Goal: Feedback & Contribution: Contribute content

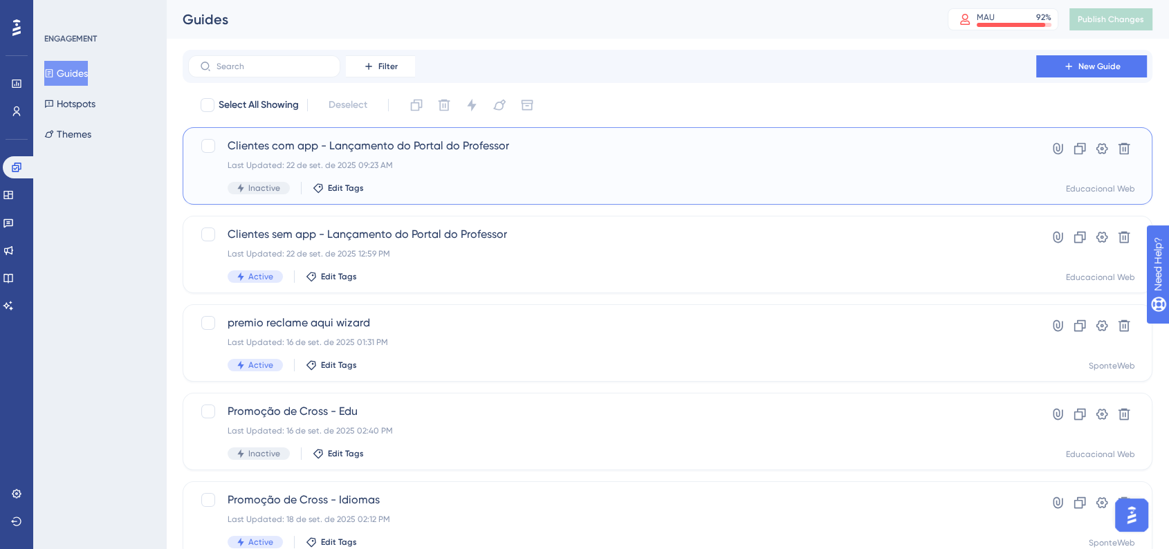
click at [404, 170] on div "Last Updated: 22 de set. de 2025 09:23 AM" at bounding box center [612, 165] width 769 height 11
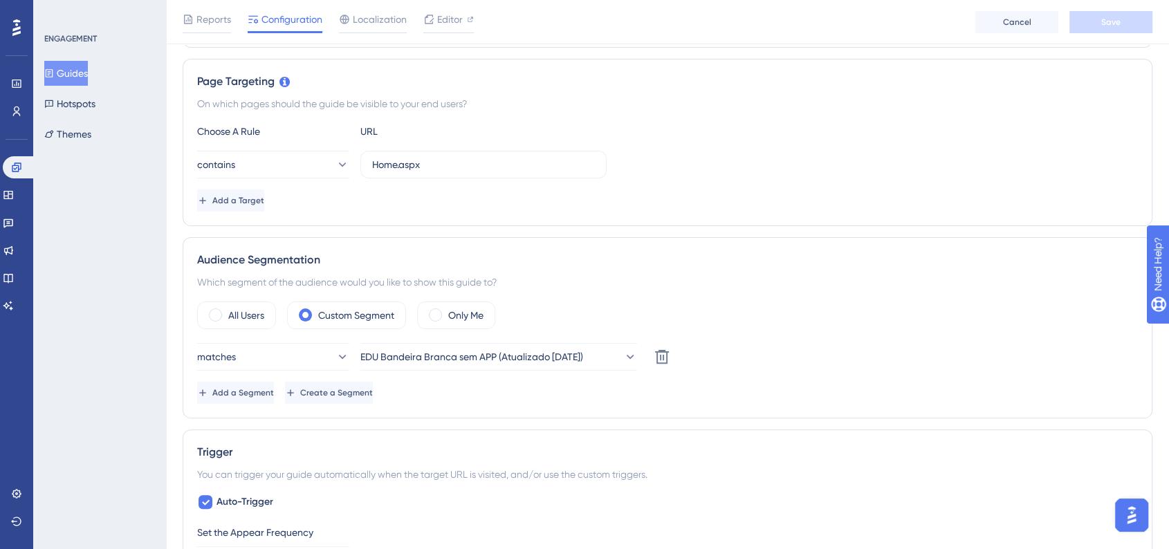
scroll to position [307, 0]
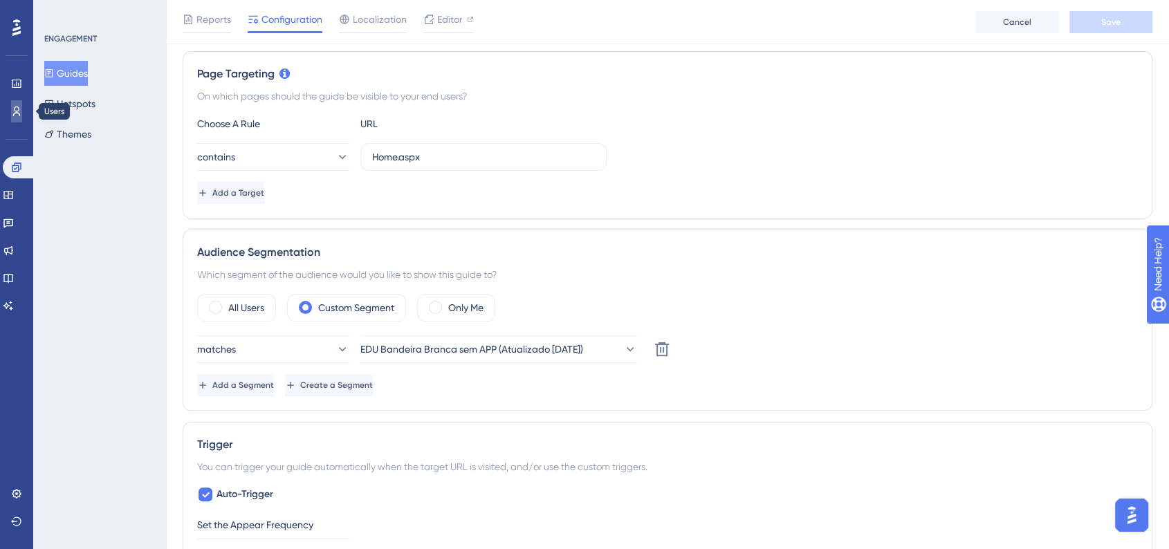
click at [11, 109] on icon at bounding box center [16, 111] width 11 height 11
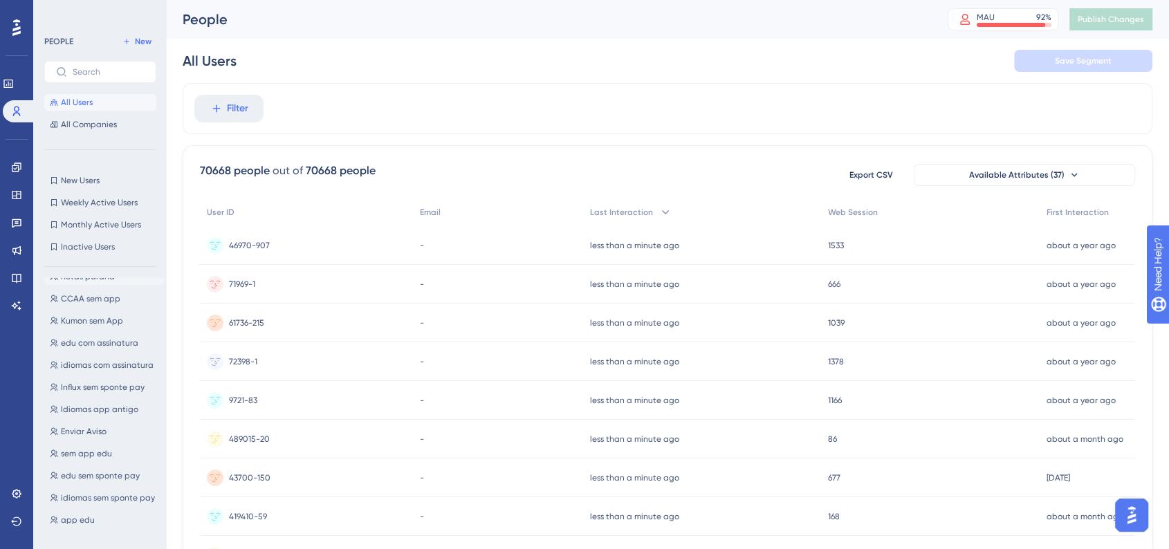
scroll to position [537, 0]
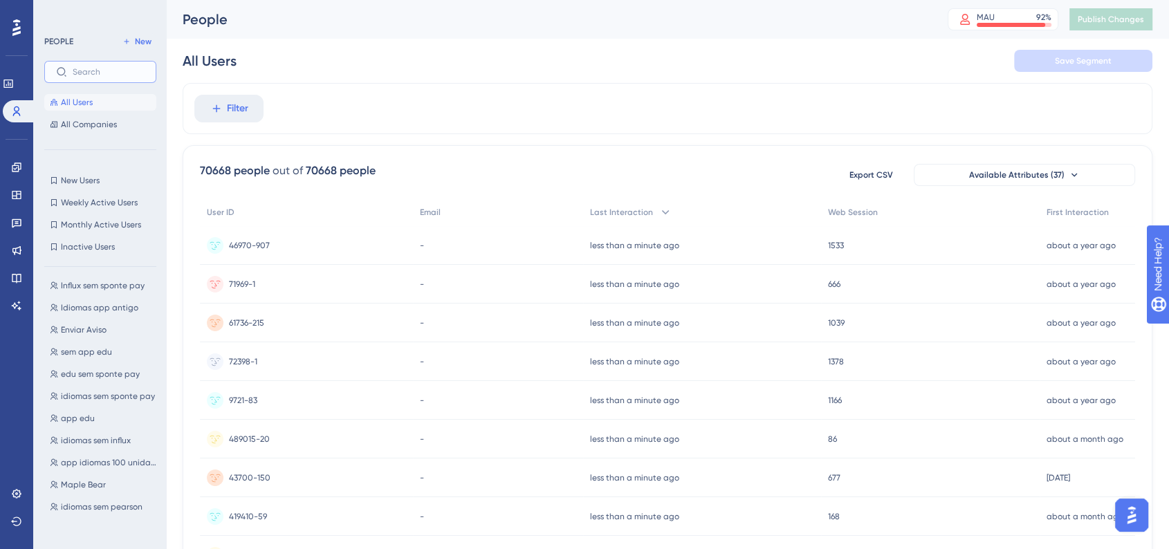
click at [104, 75] on input "text" at bounding box center [109, 72] width 72 height 10
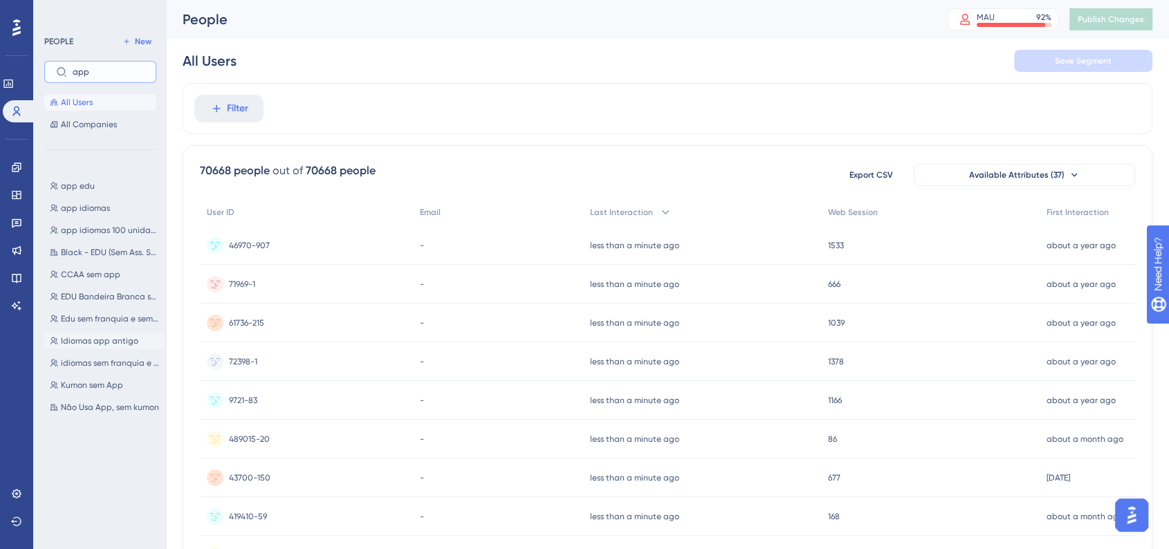
scroll to position [30, 0]
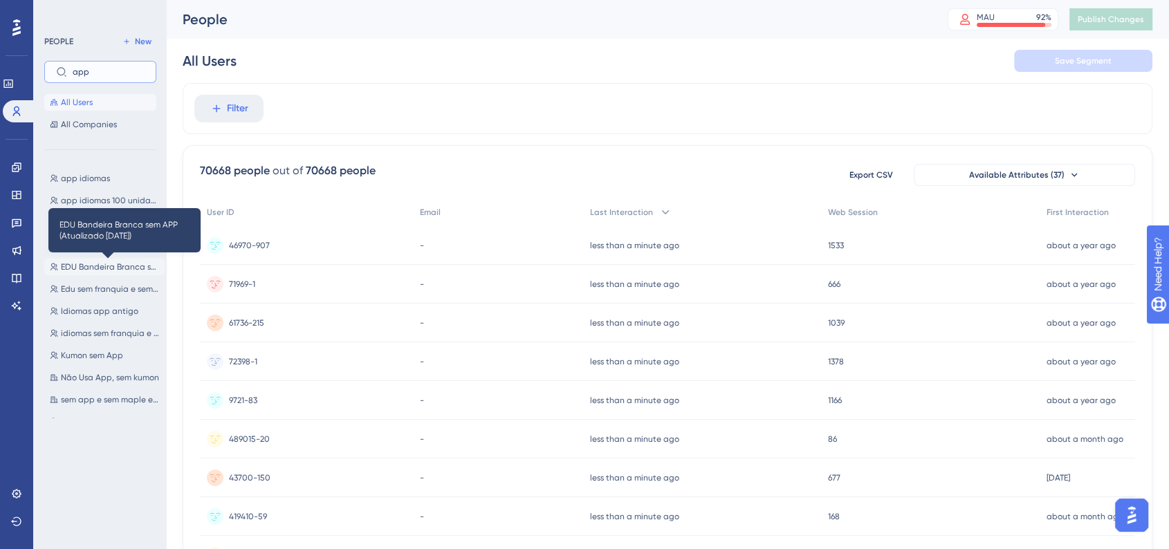
type input "app"
click at [116, 268] on span "EDU Bandeira Branca sem APP (Atualizado 16/09/2025)" at bounding box center [110, 266] width 98 height 11
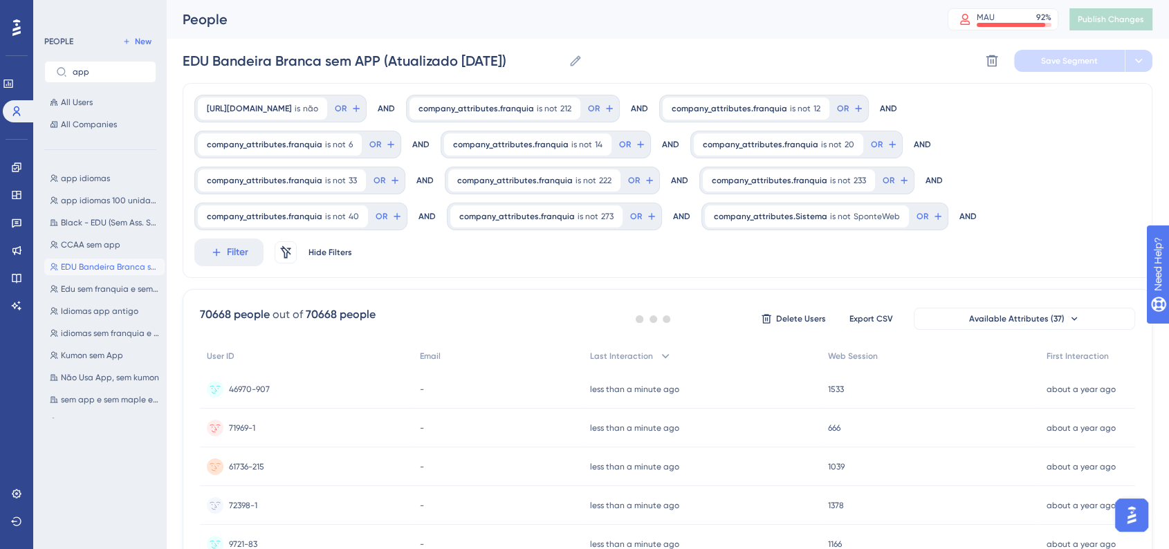
scroll to position [0, 0]
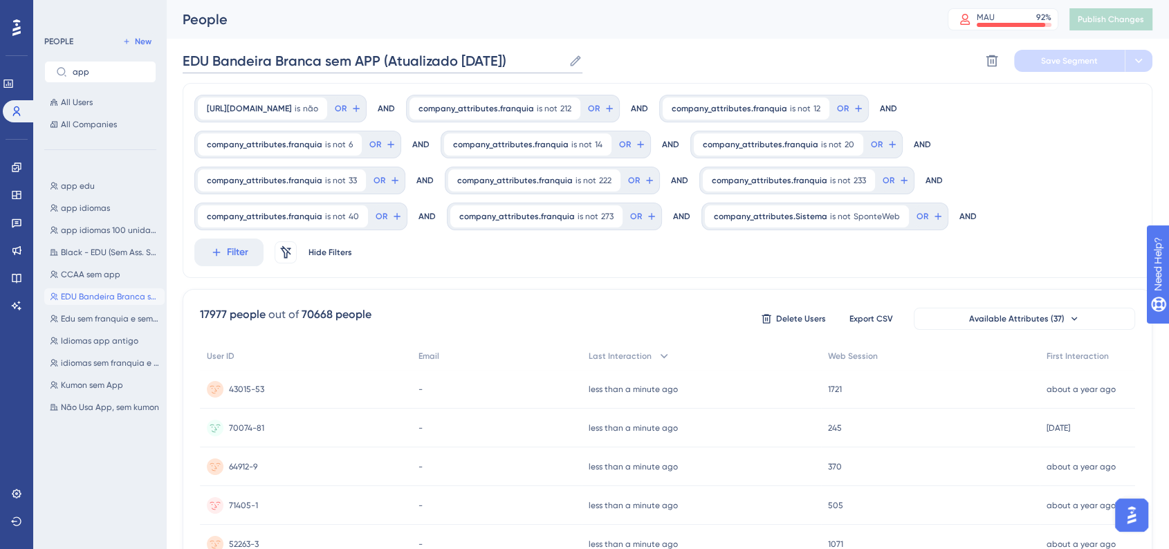
drag, startPoint x: 183, startPoint y: 62, endPoint x: 551, endPoint y: 61, distance: 368.6
click at [551, 61] on input "EDU Bandeira Branca sem APP (Atualizado 16/09/2025)" at bounding box center [373, 60] width 380 height 19
click at [141, 38] on span "New" at bounding box center [143, 41] width 17 height 11
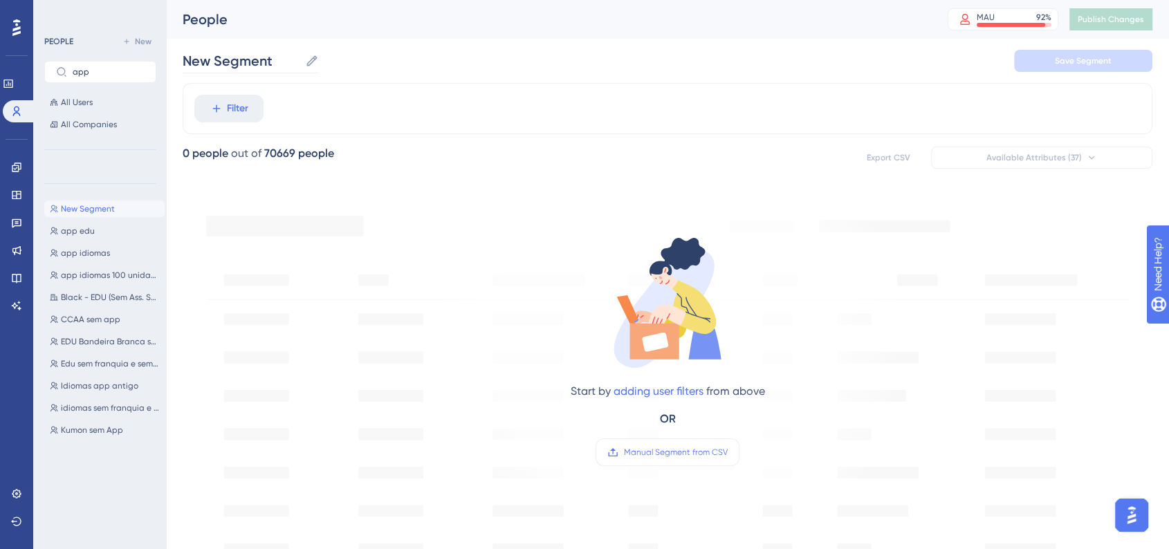
click at [250, 70] on label "New Segment New Segment" at bounding box center [251, 60] width 136 height 25
click at [250, 70] on input "New Segment" at bounding box center [241, 60] width 117 height 19
paste input "EDU Bandeira Branca sem APP (Atualizado 16/09/2025)"
type input "EDU Bandeira Branca sem APP (Atualizado 16/09/2025)New Segment"
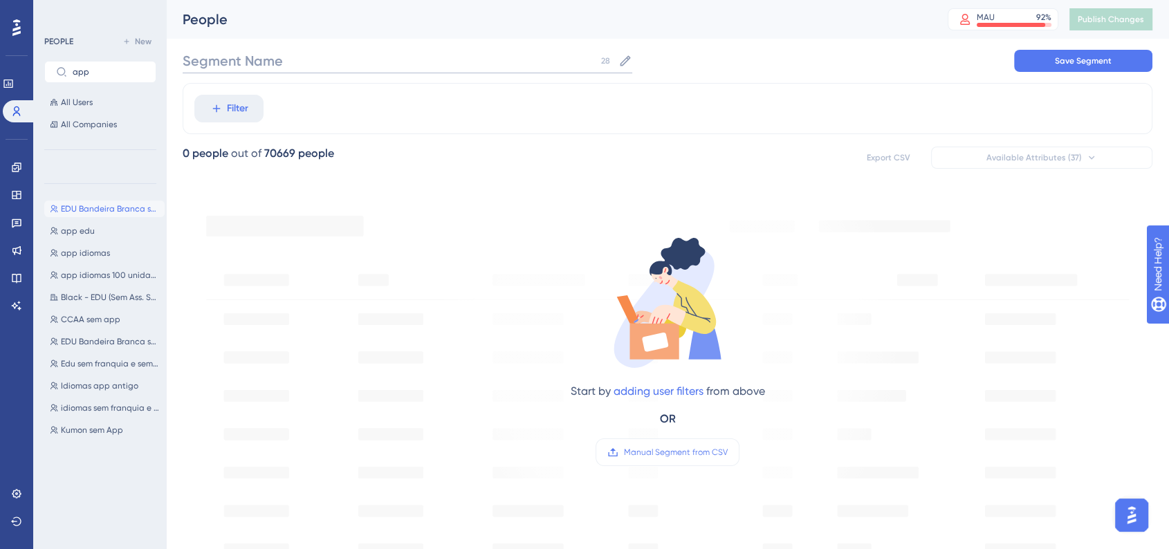
paste input "EDU Bandeira Branca sem APP (Atualizado 16/09/2025)"
drag, startPoint x: 327, startPoint y: 62, endPoint x: 346, endPoint y: 64, distance: 19.5
click at [346, 64] on input "EDU Bandeira Branca sem APP (Atualizado 16/09/2025)" at bounding box center [373, 60] width 380 height 19
drag, startPoint x: 458, startPoint y: 62, endPoint x: 468, endPoint y: 62, distance: 9.7
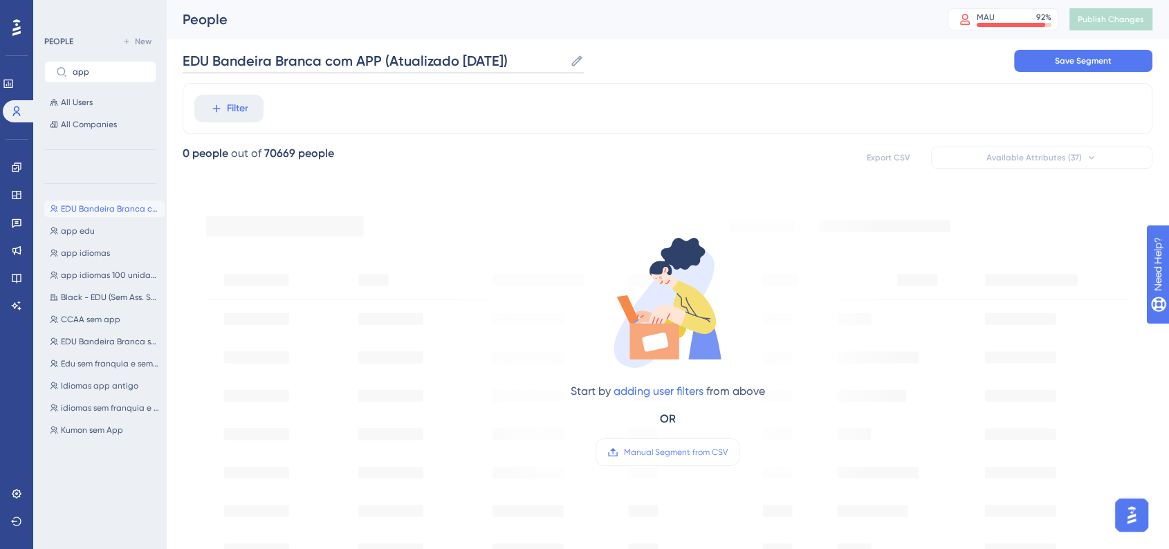
click at [468, 62] on input "EDU Bandeira Branca com APP (Atualizado 16/09/2025)" at bounding box center [374, 60] width 382 height 19
type input "EDU Bandeira Branca com APP (Atualizado 22/09/2025)"
click at [1093, 61] on span "Save Segment" at bounding box center [1083, 60] width 57 height 11
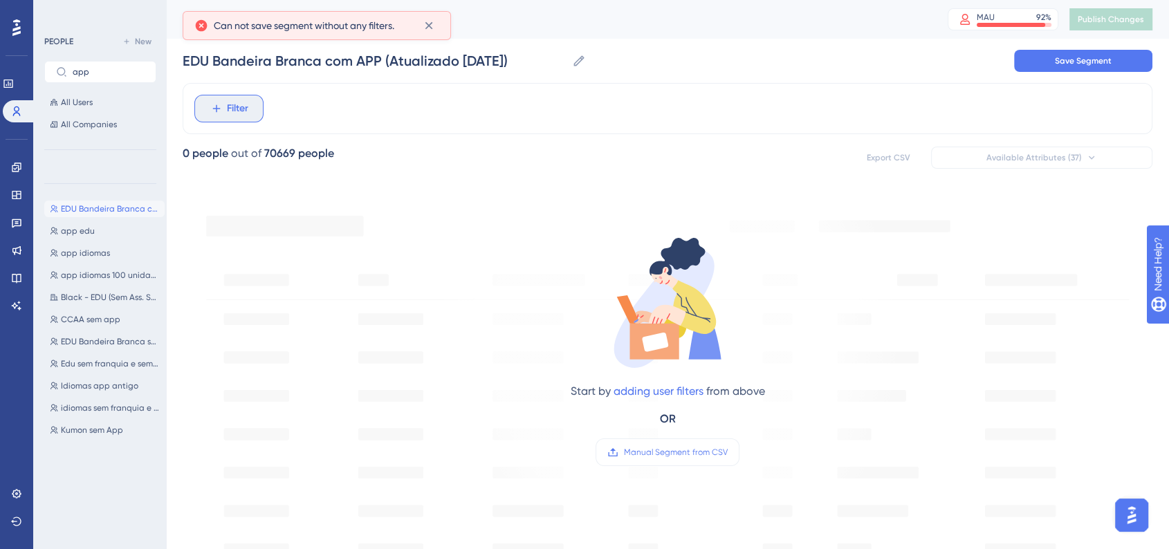
click at [239, 109] on span "Filter" at bounding box center [237, 108] width 21 height 17
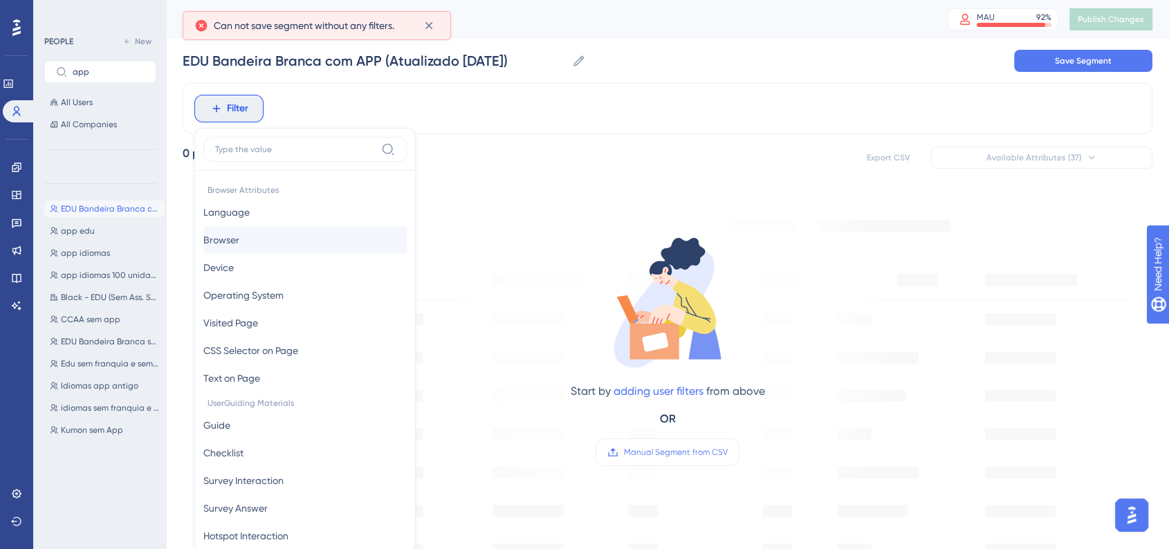
scroll to position [65, 0]
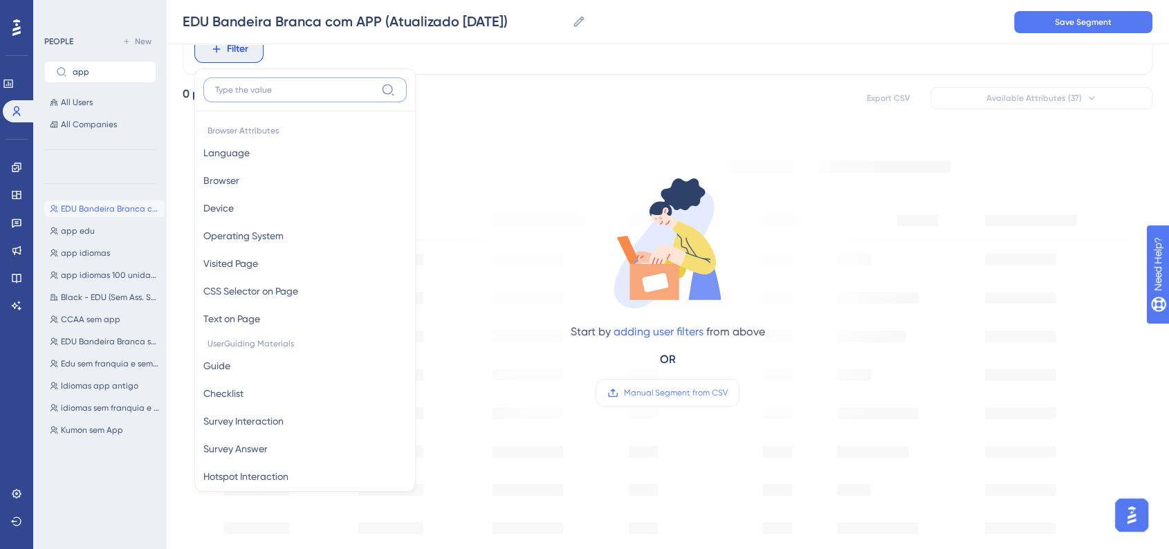
click at [286, 92] on input at bounding box center [295, 89] width 160 height 11
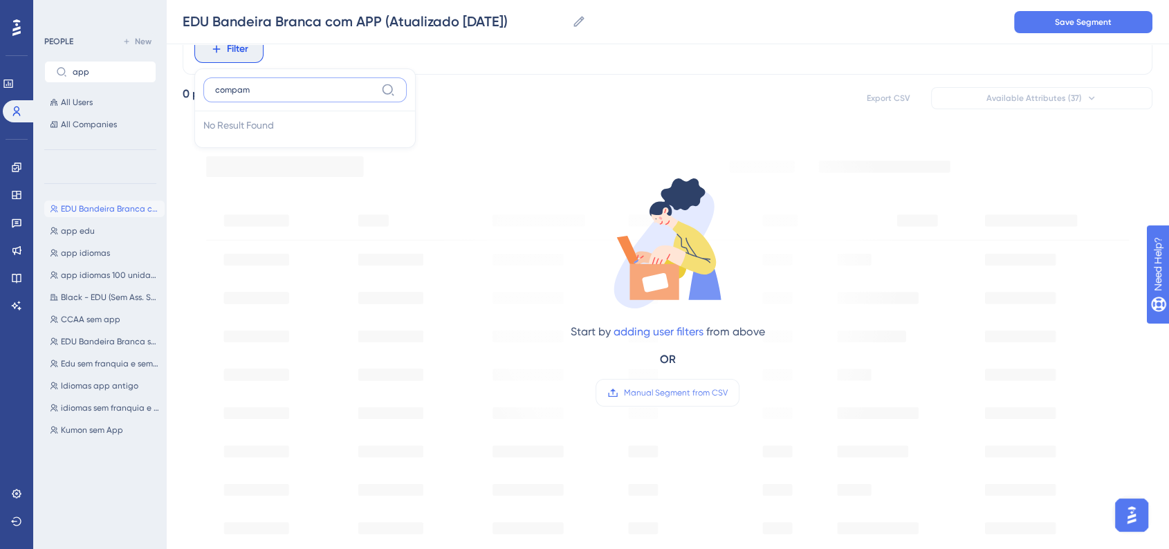
type input "compa"
type input "app"
type input "a"
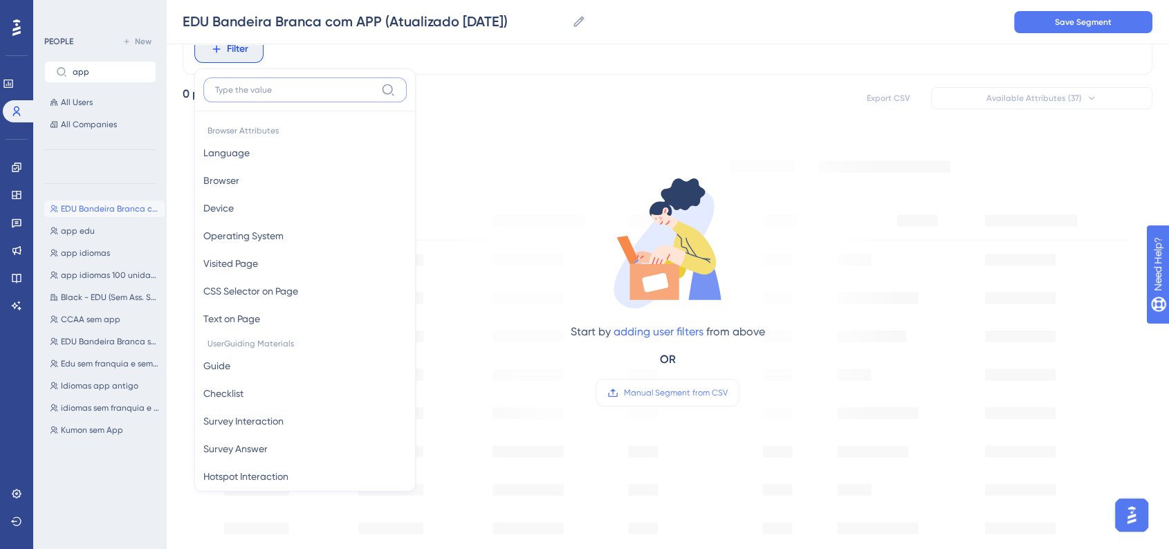
type input "a"
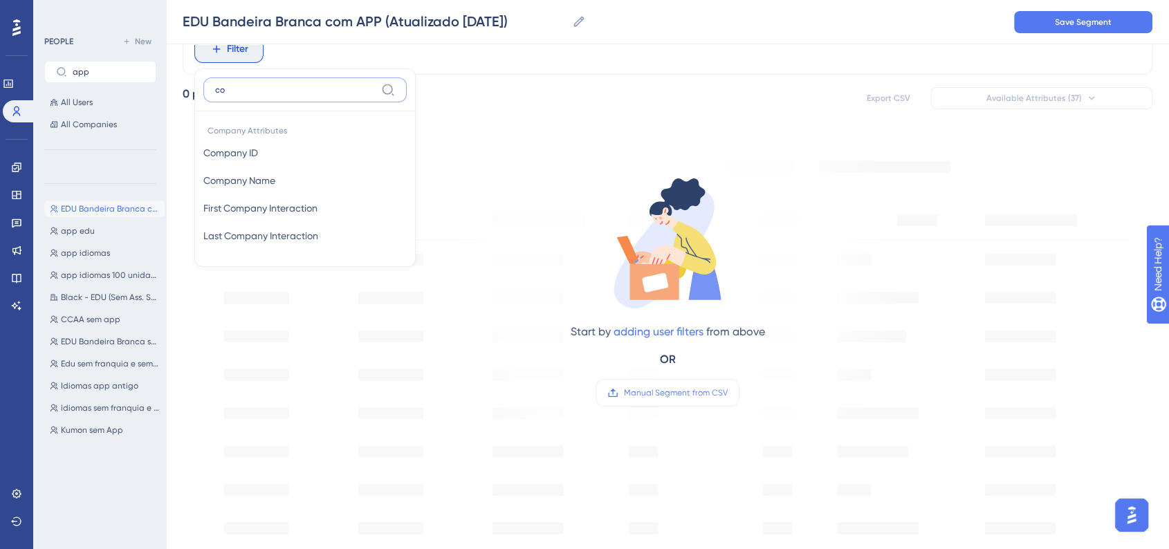
type input "c"
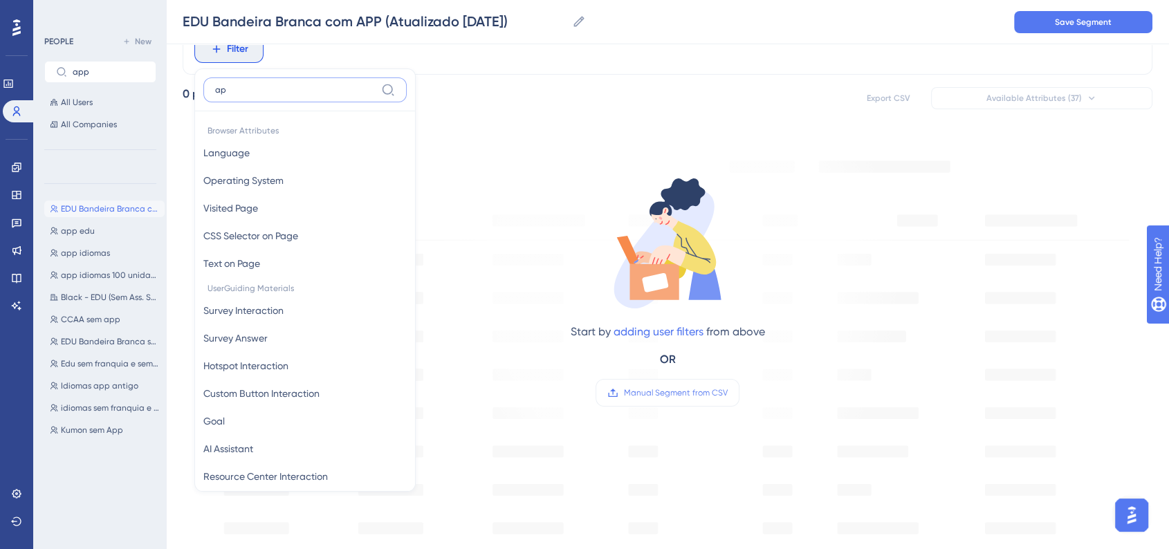
type input "app"
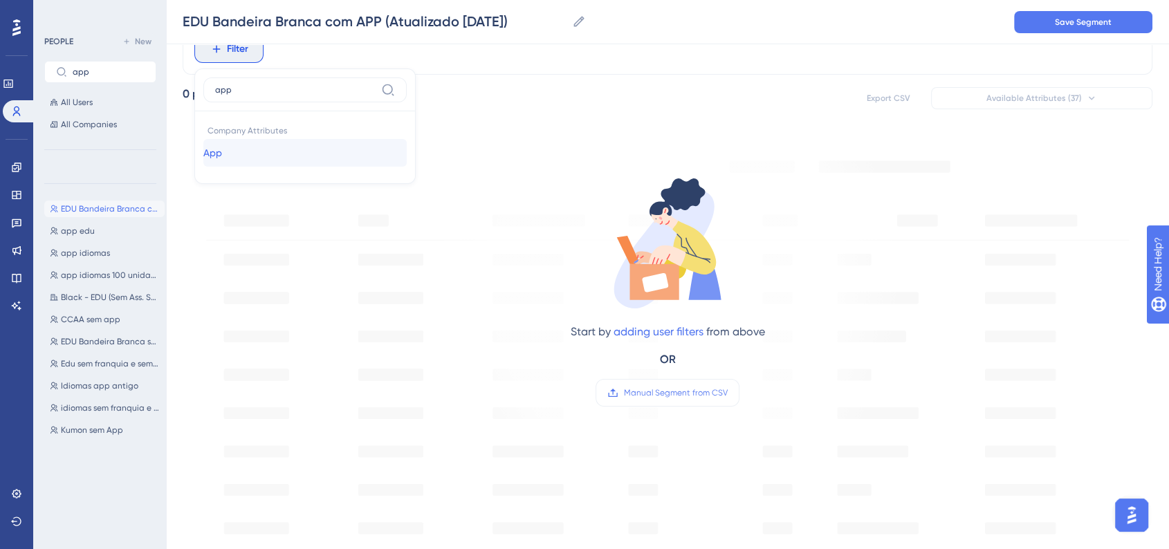
click at [301, 145] on button "App App" at bounding box center [304, 153] width 203 height 28
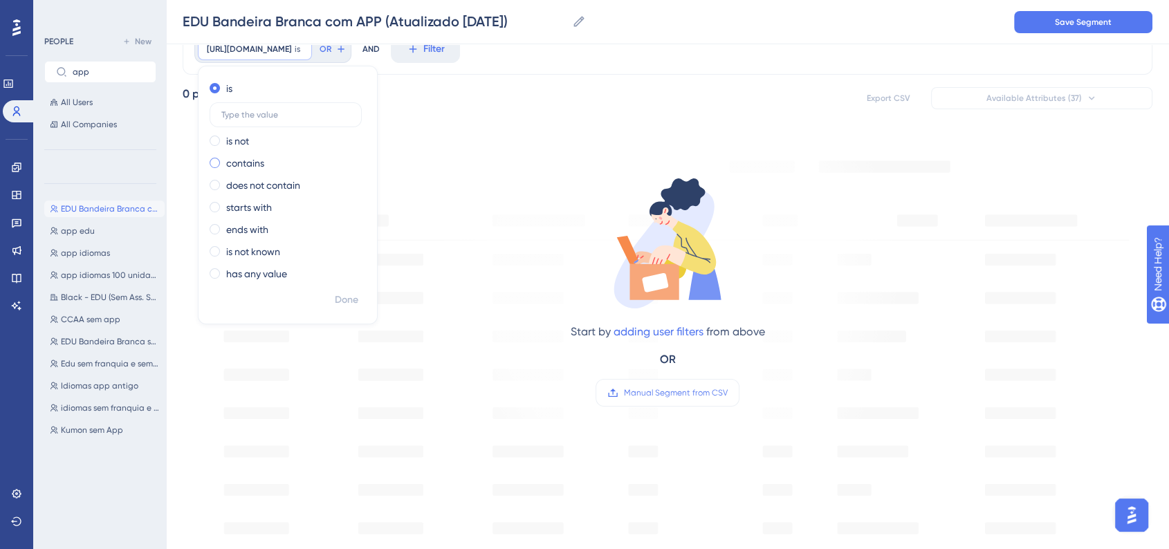
click at [210, 160] on span at bounding box center [215, 163] width 10 height 10
click at [224, 160] on input "radio" at bounding box center [224, 160] width 0 height 0
click at [216, 91] on span at bounding box center [215, 88] width 10 height 10
click at [224, 85] on input "radio" at bounding box center [224, 85] width 0 height 0
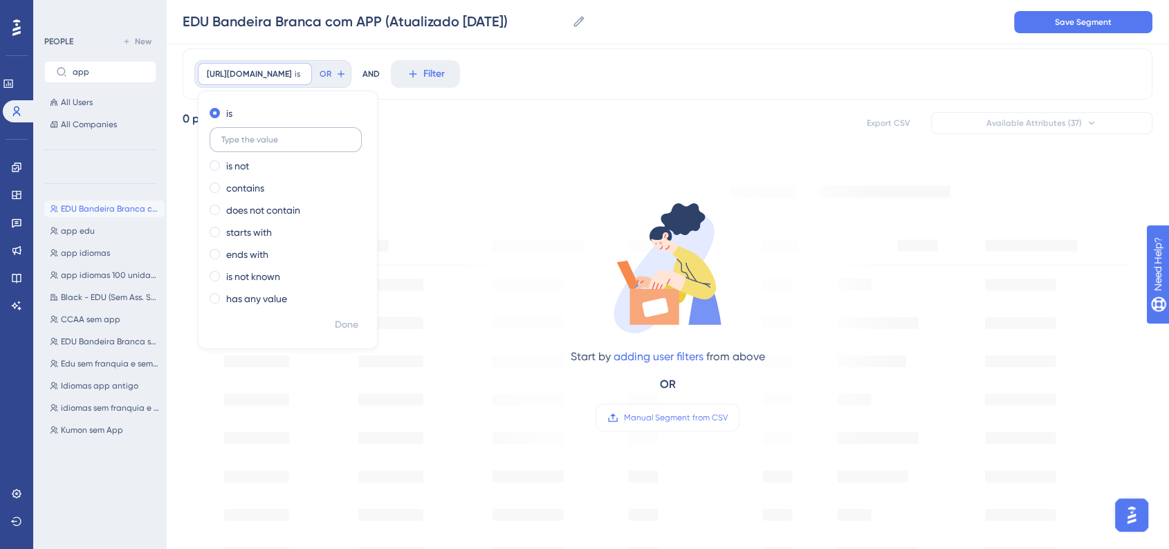
scroll to position [0, 0]
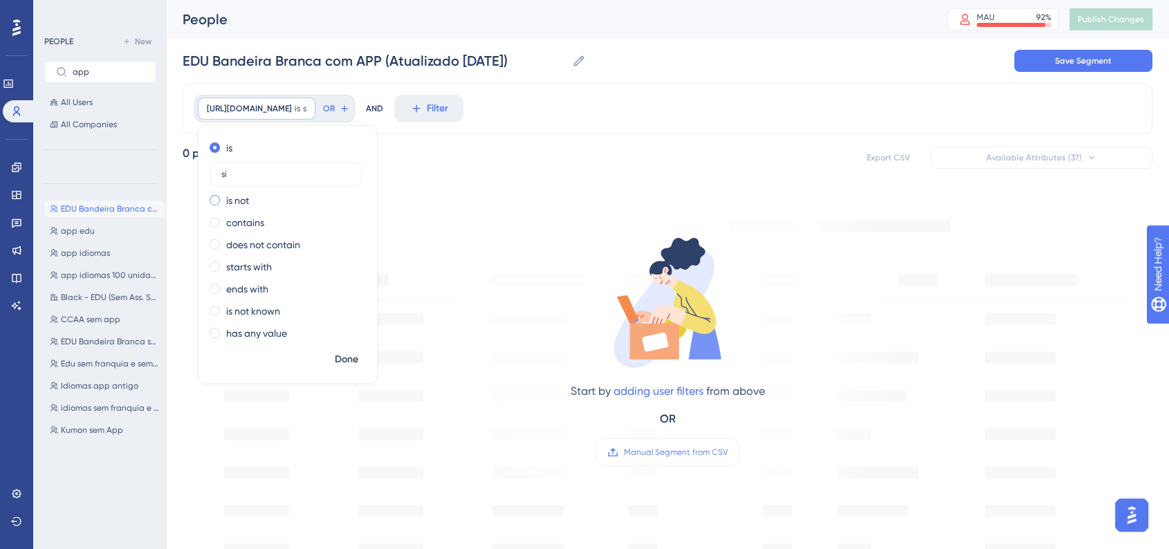
type input "sim"
click at [609, 110] on div "company_attributes.App is sim sim Remove is sim is not contains does not contai…" at bounding box center [668, 108] width 970 height 51
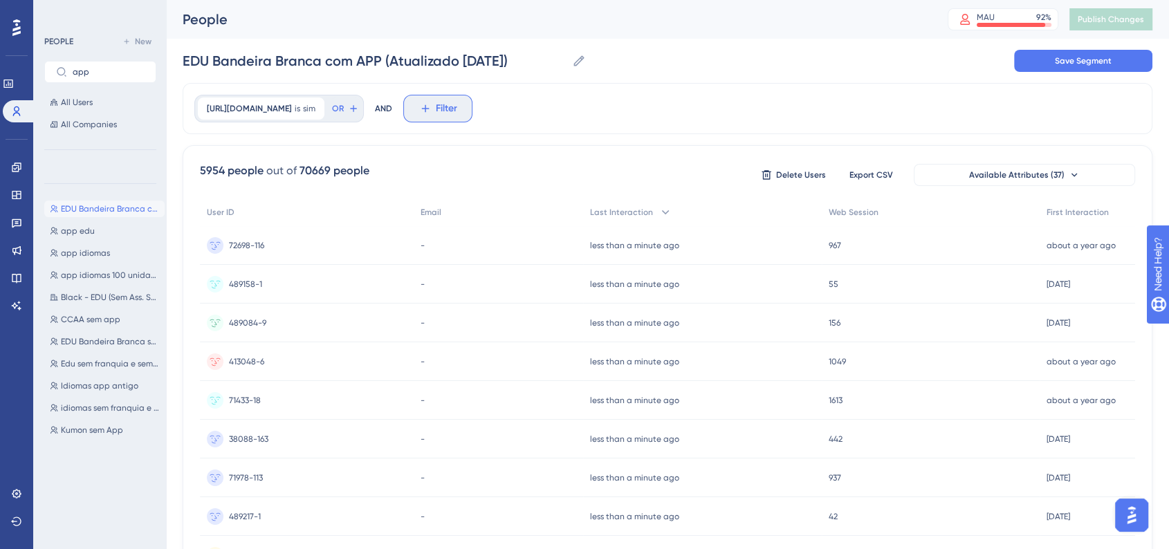
click at [424, 111] on button "Filter" at bounding box center [437, 109] width 69 height 28
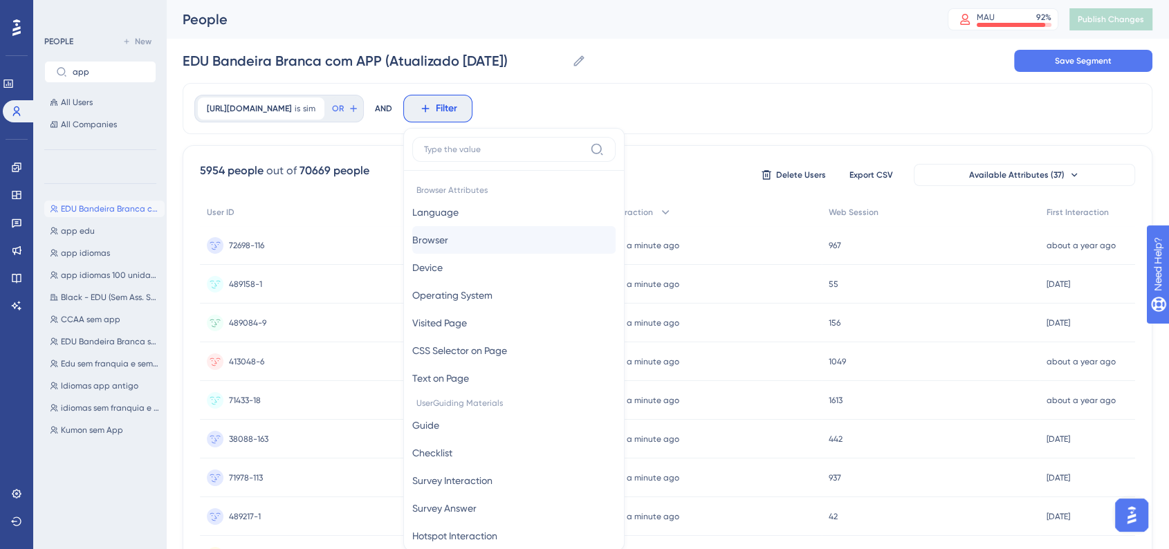
scroll to position [65, 0]
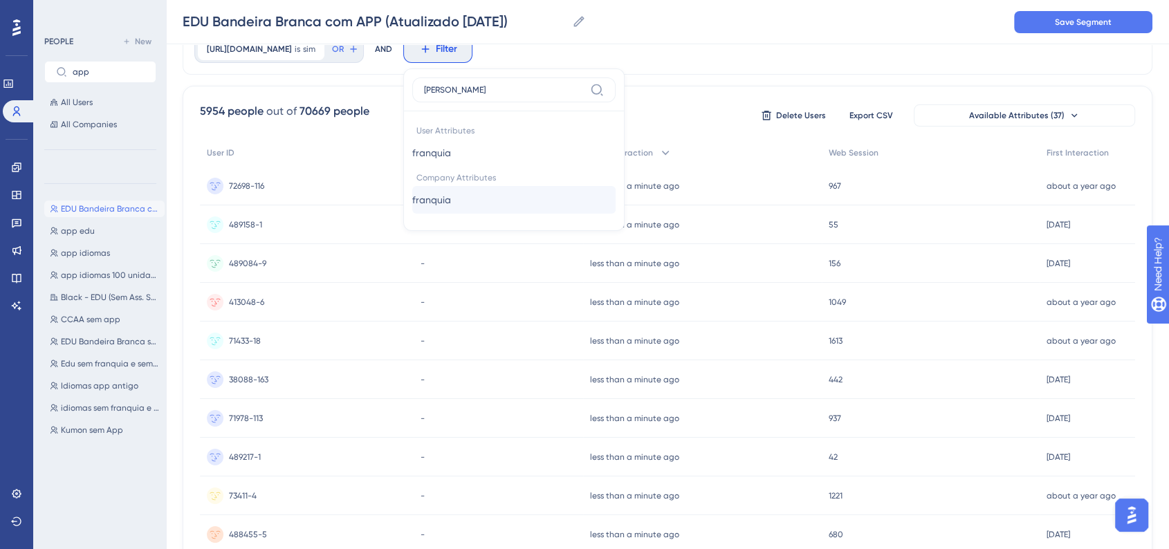
type input "franqui"
click at [490, 210] on button "franquia franquia" at bounding box center [513, 200] width 203 height 28
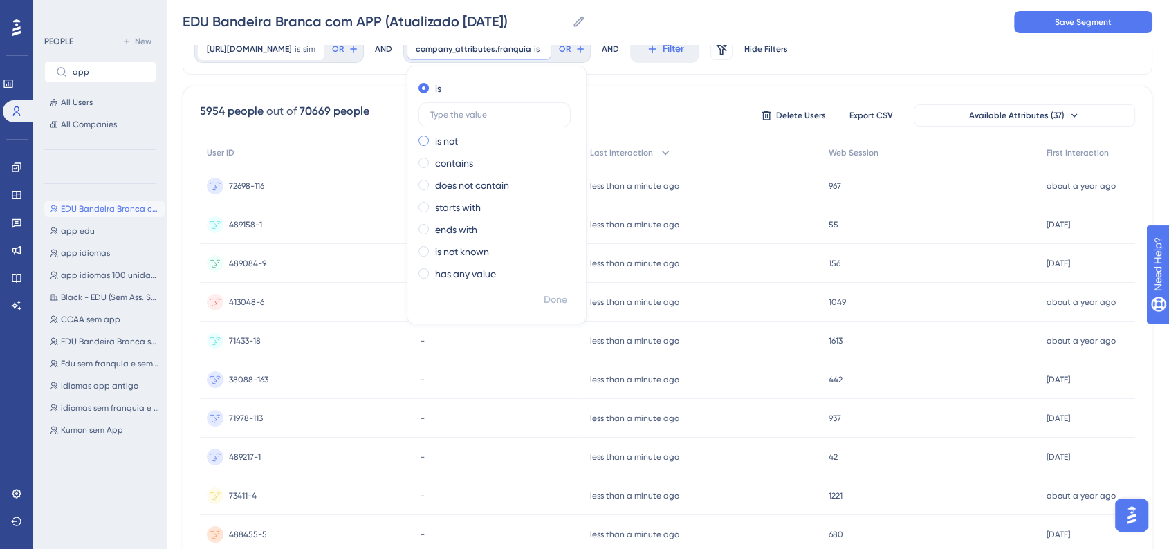
click at [438, 140] on div "is not" at bounding box center [493, 141] width 151 height 17
type input "212"
click at [895, 64] on div "company_attributes.App is sim sim Remove OR AND company_attributes.franquia is …" at bounding box center [668, 49] width 970 height 51
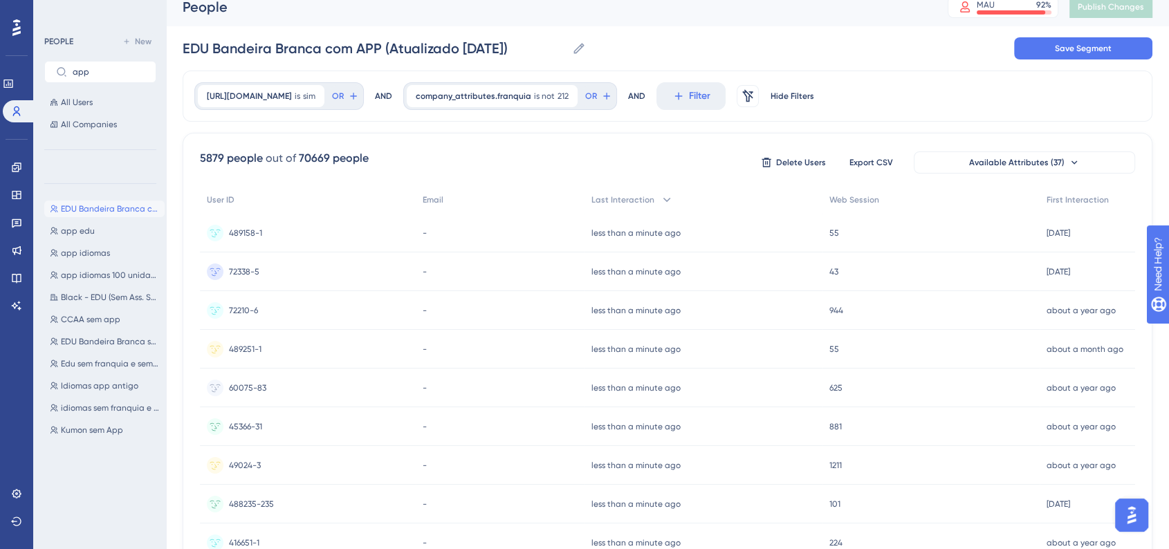
scroll to position [0, 0]
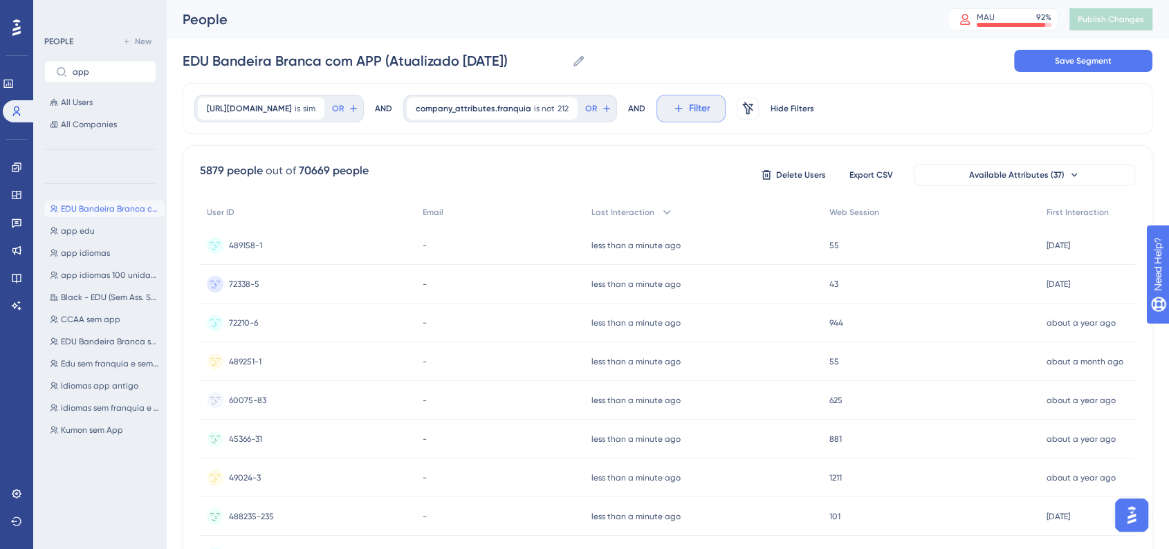
click at [674, 115] on button "Filter" at bounding box center [690, 109] width 69 height 28
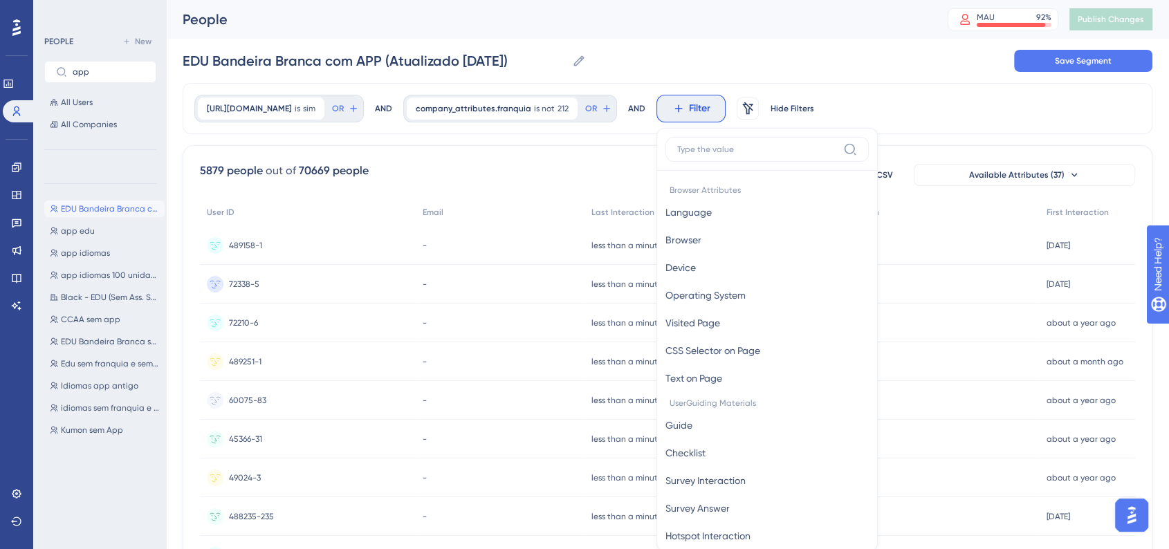
scroll to position [65, 0]
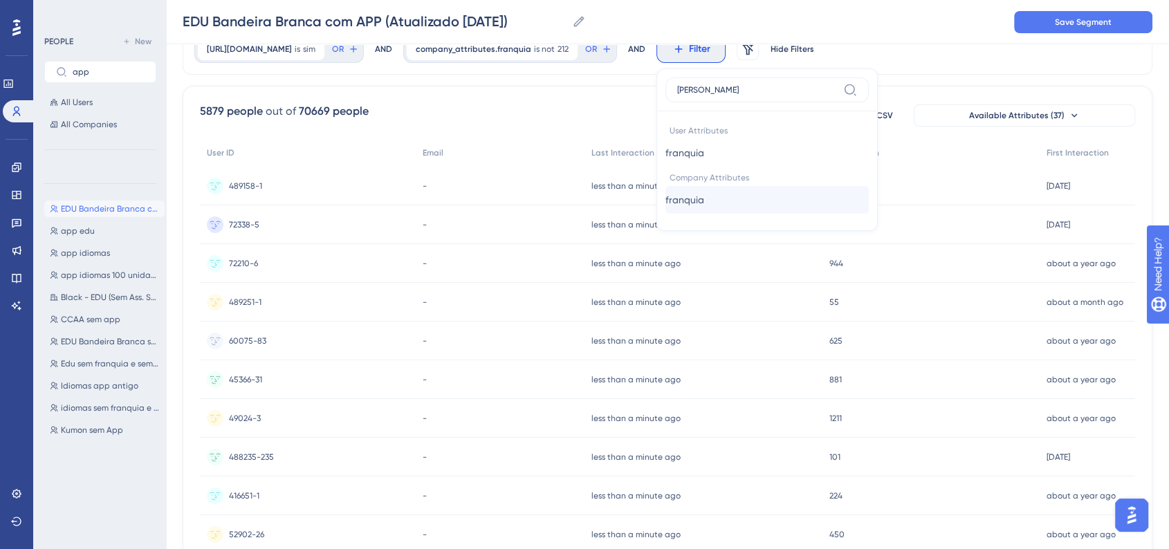
type input "franqui"
click at [704, 192] on span "franquia" at bounding box center [684, 200] width 39 height 17
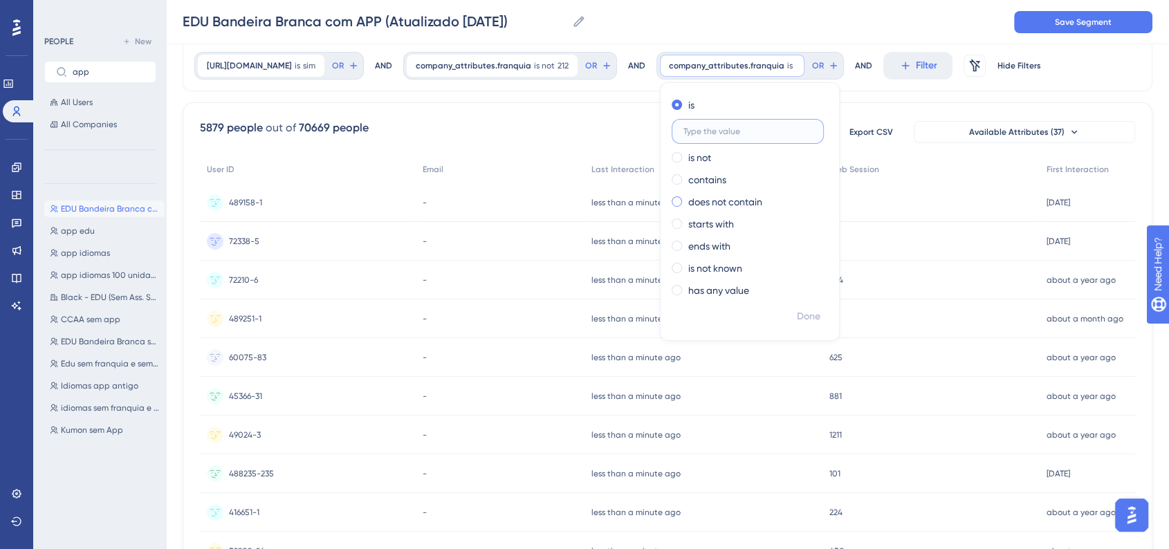
scroll to position [0, 0]
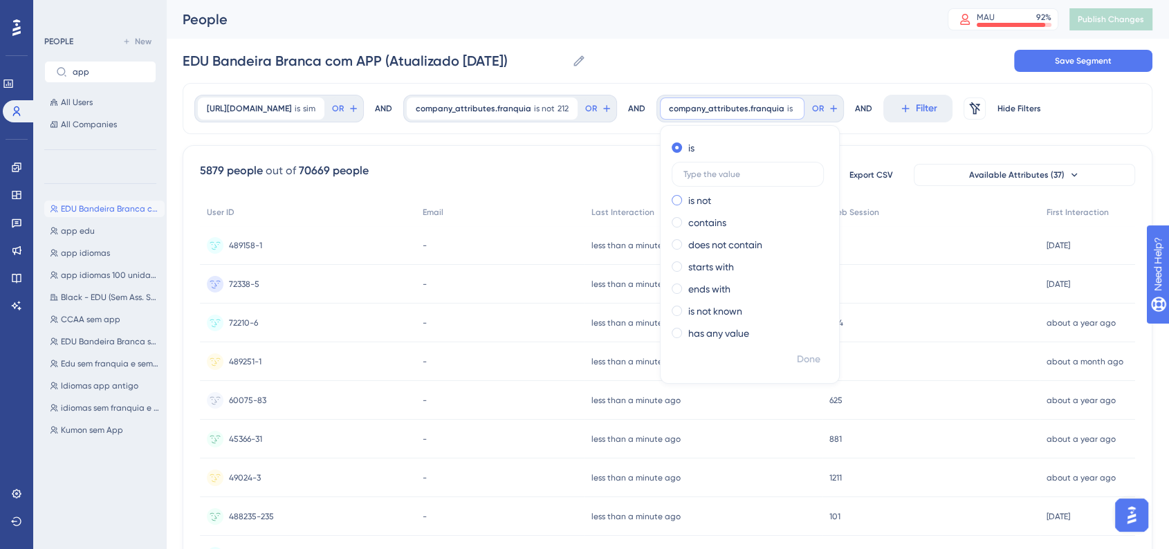
click at [677, 201] on span at bounding box center [676, 200] width 10 height 10
click at [686, 197] on input "radio" at bounding box center [686, 197] width 0 height 0
type input "12"
click at [846, 53] on div "EDU Bandeira Branca com APP (Atualizado 22/09/2025) EDU Bandeira Branca com APP…" at bounding box center [668, 61] width 970 height 44
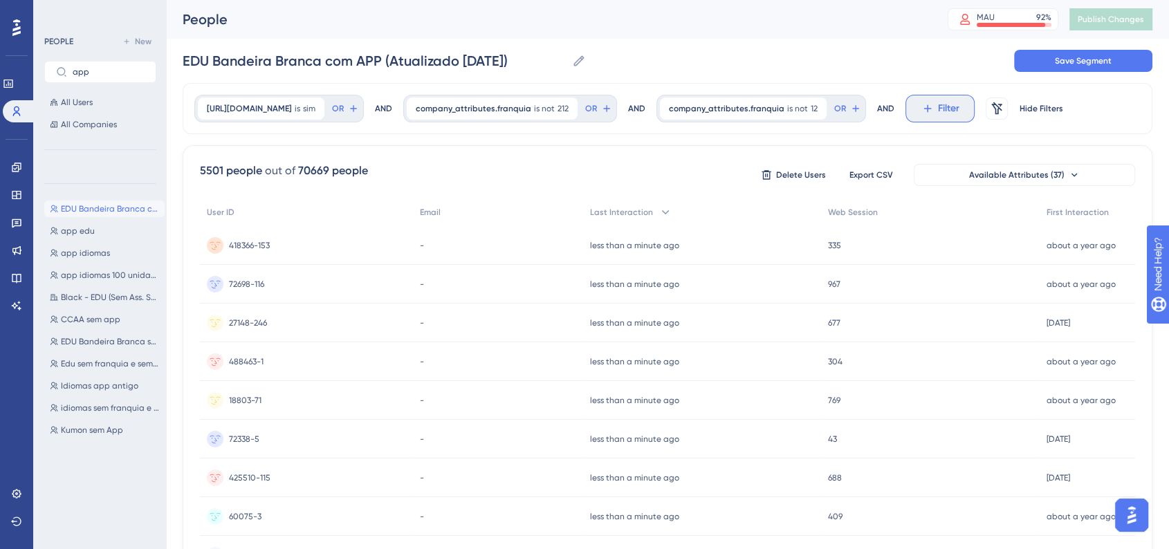
click at [931, 113] on icon at bounding box center [927, 108] width 12 height 12
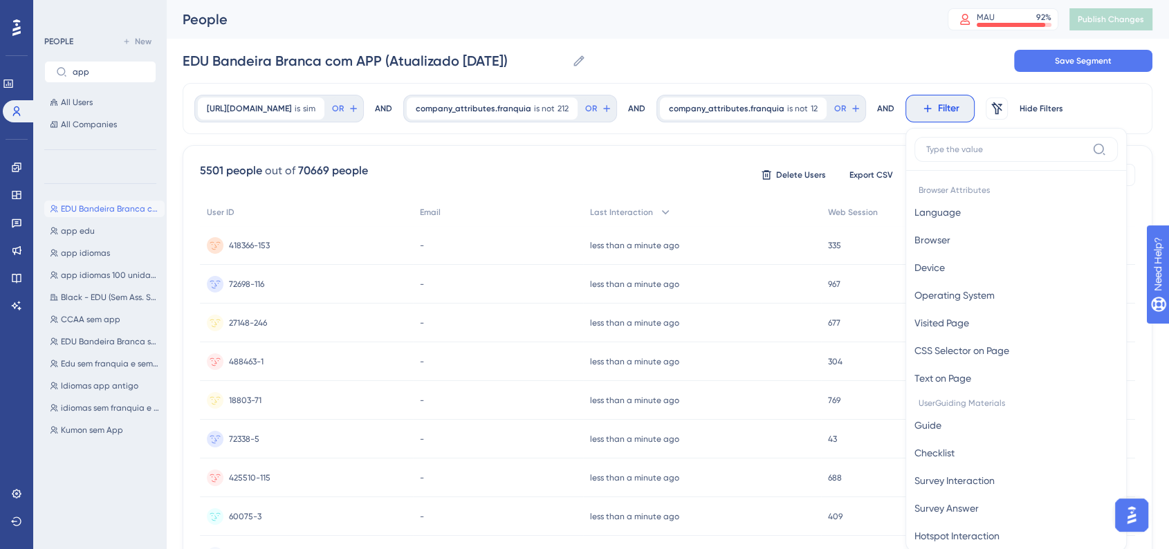
scroll to position [65, 0]
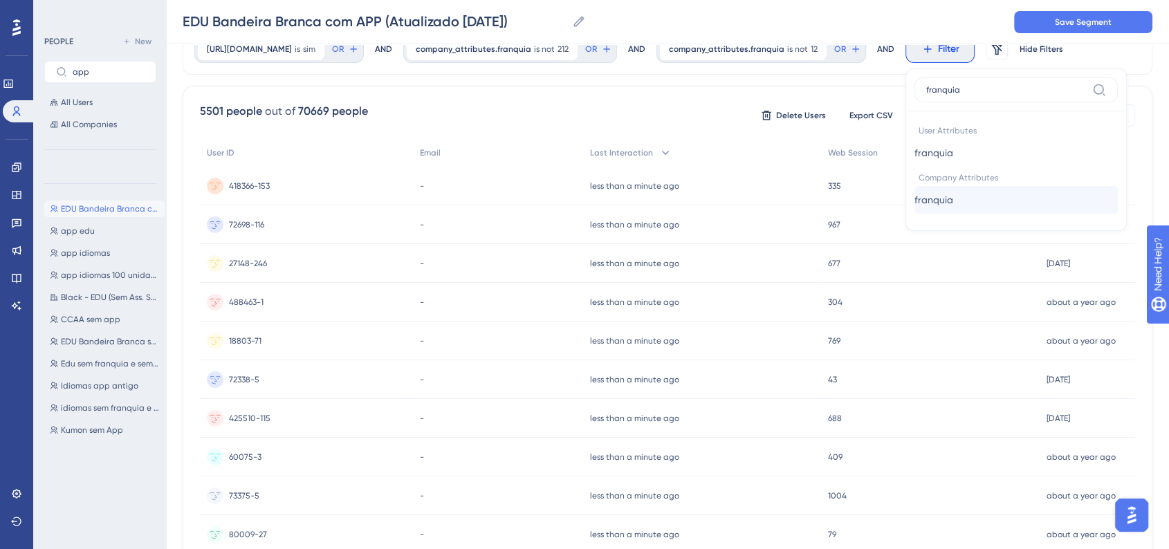
type input "franquia"
click at [956, 209] on button "franquia franquia" at bounding box center [1015, 200] width 203 height 28
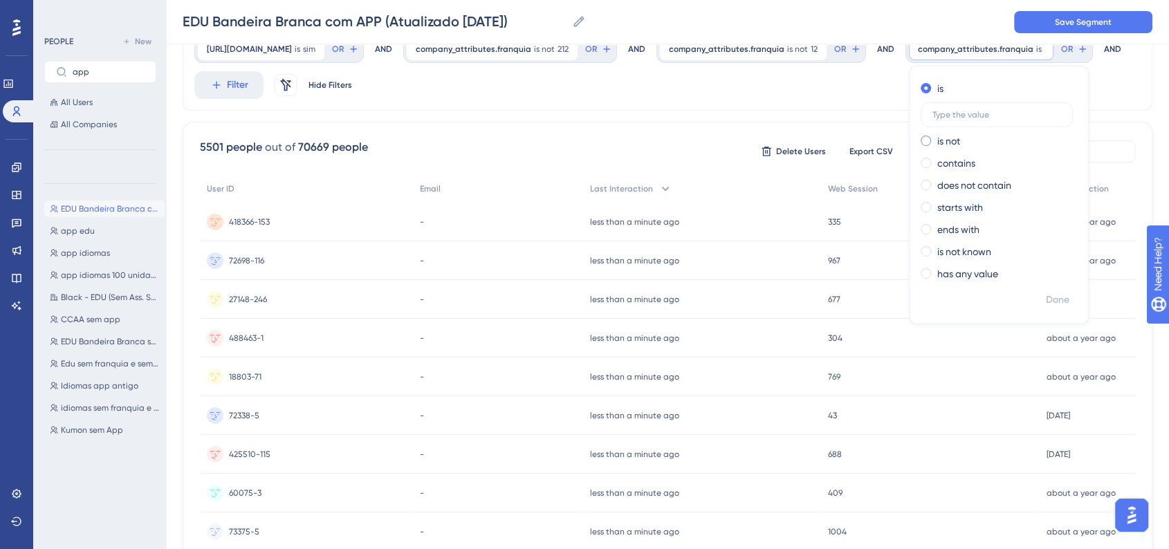
click at [926, 141] on span at bounding box center [925, 141] width 10 height 10
click at [935, 138] on input "radio" at bounding box center [935, 138] width 0 height 0
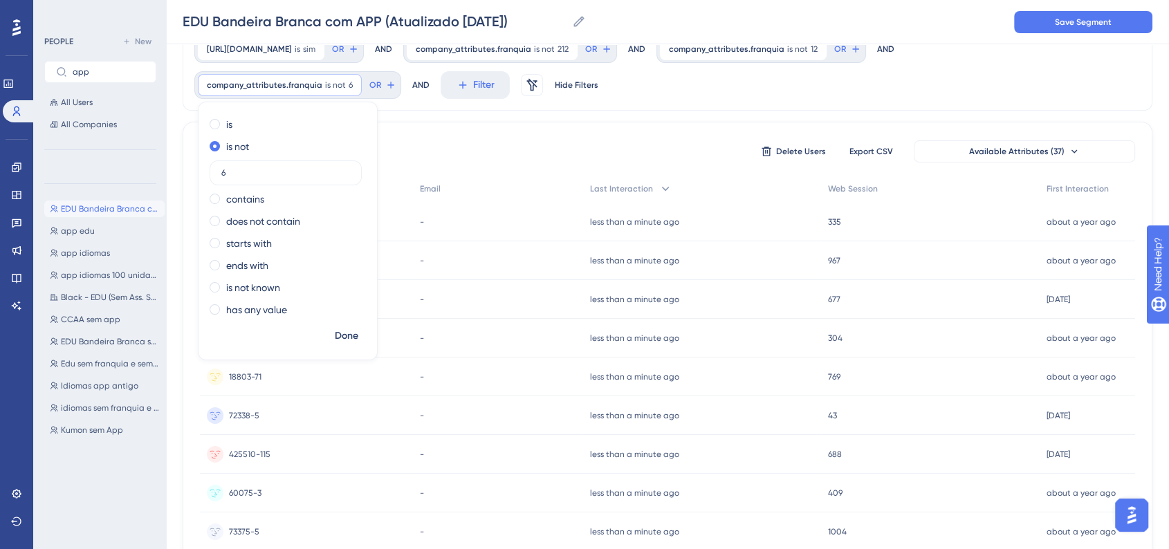
type input "6"
click at [346, 332] on span "Done" at bounding box center [347, 336] width 24 height 17
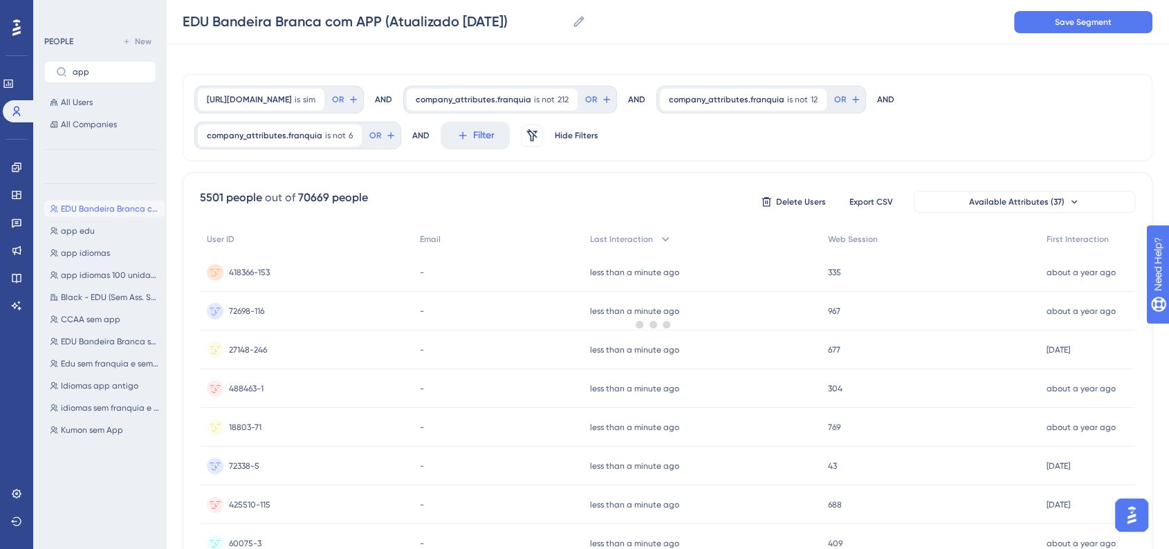
scroll to position [0, 0]
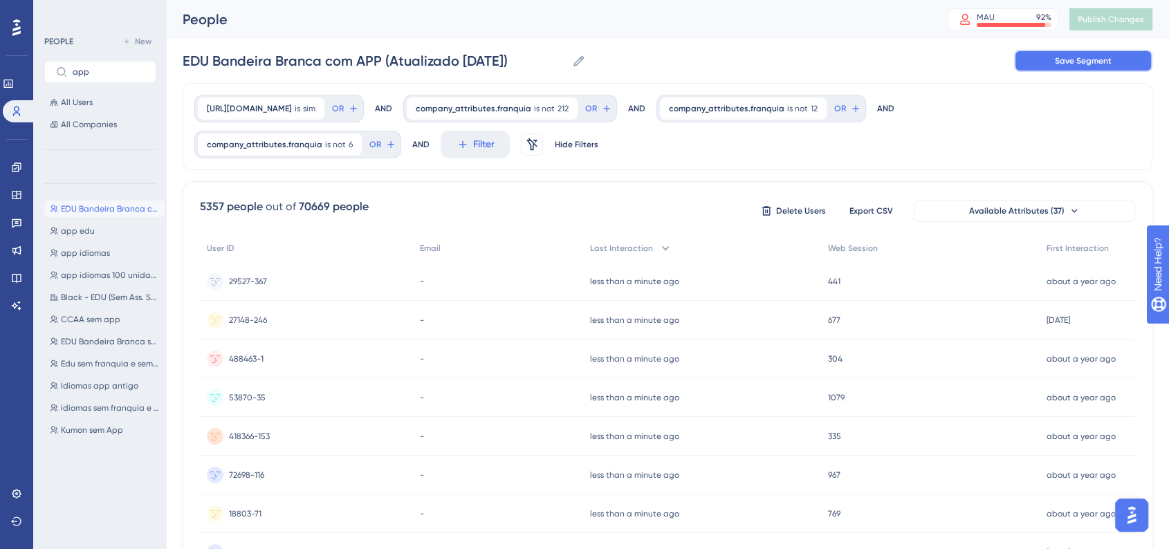
click at [1068, 61] on span "Save Segment" at bounding box center [1083, 60] width 57 height 11
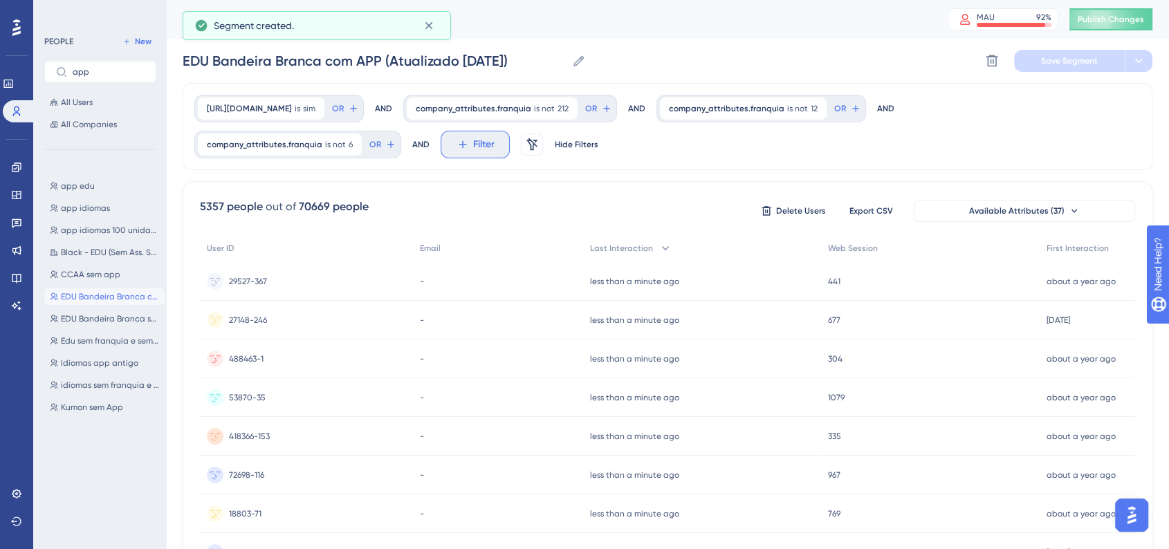
click at [457, 151] on button "Filter" at bounding box center [475, 145] width 69 height 28
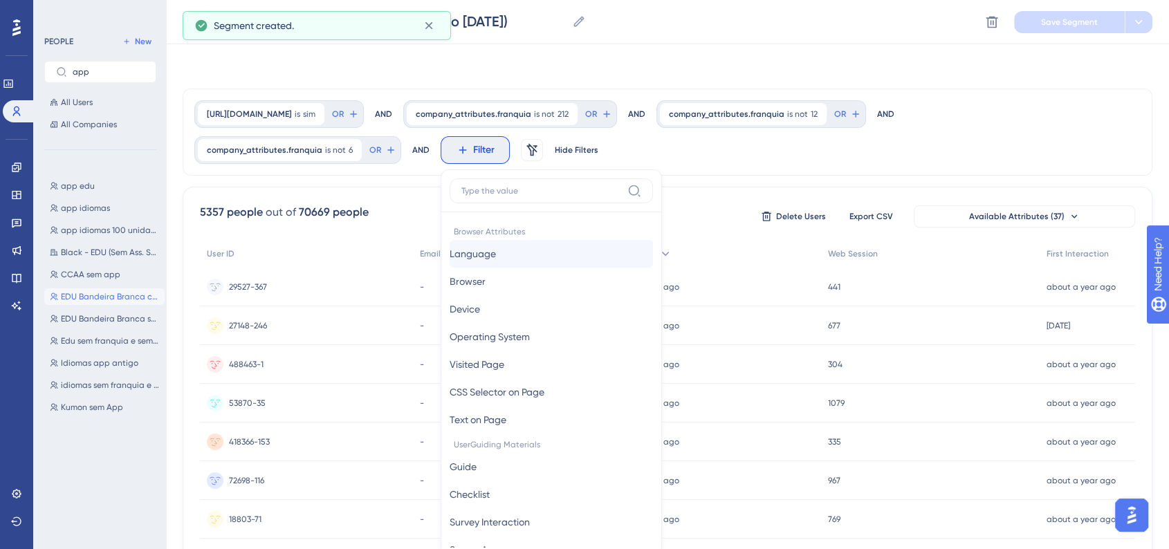
scroll to position [83, 0]
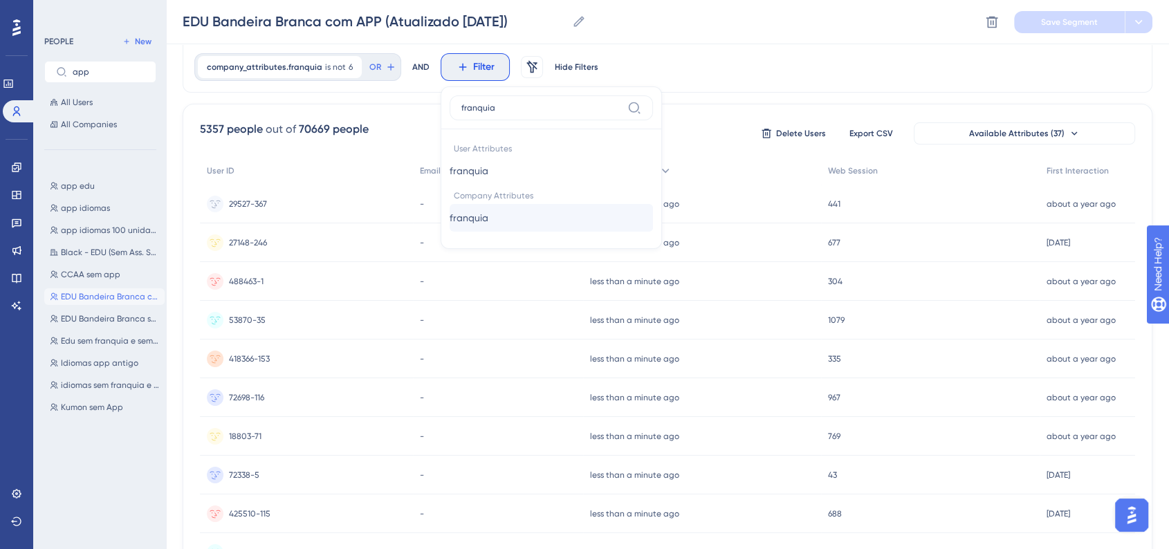
type input "franquia"
click at [551, 214] on button "franquia franquia" at bounding box center [550, 218] width 203 height 28
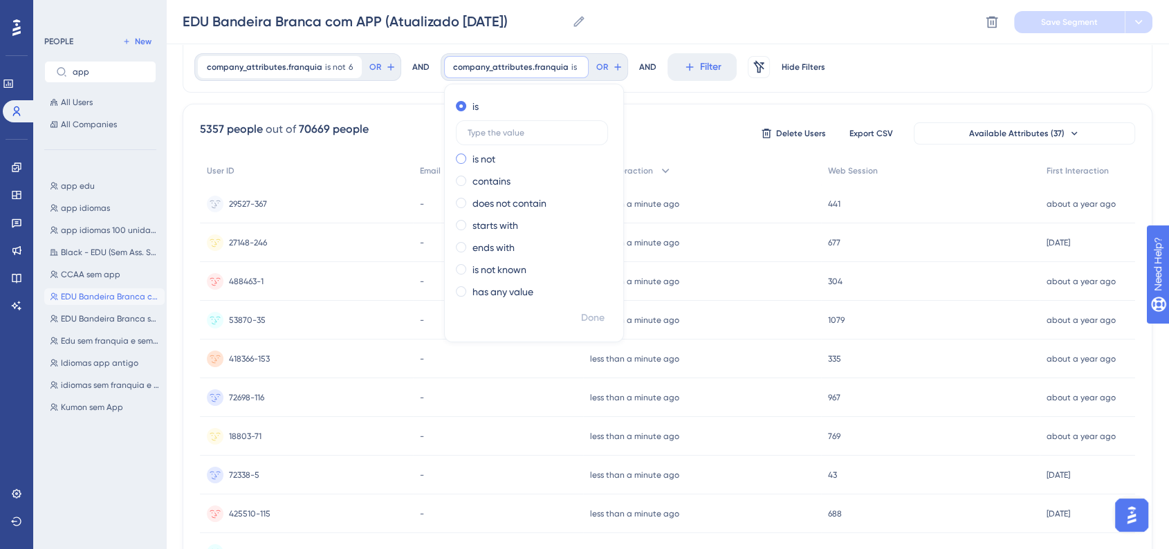
click at [472, 163] on label "is not" at bounding box center [483, 159] width 23 height 17
type input "14"
click at [896, 73] on div "company_attributes.App is sim sim Remove OR AND company_attributes.franquia is …" at bounding box center [668, 49] width 970 height 87
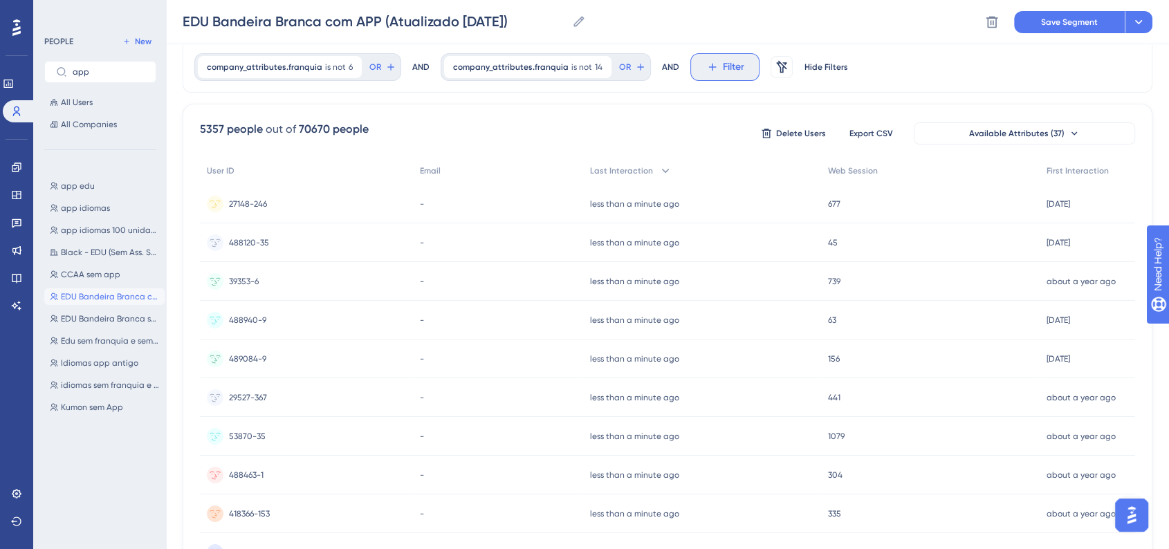
click at [690, 70] on button "Filter" at bounding box center [724, 67] width 69 height 28
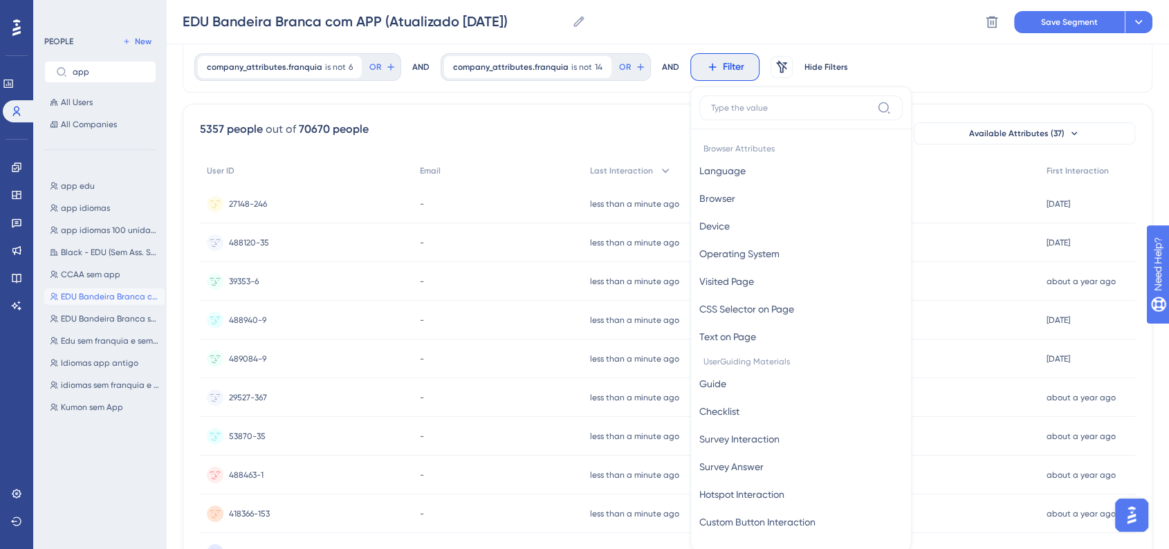
scroll to position [127, 0]
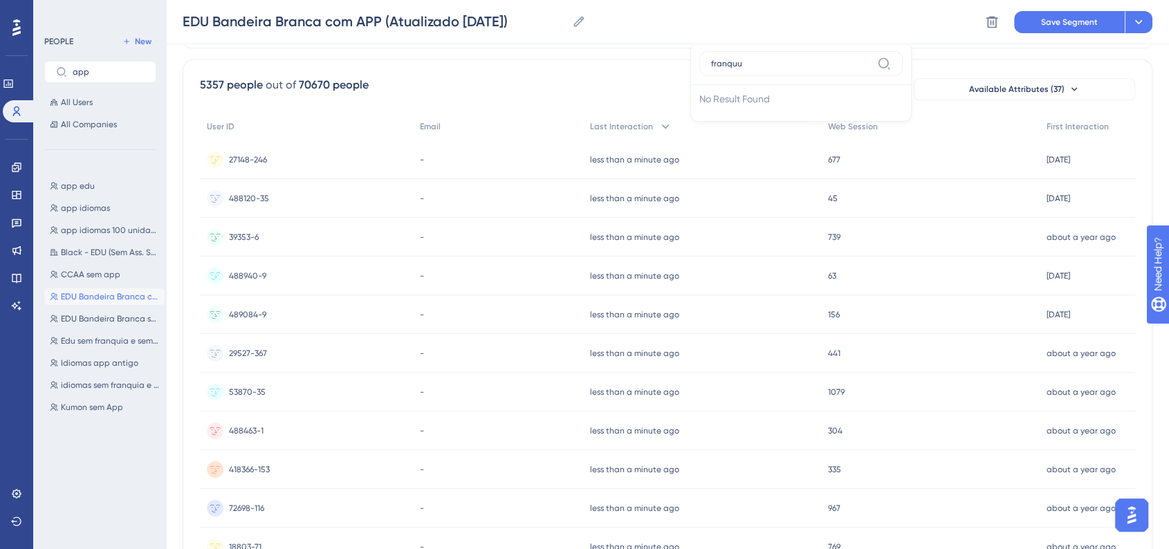
type input "franqu"
click at [738, 178] on button "franquia franquia" at bounding box center [800, 174] width 203 height 28
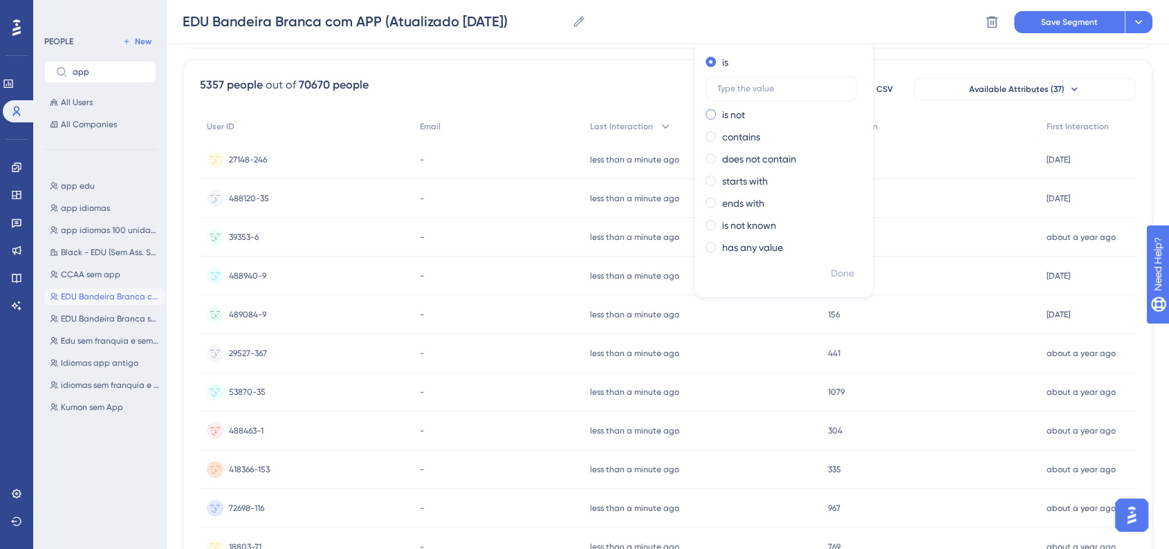
click at [705, 119] on div "is not" at bounding box center [780, 114] width 151 height 17
type input "20"
click at [831, 270] on span "Done" at bounding box center [843, 274] width 24 height 17
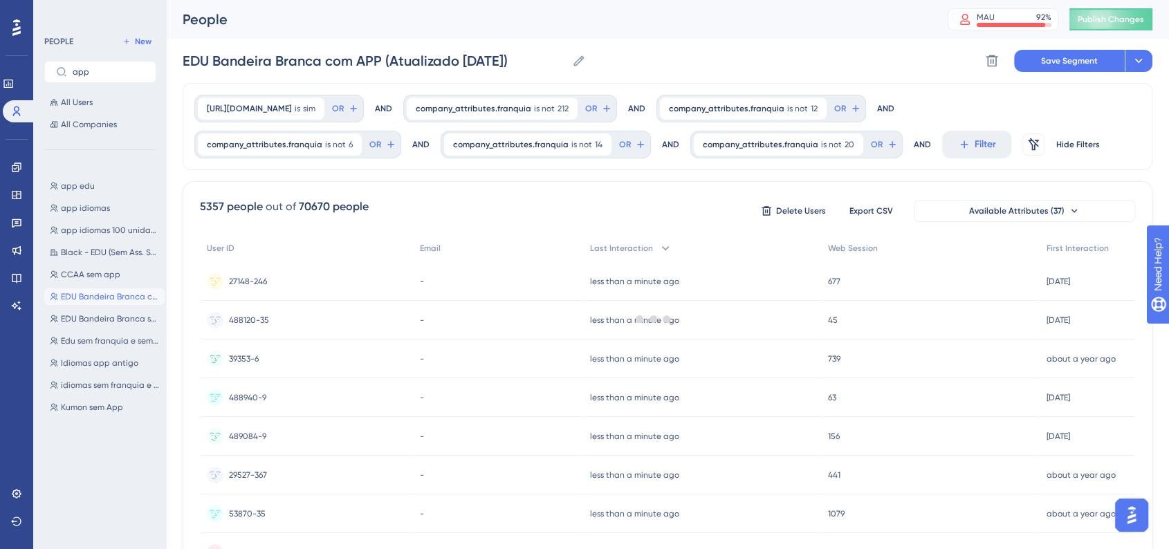
scroll to position [0, 0]
click at [974, 149] on span "Filter" at bounding box center [984, 144] width 21 height 17
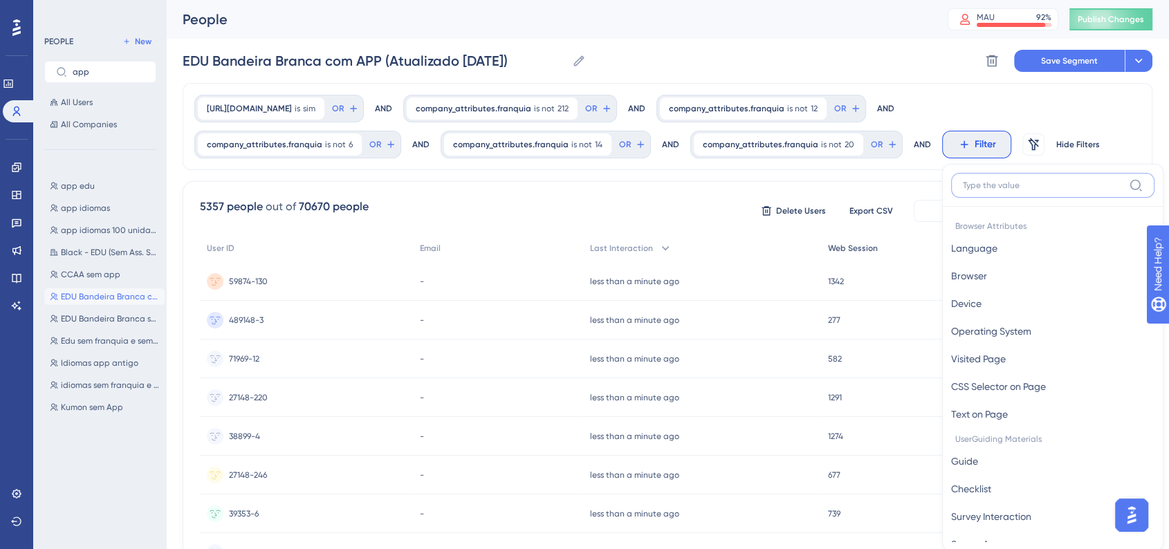
scroll to position [83, 0]
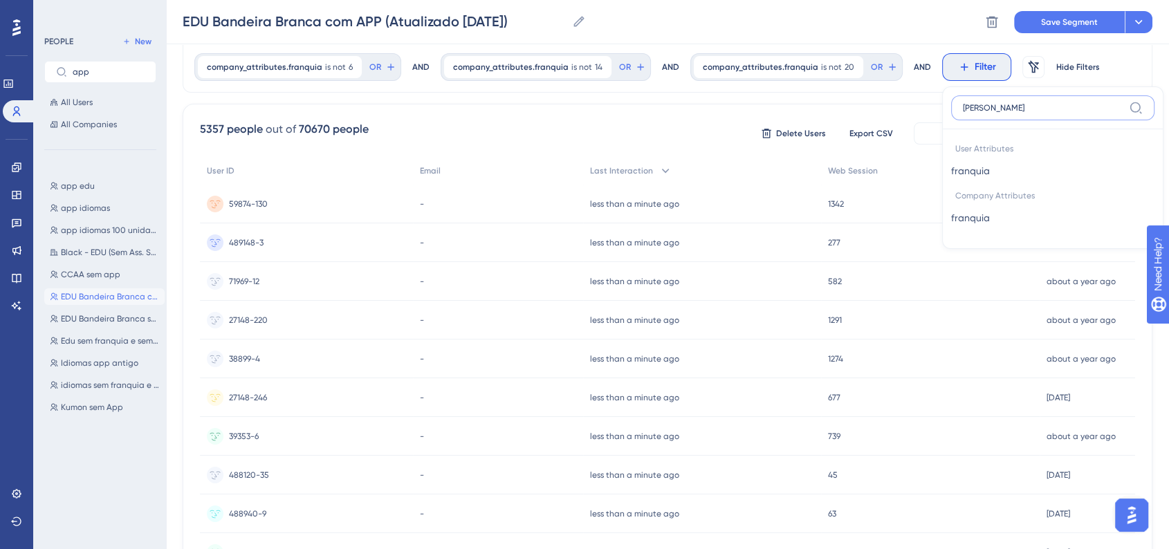
type input "franquia"
click at [981, 218] on span "franquia" at bounding box center [970, 218] width 39 height 17
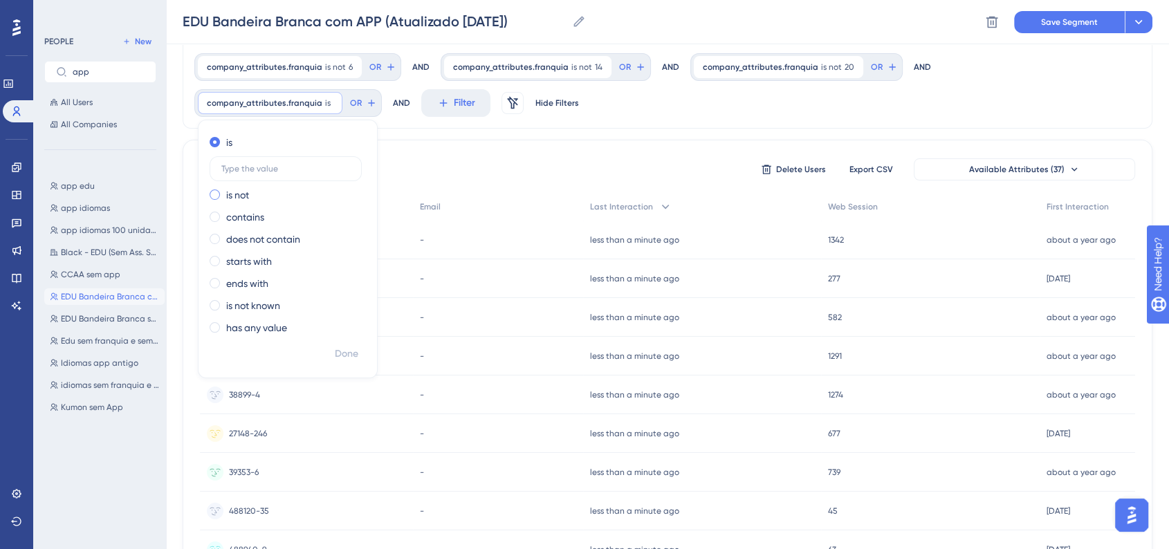
click at [238, 193] on label "is not" at bounding box center [237, 195] width 23 height 17
type input "33"
click at [353, 353] on span "Done" at bounding box center [347, 354] width 24 height 17
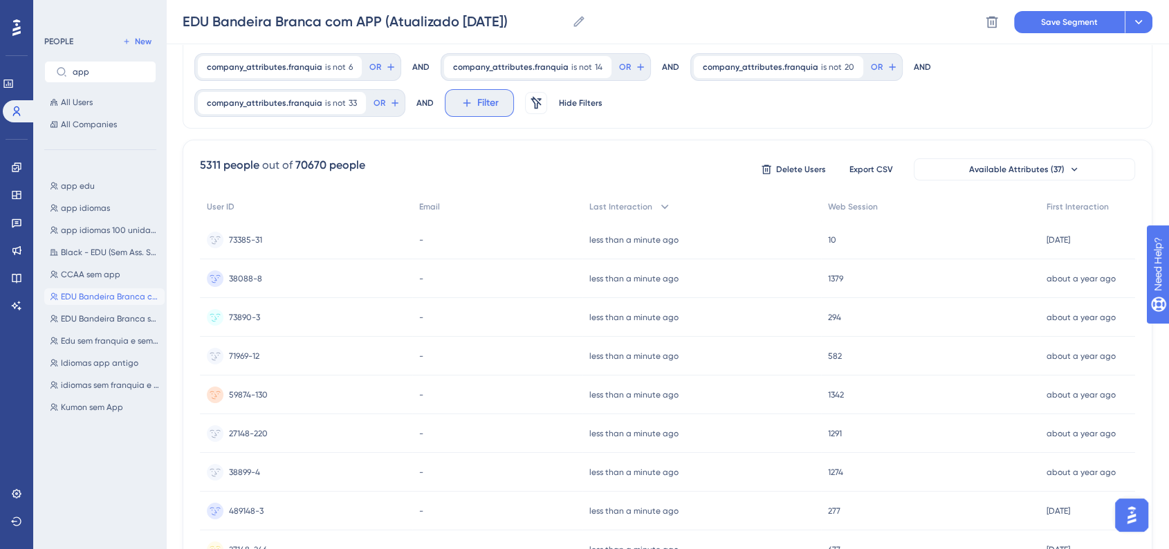
click at [477, 106] on span "Filter" at bounding box center [487, 103] width 21 height 17
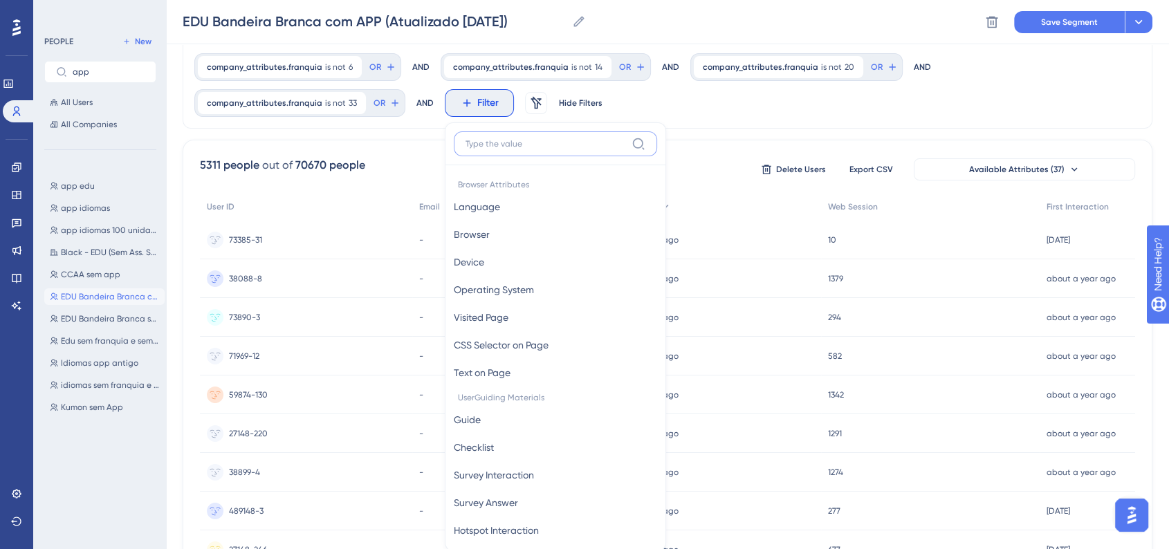
scroll to position [145, 0]
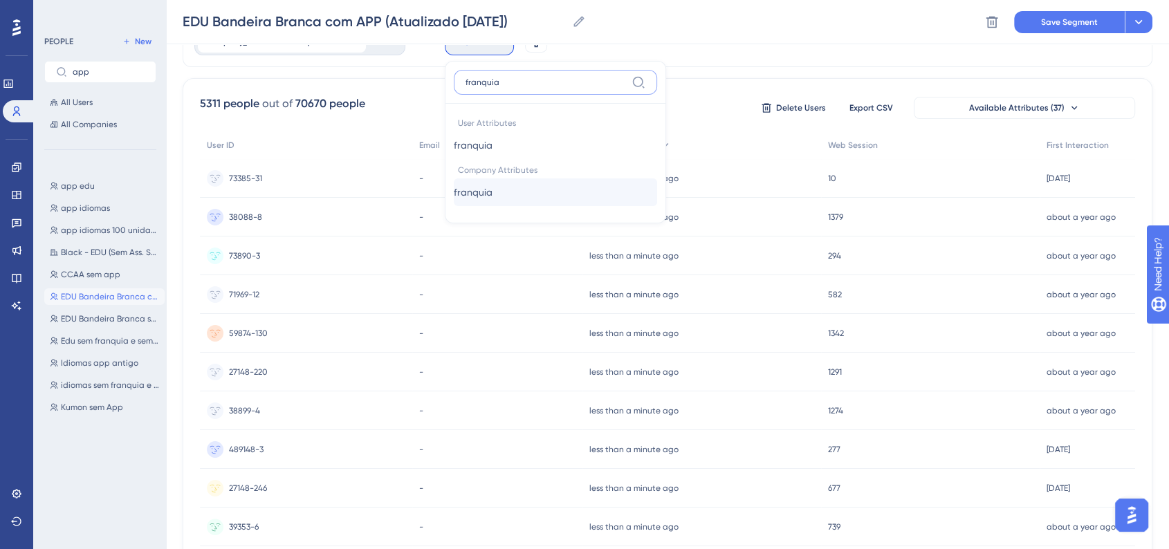
type input "franquia"
click at [528, 199] on button "franquia franquia" at bounding box center [555, 192] width 203 height 28
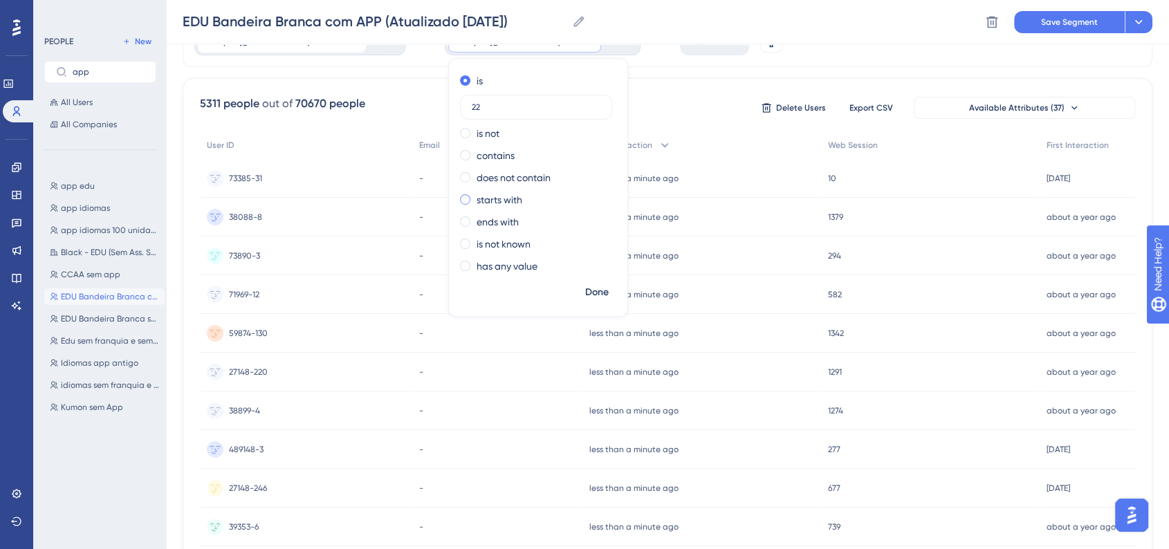
type input "222"
click at [585, 286] on span "Done" at bounding box center [597, 292] width 24 height 17
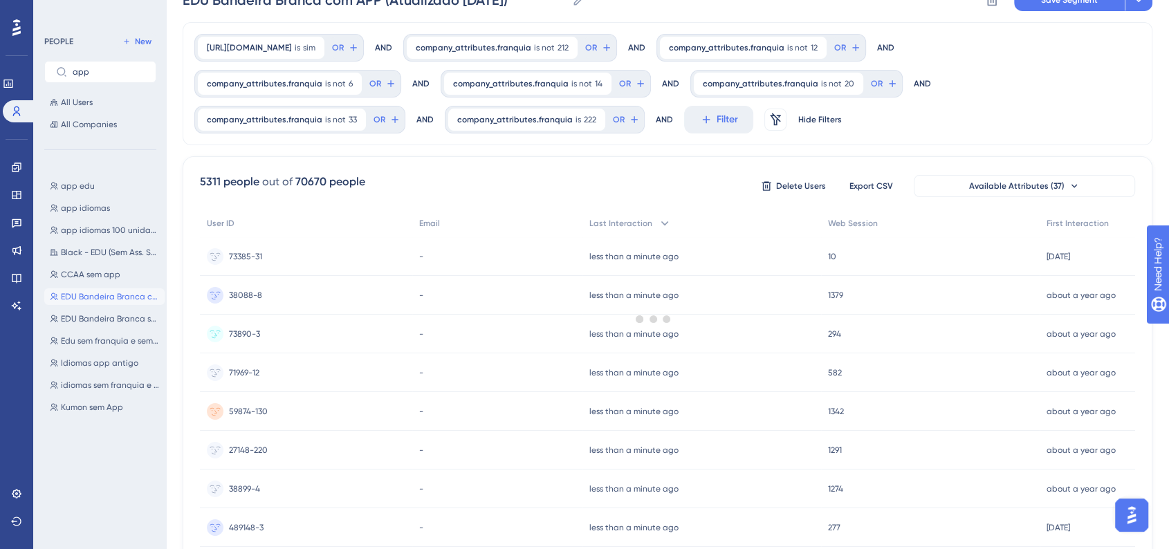
scroll to position [0, 0]
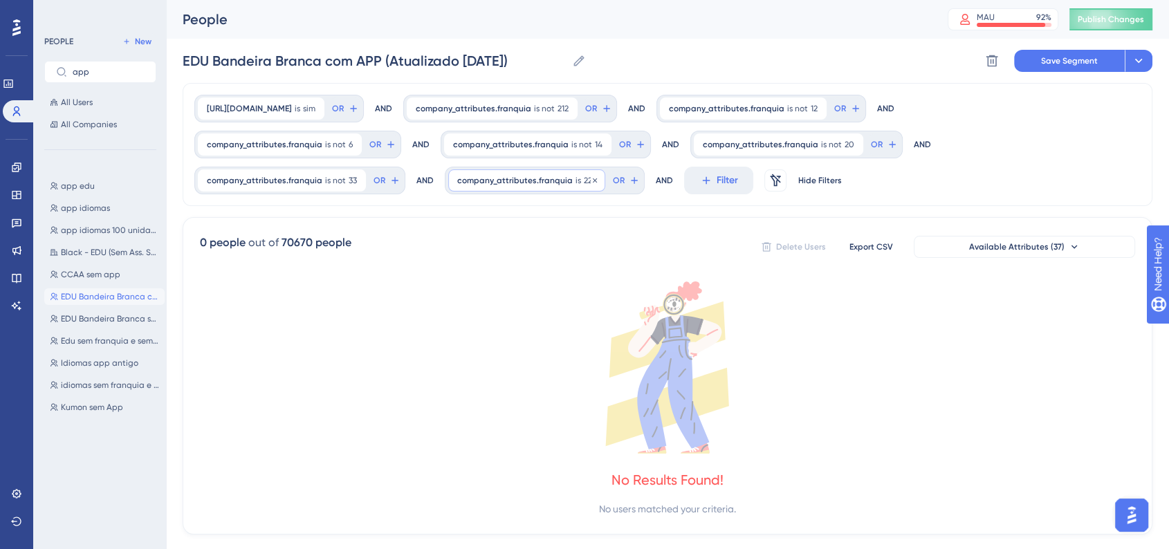
click at [551, 186] on div "company_attributes.franquia is 222 222 Remove" at bounding box center [526, 180] width 157 height 22
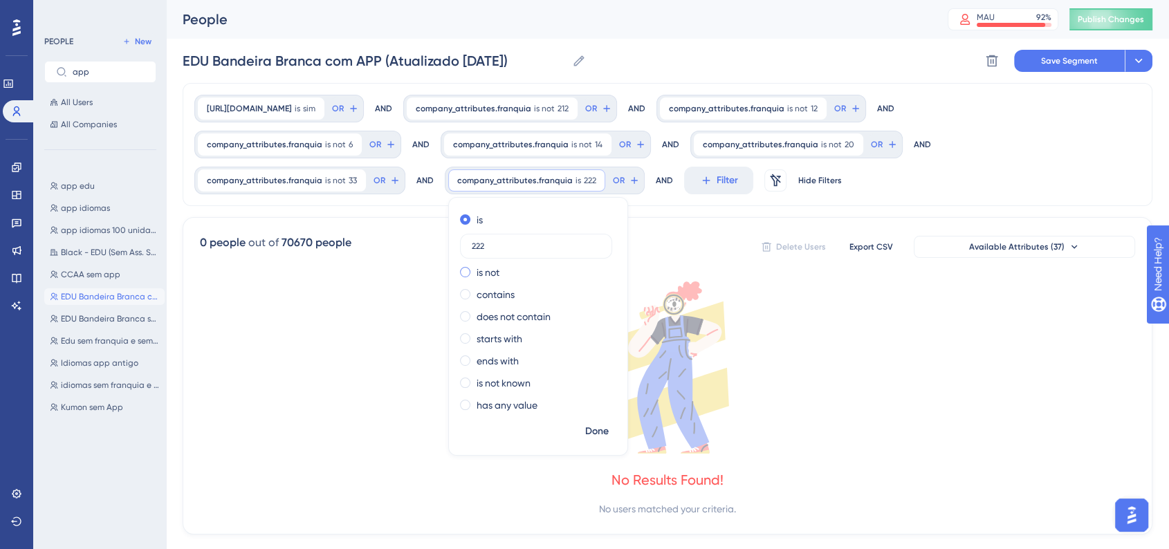
click at [464, 273] on span at bounding box center [465, 272] width 10 height 10
click at [474, 269] on input "radio" at bounding box center [474, 269] width 0 height 0
click at [591, 422] on button "Done" at bounding box center [596, 431] width 39 height 25
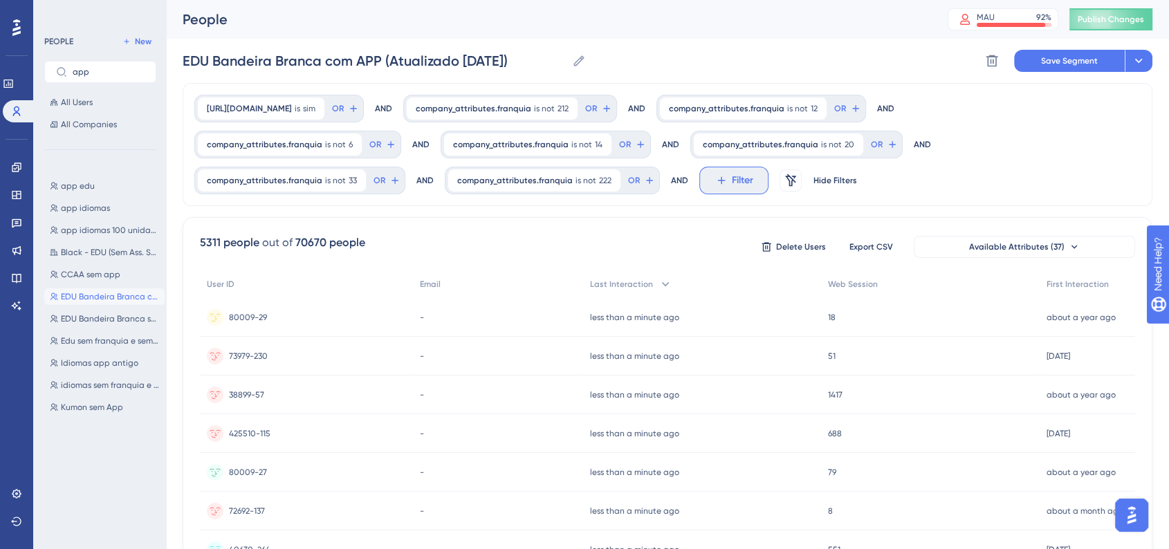
click at [736, 187] on span "Filter" at bounding box center [742, 180] width 21 height 17
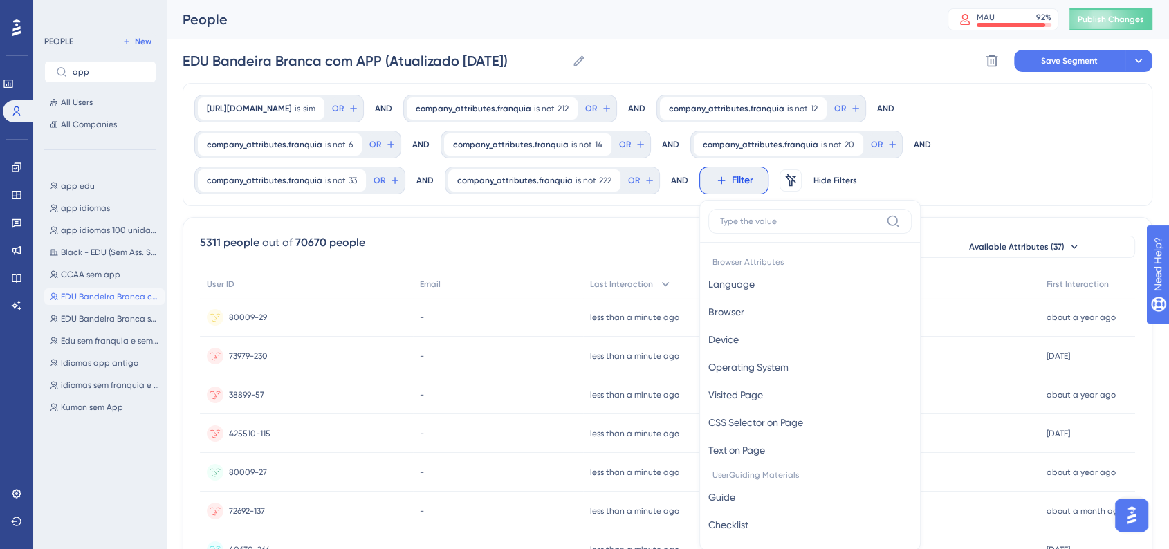
scroll to position [100, 0]
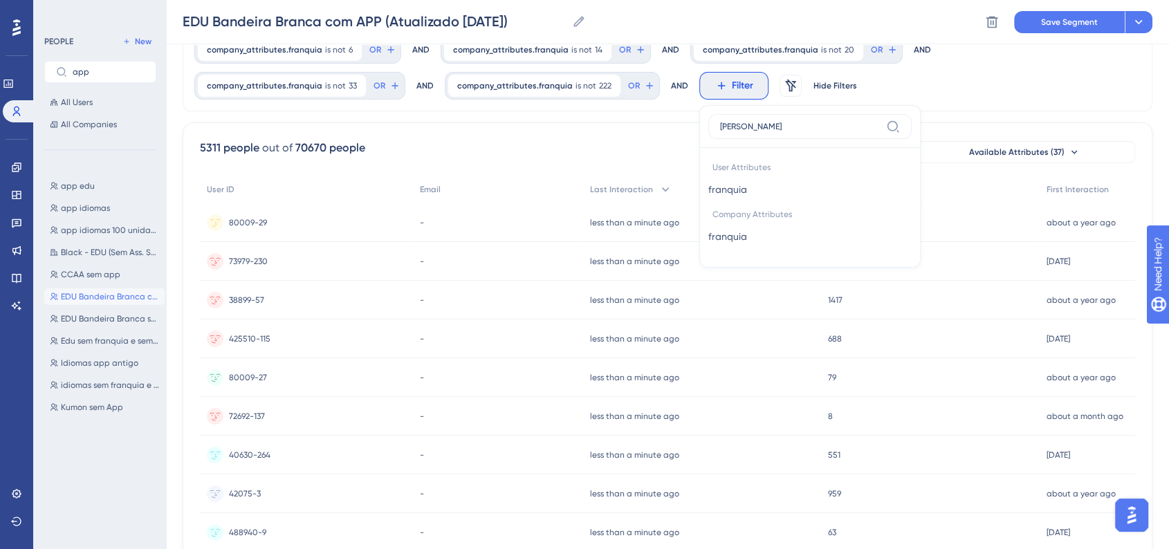
type input "franquia"
click at [714, 230] on span "franquia" at bounding box center [727, 236] width 39 height 17
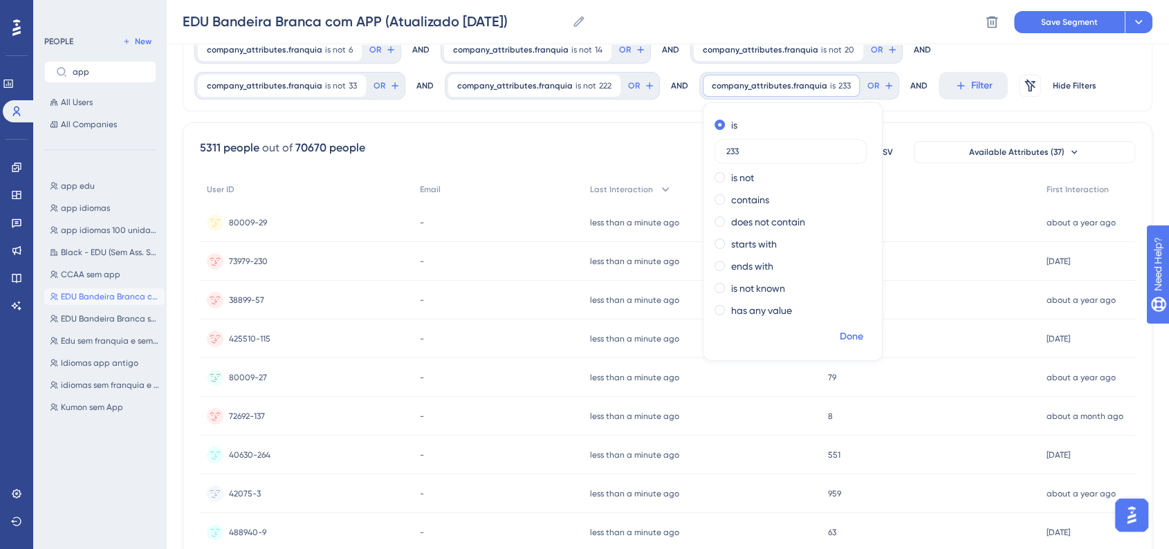
type input "233"
click at [841, 335] on span "Done" at bounding box center [852, 336] width 24 height 17
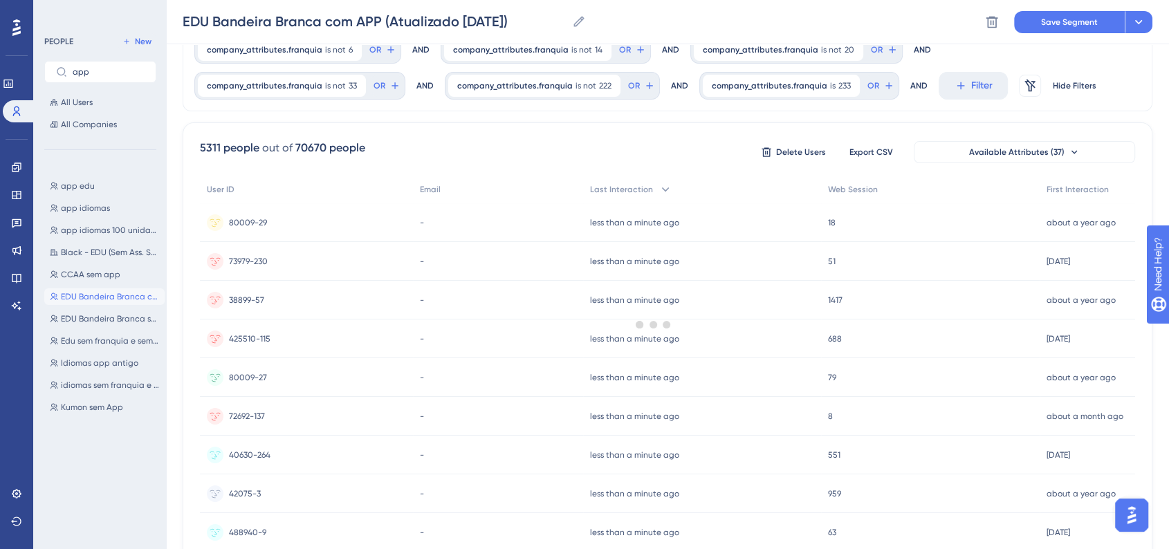
scroll to position [29, 0]
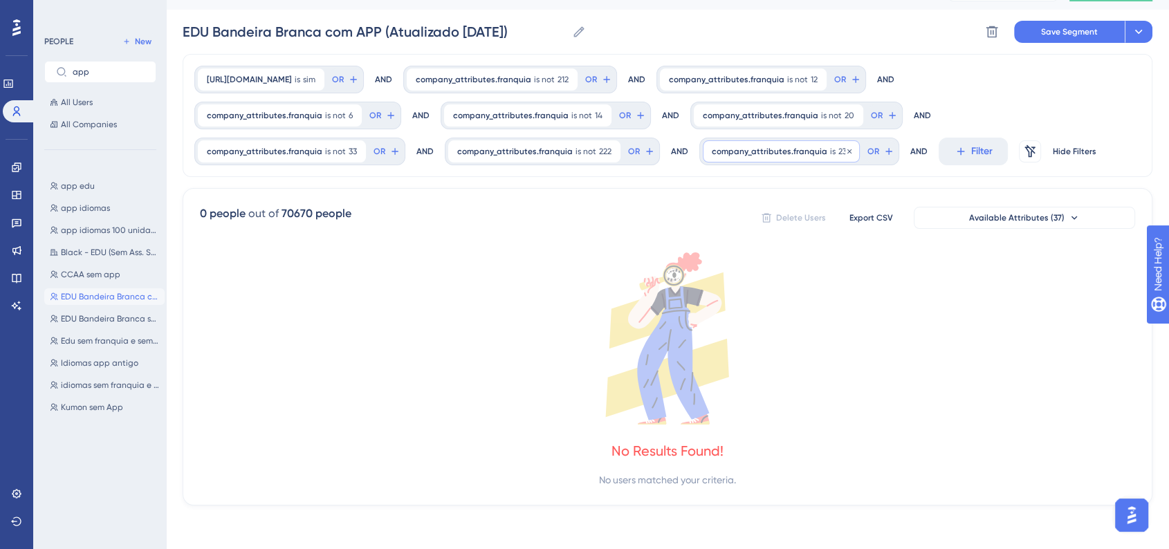
click at [817, 142] on div "company_attributes.franquia is 233 233 Remove" at bounding box center [781, 151] width 157 height 22
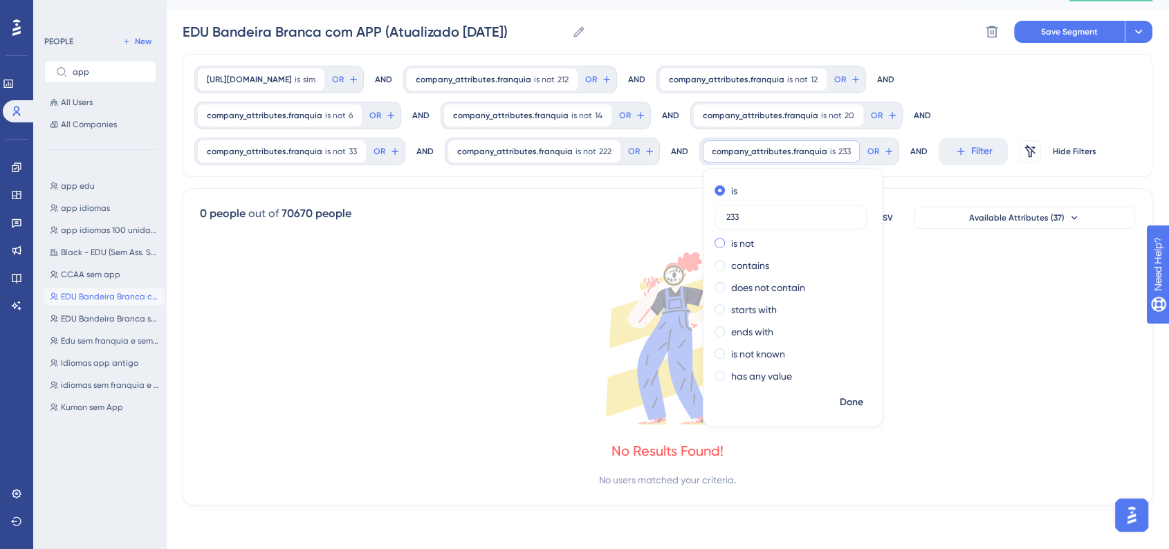
click at [714, 245] on span at bounding box center [719, 243] width 10 height 10
click at [729, 240] on input "radio" at bounding box center [729, 240] width 0 height 0
click at [840, 405] on span "Done" at bounding box center [852, 402] width 24 height 17
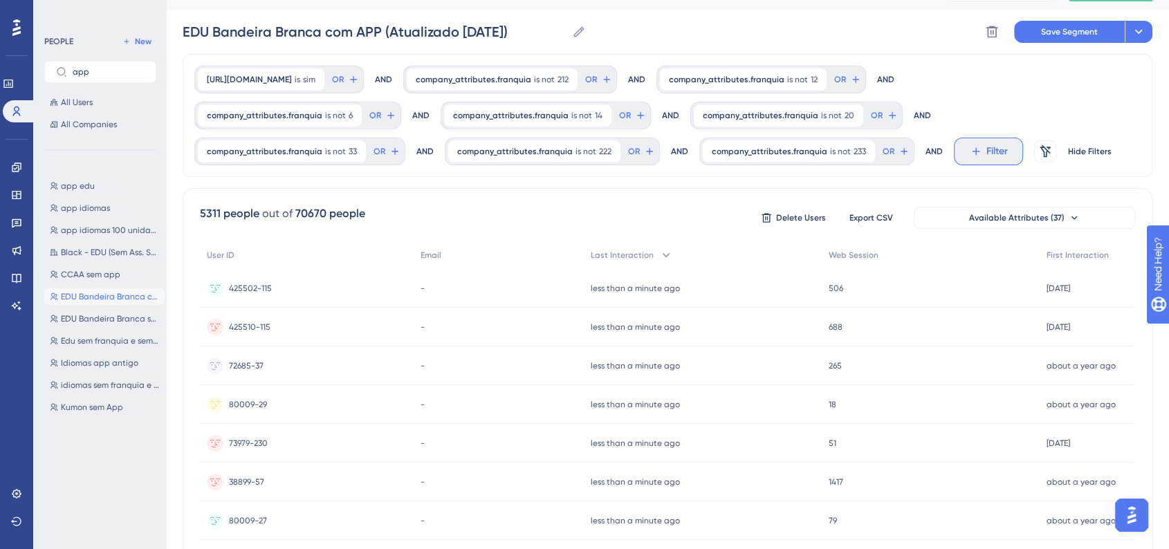
click at [954, 158] on button "Filter" at bounding box center [988, 152] width 69 height 28
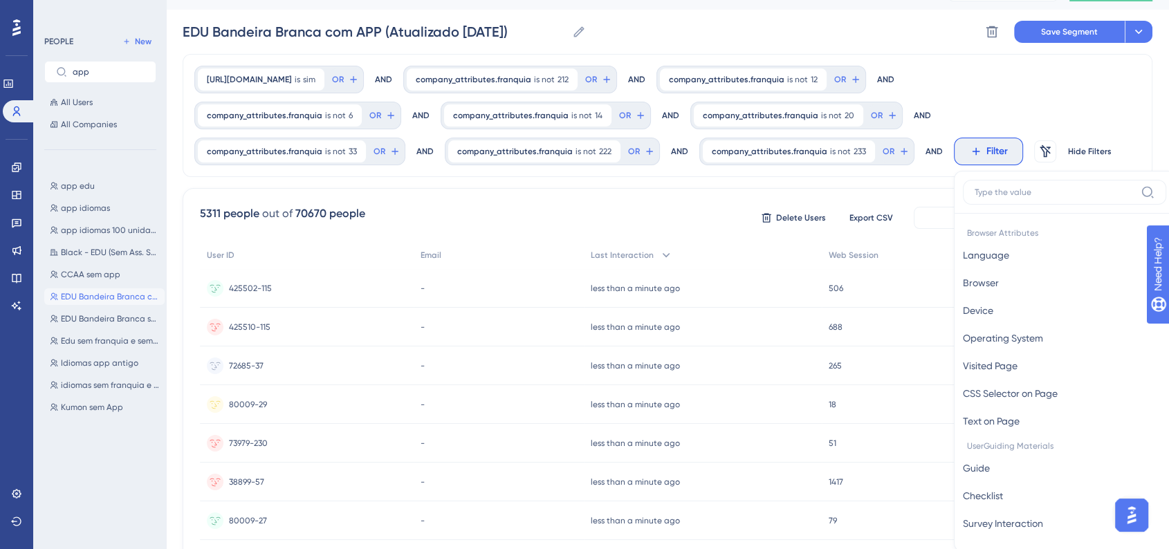
scroll to position [115, 0]
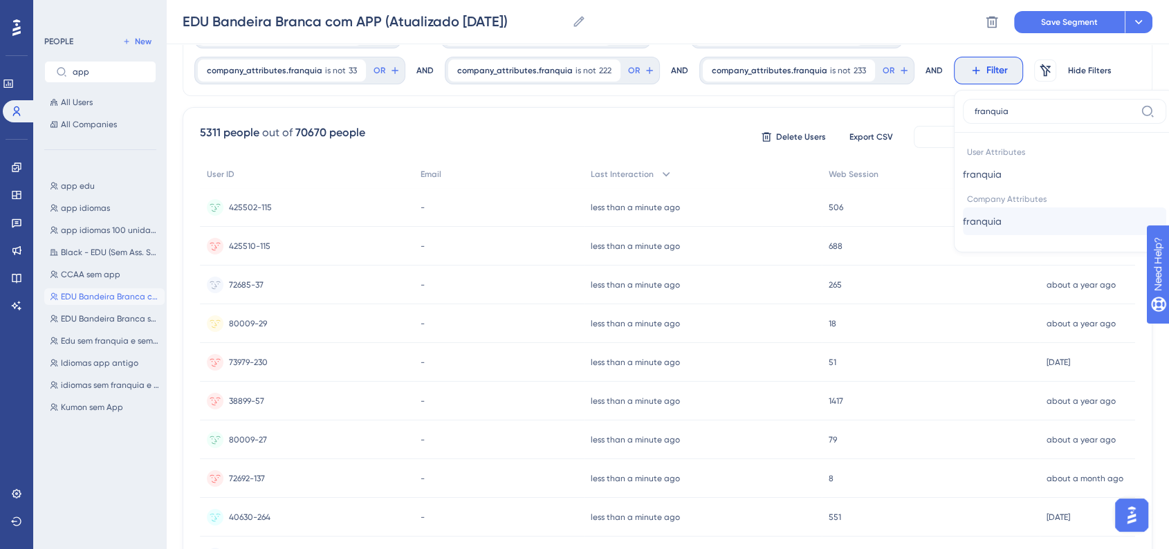
type input "franquia"
click at [990, 219] on span "franquia" at bounding box center [982, 221] width 39 height 17
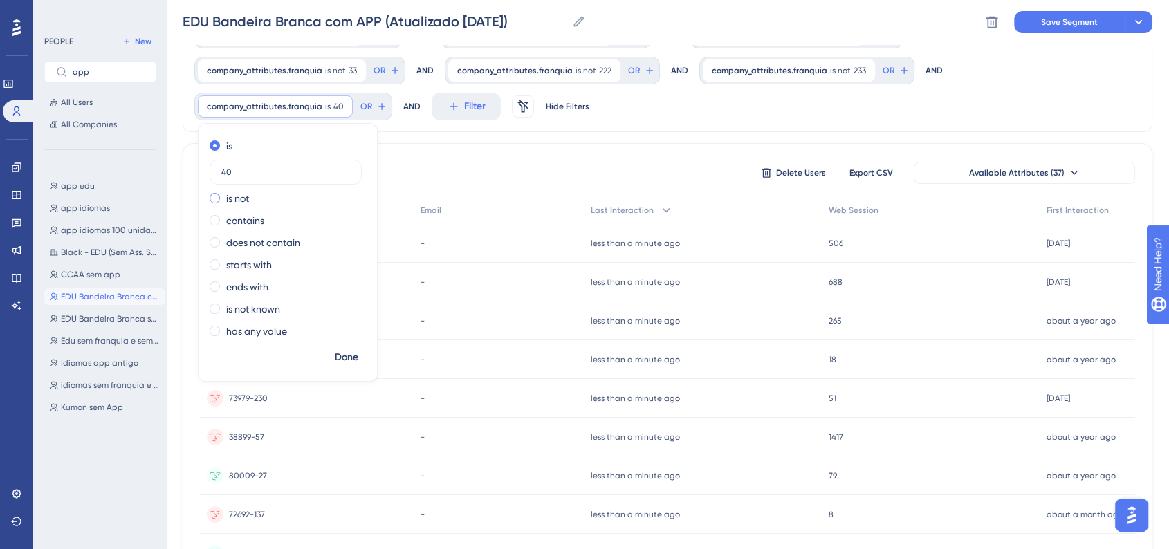
type input "40"
click at [238, 203] on label "is not" at bounding box center [237, 198] width 23 height 17
click at [333, 350] on button "Done" at bounding box center [346, 357] width 39 height 25
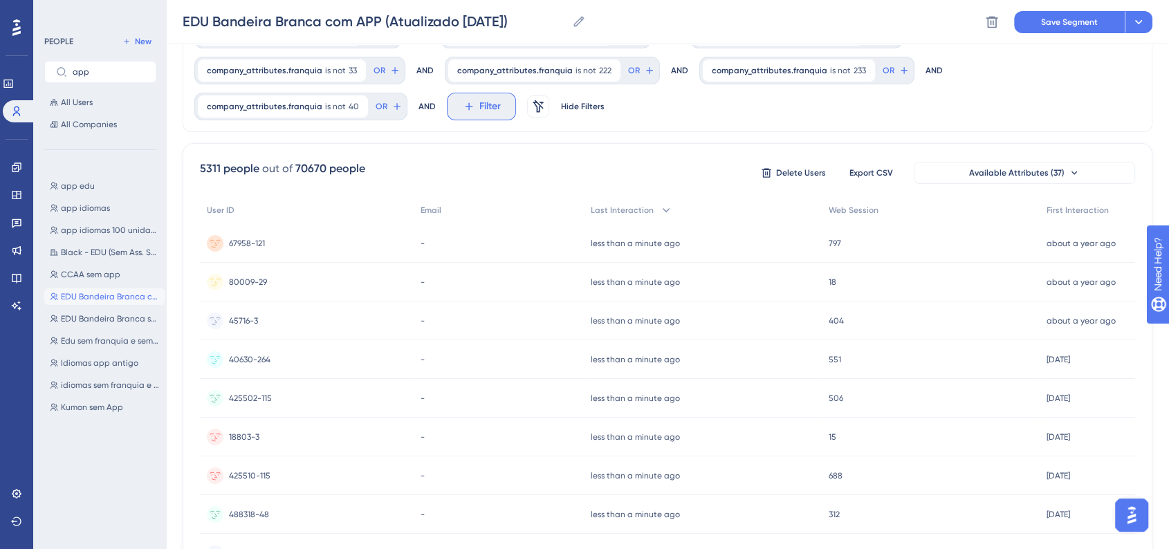
click at [473, 115] on button "Filter" at bounding box center [481, 107] width 69 height 28
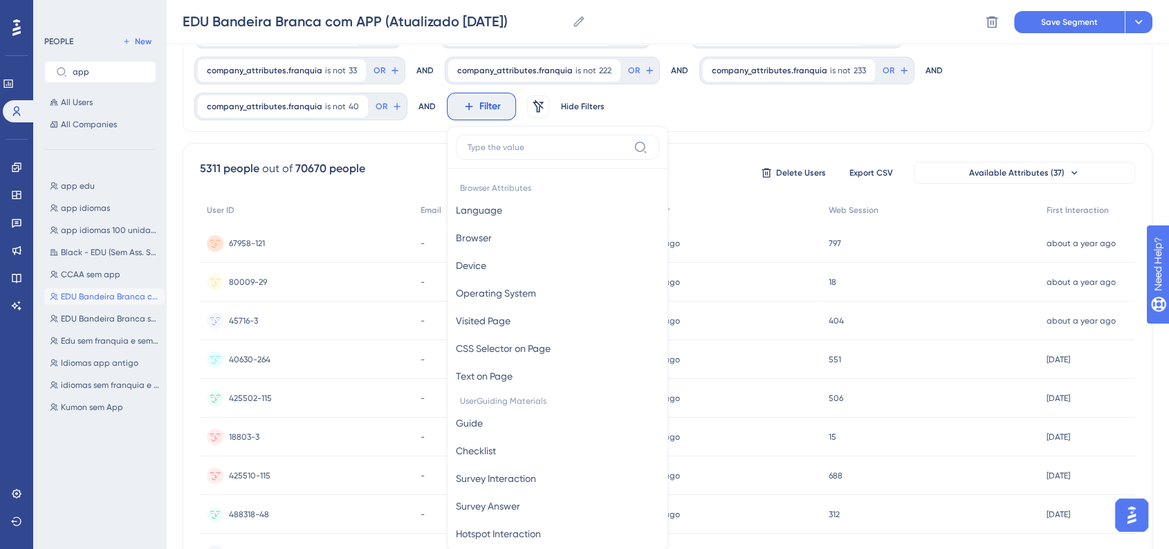
scroll to position [179, 0]
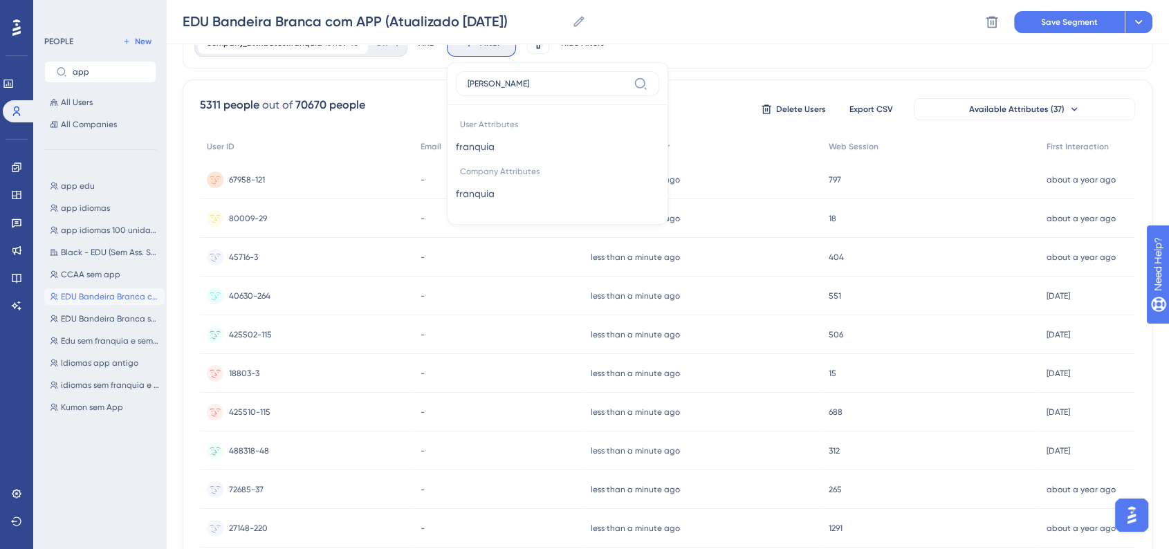
type input "franquia"
click at [503, 192] on button "franquia franquia" at bounding box center [557, 194] width 203 height 28
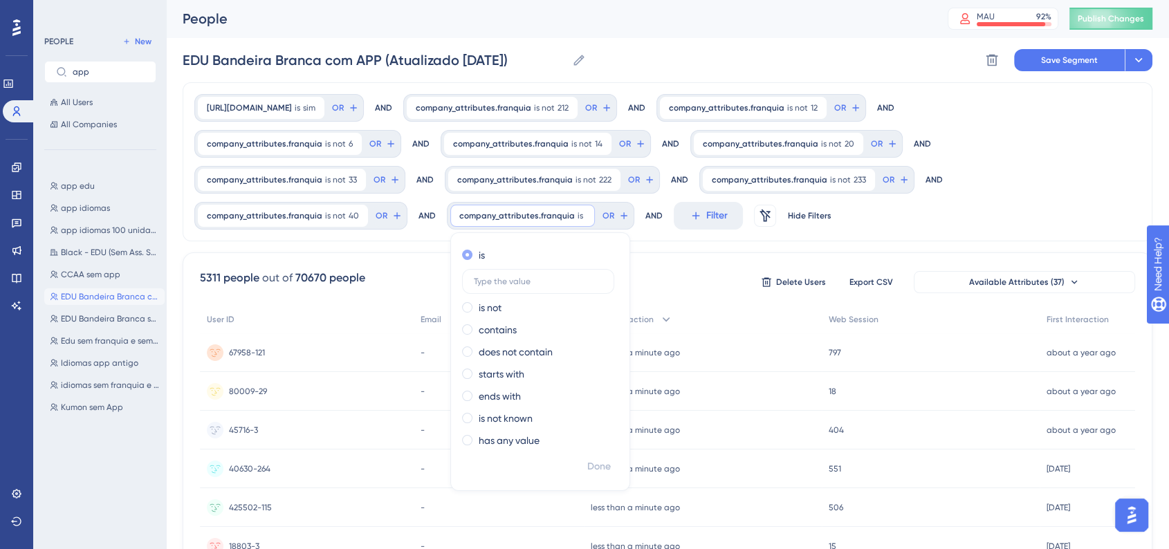
scroll to position [0, 0]
click at [481, 309] on label "is not" at bounding box center [490, 308] width 23 height 17
type input "273"
click at [601, 470] on span "Done" at bounding box center [599, 467] width 24 height 17
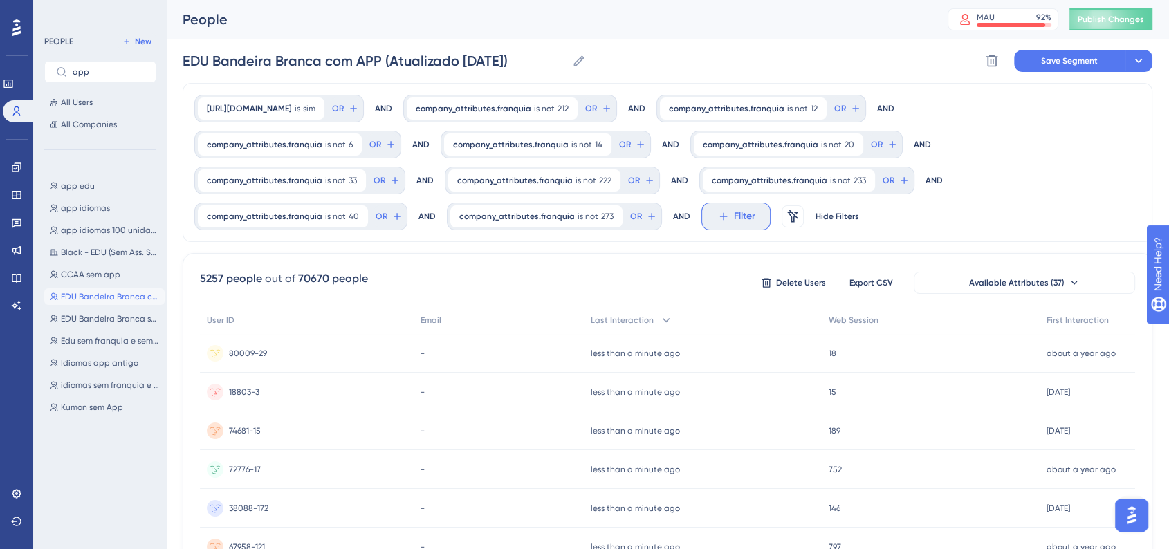
click at [703, 219] on button "Filter" at bounding box center [735, 217] width 69 height 28
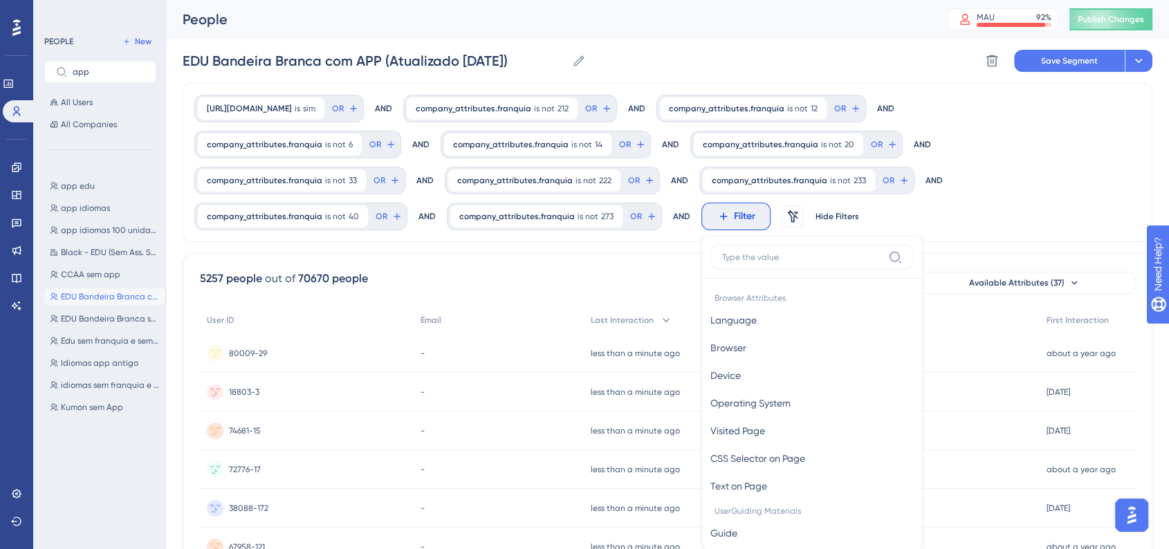
scroll to position [119, 0]
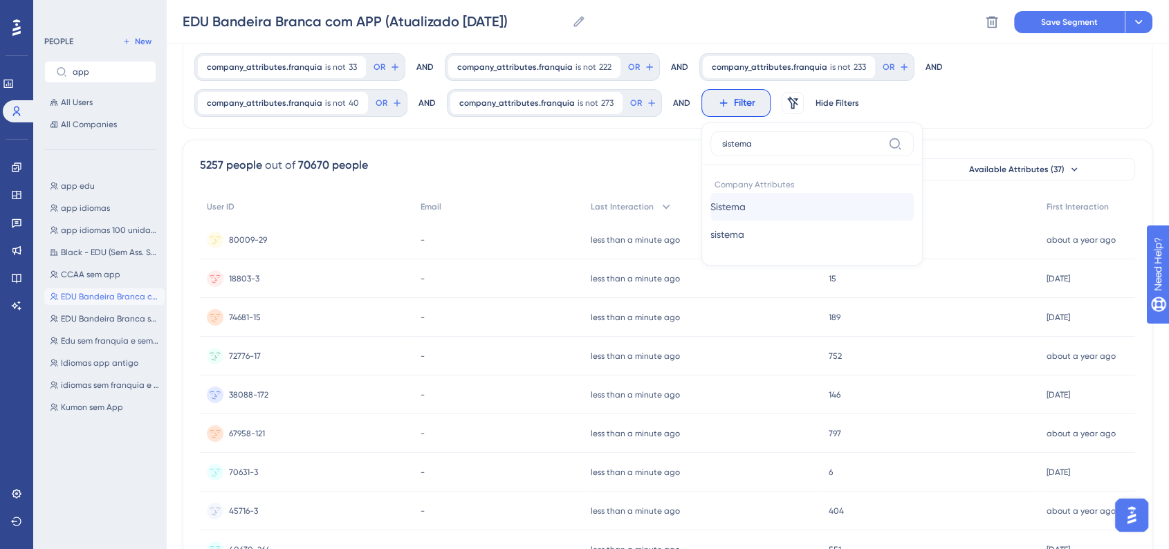
type input "sistema"
click at [751, 208] on button "Sistema Sistema" at bounding box center [811, 207] width 203 height 28
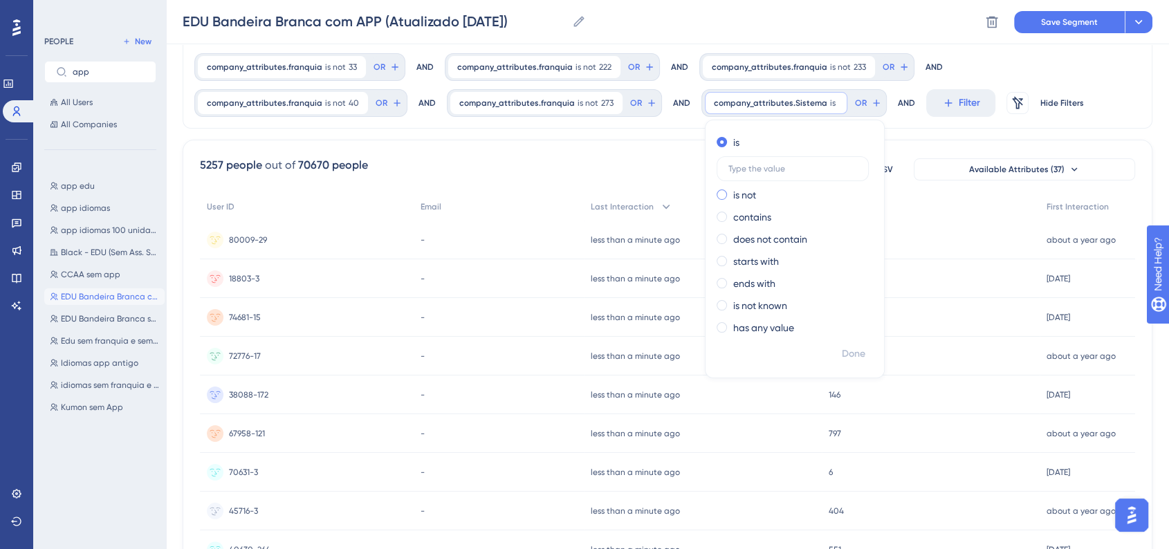
click at [716, 195] on span at bounding box center [721, 194] width 10 height 10
click at [731, 192] on input "radio" at bounding box center [731, 192] width 0 height 0
click at [783, 194] on input "text" at bounding box center [792, 191] width 129 height 10
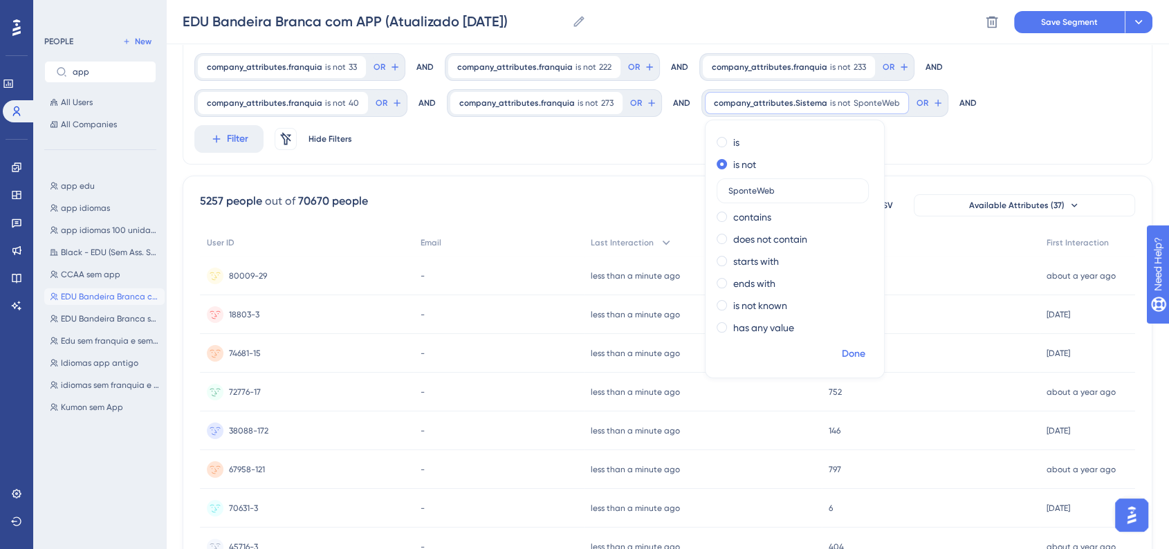
type input "SponteWeb"
click at [842, 350] on span "Done" at bounding box center [854, 354] width 24 height 17
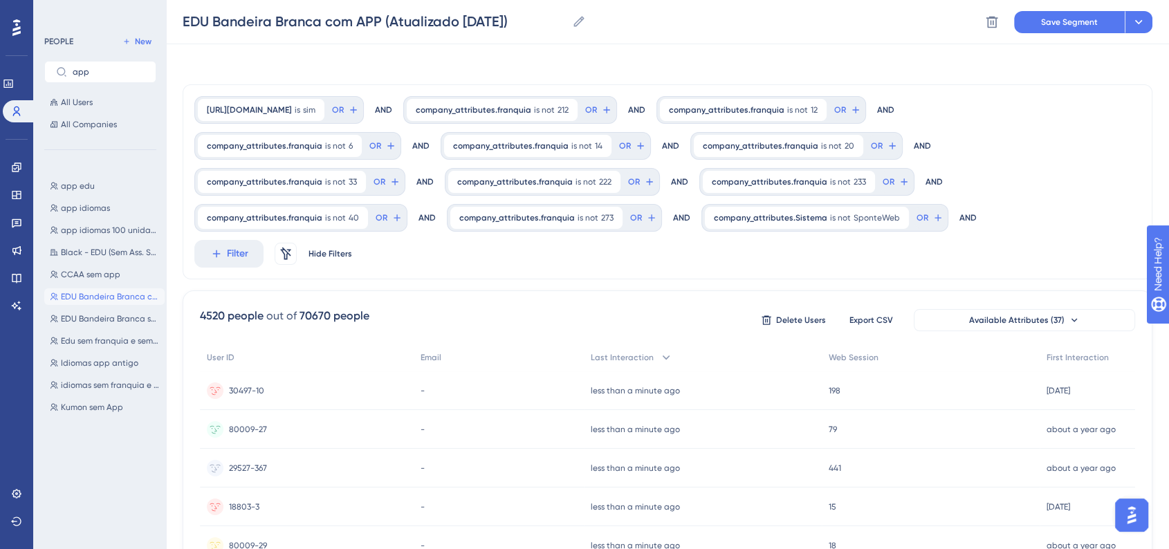
scroll to position [0, 0]
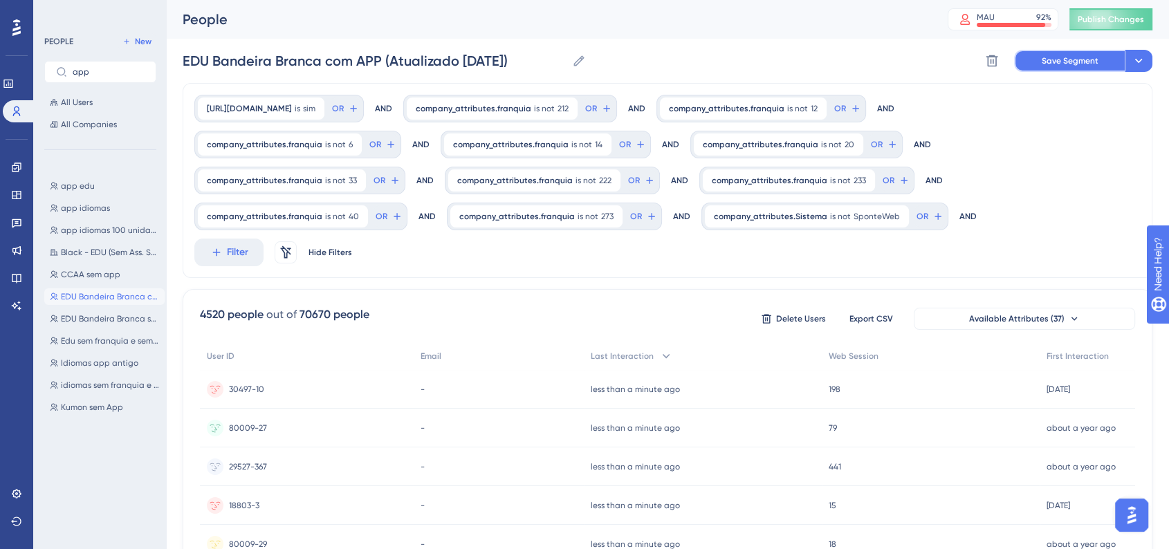
click at [1061, 66] on span "Save Segment" at bounding box center [1069, 60] width 57 height 11
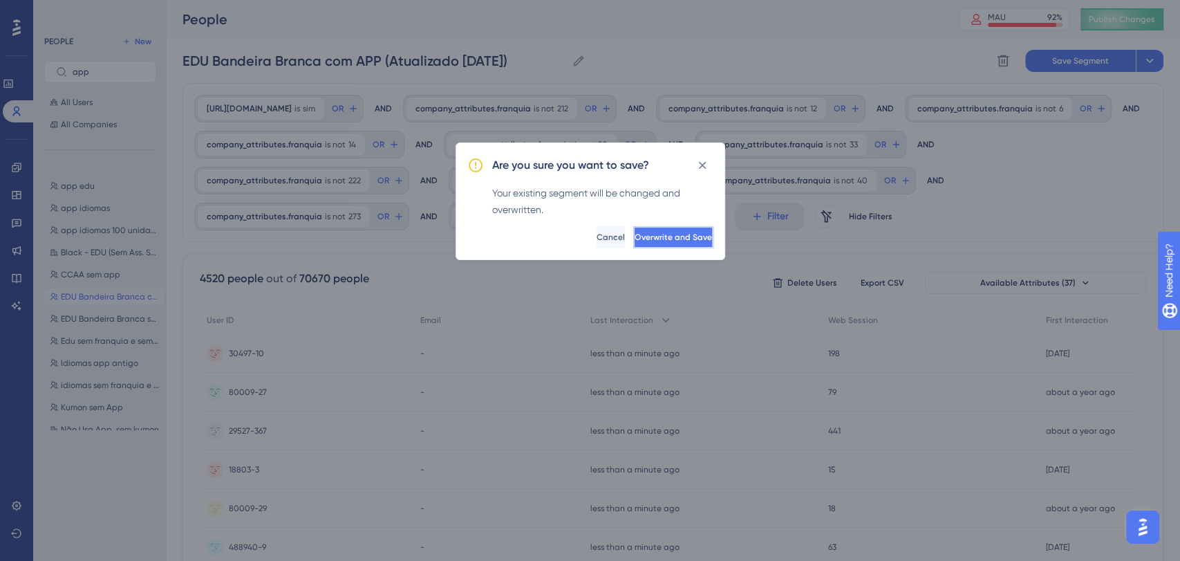
click at [669, 237] on span "Overwrite and Save" at bounding box center [673, 237] width 77 height 11
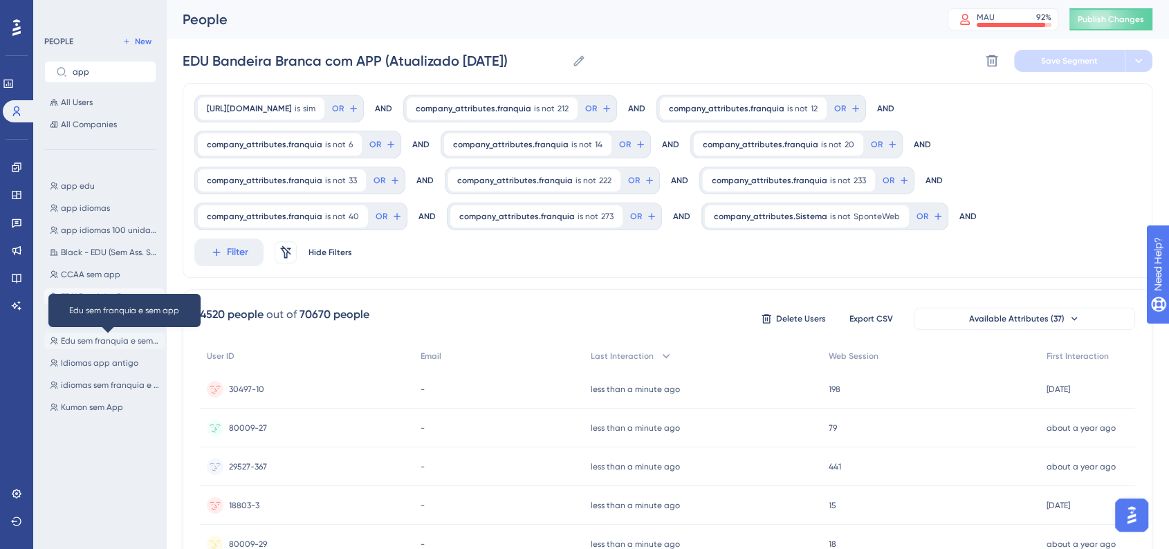
click at [114, 342] on span "Edu sem franquia e sem app" at bounding box center [110, 340] width 98 height 11
type input "Edu sem franquia e sem app"
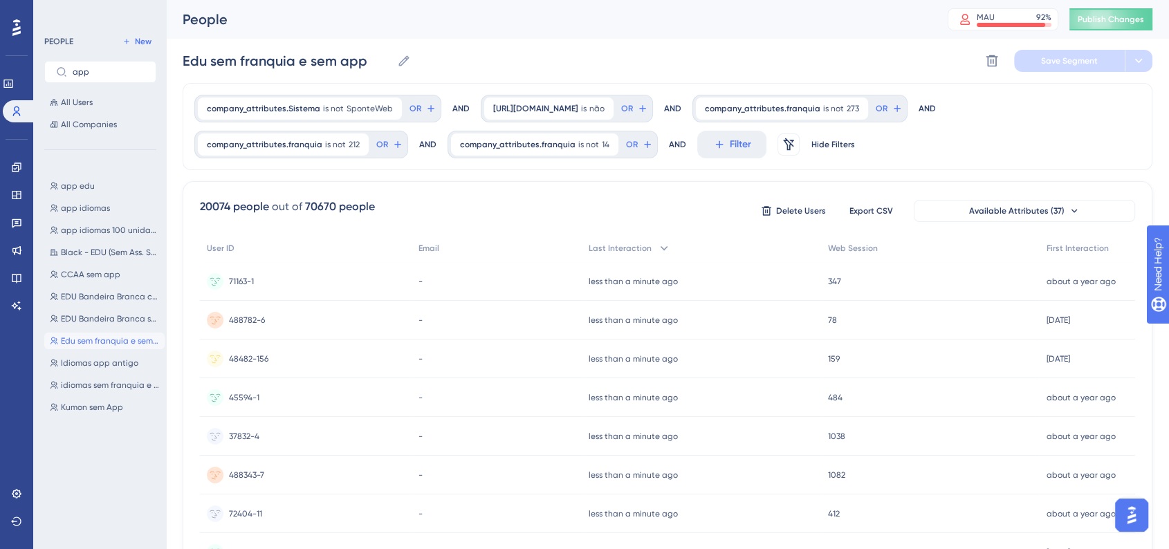
drag, startPoint x: 104, startPoint y: 80, endPoint x: 40, endPoint y: 78, distance: 63.6
click at [40, 78] on div "PEOPLE New app All Users All Companies app edu app edu app idiomas app idiomas …" at bounding box center [99, 274] width 133 height 549
drag, startPoint x: 93, startPoint y: 69, endPoint x: 48, endPoint y: 64, distance: 44.6
click at [48, 64] on label "app" at bounding box center [100, 72] width 112 height 22
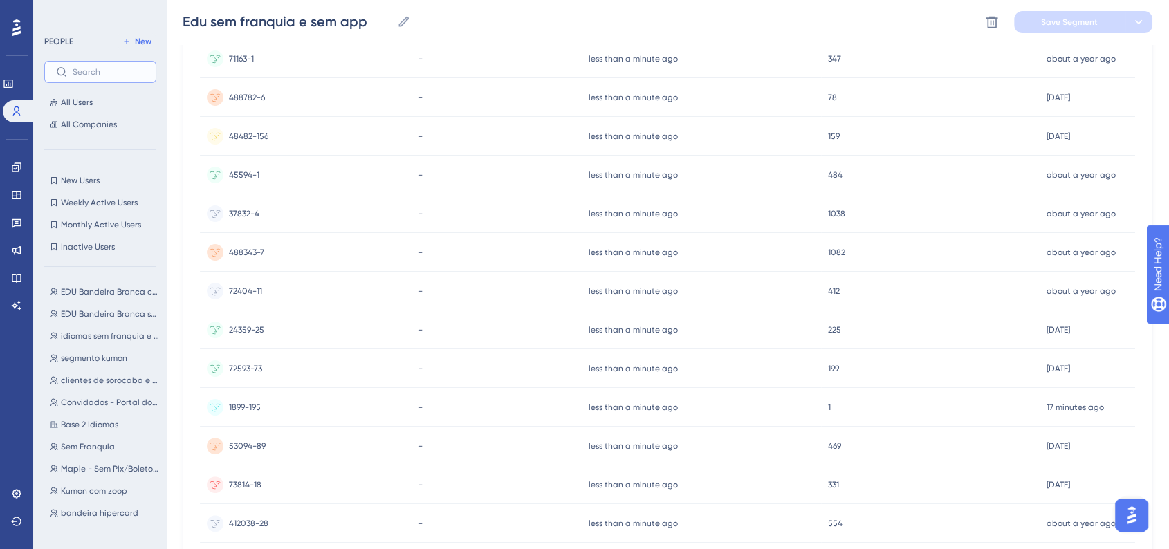
scroll to position [230, 0]
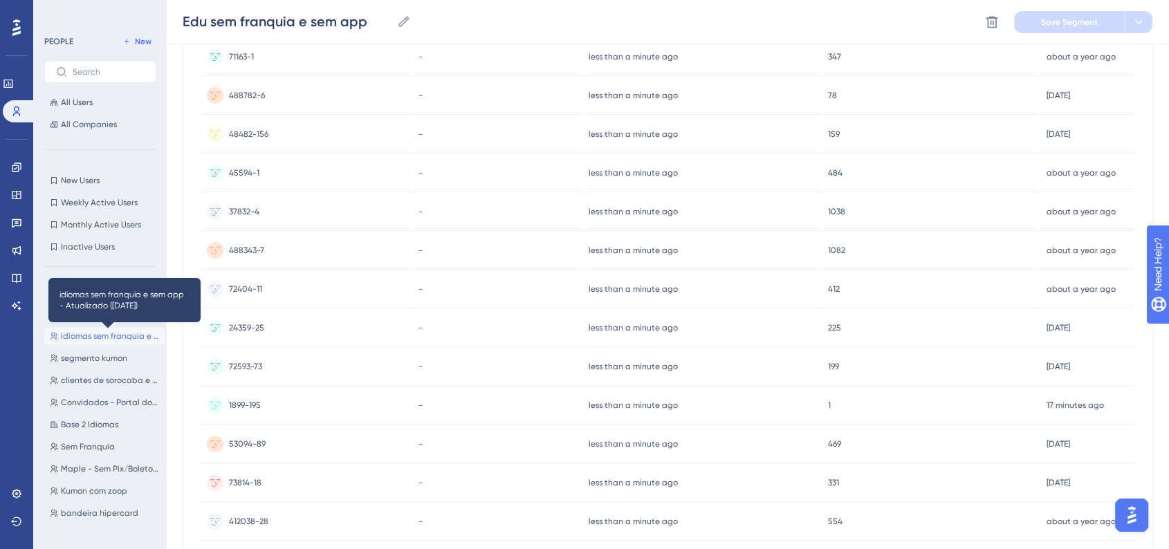
click at [108, 341] on span "idiomas sem franquia e sem app - Atualizado (16/09/2025)" at bounding box center [110, 336] width 98 height 11
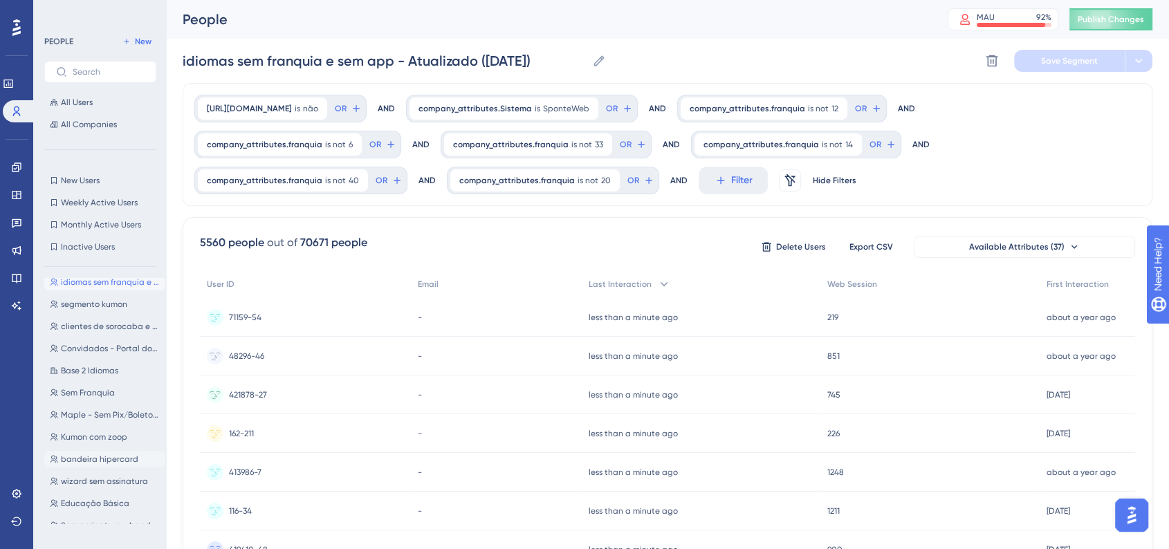
scroll to position [77, 0]
click at [71, 371] on span "Sem Franquia" at bounding box center [88, 369] width 54 height 11
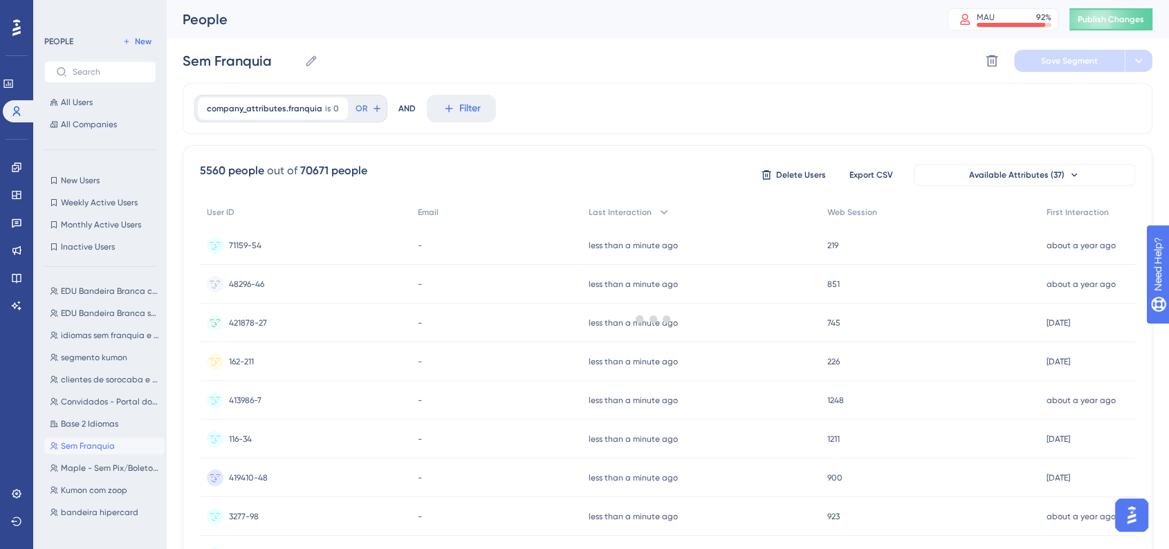
scroll to position [0, 0]
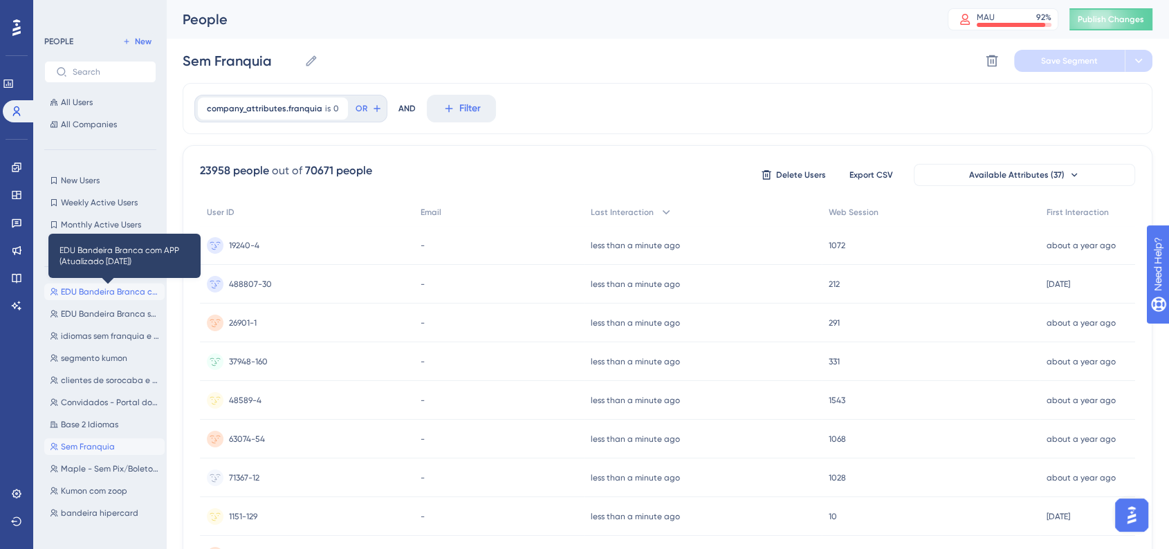
click at [100, 294] on span "EDU Bandeira Branca com APP (Atualizado 22/09/2025)" at bounding box center [110, 291] width 98 height 11
type input "EDU Bandeira Branca com APP (Atualizado 22/09/2025)"
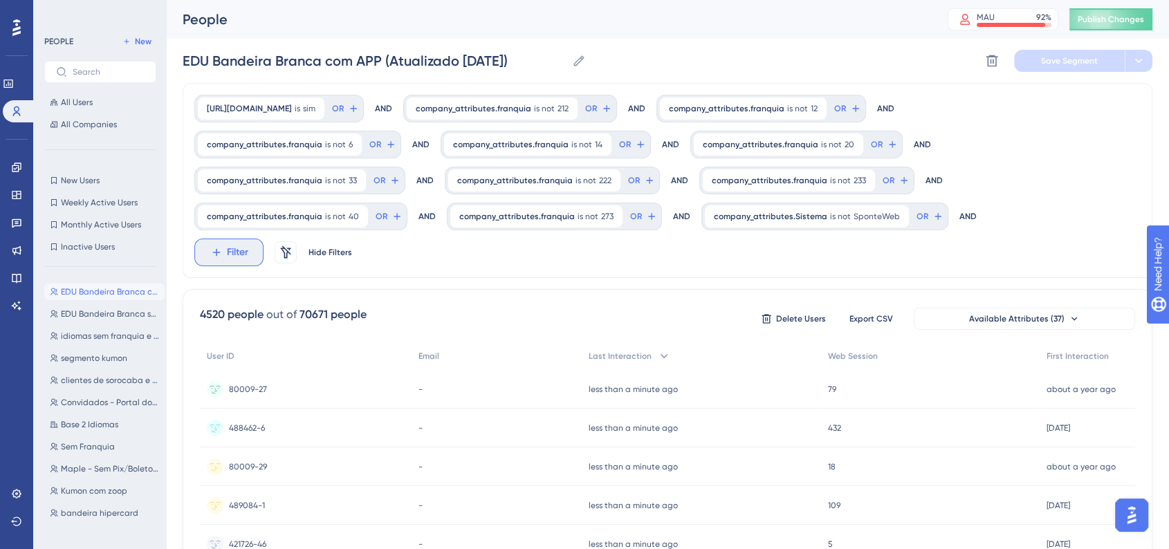
click at [263, 239] on button "Filter" at bounding box center [228, 253] width 69 height 28
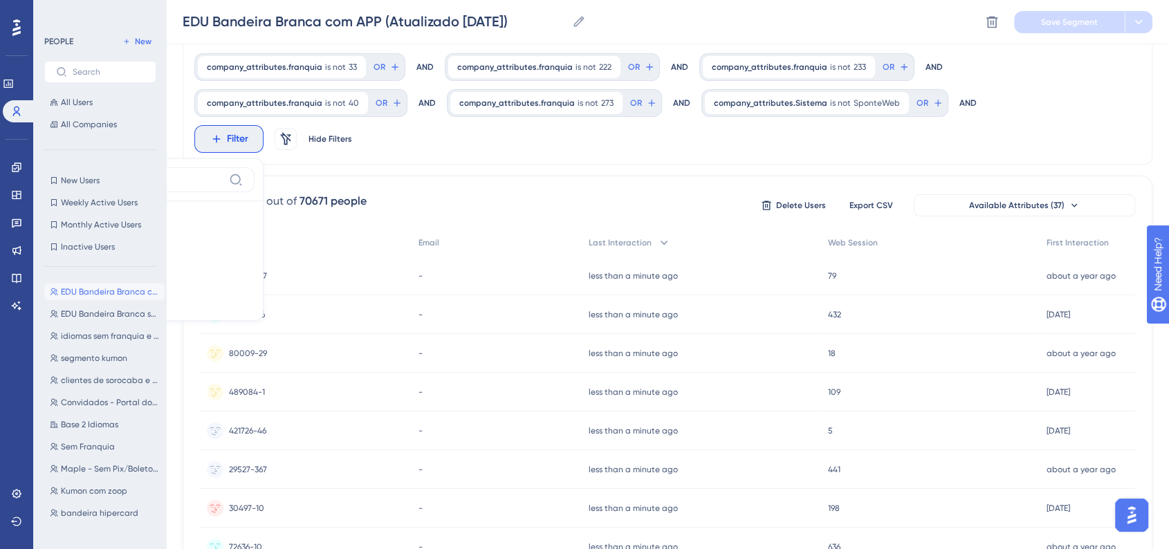
type input "fran"
click at [254, 276] on button "franquia franquia" at bounding box center [152, 290] width 203 height 28
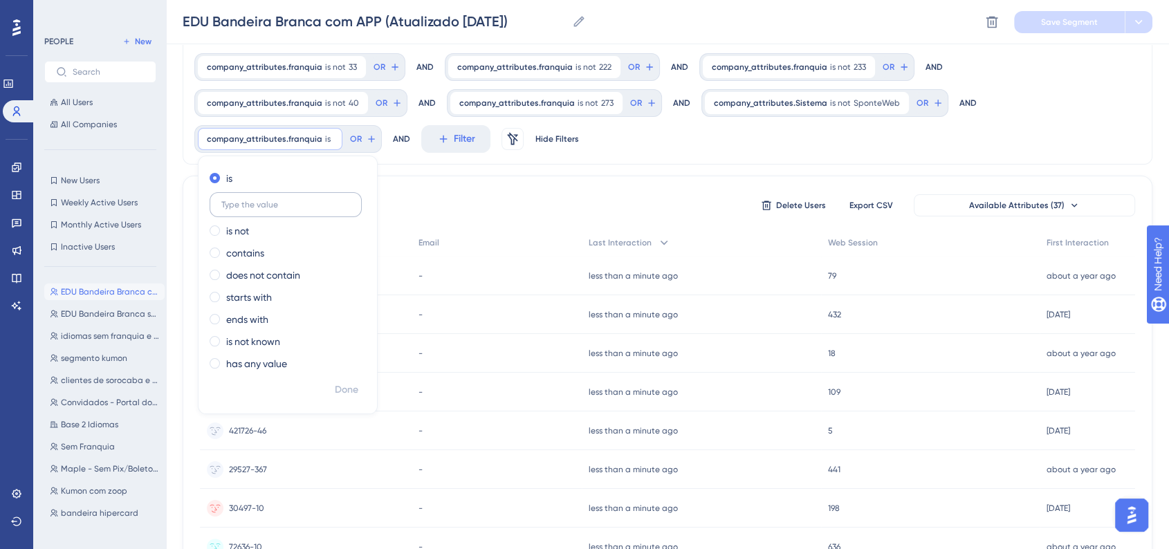
click at [249, 202] on input "text" at bounding box center [285, 205] width 129 height 10
type input "0"
click at [685, 161] on div "company_attributes.App is sim sim Remove OR AND company_attributes.franquia is …" at bounding box center [668, 67] width 970 height 195
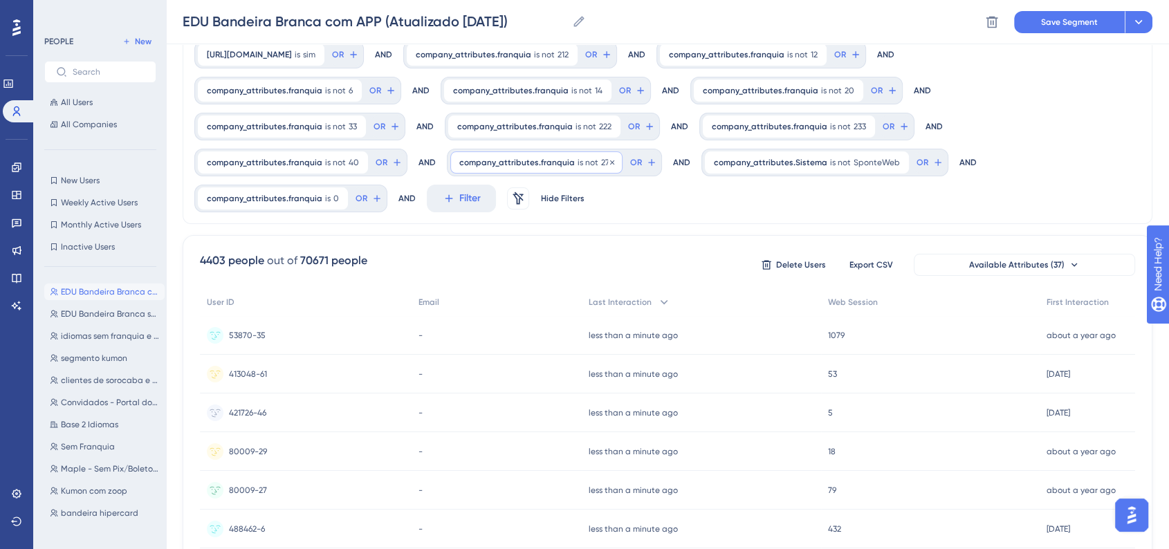
scroll to position [42, 0]
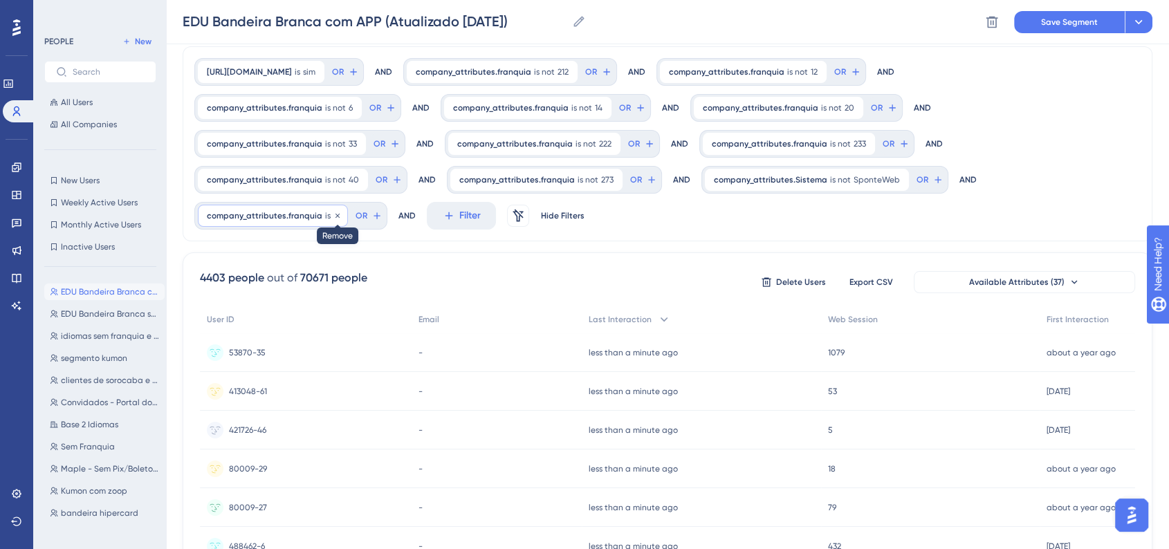
click at [333, 219] on icon at bounding box center [337, 216] width 8 height 8
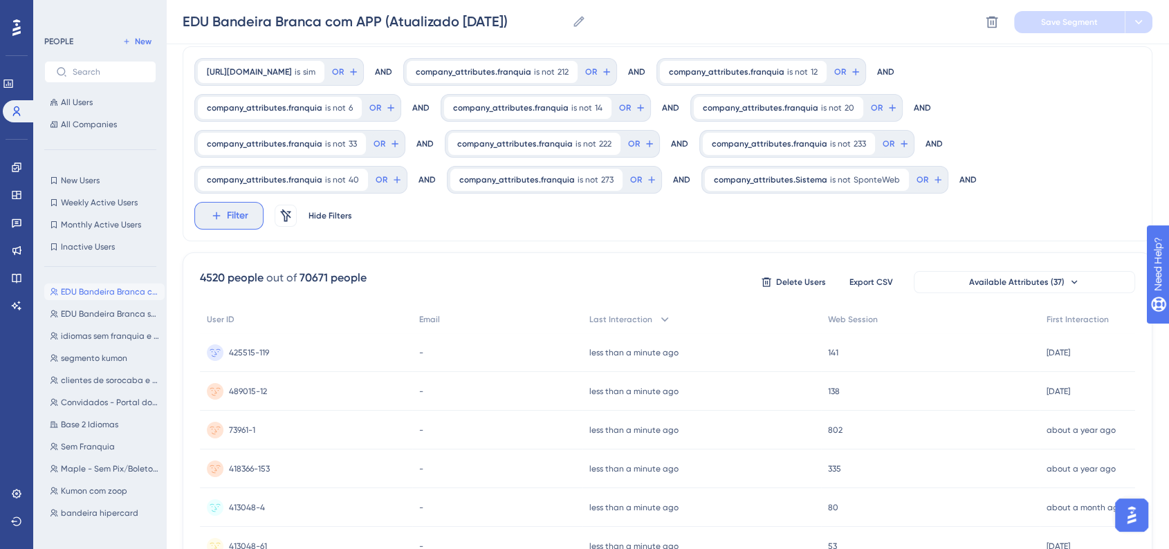
click at [248, 207] on span "Filter" at bounding box center [237, 215] width 21 height 17
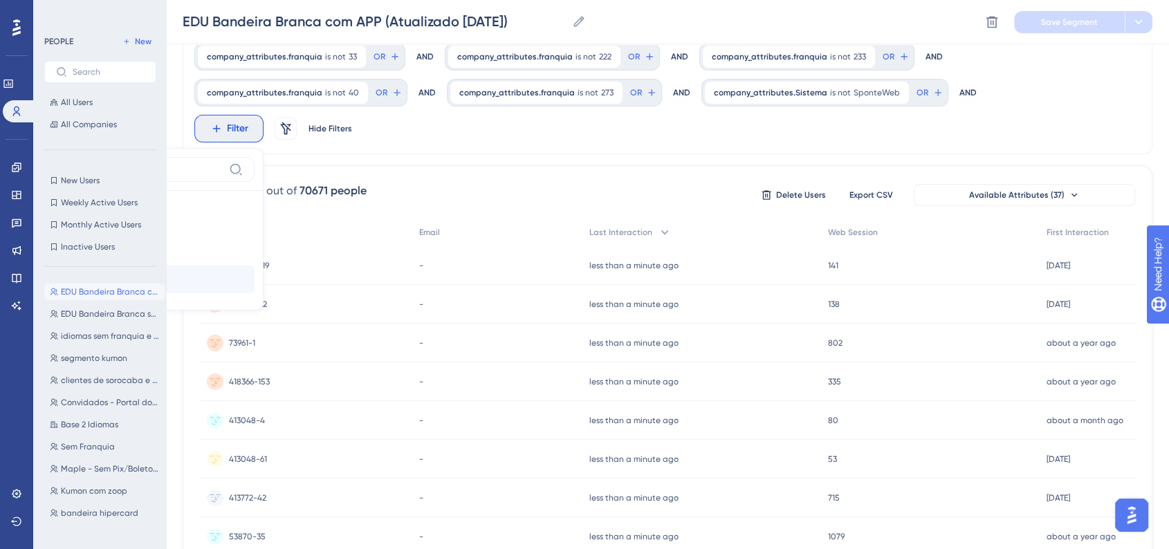
type input "franquia"
click at [90, 271] on span "franquia" at bounding box center [70, 279] width 39 height 17
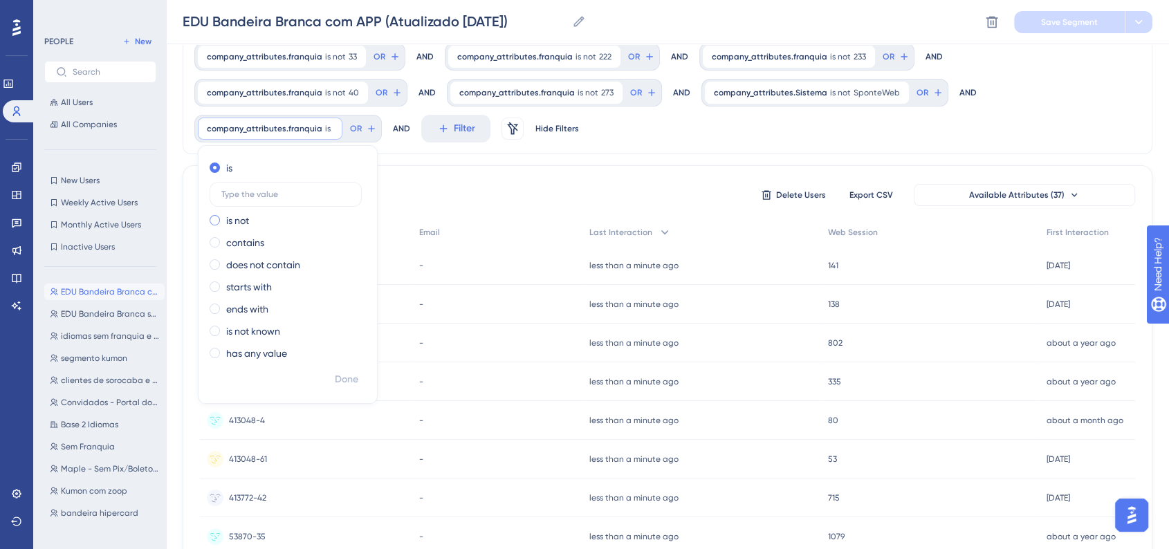
click at [241, 218] on label "is not" at bounding box center [237, 220] width 23 height 17
click at [227, 174] on label "is" at bounding box center [229, 168] width 6 height 17
click at [249, 194] on input "text" at bounding box center [285, 194] width 129 height 10
type input "0"
click at [340, 379] on span "Done" at bounding box center [347, 379] width 24 height 17
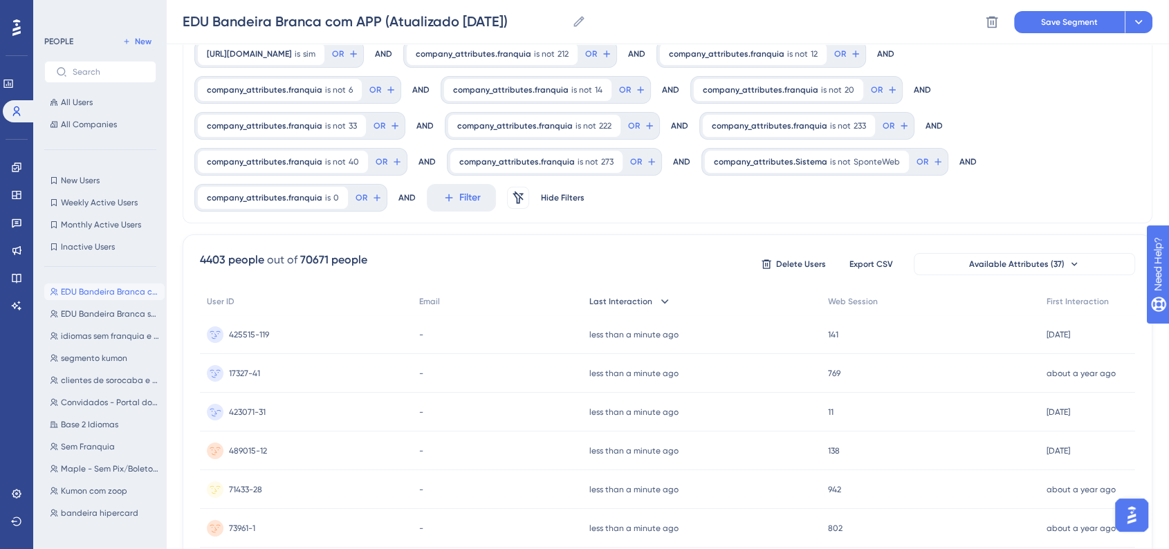
scroll to position [0, 0]
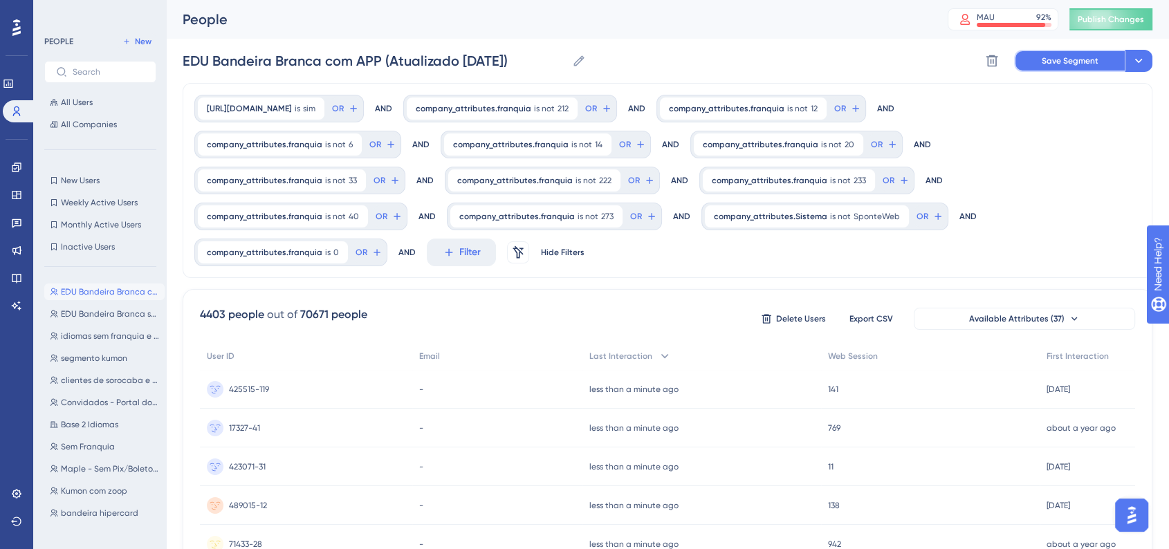
click at [1095, 56] on span "Save Segment" at bounding box center [1069, 60] width 57 height 11
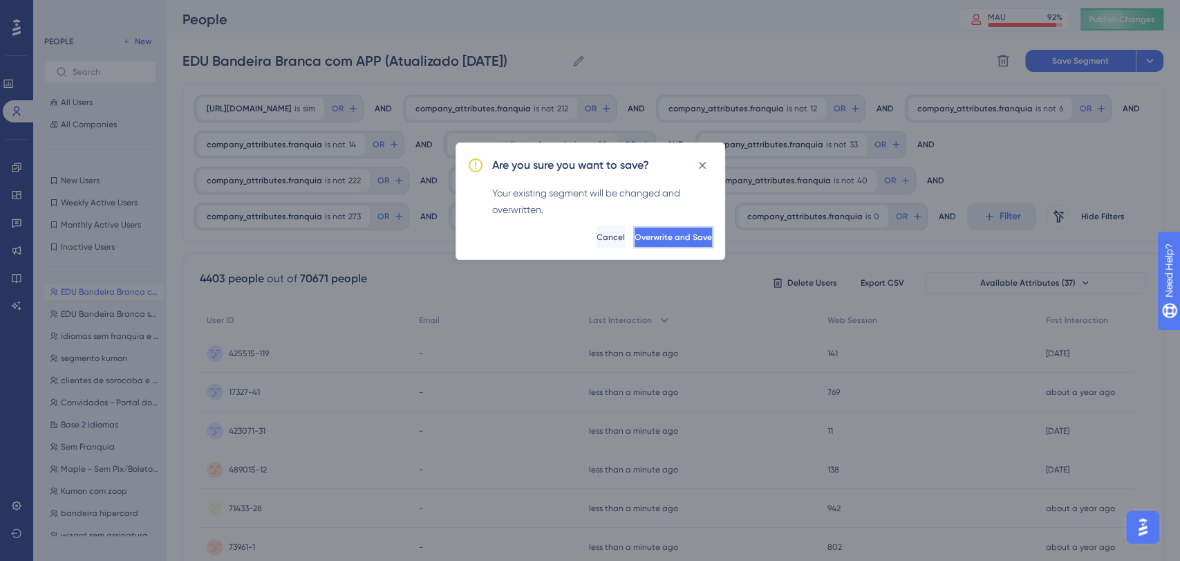
click at [635, 234] on span "Overwrite and Save" at bounding box center [673, 237] width 77 height 11
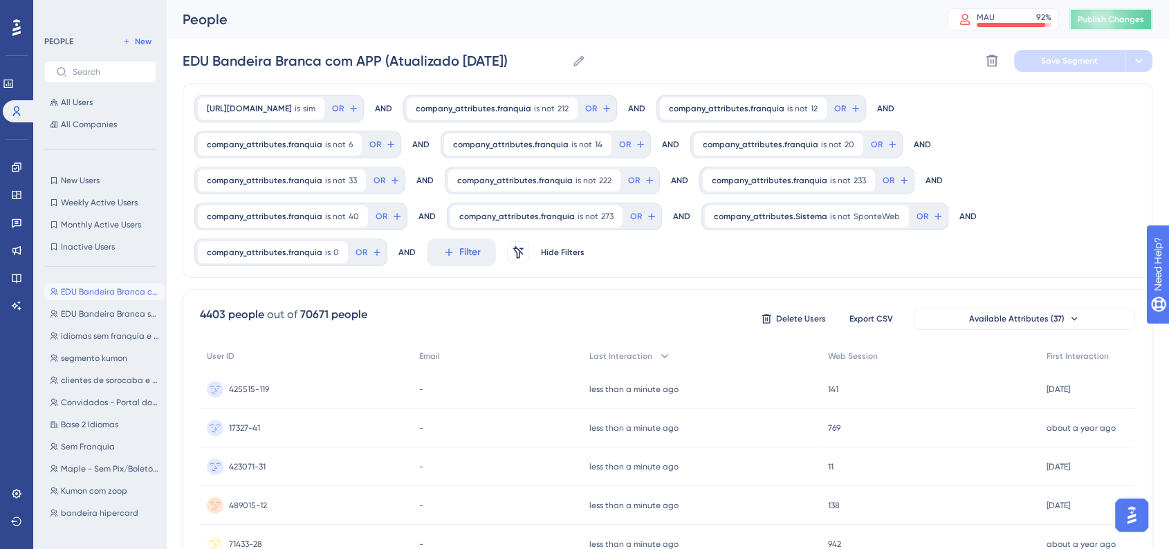
click at [1115, 28] on button "Publish Changes" at bounding box center [1110, 19] width 83 height 22
click at [15, 168] on icon at bounding box center [16, 167] width 9 height 9
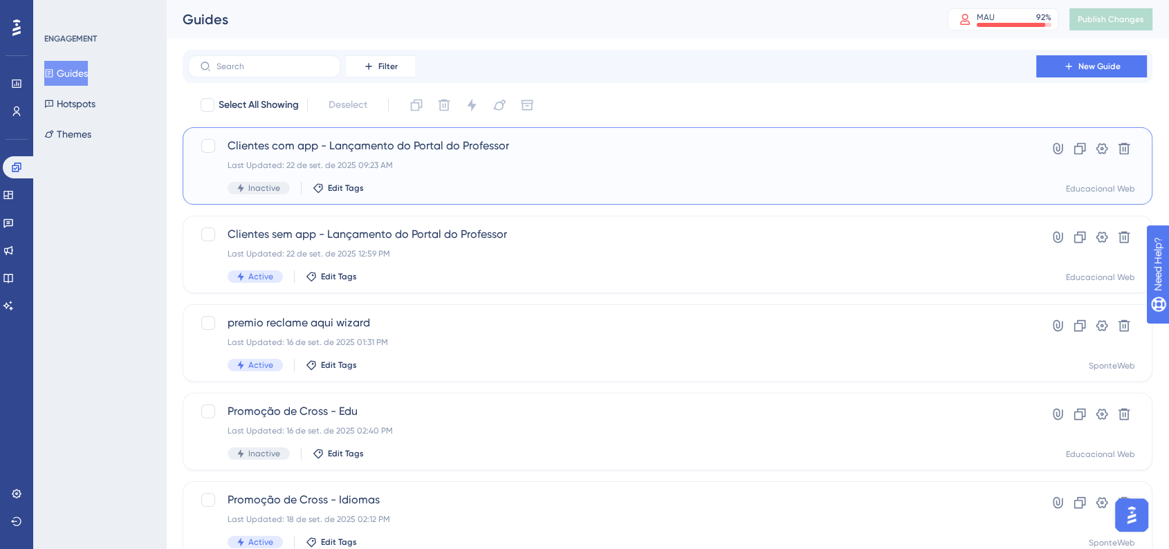
click at [476, 176] on div "Clientes com app - Lançamento do Portal do Professor Last Updated: 22 de set. d…" at bounding box center [612, 166] width 769 height 57
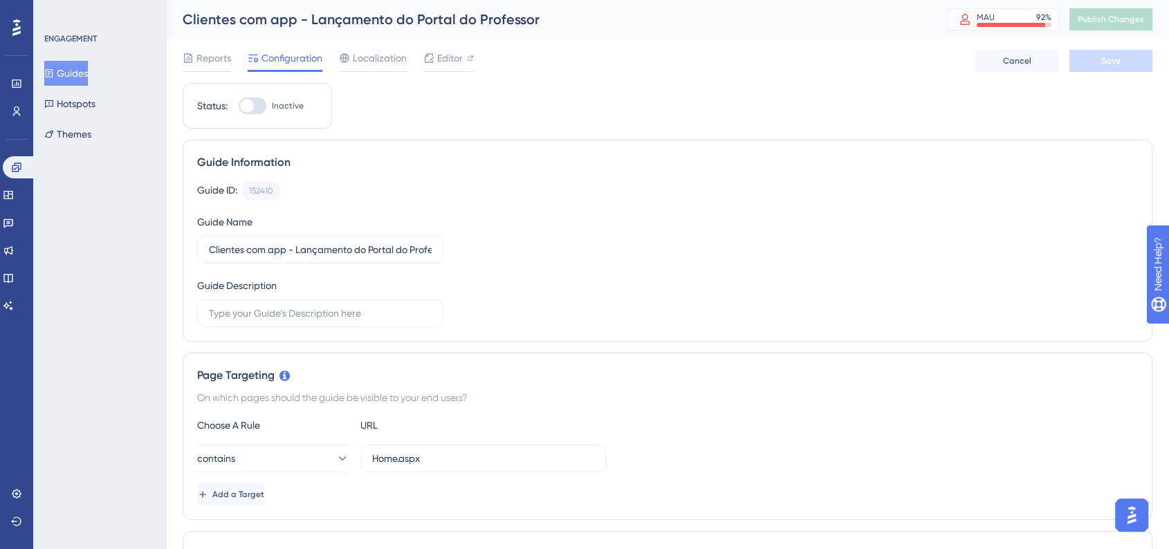
click at [257, 112] on div at bounding box center [253, 106] width 28 height 17
click at [239, 106] on input "Inactive" at bounding box center [238, 106] width 1 height 1
checkbox input "true"
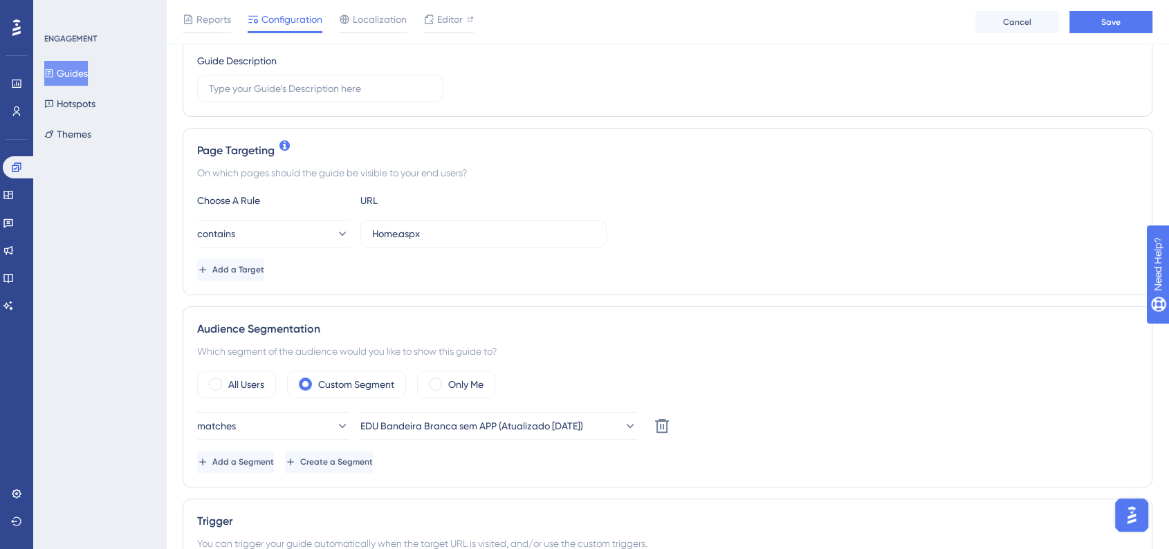
scroll to position [307, 0]
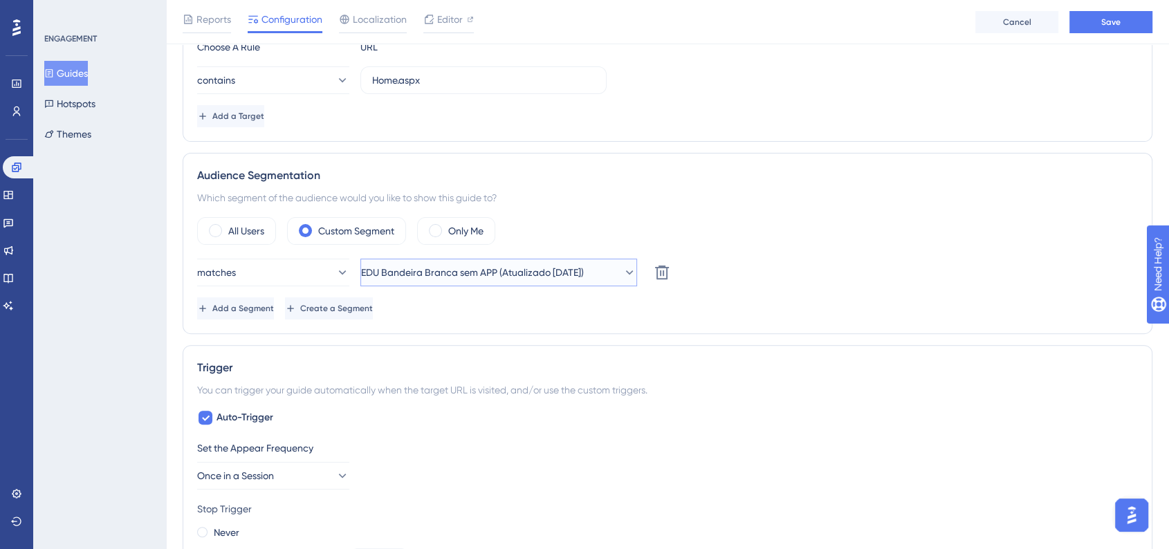
click at [564, 276] on span "EDU Bandeira Branca sem APP (Atualizado 16/09/2025)" at bounding box center [472, 272] width 223 height 17
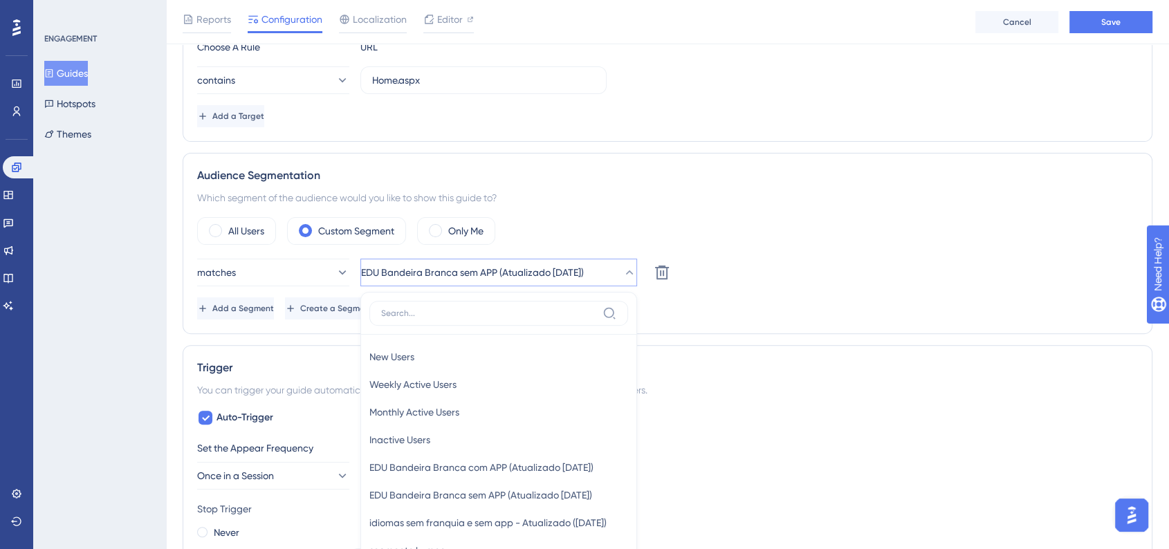
scroll to position [512, 0]
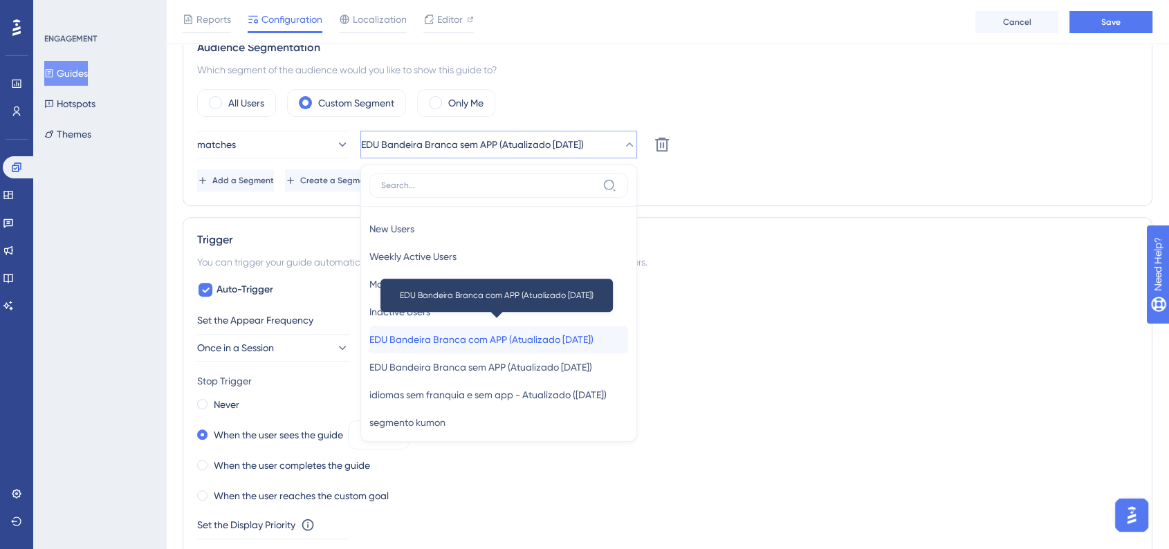
click at [533, 340] on span "EDU Bandeira Branca com APP (Atualizado 22/09/2025)" at bounding box center [481, 339] width 224 height 17
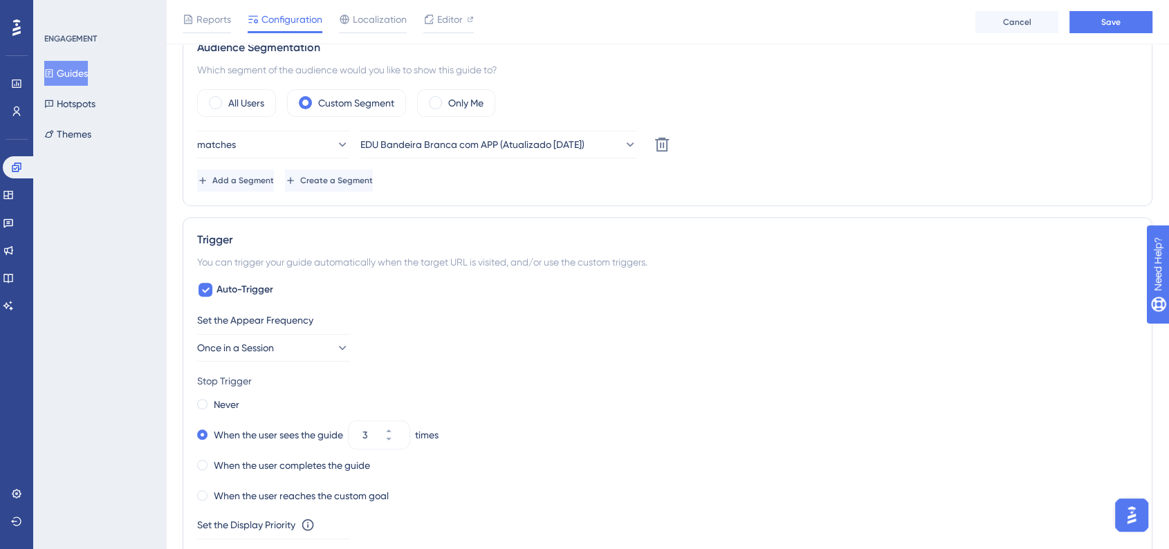
click at [783, 164] on div "matches EDU Bandeira Branca com APP (Atualizado 22/09/2025) Delete Add a Segmen…" at bounding box center [667, 161] width 940 height 61
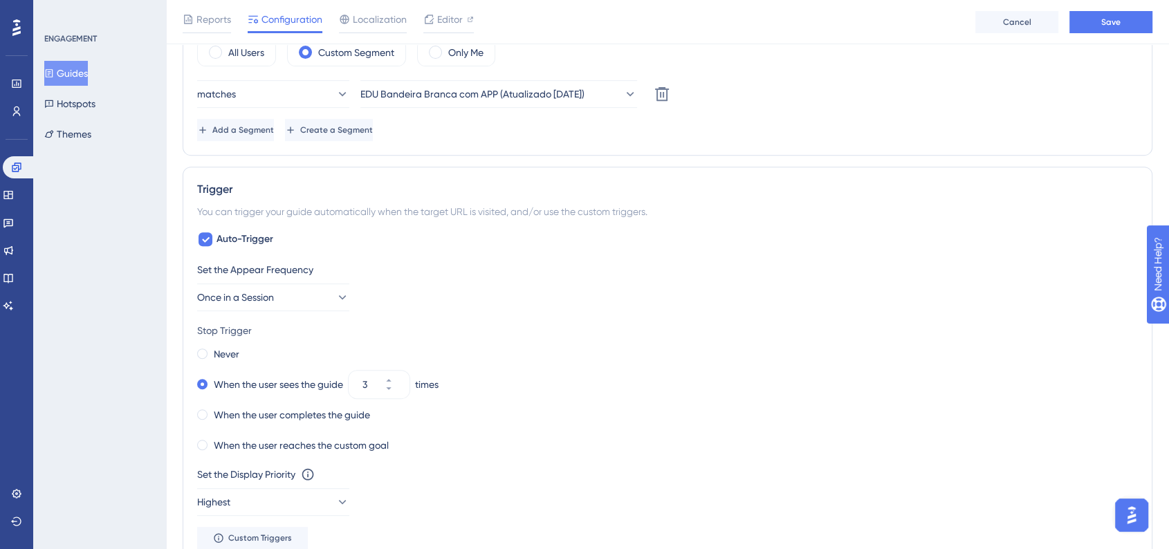
scroll to position [588, 0]
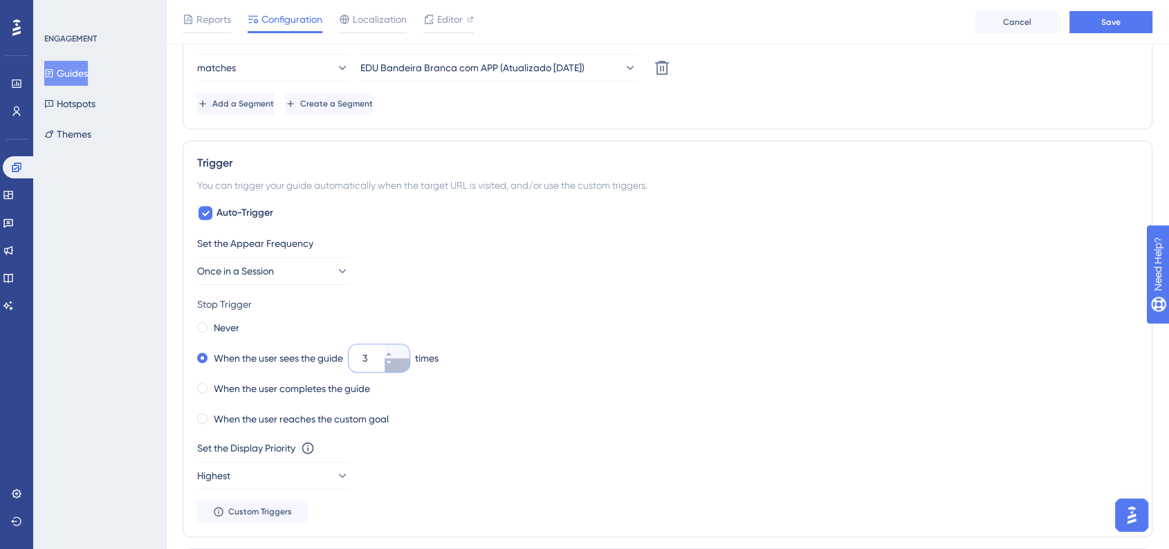
click at [392, 362] on button "3" at bounding box center [396, 365] width 25 height 14
click at [661, 326] on div "Never" at bounding box center [667, 327] width 940 height 19
click at [620, 328] on div "Never" at bounding box center [667, 327] width 940 height 19
click at [391, 353] on icon at bounding box center [388, 354] width 5 height 3
type input "3"
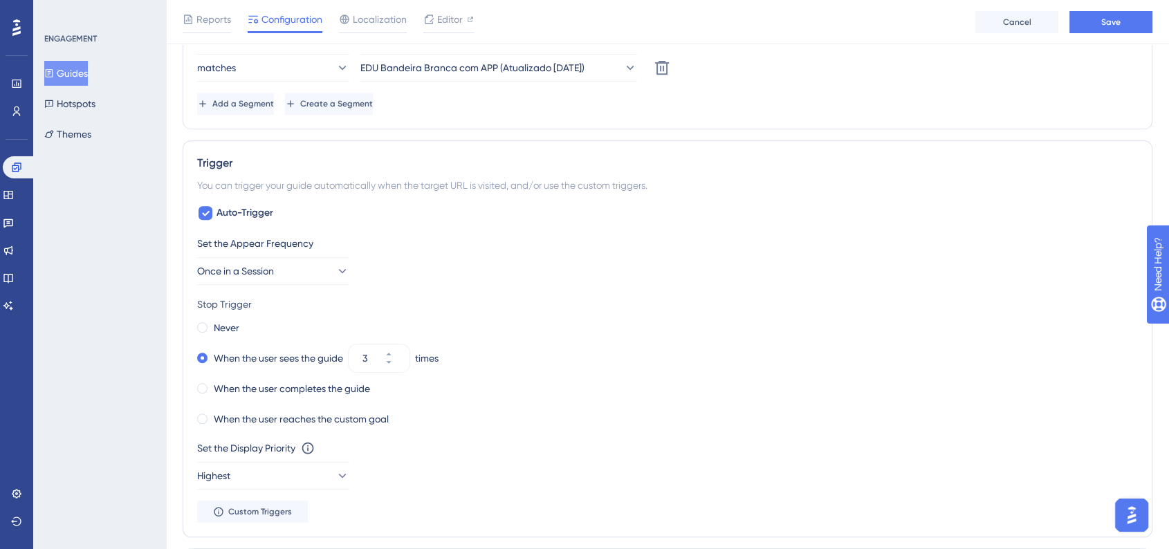
click at [613, 322] on div "Never" at bounding box center [667, 327] width 940 height 19
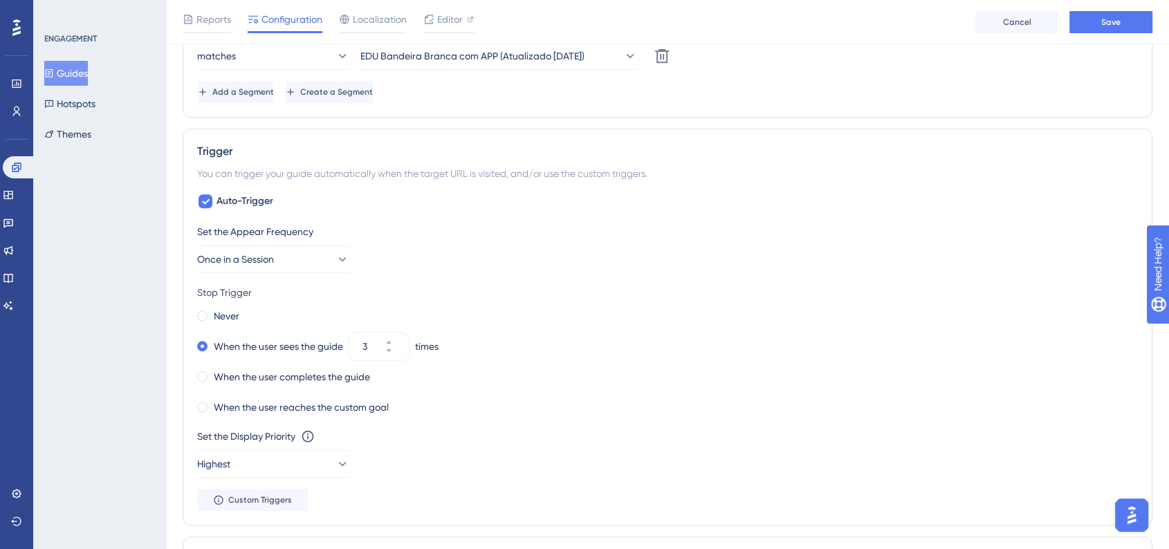
scroll to position [973, 0]
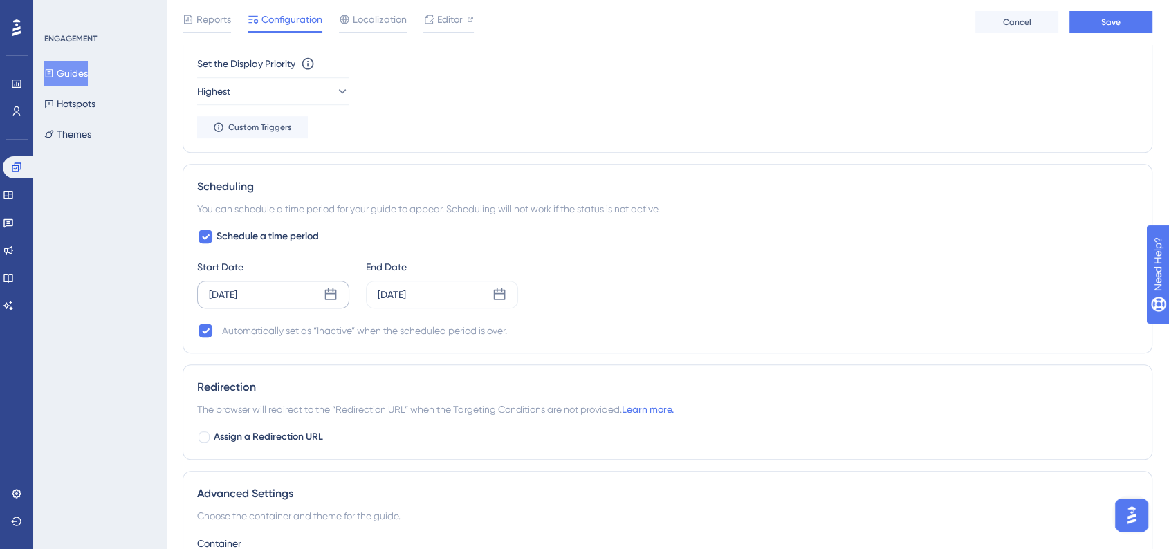
click at [329, 296] on icon at bounding box center [331, 295] width 14 height 14
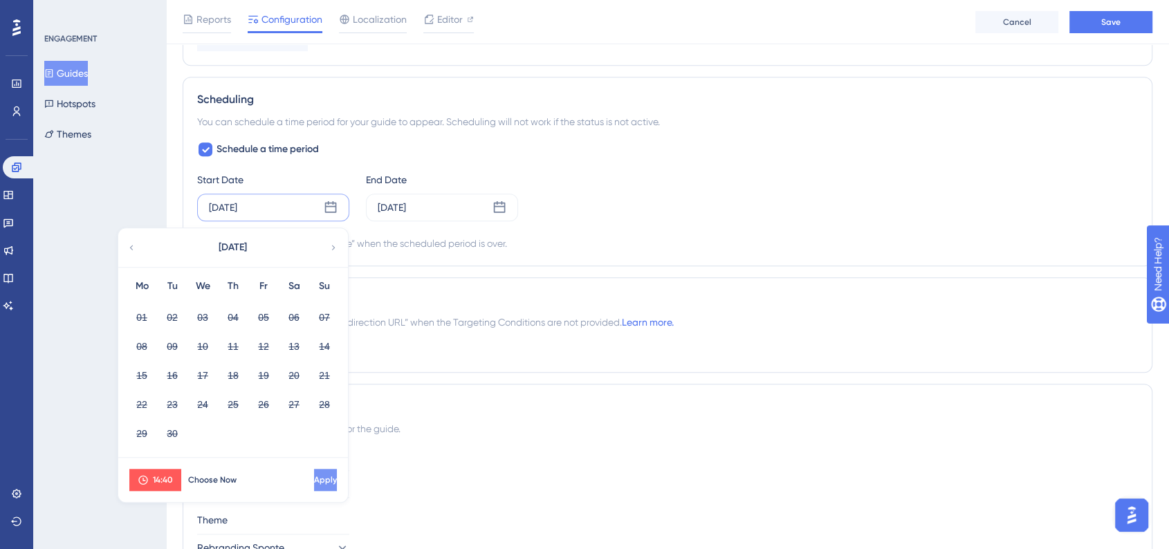
scroll to position [1126, 0]
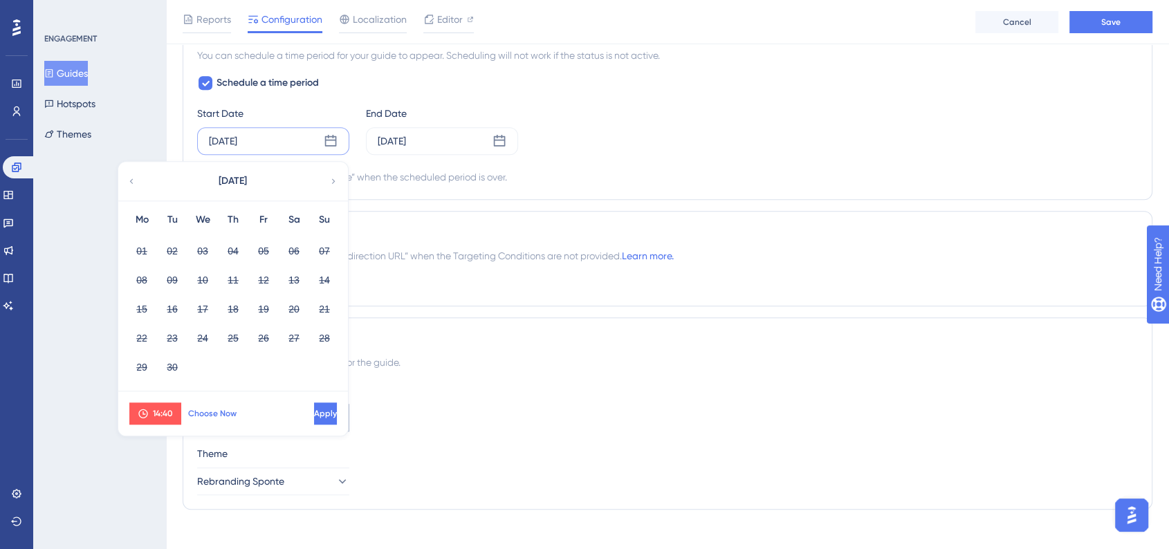
click at [226, 418] on button "Choose Now" at bounding box center [212, 413] width 62 height 22
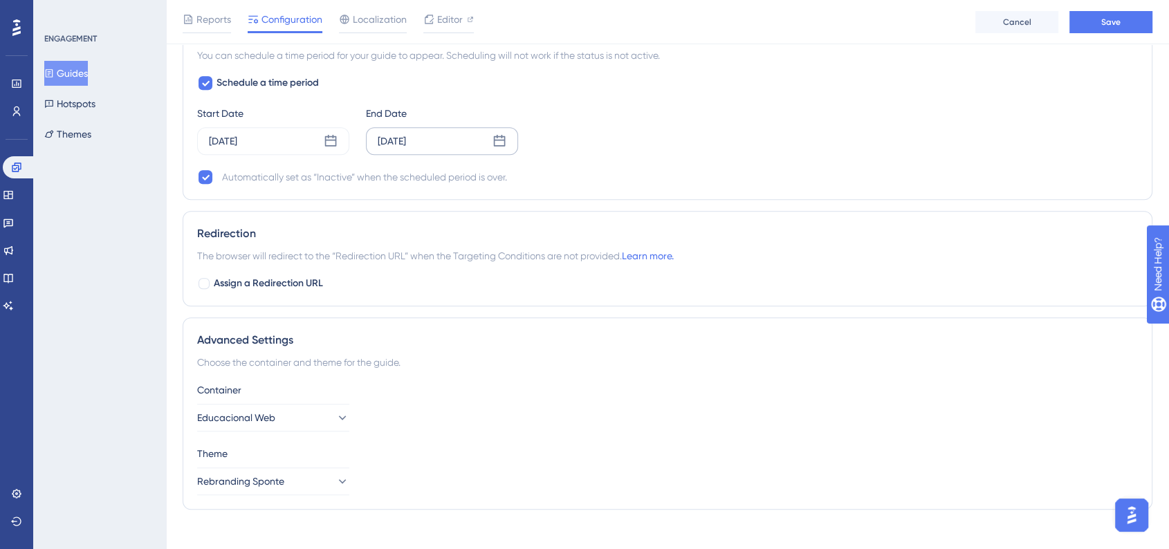
click at [503, 138] on icon at bounding box center [500, 141] width 12 height 12
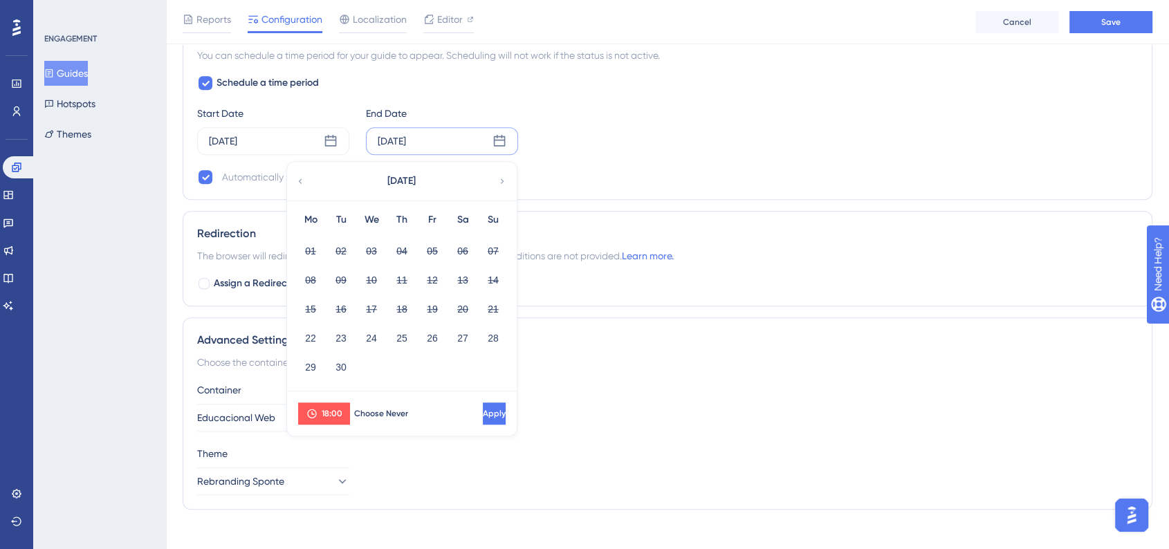
click at [506, 180] on icon at bounding box center [502, 181] width 10 height 12
click at [402, 245] on button "02" at bounding box center [402, 251] width 24 height 24
click at [483, 416] on span "Apply" at bounding box center [494, 413] width 23 height 11
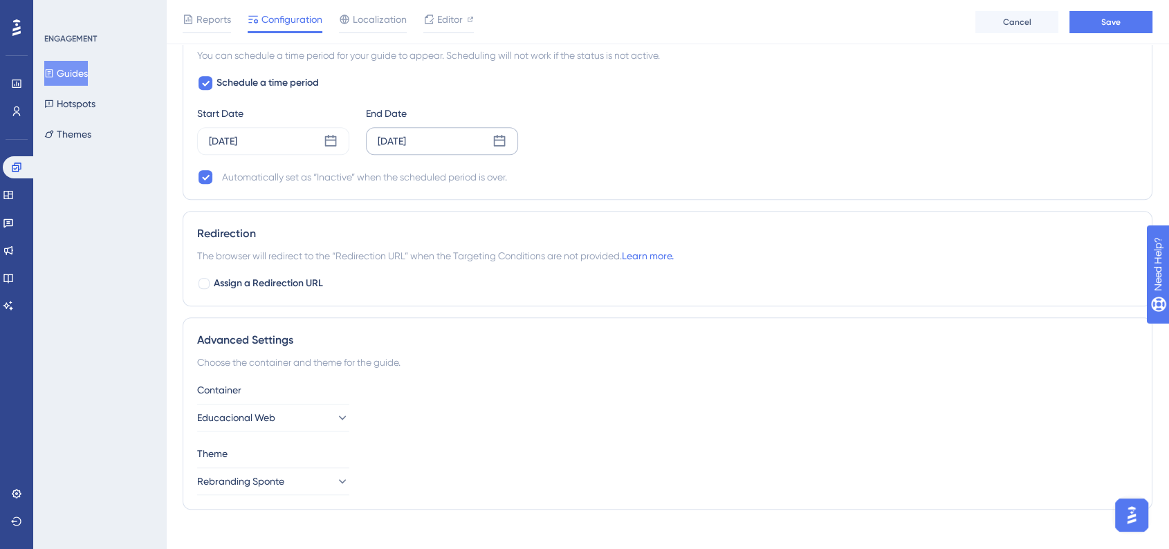
click at [797, 173] on div "Automatically set as “Inactive” when the scheduled period is over." at bounding box center [667, 177] width 940 height 17
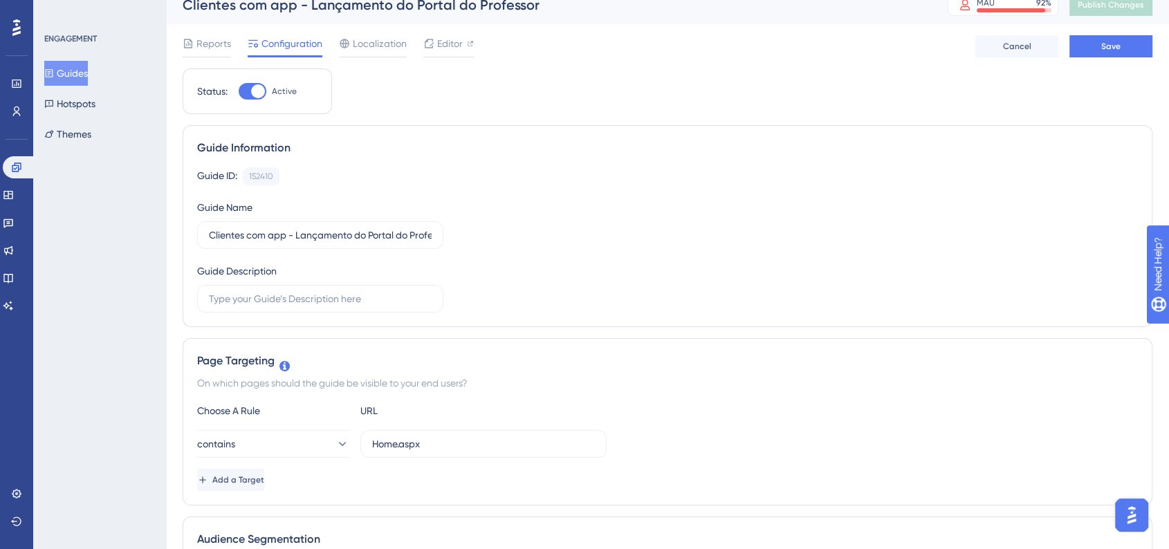
scroll to position [0, 0]
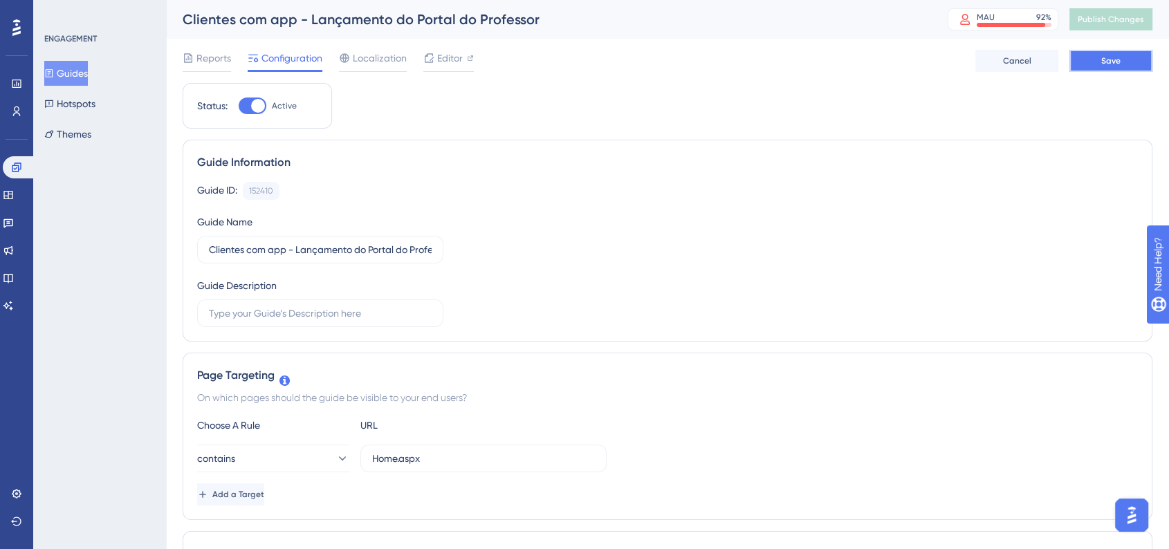
click at [1118, 63] on span "Save" at bounding box center [1110, 60] width 19 height 11
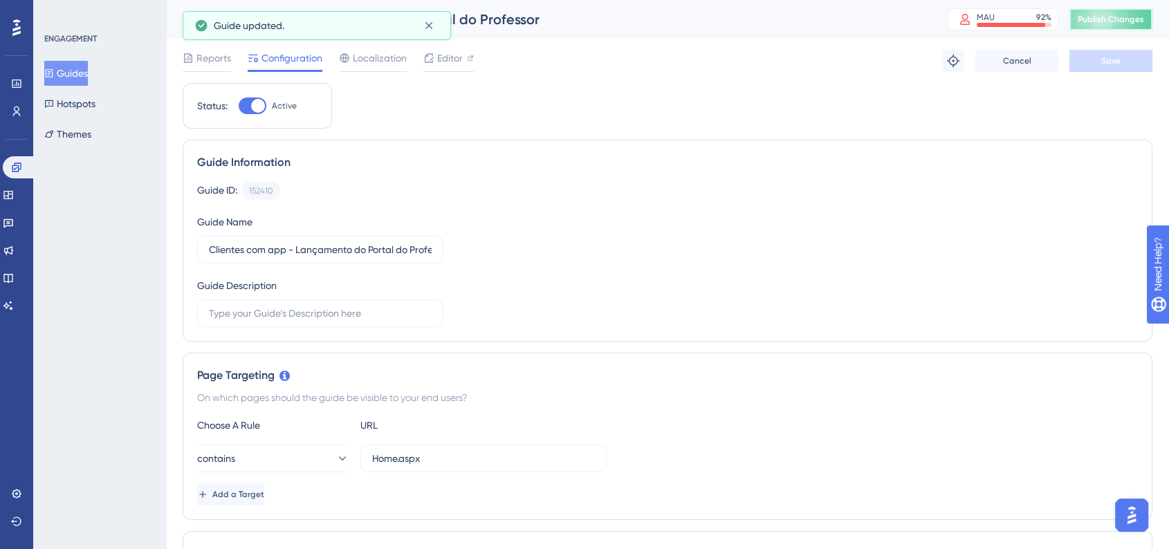
click at [1118, 23] on span "Publish Changes" at bounding box center [1110, 19] width 66 height 11
click at [13, 163] on icon at bounding box center [16, 167] width 11 height 11
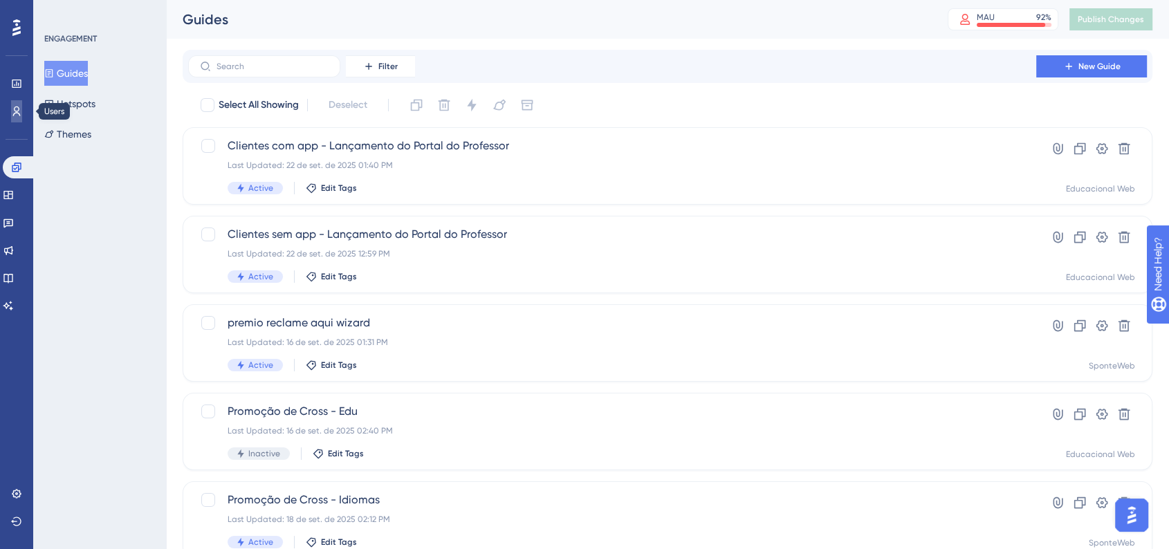
click at [17, 116] on icon at bounding box center [16, 111] width 11 height 11
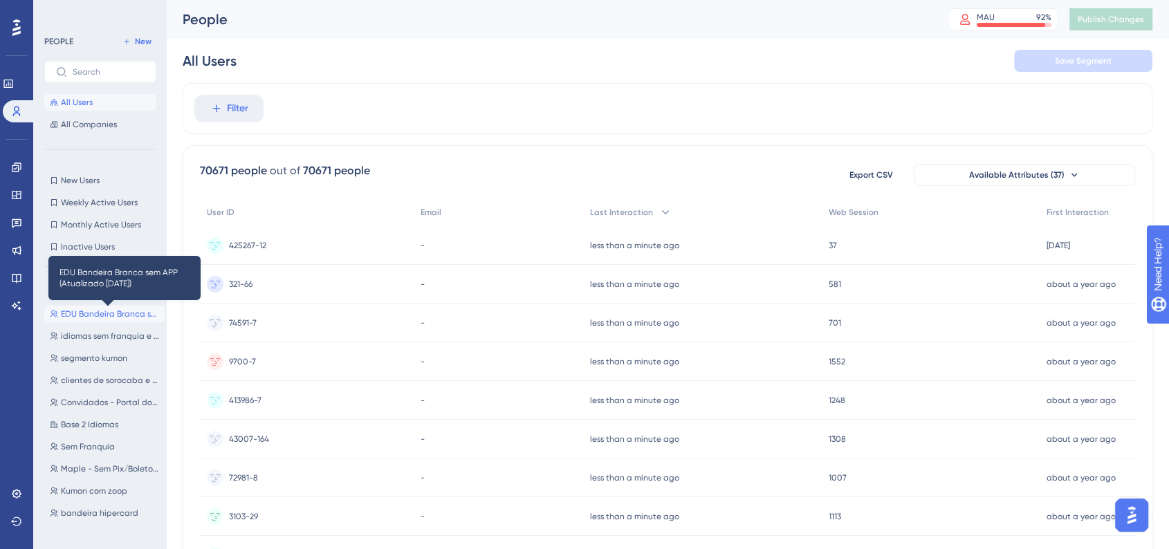
click at [112, 317] on span "EDU Bandeira Branca sem APP (Atualizado 16/09/2025)" at bounding box center [110, 313] width 98 height 11
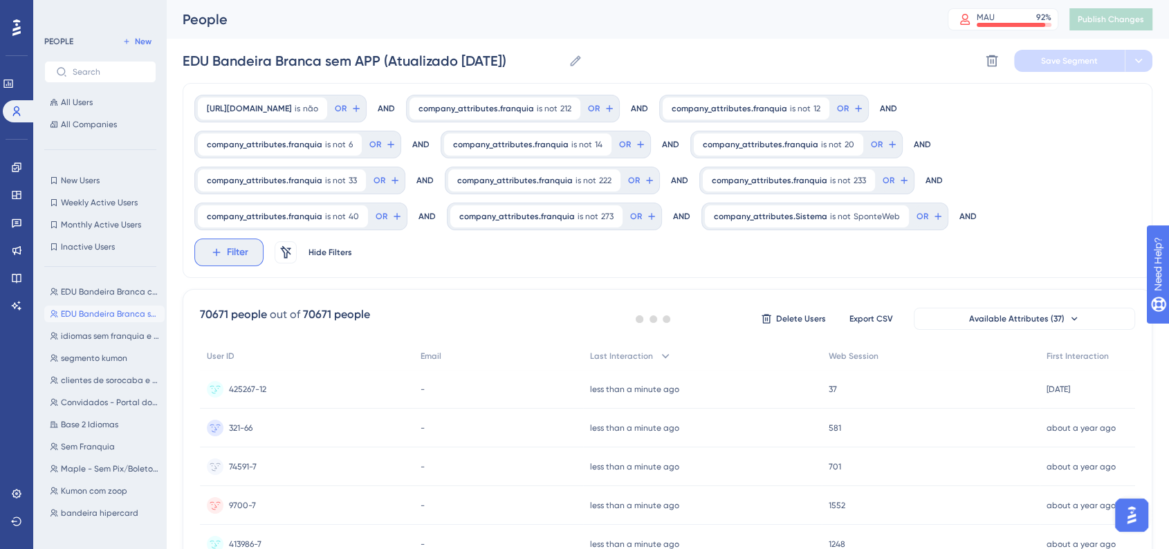
click at [223, 246] on icon at bounding box center [216, 252] width 12 height 12
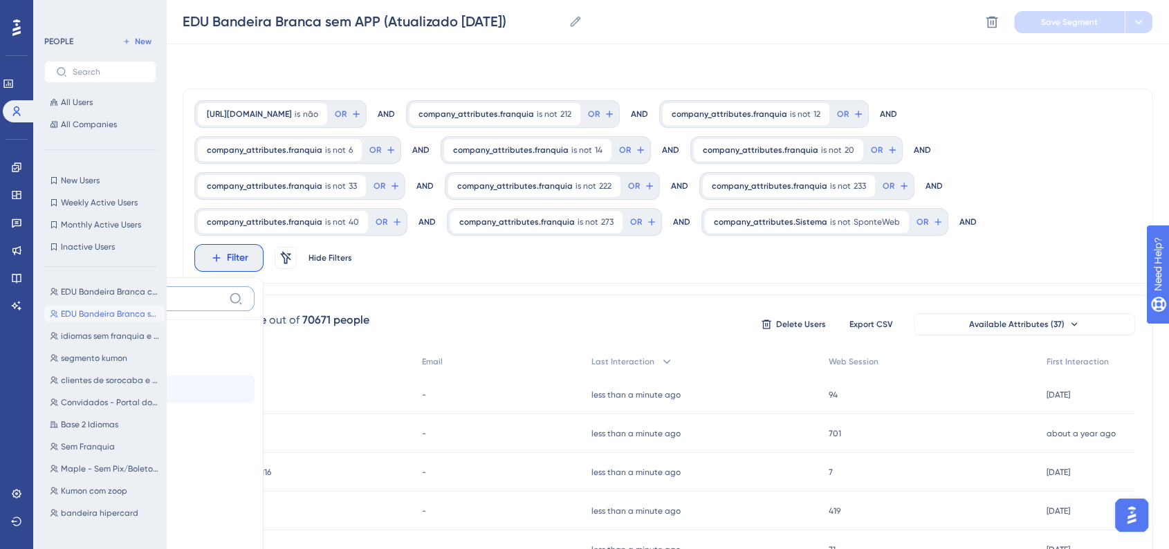
scroll to position [119, 0]
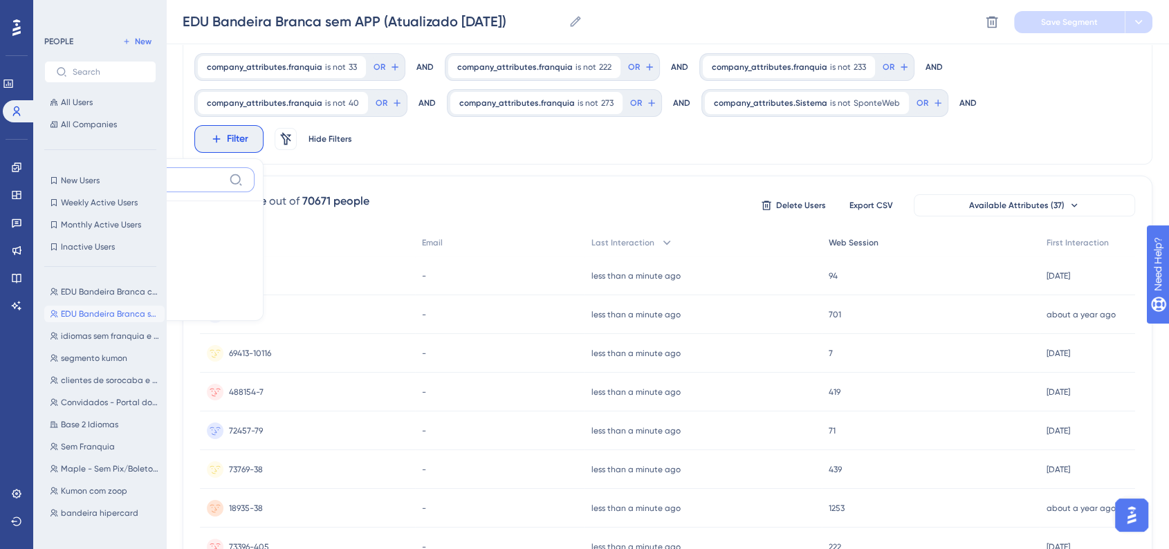
type input "franquia"
click at [254, 276] on button "franquia franquia" at bounding box center [152, 290] width 203 height 28
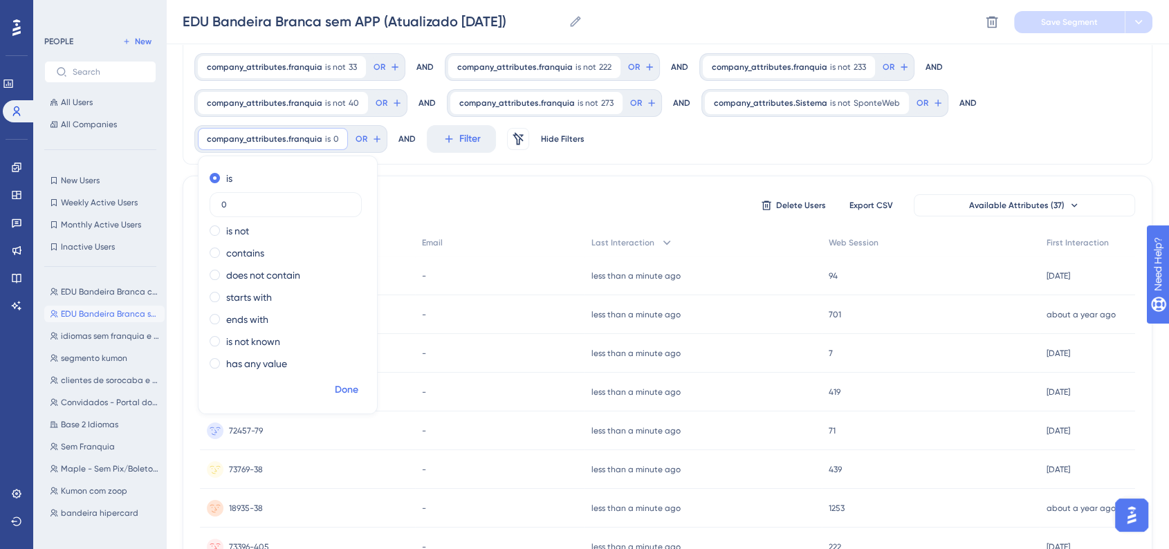
type input "0"
click at [351, 396] on span "Done" at bounding box center [347, 390] width 24 height 17
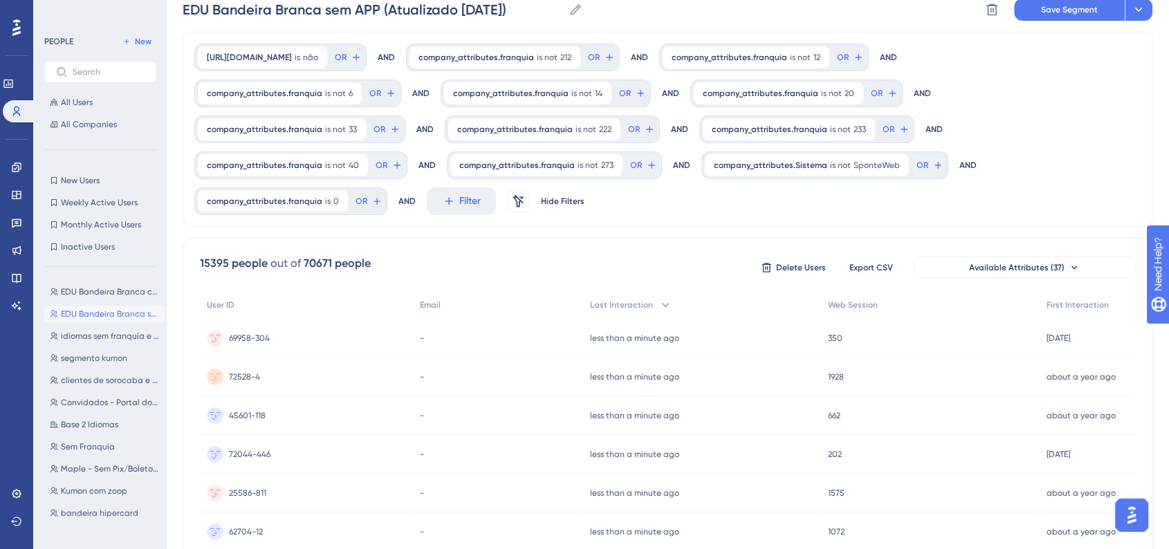
scroll to position [0, 0]
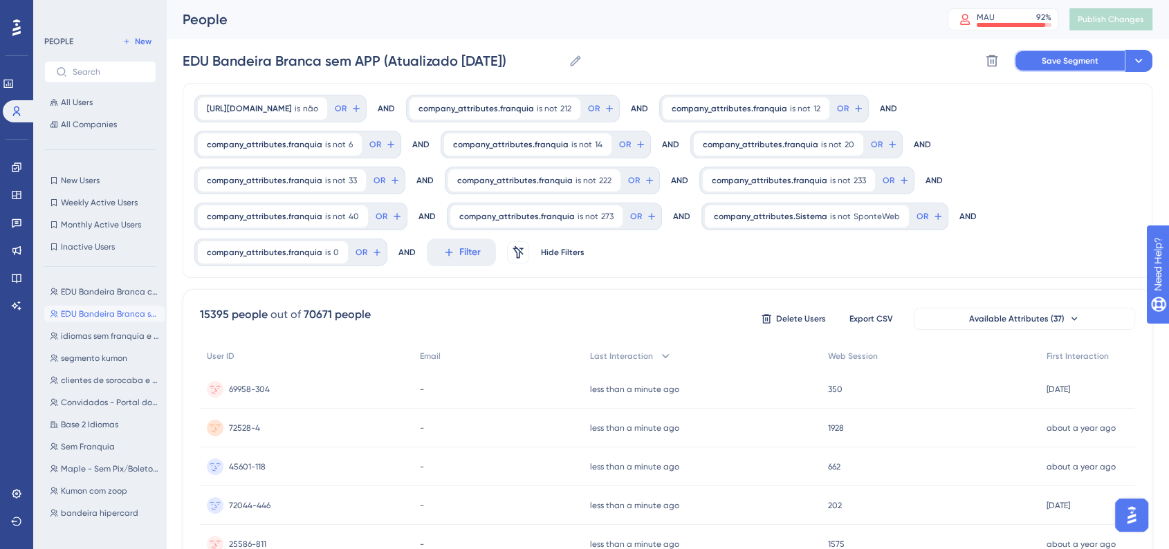
click at [1082, 60] on span "Save Segment" at bounding box center [1069, 60] width 57 height 11
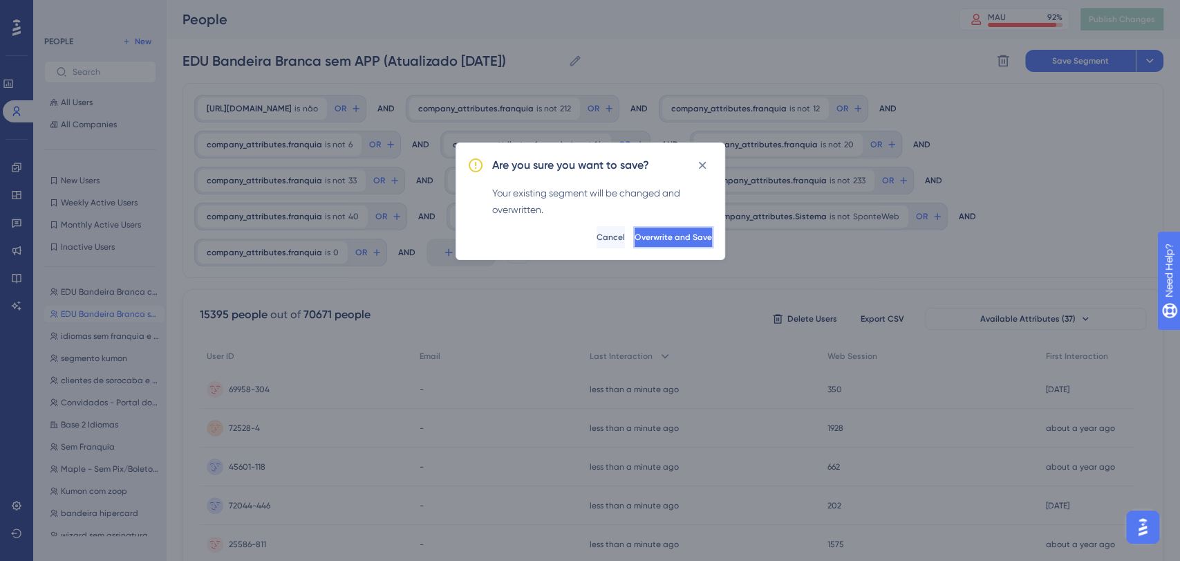
click at [633, 245] on button "Overwrite and Save" at bounding box center [673, 237] width 80 height 22
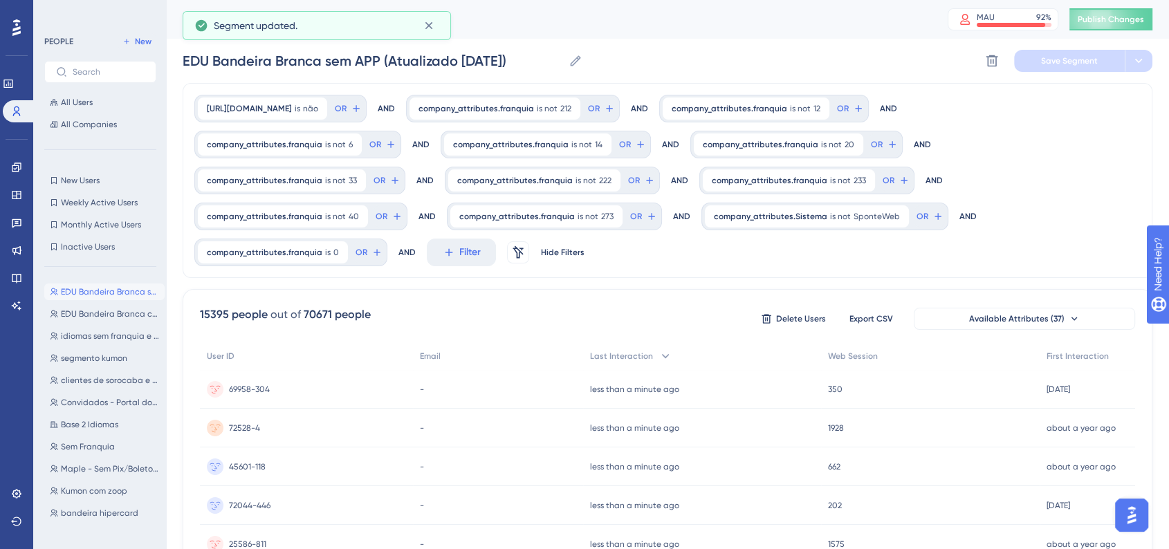
click at [1115, 32] on div "People MAU 92 % Click to see add-on and upgrade options Publish Changes" at bounding box center [667, 19] width 1003 height 39
click at [1118, 24] on span "Publish Changes" at bounding box center [1110, 19] width 66 height 11
click at [16, 167] on icon at bounding box center [16, 167] width 11 height 11
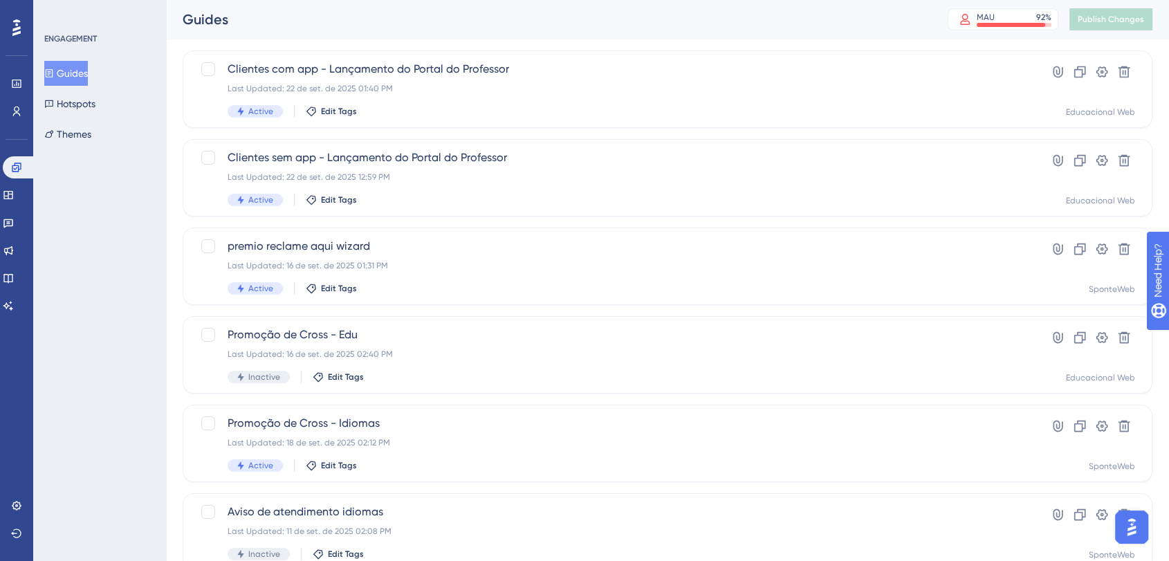
scroll to position [154, 0]
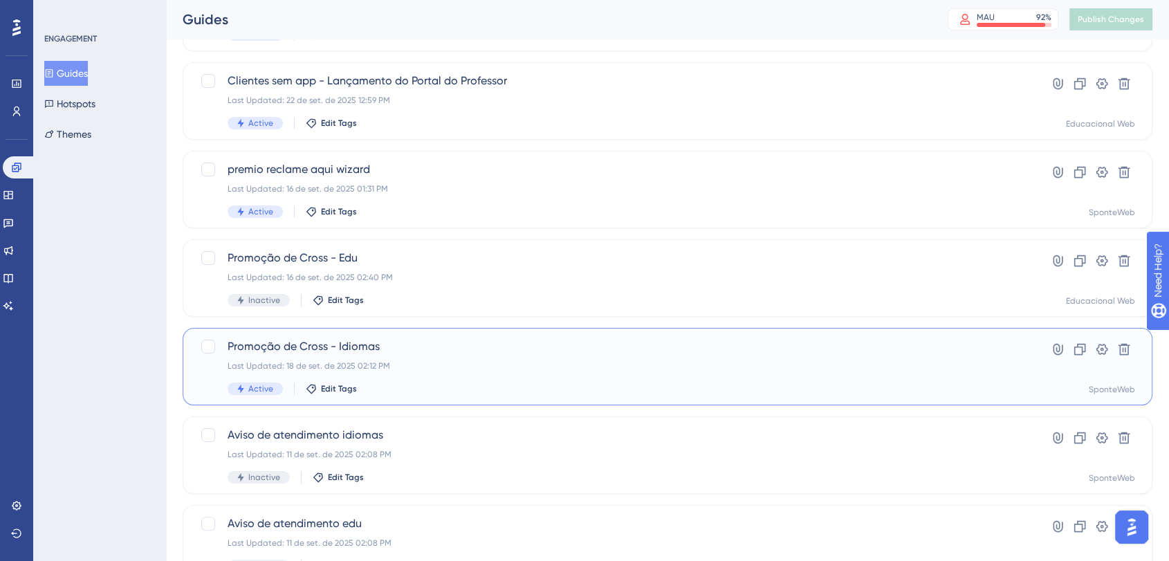
click at [469, 367] on div "Last Updated: 18 de set. de 2025 02:12 PM" at bounding box center [612, 365] width 769 height 11
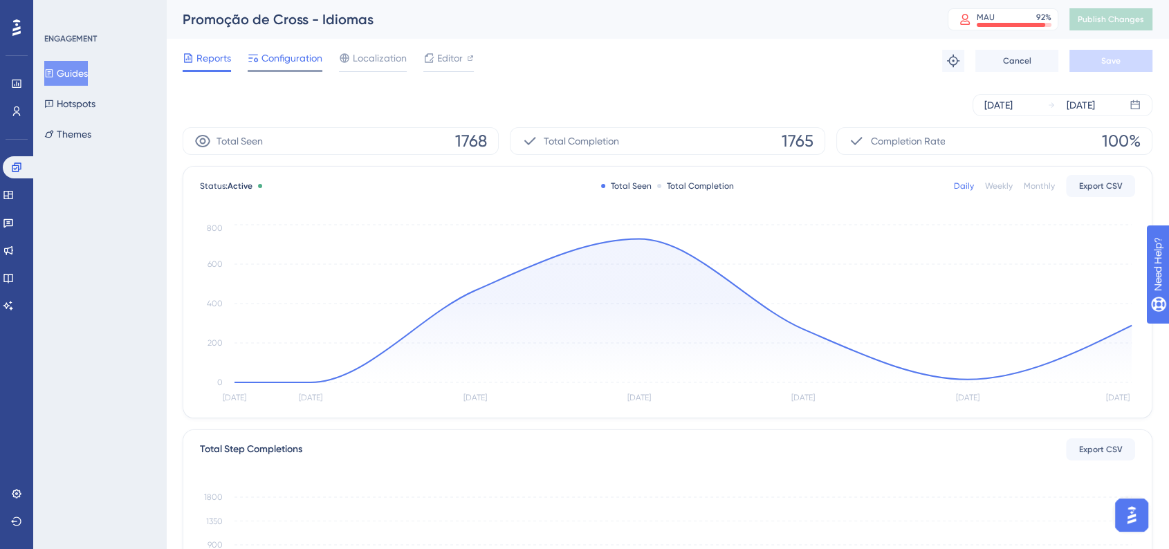
click at [296, 64] on span "Configuration" at bounding box center [291, 58] width 61 height 17
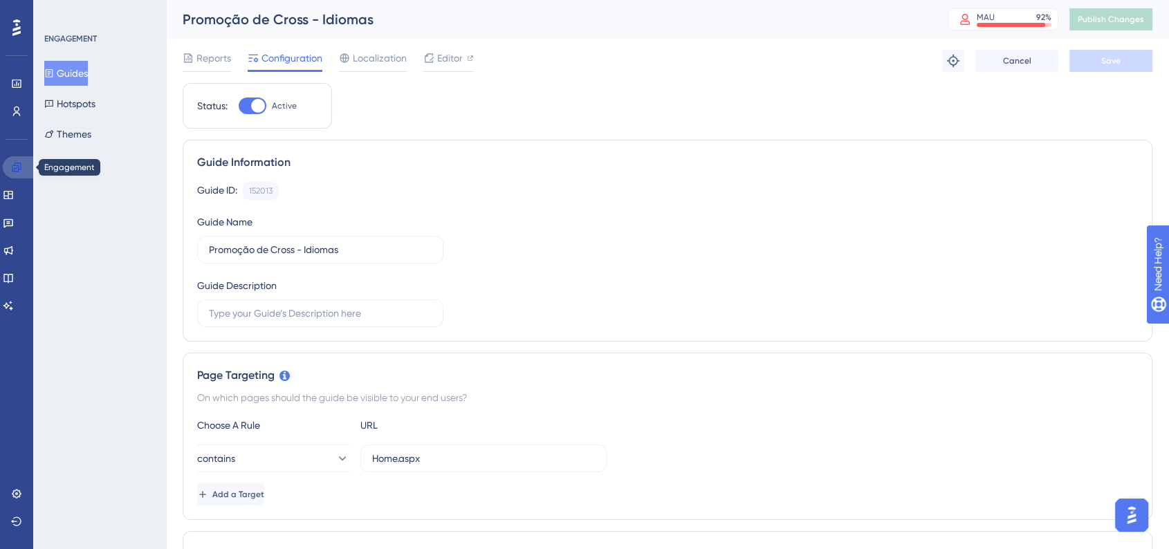
click at [11, 167] on icon at bounding box center [16, 167] width 11 height 11
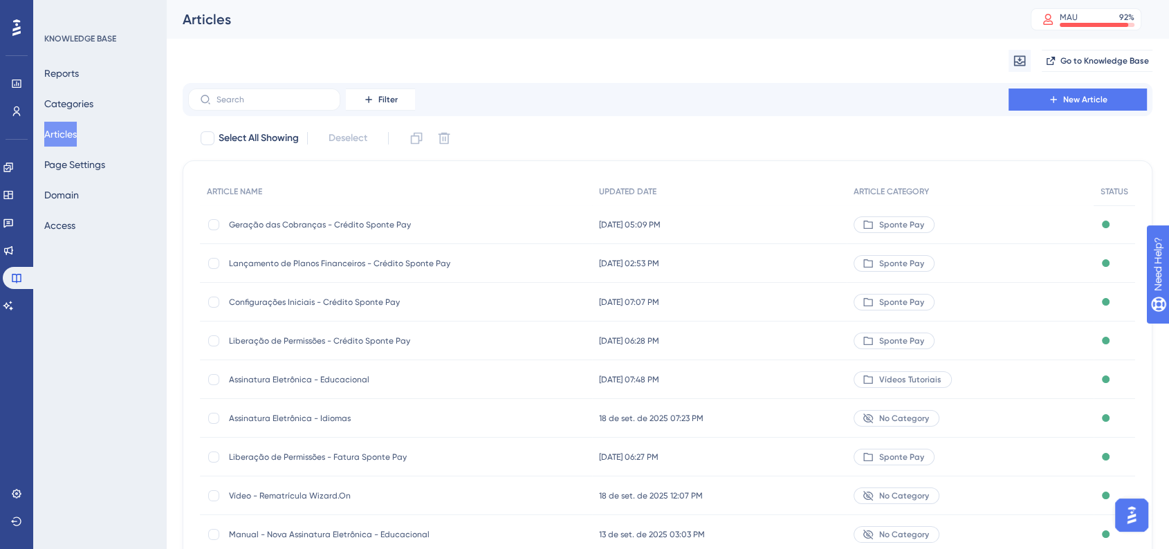
click at [77, 140] on button "Articles" at bounding box center [60, 134] width 33 height 25
click at [1072, 109] on button "New Article" at bounding box center [1077, 100] width 138 height 22
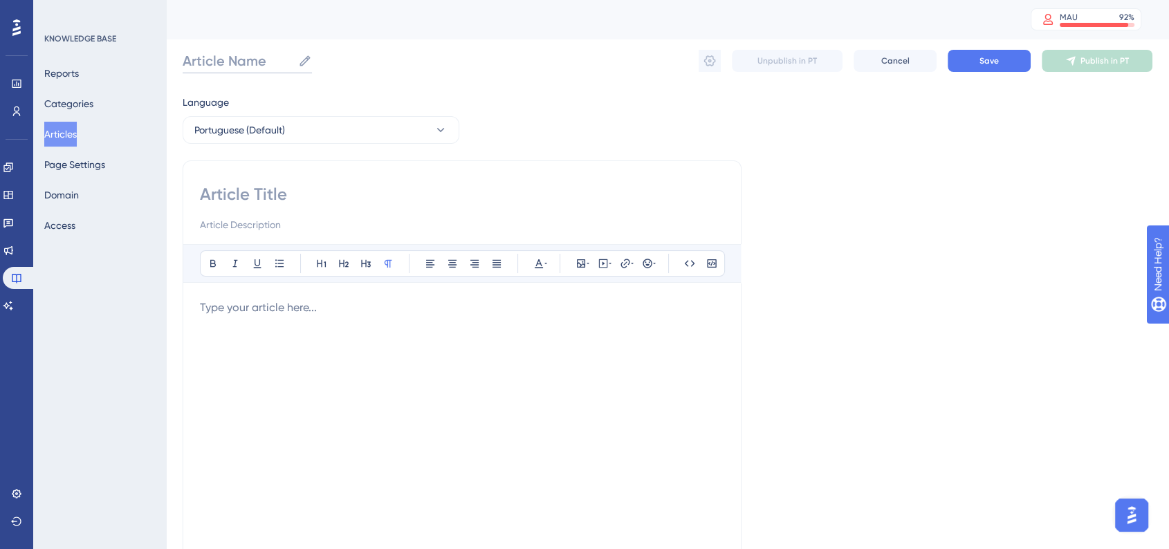
click at [245, 68] on input "Article Name" at bounding box center [238, 60] width 110 height 19
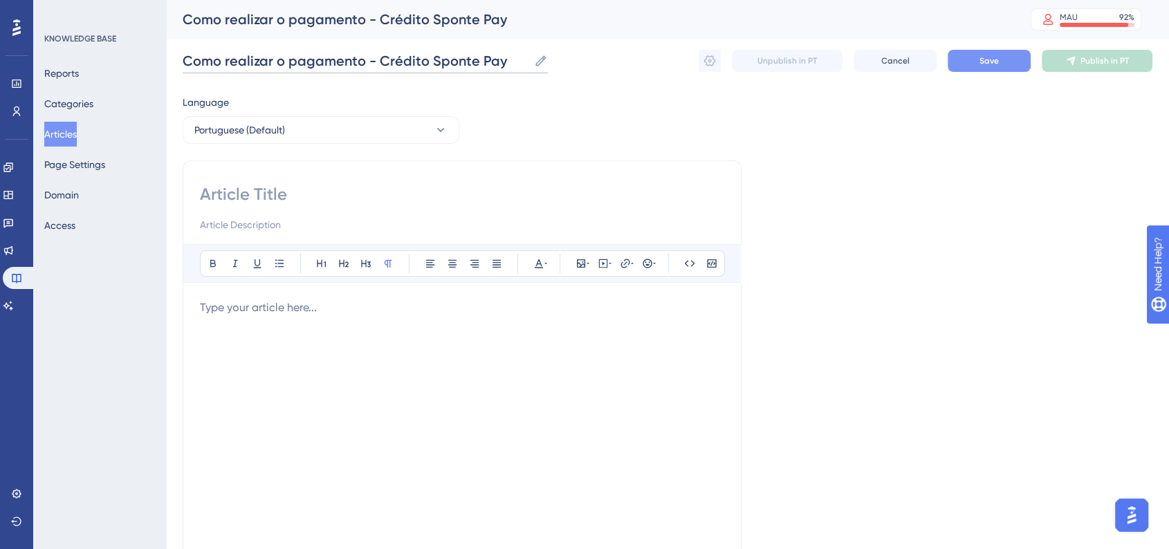
type input "Como realizar o pagamento - Crédito Sponte Pay"
click at [991, 51] on button "Save" at bounding box center [988, 61] width 83 height 22
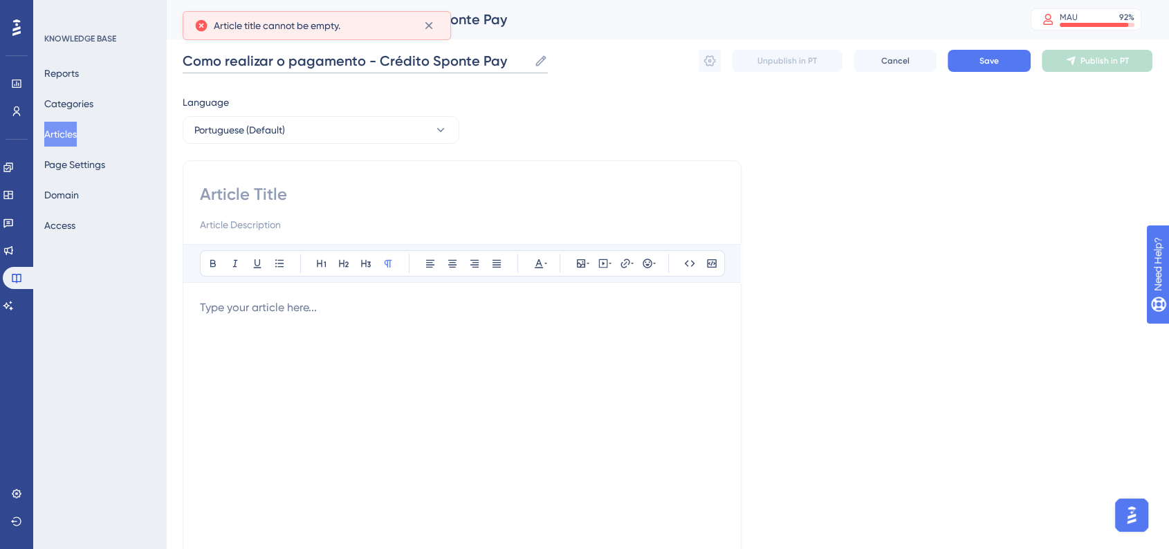
click at [465, 61] on input "Como realizar o pagamento - Crédito Sponte Pay" at bounding box center [356, 60] width 346 height 19
click at [385, 210] on div at bounding box center [462, 208] width 524 height 50
click at [383, 196] on input at bounding box center [462, 194] width 524 height 22
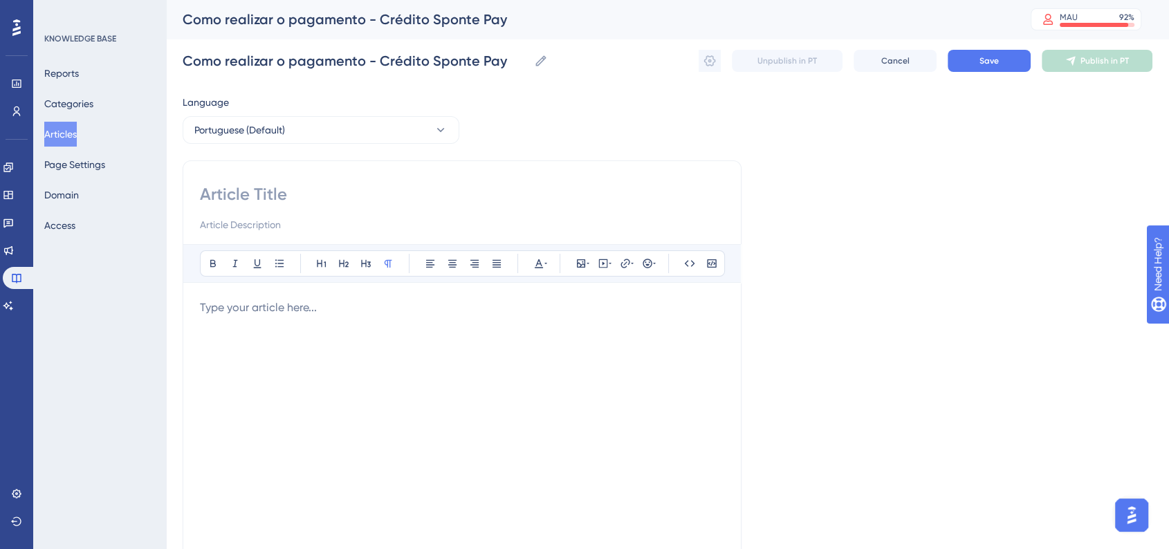
paste input "Como realizar o pagamento - Crédito Sponte Pay"
type input "Como realizar o pagamento - Crédito Sponte Pay"
click at [1027, 268] on div "Language Portuguese (Default) Como realizar o pagamento - Crédito Sponte Pay Bo…" at bounding box center [668, 399] width 970 height 610
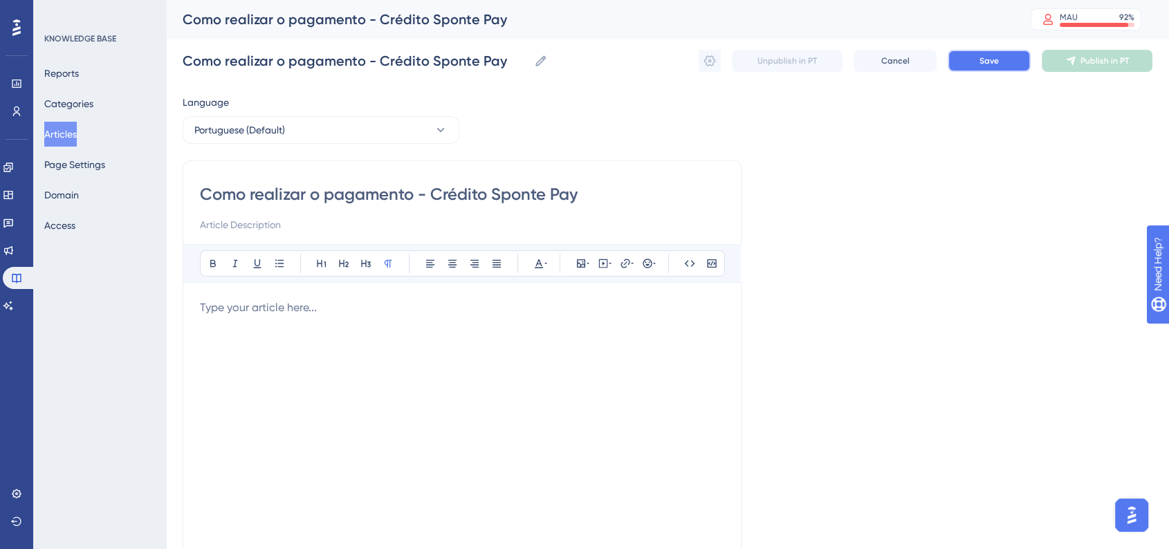
click at [1001, 68] on button "Save" at bounding box center [988, 61] width 83 height 22
click at [293, 299] on p at bounding box center [462, 307] width 524 height 17
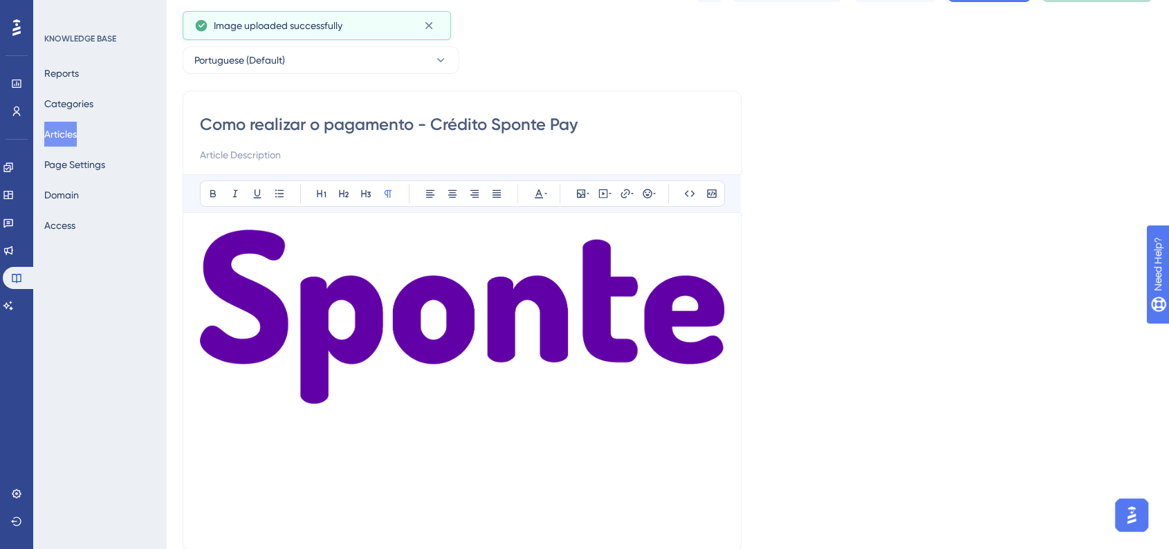
scroll to position [154, 0]
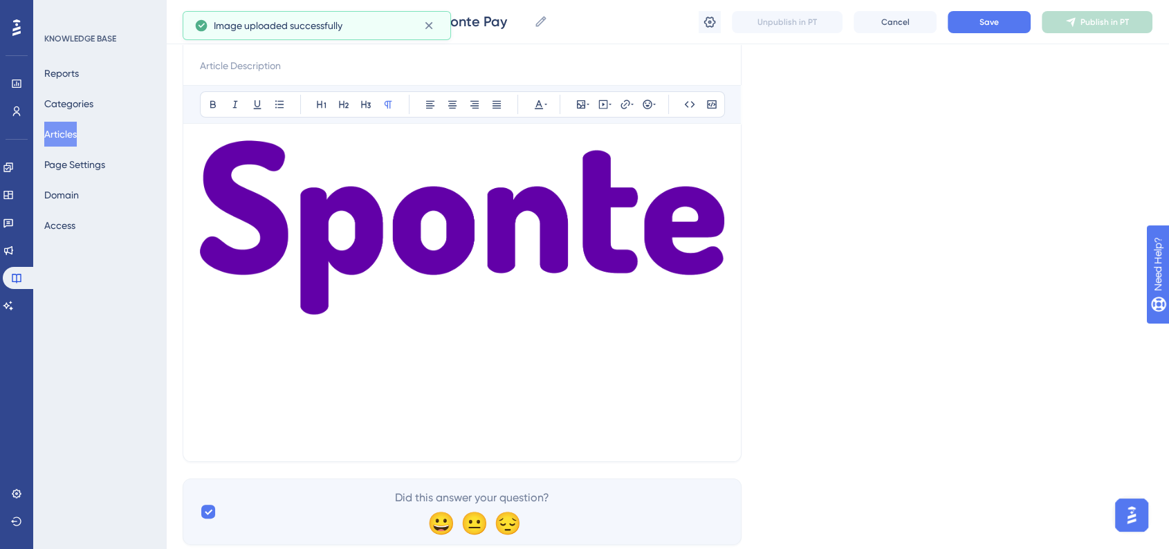
click at [514, 283] on img at bounding box center [462, 227] width 524 height 174
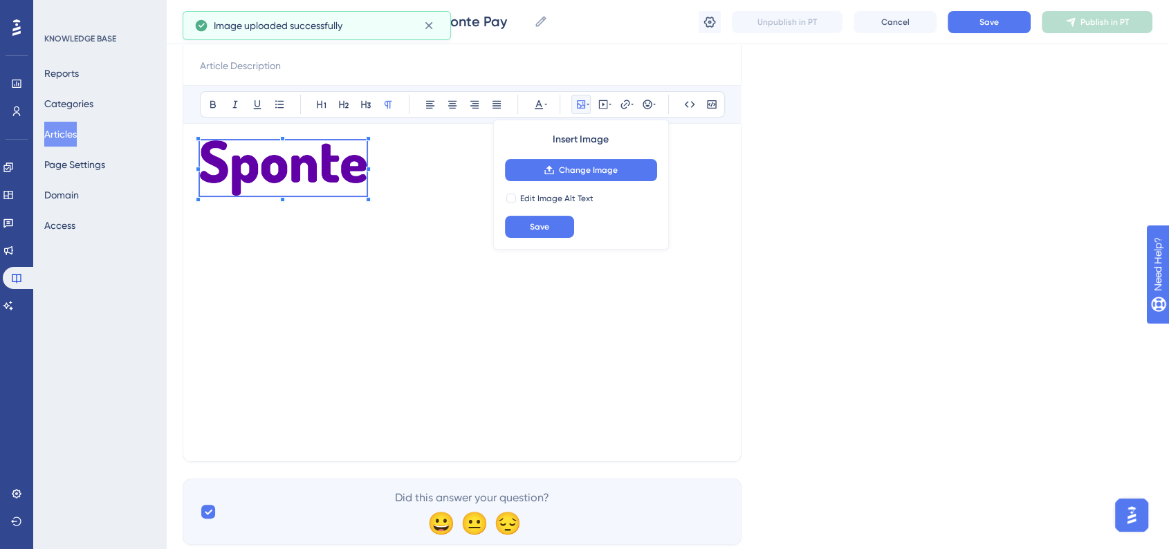
click at [367, 189] on p at bounding box center [462, 170] width 524 height 60
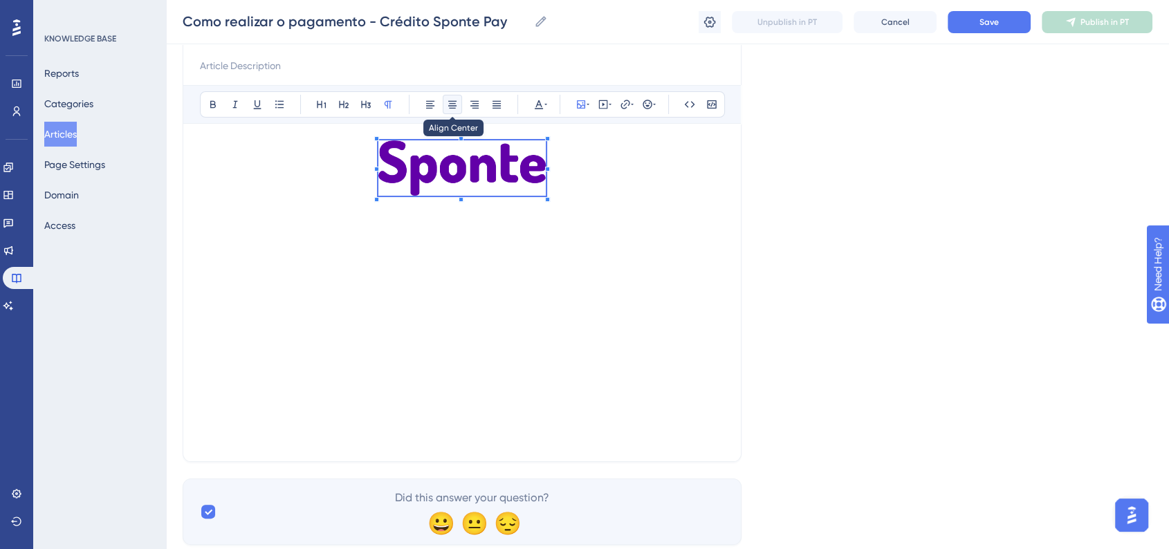
click at [452, 106] on icon at bounding box center [452, 104] width 11 height 11
click at [563, 174] on p at bounding box center [462, 170] width 524 height 60
click at [528, 161] on img at bounding box center [461, 167] width 167 height 55
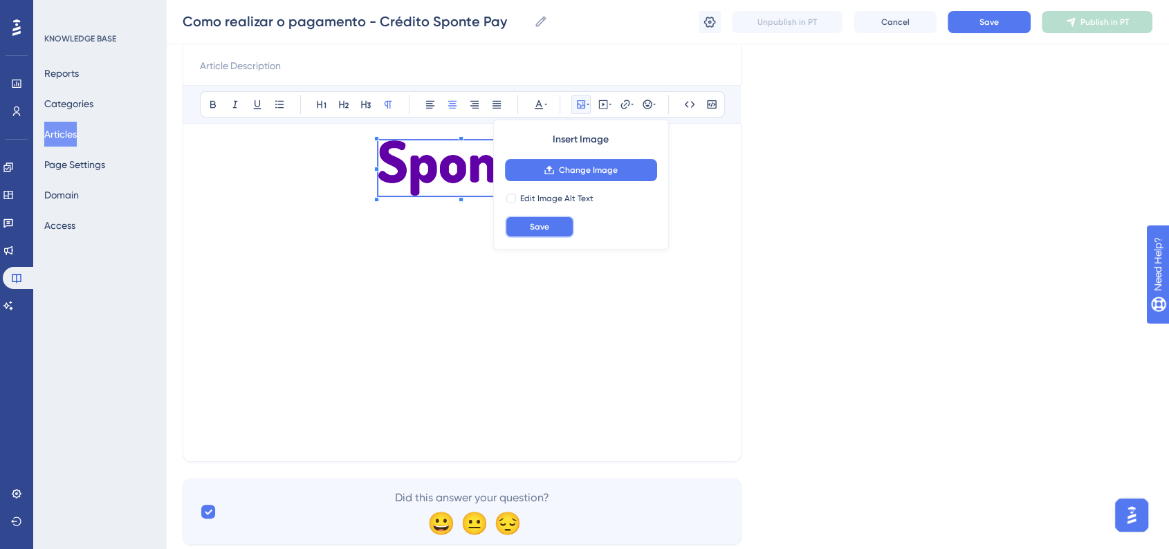
click at [558, 230] on button "Save" at bounding box center [539, 227] width 69 height 22
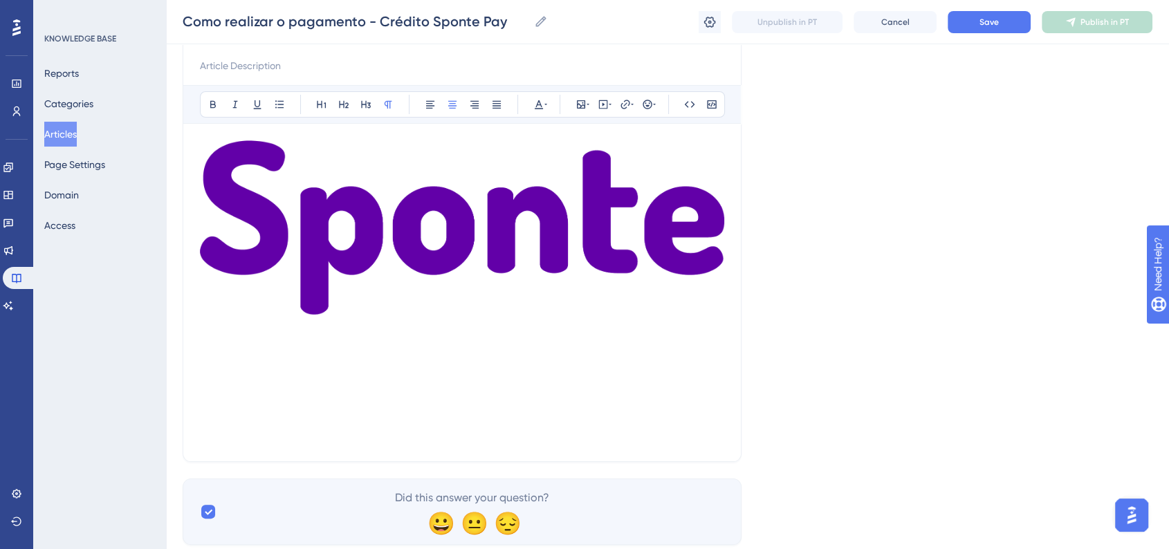
click at [662, 254] on img at bounding box center [462, 227] width 524 height 174
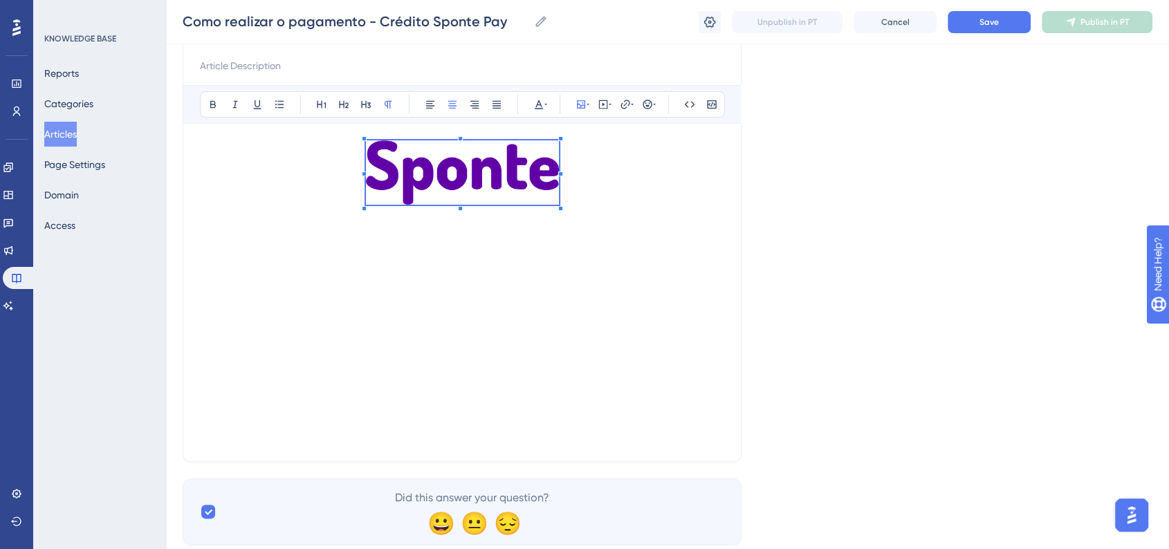
click at [395, 156] on span at bounding box center [462, 174] width 193 height 69
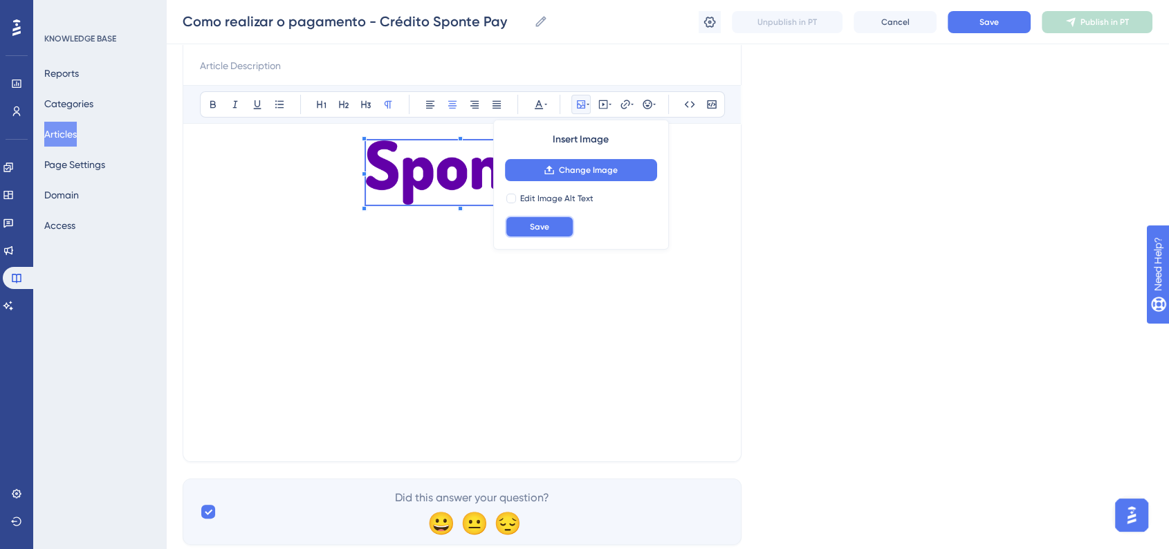
click at [560, 228] on button "Save" at bounding box center [539, 227] width 69 height 22
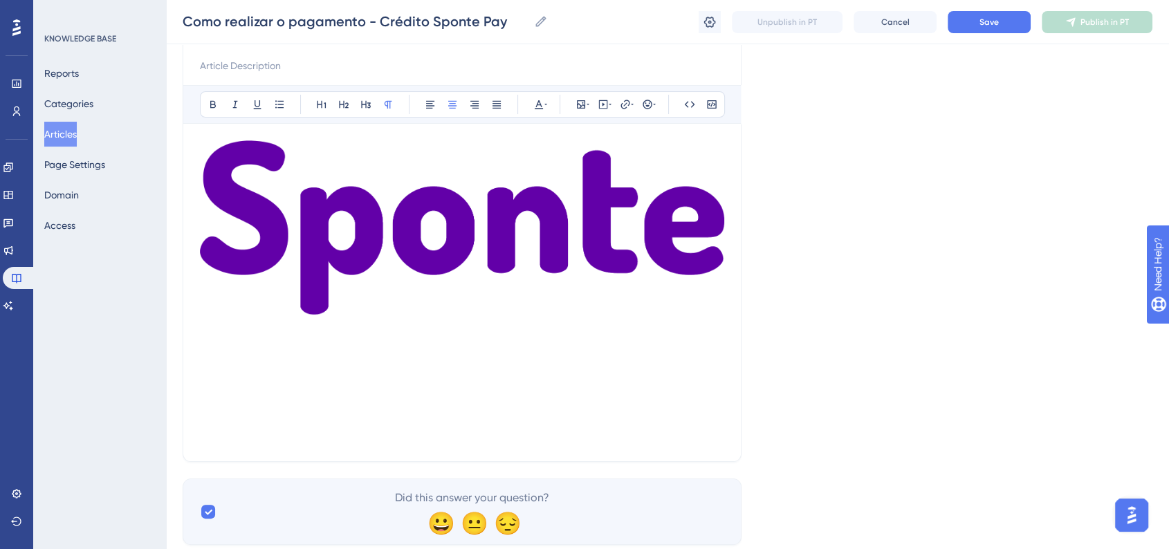
click at [712, 306] on img at bounding box center [462, 227] width 524 height 174
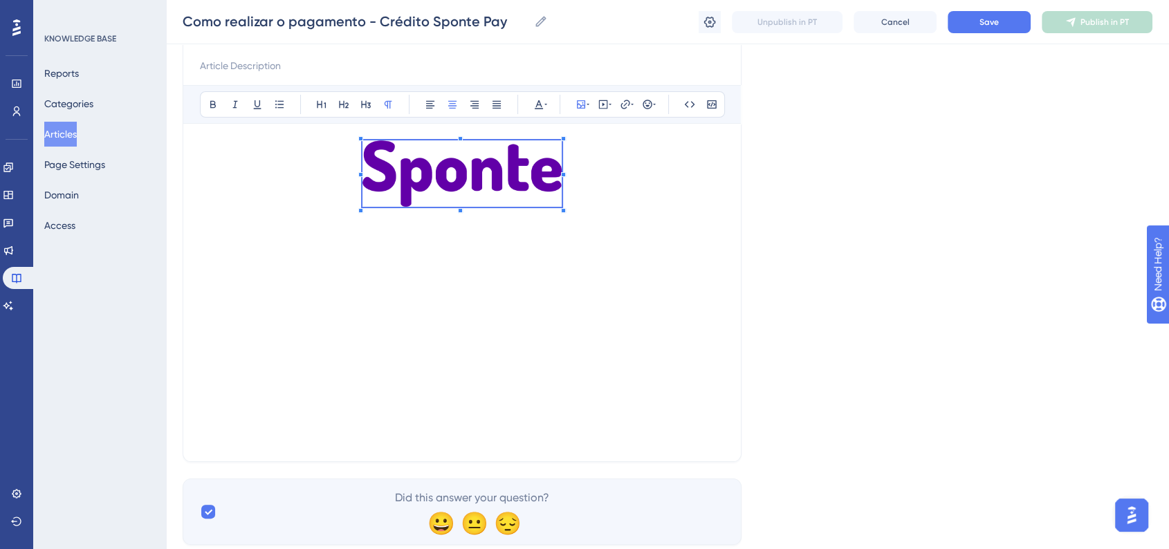
click at [400, 160] on span at bounding box center [461, 175] width 199 height 71
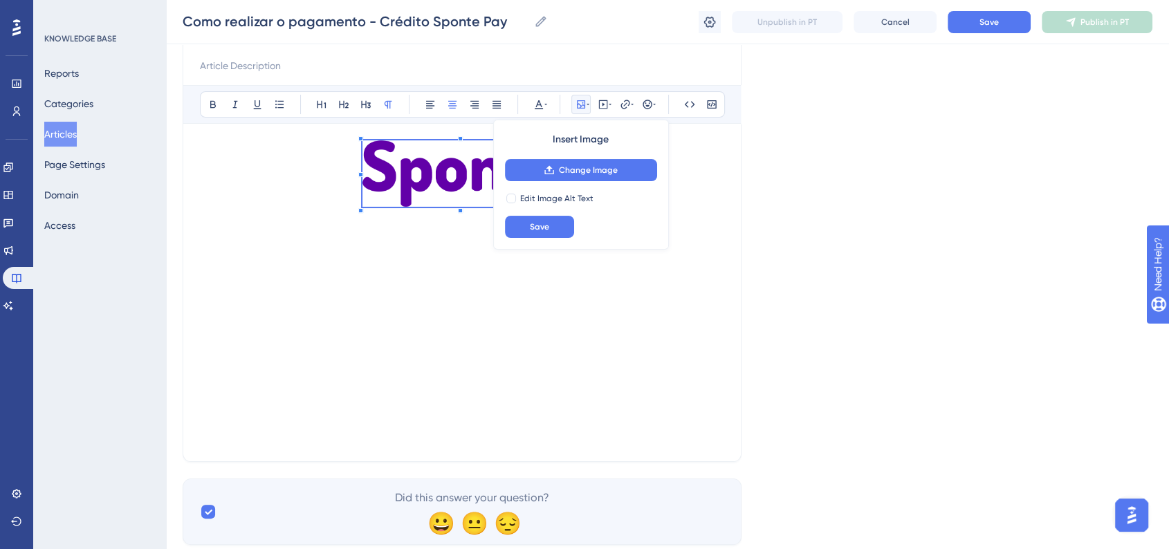
click at [600, 202] on div "Edit Image Alt Text" at bounding box center [588, 198] width 137 height 11
checkbox input "false"
click at [698, 212] on p at bounding box center [462, 220] width 524 height 17
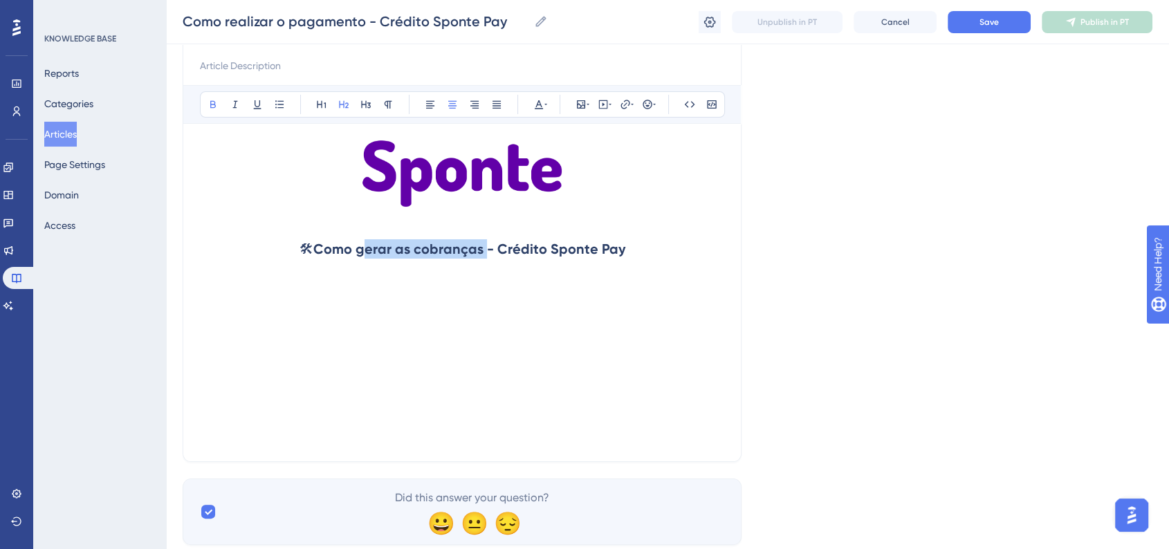
drag, startPoint x: 362, startPoint y: 250, endPoint x: 482, endPoint y: 250, distance: 119.6
click at [482, 250] on strong "Como gerar as cobranças - Crédito Sponte Pay" at bounding box center [469, 249] width 312 height 17
click at [690, 249] on h2 "🛠 Como realizar o pagamento da cobrança - Crédito Sponte Pay" at bounding box center [462, 248] width 524 height 41
click at [243, 291] on h2 at bounding box center [462, 290] width 524 height 41
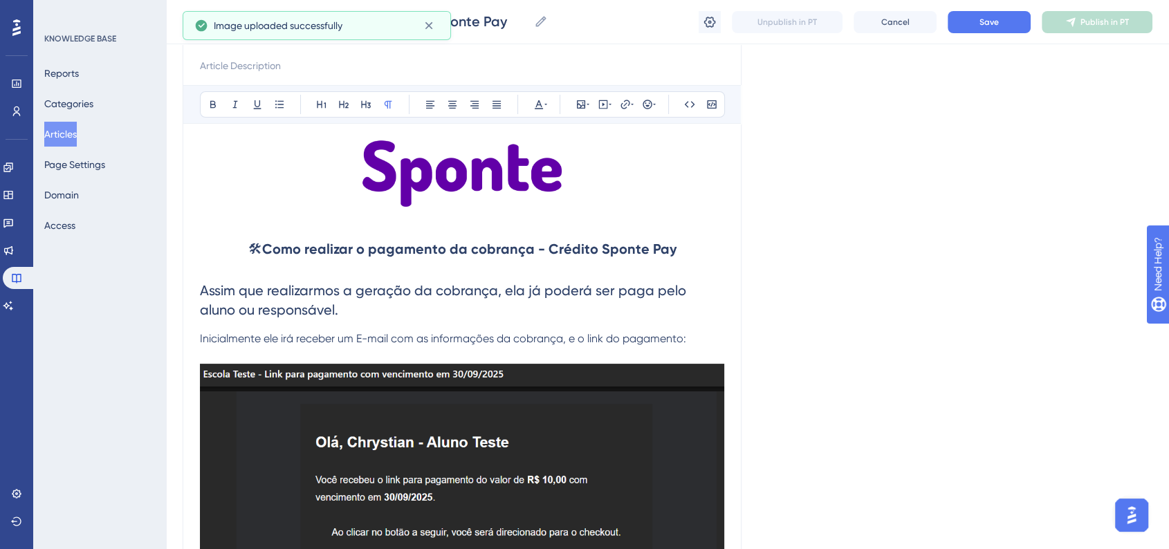
click at [225, 353] on p at bounding box center [462, 355] width 524 height 17
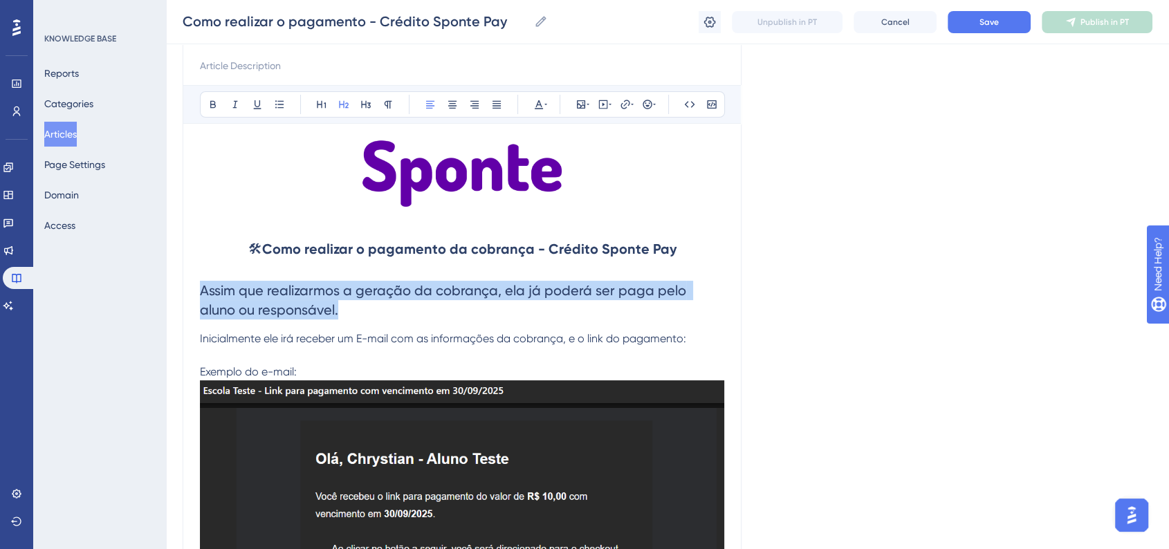
drag, startPoint x: 206, startPoint y: 295, endPoint x: 199, endPoint y: 291, distance: 8.1
click at [200, 291] on h2 "Assim que realizarmos a geração da cobrança, ela já poderá ser paga pelo aluno …" at bounding box center [462, 300] width 524 height 61
click at [392, 106] on icon at bounding box center [387, 104] width 11 height 11
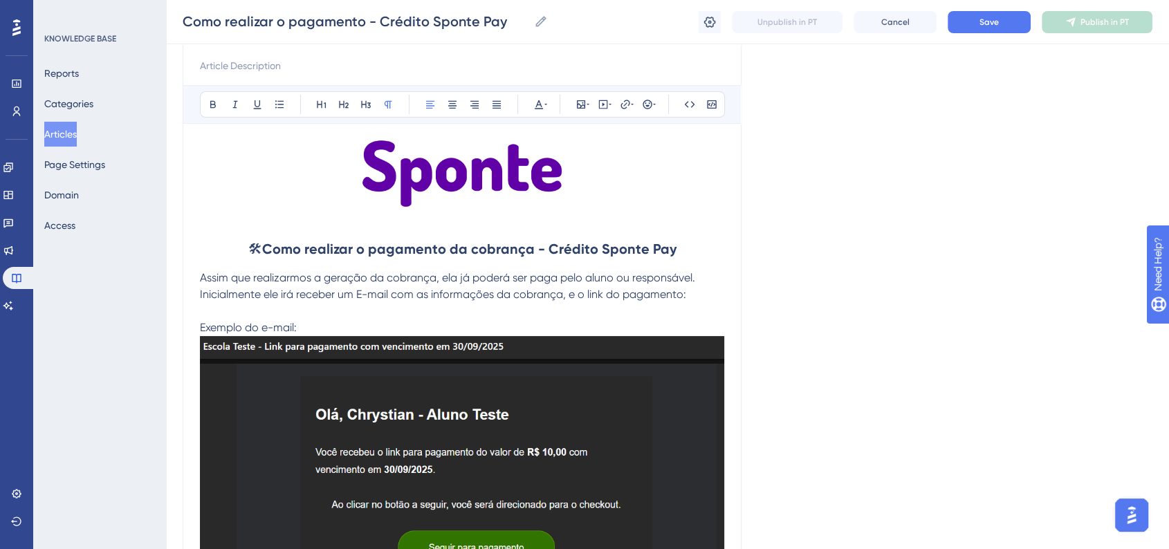
click at [913, 356] on div "Language Portuguese (Default) Como realizar o pagamento - Crédito Sponte Pay Bo…" at bounding box center [668, 388] width 970 height 907
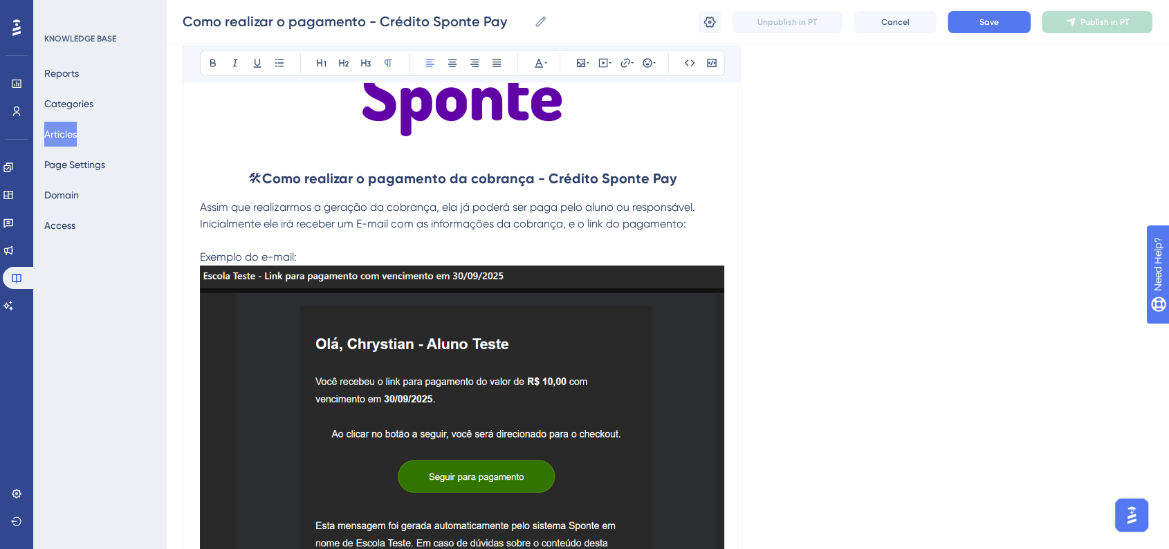
scroll to position [307, 0]
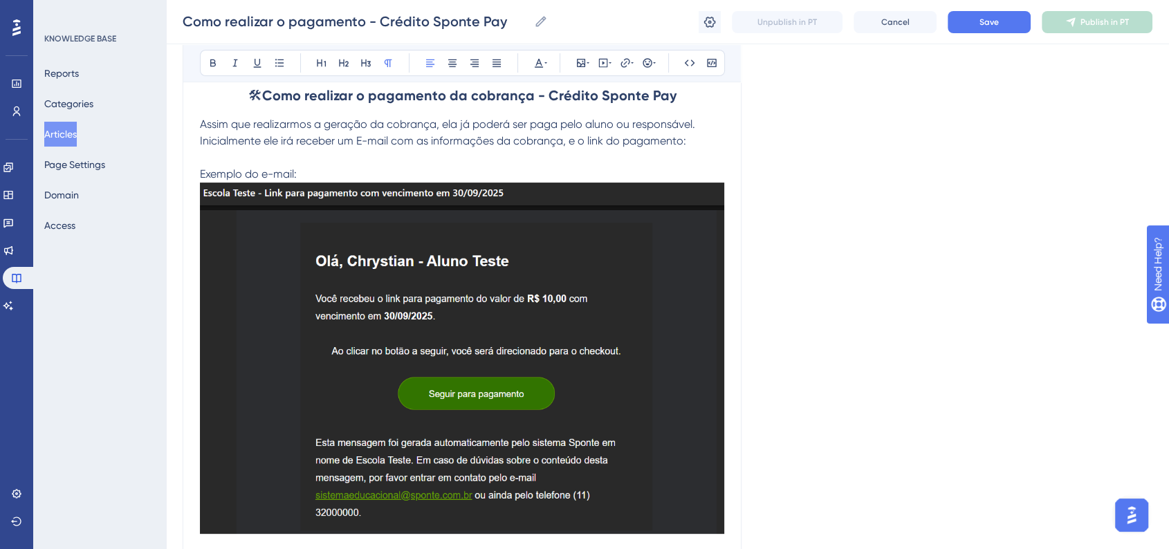
click at [629, 355] on img at bounding box center [462, 358] width 524 height 351
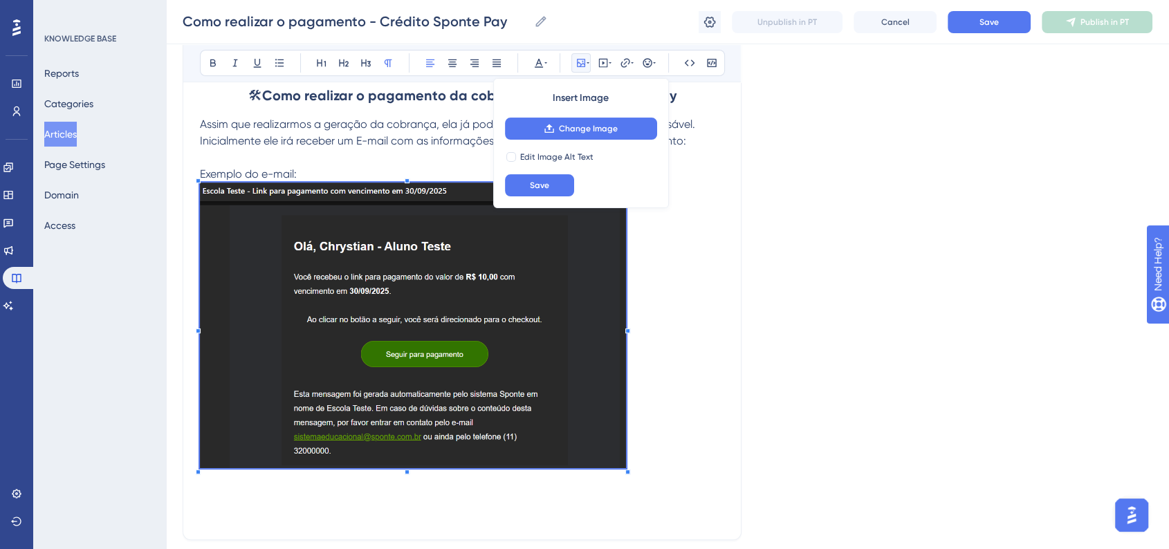
click at [626, 442] on p at bounding box center [462, 328] width 524 height 290
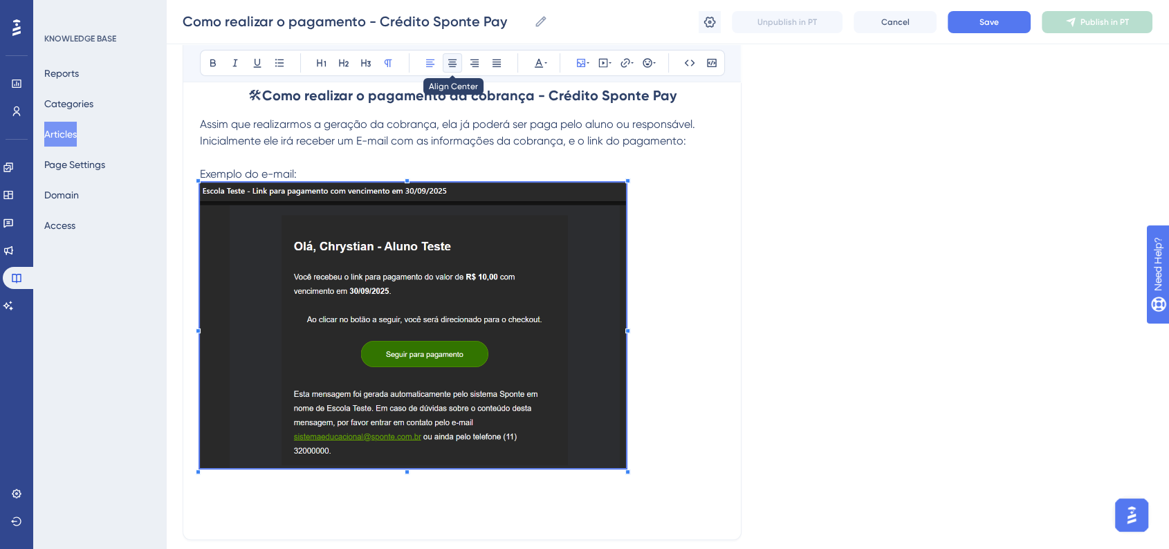
click at [455, 57] on icon at bounding box center [452, 62] width 11 height 11
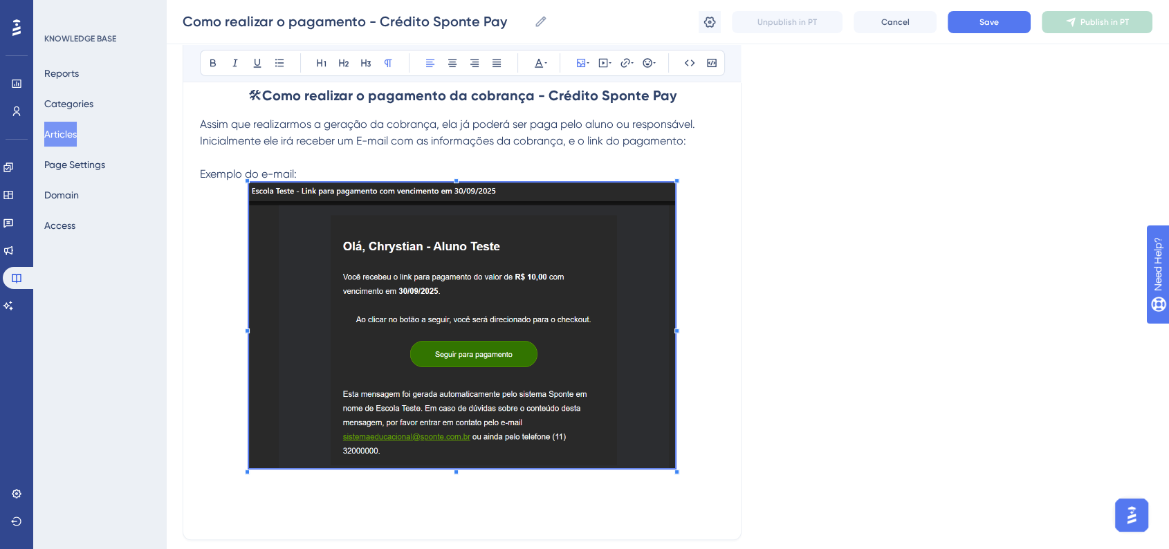
click at [376, 157] on p at bounding box center [462, 157] width 524 height 17
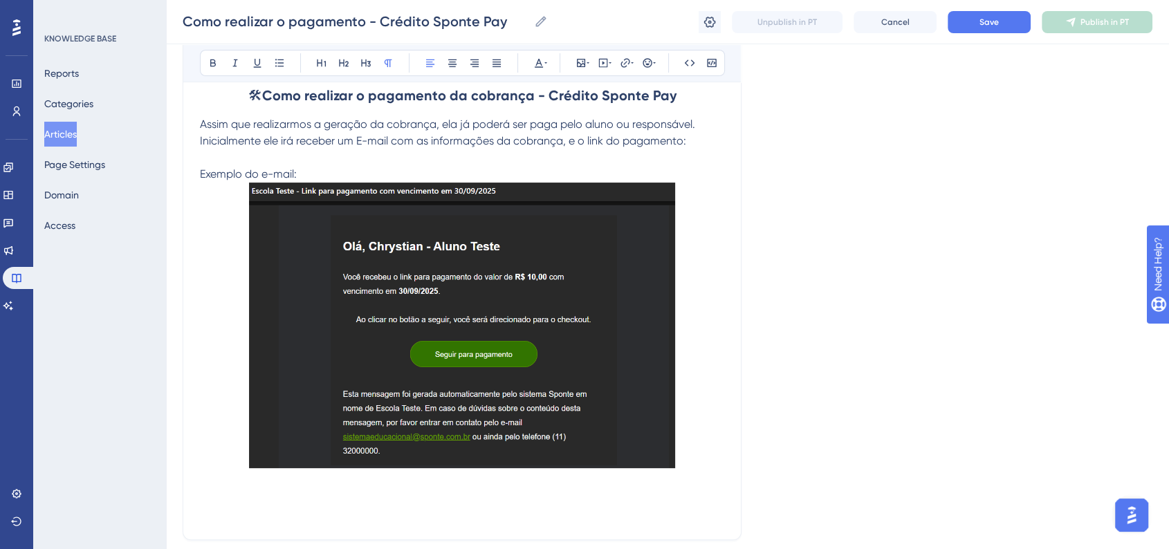
click at [327, 173] on p "Exemplo do e-mail:" at bounding box center [462, 174] width 524 height 17
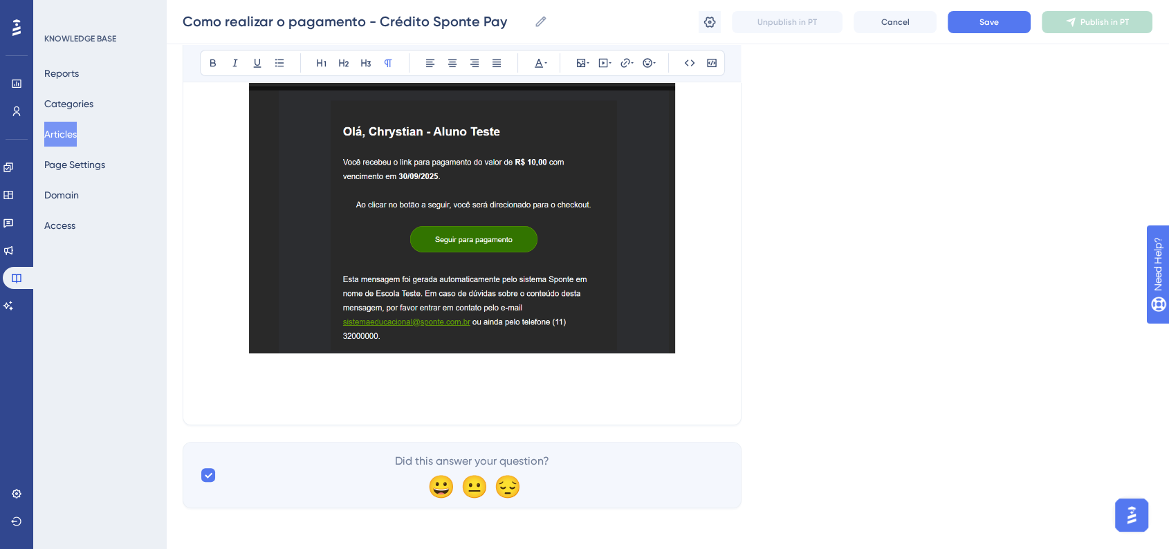
scroll to position [440, 0]
click at [692, 340] on p at bounding box center [462, 211] width 524 height 290
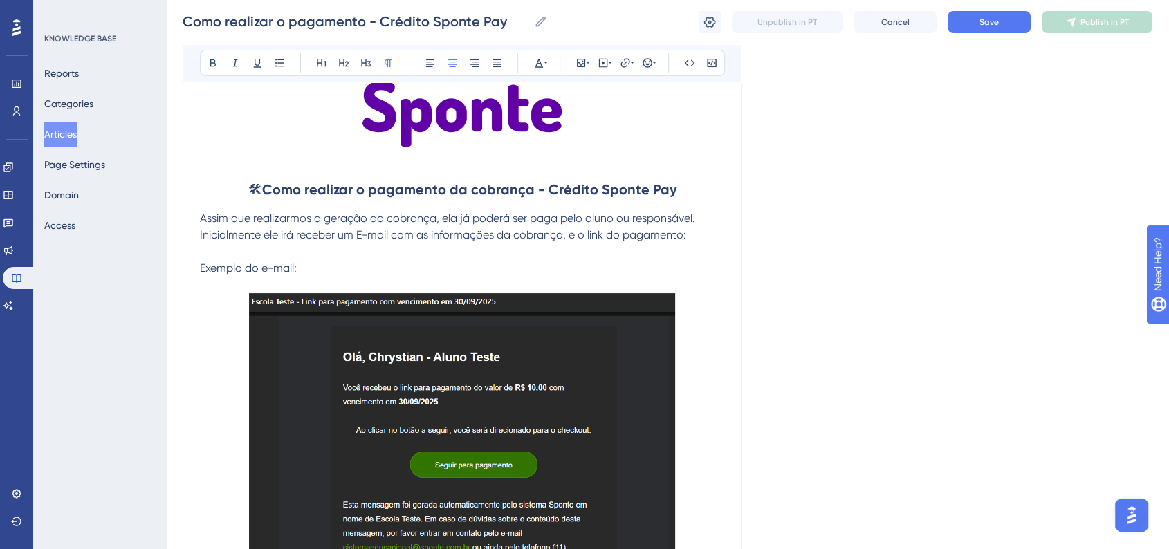
scroll to position [210, 0]
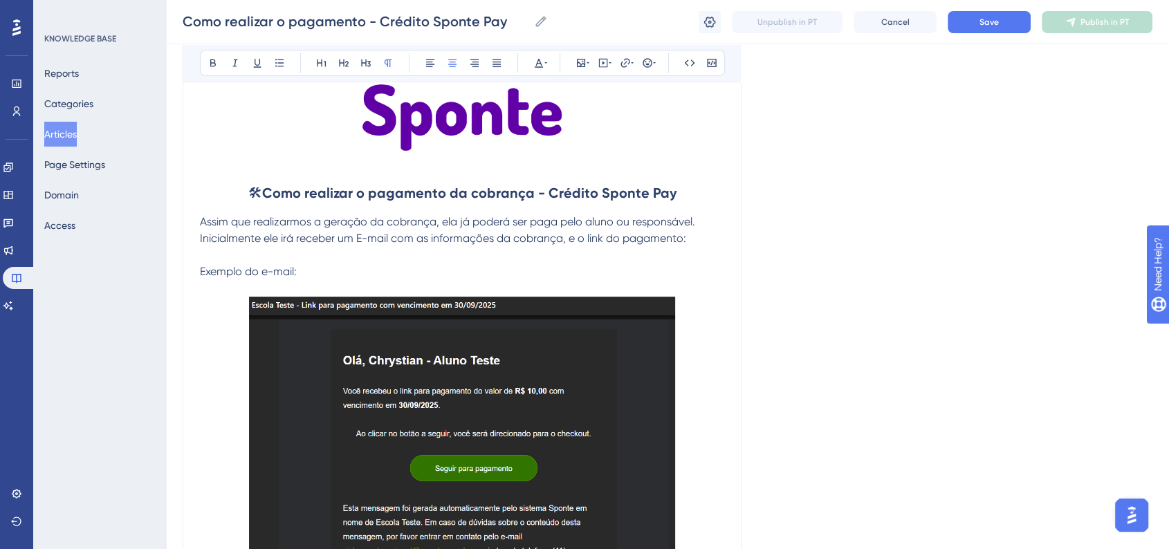
click at [211, 247] on p at bounding box center [462, 255] width 524 height 17
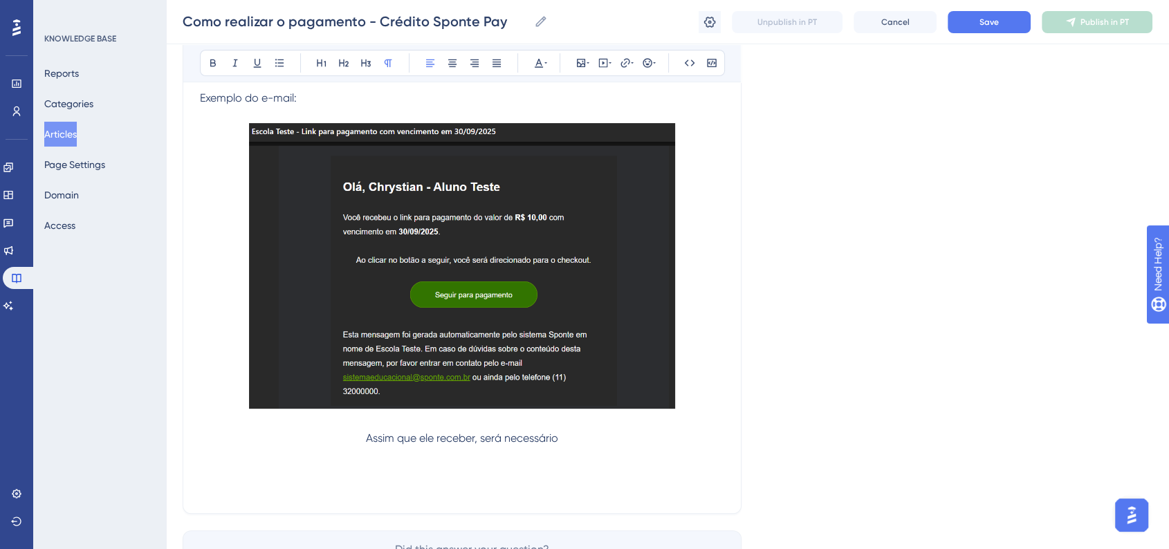
scroll to position [517, 0]
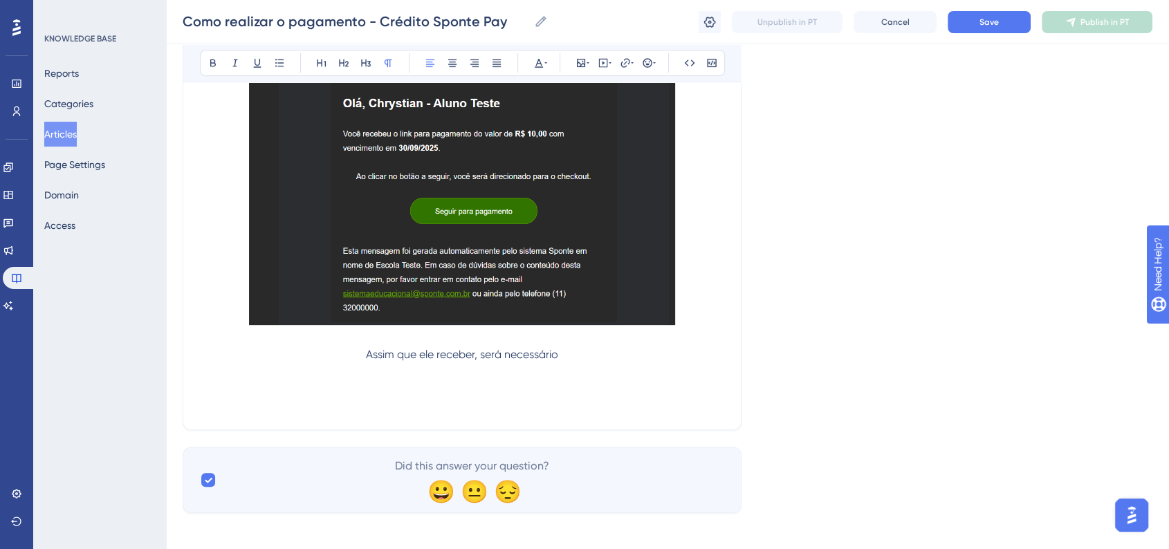
click at [366, 349] on span "Assim que ele receber, será necessário" at bounding box center [462, 354] width 192 height 13
click at [559, 342] on p at bounding box center [462, 338] width 524 height 17
click at [570, 346] on p "Assim que ele receber, será necessário" at bounding box center [462, 354] width 524 height 17
click at [215, 351] on span "Assim que ele receber, será necessário clicar em "Seguir para o pagamento", par…" at bounding box center [462, 354] width 502 height 13
click at [205, 355] on p "Assim que ele receber, será necessário clicar em "Seguir para o pagamento", par…" at bounding box center [462, 354] width 524 height 17
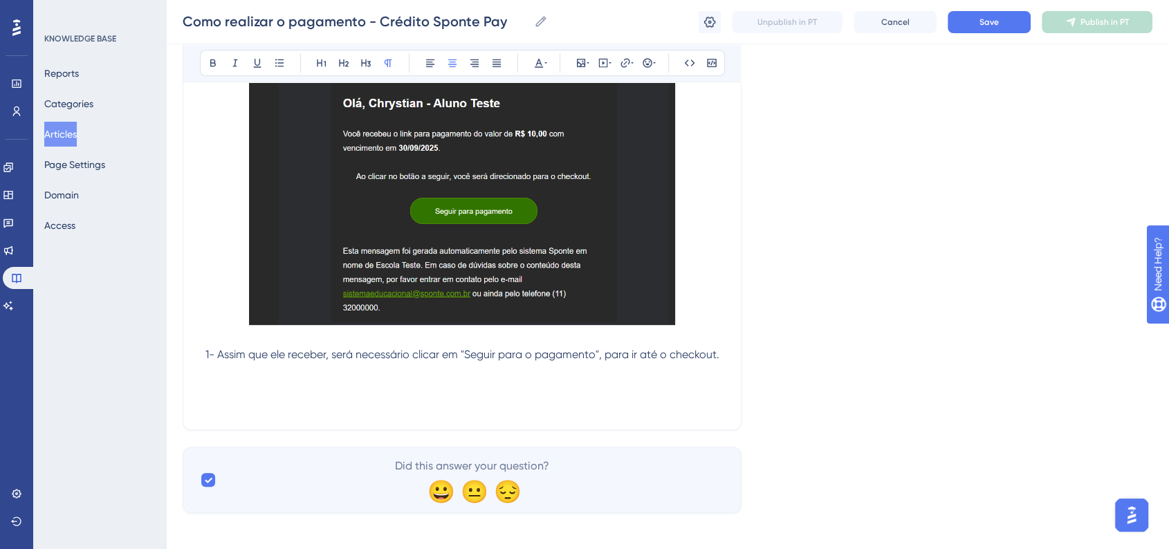
click at [282, 354] on span "1- Assim que ele receber, será necessário clicar em "Seguir para o pagamento", …" at bounding box center [462, 354] width 514 height 13
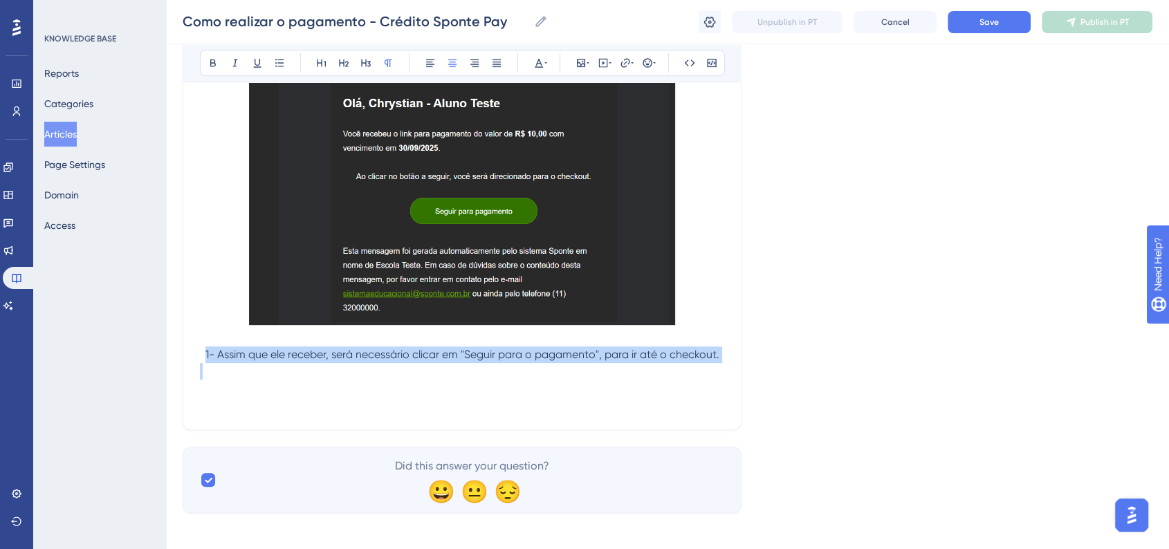
click at [282, 354] on span "1- Assim que ele receber, será necessário clicar em "Seguir para o pagamento", …" at bounding box center [462, 354] width 514 height 13
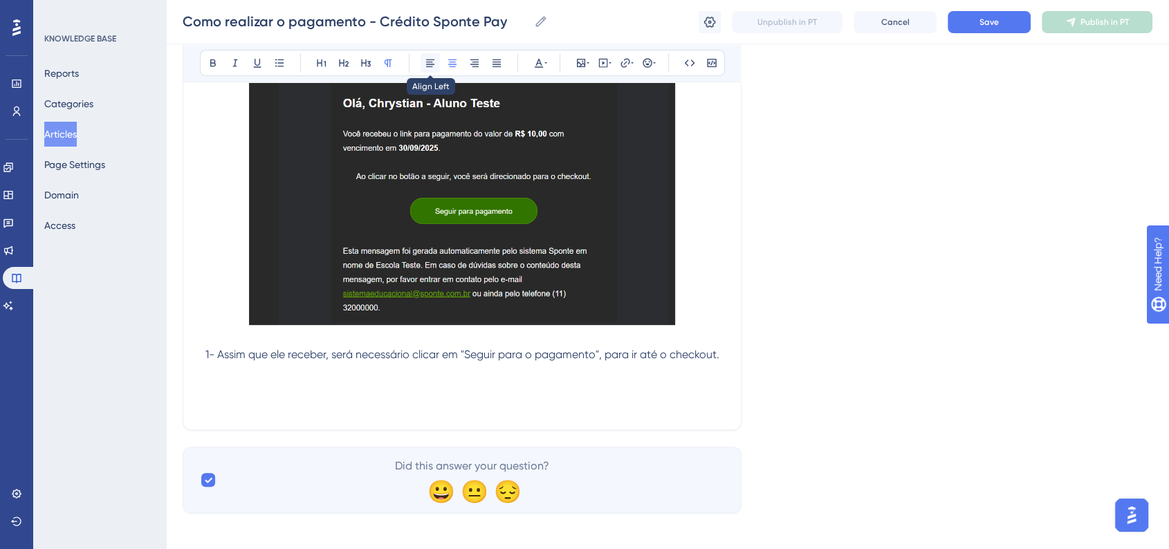
click at [426, 64] on icon at bounding box center [430, 62] width 11 height 11
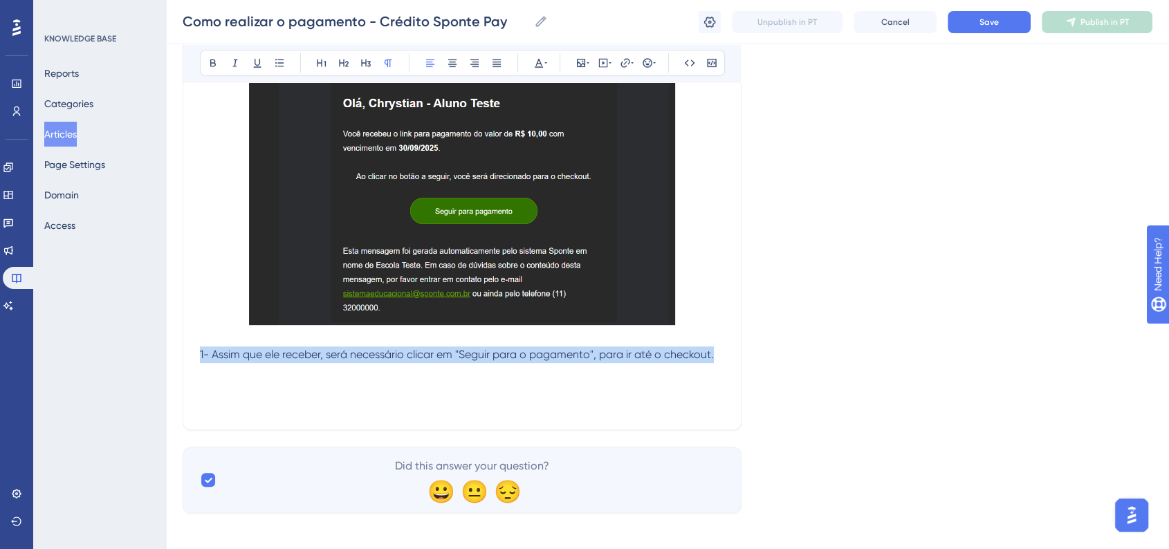
click at [717, 349] on p "1- Assim que ele receber, será necessário clicar em "Seguir para o pagamento", …" at bounding box center [462, 354] width 524 height 17
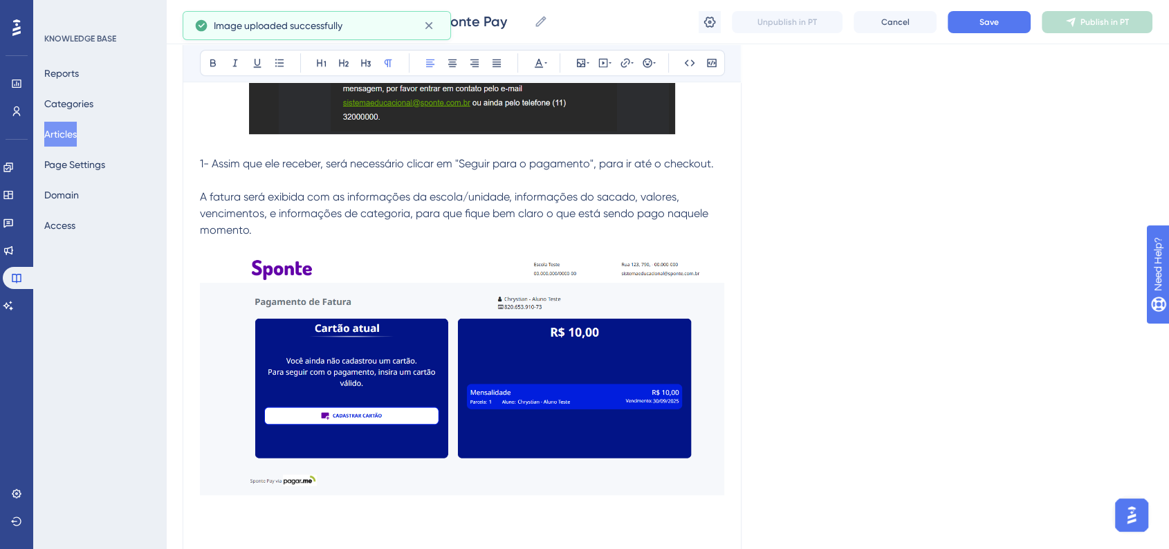
scroll to position [670, 0]
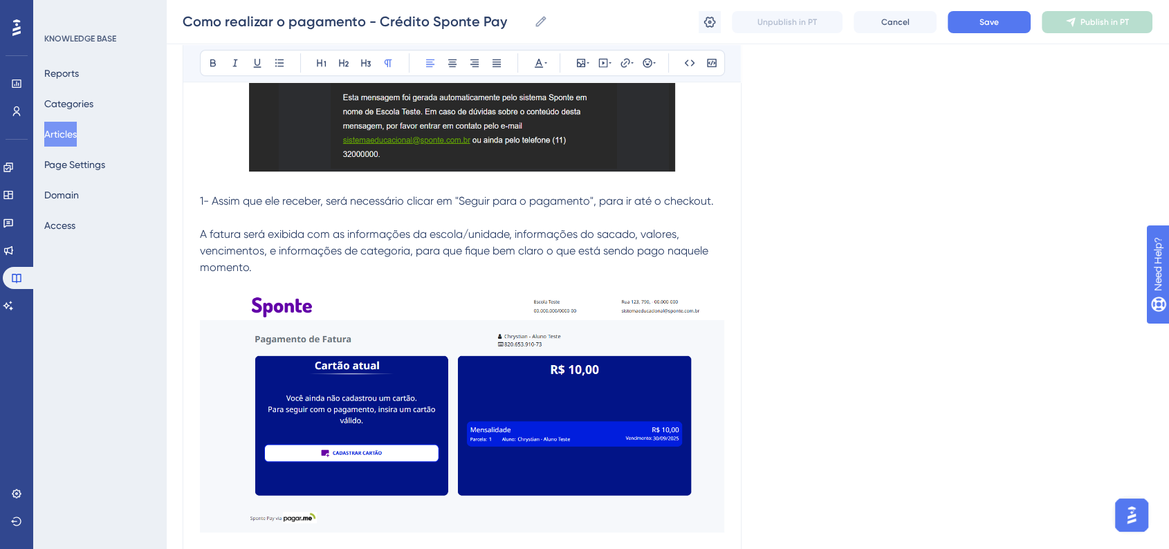
click at [278, 265] on p "A fatura será exibida com as informações da escola/unidade, informações do saca…" at bounding box center [462, 251] width 524 height 50
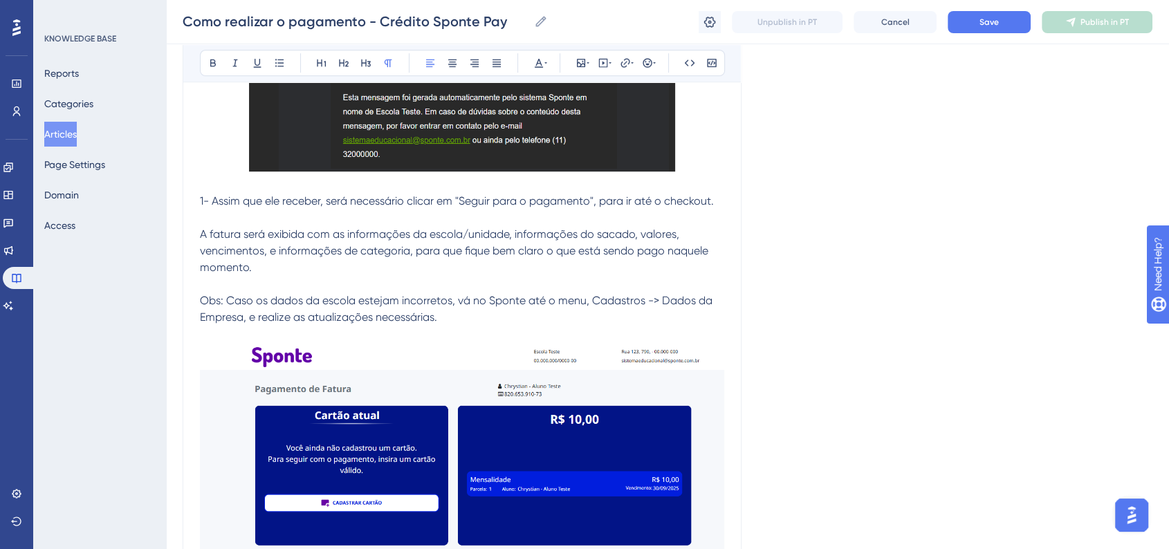
click at [201, 299] on span "Obs: Caso os dados da escola estejam incorretos, vá no Sponte até o menu, Cadas…" at bounding box center [457, 309] width 515 height 30
click at [659, 68] on div "Bold Italic Underline Bullet Point Heading 1 Heading 2 Heading 3 Normal Align L…" at bounding box center [462, 63] width 525 height 26
click at [651, 67] on icon at bounding box center [647, 62] width 11 height 11
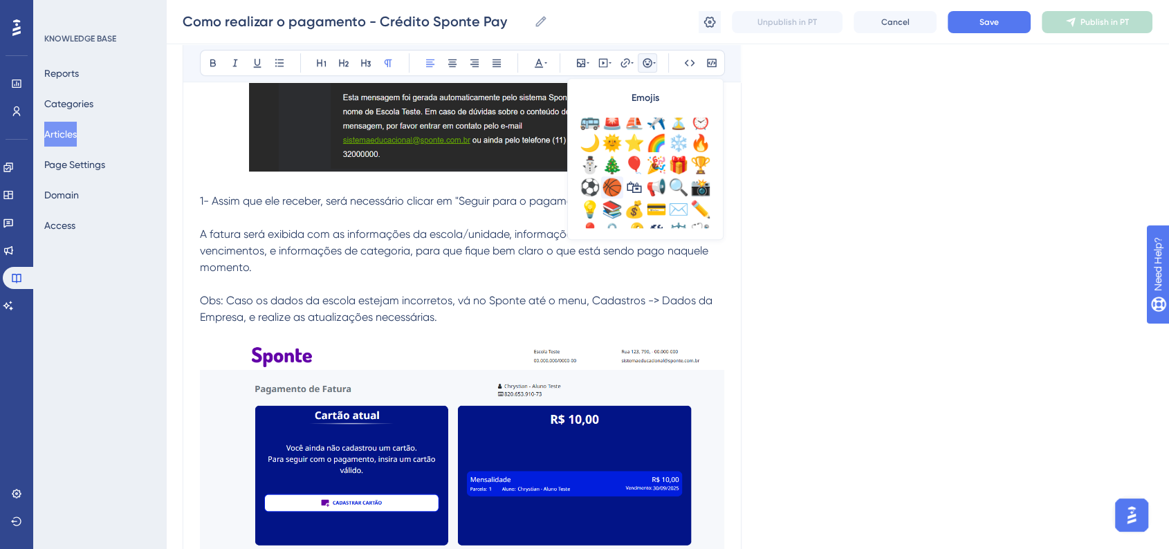
scroll to position [461, 0]
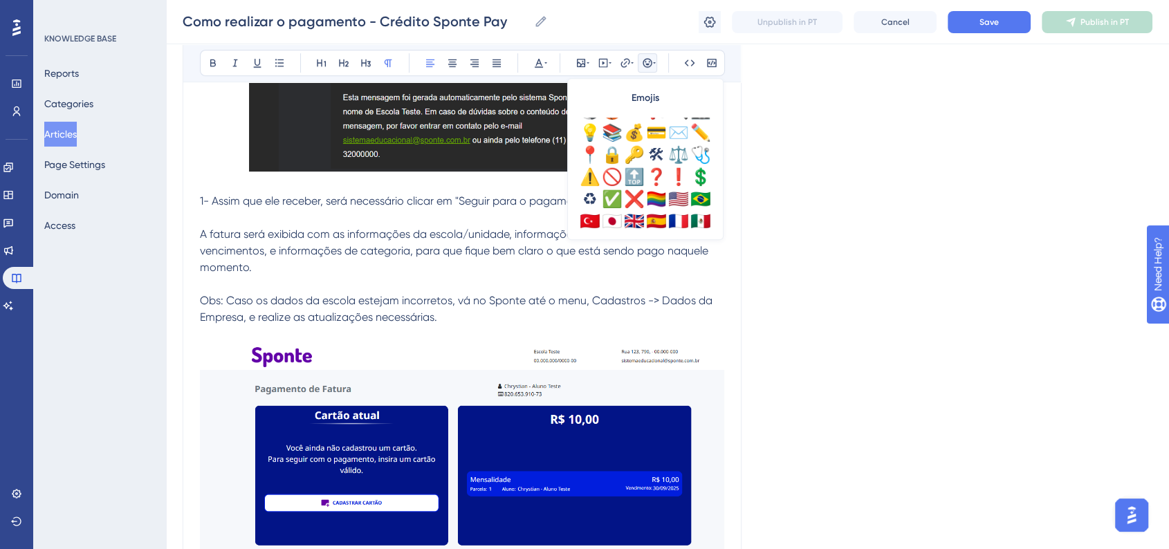
click at [589, 185] on div "⚠️" at bounding box center [590, 177] width 22 height 22
drag, startPoint x: 214, startPoint y: 300, endPoint x: 239, endPoint y: 276, distance: 34.7
click at [239, 302] on span "⚠️Obs: Caso os dados da escola estejam incorretos, vá no Sponte até o menu, Cad…" at bounding box center [456, 309] width 512 height 30
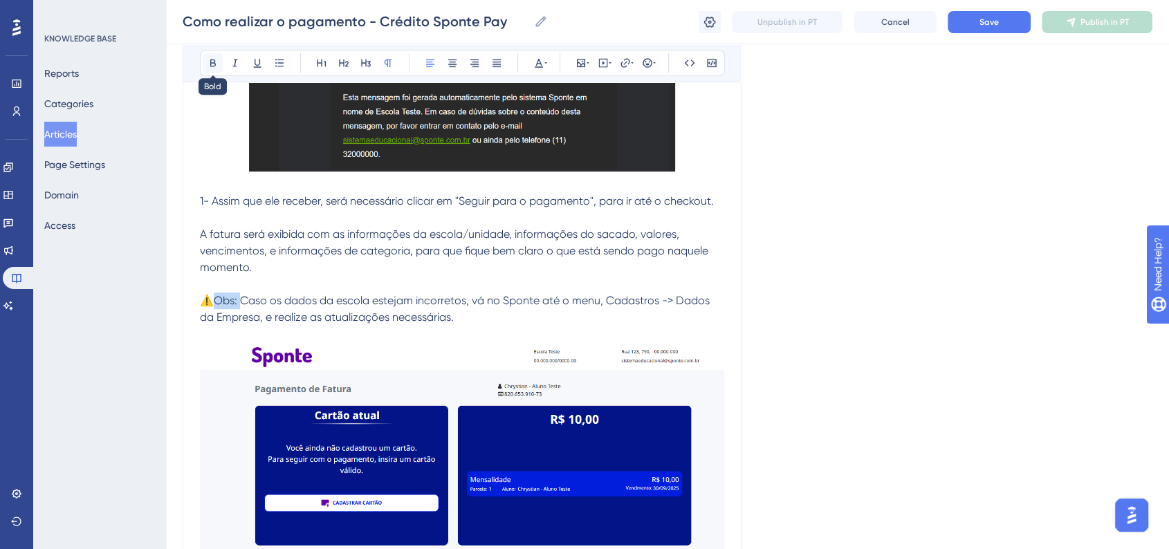
click at [216, 68] on button at bounding box center [212, 62] width 19 height 19
click at [327, 278] on p at bounding box center [462, 284] width 524 height 17
drag, startPoint x: 216, startPoint y: 302, endPoint x: 239, endPoint y: 304, distance: 22.9
click at [237, 304] on strong "Obs:" at bounding box center [226, 300] width 24 height 13
click at [530, 66] on button at bounding box center [538, 62] width 19 height 19
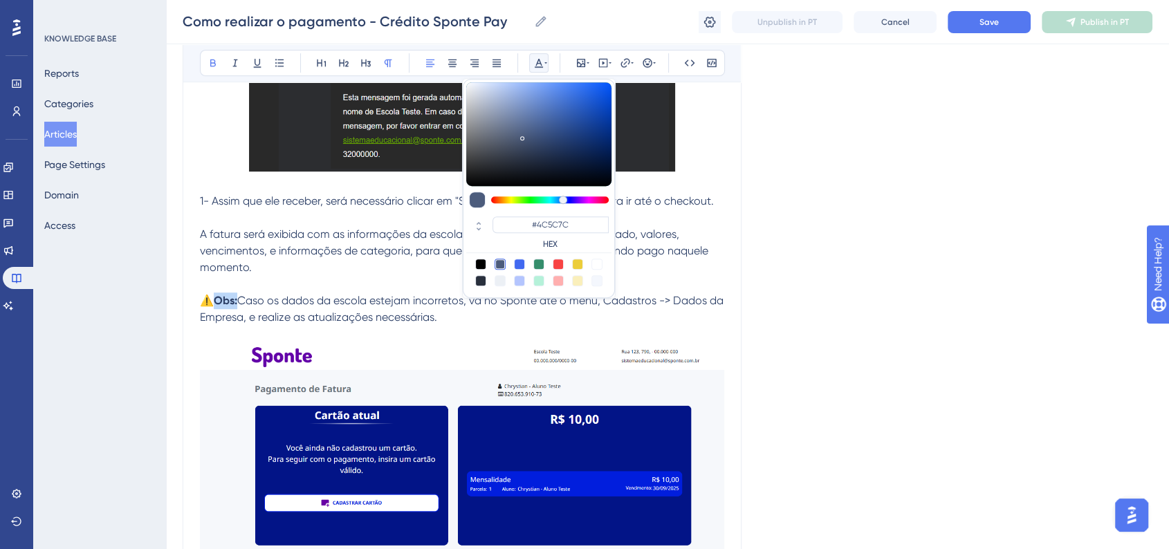
click at [555, 266] on div at bounding box center [558, 264] width 11 height 11
type input "#F84343"
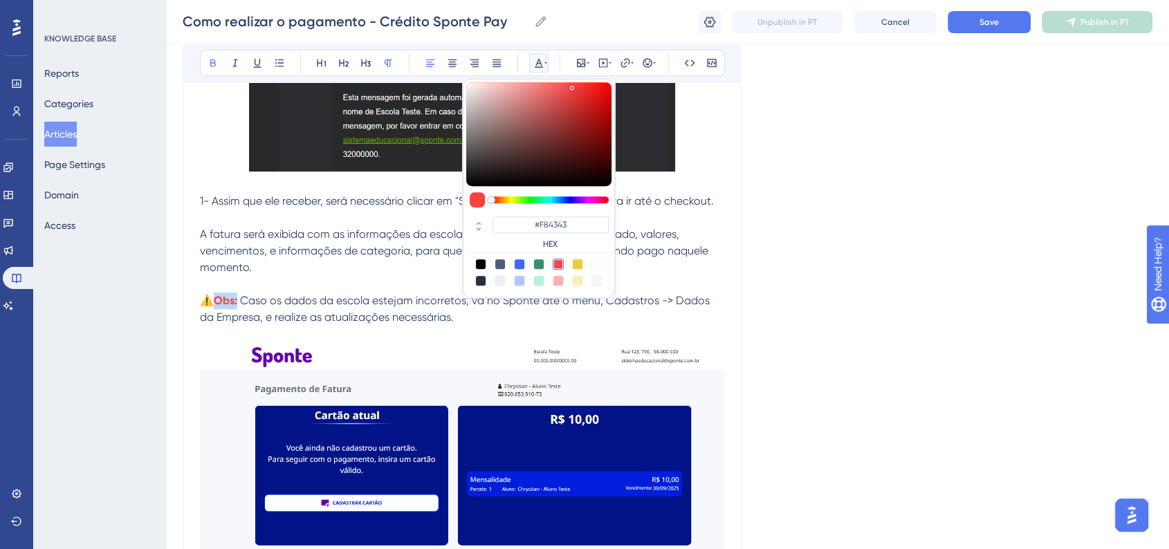
click at [402, 314] on span "Caso os dados da escola estejam incorretos, vá no Sponte até o menu, Cadastros …" at bounding box center [456, 309] width 512 height 30
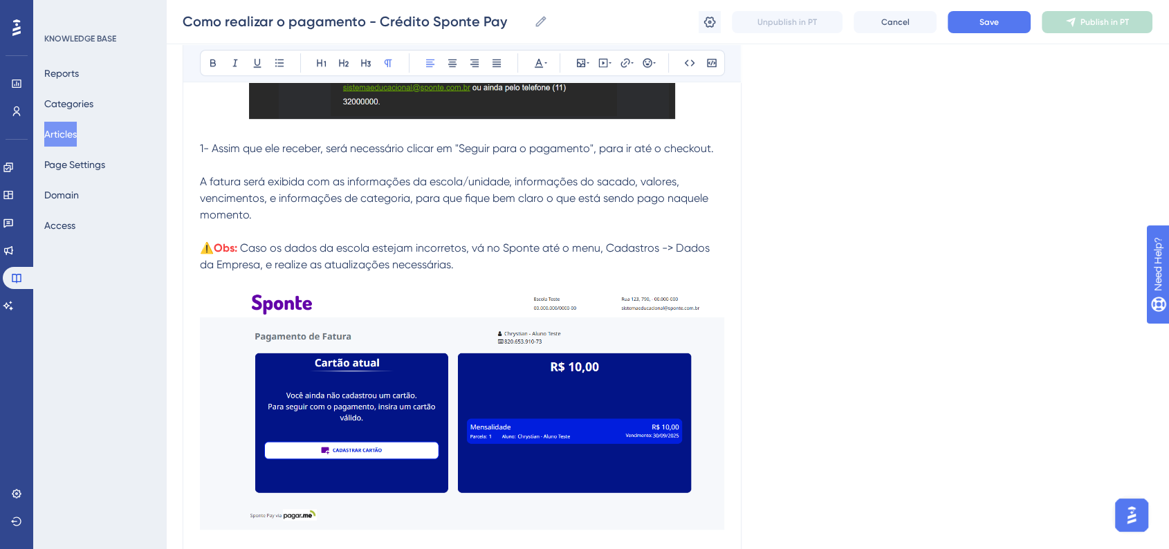
scroll to position [824, 0]
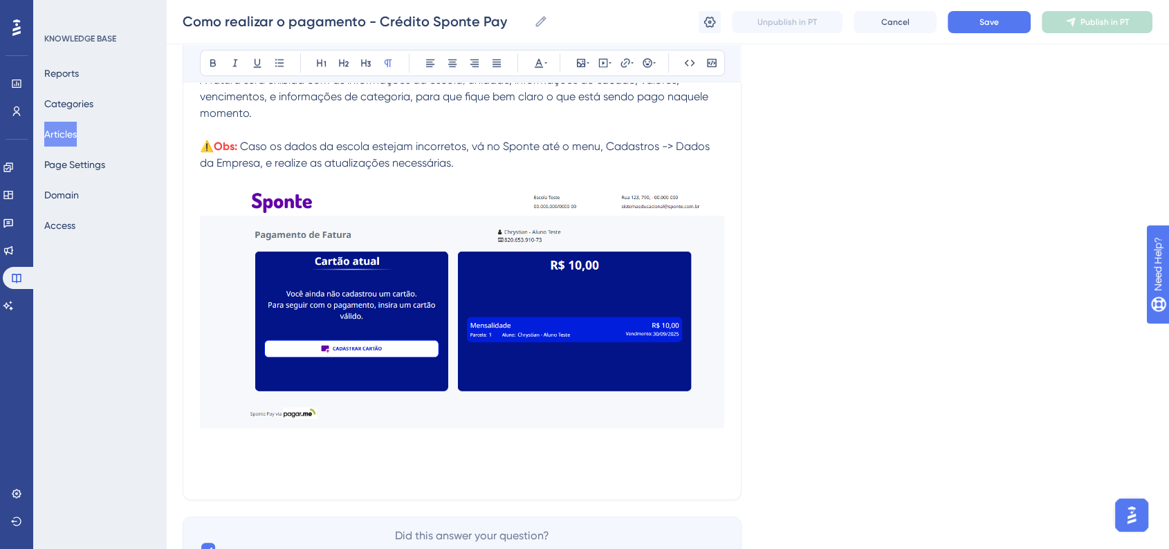
click at [268, 461] on p at bounding box center [462, 457] width 524 height 17
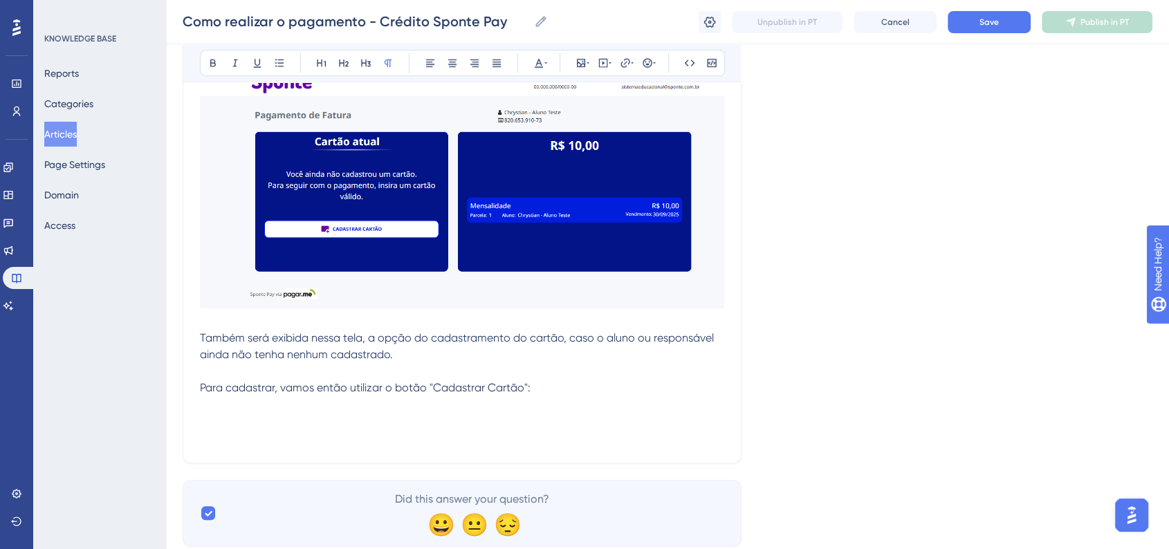
scroll to position [978, 0]
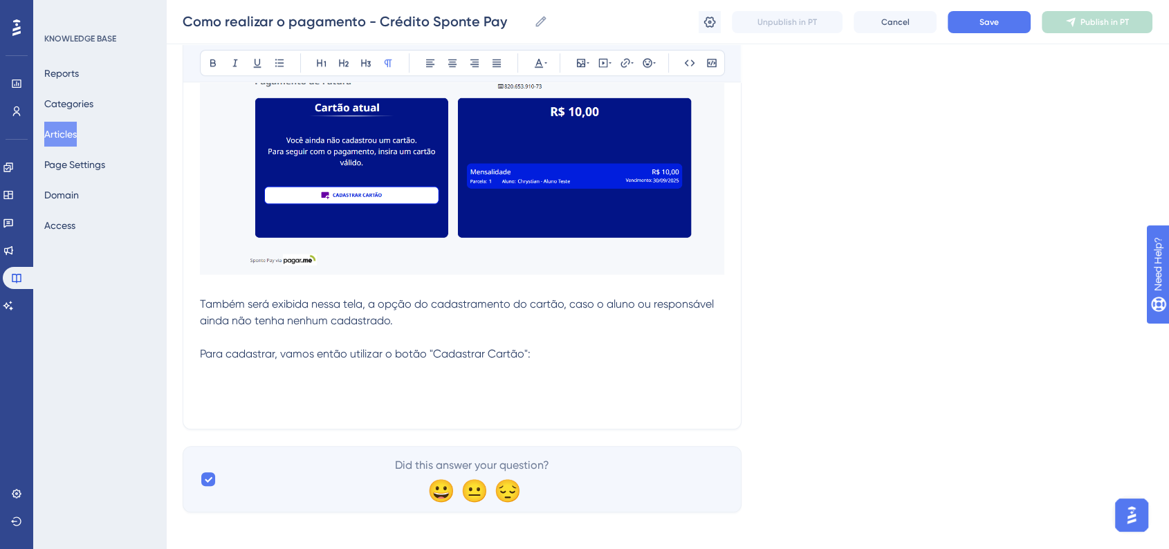
click at [260, 379] on p at bounding box center [462, 387] width 524 height 17
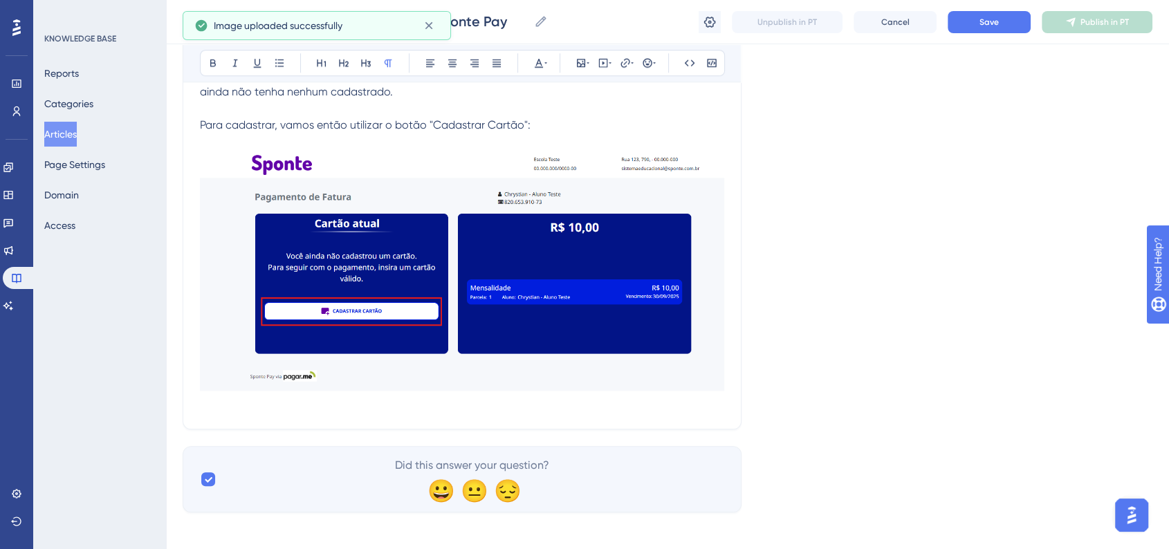
scroll to position [1208, 0]
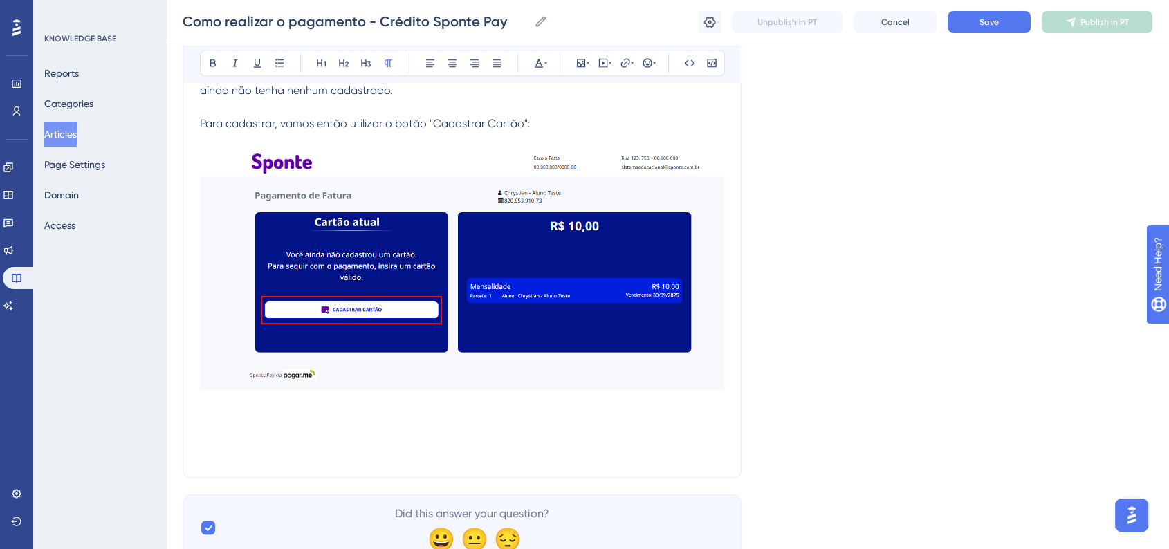
click at [223, 434] on p at bounding box center [462, 435] width 524 height 17
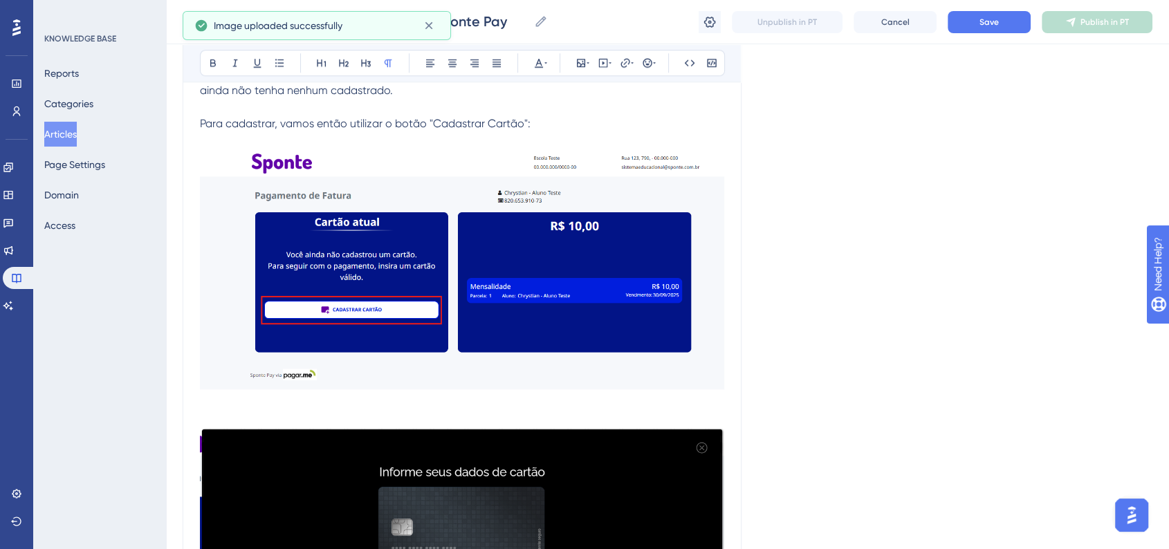
click at [210, 406] on p at bounding box center [462, 402] width 524 height 17
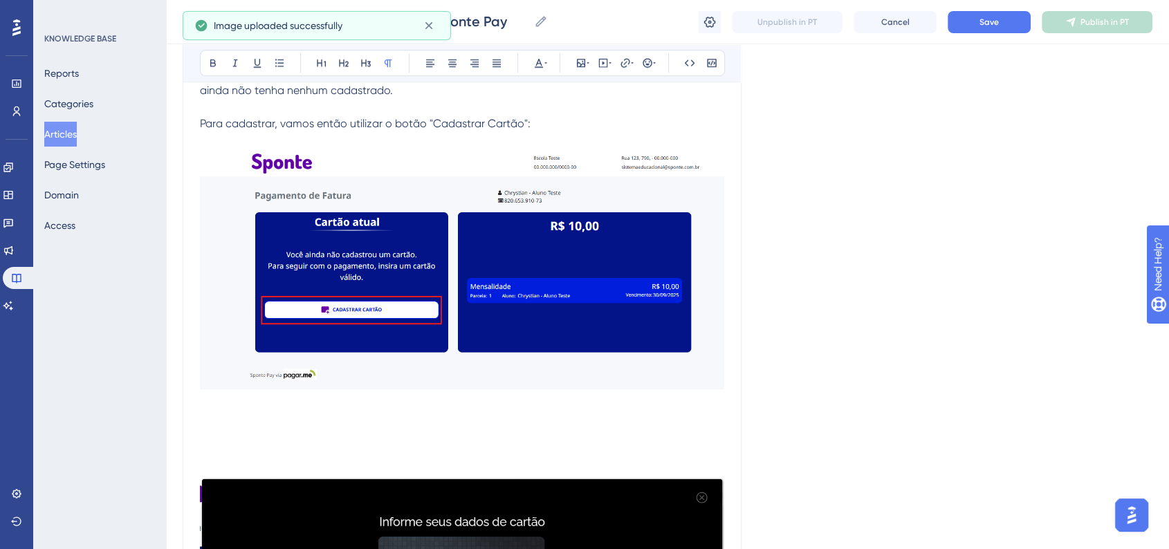
click at [211, 419] on p at bounding box center [462, 419] width 524 height 17
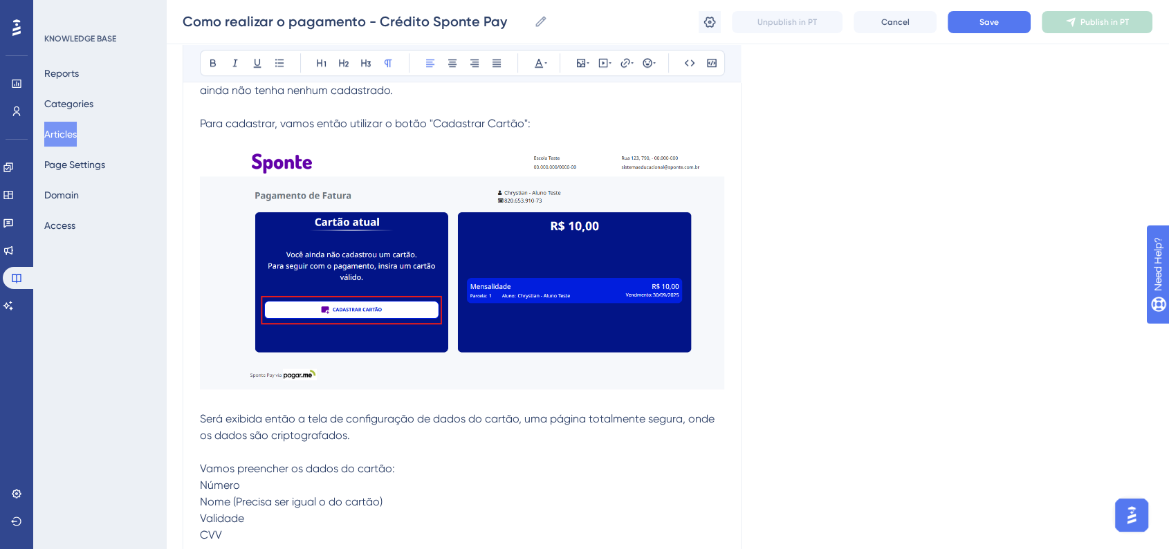
click at [261, 479] on p "Número" at bounding box center [462, 485] width 524 height 17
click at [388, 501] on p "Nome (Precisa ser igual o do cartão)" at bounding box center [462, 502] width 524 height 17
click at [250, 517] on p "Validade" at bounding box center [462, 518] width 524 height 17
click at [230, 535] on p "CVV" at bounding box center [462, 535] width 524 height 17
drag, startPoint x: 226, startPoint y: 537, endPoint x: 200, endPoint y: 491, distance: 52.7
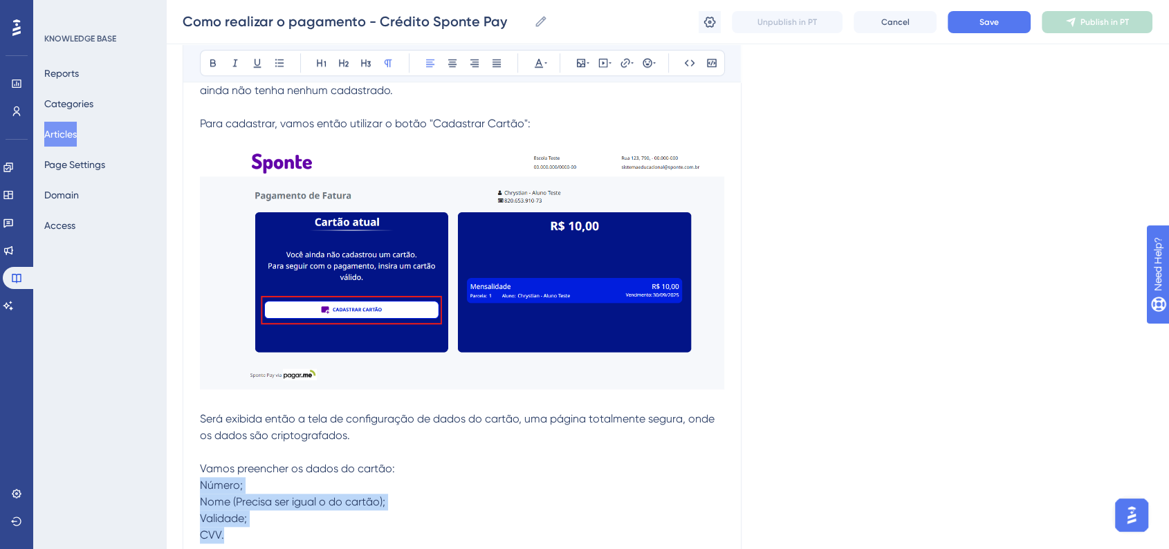
click at [200, 491] on div "🛠 Como realizar o pagamento da cobrança - Crédito Sponte Pay Assim que realizar…" at bounding box center [462, 10] width 524 height 1848
click at [280, 73] on div "Bold Italic Underline Bullet Point Heading 1 Heading 2 Heading 3 Normal Align L…" at bounding box center [462, 63] width 525 height 26
click at [280, 68] on icon at bounding box center [279, 62] width 11 height 11
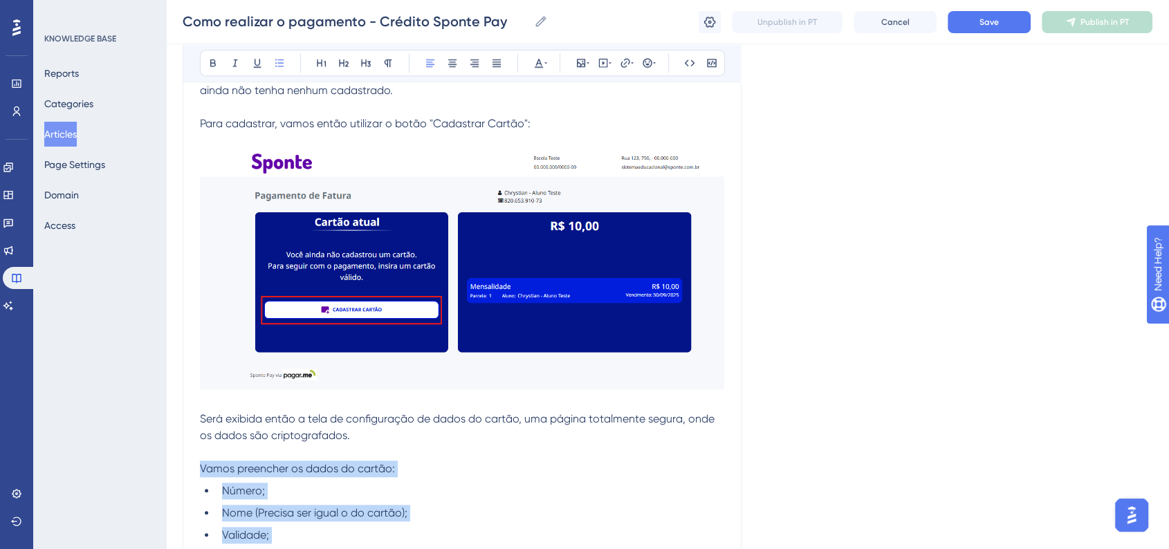
click at [326, 411] on p "Será exibida então a tela de configuração de dados do cartão, uma página totalm…" at bounding box center [462, 427] width 524 height 33
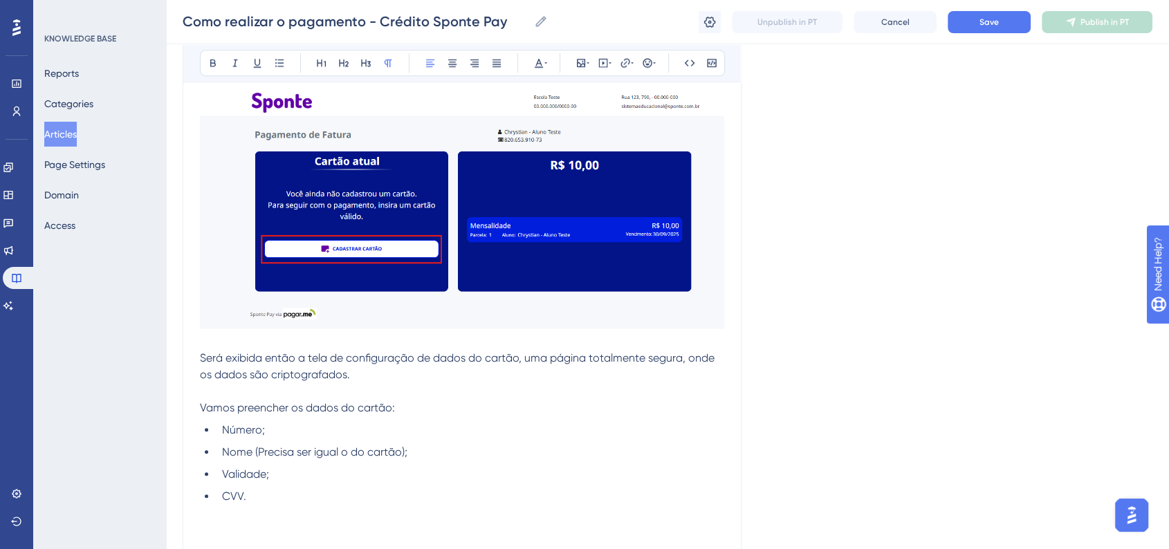
scroll to position [1285, 0]
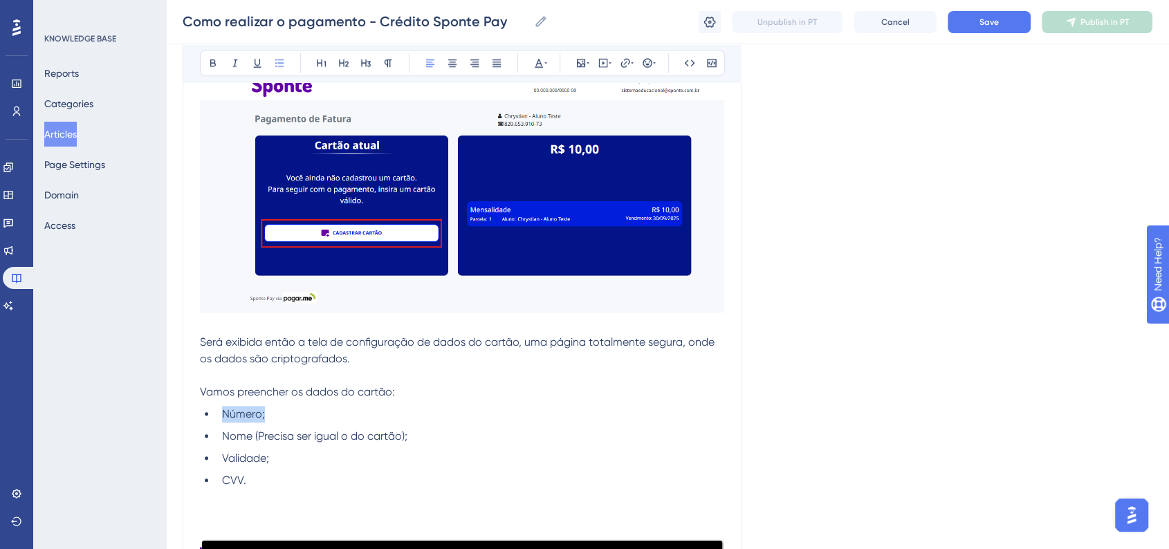
drag, startPoint x: 268, startPoint y: 413, endPoint x: 228, endPoint y: 402, distance: 41.6
click at [223, 414] on li "Número;" at bounding box center [470, 414] width 508 height 17
click at [201, 68] on div "Bold Italic Underline Bullet Point Heading 1 Heading 2 Heading 3 Normal Align L…" at bounding box center [462, 63] width 525 height 26
click at [206, 68] on button at bounding box center [212, 62] width 19 height 19
click at [248, 416] on strong "Número;" at bounding box center [244, 413] width 44 height 13
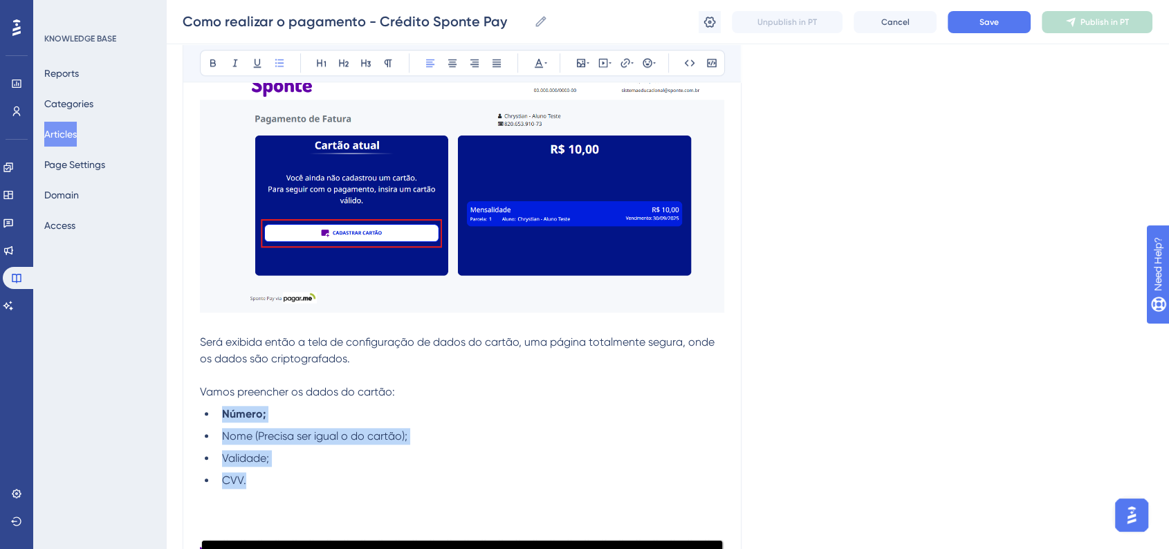
drag, startPoint x: 251, startPoint y: 485, endPoint x: 209, endPoint y: 411, distance: 85.2
click at [209, 411] on ul "Número; Nome (Precisa ser igual o do cartão); Validade; CVV." at bounding box center [462, 447] width 524 height 83
click at [215, 67] on icon at bounding box center [212, 62] width 11 height 11
click at [520, 436] on li "Nome (Precisa ser igual o do cartão);" at bounding box center [470, 436] width 508 height 17
drag, startPoint x: 253, startPoint y: 481, endPoint x: 203, endPoint y: 418, distance: 80.7
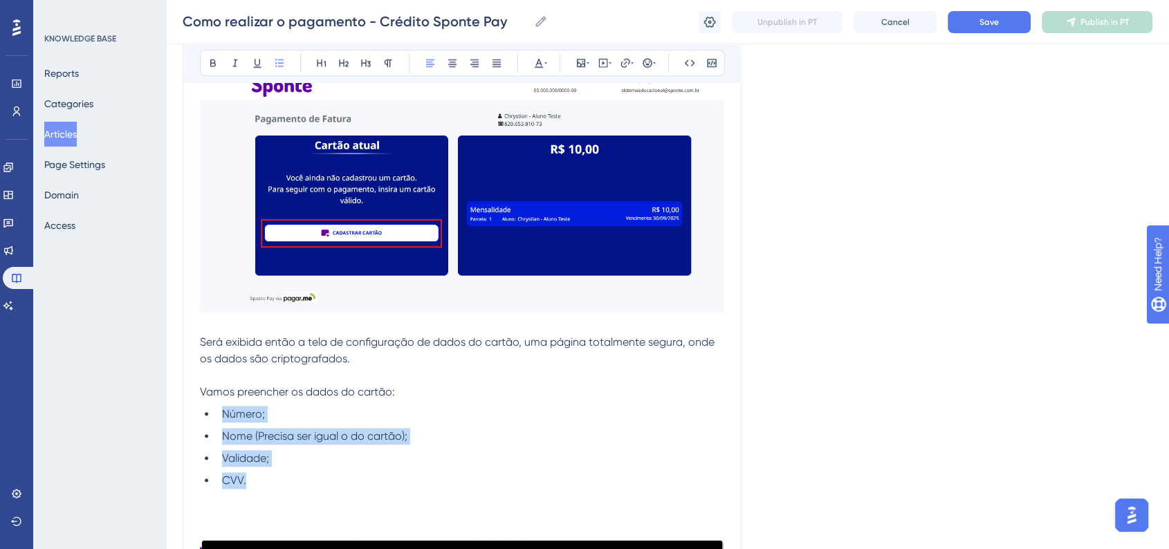
click at [203, 418] on ul "Número; Nome (Precisa ser igual o do cartão); Validade; CVV." at bounding box center [462, 447] width 524 height 83
click at [203, 62] on button at bounding box center [212, 62] width 19 height 19
click at [562, 353] on p "Será exibida então a tela de configuração de dados do cartão, uma página totalm…" at bounding box center [462, 350] width 524 height 33
click at [265, 391] on span "Vamos preencher os dados do cartão:" at bounding box center [297, 391] width 195 height 13
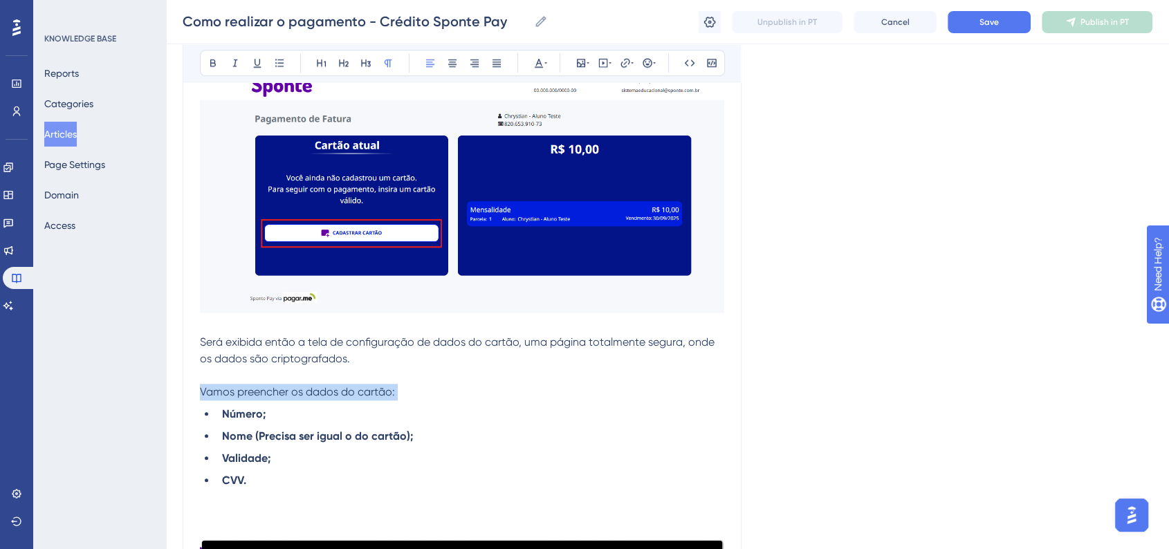
click at [265, 391] on span "Vamos preencher os dados do cartão:" at bounding box center [297, 391] width 195 height 13
click at [212, 64] on icon at bounding box center [212, 62] width 11 height 11
click at [698, 411] on li "Número;" at bounding box center [470, 414] width 508 height 17
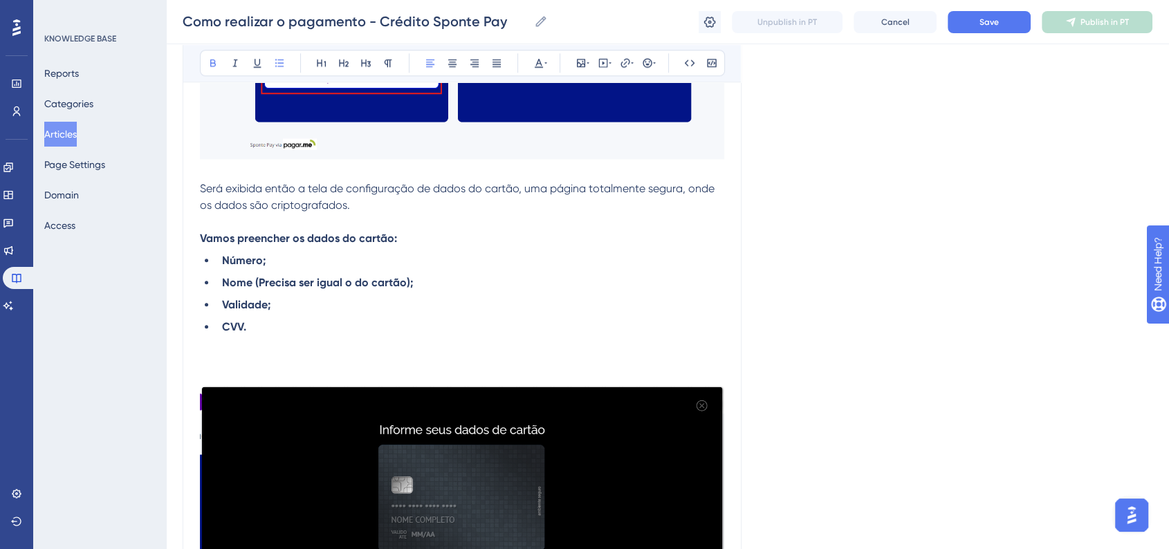
scroll to position [1438, 0]
click at [344, 284] on strong "Nome (Precisa ser igual o do cartão);" at bounding box center [317, 282] width 191 height 13
click at [591, 288] on li "Nome (Precisa ser igual ao do cartão);" at bounding box center [470, 283] width 508 height 17
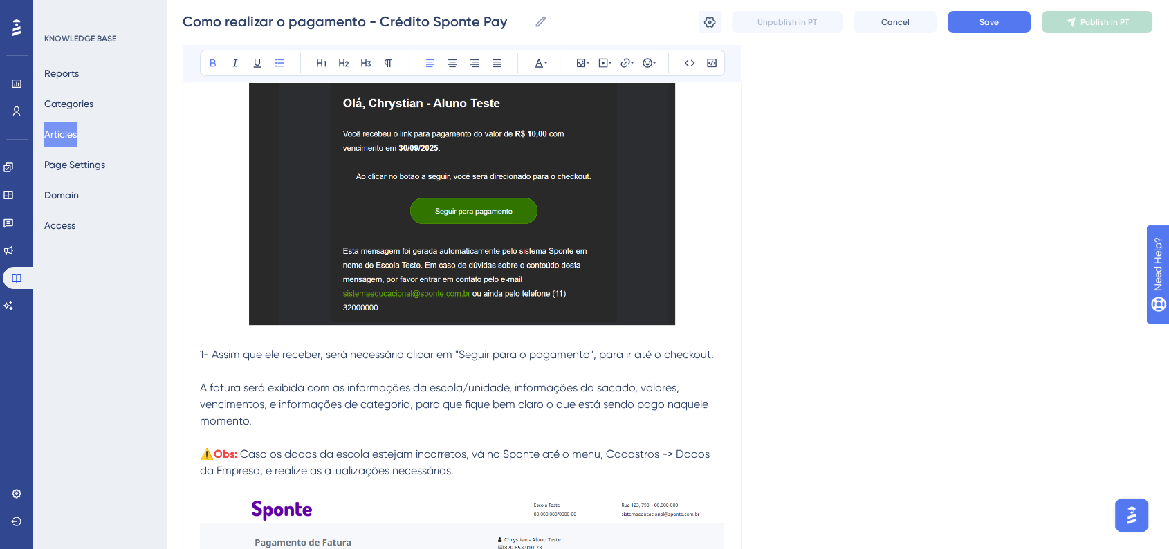
scroll to position [440, 0]
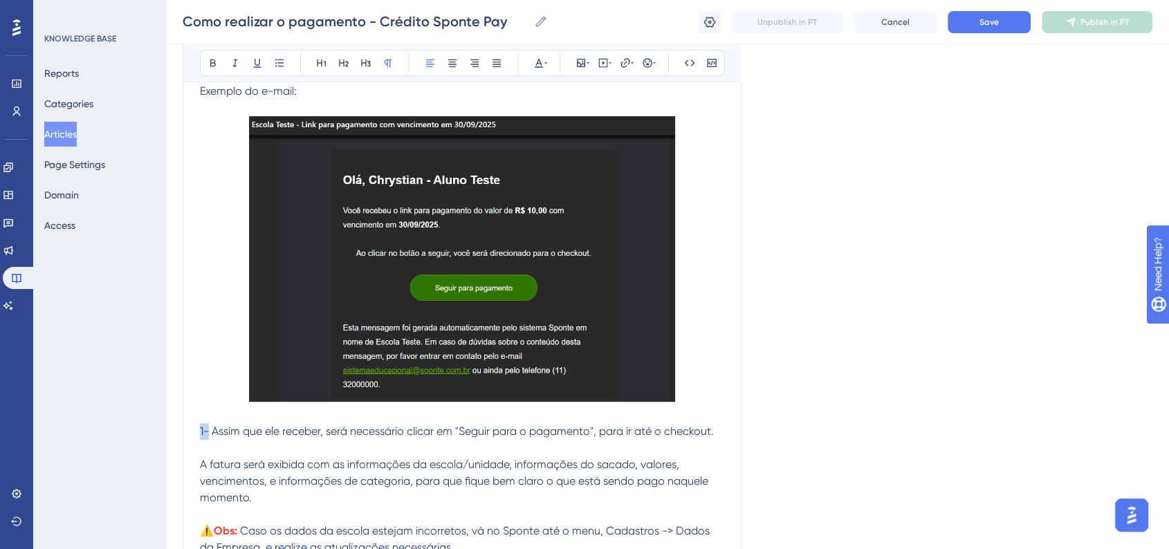
click at [207, 432] on span "1- Assim que ele receber, será necessário clicar em "Seguir para o pagamento", …" at bounding box center [457, 431] width 514 height 13
click at [214, 64] on icon at bounding box center [212, 62] width 11 height 11
click at [312, 485] on span "A fatura será exibida com as informações da escola/unidade, informações do saca…" at bounding box center [455, 481] width 511 height 46
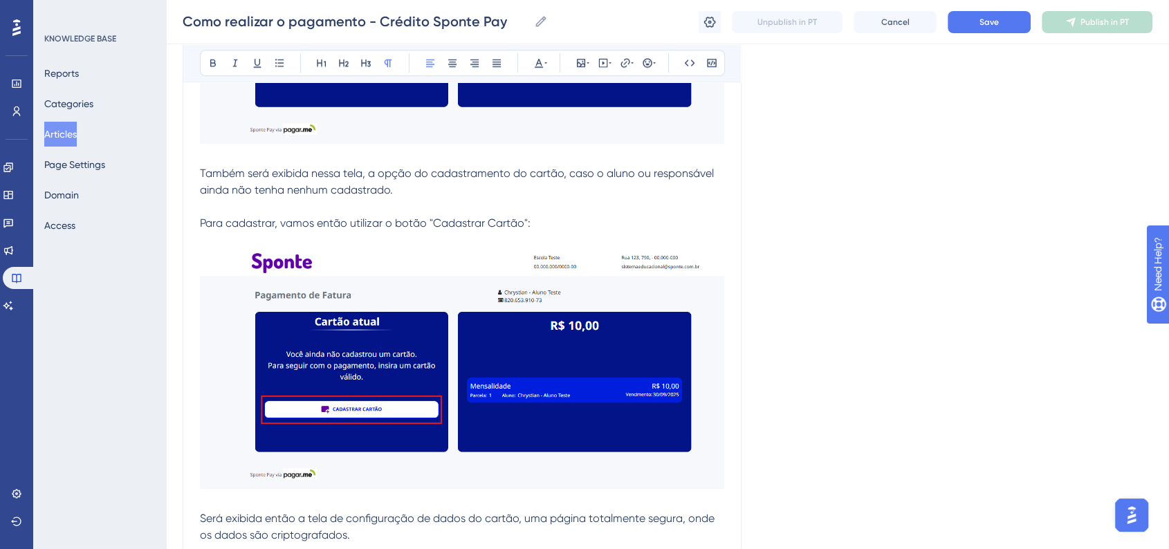
scroll to position [1131, 0]
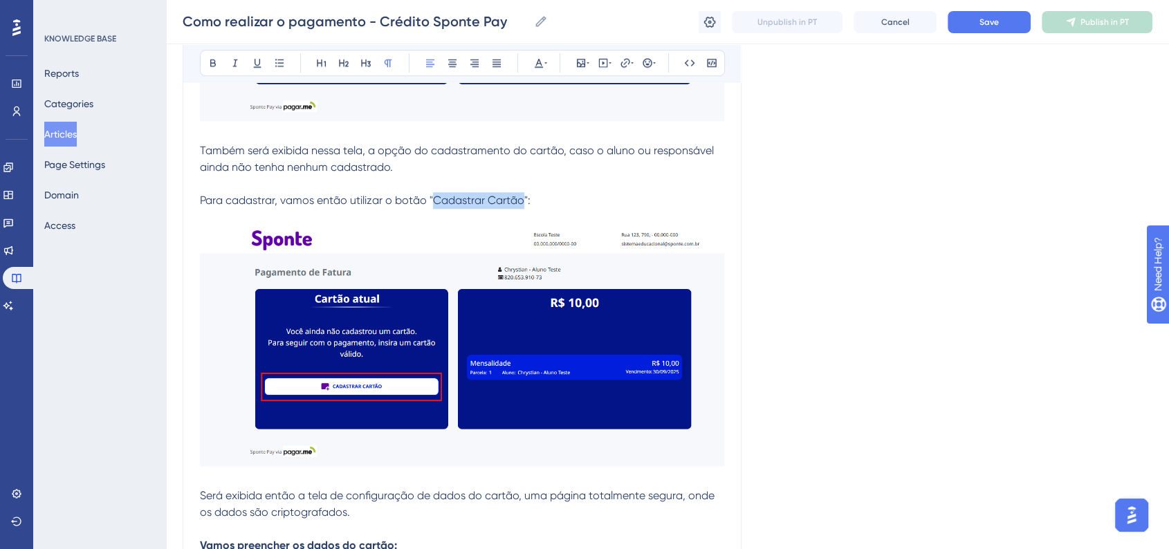
drag, startPoint x: 433, startPoint y: 200, endPoint x: 519, endPoint y: 200, distance: 86.4
click at [519, 200] on span "Para cadastrar, vamos então utilizar o botão "Cadastrar Cartão":" at bounding box center [365, 200] width 331 height 13
click at [212, 57] on icon at bounding box center [212, 62] width 11 height 11
click at [851, 250] on div "Language Portuguese (Default) Como realizar o pagamento - Crédito Sponte Pay Bo…" at bounding box center [668, 45] width 970 height 2176
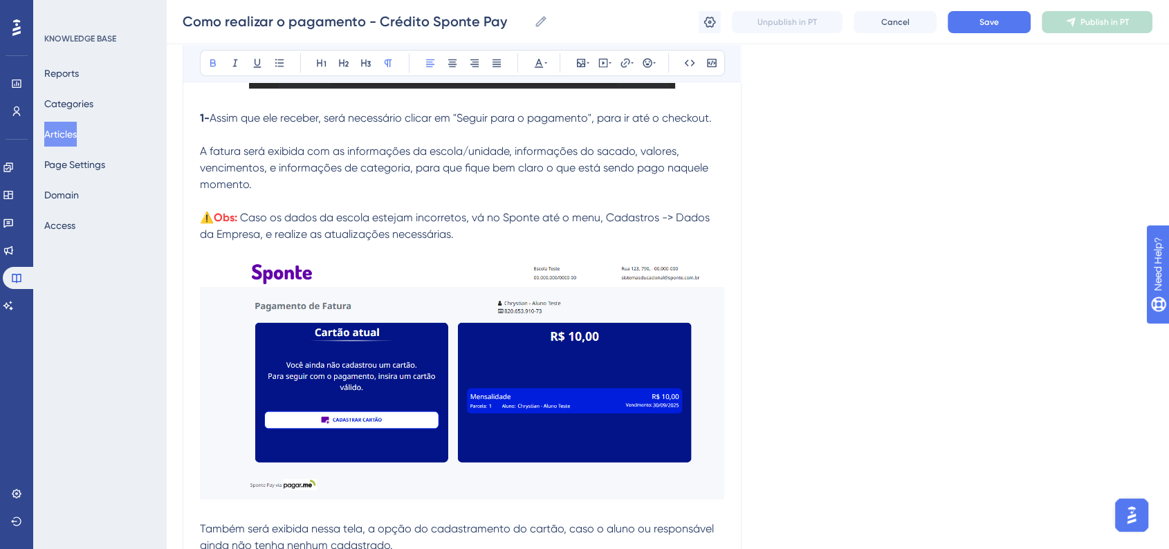
scroll to position [670, 0]
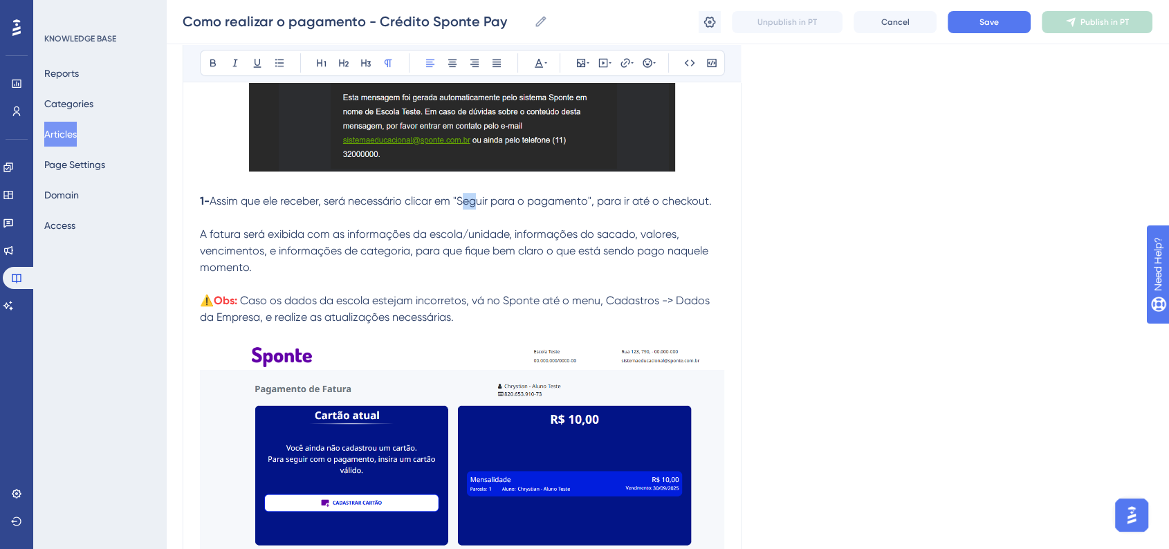
drag, startPoint x: 463, startPoint y: 200, endPoint x: 474, endPoint y: 200, distance: 10.4
click at [474, 200] on span "Assim que ele receber, será necessário clicar em "Seguir para o pagamento", par…" at bounding box center [461, 200] width 502 height 13
click at [460, 203] on span "Assim que ele receber, será necessário clicar em "Seguir para o pagamento", par…" at bounding box center [461, 200] width 502 height 13
drag, startPoint x: 462, startPoint y: 203, endPoint x: 593, endPoint y: 201, distance: 131.4
click at [593, 201] on span "Assim que ele receber, será necessário clicar em "Seguir para o pagamento", par…" at bounding box center [461, 200] width 502 height 13
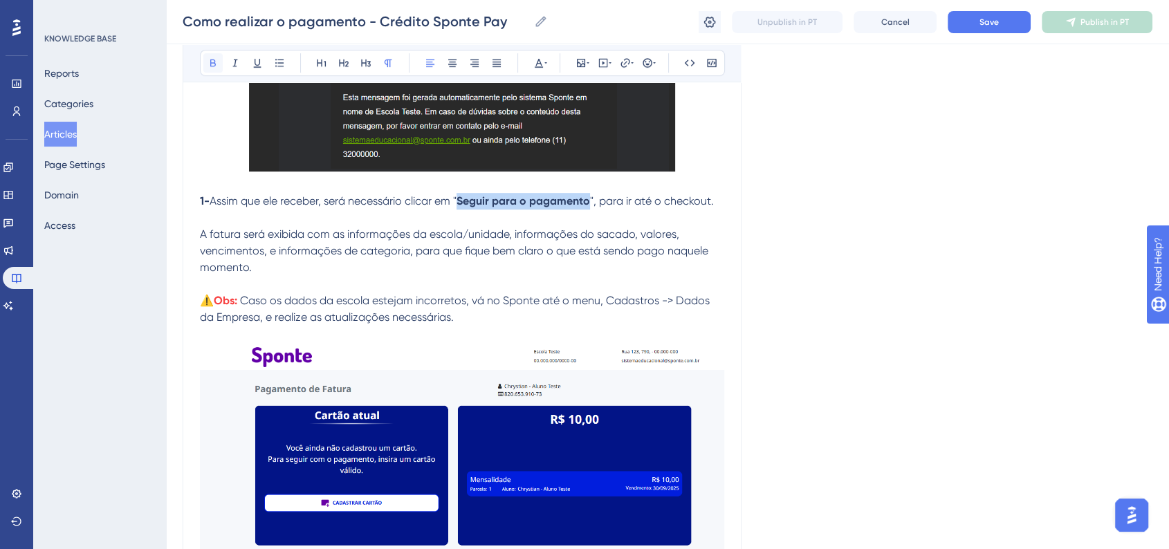
click at [213, 70] on button at bounding box center [212, 62] width 19 height 19
click at [893, 317] on div "Language Portuguese (Default) Como realizar o pagamento - Crédito Sponte Pay Bo…" at bounding box center [668, 506] width 970 height 2176
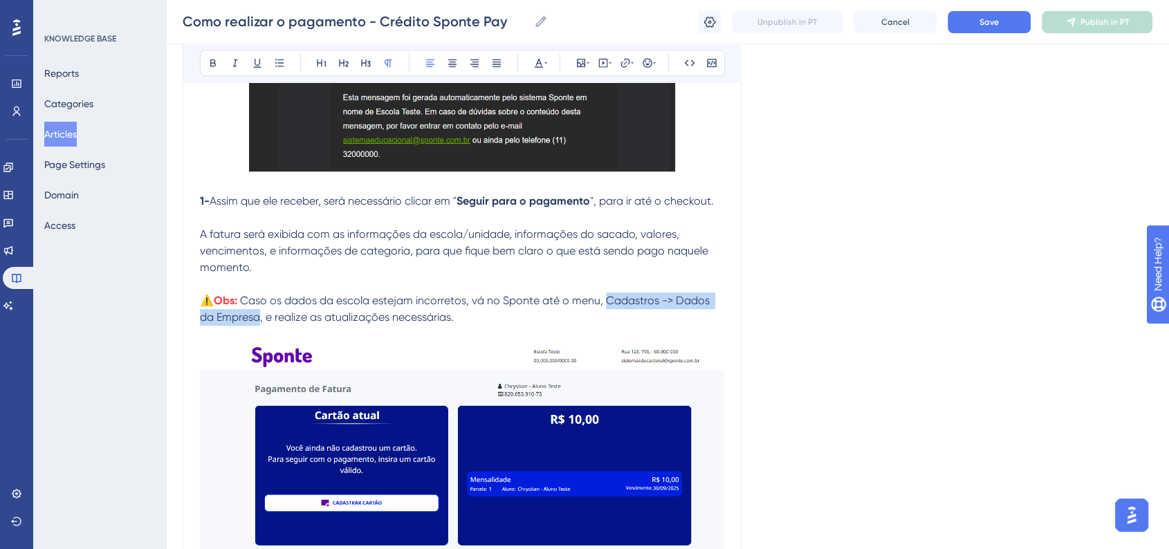
drag, startPoint x: 609, startPoint y: 299, endPoint x: 257, endPoint y: 317, distance: 351.8
click at [257, 317] on span "Caso os dados da escola estejam incorretos, vá no Sponte até o menu, Cadastros …" at bounding box center [456, 309] width 512 height 30
click at [538, 66] on icon at bounding box center [539, 63] width 8 height 9
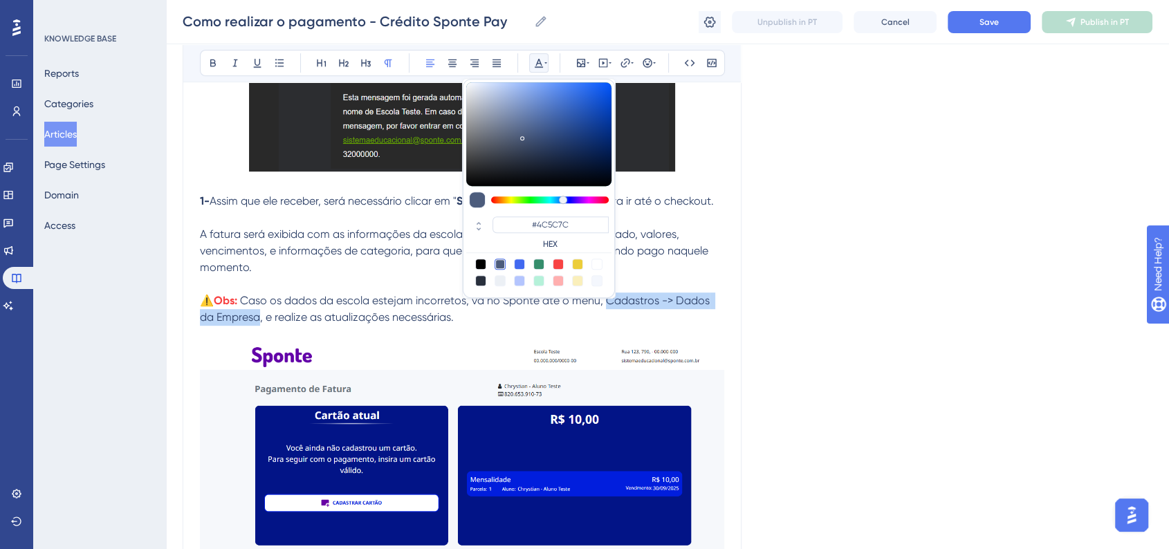
click at [481, 266] on div at bounding box center [480, 264] width 11 height 11
type input "#000000"
click at [935, 268] on div "Language Portuguese (Default) Como realizar o pagamento - Crédito Sponte Pay Bo…" at bounding box center [668, 506] width 970 height 2176
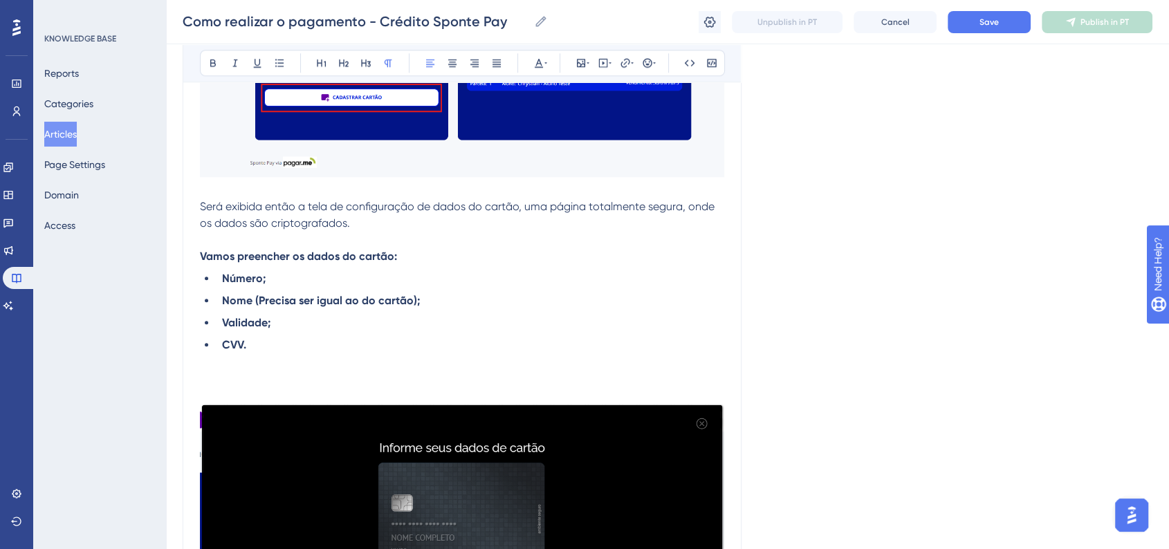
scroll to position [1516, 0]
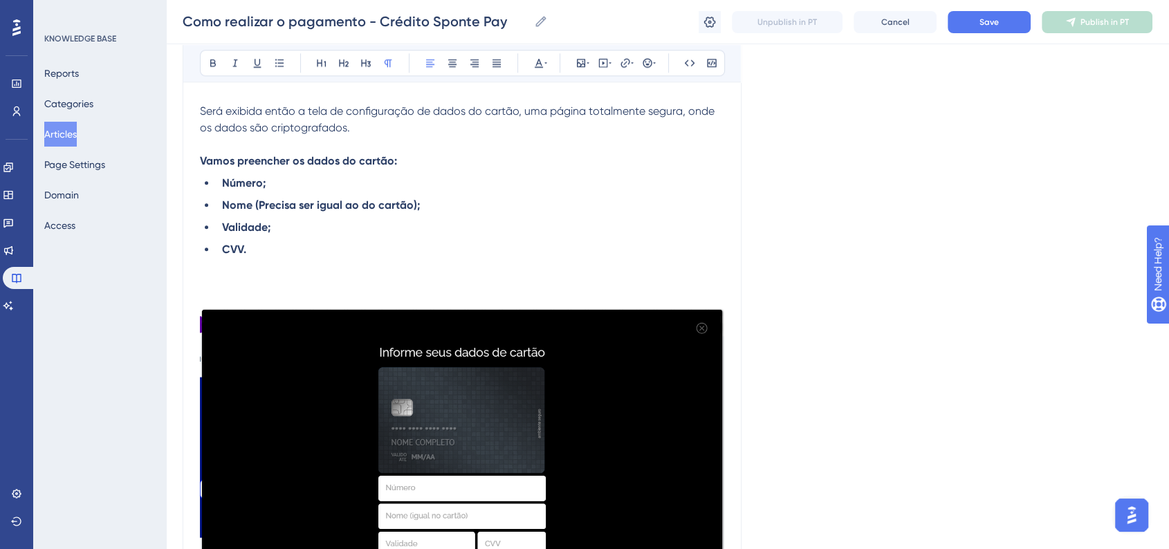
click at [207, 288] on p at bounding box center [462, 283] width 524 height 17
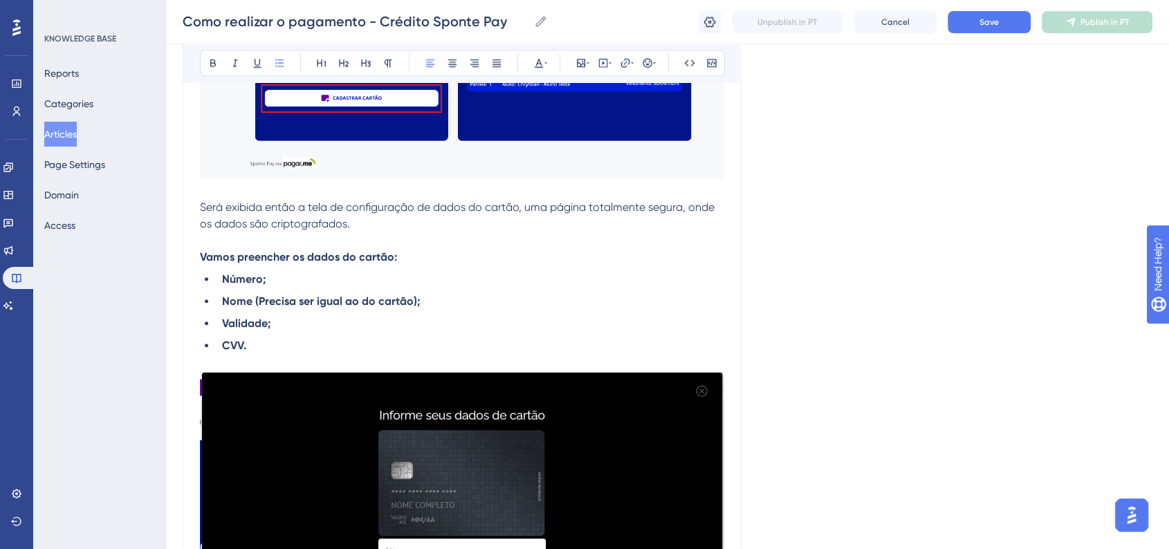
scroll to position [1651, 0]
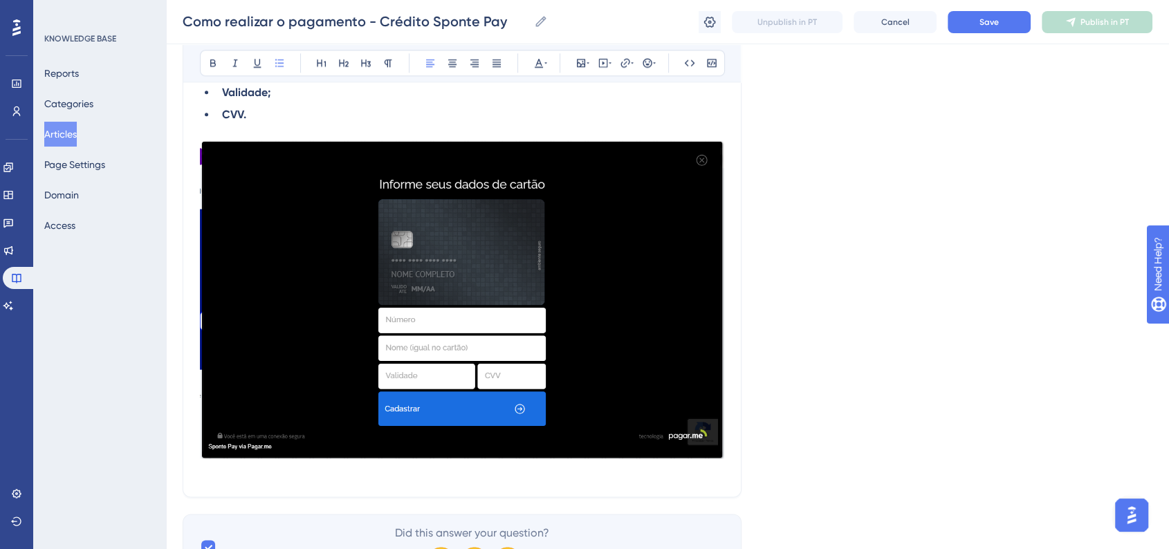
click at [228, 478] on p at bounding box center [462, 471] width 524 height 17
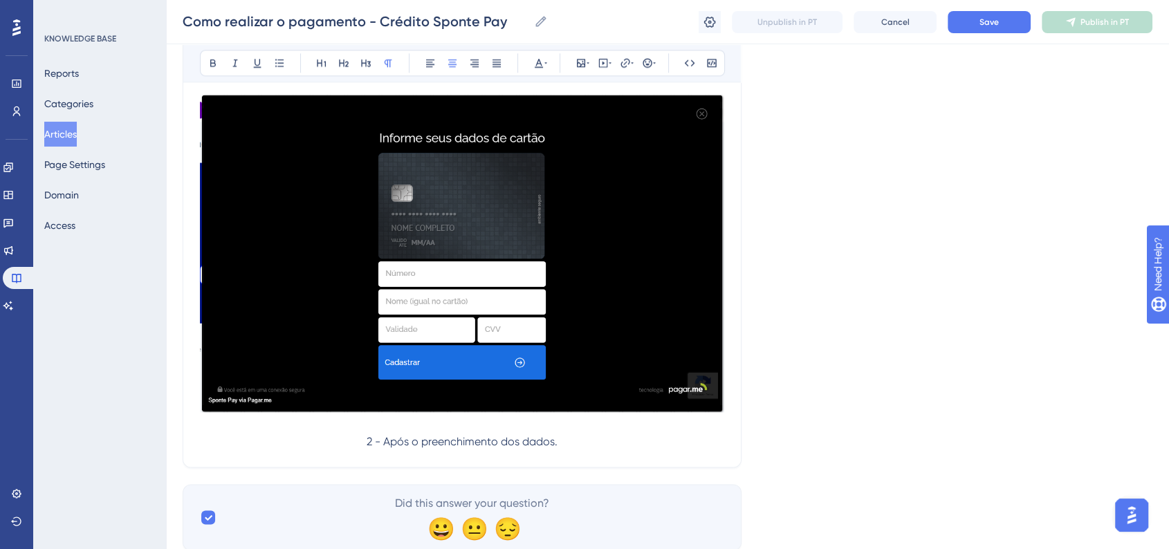
scroll to position [1744, 0]
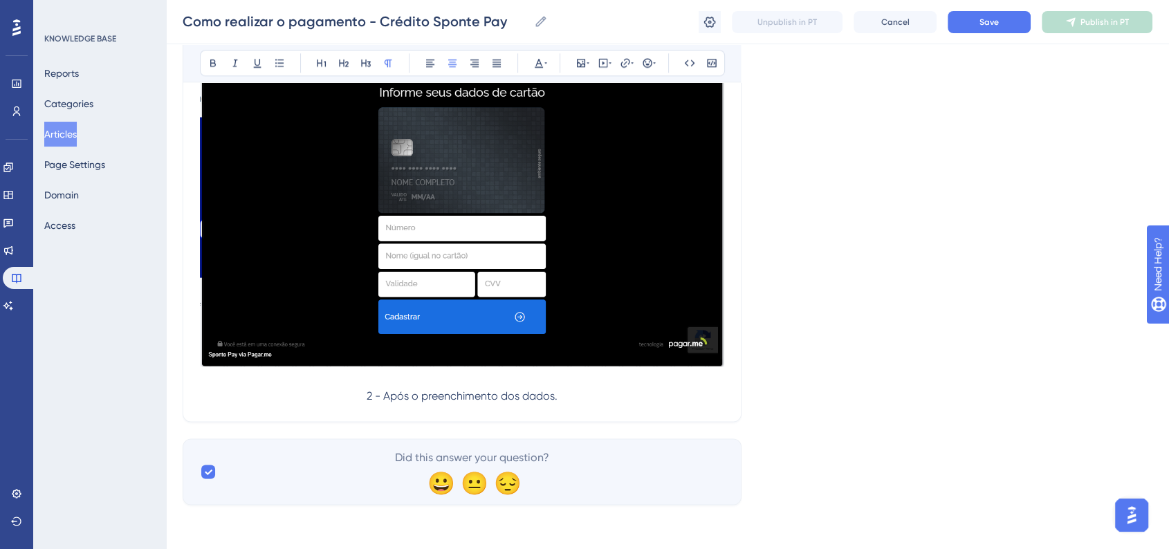
click at [557, 373] on p at bounding box center [462, 379] width 524 height 17
click at [555, 377] on p at bounding box center [462, 379] width 524 height 17
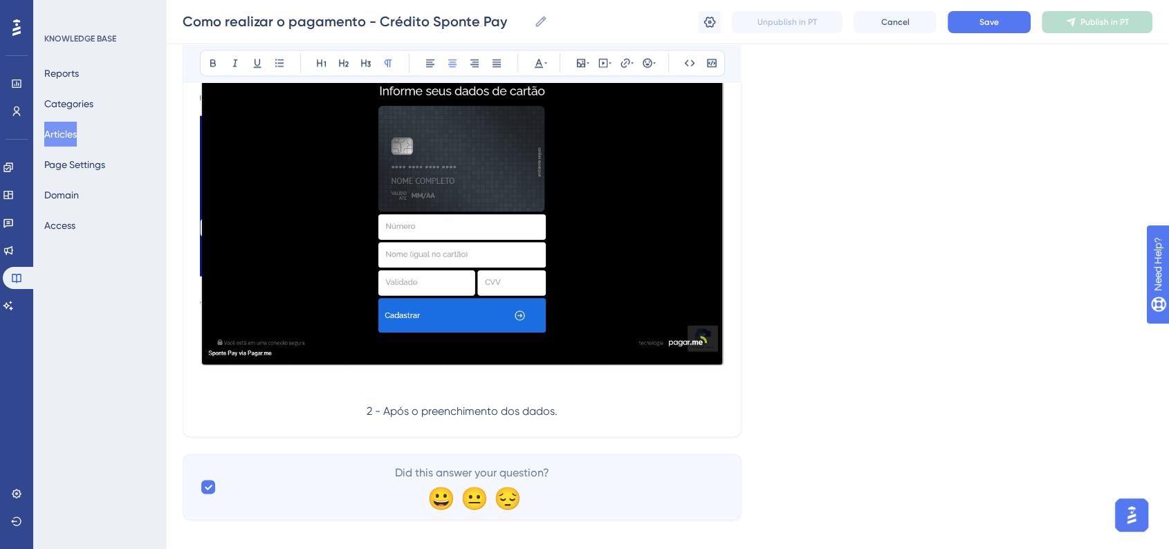
click at [455, 387] on p at bounding box center [462, 378] width 524 height 17
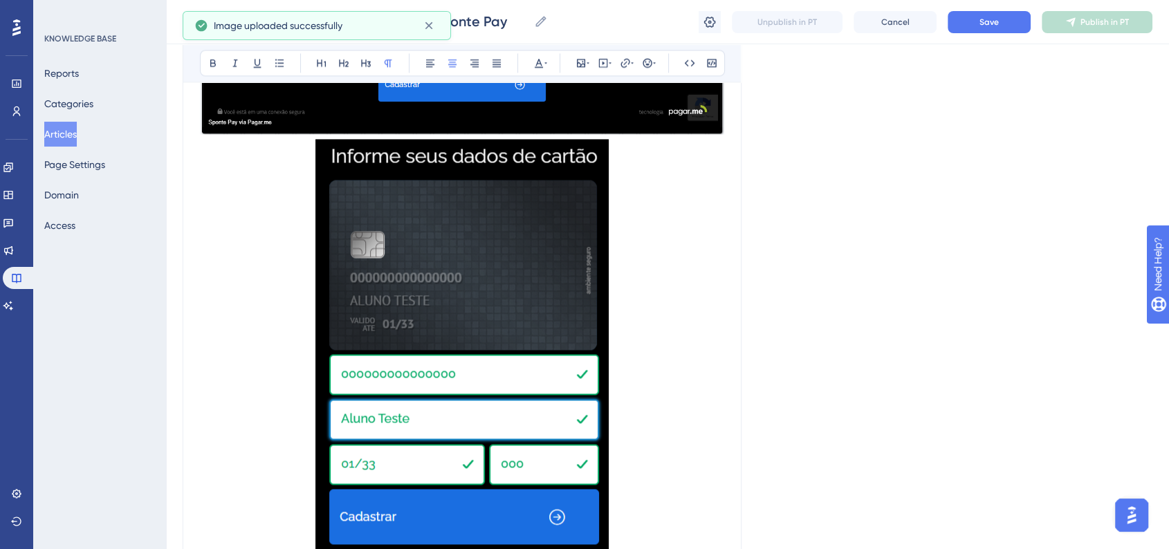
scroll to position [2052, 0]
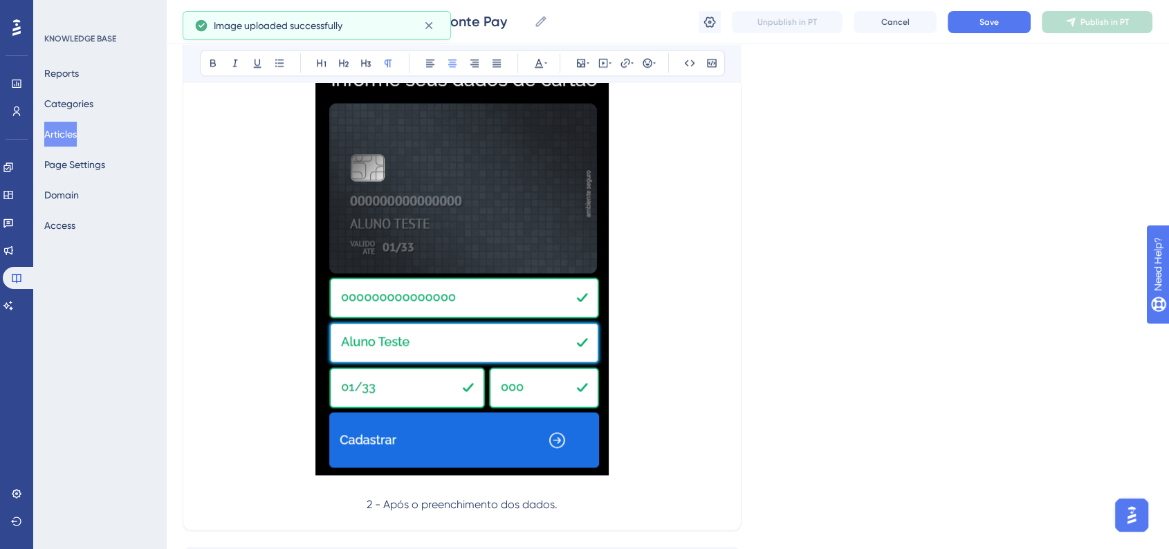
click at [497, 358] on img at bounding box center [461, 268] width 293 height 413
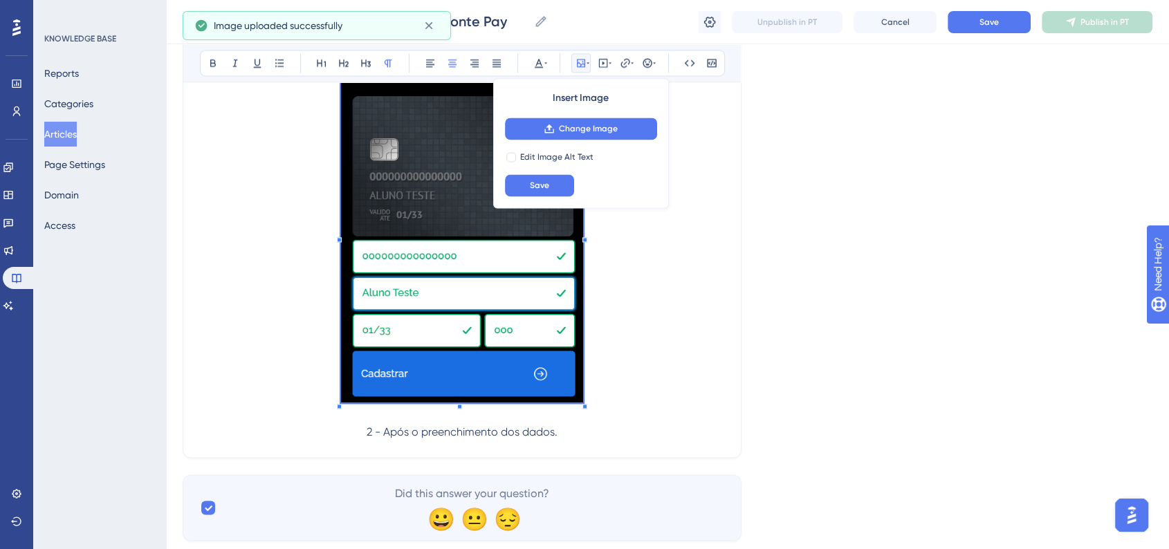
click at [557, 385] on span at bounding box center [462, 235] width 242 height 346
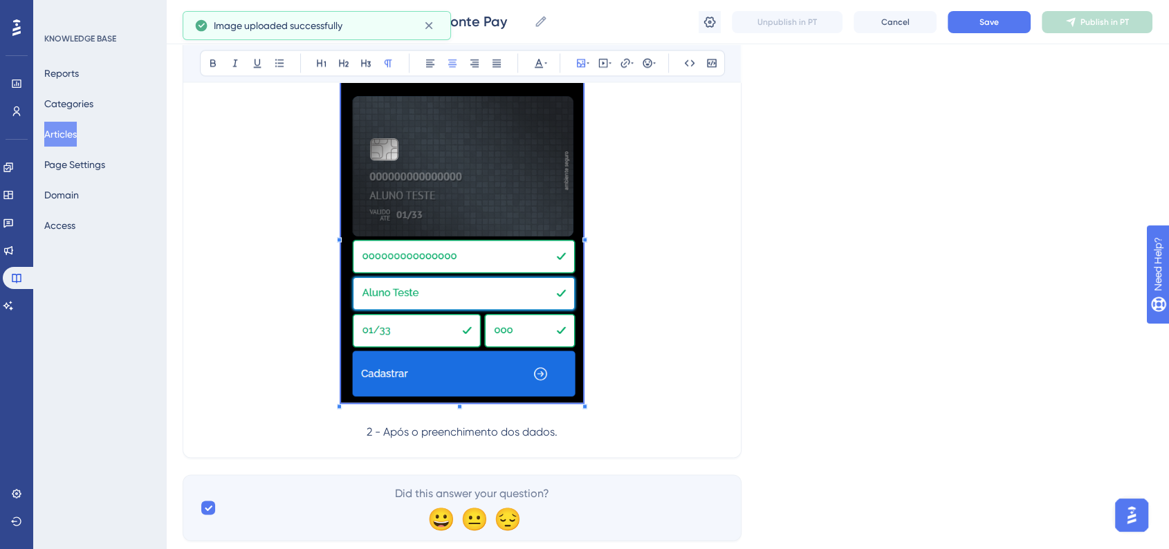
click at [699, 323] on p at bounding box center [462, 235] width 524 height 346
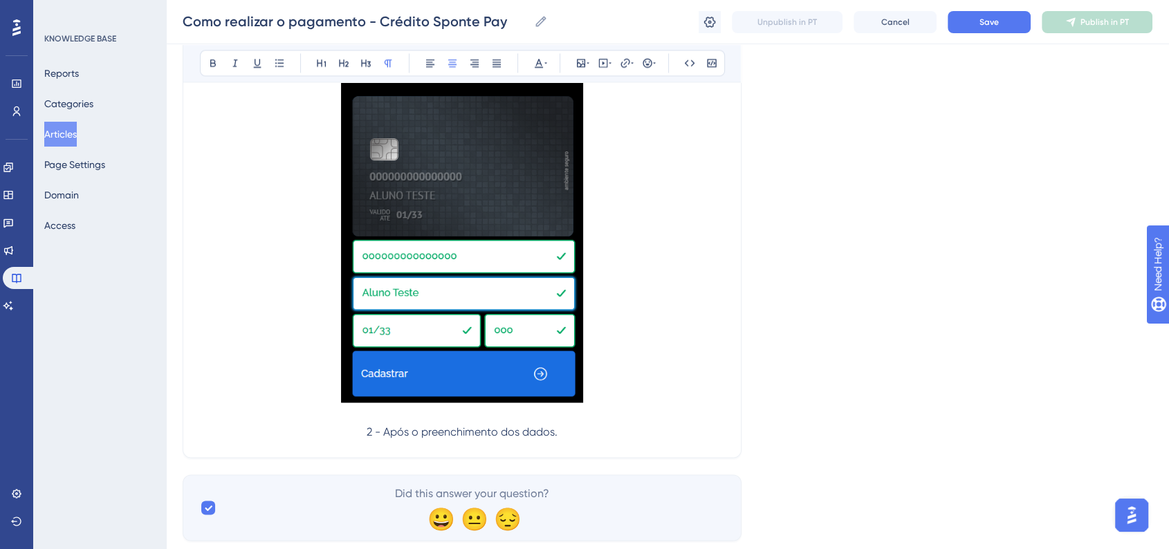
click at [509, 441] on p "2 - Após o preenchimento dos dados." at bounding box center [462, 432] width 524 height 17
click at [432, 65] on icon at bounding box center [430, 62] width 11 height 11
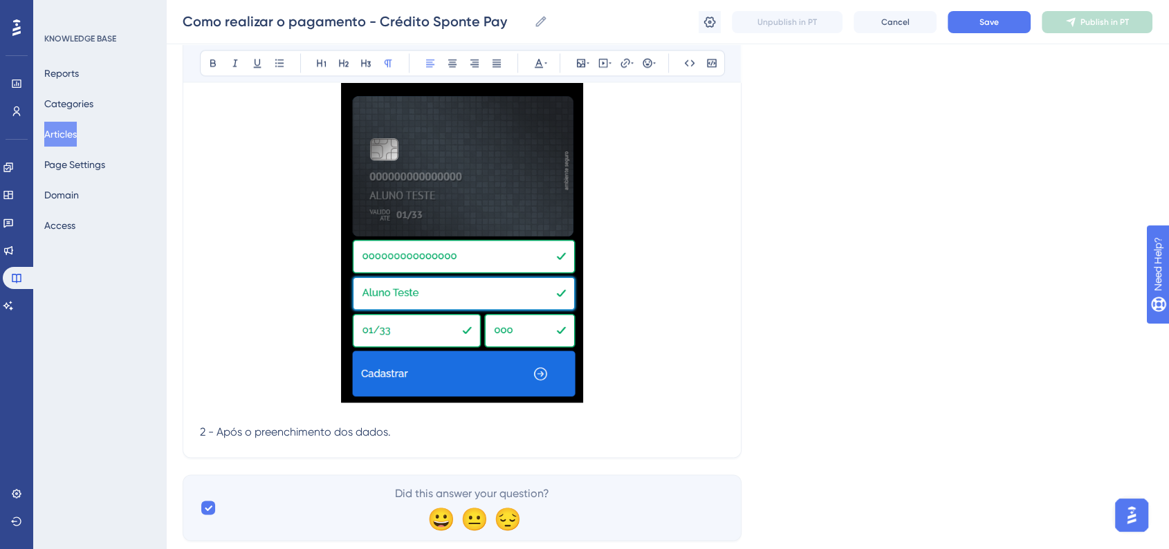
click at [1024, 24] on button "Save" at bounding box center [988, 22] width 83 height 22
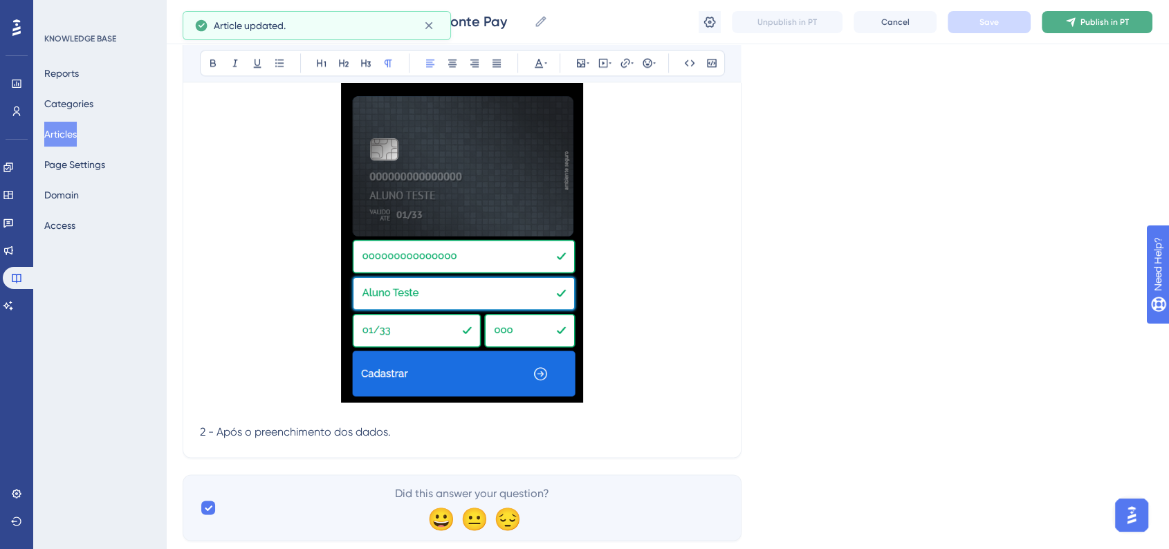
click at [1086, 10] on div "Como realizar o pagamento - Crédito Sponte Pay Como realizar o pagamento - Créd…" at bounding box center [667, 22] width 1003 height 44
click at [1090, 31] on button "Publish in PT" at bounding box center [1096, 22] width 111 height 22
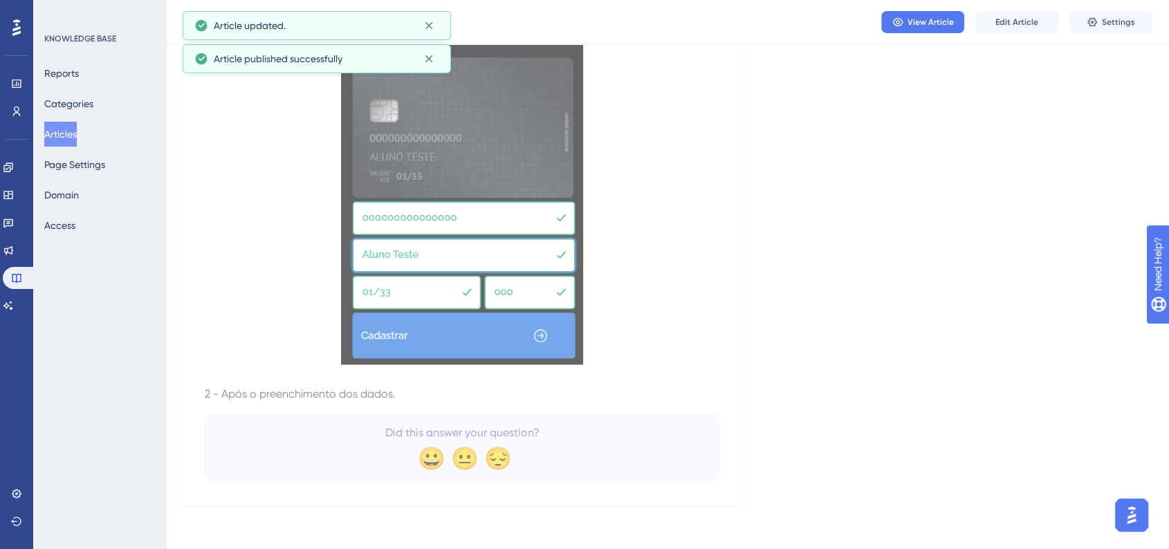
click at [990, 24] on button "Edit Article" at bounding box center [1016, 22] width 83 height 22
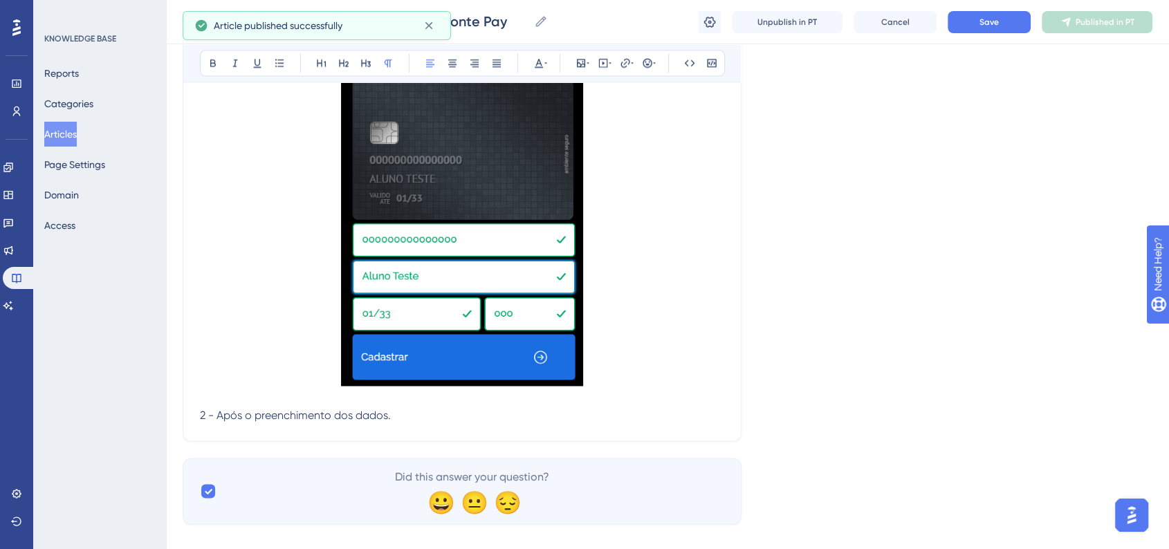
scroll to position [2090, 0]
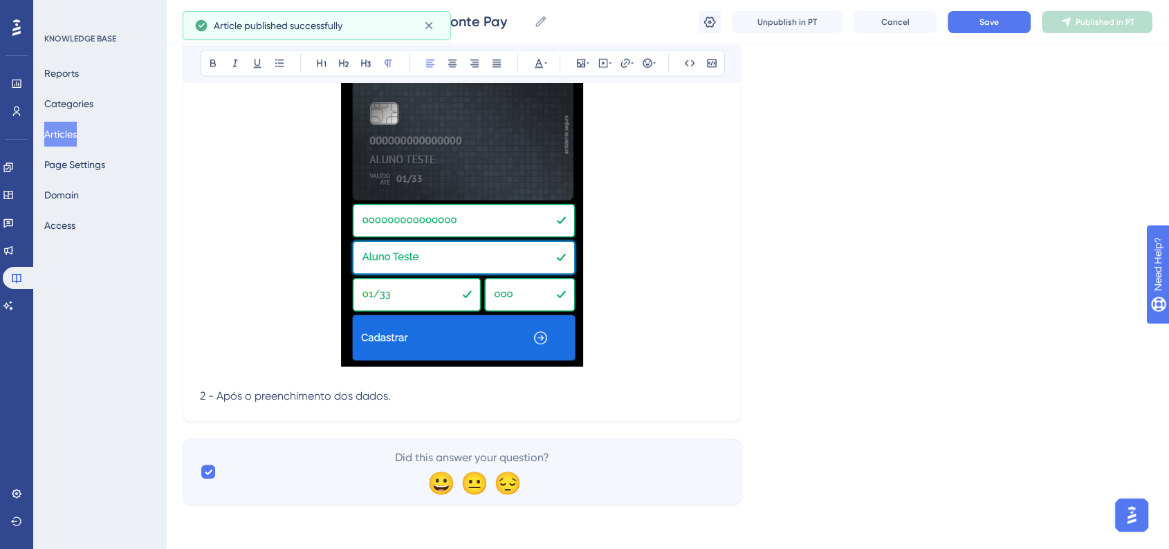
click at [403, 397] on p "2 - Após o preenchimento dos dados." at bounding box center [462, 396] width 524 height 17
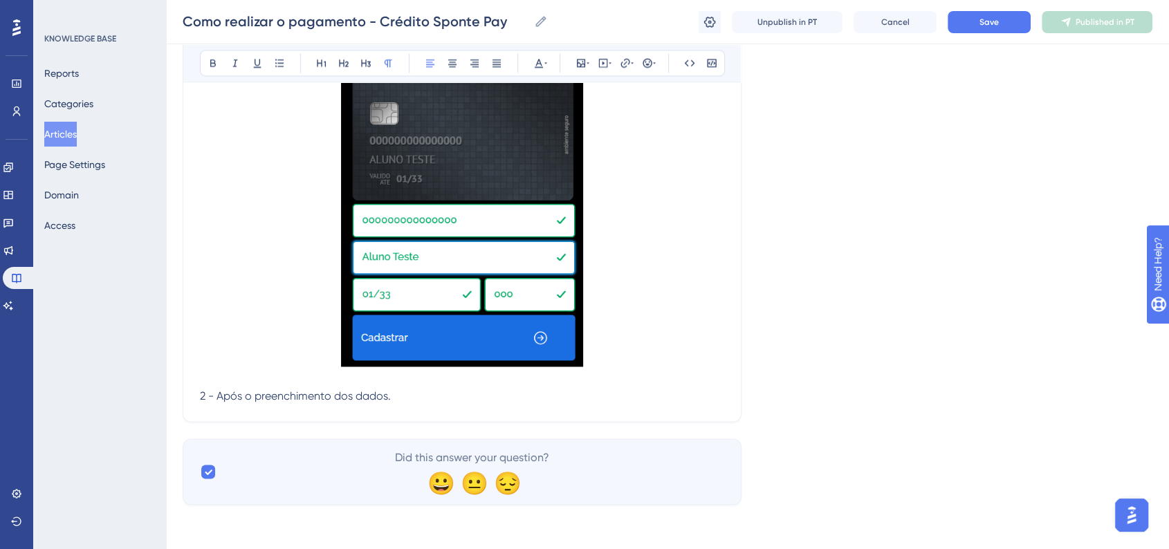
click at [400, 398] on p "2 - Após o preenchimento dos dados." at bounding box center [462, 396] width 524 height 17
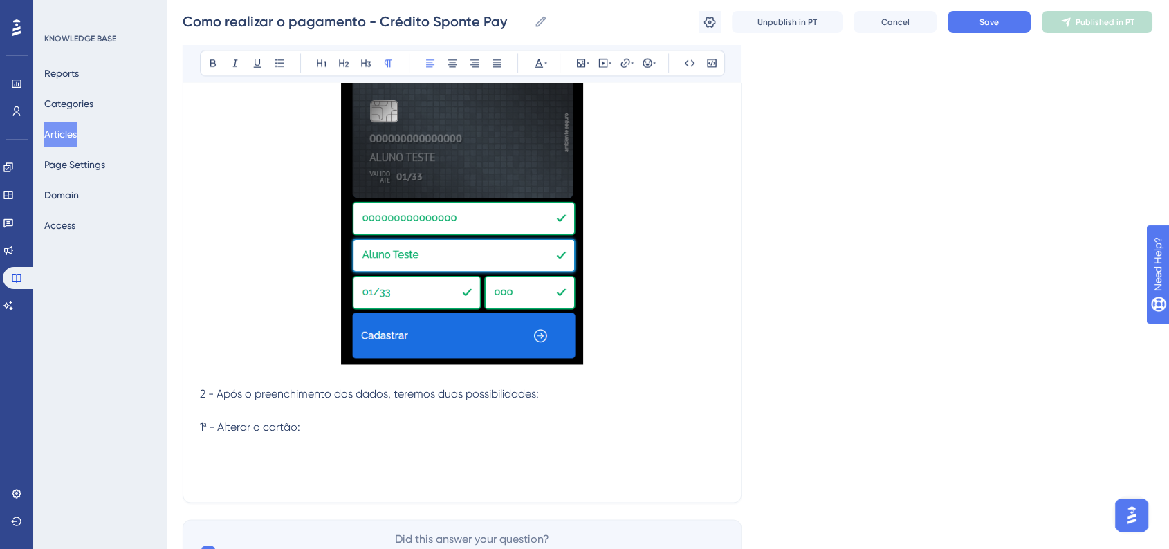
click at [222, 454] on p at bounding box center [462, 460] width 524 height 17
click at [219, 458] on p at bounding box center [462, 460] width 524 height 17
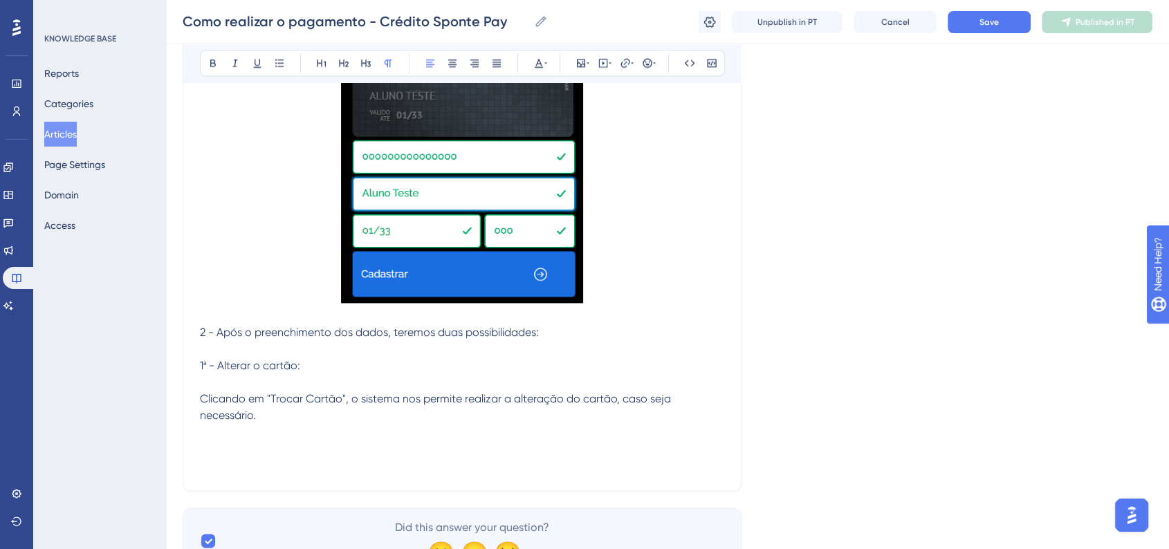
scroll to position [2223, 0]
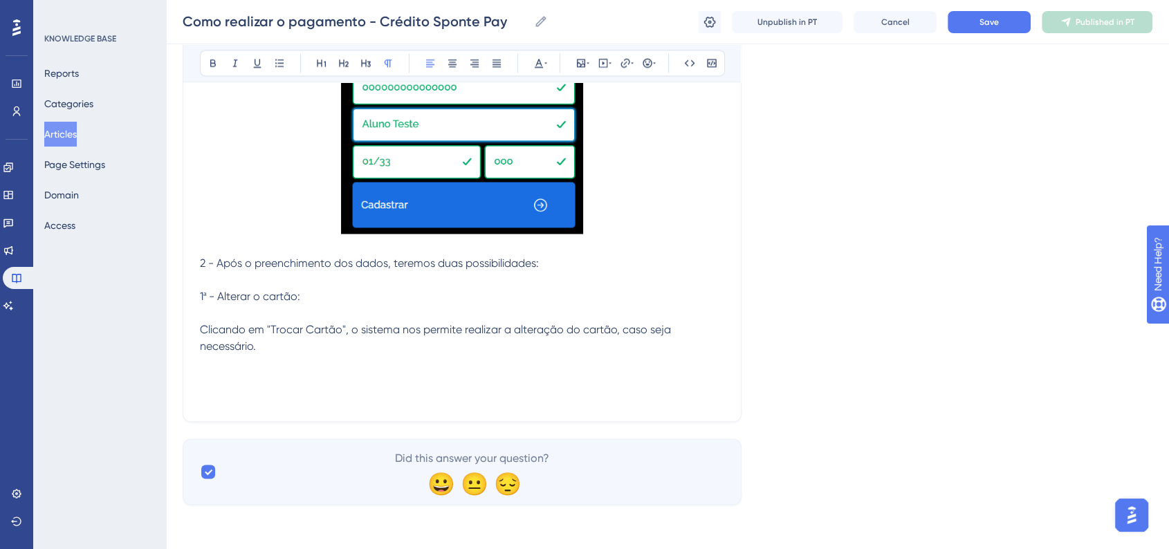
drag, startPoint x: 268, startPoint y: 346, endPoint x: 276, endPoint y: 353, distance: 11.3
click at [268, 346] on p "Clicando em "Trocar Cartão", o sistema nos permite realizar a alteração do cart…" at bounding box center [462, 338] width 524 height 33
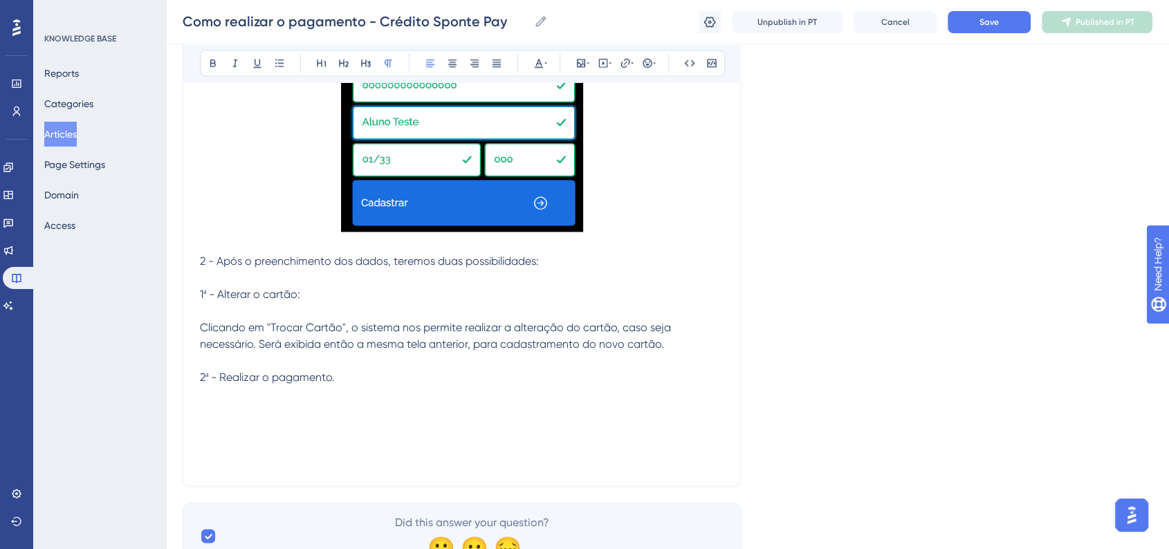
click at [269, 411] on p at bounding box center [462, 410] width 524 height 17
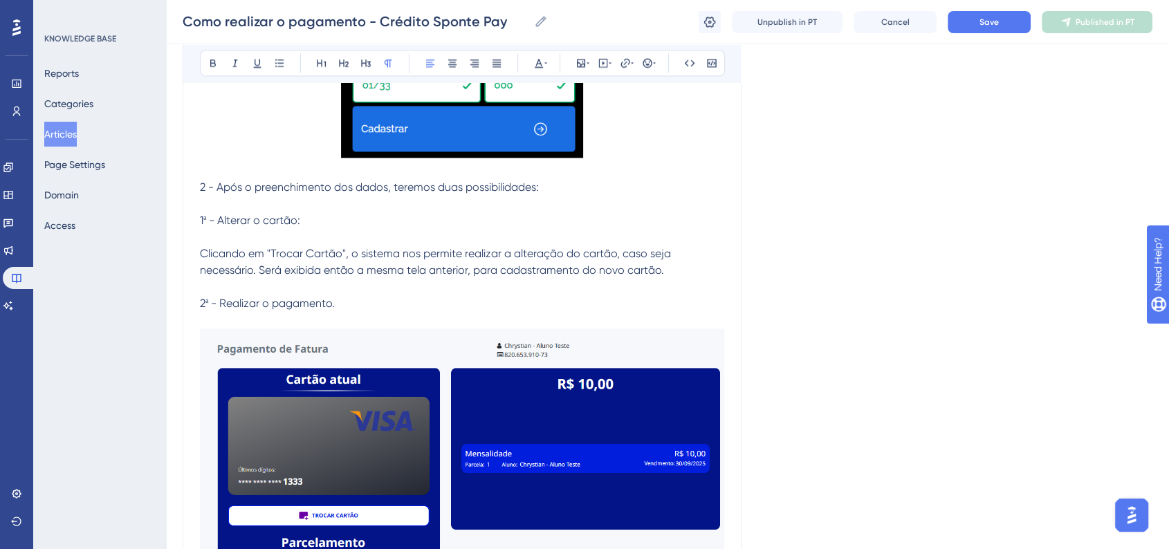
scroll to position [2299, 0]
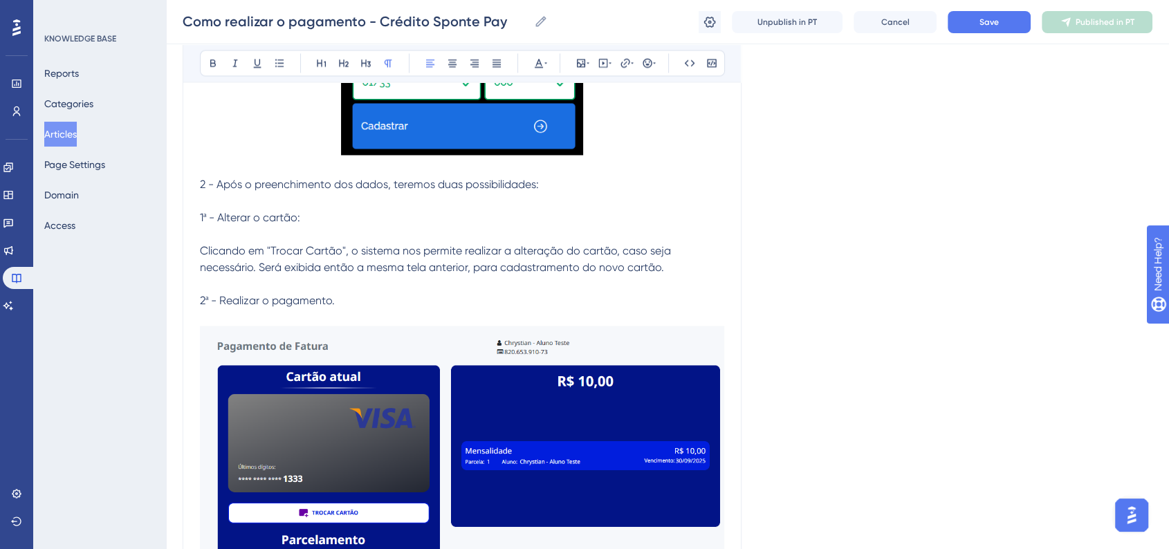
click at [460, 416] on img at bounding box center [462, 486] width 524 height 321
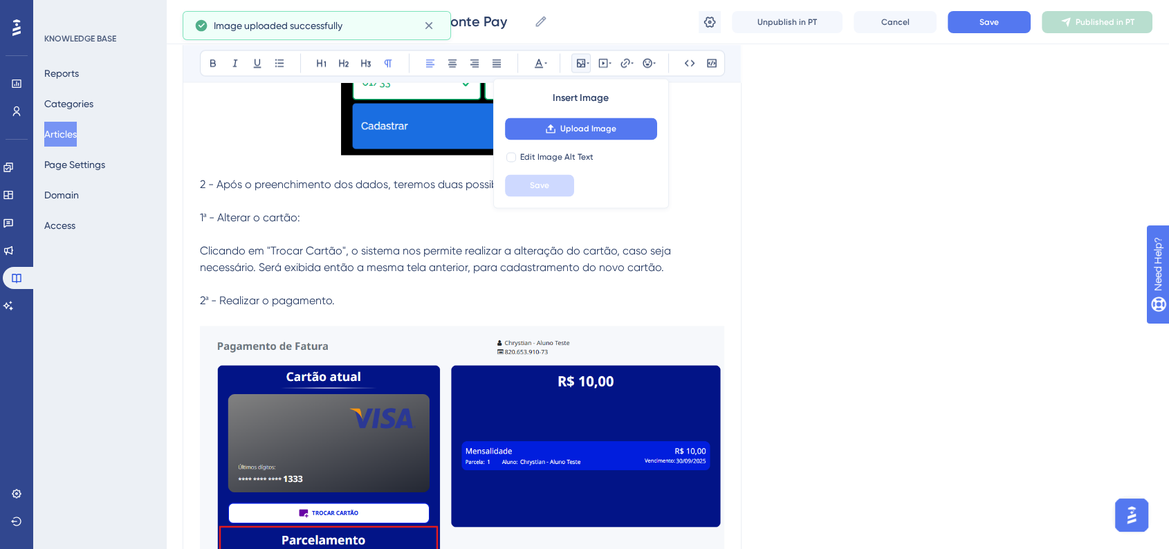
click at [407, 300] on p "2ª - Realizar o pagamento." at bounding box center [462, 301] width 524 height 17
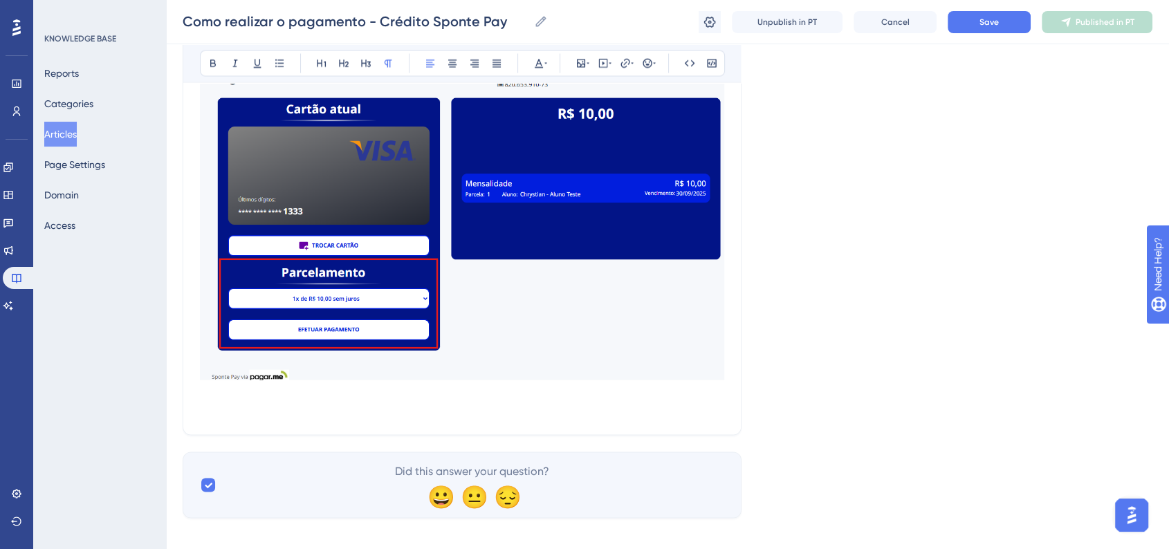
scroll to position [2631, 0]
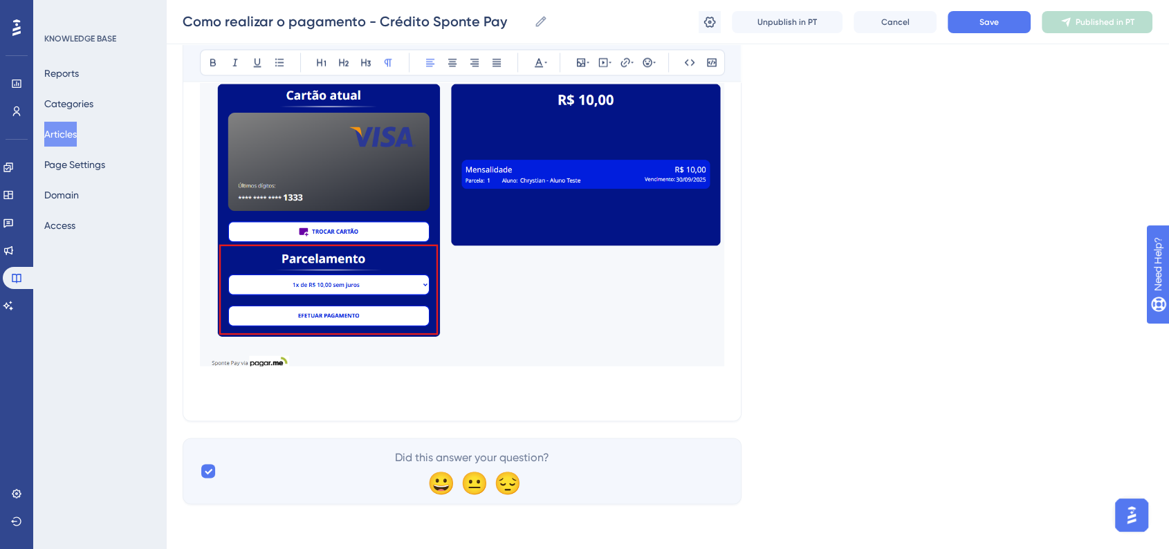
click at [255, 391] on p at bounding box center [462, 396] width 524 height 17
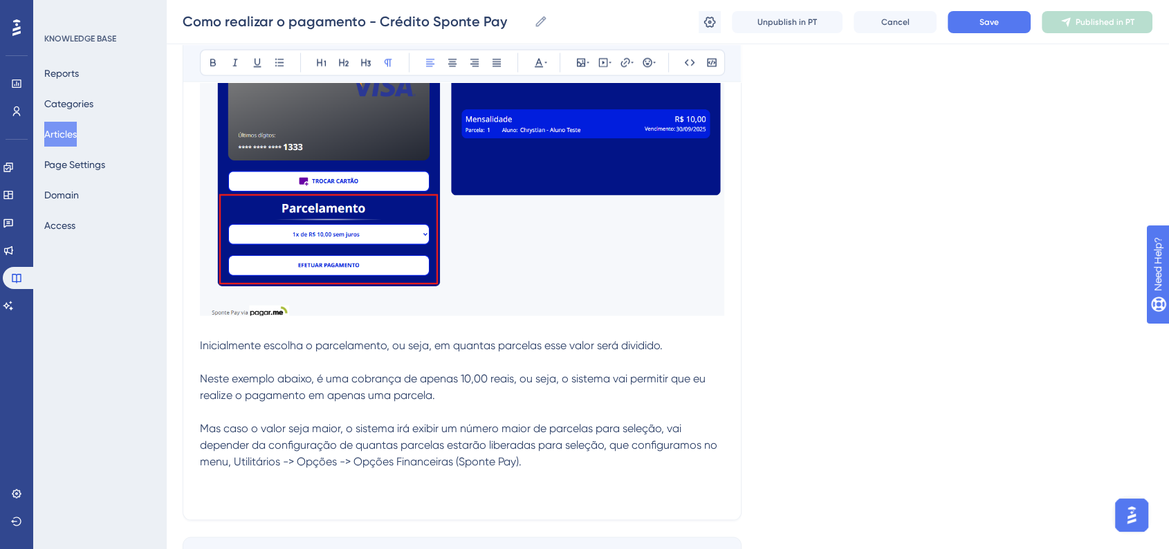
scroll to position [2707, 0]
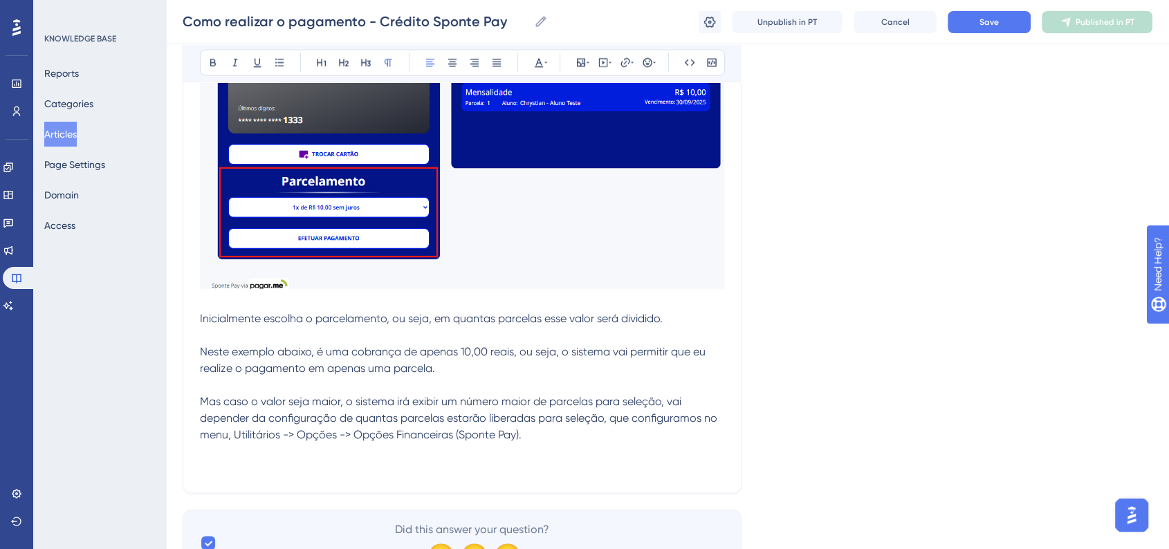
click at [270, 452] on p at bounding box center [462, 451] width 524 height 17
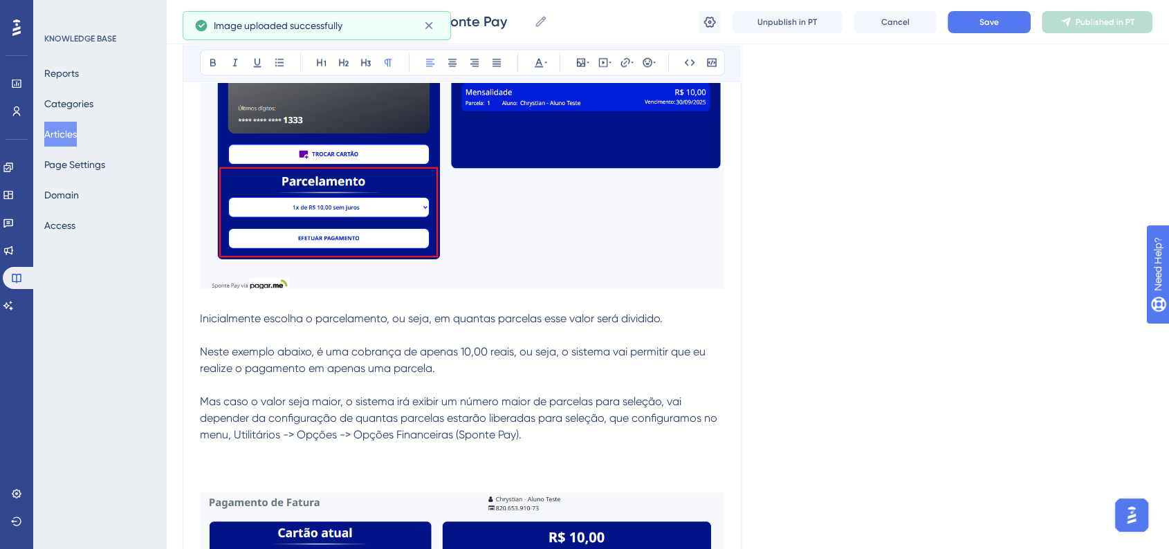
click at [219, 467] on p at bounding box center [462, 468] width 524 height 17
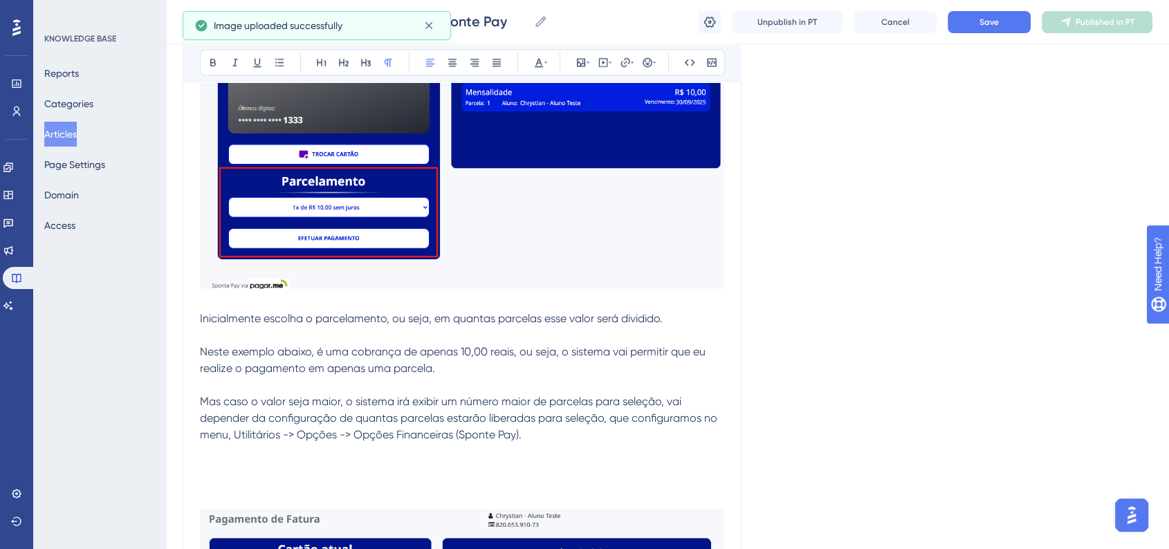
click at [218, 467] on p at bounding box center [462, 468] width 524 height 17
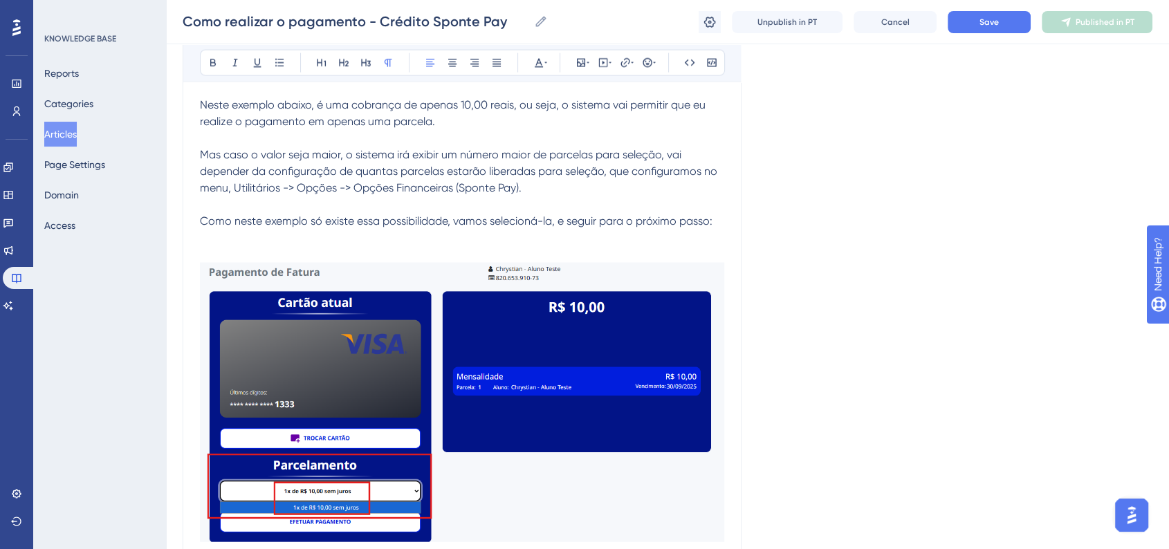
scroll to position [3015, 0]
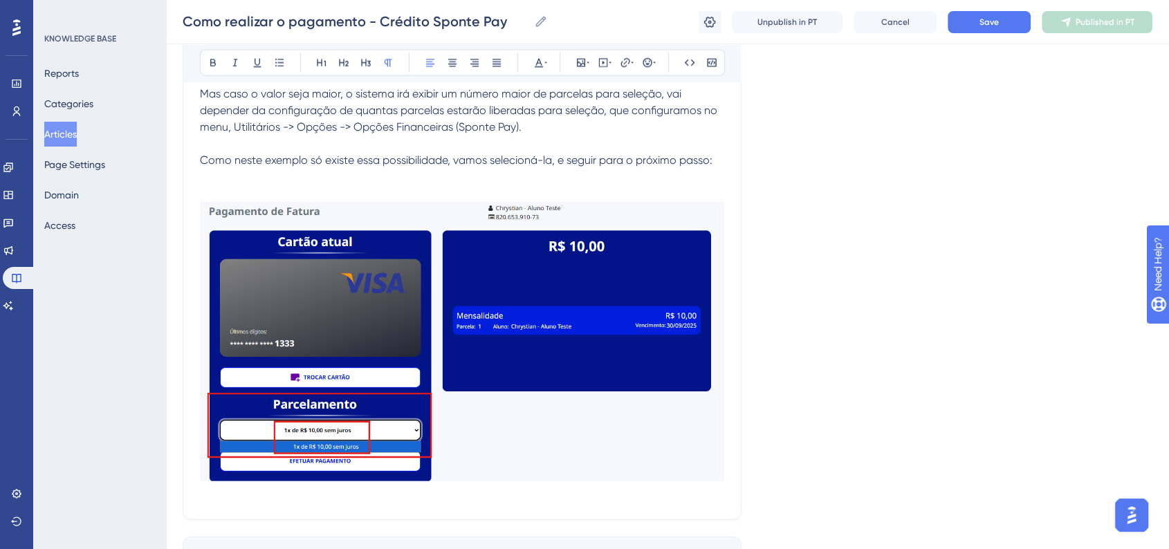
click at [532, 500] on p at bounding box center [462, 494] width 524 height 17
click at [985, 30] on button "Save" at bounding box center [988, 22] width 83 height 22
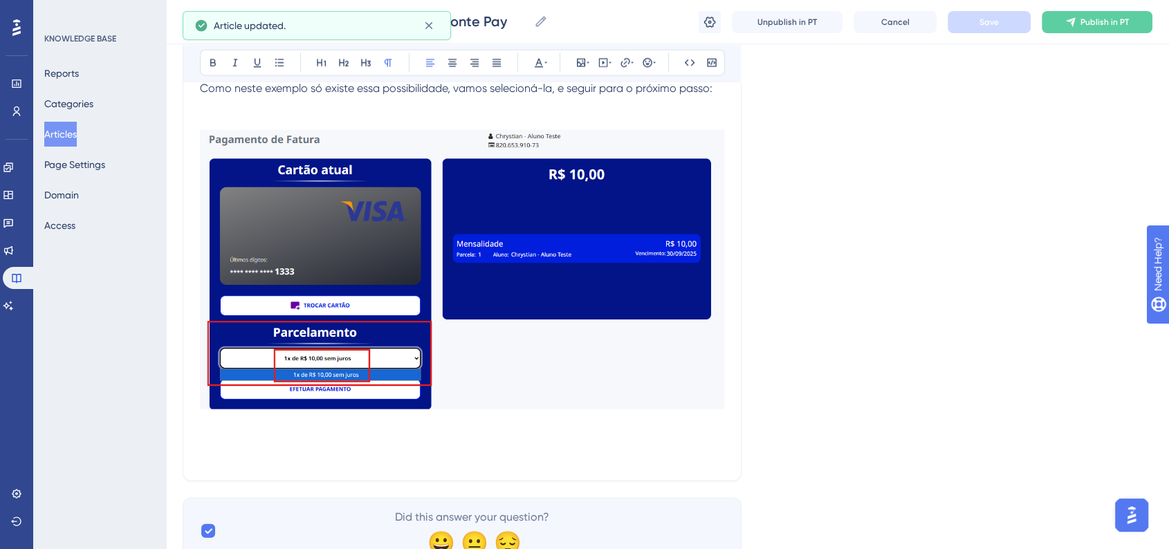
scroll to position [3147, 0]
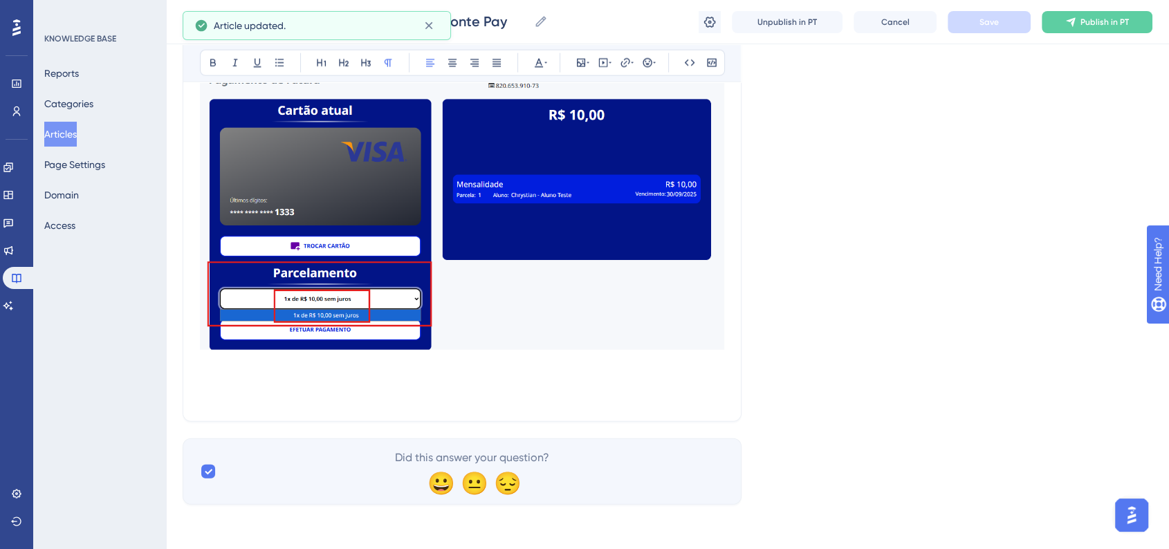
click at [232, 388] on p at bounding box center [462, 396] width 524 height 17
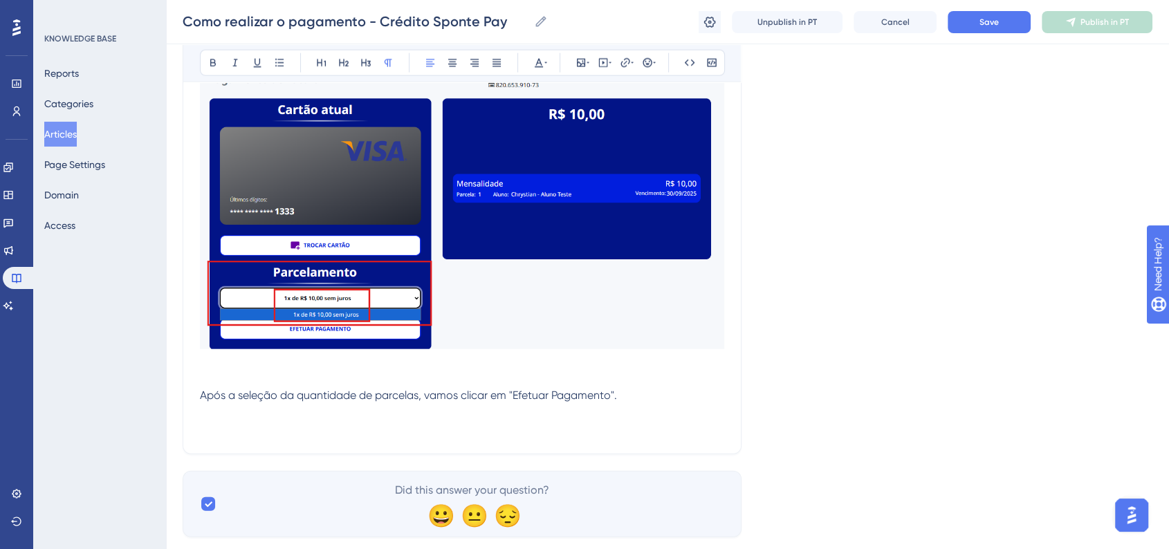
click at [362, 431] on p at bounding box center [462, 428] width 524 height 17
drag, startPoint x: 514, startPoint y: 399, endPoint x: 610, endPoint y: 399, distance: 95.4
click at [610, 399] on span "Após a seleção da quantidade de parcelas, vamos clicar em "Efetuar Pagamento"." at bounding box center [408, 395] width 417 height 13
click at [213, 69] on button at bounding box center [212, 62] width 19 height 19
click at [426, 405] on p at bounding box center [462, 412] width 524 height 17
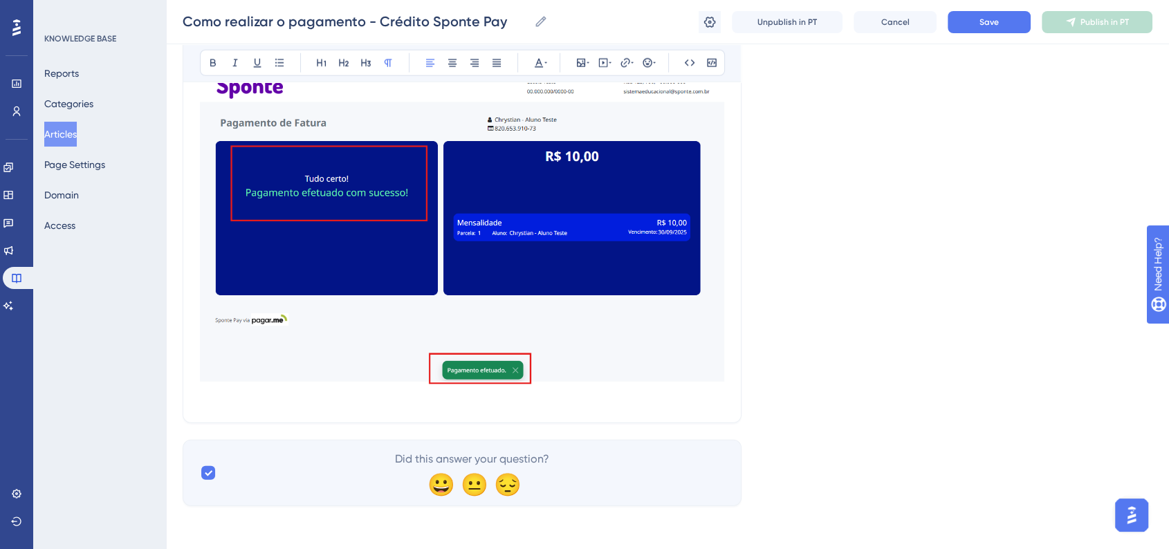
scroll to position [3548, 0]
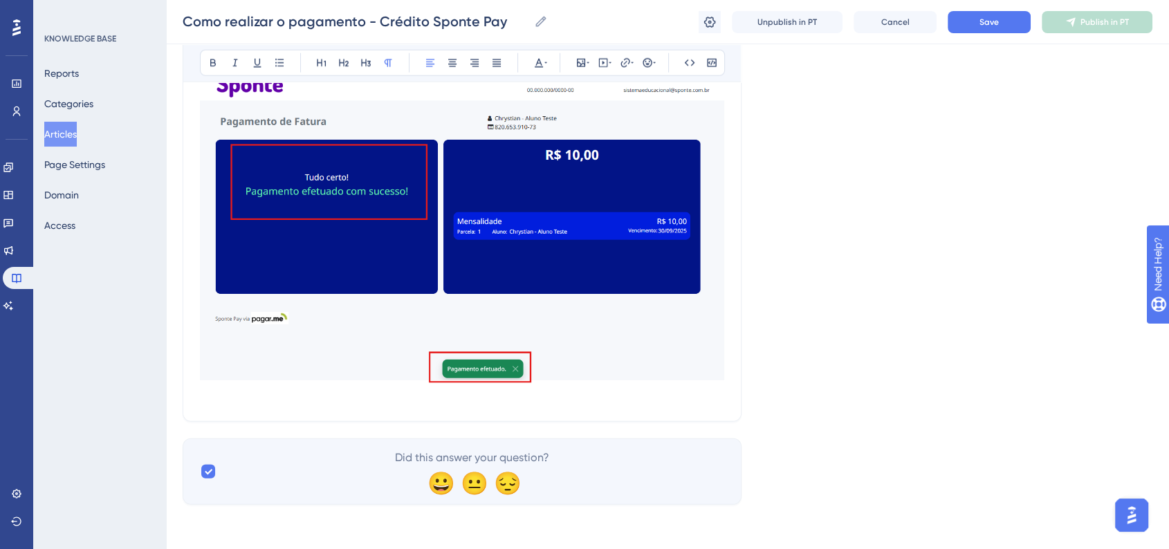
click at [243, 404] on p at bounding box center [462, 396] width 524 height 17
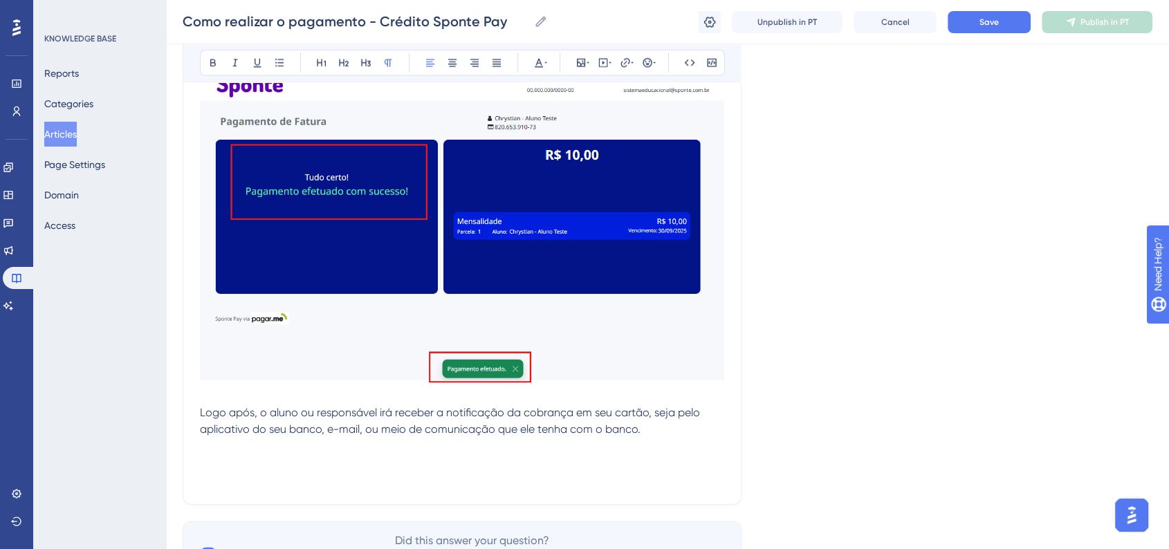
click at [200, 412] on span "Logo após, o aluno ou responsável irá receber a notificação da cobrança em seu …" at bounding box center [451, 421] width 503 height 30
click at [651, 68] on button at bounding box center [647, 62] width 19 height 19
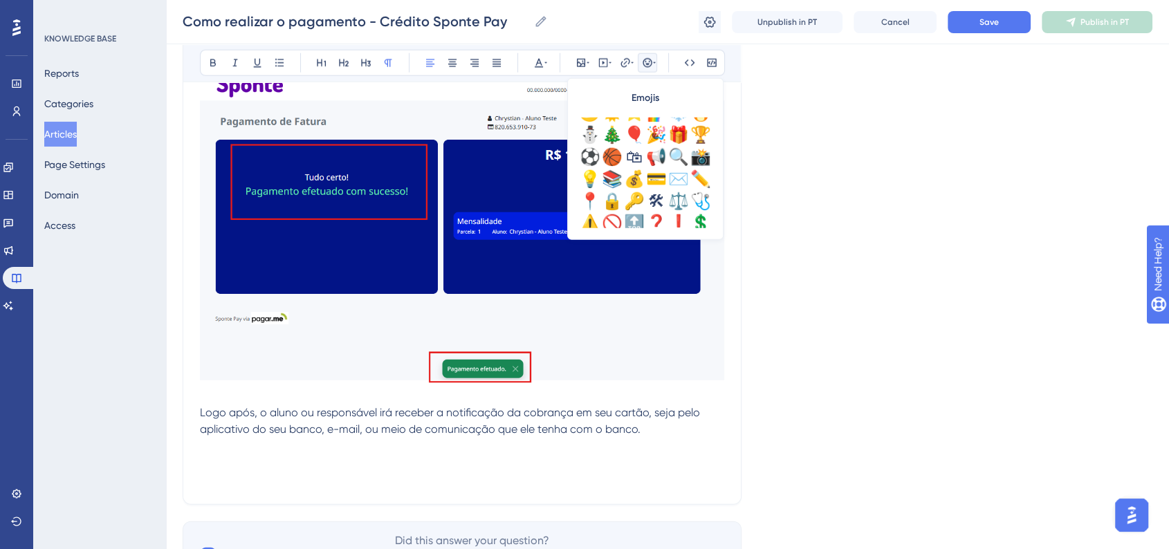
scroll to position [461, 0]
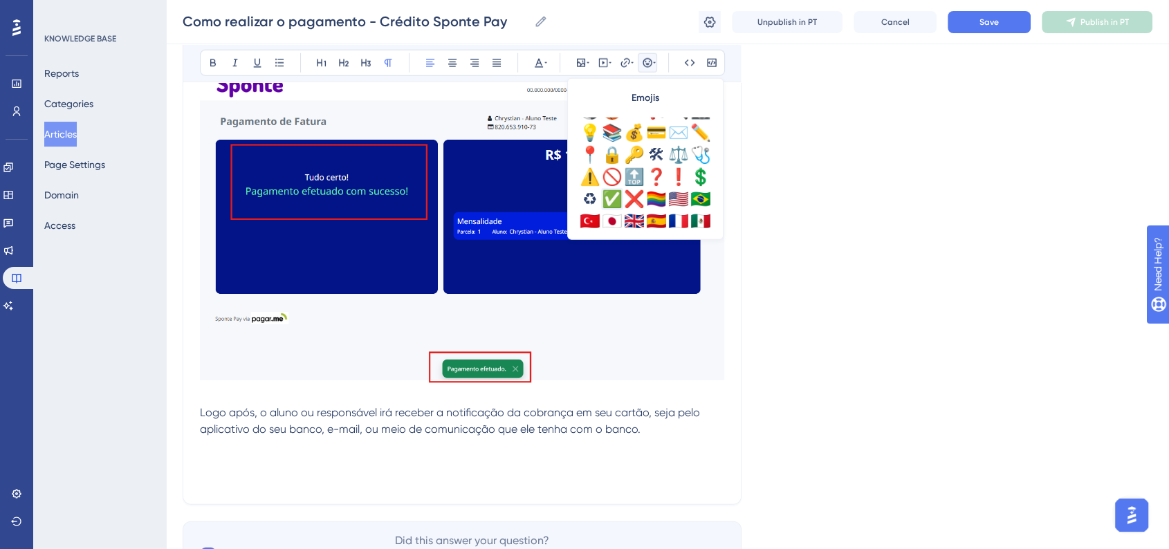
click at [614, 197] on div "✅" at bounding box center [612, 199] width 22 height 22
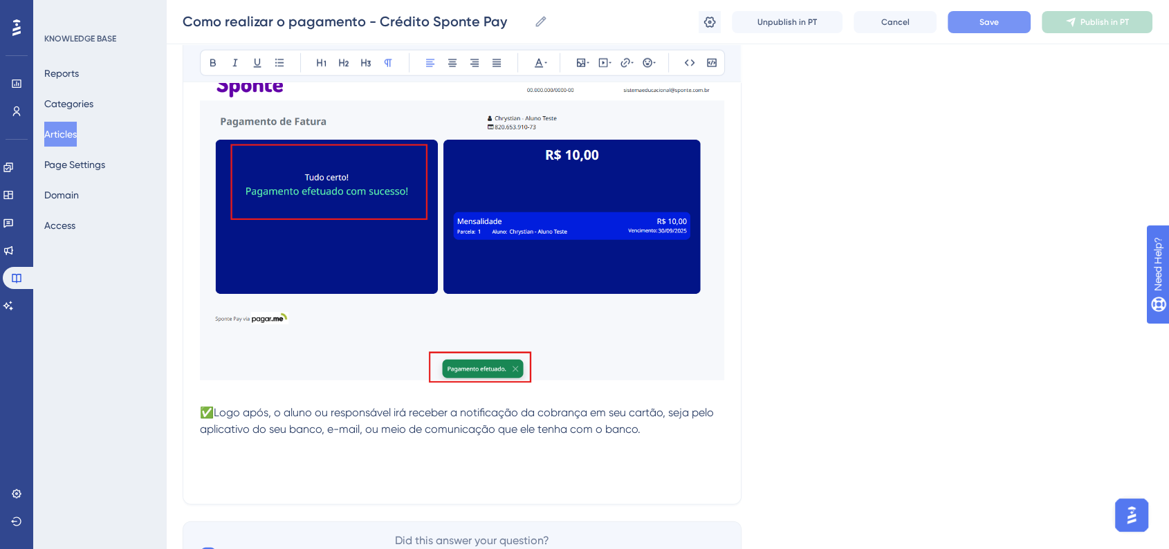
click at [989, 28] on button "Save" at bounding box center [988, 22] width 83 height 22
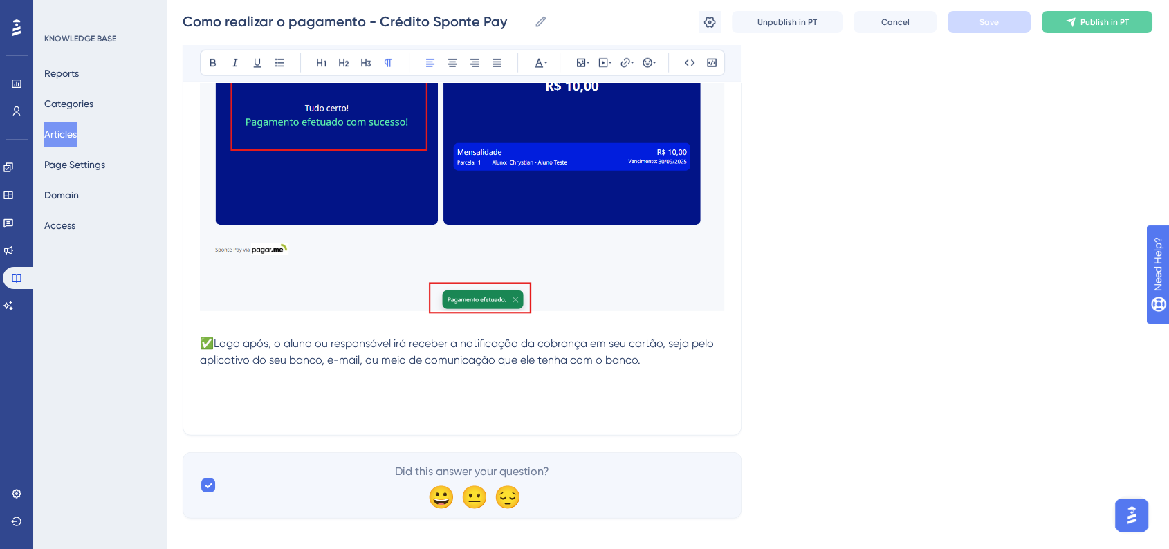
scroll to position [3631, 0]
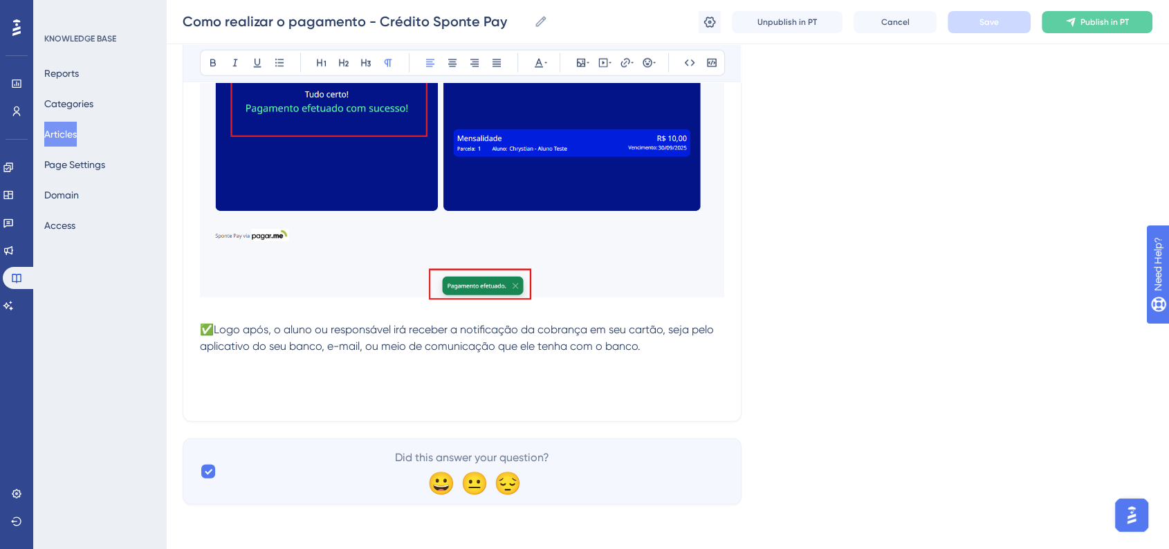
click at [678, 350] on p "✅Logo após, o aluno ou responsável irá receber a notificação da cobrança em seu…" at bounding box center [462, 338] width 524 height 33
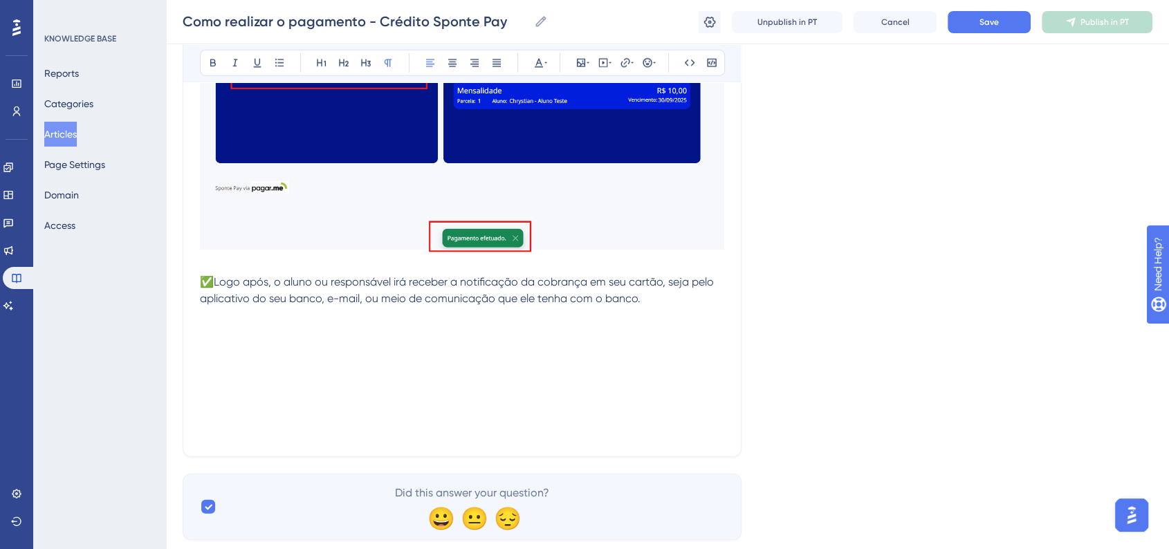
scroll to position [3713, 0]
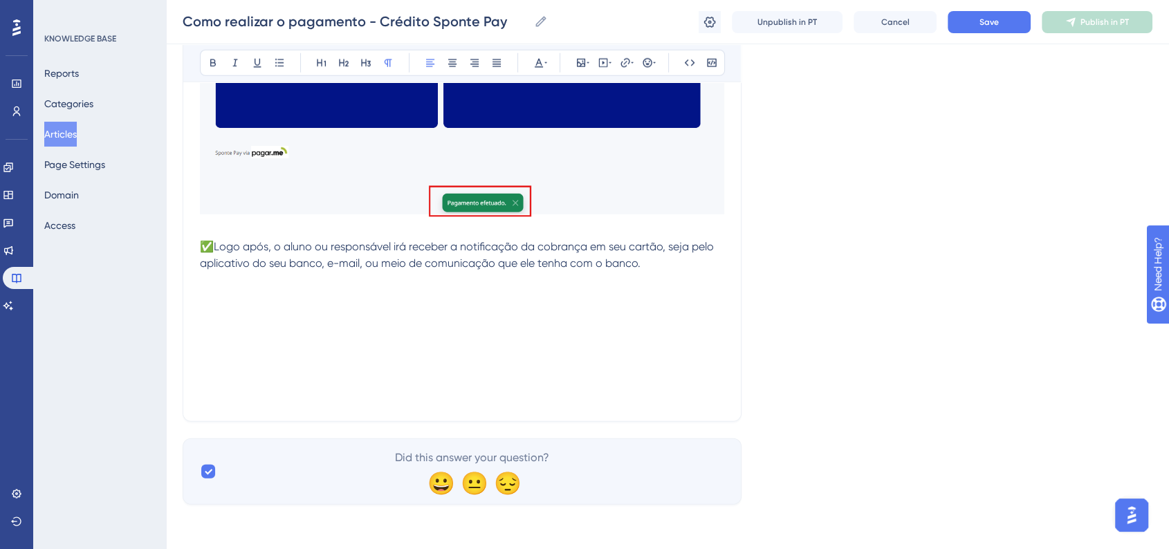
click at [221, 307] on p at bounding box center [462, 313] width 524 height 17
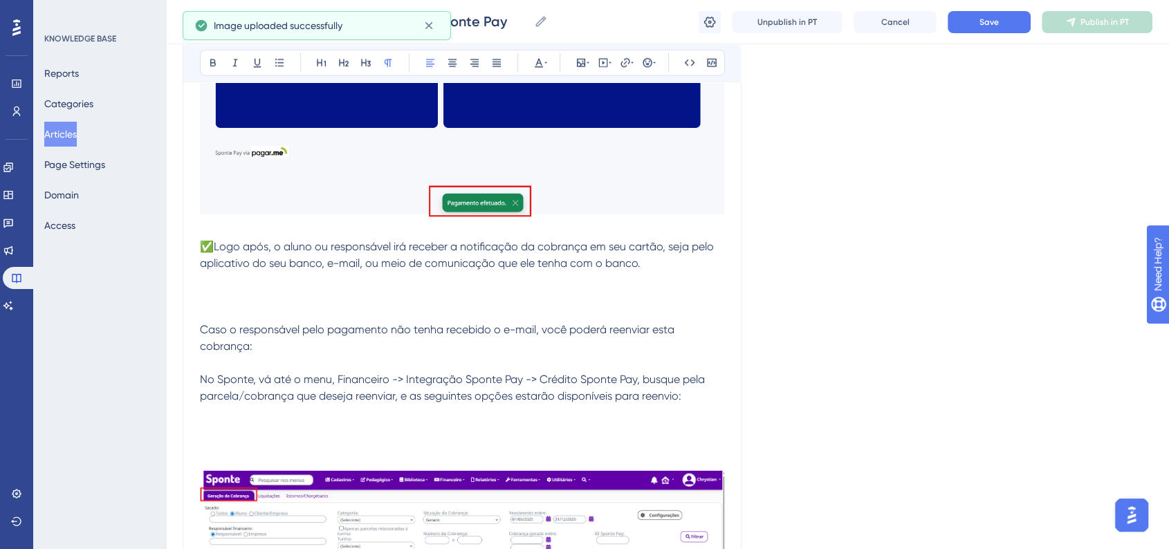
click at [223, 423] on p at bounding box center [462, 429] width 524 height 17
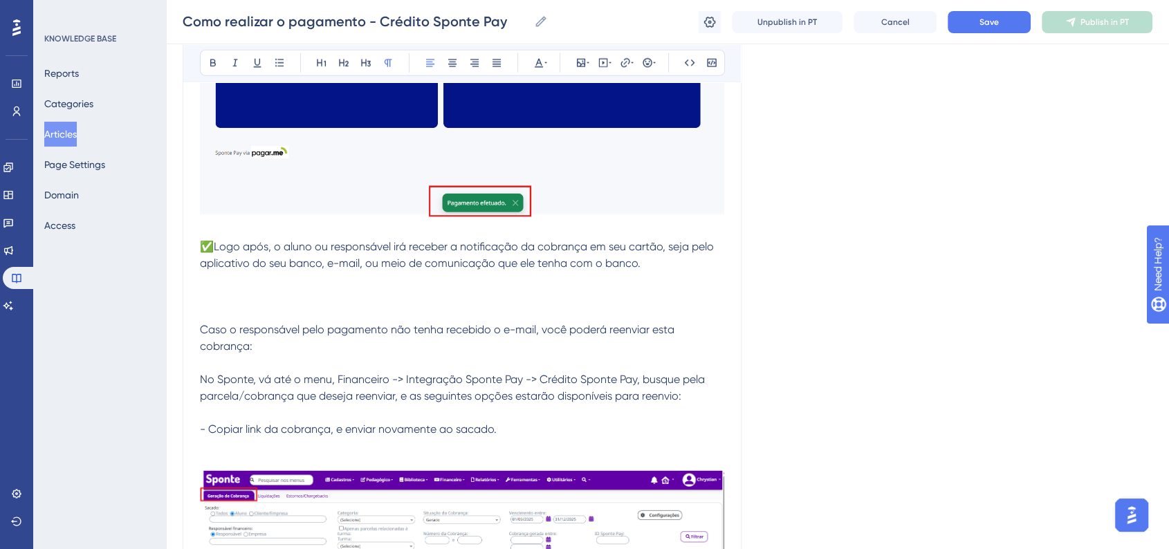
click at [531, 424] on p "- Copiar link da cobrança, e enviar novamente ao sacado." at bounding box center [462, 429] width 524 height 17
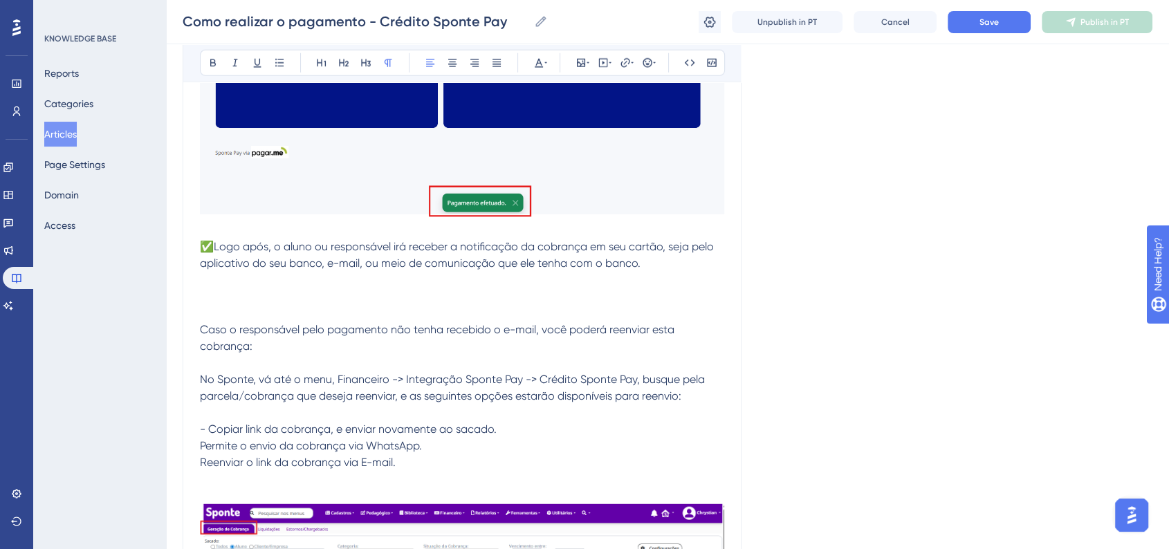
click at [201, 447] on span "Permite o envio da cobrança via WhatsApp." at bounding box center [311, 445] width 222 height 13
click at [200, 464] on span "Reenviar o link da cobrança via E-mail." at bounding box center [298, 462] width 196 height 13
click at [203, 427] on span "- Copiar link da cobrança, e enviar novamente ao sacado." at bounding box center [348, 429] width 297 height 13
click at [587, 466] on p "- Reenviar o link da cobrança via E-mail." at bounding box center [462, 462] width 524 height 17
click at [200, 428] on span "- Copiar link da cobrança, e enviar novamente ao sacado." at bounding box center [348, 429] width 297 height 13
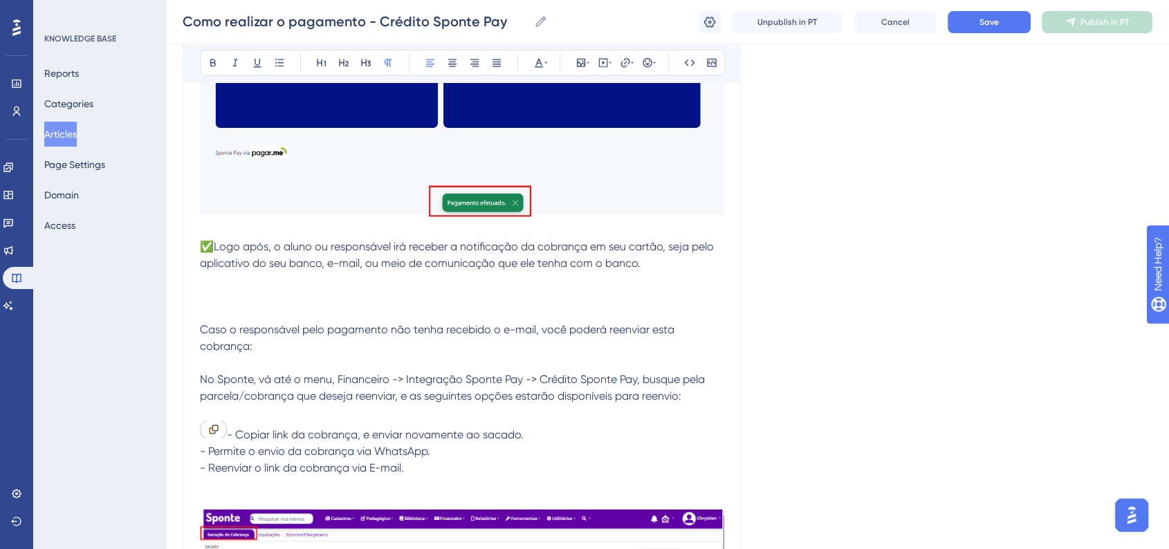
click at [200, 451] on span "- Permite o envio da cobrança via WhatsApp." at bounding box center [315, 451] width 230 height 13
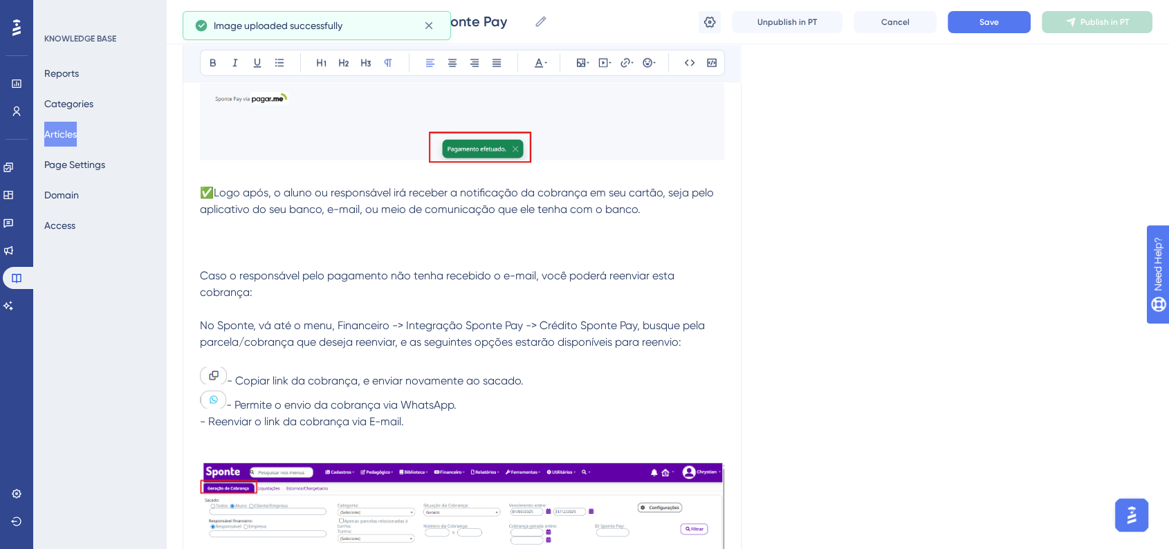
scroll to position [3790, 0]
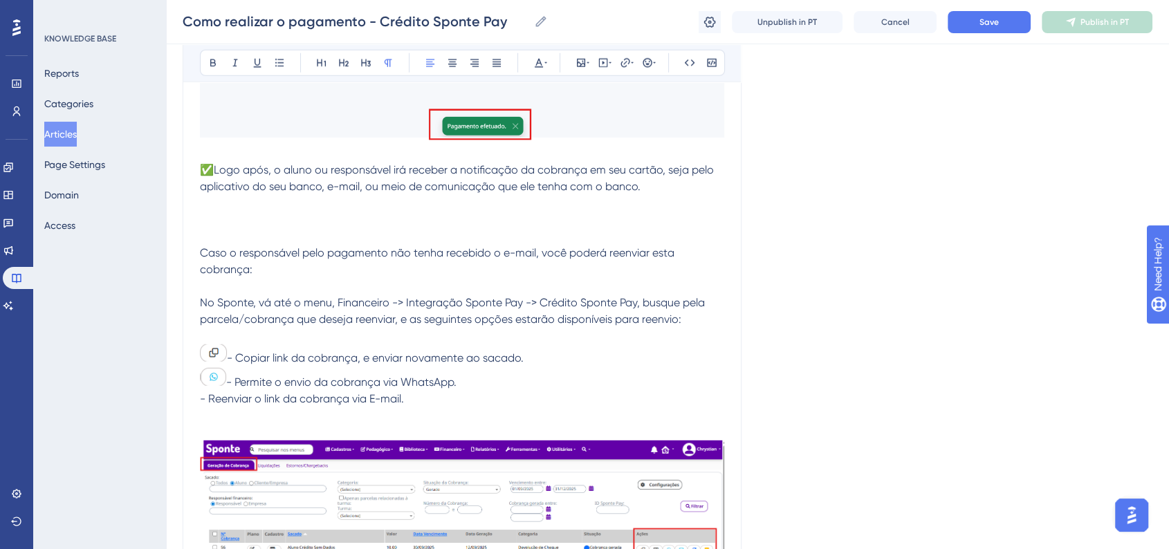
click at [200, 400] on span "- Reenviar o link da cobrança via E-mail." at bounding box center [302, 398] width 204 height 13
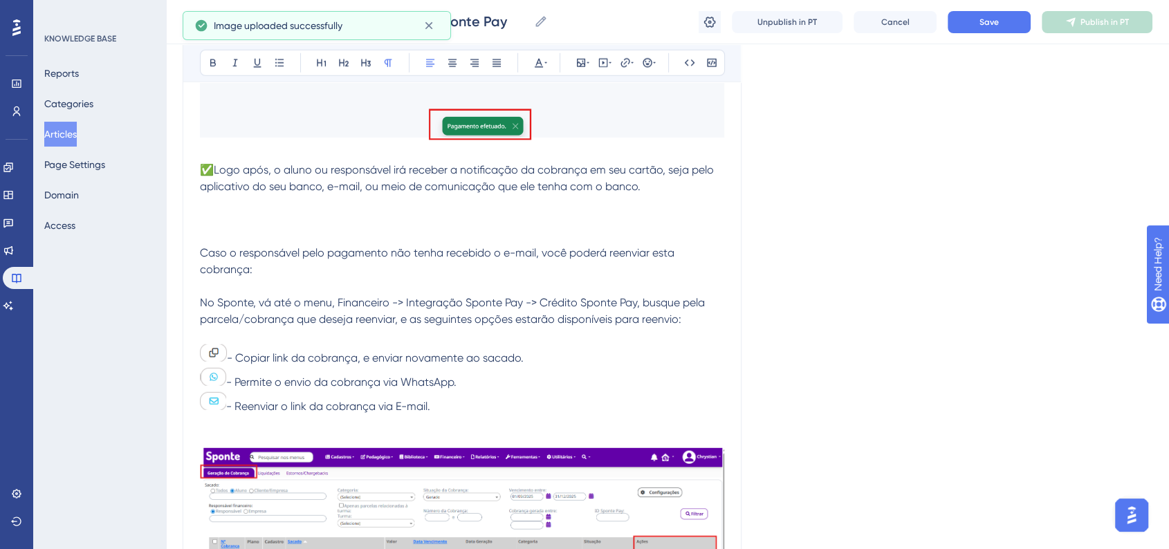
click at [456, 384] on span "- Permite o envio da cobrança via WhatsApp." at bounding box center [341, 381] width 230 height 13
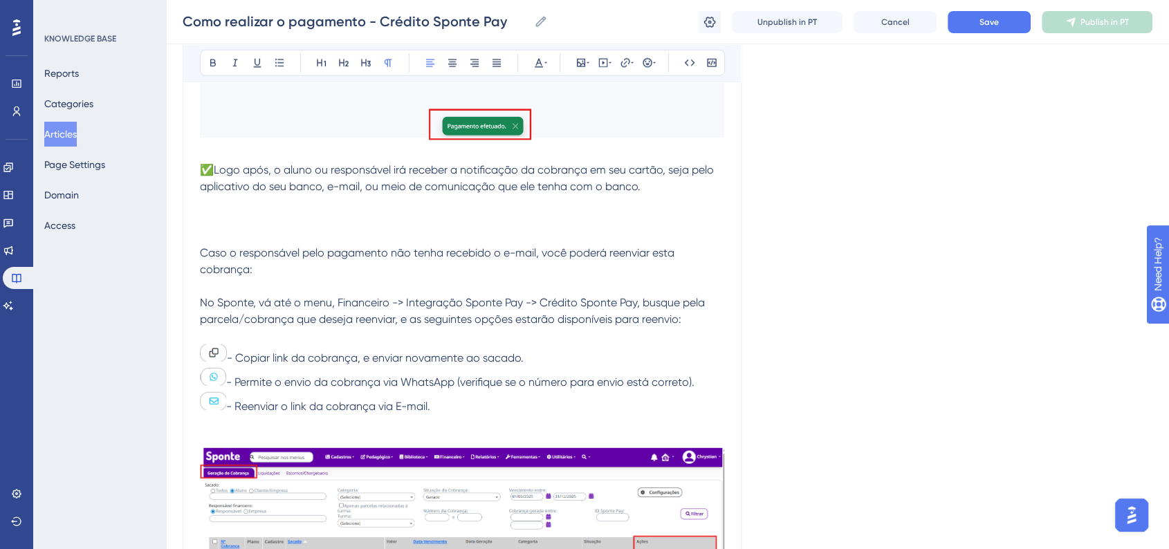
click at [428, 409] on span "- Reenviar o link da cobrança via E-mail." at bounding box center [328, 406] width 204 height 13
click at [227, 406] on span "- Reenviar o link da cobrança via E-mail (verifique se o e-mail para envio está…" at bounding box center [443, 406] width 435 height 13
click at [969, 37] on div "Como realizar o pagamento - Crédito Sponte Pay Como realizar o pagamento - Créd…" at bounding box center [667, 22] width 1003 height 44
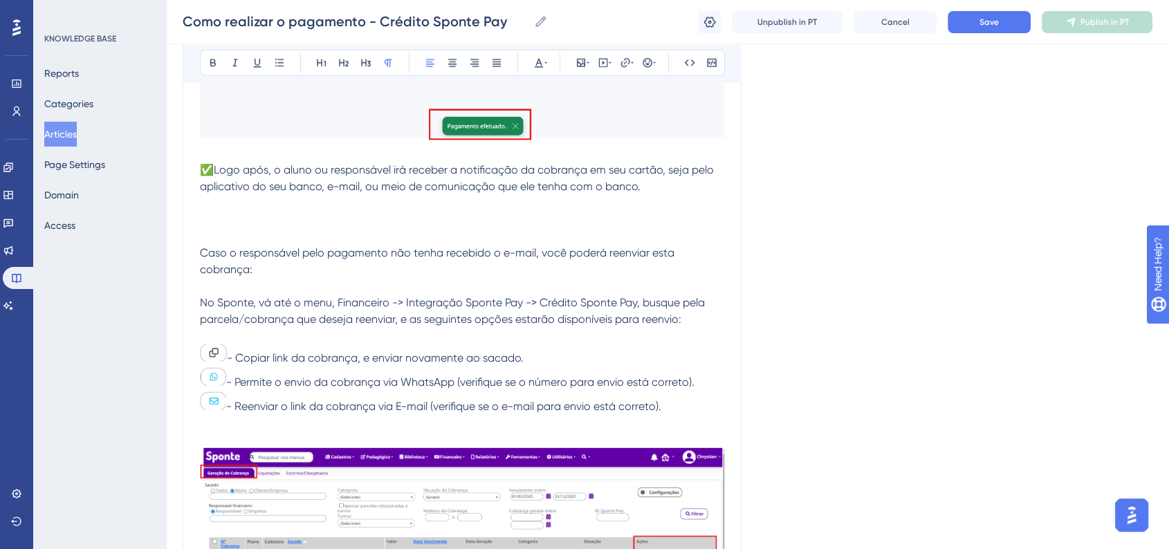
click at [976, 33] on div "Como realizar o pagamento - Crédito Sponte Pay Como realizar o pagamento - Créd…" at bounding box center [667, 22] width 1003 height 44
click at [980, 24] on span "Save" at bounding box center [988, 22] width 19 height 11
click at [537, 256] on span "Caso o responsável pelo pagamento não tenha recebido o e-mail, você poderá reen…" at bounding box center [438, 261] width 477 height 30
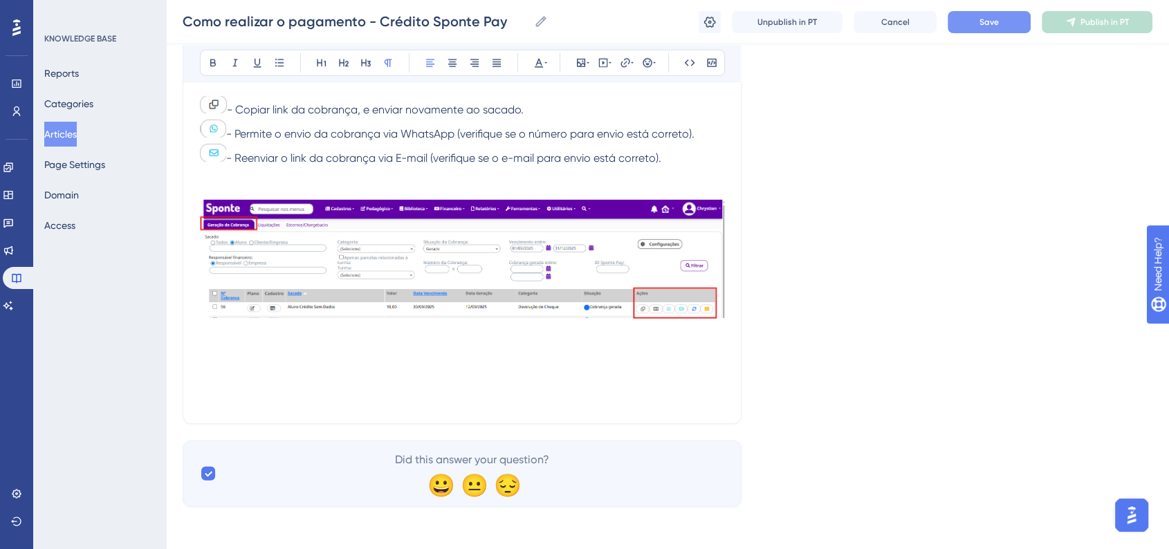
click at [324, 358] on p at bounding box center [462, 365] width 524 height 17
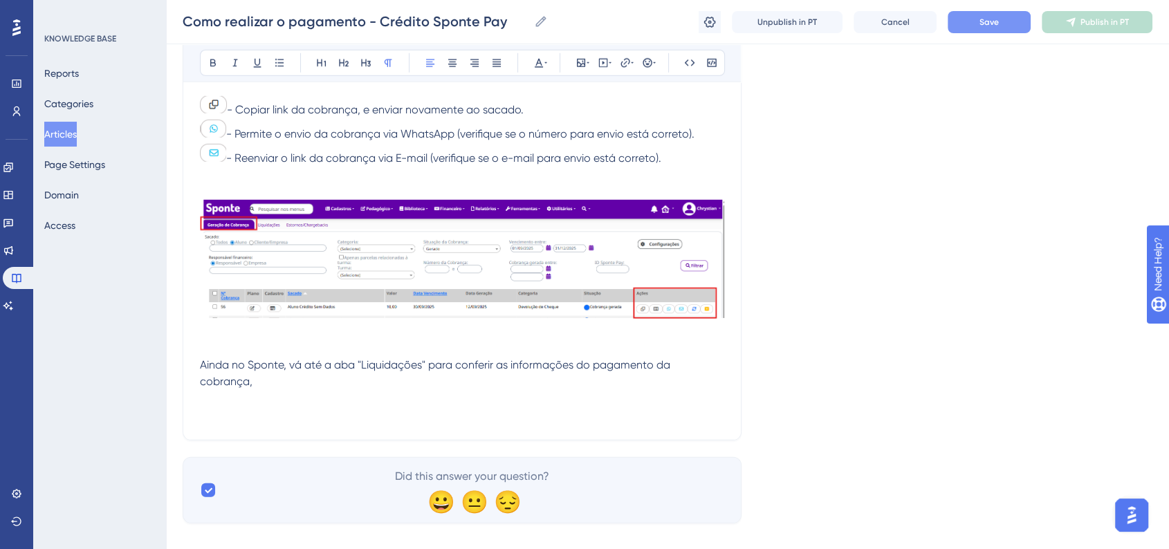
click at [238, 407] on p at bounding box center [462, 415] width 524 height 17
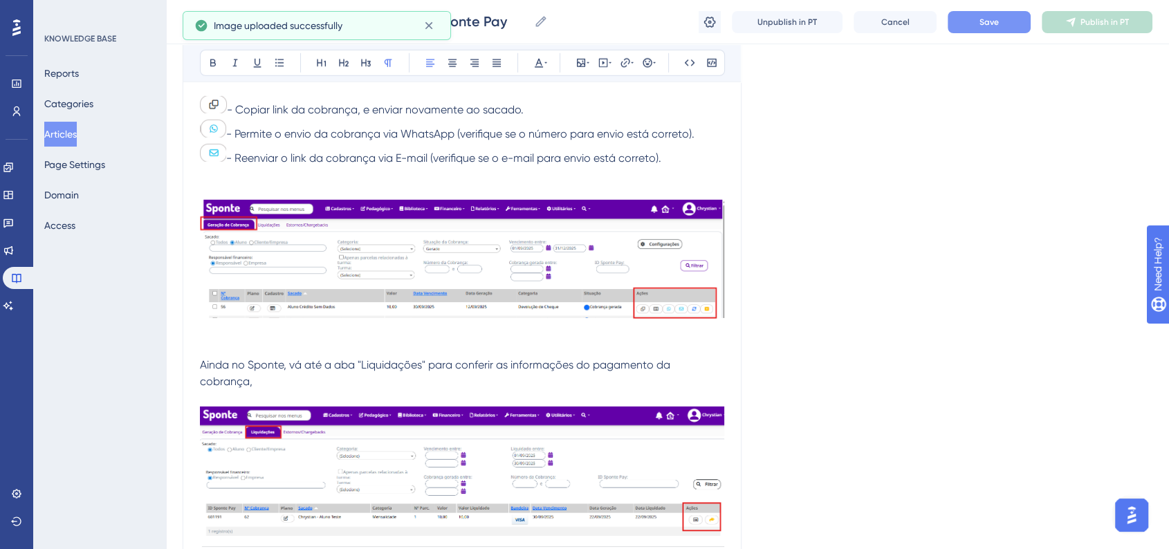
click at [283, 378] on p "Ainda no Sponte, vá até a aba "Liquidações" para conferir as informações do pag…" at bounding box center [462, 373] width 524 height 33
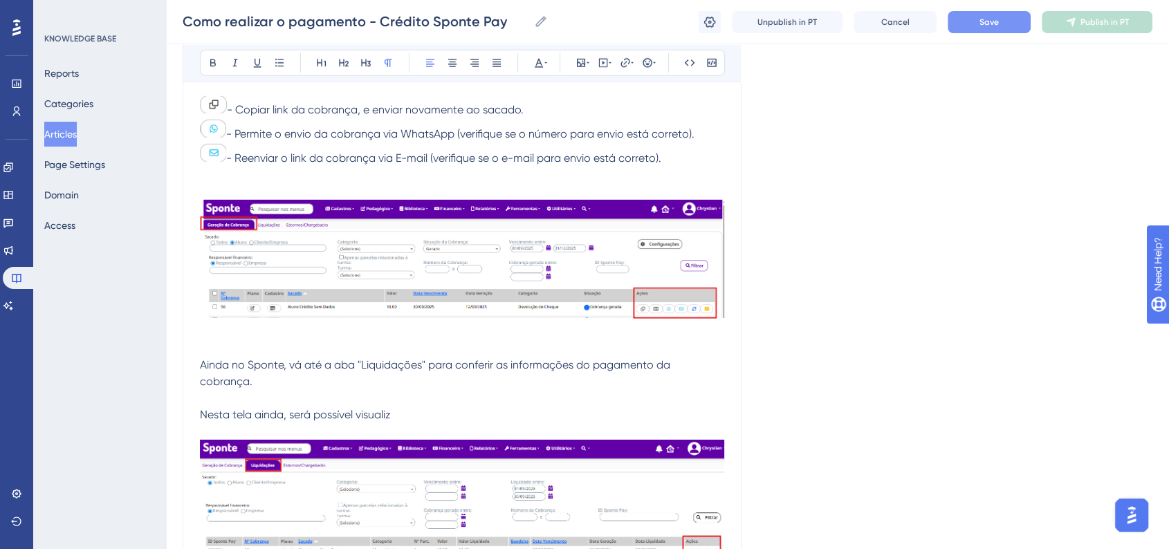
click at [407, 416] on p "Nesta tela ainda, será possível visualiz" at bounding box center [462, 415] width 524 height 17
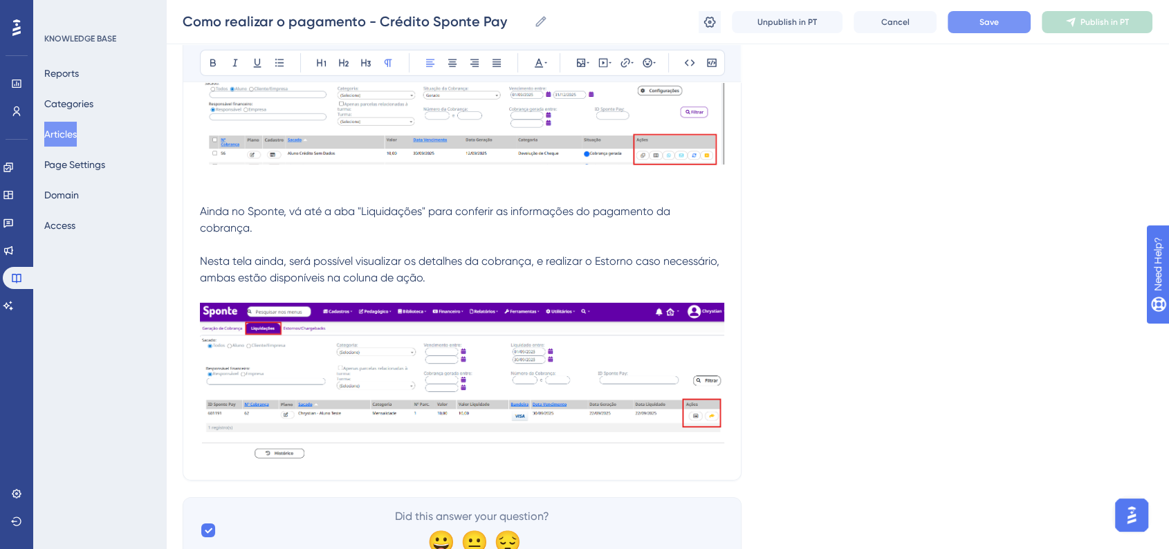
scroll to position [4249, 0]
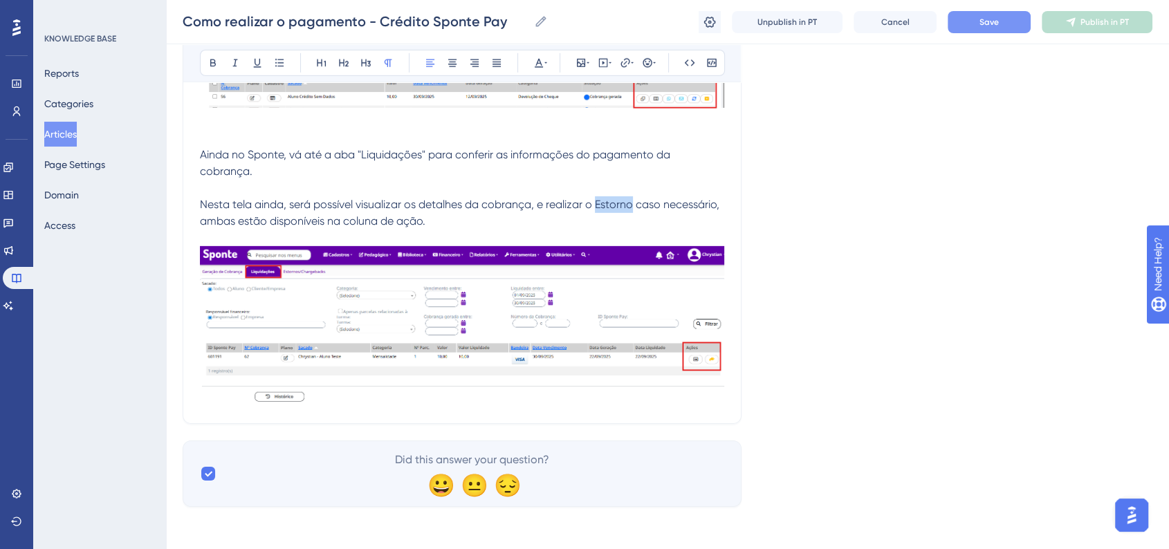
drag, startPoint x: 597, startPoint y: 207, endPoint x: 631, endPoint y: 207, distance: 33.2
click at [631, 207] on span "Nesta tela ainda, será possível visualizar os detalhes da cobrança, e realizar …" at bounding box center [461, 213] width 522 height 30
click at [220, 62] on button at bounding box center [212, 62] width 19 height 19
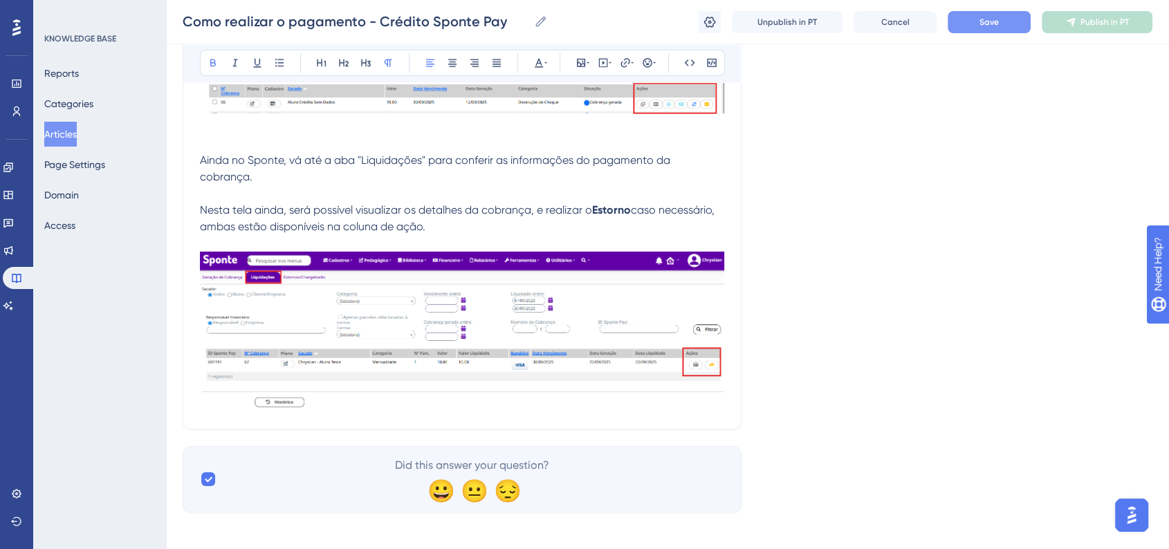
scroll to position [4249, 0]
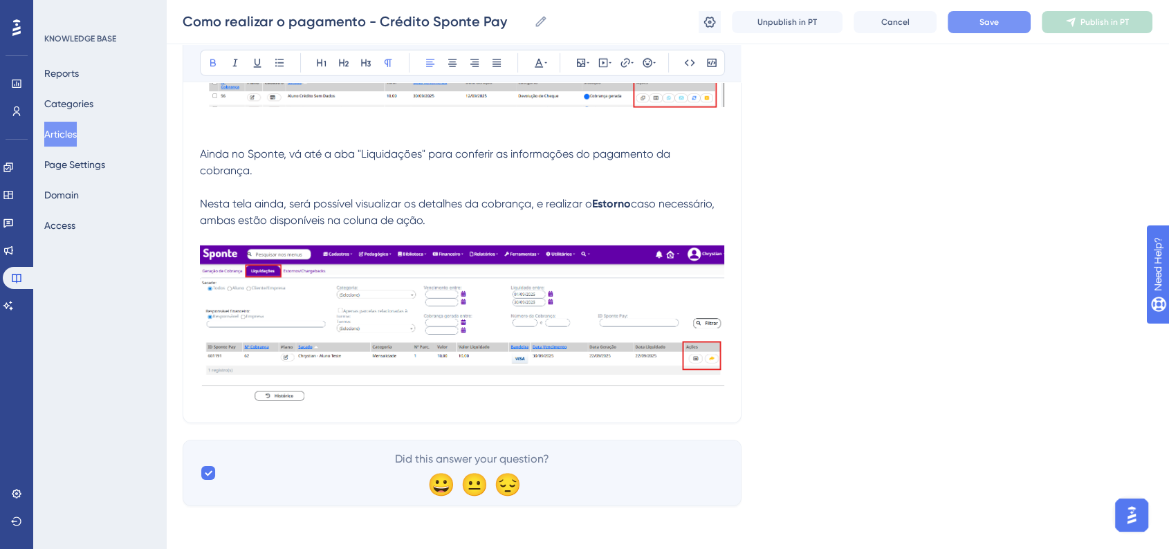
click at [632, 308] on img at bounding box center [462, 323] width 524 height 156
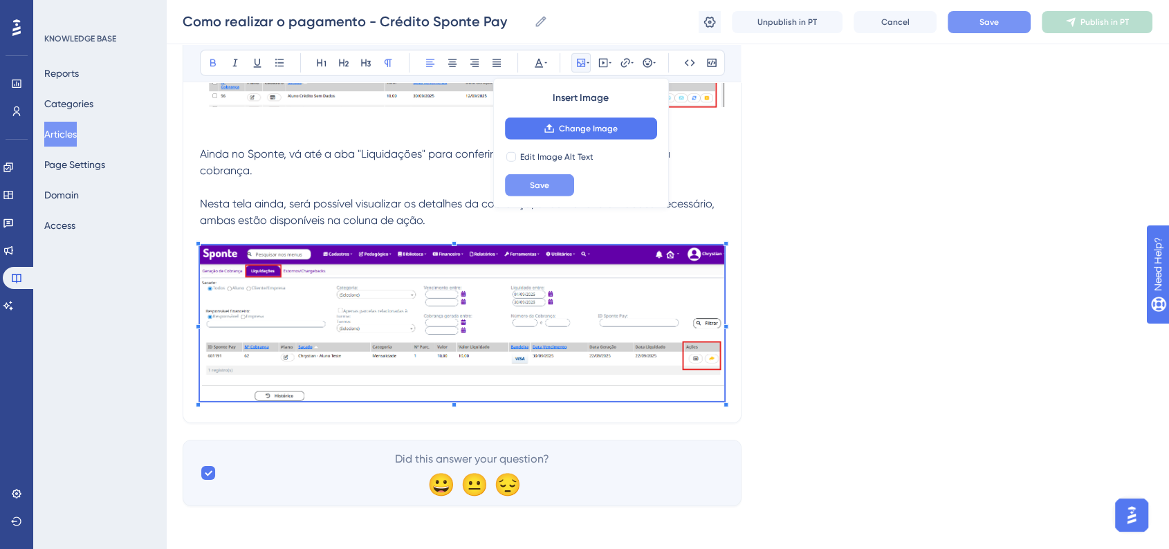
click at [549, 185] on button "Save" at bounding box center [539, 185] width 69 height 22
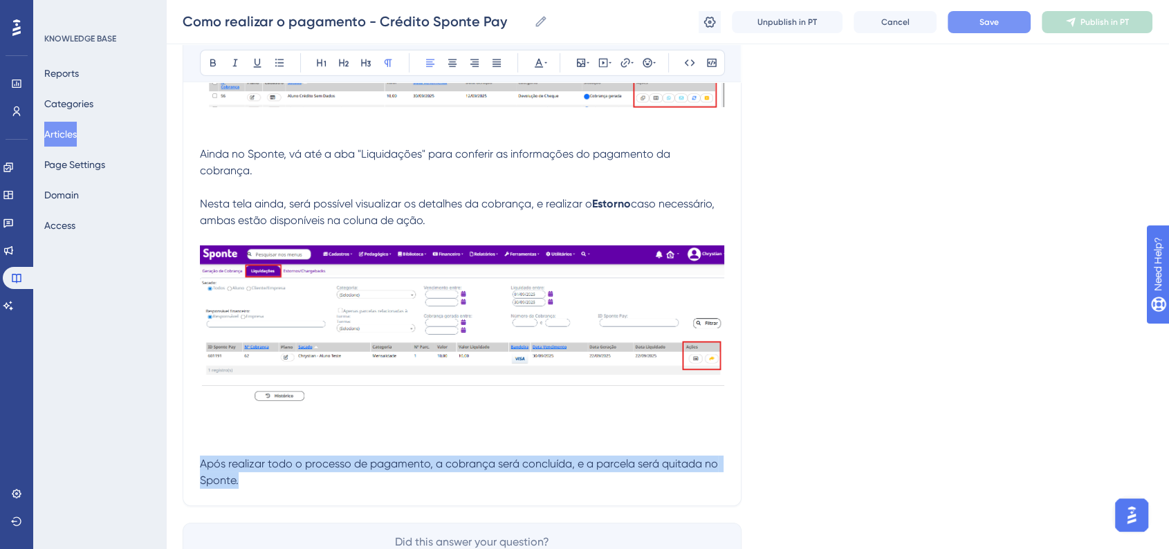
drag, startPoint x: 249, startPoint y: 486, endPoint x: 192, endPoint y: 463, distance: 62.0
click at [456, 68] on button at bounding box center [452, 62] width 19 height 19
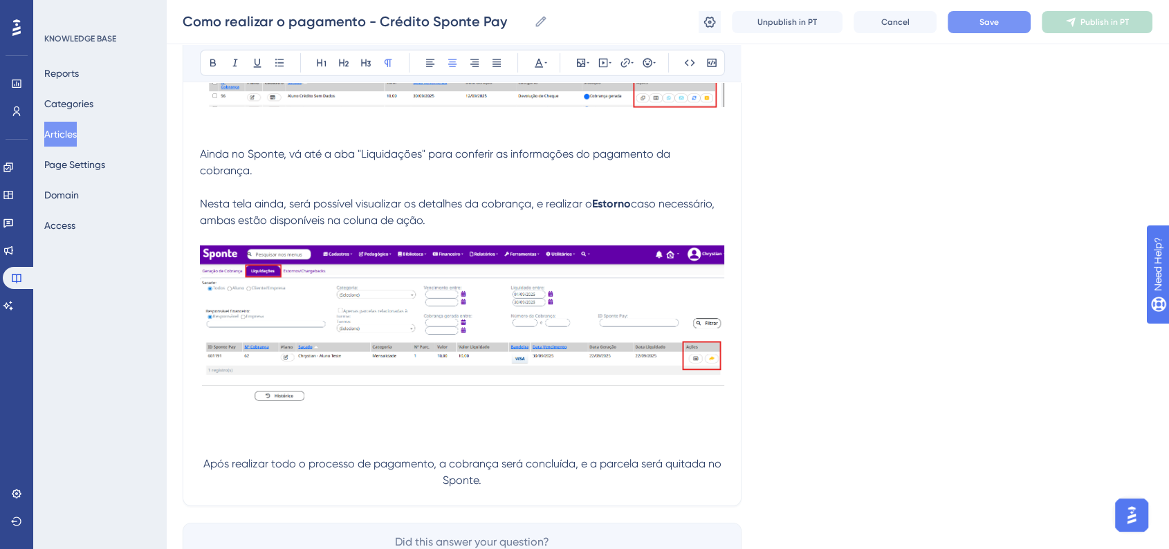
click at [970, 30] on button "Save" at bounding box center [988, 22] width 83 height 22
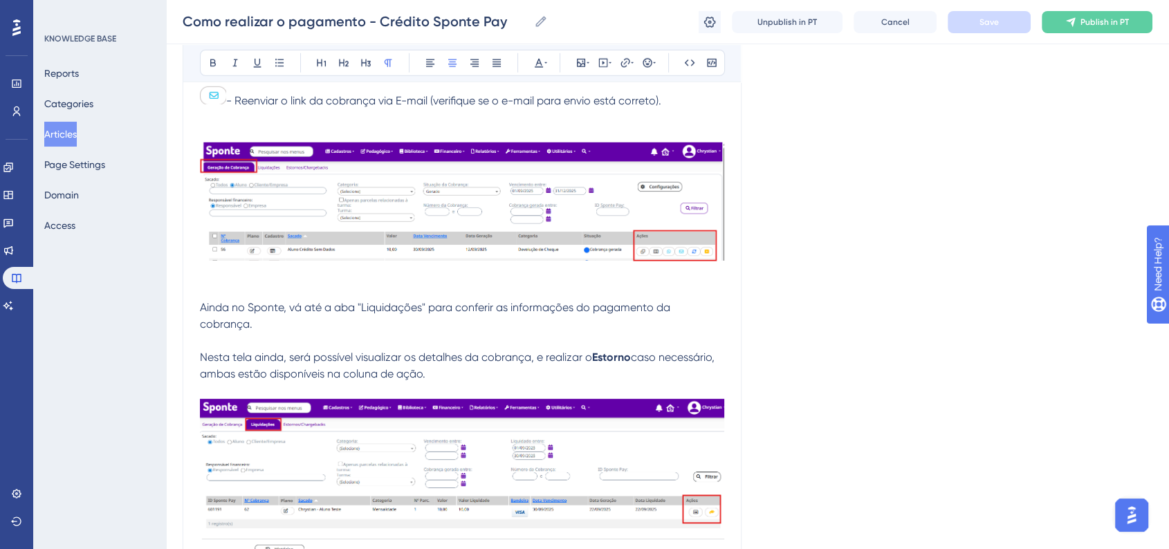
scroll to position [4332, 0]
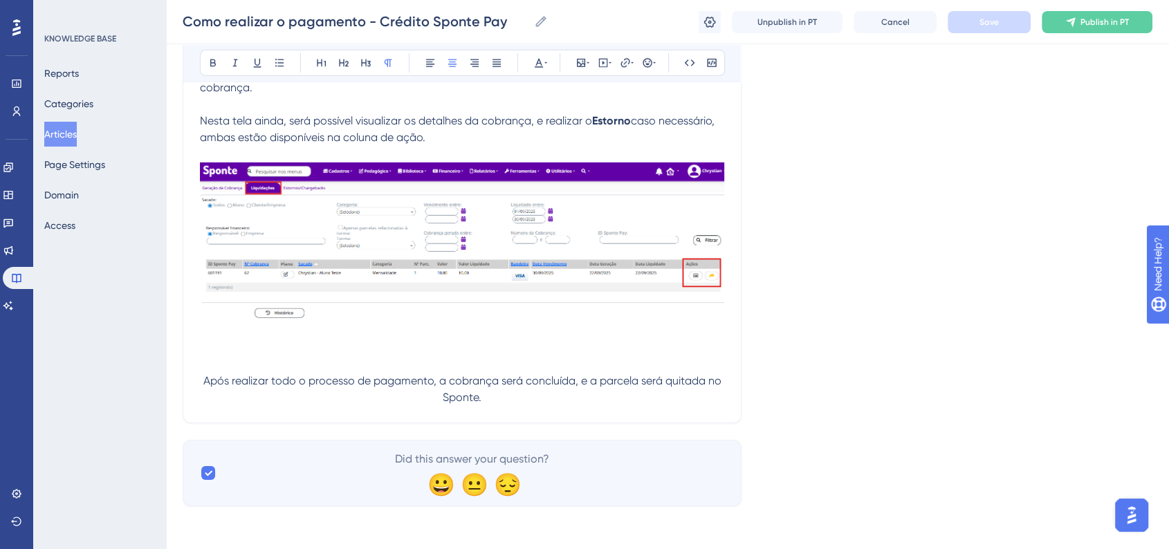
click at [207, 378] on span "Após realizar todo o processo de pagamento, a cobrança será concluída, e a parc…" at bounding box center [463, 389] width 521 height 30
click at [204, 379] on span "Após realizar todo o processo de pagamento, a cobrança será concluída, e a parc…" at bounding box center [463, 389] width 521 height 30
click at [646, 63] on icon at bounding box center [646, 62] width 9 height 9
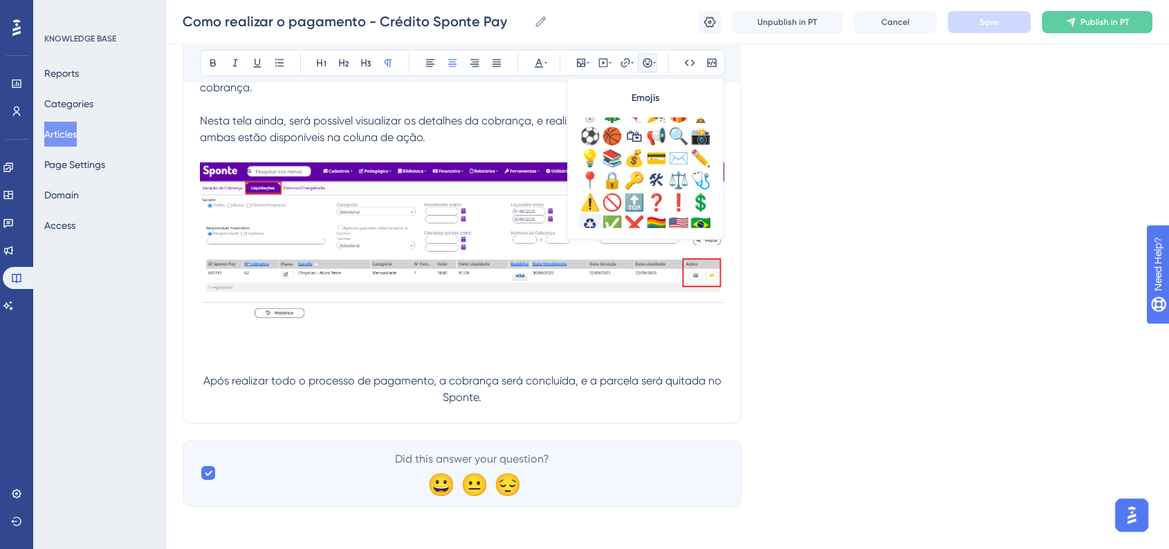
scroll to position [461, 0]
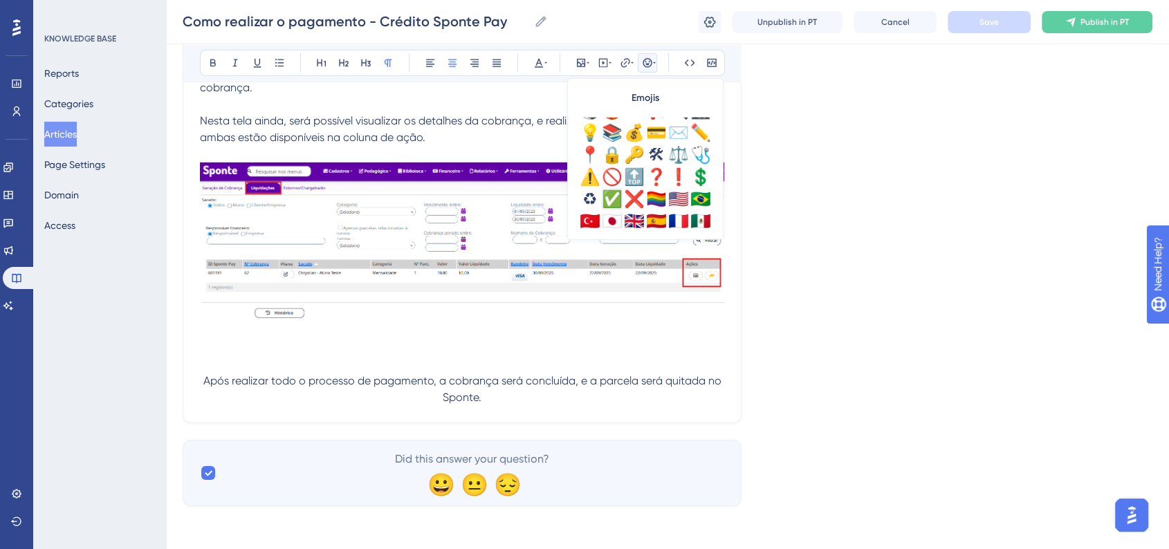
click at [610, 196] on div "✅" at bounding box center [612, 199] width 22 height 22
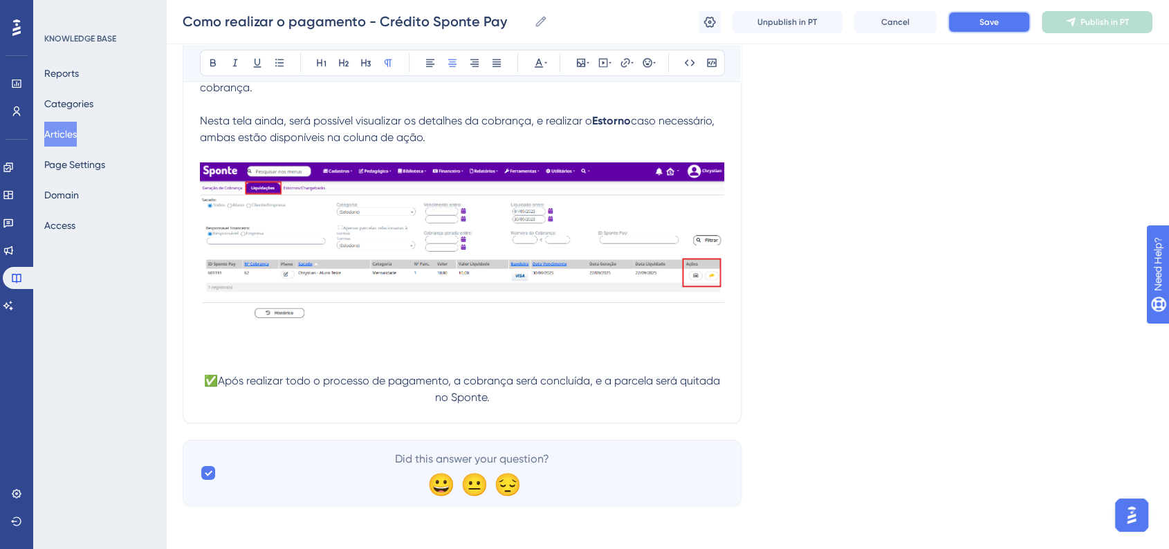
click at [983, 25] on span "Save" at bounding box center [988, 22] width 19 height 11
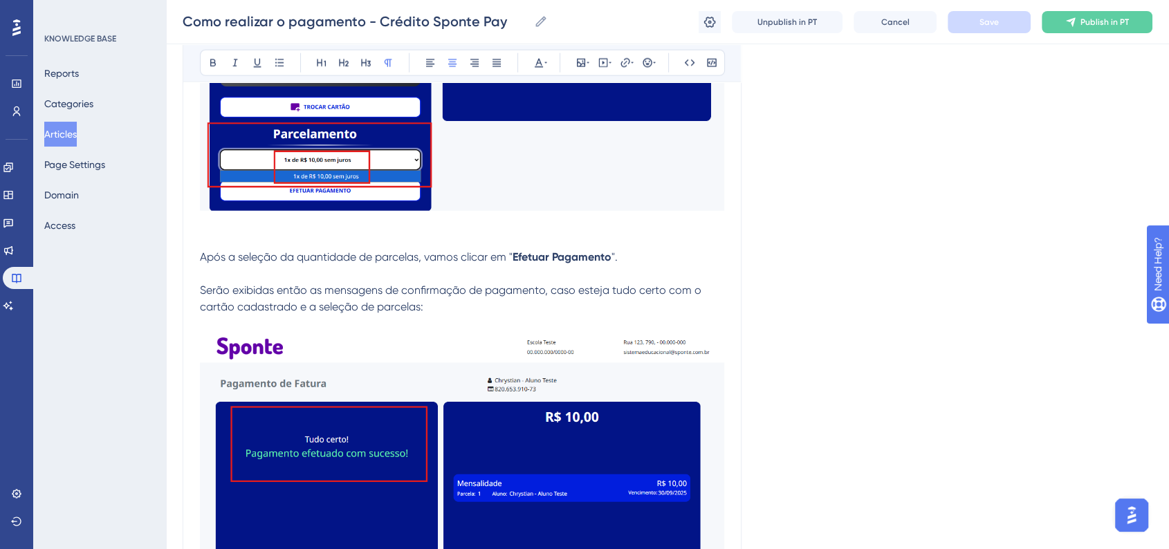
scroll to position [3257, 0]
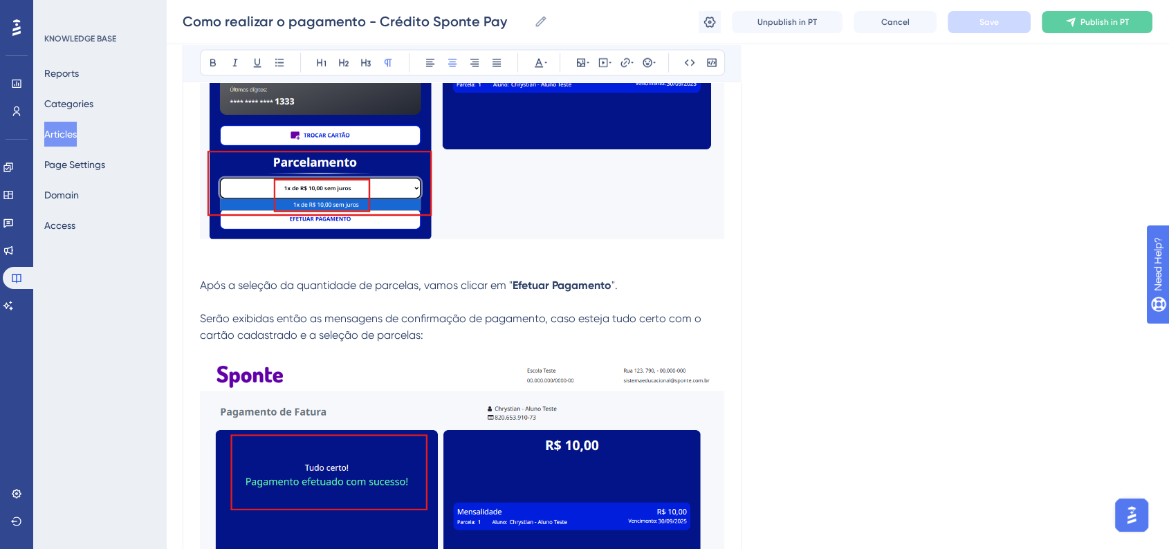
click at [458, 333] on p "Serão exibidas então as mensagens de confirmação de pagamento, caso esteja tudo…" at bounding box center [462, 326] width 524 height 33
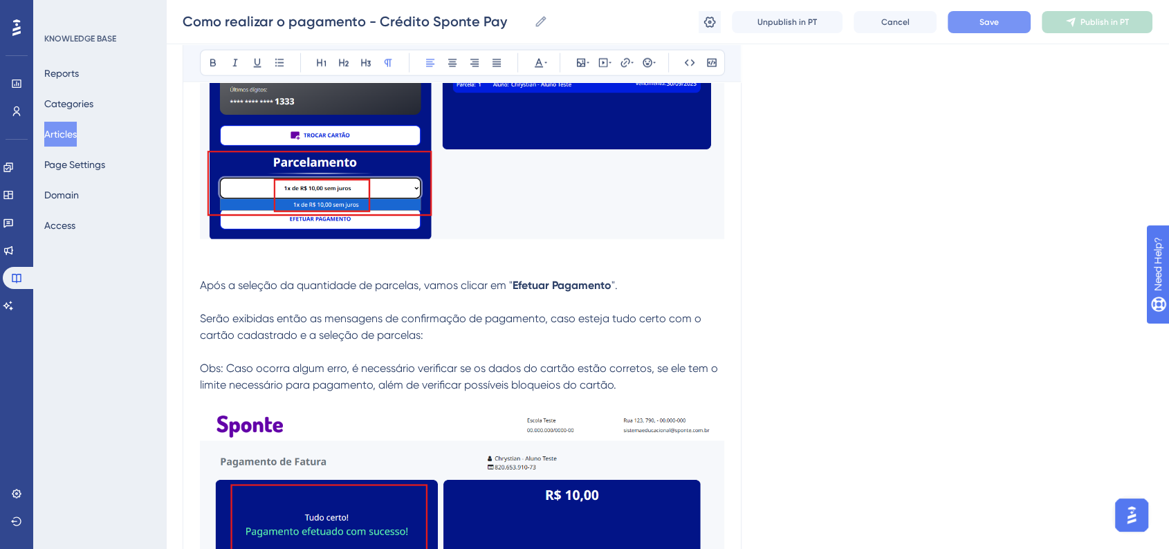
click at [201, 375] on span "Obs: Caso ocorra algum erro, é necessário verificar se os dados do cartão estão…" at bounding box center [460, 377] width 521 height 30
click at [653, 67] on icon at bounding box center [654, 62] width 3 height 11
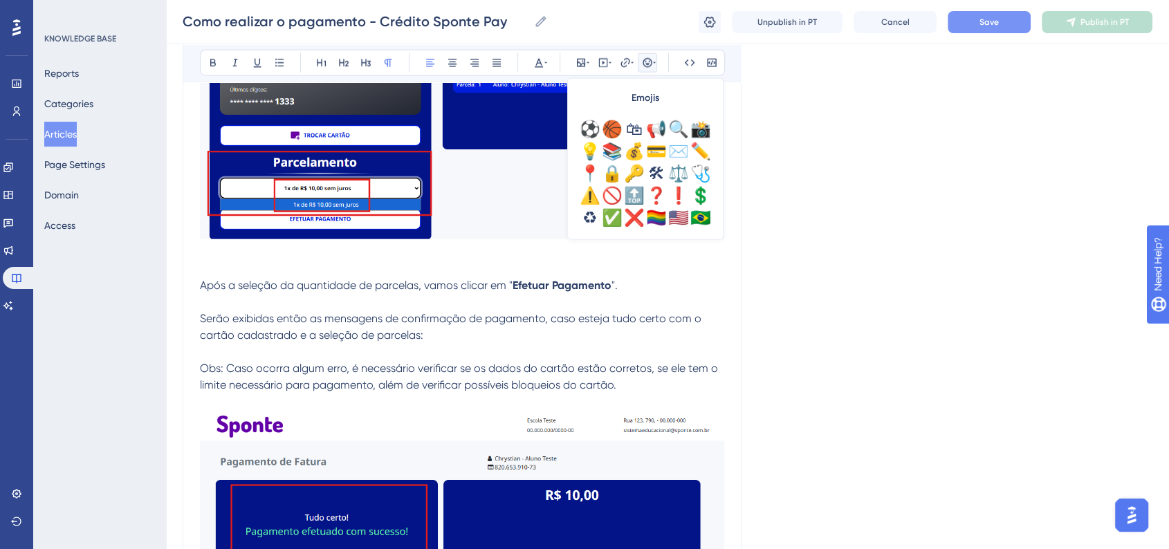
scroll to position [487, 0]
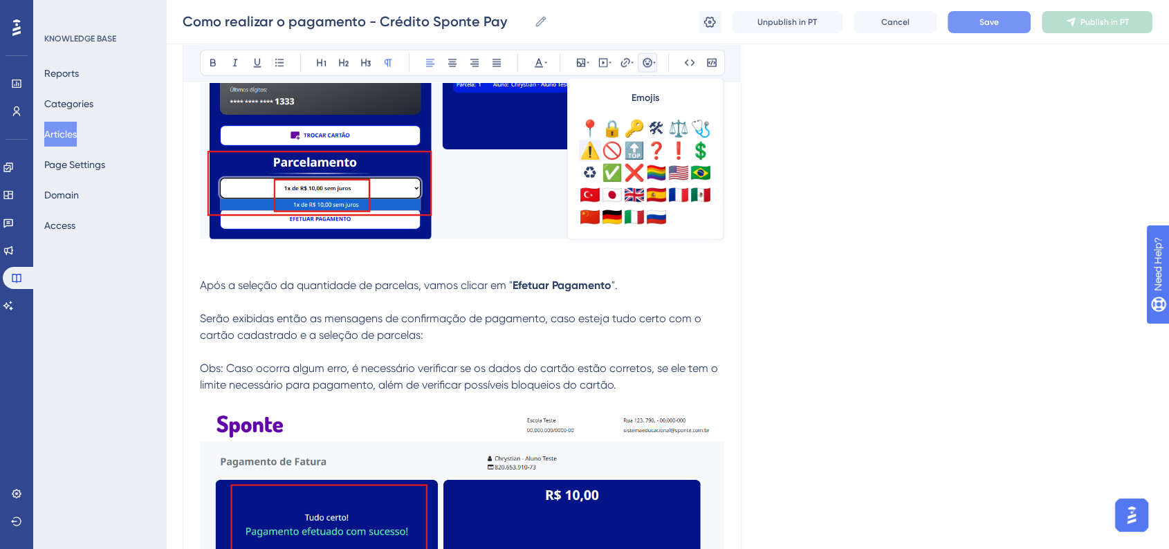
click at [586, 156] on div "⚠️" at bounding box center [590, 151] width 22 height 22
click at [333, 332] on span "Serão exibidas então as mensagens de confirmação de pagamento, caso esteja tudo…" at bounding box center [452, 327] width 504 height 30
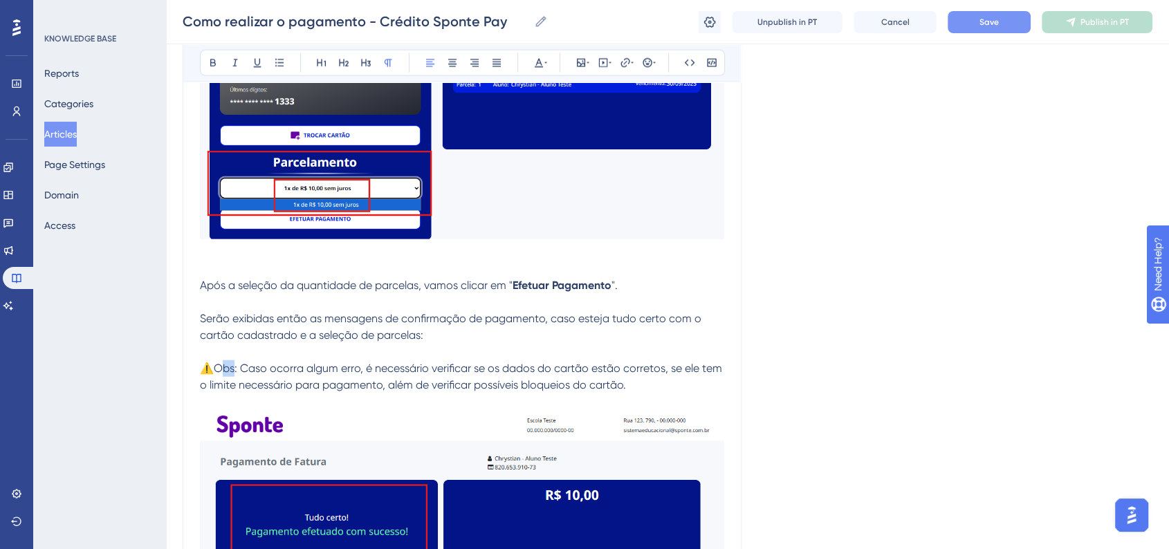
drag, startPoint x: 219, startPoint y: 372, endPoint x: 237, endPoint y: 373, distance: 17.3
click at [237, 373] on span "⚠️Obs: Caso ocorra algum erro, é necessário verificar se os dados do cartão est…" at bounding box center [462, 377] width 525 height 30
click at [228, 376] on p "⚠️Obs: Caso ocorra algum erro, é necessário verificar se os dados do cartão est…" at bounding box center [462, 376] width 524 height 33
click at [216, 370] on span "⚠️Obs: Caso ocorra algum erro, é necessário verificar se os dados do cartão est…" at bounding box center [462, 377] width 525 height 30
drag, startPoint x: 217, startPoint y: 369, endPoint x: 238, endPoint y: 372, distance: 20.9
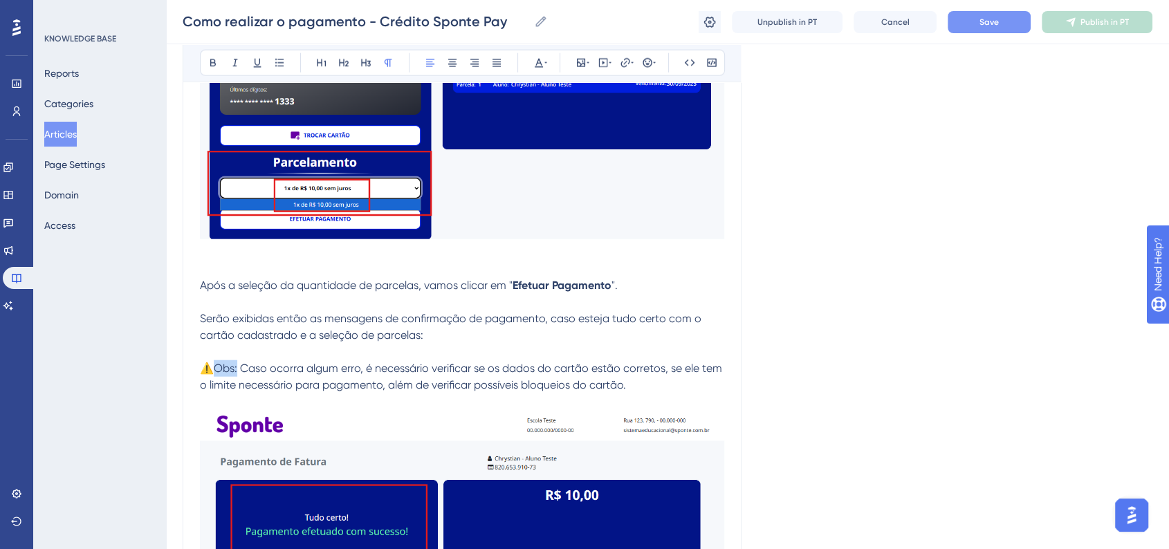
click at [238, 372] on span "⚠️Obs: Caso ocorra algum erro, é necessário verificar se os dados do cartão est…" at bounding box center [462, 377] width 525 height 30
click at [212, 64] on icon at bounding box center [212, 62] width 11 height 11
click at [650, 67] on icon at bounding box center [647, 62] width 11 height 11
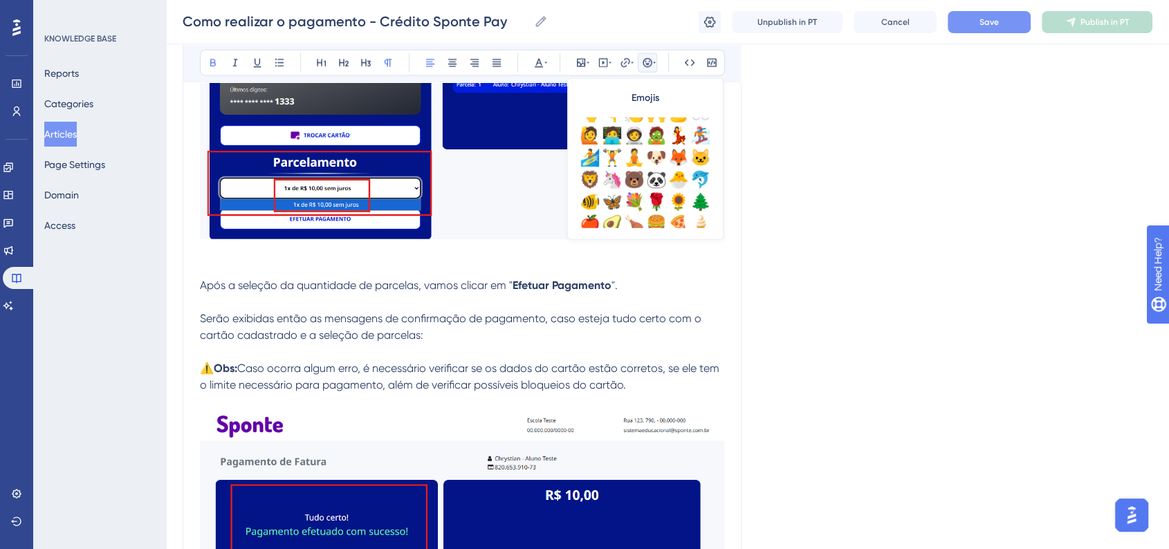
scroll to position [307, 0]
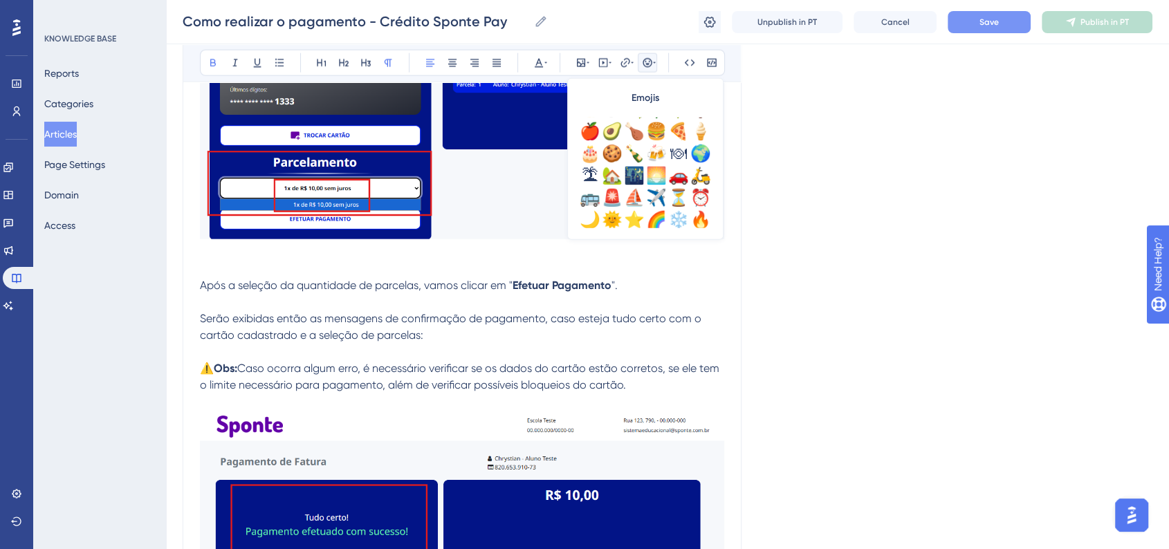
click at [550, 66] on div "Bold Italic Underline Bullet Point Heading 1 Heading 2 Heading 3 Normal Align L…" at bounding box center [462, 63] width 525 height 26
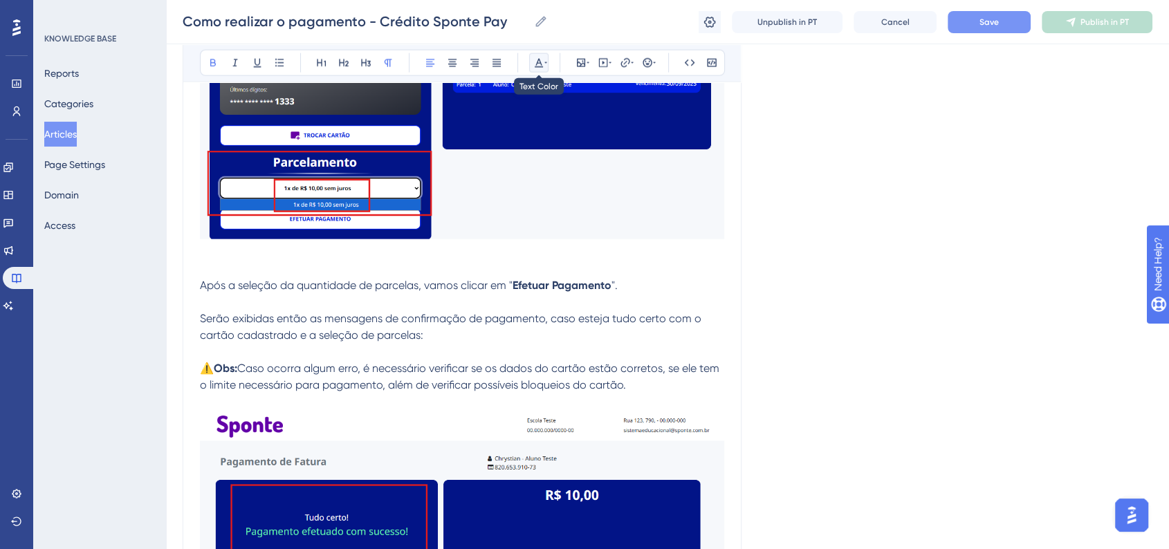
click at [540, 64] on icon at bounding box center [538, 62] width 11 height 11
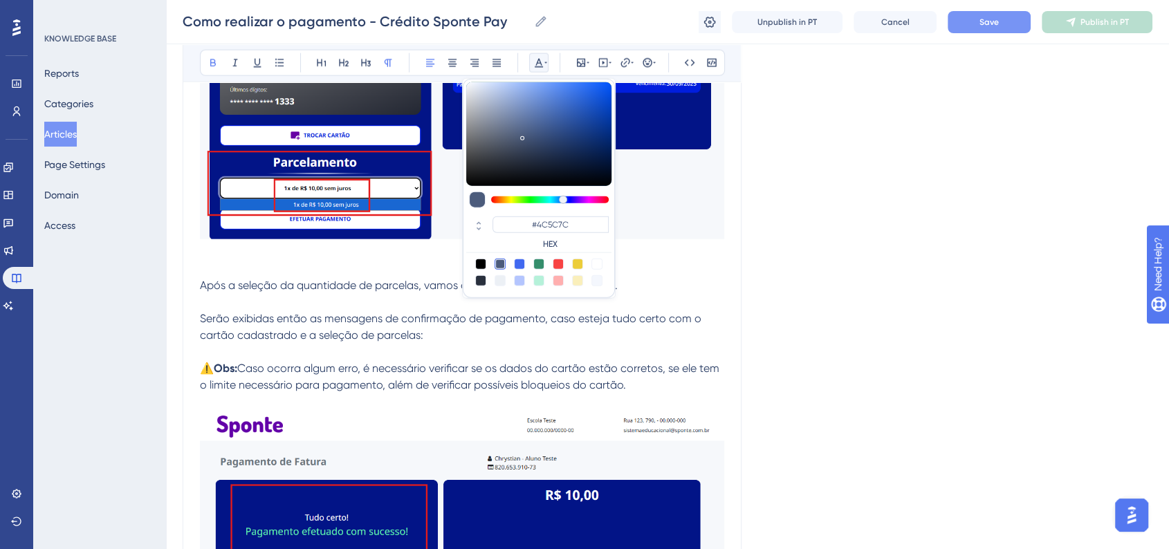
click at [561, 267] on div at bounding box center [558, 264] width 11 height 11
type input "#F84343"
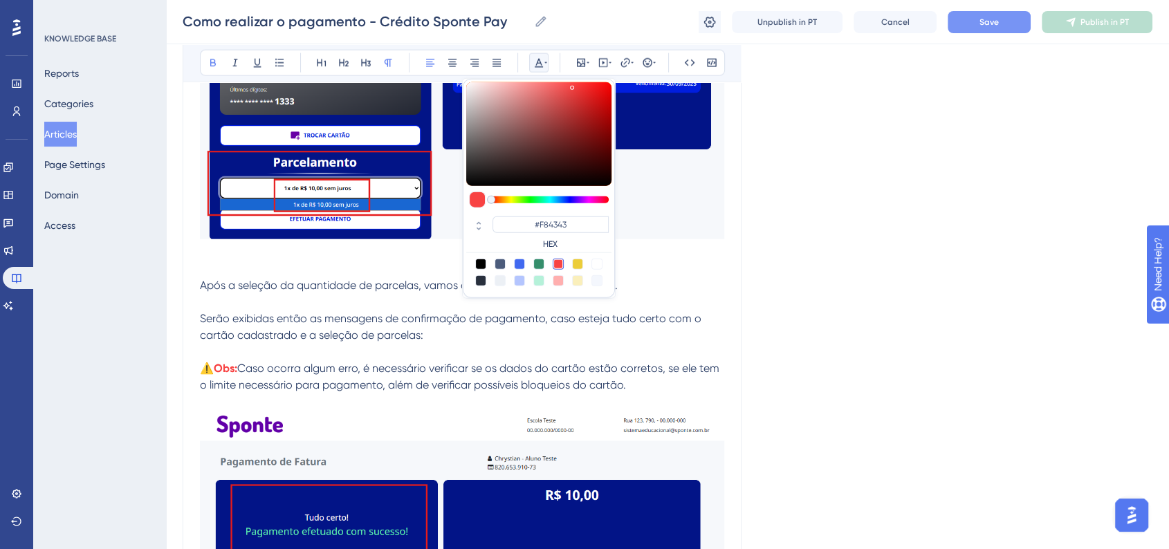
drag, startPoint x: 794, startPoint y: 273, endPoint x: 806, endPoint y: 287, distance: 18.6
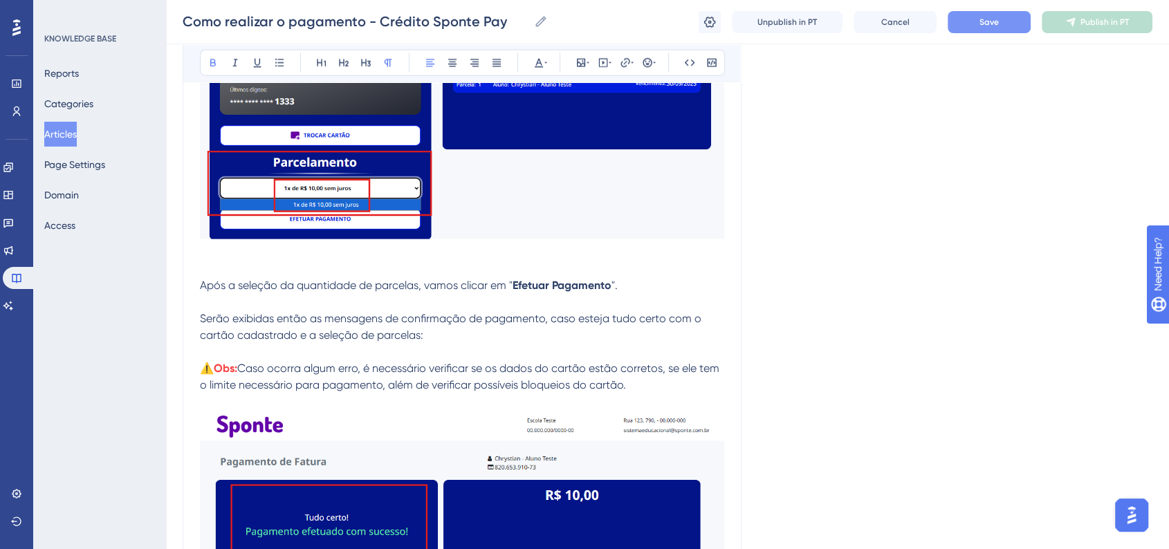
drag, startPoint x: 842, startPoint y: 310, endPoint x: 934, endPoint y: 109, distance: 221.9
click at [978, 17] on button "Save" at bounding box center [988, 22] width 83 height 22
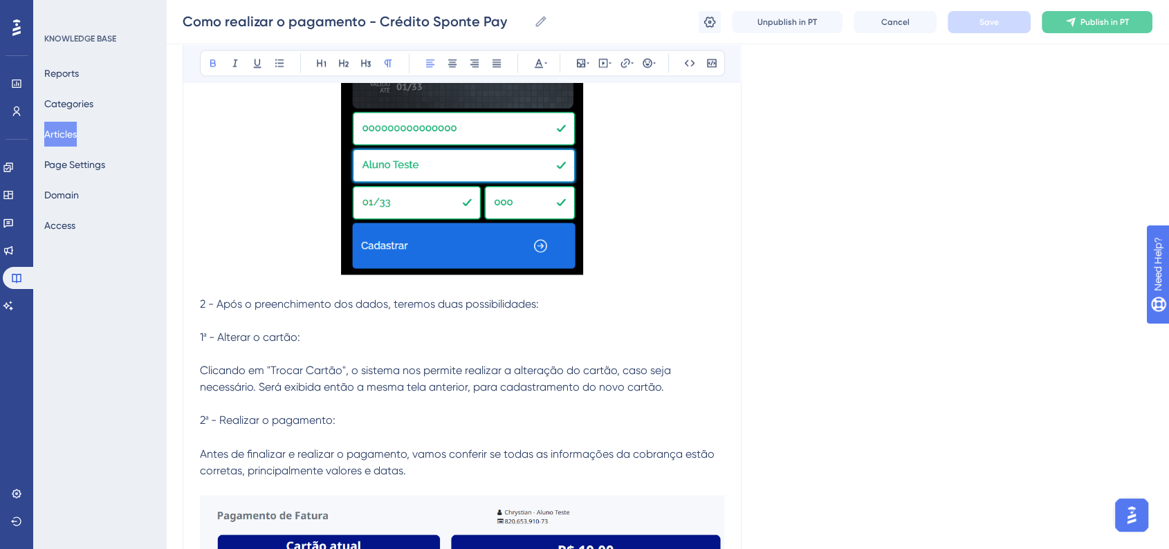
scroll to position [1874, 0]
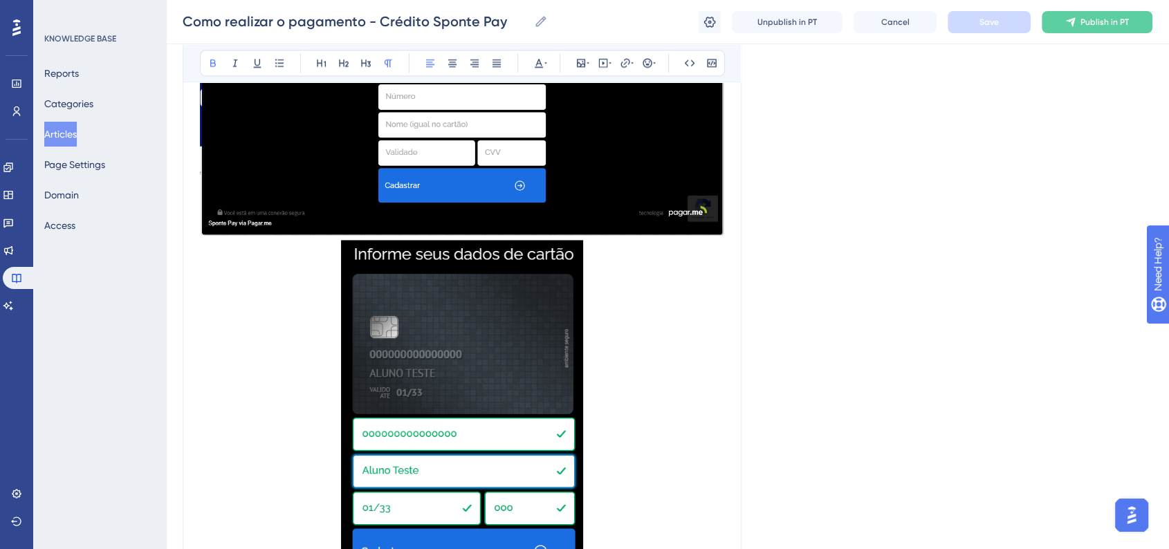
click at [1111, 33] on div "Como realizar o pagamento - Crédito Sponte Pay Como realizar o pagamento - Créd…" at bounding box center [667, 22] width 1003 height 44
click at [1087, 26] on span "Publish in PT" at bounding box center [1104, 22] width 48 height 11
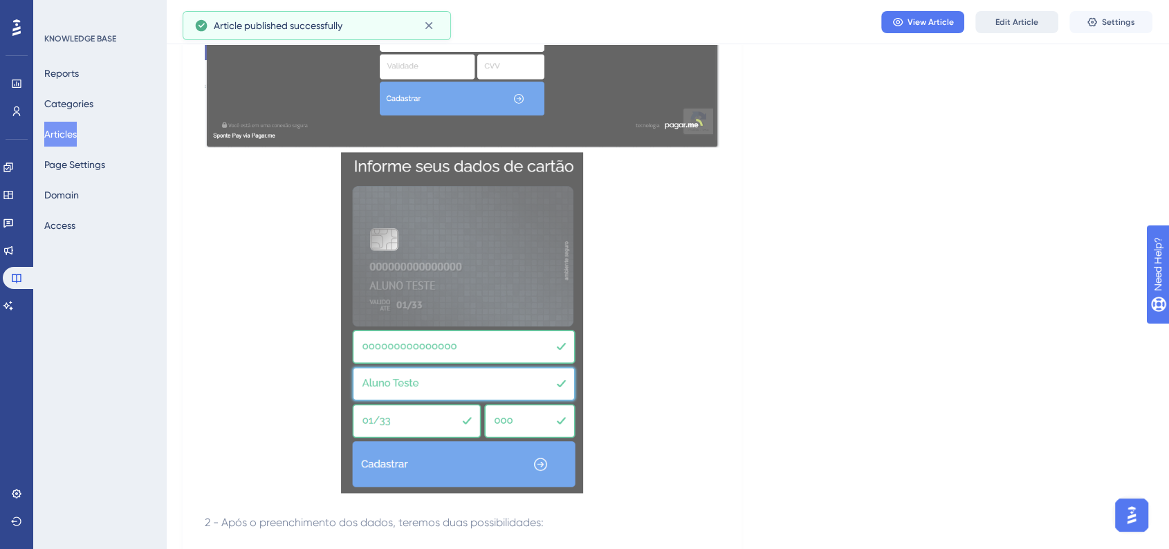
click at [994, 27] on button "Edit Article" at bounding box center [1016, 22] width 83 height 22
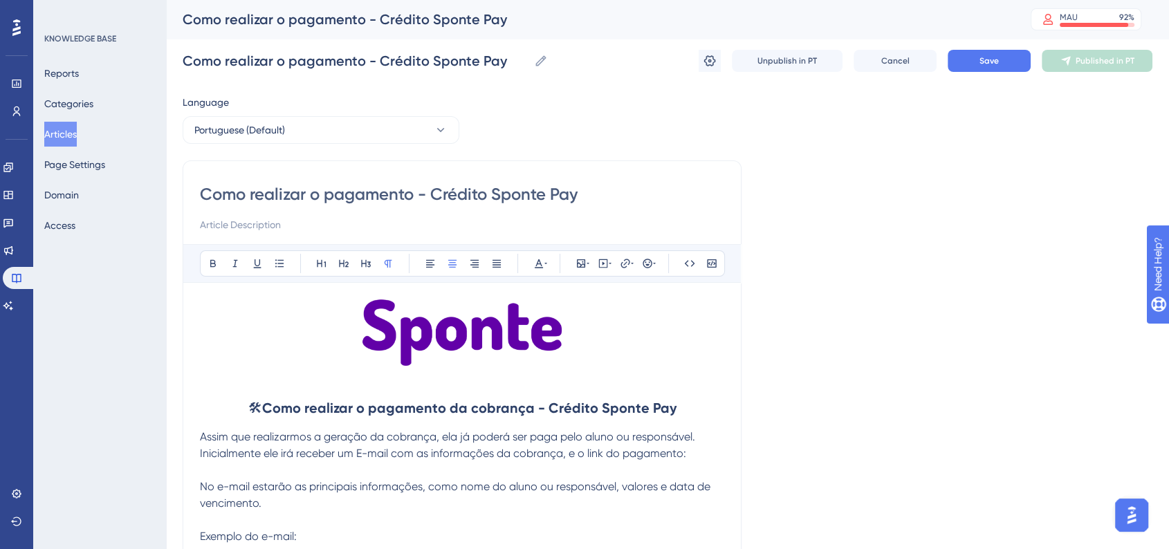
scroll to position [77, 0]
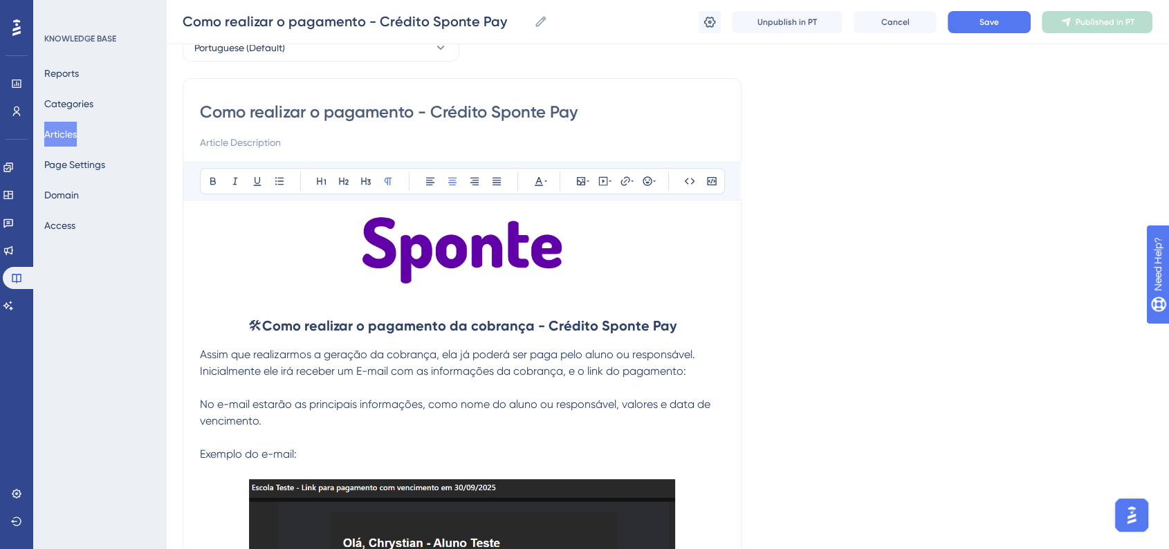
click at [553, 317] on strong "Como realizar o pagamento da cobrança - Crédito Sponte Pay" at bounding box center [469, 325] width 414 height 17
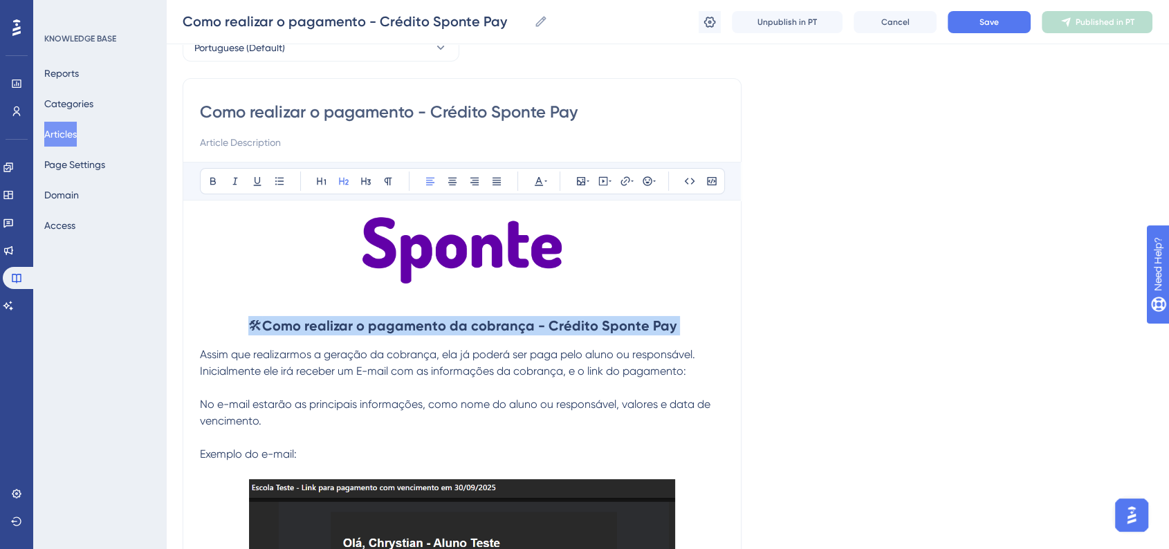
click at [553, 317] on strong "Como realizar o pagamento da cobrança - Crédito Sponte Pay" at bounding box center [469, 325] width 414 height 17
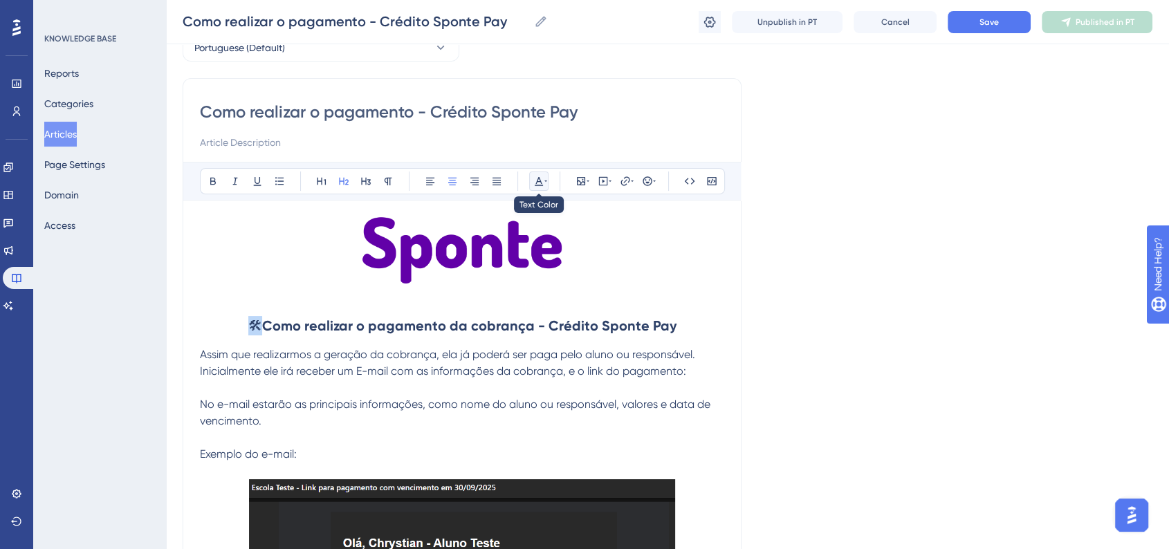
click at [541, 188] on button at bounding box center [538, 180] width 19 height 19
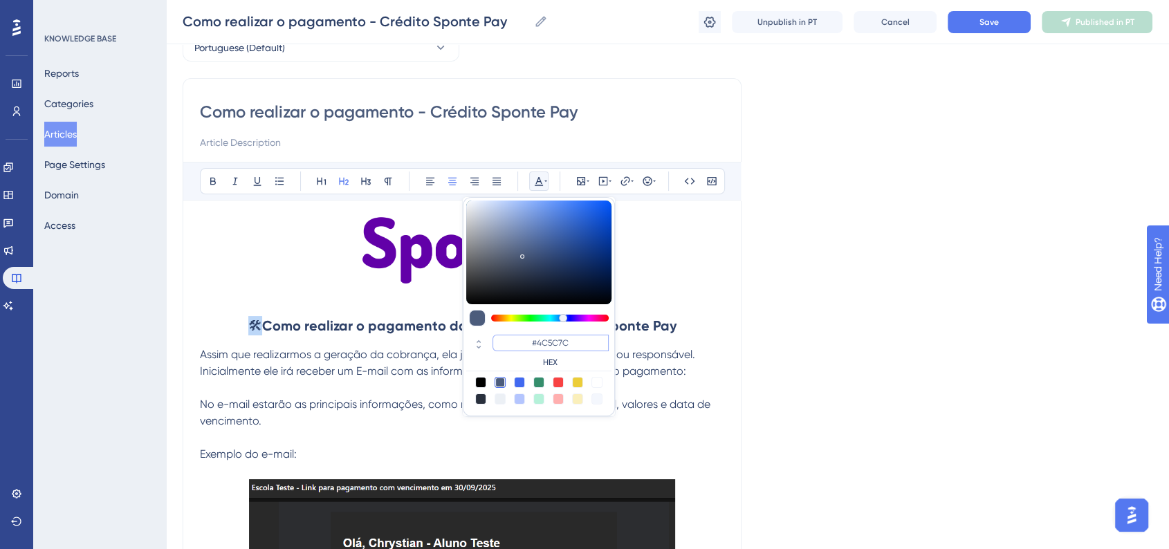
click at [546, 339] on input "#4C5C7C" at bounding box center [550, 343] width 116 height 17
paste input "270049"
type input "#270049"
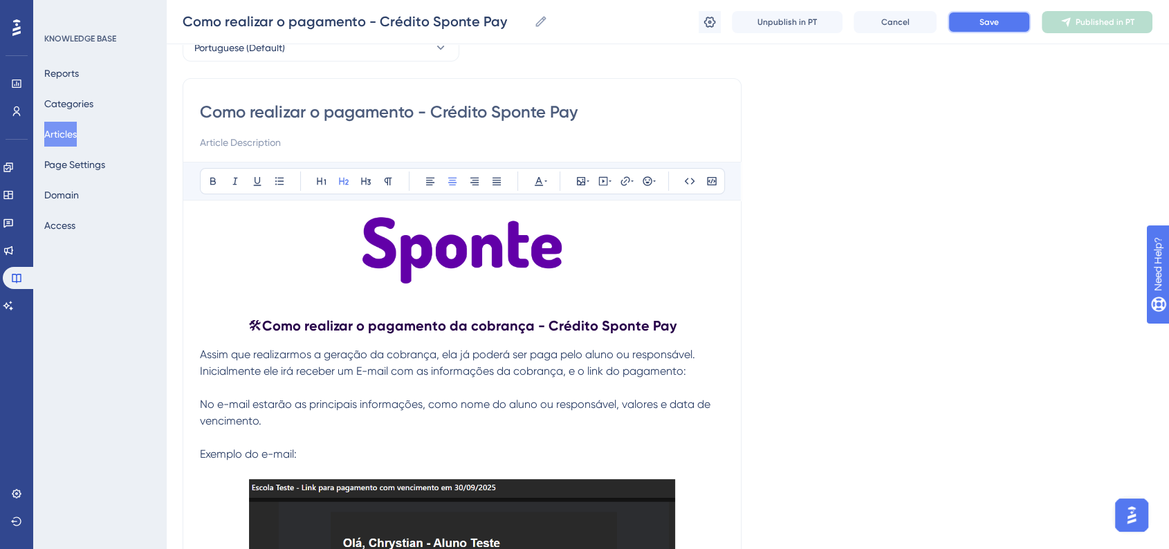
click at [990, 32] on button "Save" at bounding box center [988, 22] width 83 height 22
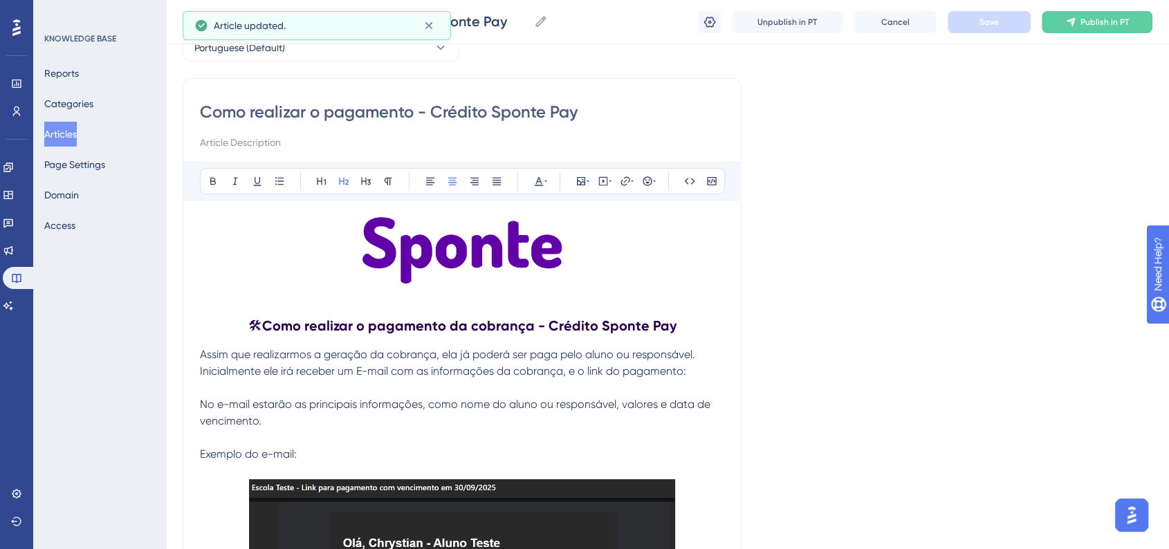
click at [256, 322] on span "🛠" at bounding box center [255, 325] width 14 height 17
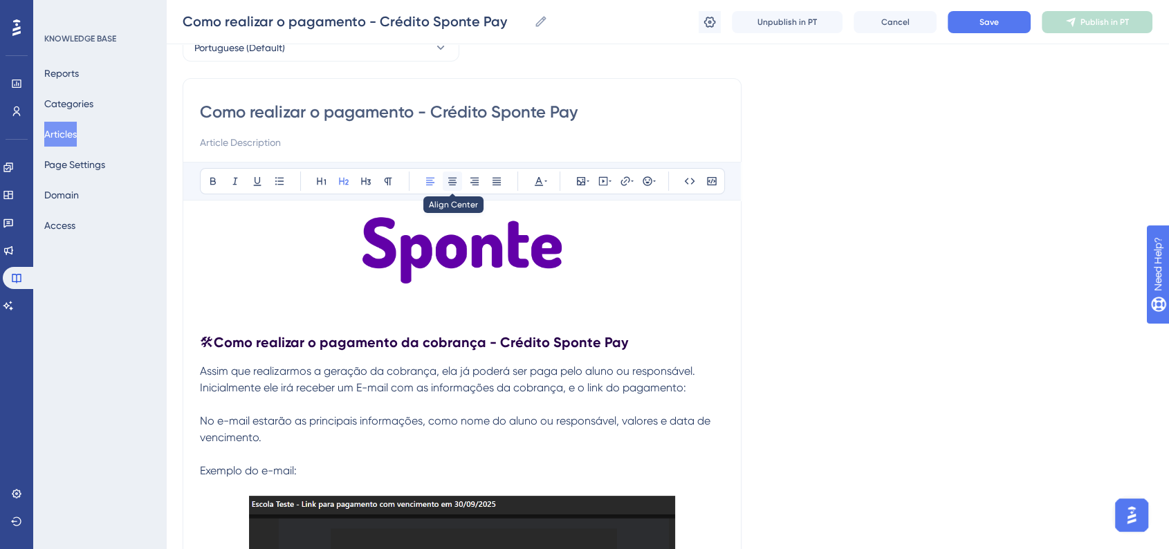
click at [458, 183] on button at bounding box center [452, 180] width 19 height 19
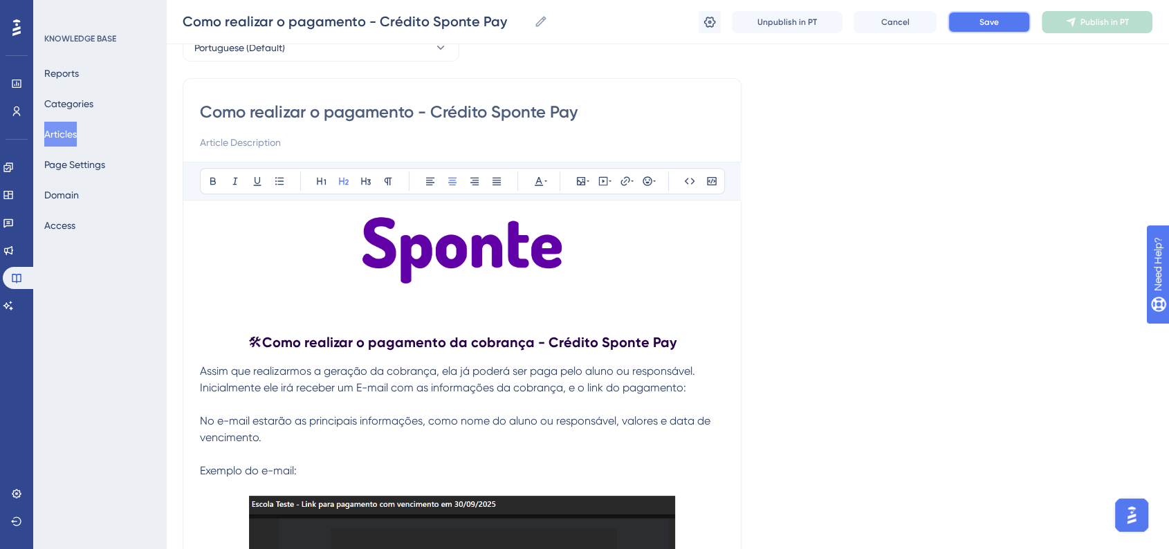
click at [988, 29] on button "Save" at bounding box center [988, 22] width 83 height 22
drag, startPoint x: 356, startPoint y: 389, endPoint x: 389, endPoint y: 391, distance: 32.6
click at [389, 391] on span "Inicialmente ele irá receber um E-mail com as informações da cobrança, e o link…" at bounding box center [443, 387] width 486 height 13
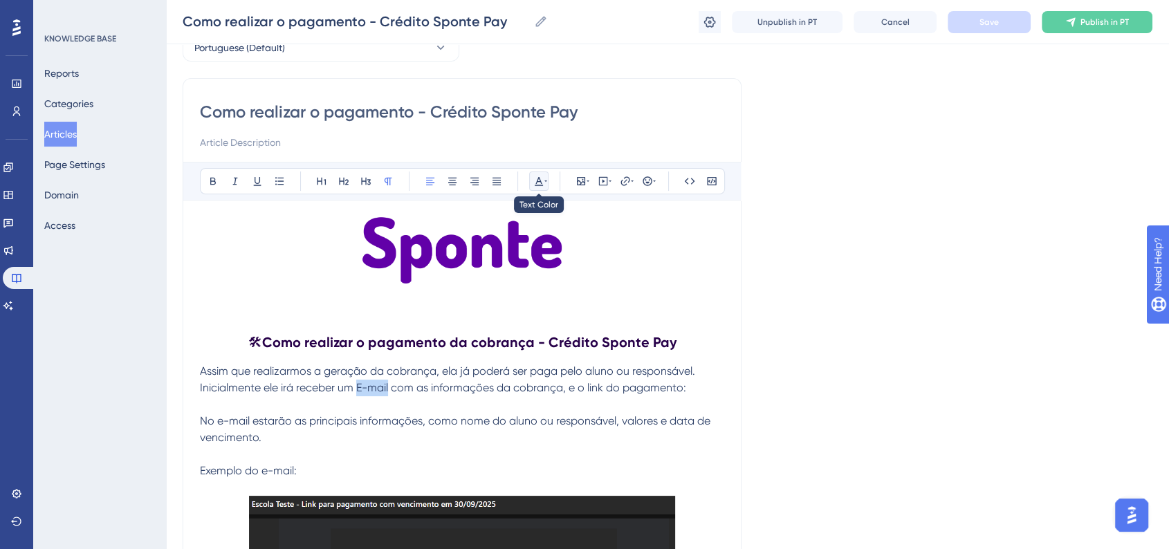
click at [537, 176] on icon at bounding box center [538, 181] width 11 height 11
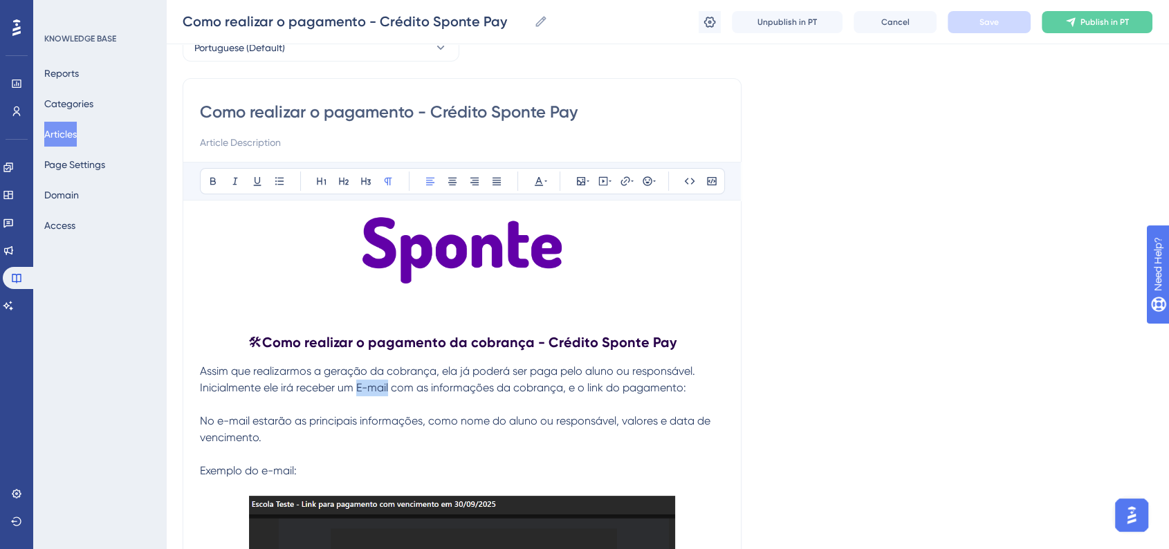
drag, startPoint x: 365, startPoint y: 391, endPoint x: 389, endPoint y: 390, distance: 24.2
click at [389, 390] on span "Inicialmente ele irá receber um E-mail com as informações da cobrança, e o link…" at bounding box center [443, 387] width 486 height 13
click at [210, 183] on icon at bounding box center [213, 182] width 6 height 8
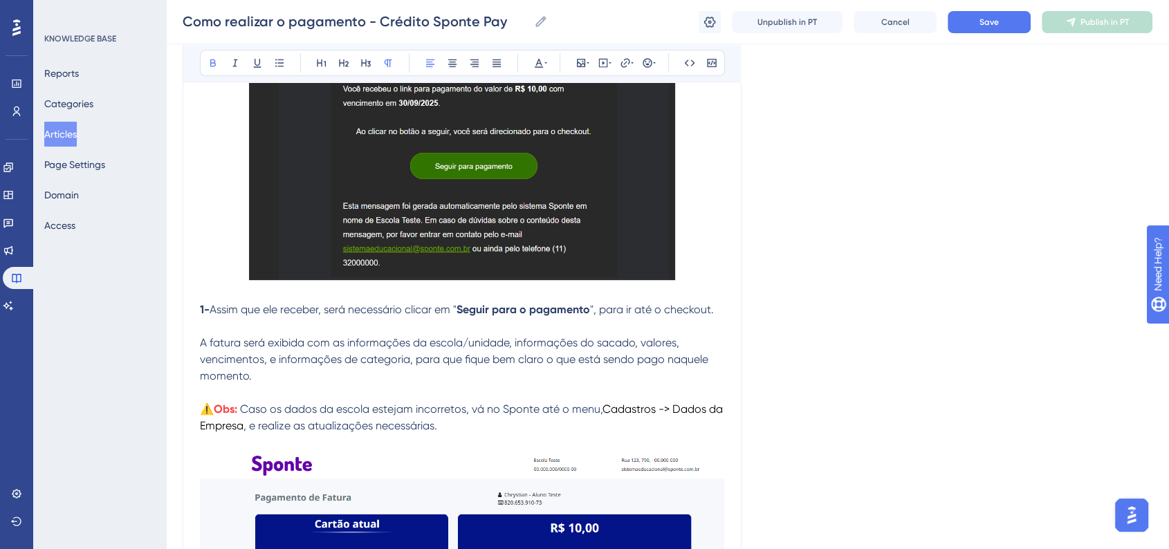
scroll to position [614, 0]
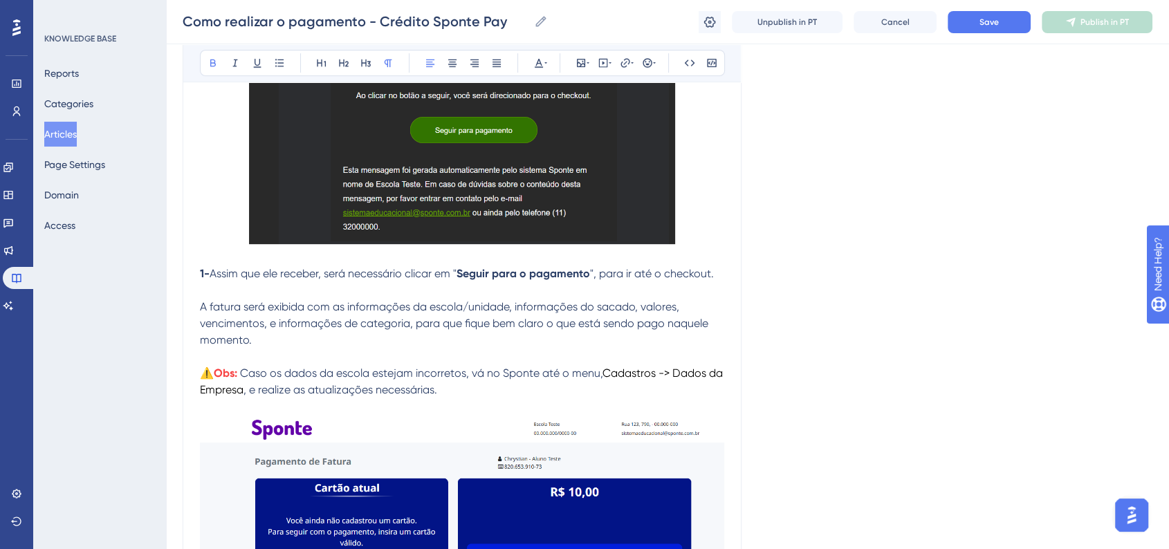
click at [201, 275] on strong "1-" at bounding box center [205, 273] width 10 height 13
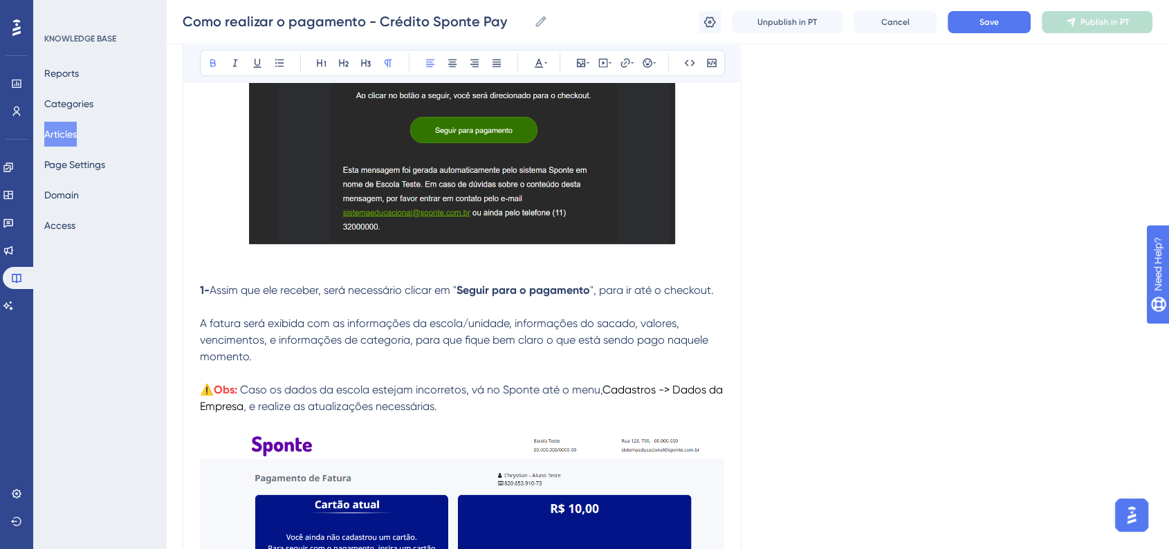
drag, startPoint x: 199, startPoint y: 292, endPoint x: 207, endPoint y: 292, distance: 8.3
click at [207, 290] on strong "1-" at bounding box center [205, 290] width 10 height 13
click at [544, 71] on button at bounding box center [538, 62] width 19 height 19
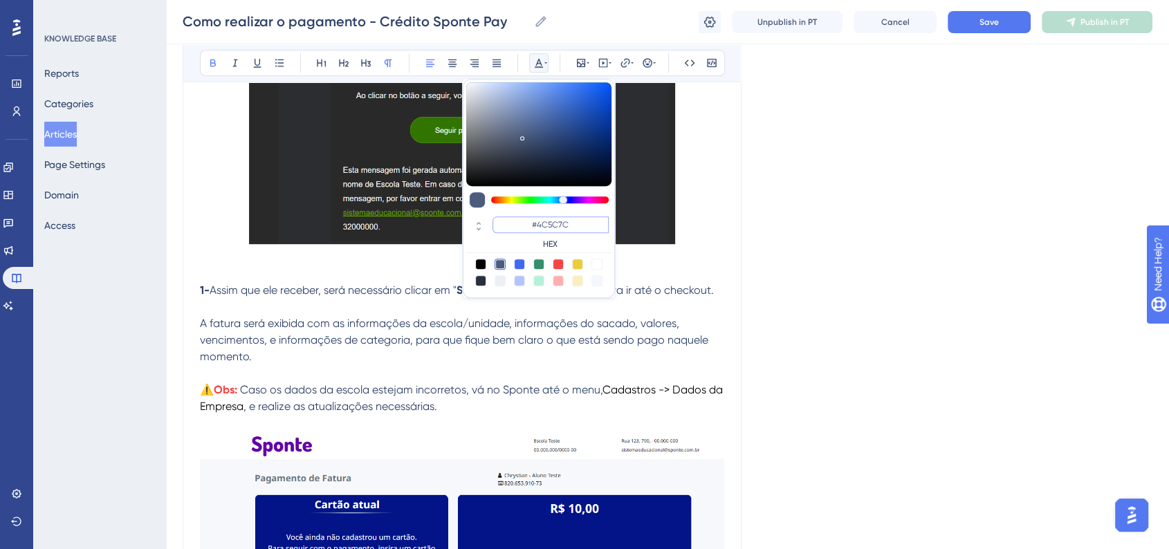
click at [553, 230] on input "#4C5C7C" at bounding box center [550, 224] width 116 height 17
paste input "6200A8"
type input "#6200A8"
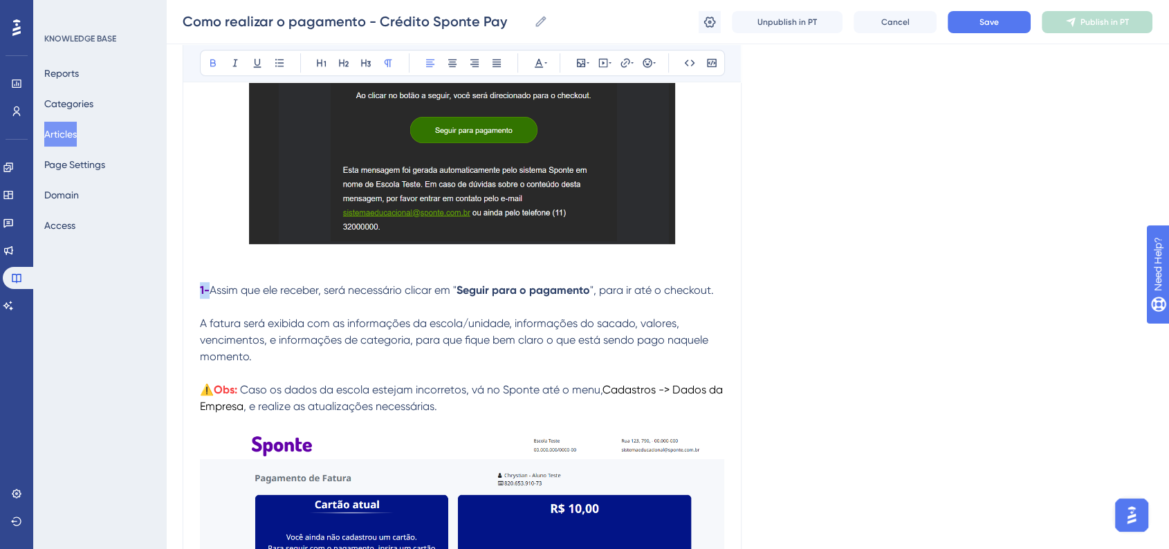
drag, startPoint x: 199, startPoint y: 289, endPoint x: 208, endPoint y: 289, distance: 9.0
click at [208, 289] on strong "1-" at bounding box center [205, 290] width 10 height 13
click at [545, 67] on icon at bounding box center [545, 62] width 3 height 11
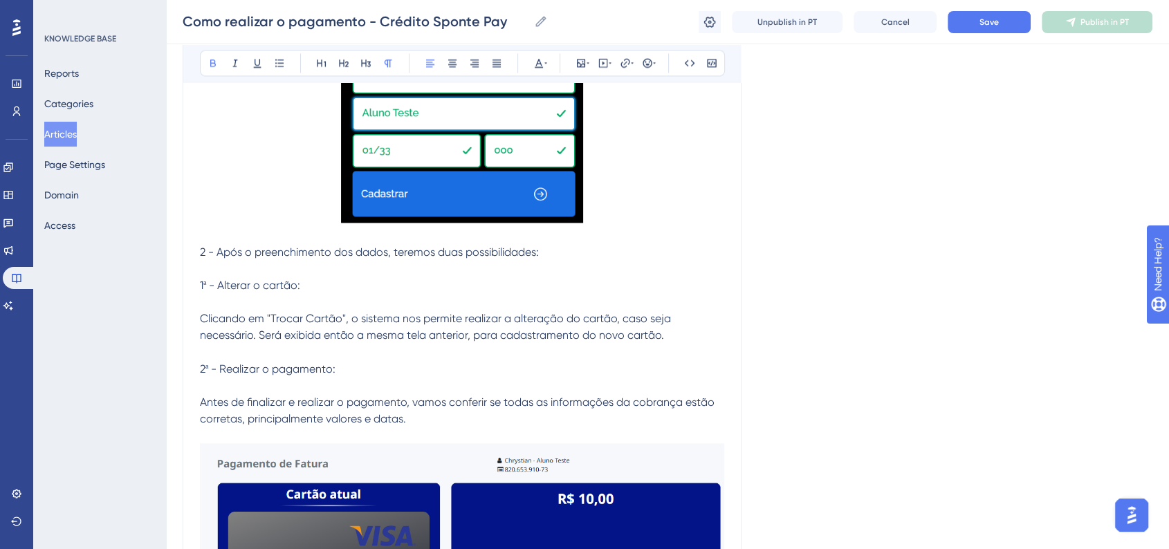
scroll to position [2228, 0]
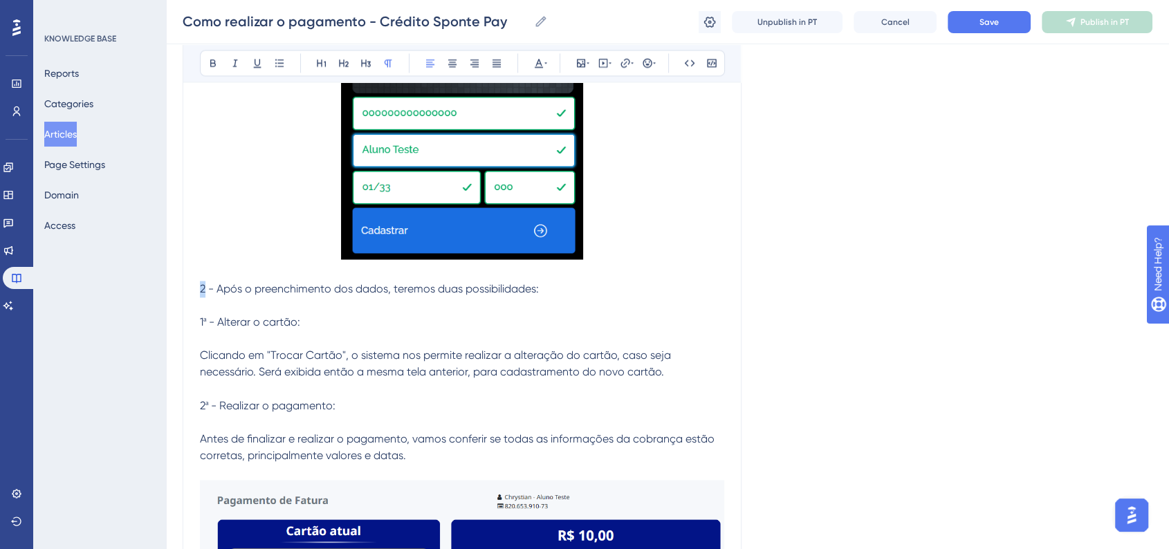
click at [205, 293] on span "2 - Após o preenchimento dos dados, teremos duas possibilidades:" at bounding box center [369, 288] width 339 height 13
click at [199, 293] on div "Como realizar o pagamento - Crédito Sponte Pay Bold Italic Underline Bullet Poi…" at bounding box center [462, 269] width 559 height 4684
click at [210, 295] on span "2 - Após o preenchimento dos dados, teremos duas possibilidades:" at bounding box center [369, 288] width 339 height 13
drag, startPoint x: 201, startPoint y: 295, endPoint x: 212, endPoint y: 295, distance: 11.1
click at [212, 295] on span "2 - Após o preenchimento dos dados, teremos duas possibilidades:" at bounding box center [369, 288] width 339 height 13
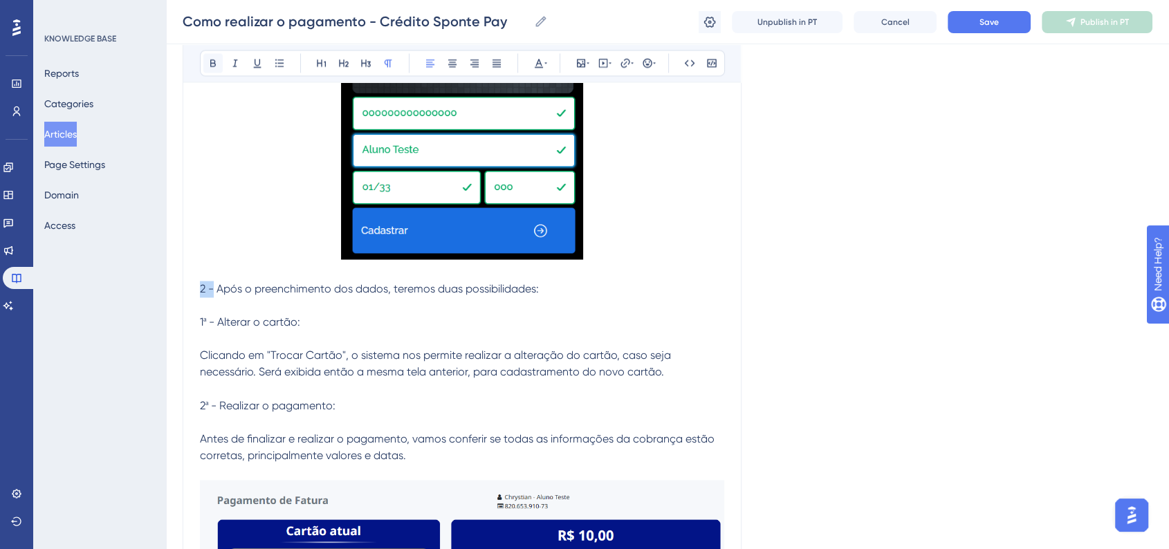
click at [211, 66] on icon at bounding box center [212, 62] width 11 height 11
click at [537, 66] on icon at bounding box center [538, 62] width 11 height 11
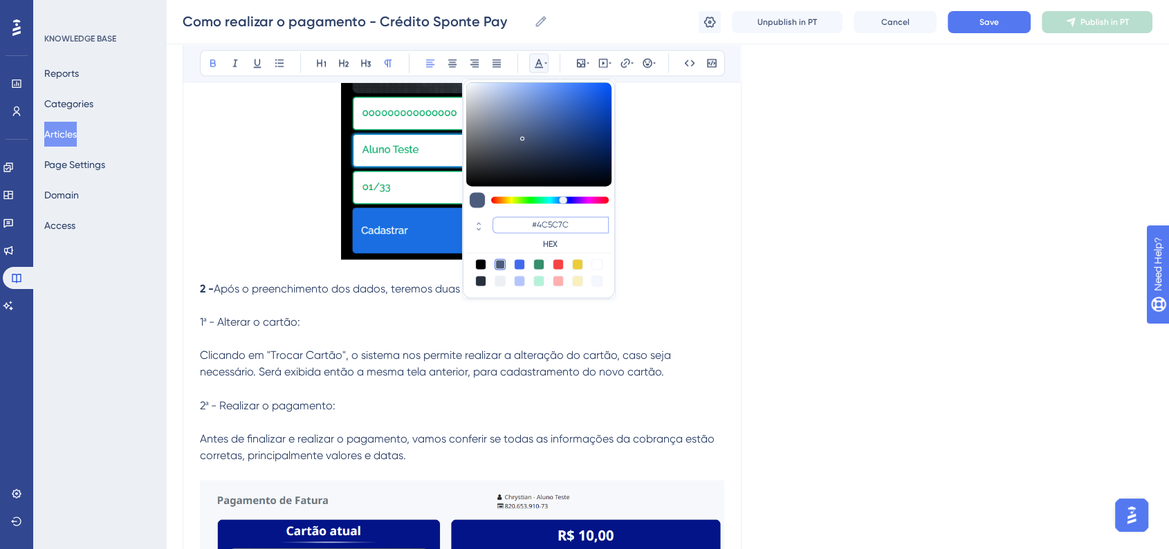
click at [558, 228] on input "#4C5C7C" at bounding box center [550, 224] width 116 height 17
paste input "6200A8"
type input "#6200A8"
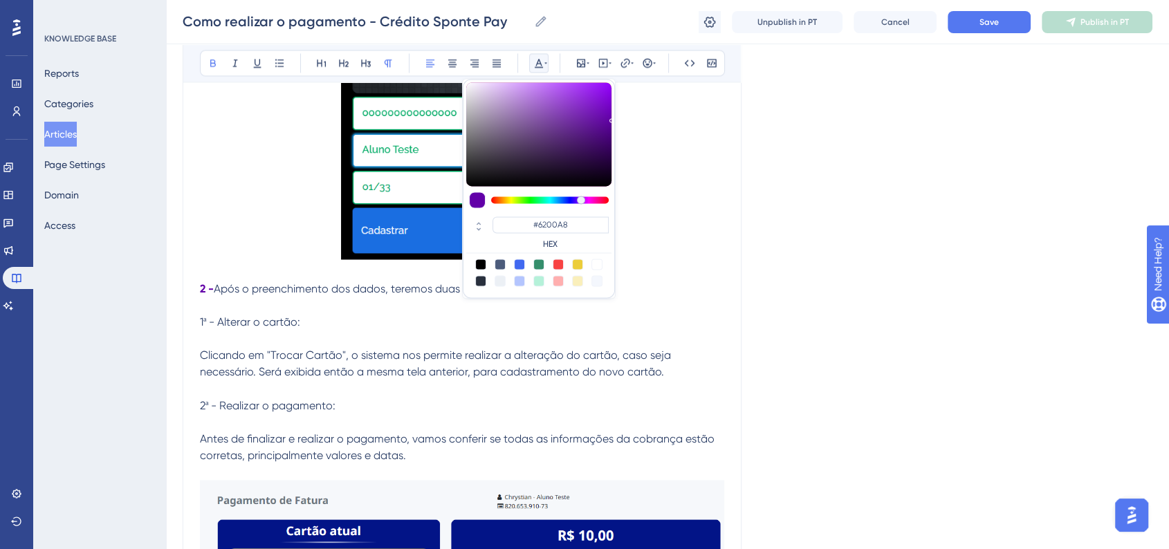
click at [812, 302] on div "Language Portuguese (Default) Como realizar o pagamento - Crédito Sponte Pay Bo…" at bounding box center [668, 276] width 970 height 4833
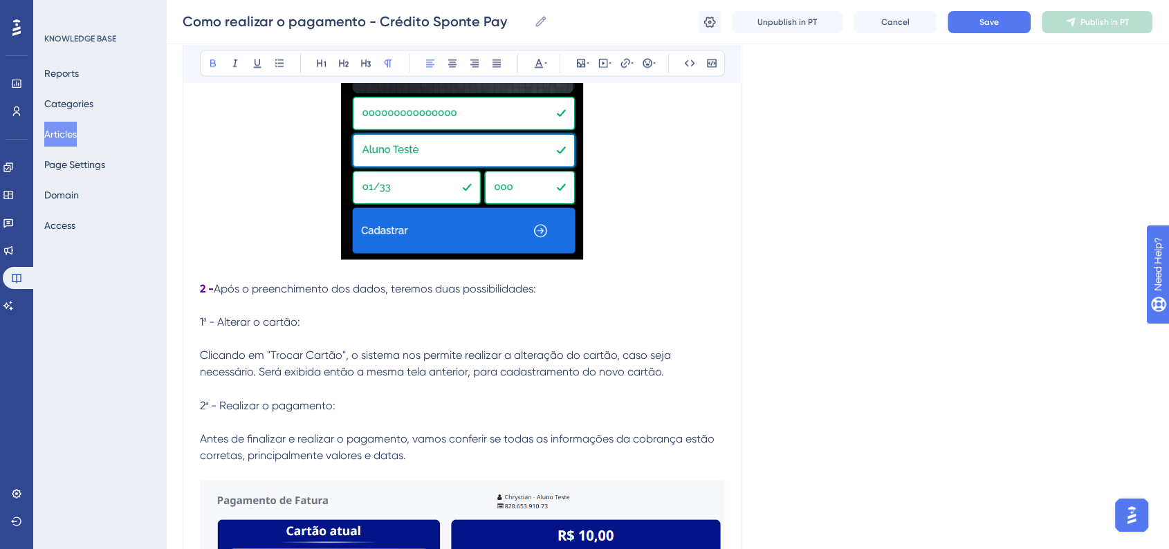
click at [199, 289] on div "Como realizar o pagamento - Crédito Sponte Pay Bold Italic Underline Bullet Poi…" at bounding box center [462, 269] width 559 height 4684
click at [198, 290] on div "Como realizar o pagamento - Crédito Sponte Pay Bold Italic Underline Bullet Poi…" at bounding box center [462, 269] width 559 height 4684
click at [204, 294] on strong "2 -" at bounding box center [207, 288] width 14 height 13
click at [201, 293] on strong "2 -" at bounding box center [207, 288] width 14 height 13
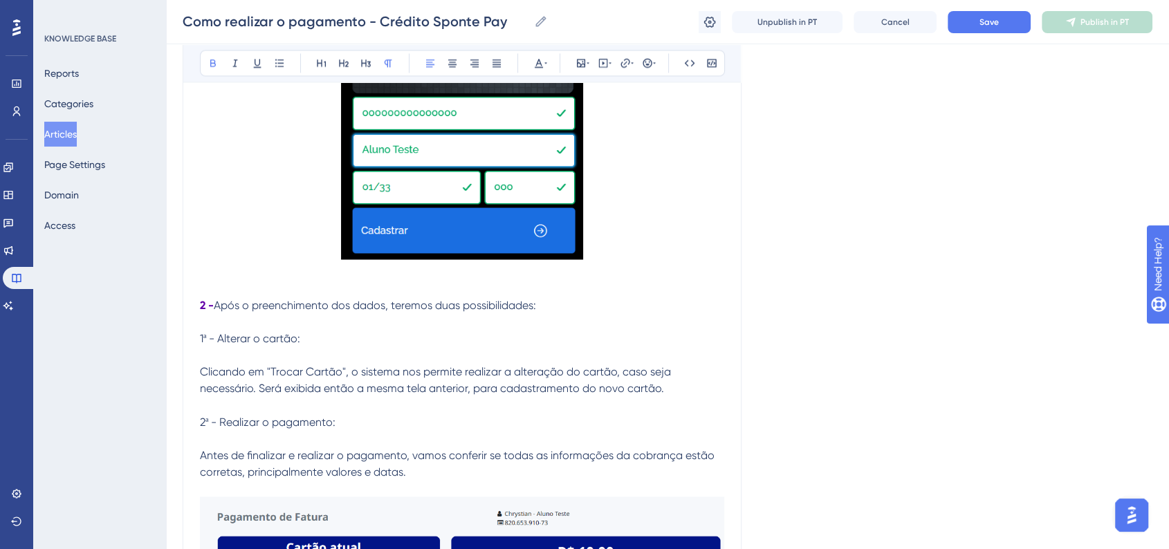
click at [863, 288] on div "Language Portuguese (Default) Como realizar o pagamento - Crédito Sponte Pay Bo…" at bounding box center [668, 285] width 970 height 4850
click at [205, 344] on div "Como realizar o pagamento - Crédito Sponte Pay Bold Italic Underline Bullet Poi…" at bounding box center [462, 277] width 559 height 4700
drag, startPoint x: 201, startPoint y: 344, endPoint x: 212, endPoint y: 344, distance: 11.1
click at [212, 344] on span "1ª - Alterar o cartão:" at bounding box center [250, 338] width 100 height 13
click at [207, 344] on span "1ª - Alterar o cartão:" at bounding box center [250, 338] width 100 height 13
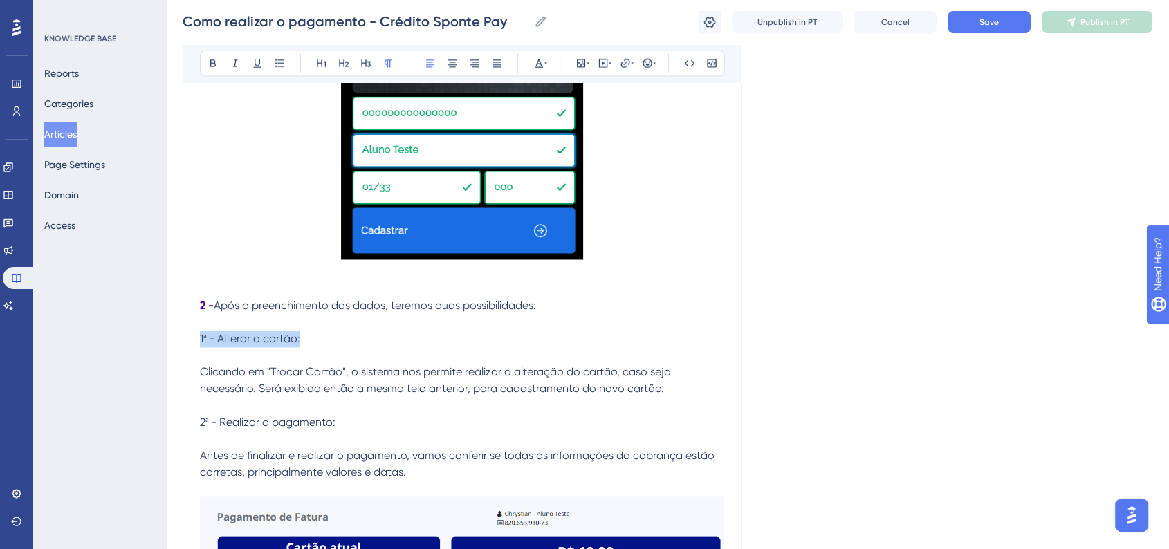
drag, startPoint x: 201, startPoint y: 345, endPoint x: 304, endPoint y: 344, distance: 103.7
click at [304, 344] on p "1ª - Alterar o cartão:" at bounding box center [462, 339] width 524 height 17
click at [201, 56] on div "Bold Italic Underline Bullet Point Heading 1 Heading 2 Heading 3 Normal Align L…" at bounding box center [462, 63] width 525 height 26
click at [207, 62] on icon at bounding box center [212, 62] width 11 height 11
click at [835, 364] on div "Language Portuguese (Default) Como realizar o pagamento - Crédito Sponte Pay Bo…" at bounding box center [668, 285] width 970 height 4850
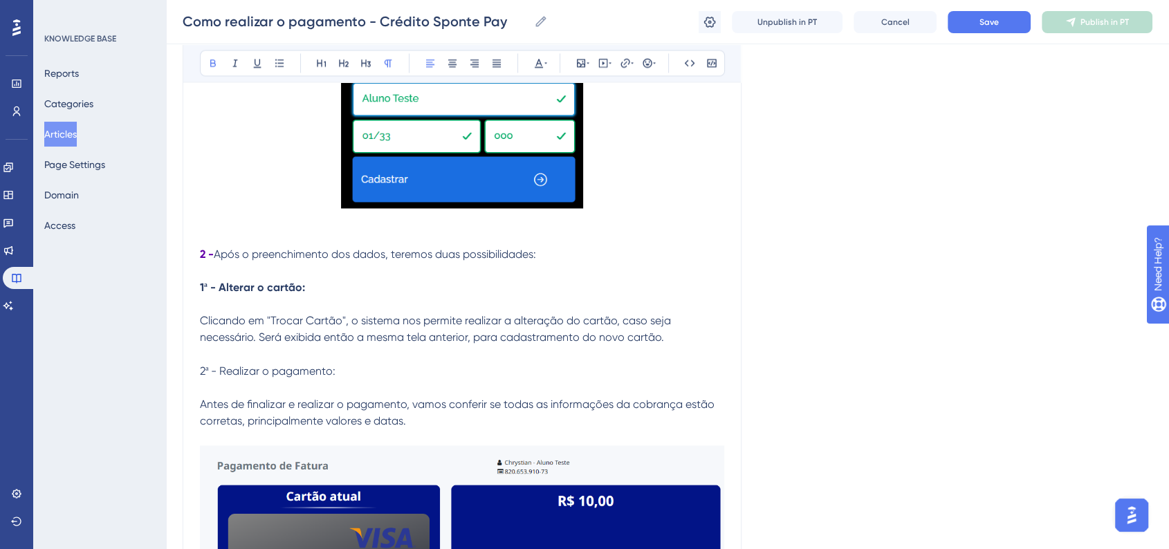
scroll to position [2305, 0]
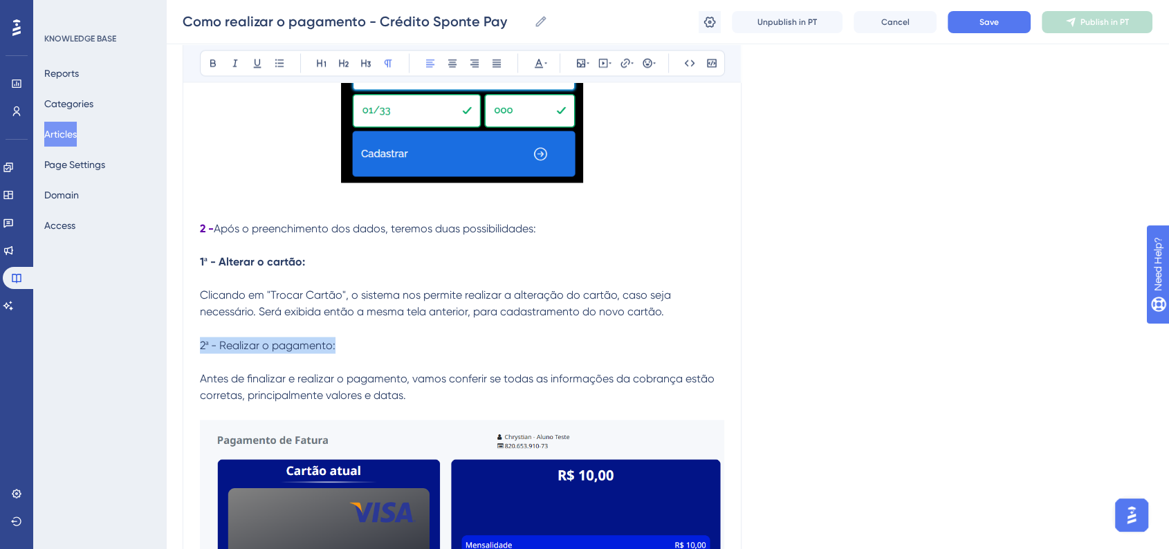
drag, startPoint x: 200, startPoint y: 346, endPoint x: 355, endPoint y: 346, distance: 154.9
click at [355, 346] on p "2ª - Realizar o pagamento:" at bounding box center [462, 345] width 524 height 17
click at [216, 57] on icon at bounding box center [212, 62] width 11 height 11
click at [378, 335] on p at bounding box center [462, 328] width 524 height 17
drag, startPoint x: 269, startPoint y: 301, endPoint x: 338, endPoint y: 303, distance: 69.2
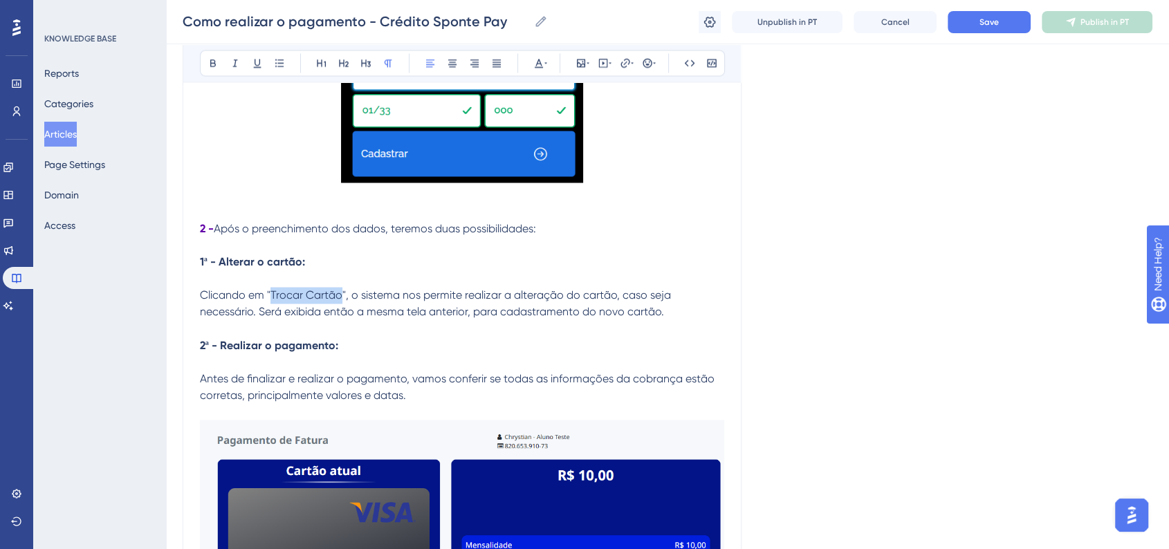
click at [338, 303] on span "Clicando em "Trocar Cartão", o sistema nos permite realizar a alteração do cart…" at bounding box center [437, 303] width 474 height 30
click at [209, 64] on icon at bounding box center [212, 62] width 11 height 11
click at [783, 288] on div "Language Portuguese (Default) Como realizar o pagamento - Crédito Sponte Pay Bo…" at bounding box center [668, 209] width 970 height 4850
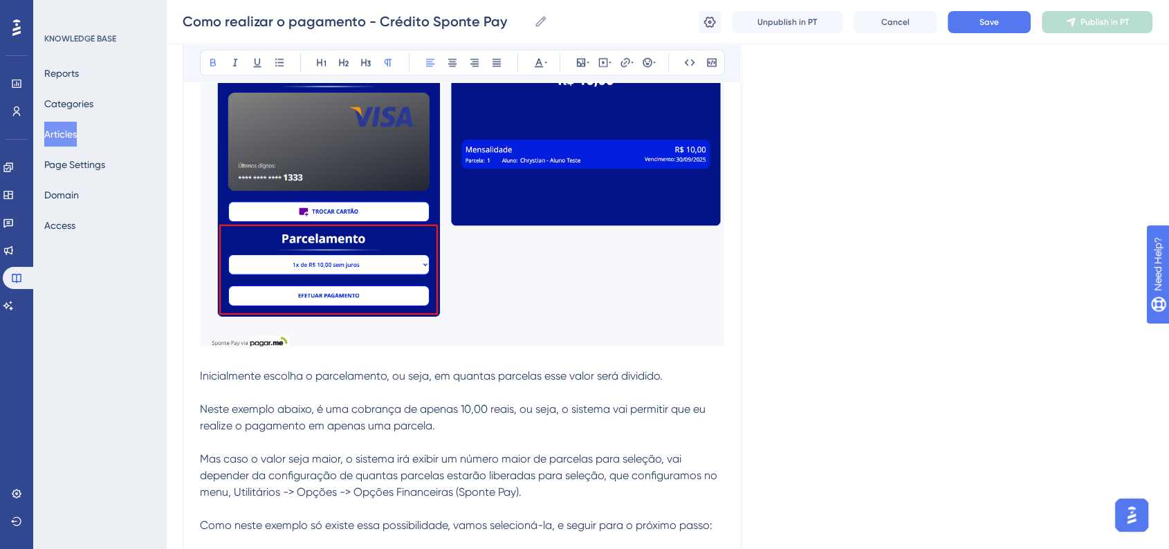
scroll to position [2766, 0]
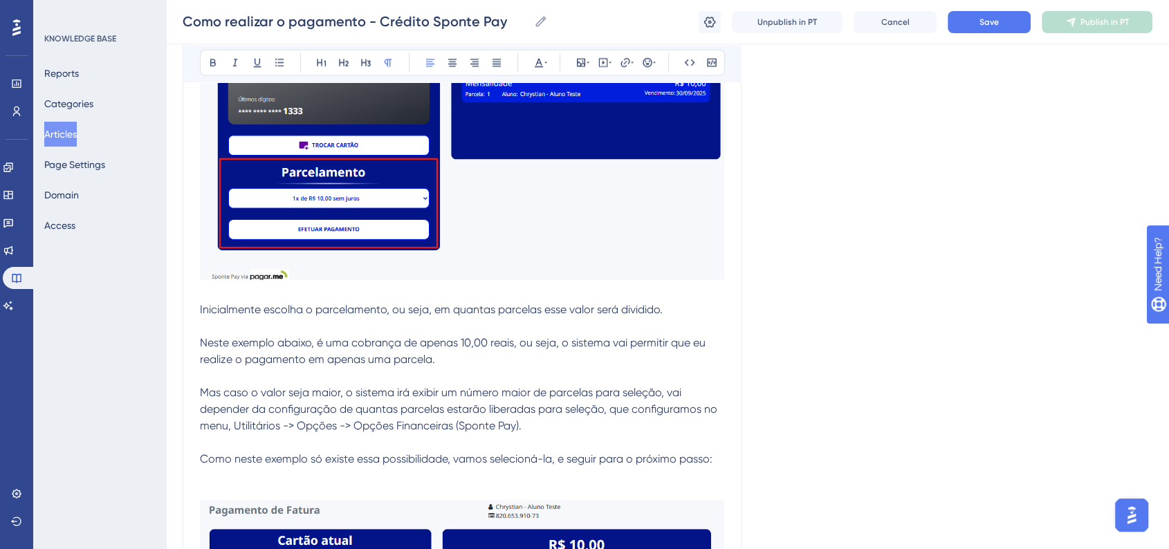
click at [268, 316] on span "Inicialmente escolha o parcelamento, ou seja, em quantas parcelas esse valor se…" at bounding box center [431, 309] width 463 height 13
drag, startPoint x: 266, startPoint y: 317, endPoint x: 384, endPoint y: 317, distance: 118.3
click at [384, 316] on span "Inicialmente escolha o parcelamento, ou seja, em quantas parcelas esse valor se…" at bounding box center [431, 309] width 463 height 13
drag, startPoint x: 216, startPoint y: 65, endPoint x: 207, endPoint y: 183, distance: 117.9
click at [216, 64] on icon at bounding box center [212, 62] width 11 height 11
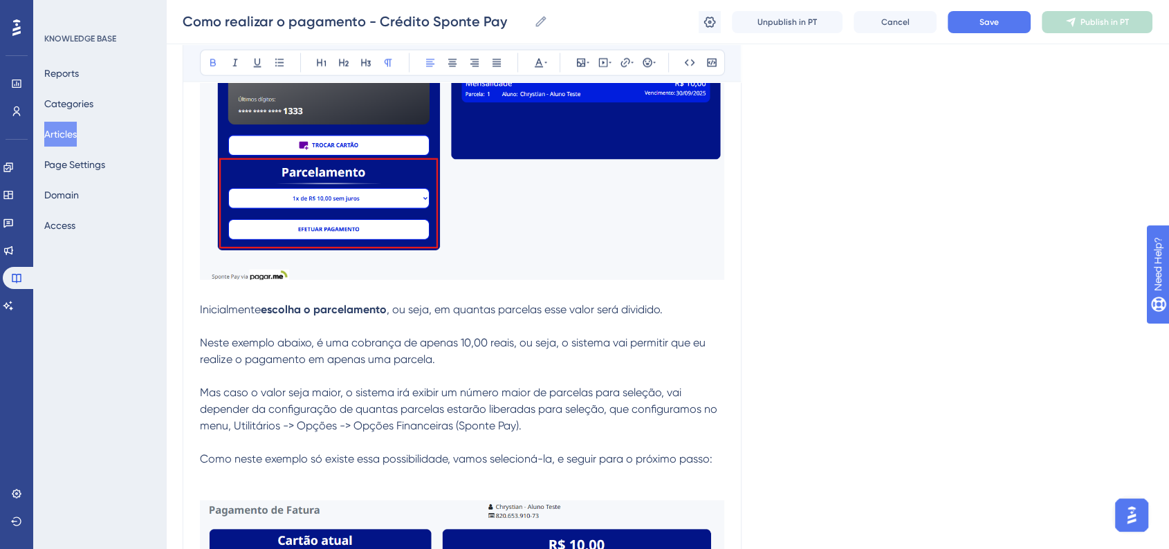
drag, startPoint x: 198, startPoint y: 304, endPoint x: 198, endPoint y: 313, distance: 8.3
click at [200, 316] on span "Inicialmente" at bounding box center [230, 309] width 61 height 13
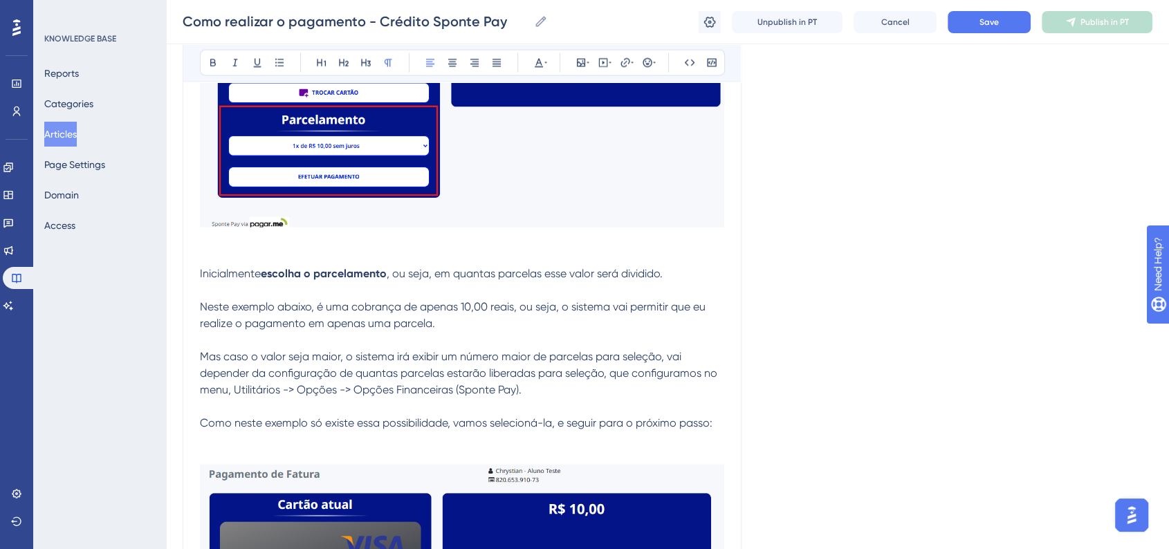
scroll to position [2843, 0]
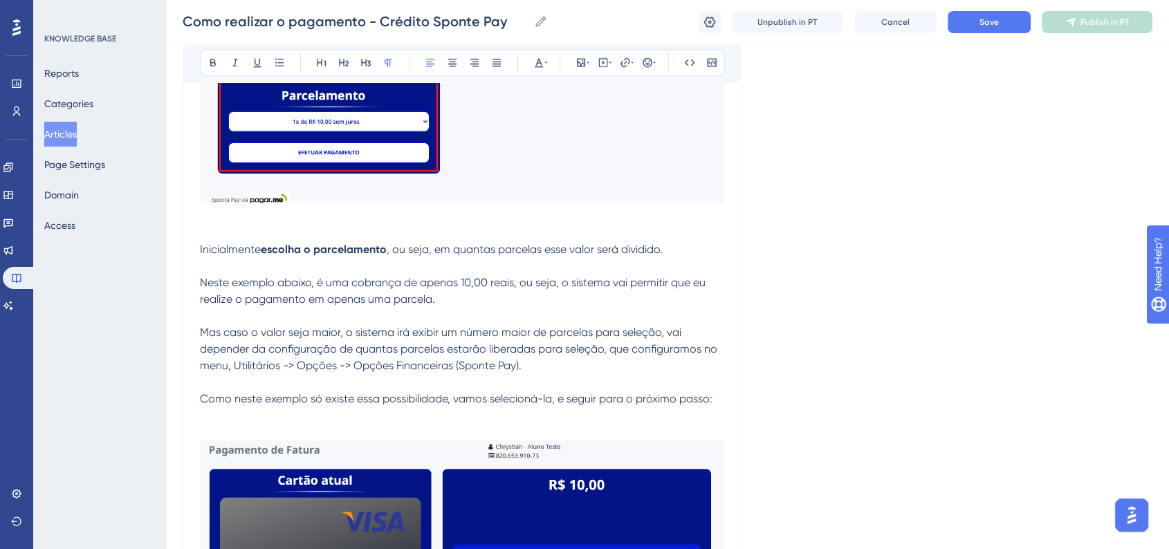
click at [203, 336] on span "Mas caso o valor seja maior, o sistema irá exibir um número maior de parcelas p…" at bounding box center [460, 349] width 520 height 46
click at [647, 64] on icon at bounding box center [646, 62] width 9 height 9
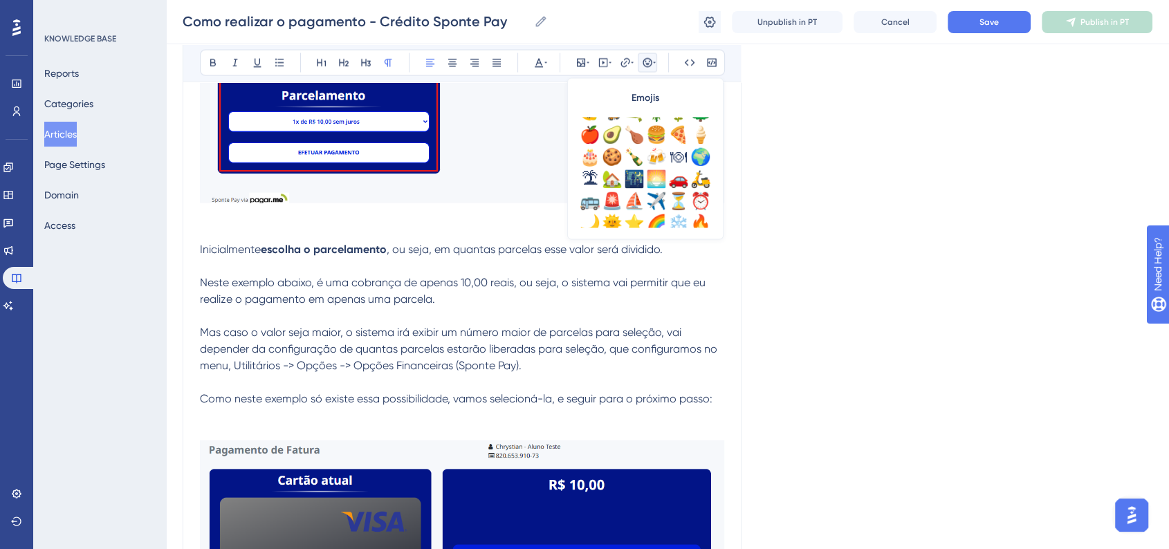
scroll to position [461, 0]
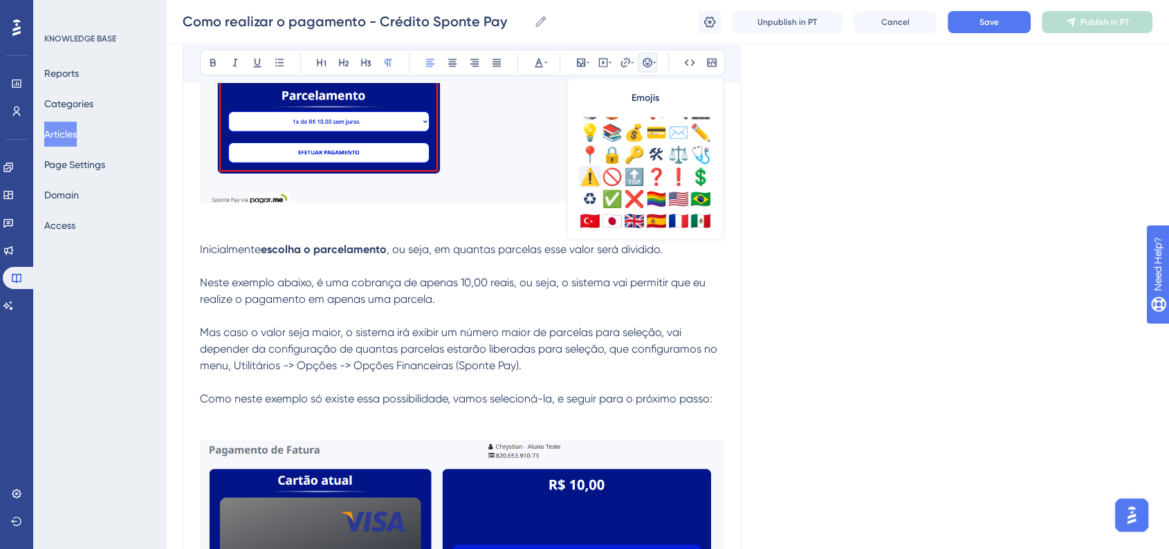
click at [587, 180] on div "⚠️" at bounding box center [590, 177] width 22 height 22
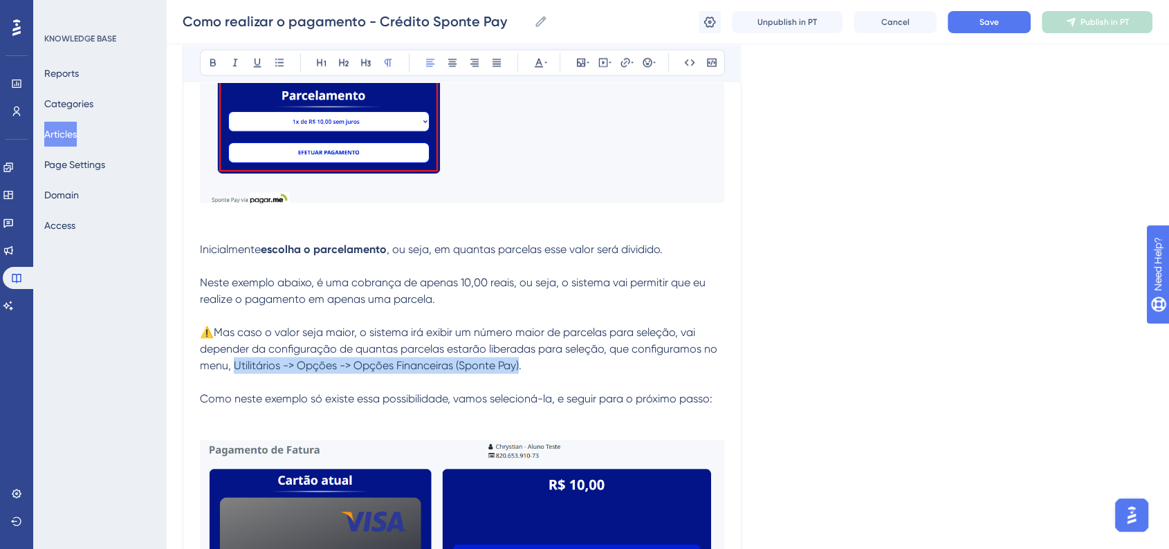
drag, startPoint x: 236, startPoint y: 376, endPoint x: 519, endPoint y: 373, distance: 283.5
click at [519, 372] on span "⚠️Mas caso o valor seja maior, o sistema irá exibir um número maior de parcelas…" at bounding box center [460, 349] width 520 height 46
click at [544, 70] on button at bounding box center [538, 62] width 19 height 19
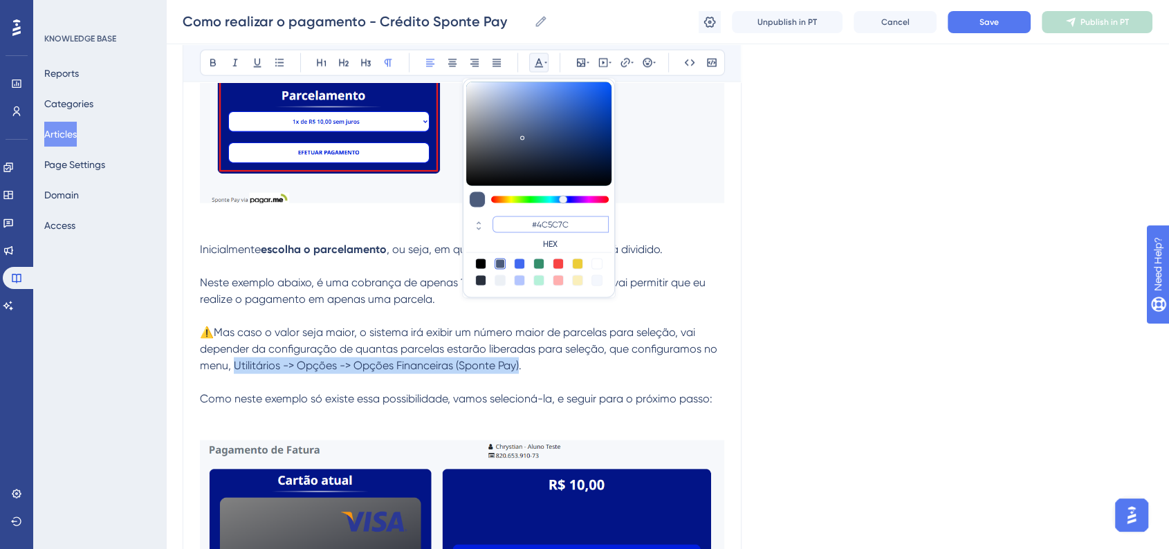
click at [557, 219] on input "#4C5C7C" at bounding box center [550, 224] width 116 height 17
paste input "6200A8"
type input "#6200A8"
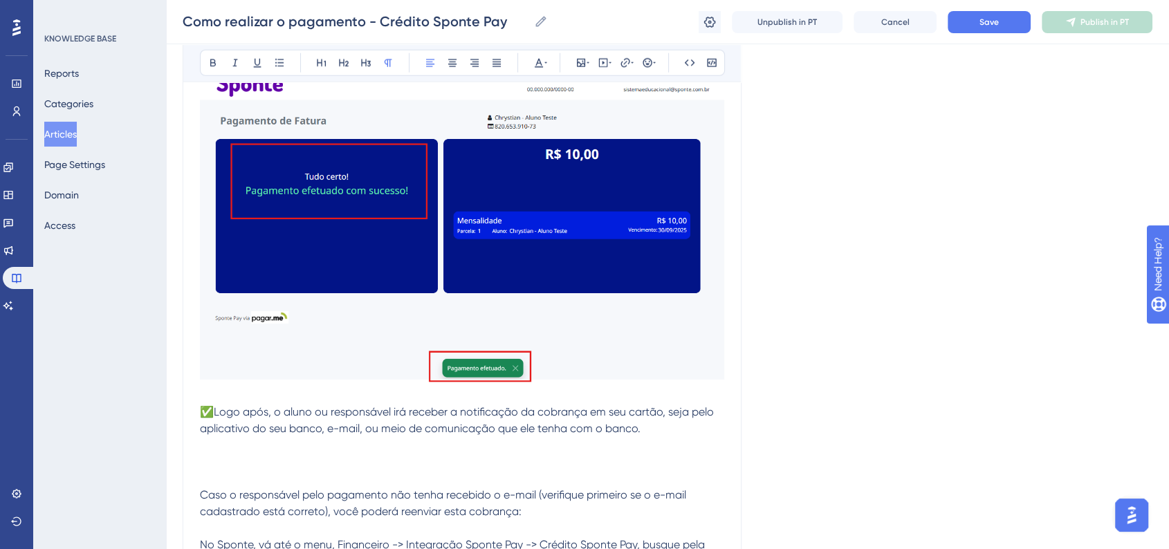
scroll to position [3765, 0]
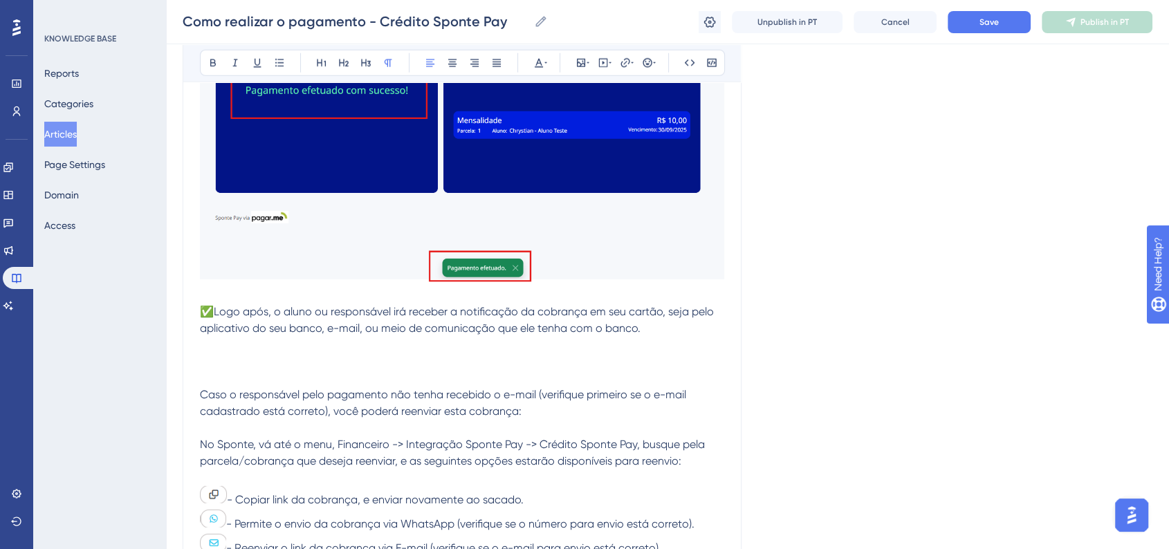
click at [203, 318] on span "✅Logo após, o aluno ou responsável irá receber a notificação da cobrança em seu…" at bounding box center [458, 320] width 517 height 30
click at [379, 367] on p at bounding box center [462, 361] width 524 height 17
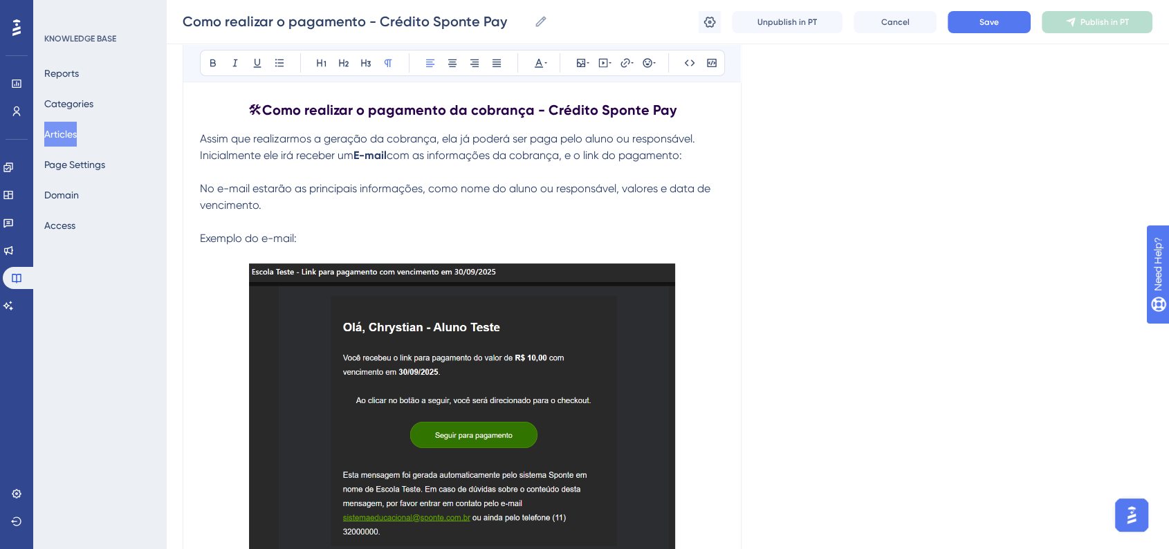
scroll to position [0, 0]
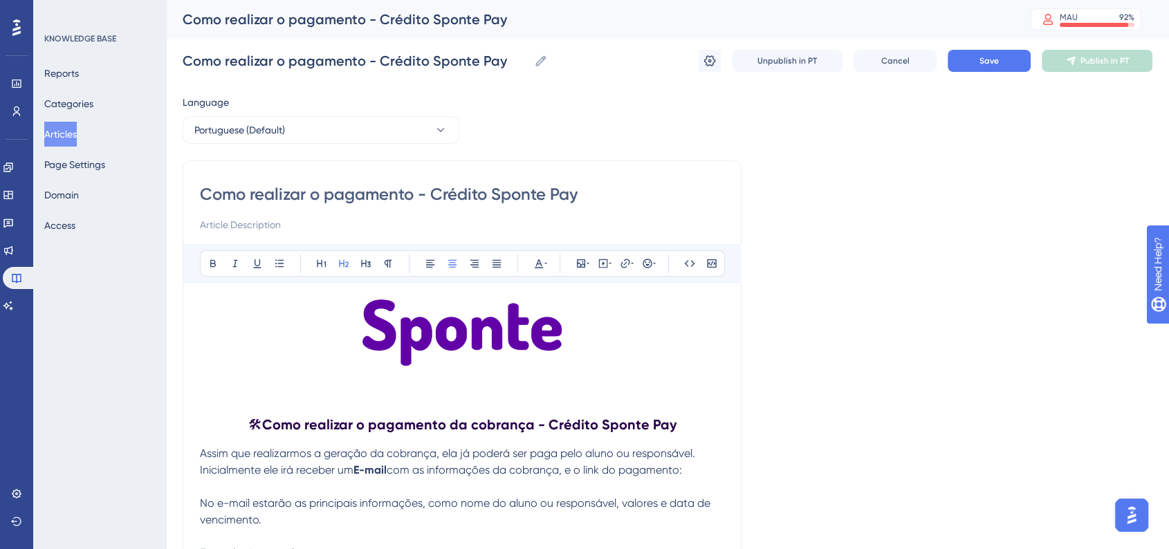
drag, startPoint x: 256, startPoint y: 422, endPoint x: 683, endPoint y: 428, distance: 427.4
click at [683, 428] on h2 "🛠 Como realizar o pagamento da cobrança - Crédito Sponte Pay" at bounding box center [462, 424] width 524 height 41
copy h2 "🛠 Como realizar o pagamento da cobrança - Crédito Sponte Pay"
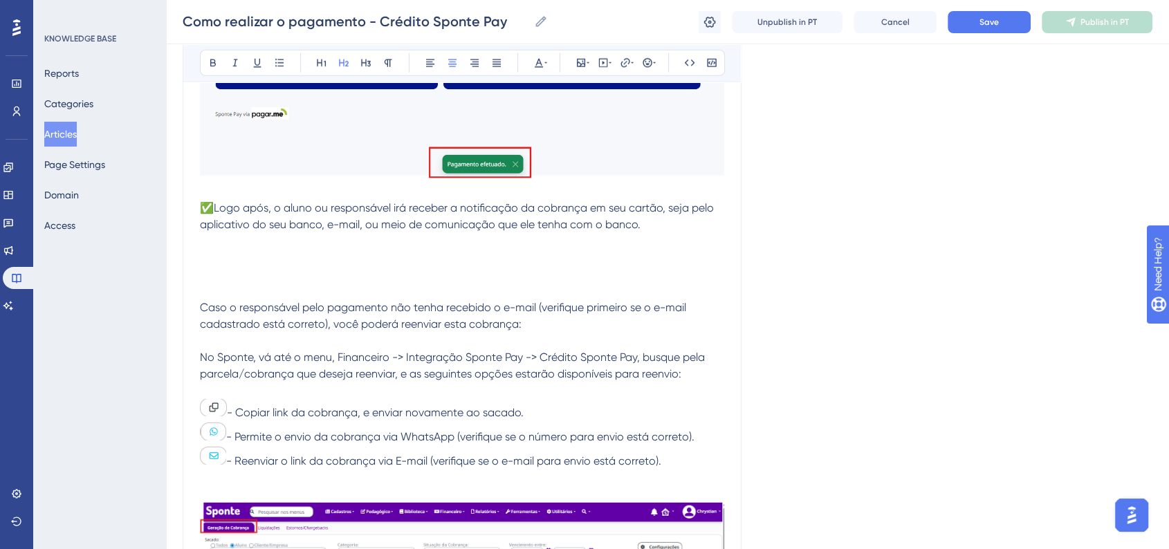
scroll to position [3841, 0]
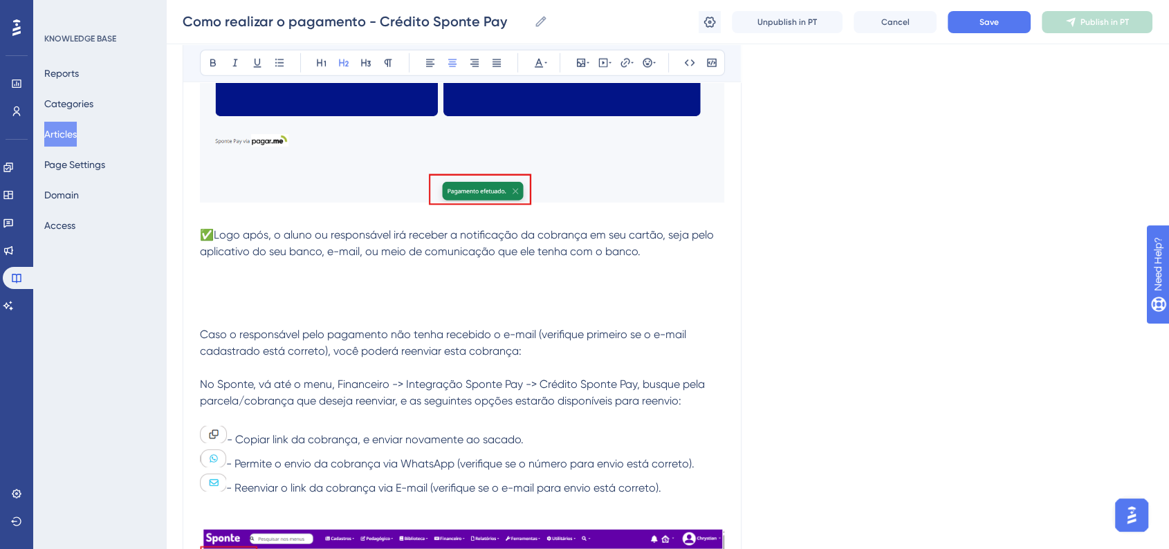
click at [310, 307] on p at bounding box center [462, 301] width 524 height 17
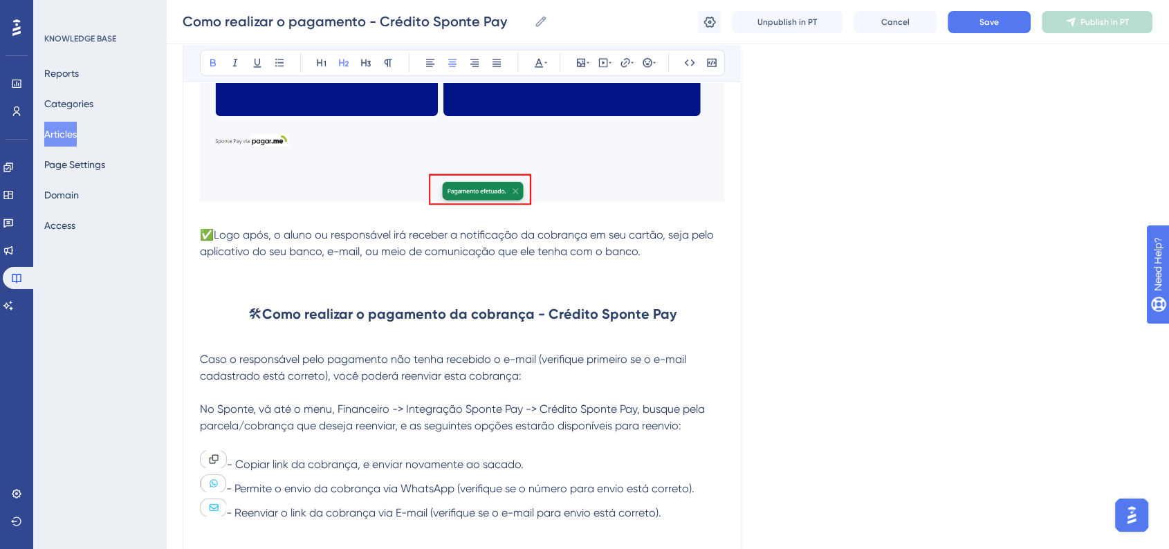
drag, startPoint x: 374, startPoint y: 322, endPoint x: 680, endPoint y: 331, distance: 305.8
click at [680, 331] on h2 "🛠 Como realizar o pagamento da cobrança - Crédito Sponte Pay" at bounding box center [462, 313] width 524 height 41
click at [358, 70] on button at bounding box center [365, 62] width 19 height 19
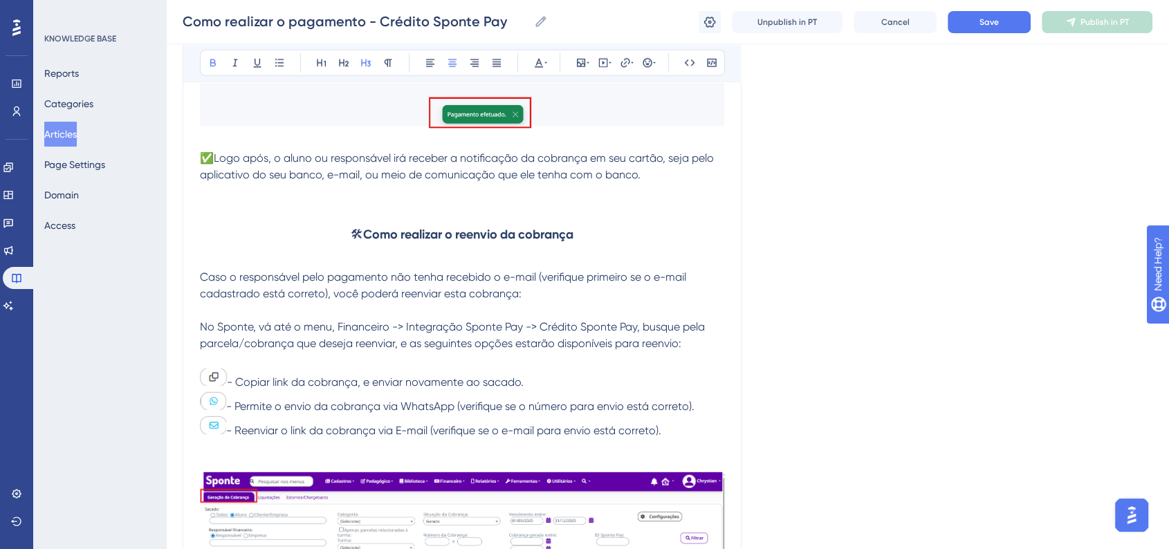
scroll to position [3765, 0]
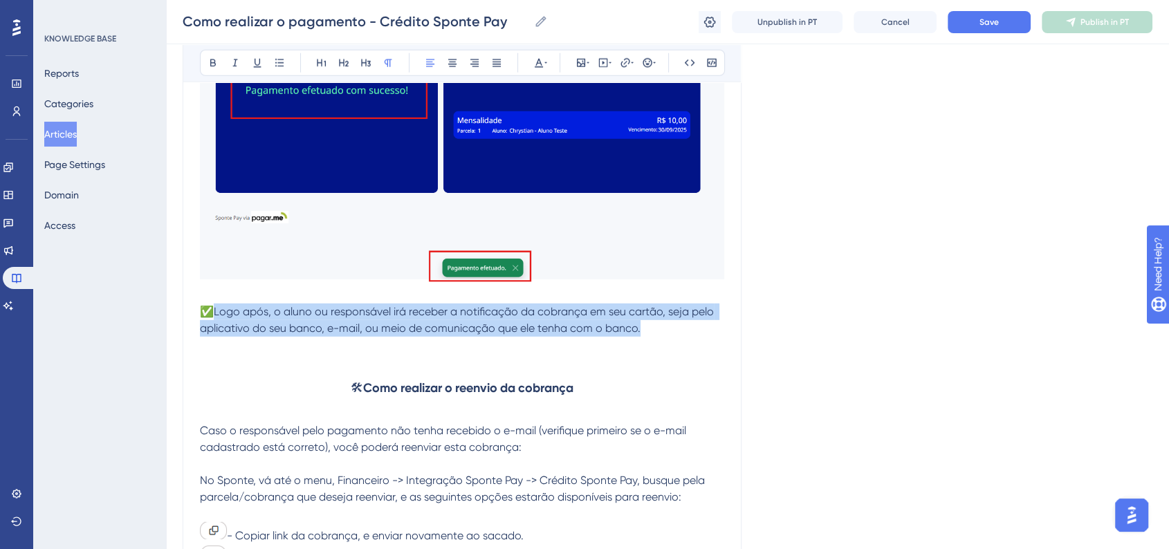
drag, startPoint x: 215, startPoint y: 318, endPoint x: 663, endPoint y: 333, distance: 448.4
click at [663, 333] on p "✅Logo após, o aluno ou responsável irá receber a notificação da cobrança em seu…" at bounding box center [462, 320] width 524 height 33
click at [210, 73] on div "Bold Italic Underline Bullet Point Heading 1 Heading 2 Heading 3 Normal Align L…" at bounding box center [462, 63] width 525 height 26
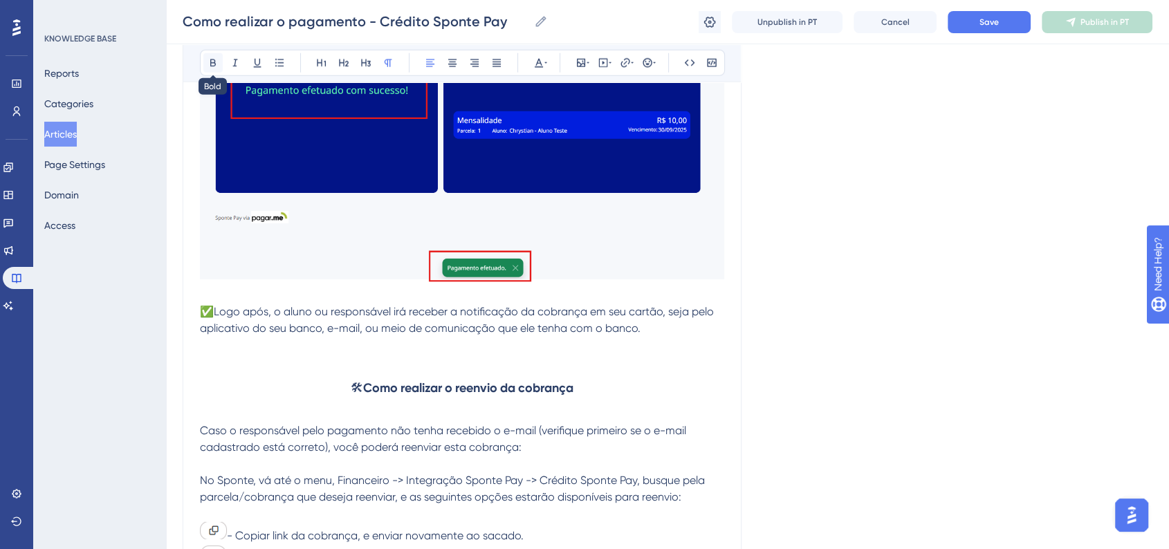
click at [216, 67] on icon at bounding box center [212, 62] width 11 height 11
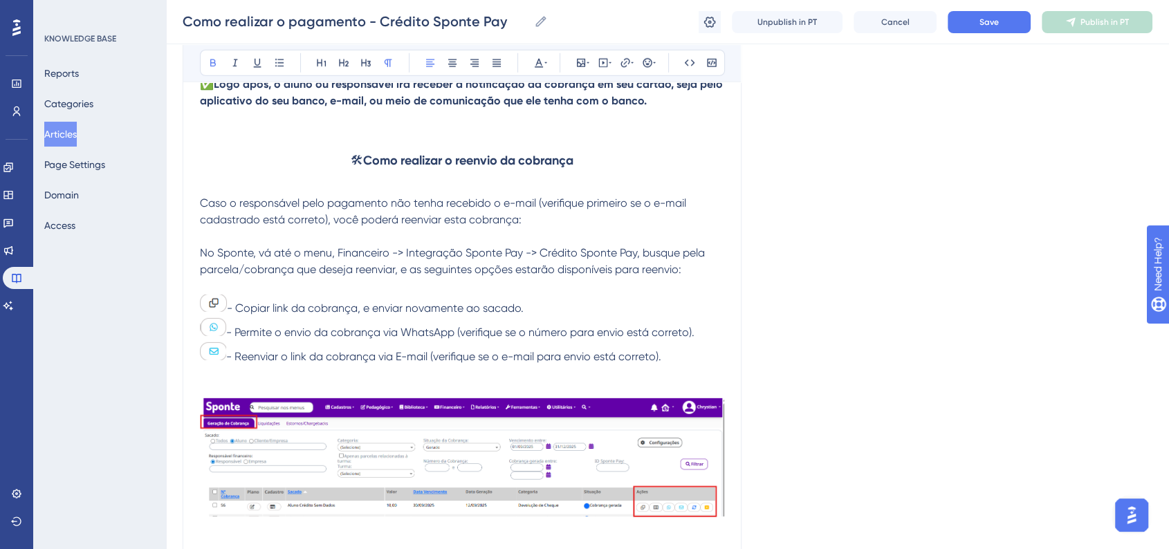
scroll to position [3995, 0]
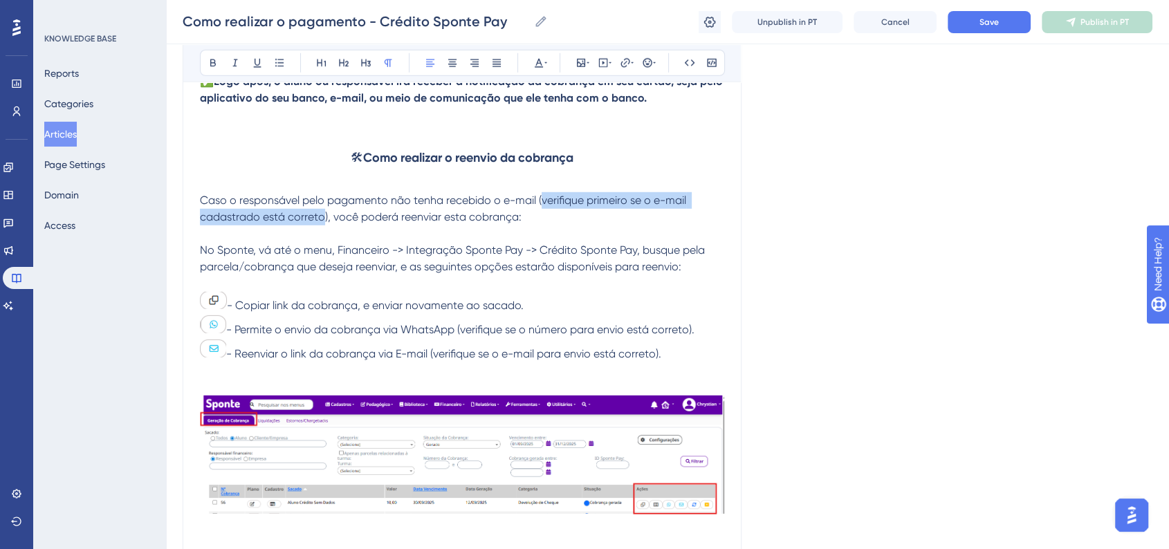
drag, startPoint x: 542, startPoint y: 210, endPoint x: 322, endPoint y: 225, distance: 220.4
click at [322, 223] on span "Caso o responsável pelo pagamento não tenha recebido o e-mail (verifique primei…" at bounding box center [444, 209] width 489 height 30
click at [542, 66] on icon at bounding box center [538, 62] width 11 height 11
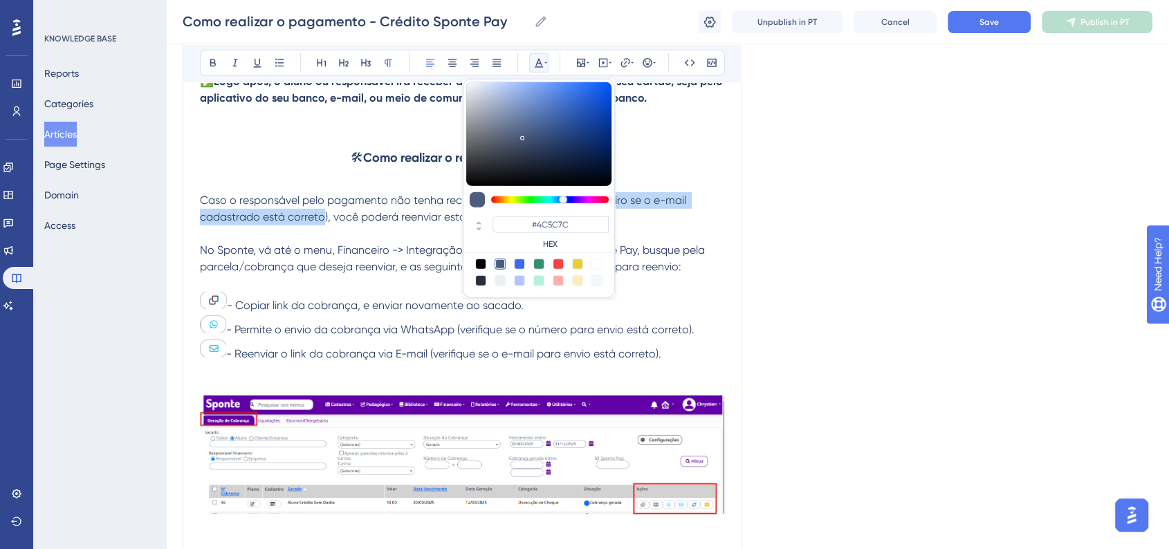
click at [559, 267] on div at bounding box center [558, 264] width 11 height 11
type input "#F84343"
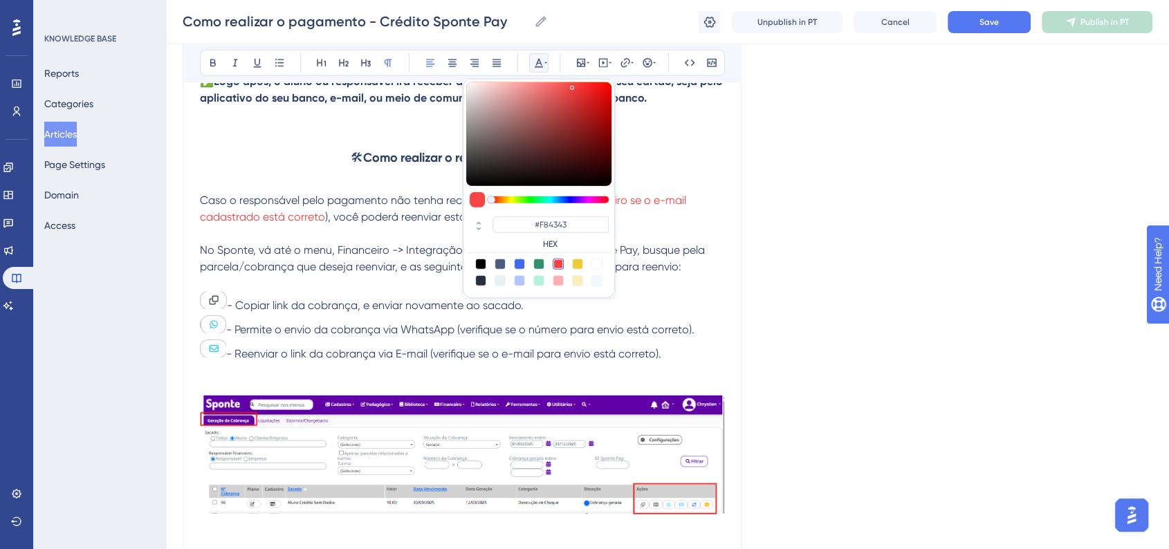
drag, startPoint x: 857, startPoint y: 306, endPoint x: 876, endPoint y: 334, distance: 33.4
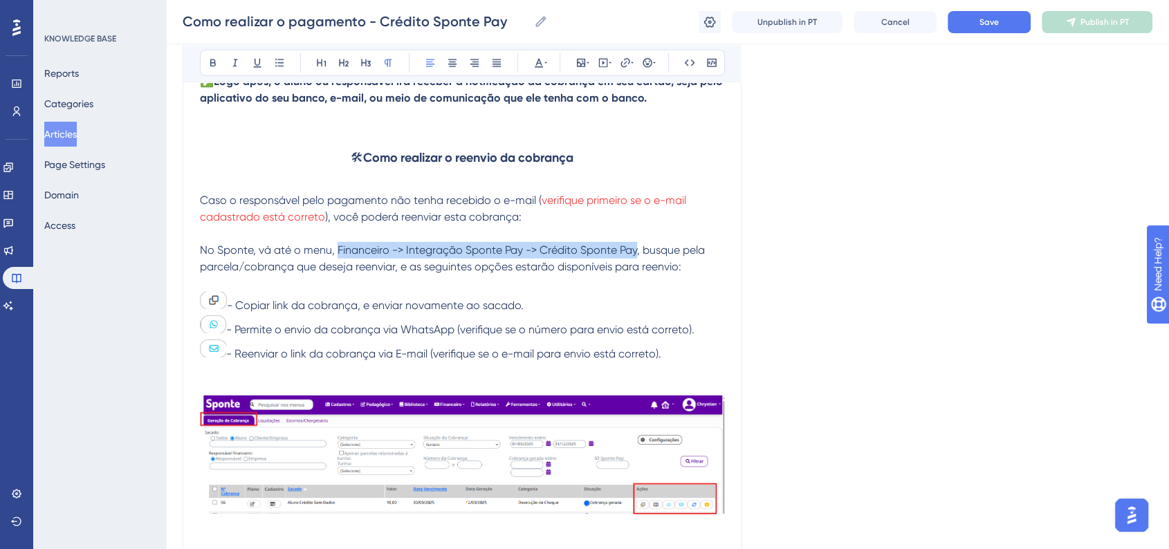
drag, startPoint x: 336, startPoint y: 258, endPoint x: 636, endPoint y: 254, distance: 299.5
click at [636, 254] on span "No Sponte, vá até o menu, Financeiro -> Integração Sponte Pay -> Crédito Sponte…" at bounding box center [454, 258] width 508 height 30
click at [213, 63] on icon at bounding box center [212, 62] width 11 height 11
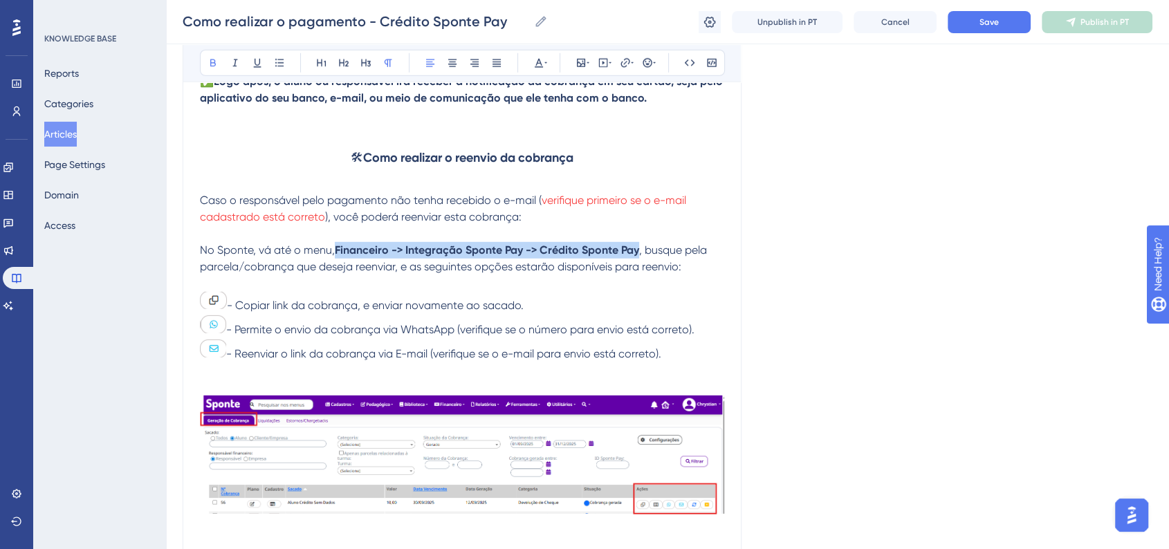
drag, startPoint x: 337, startPoint y: 254, endPoint x: 638, endPoint y: 257, distance: 300.8
click at [638, 257] on strong "Financeiro -> Integração Sponte Pay -> Crédito Sponte Pay" at bounding box center [487, 249] width 304 height 13
click at [542, 57] on icon at bounding box center [538, 62] width 11 height 11
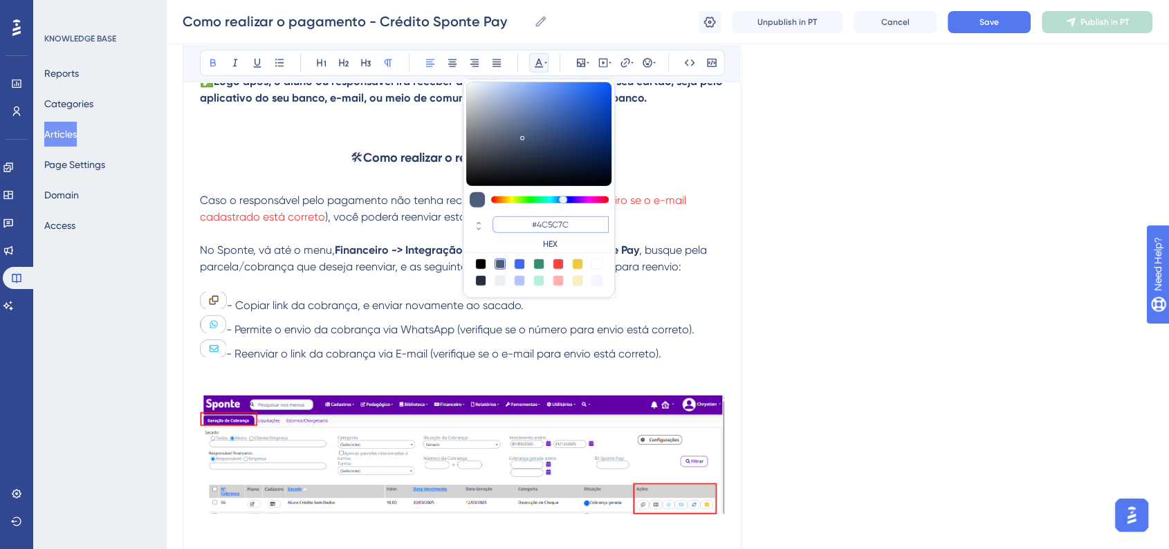
click at [561, 226] on input "#4C5C7C" at bounding box center [550, 224] width 116 height 17
paste input "6200A8"
type input "#6200A8"
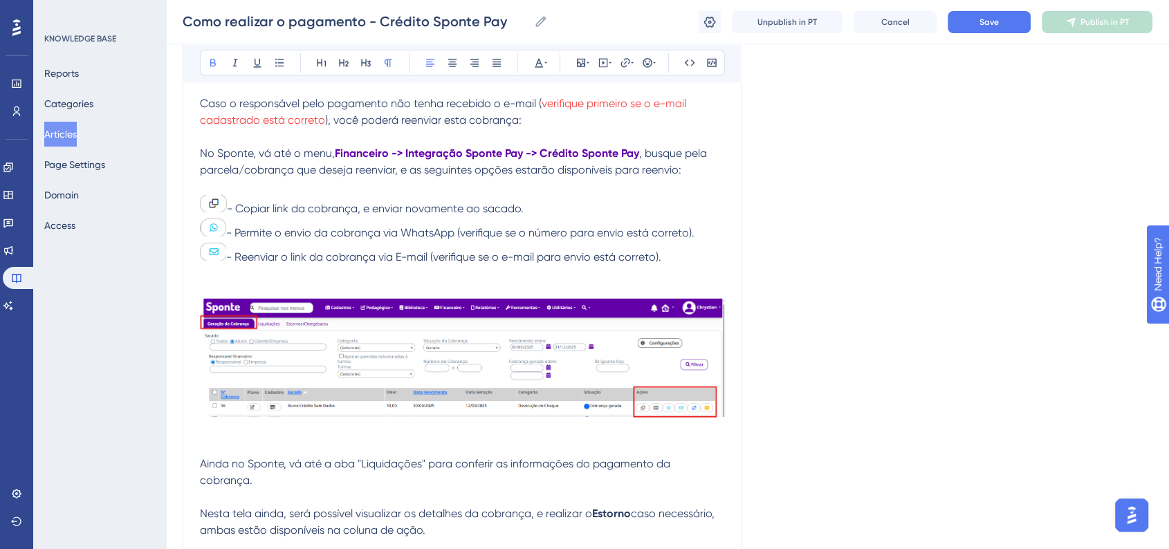
scroll to position [4303, 0]
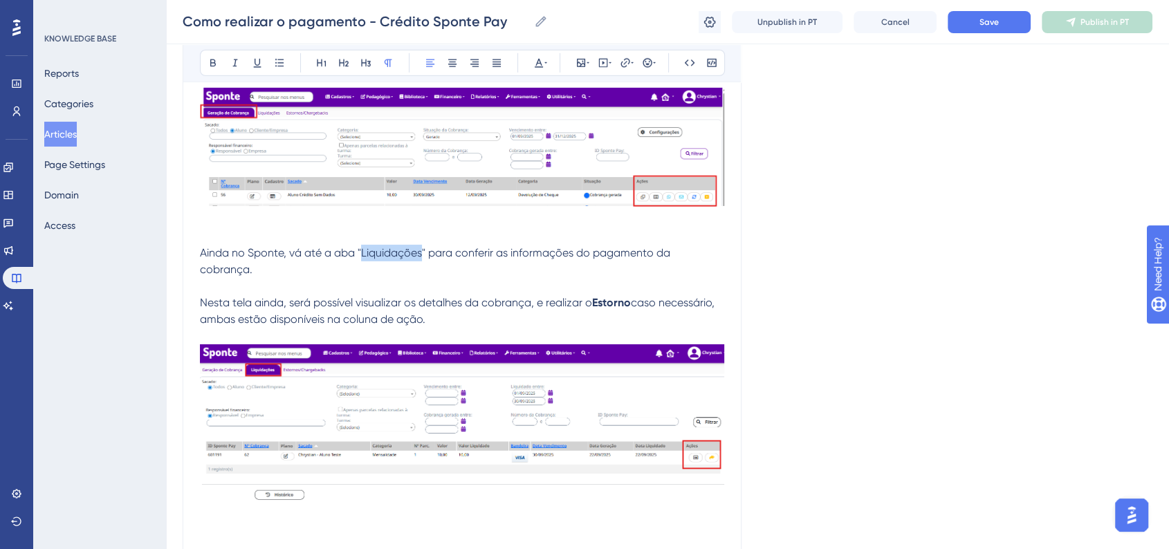
drag, startPoint x: 363, startPoint y: 261, endPoint x: 423, endPoint y: 261, distance: 59.5
click at [423, 261] on span "Ainda no Sponte, vá até a aba "Liquidações" para conferir as informações do pag…" at bounding box center [436, 261] width 473 height 30
click at [215, 62] on icon at bounding box center [212, 62] width 11 height 11
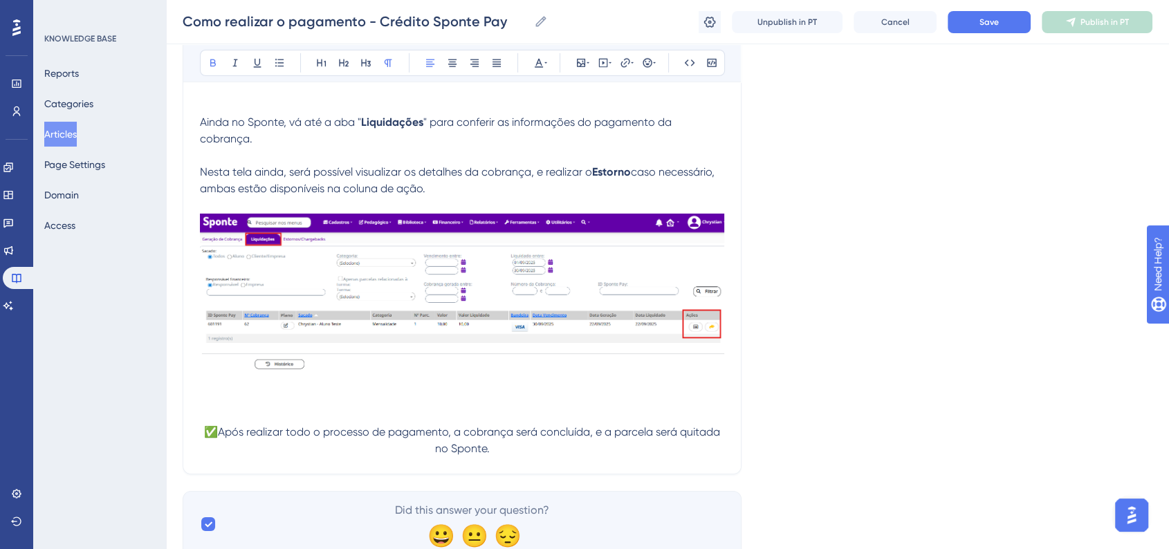
scroll to position [4456, 0]
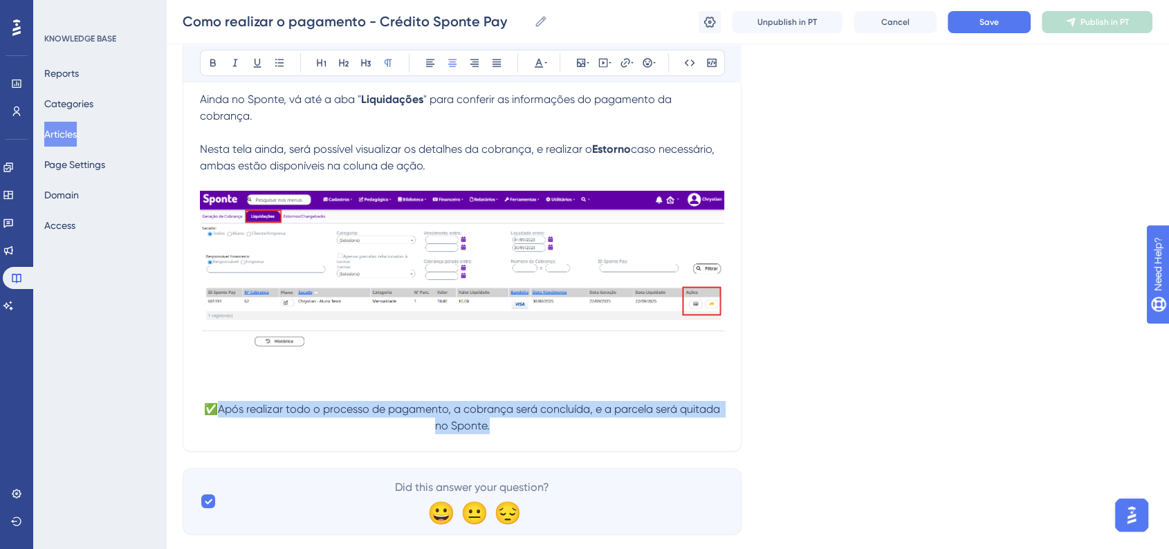
drag, startPoint x: 221, startPoint y: 414, endPoint x: 526, endPoint y: 438, distance: 305.9
click at [527, 434] on p "✅Após realizar todo o processo de pagamento, a cobrança será concluída, e a par…" at bounding box center [462, 417] width 524 height 33
click at [219, 67] on button at bounding box center [212, 62] width 19 height 19
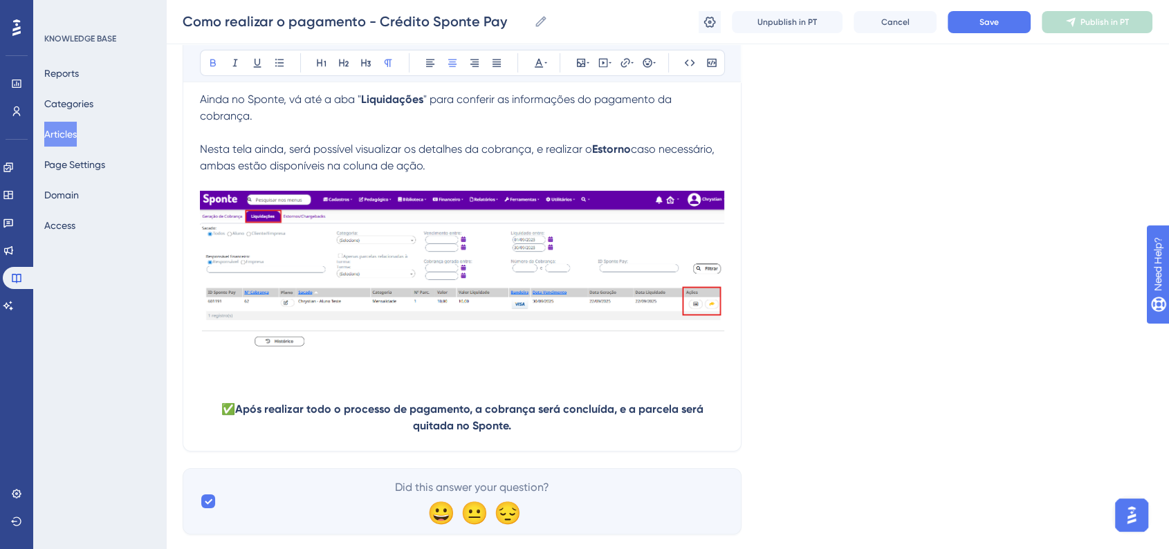
click at [562, 434] on p "✅ Após realizar todo o processo de pagamento, a cobrança será concluída, e a pa…" at bounding box center [462, 417] width 524 height 33
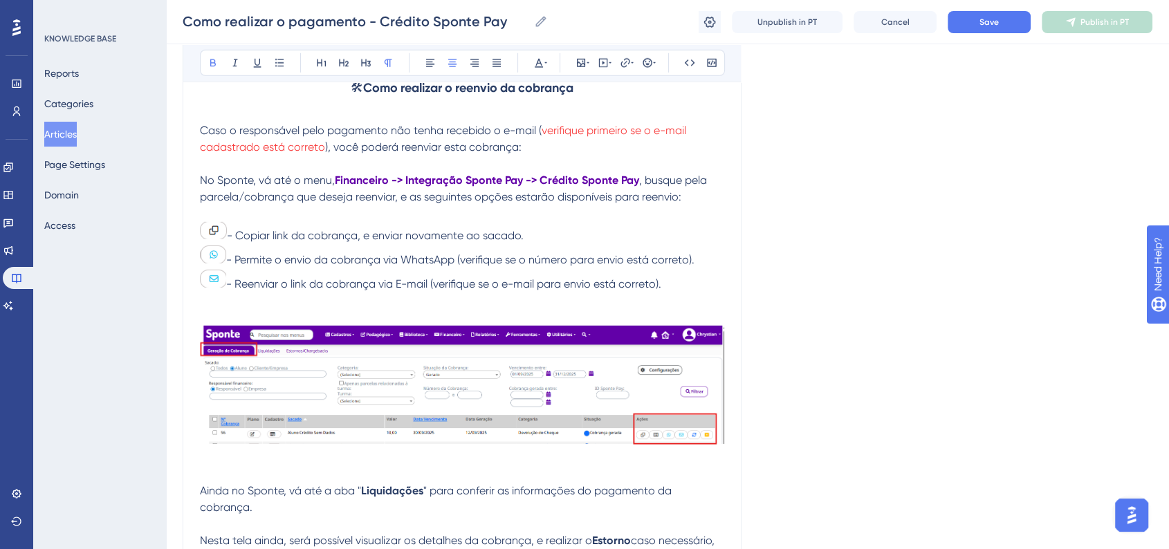
scroll to position [4226, 0]
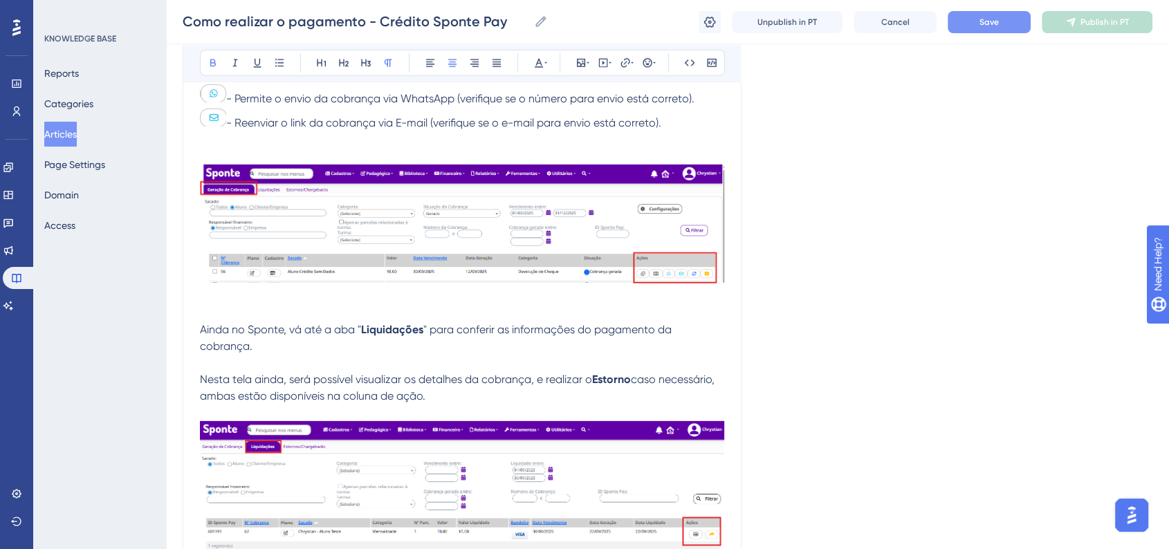
click at [984, 24] on span "Save" at bounding box center [988, 22] width 19 height 11
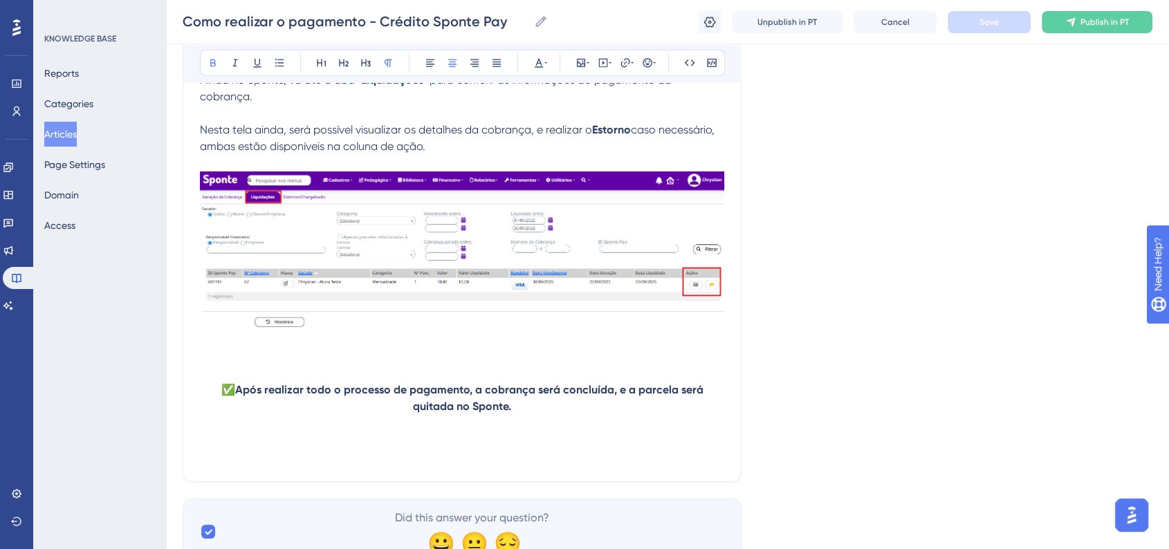
scroll to position [4543, 0]
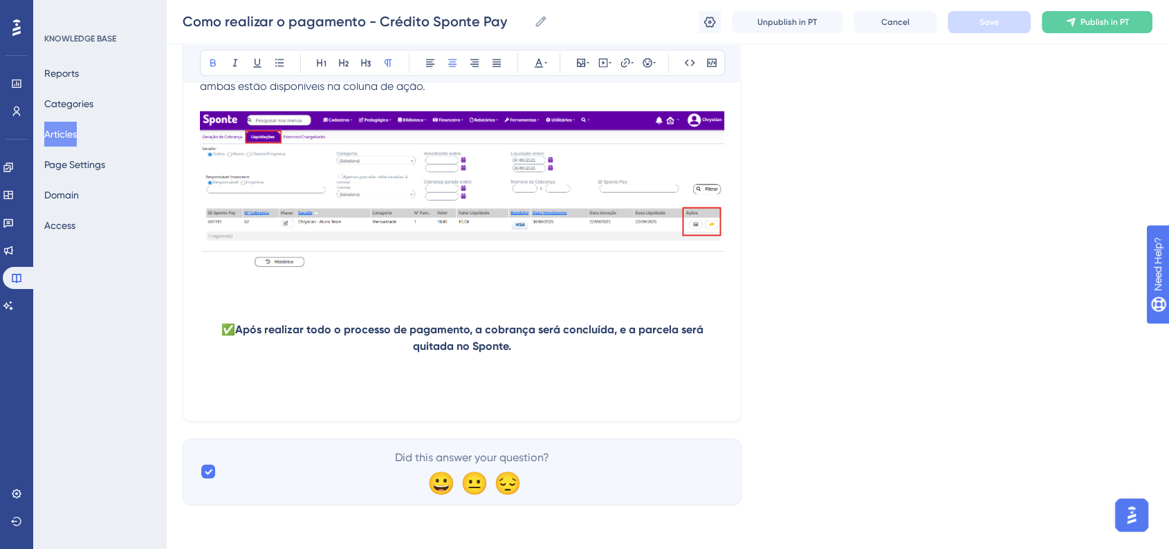
click at [464, 372] on p at bounding box center [462, 379] width 524 height 17
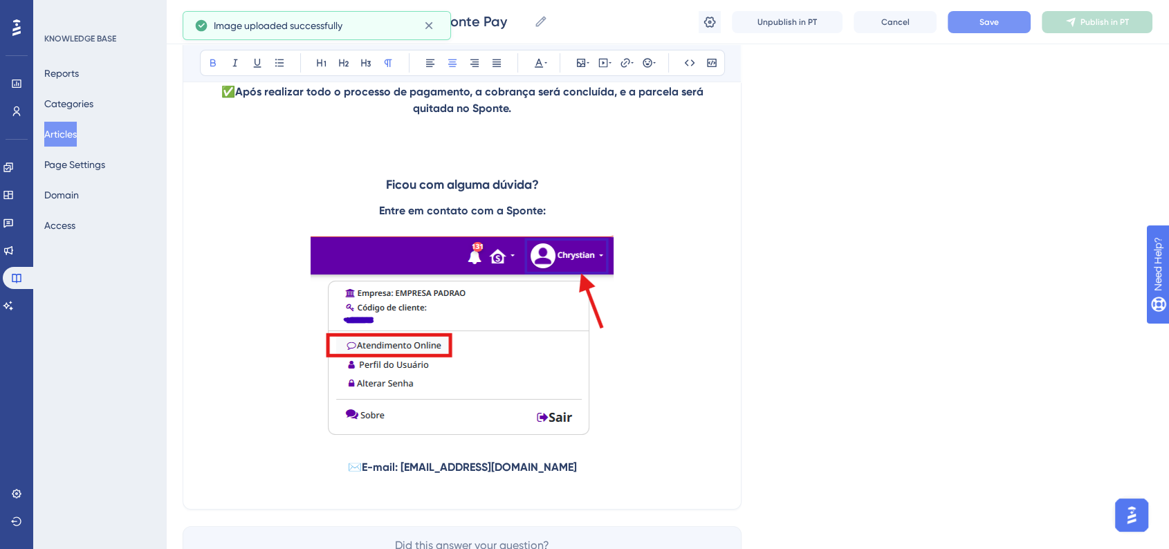
scroll to position [4697, 0]
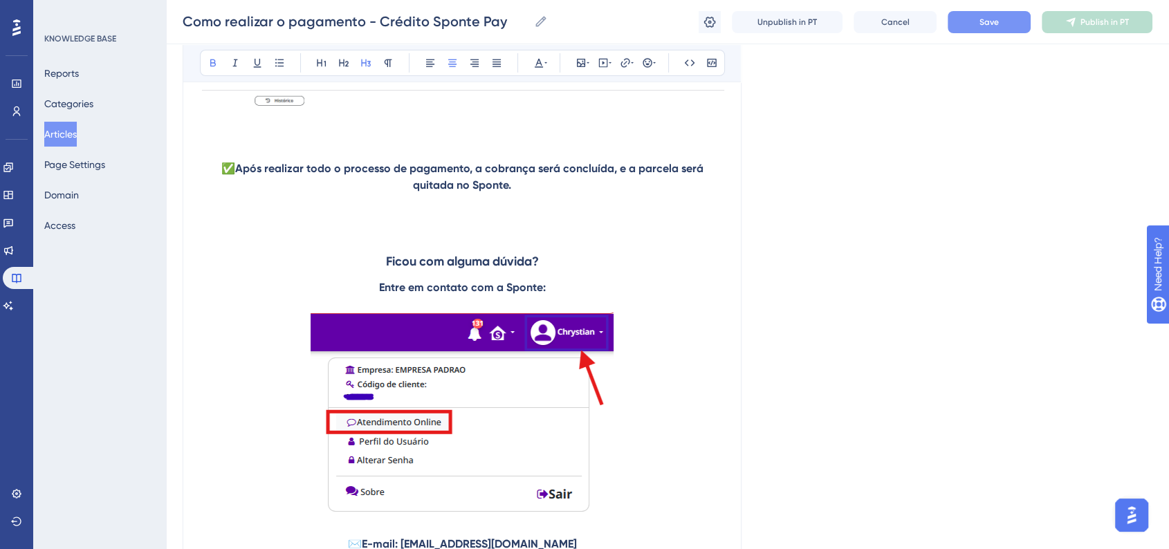
drag, startPoint x: 415, startPoint y: 270, endPoint x: 559, endPoint y: 293, distance: 146.3
click at [545, 70] on button at bounding box center [538, 62] width 19 height 19
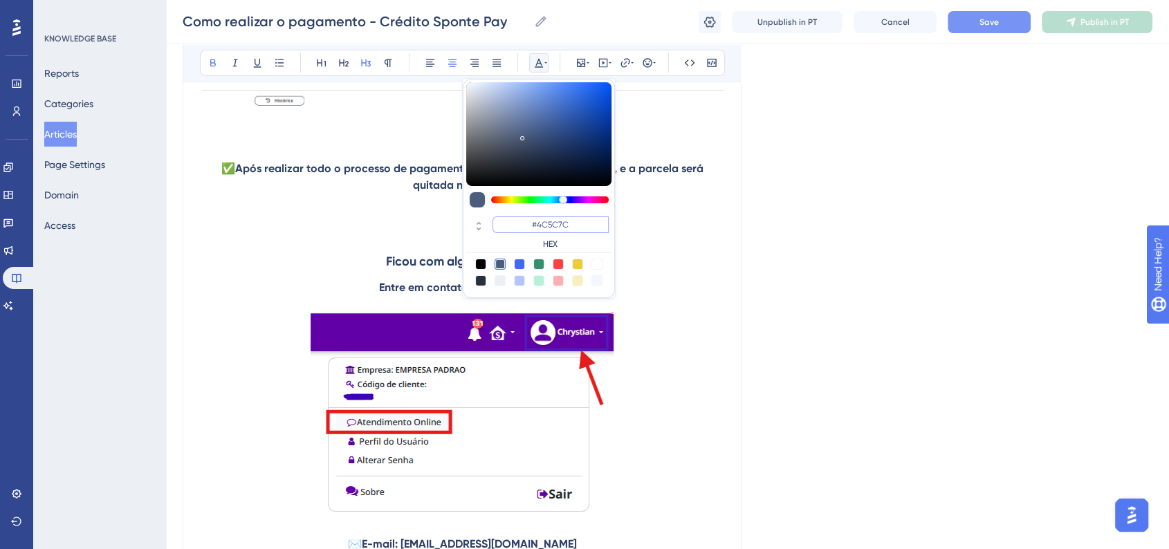
click at [548, 232] on input "#4C5C7C" at bounding box center [550, 224] width 116 height 17
paste input "270049"
type input "#270049"
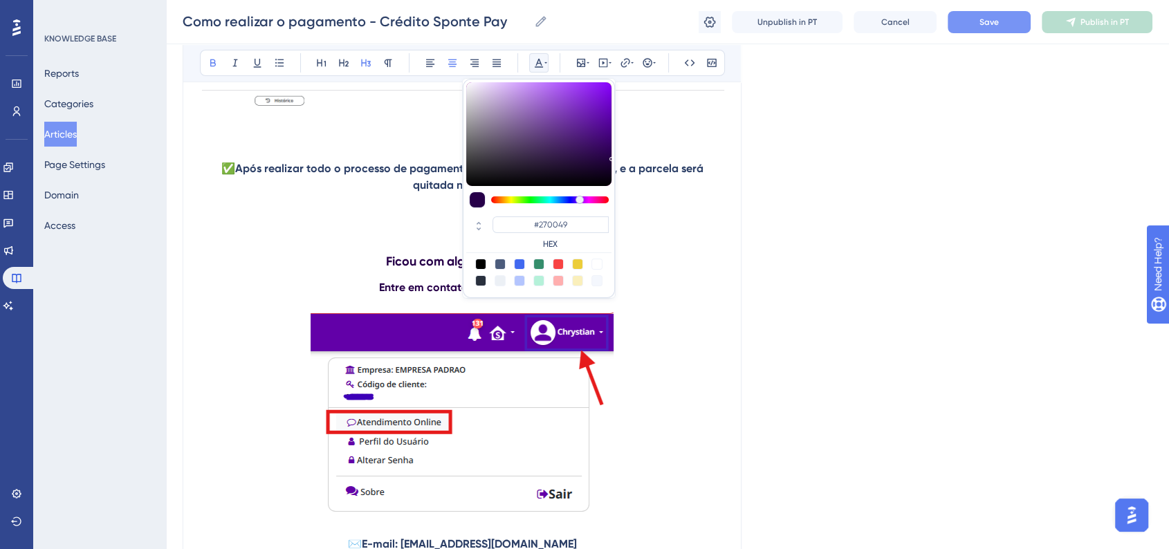
click at [688, 243] on p at bounding box center [462, 235] width 524 height 17
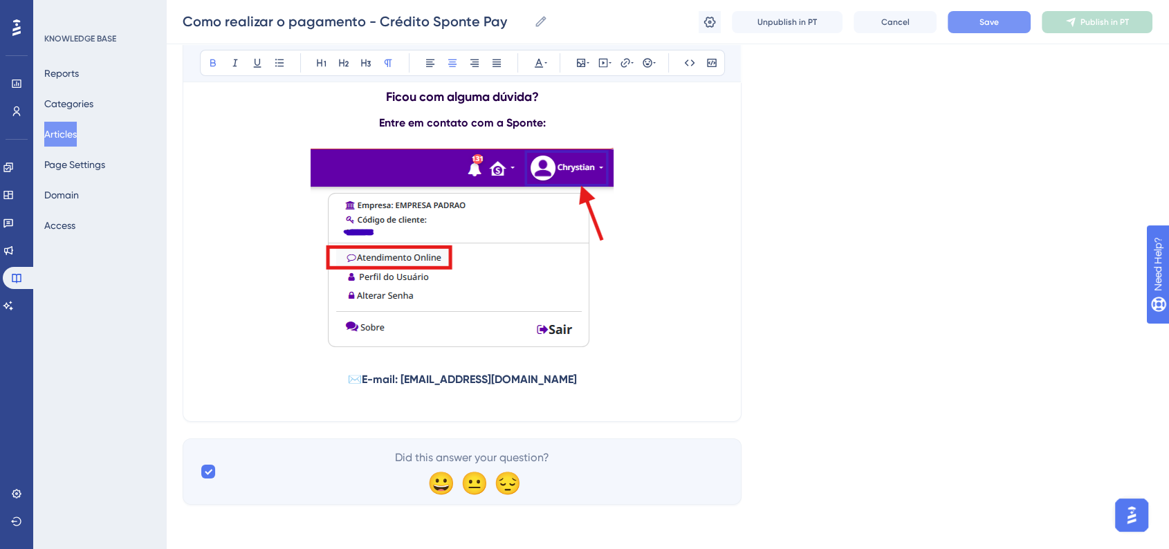
scroll to position [4869, 0]
drag, startPoint x: 363, startPoint y: 378, endPoint x: 586, endPoint y: 378, distance: 222.7
click at [586, 378] on p "✉️ E-mail: atendimento@sponte.com.br" at bounding box center [462, 379] width 524 height 17
click at [538, 66] on icon at bounding box center [538, 62] width 11 height 11
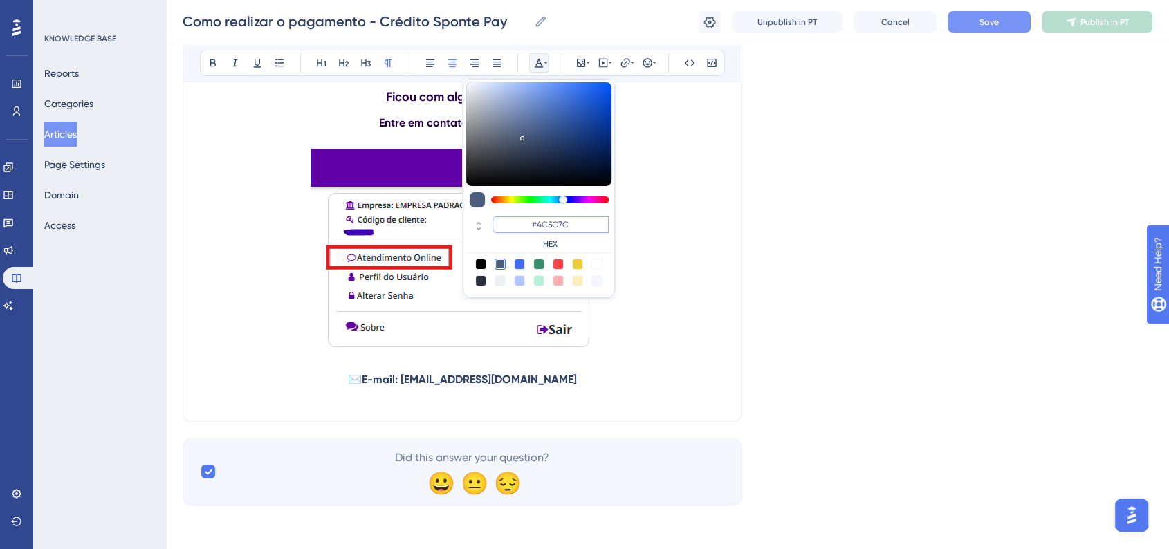
click at [553, 218] on input "#4C5C7C" at bounding box center [550, 224] width 116 height 17
click at [553, 219] on input "#4C5C7C" at bounding box center [550, 224] width 116 height 17
paste input "270049"
type input "#270049"
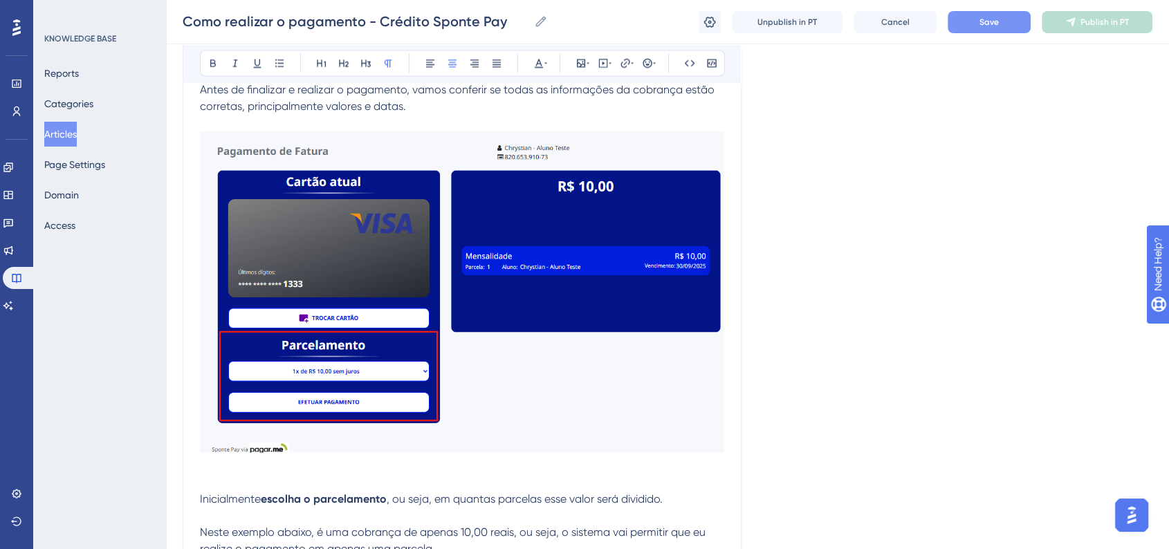
scroll to position [2411, 0]
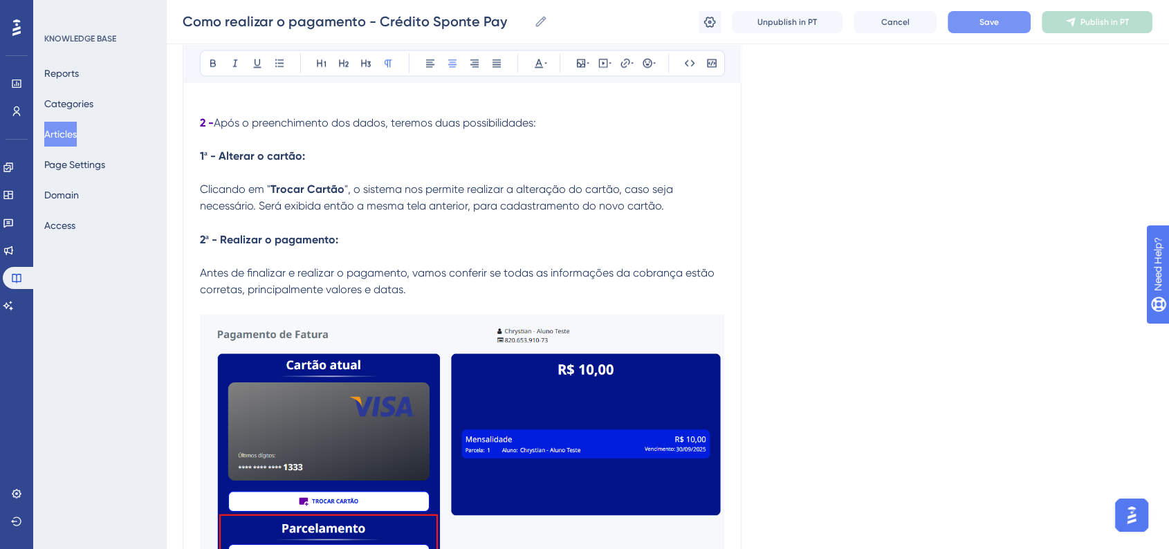
click at [990, 41] on div "Como realizar o pagamento - Crédito Sponte Pay Como realizar o pagamento - Créd…" at bounding box center [667, 22] width 1003 height 44
click at [993, 26] on span "Save" at bounding box center [988, 22] width 19 height 11
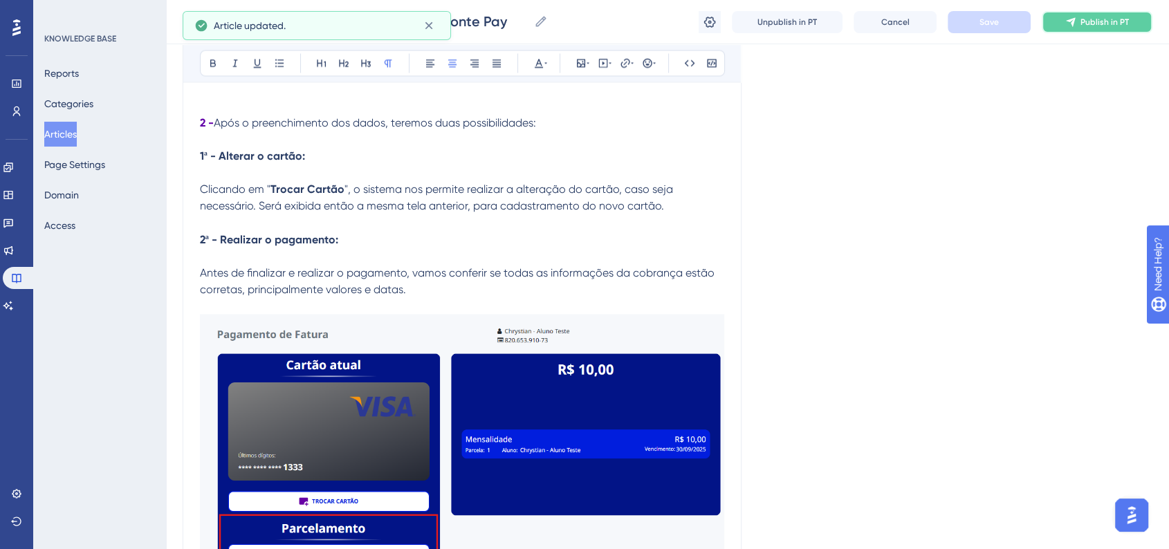
click at [1063, 30] on button "Publish in PT" at bounding box center [1096, 22] width 111 height 22
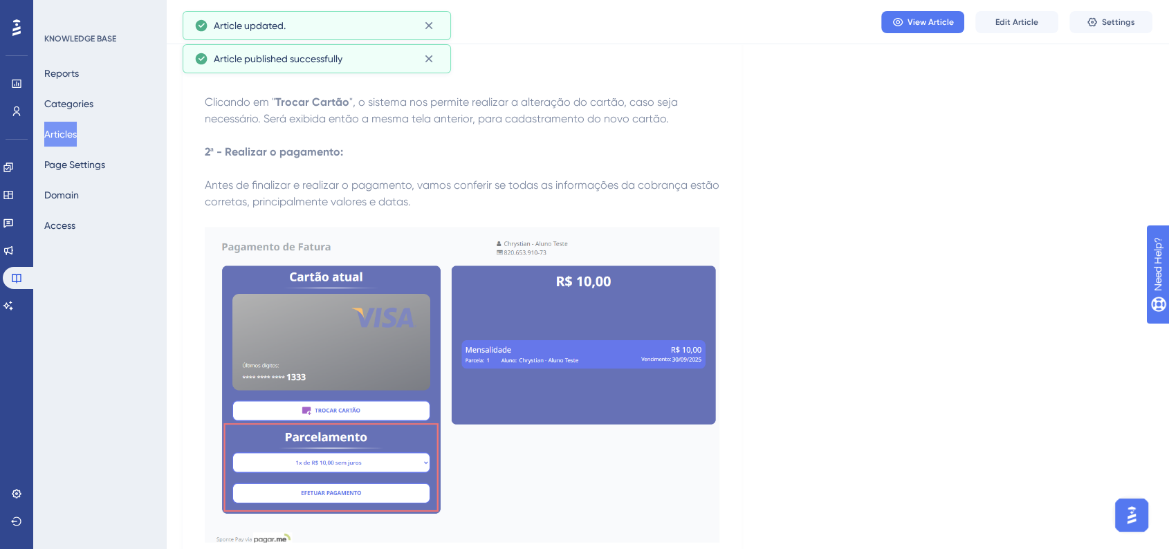
click at [58, 140] on button "Articles" at bounding box center [60, 134] width 33 height 25
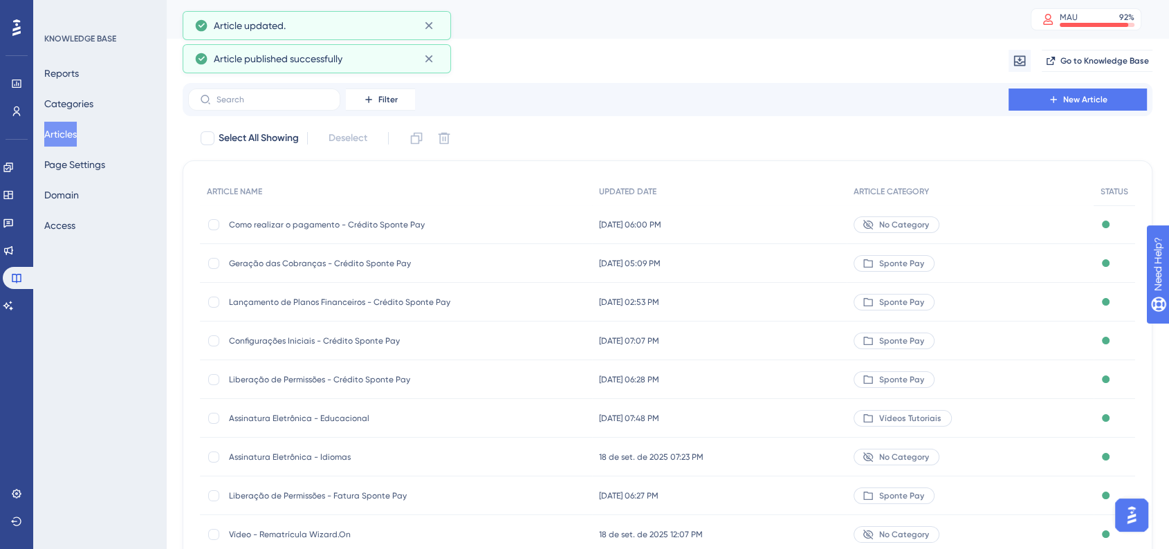
click at [476, 260] on div "Geração das Cobranças - Crédito Sponte Pay Geração das Cobranças - Crédito Spon…" at bounding box center [396, 263] width 392 height 39
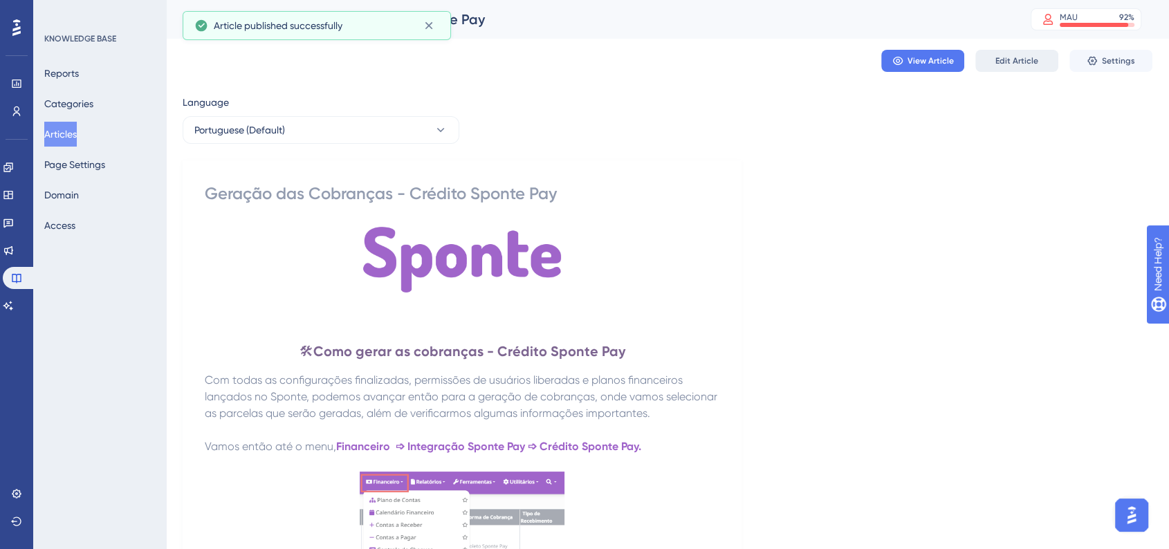
click at [1006, 59] on span "Edit Article" at bounding box center [1016, 60] width 43 height 11
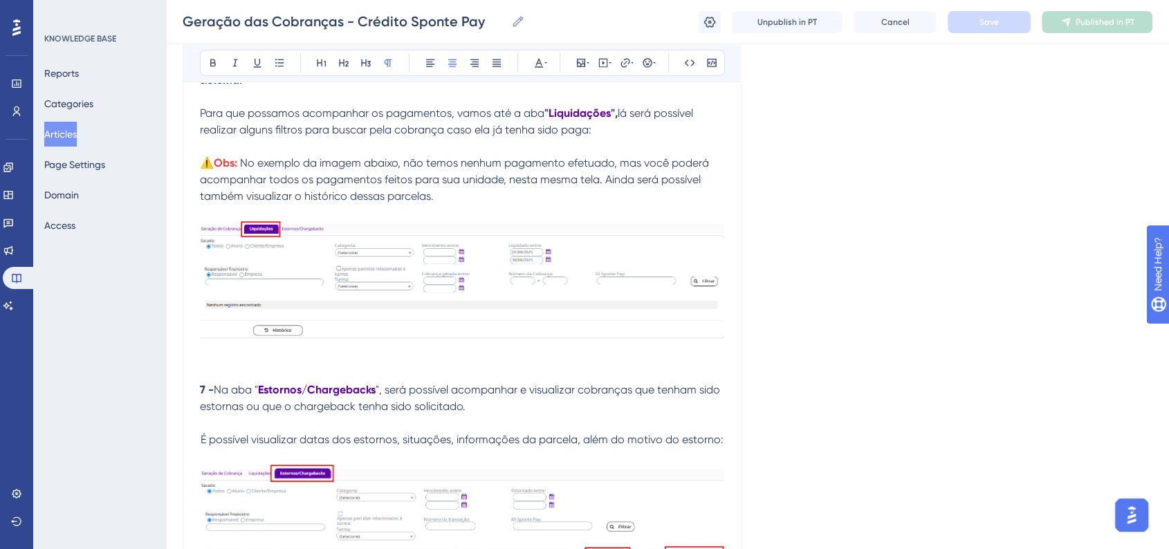
scroll to position [4541, 0]
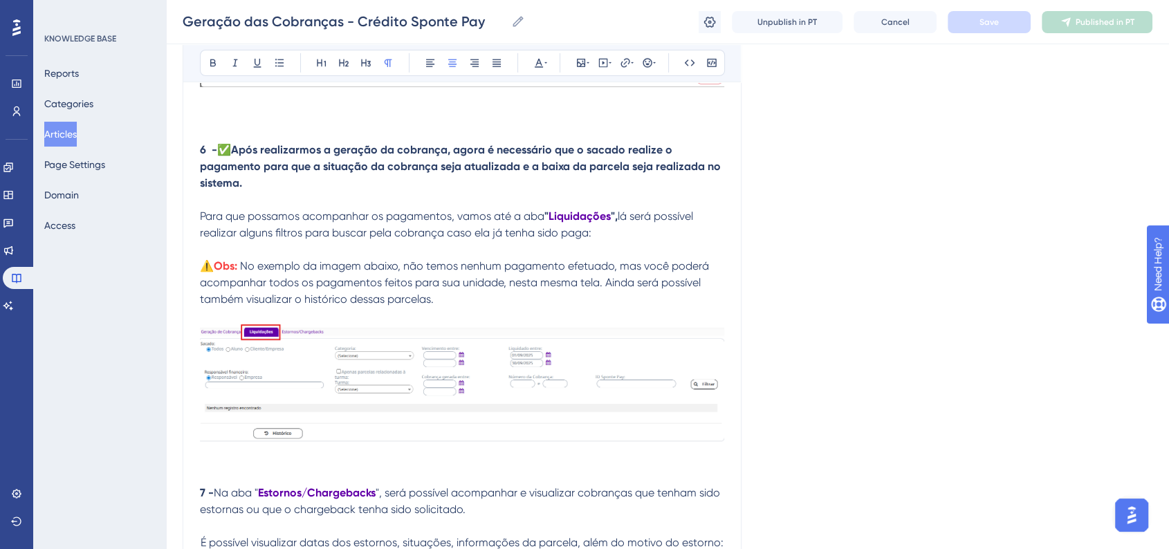
click at [359, 406] on img at bounding box center [462, 385] width 524 height 122
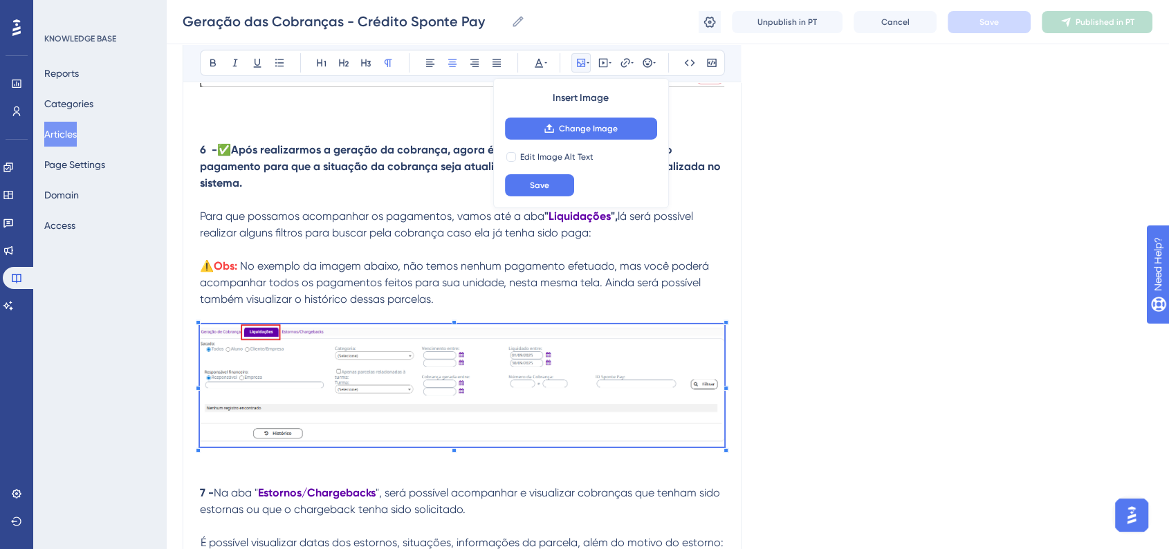
click at [465, 389] on img at bounding box center [462, 385] width 524 height 122
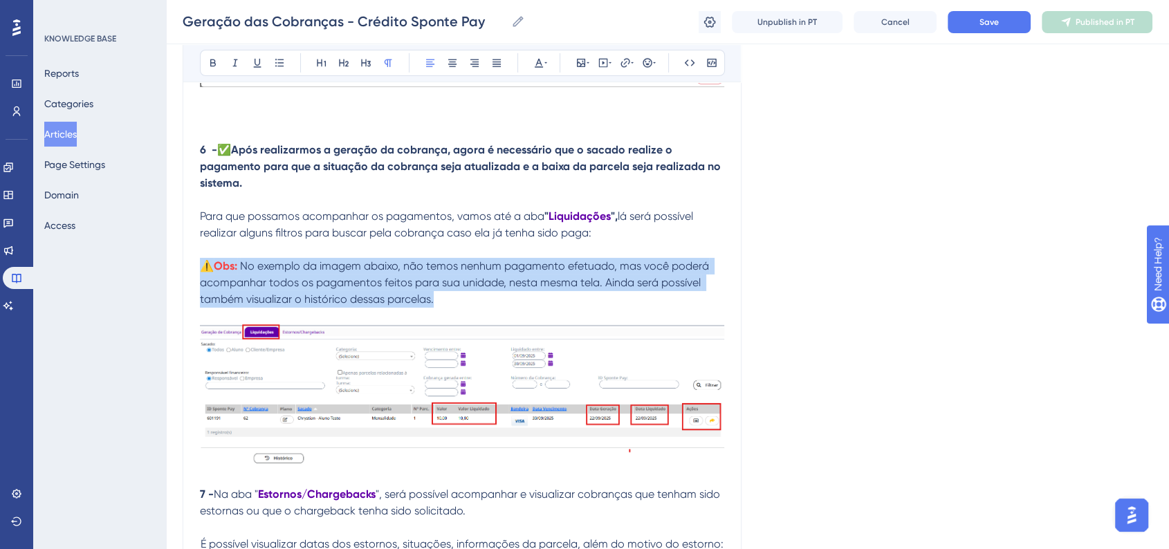
drag, startPoint x: 203, startPoint y: 281, endPoint x: 437, endPoint y: 319, distance: 236.7
click at [437, 308] on p "⚠️ Obs: No exemplo da imagem abaixo, não temos nenhum pagamento efetuado, mas v…" at bounding box center [462, 283] width 524 height 50
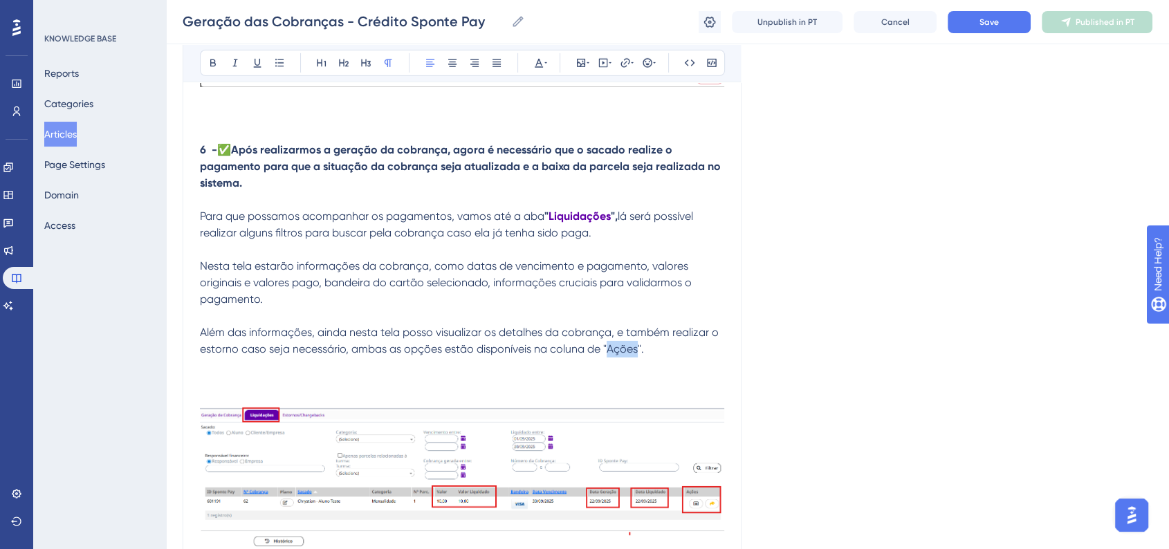
drag, startPoint x: 609, startPoint y: 363, endPoint x: 634, endPoint y: 364, distance: 25.6
click at [636, 355] on span "Além das informações, ainda nesta tela posso visualizar os detalhes da cobrança…" at bounding box center [460, 341] width 521 height 30
click at [208, 64] on icon at bounding box center [212, 62] width 11 height 11
click at [221, 374] on p at bounding box center [462, 366] width 524 height 17
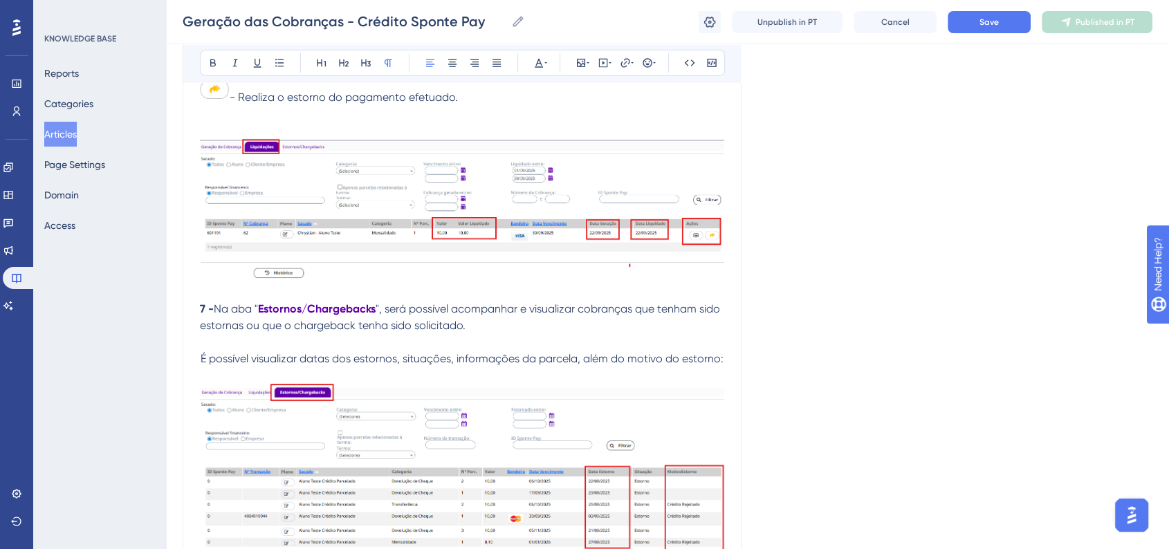
scroll to position [4848, 0]
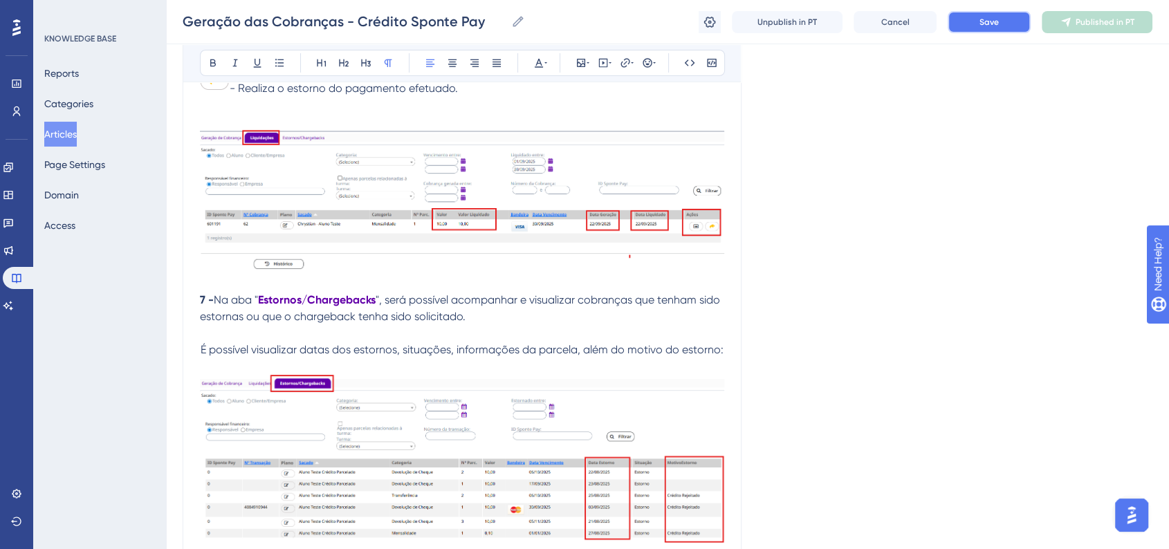
click at [974, 28] on button "Save" at bounding box center [988, 22] width 83 height 22
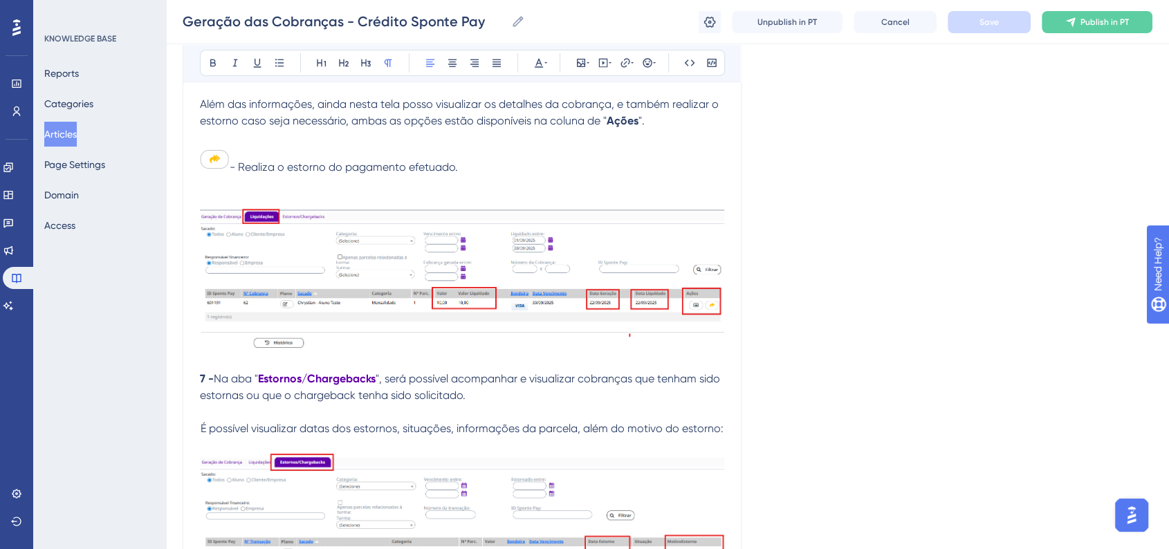
scroll to position [4731, 0]
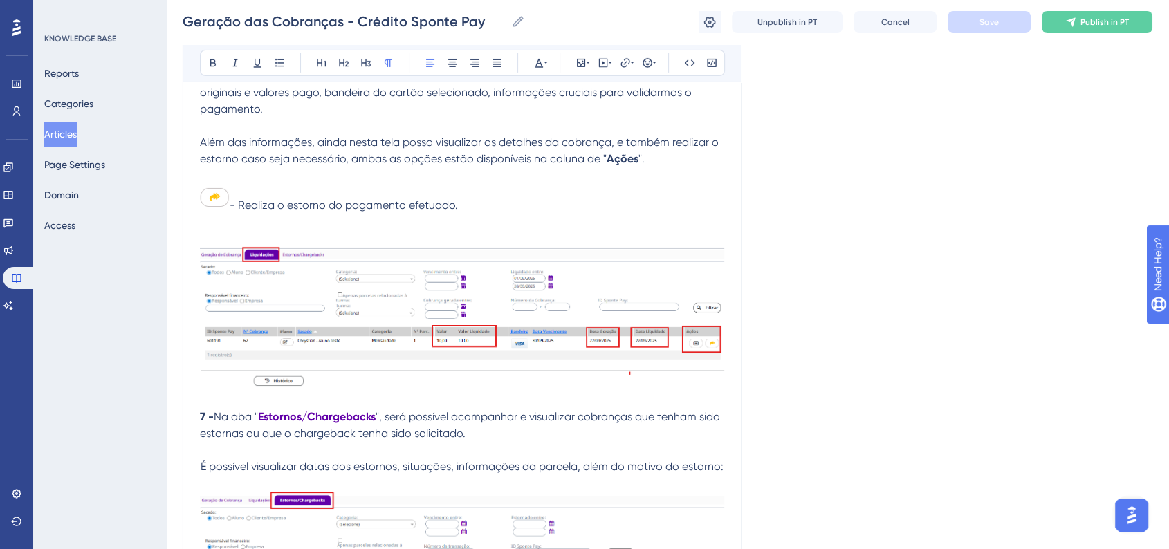
click at [678, 328] on img at bounding box center [462, 317] width 524 height 140
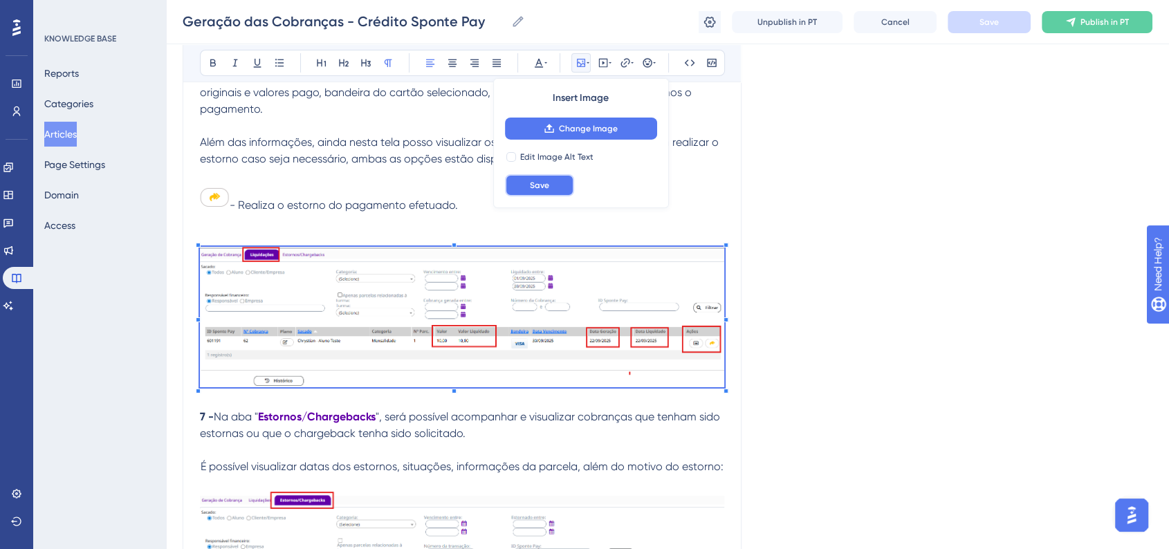
click at [526, 191] on button "Save" at bounding box center [539, 185] width 69 height 22
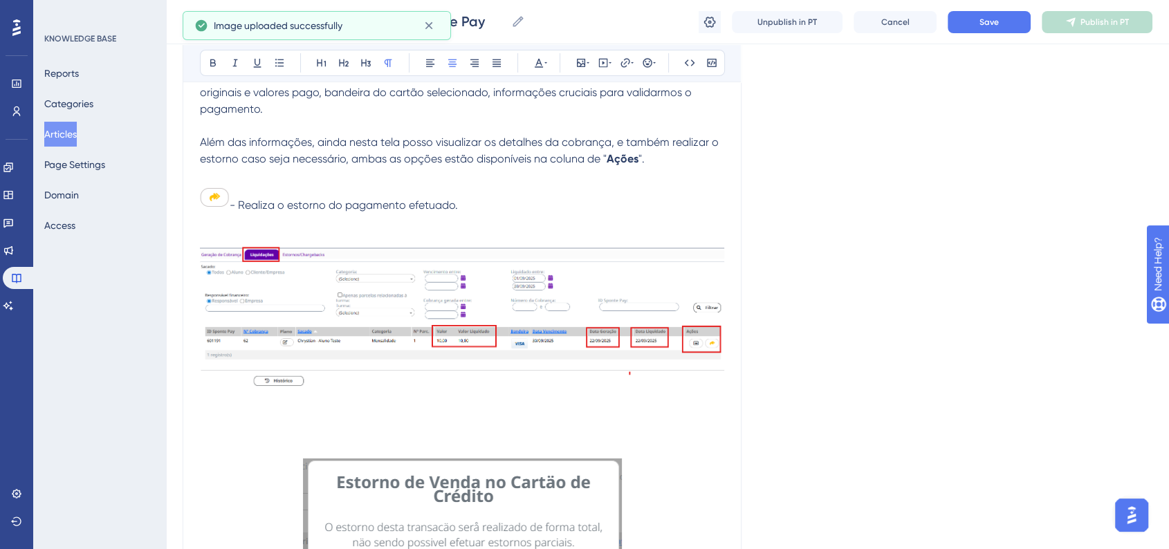
click at [293, 425] on p at bounding box center [462, 417] width 524 height 17
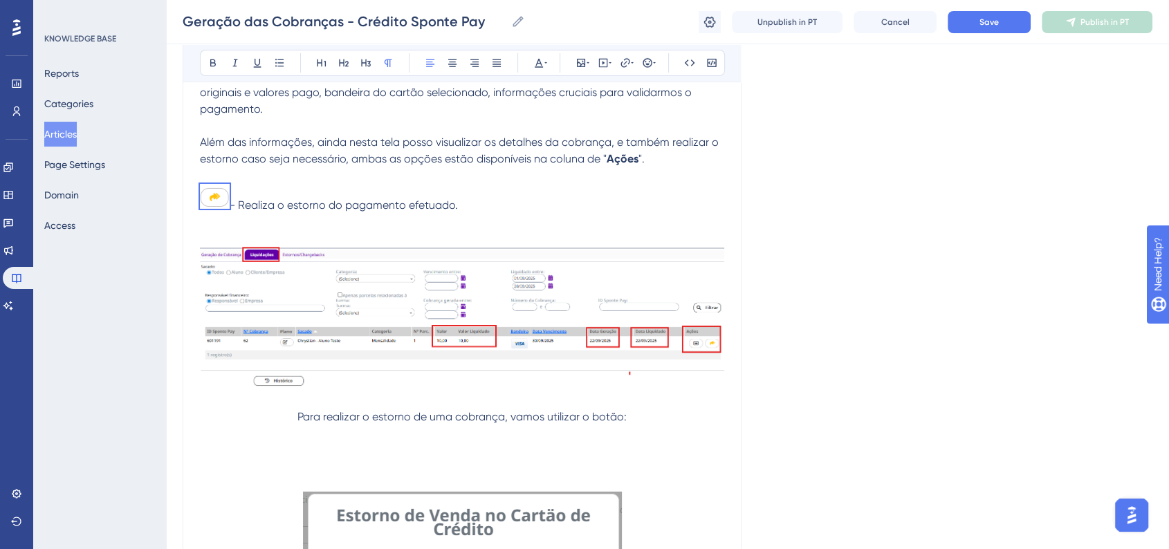
drag, startPoint x: 467, startPoint y: 216, endPoint x: 199, endPoint y: 203, distance: 268.0
copy p "- Realiza o estorno do pagamento efetuado."
click at [304, 458] on p at bounding box center [462, 450] width 524 height 17
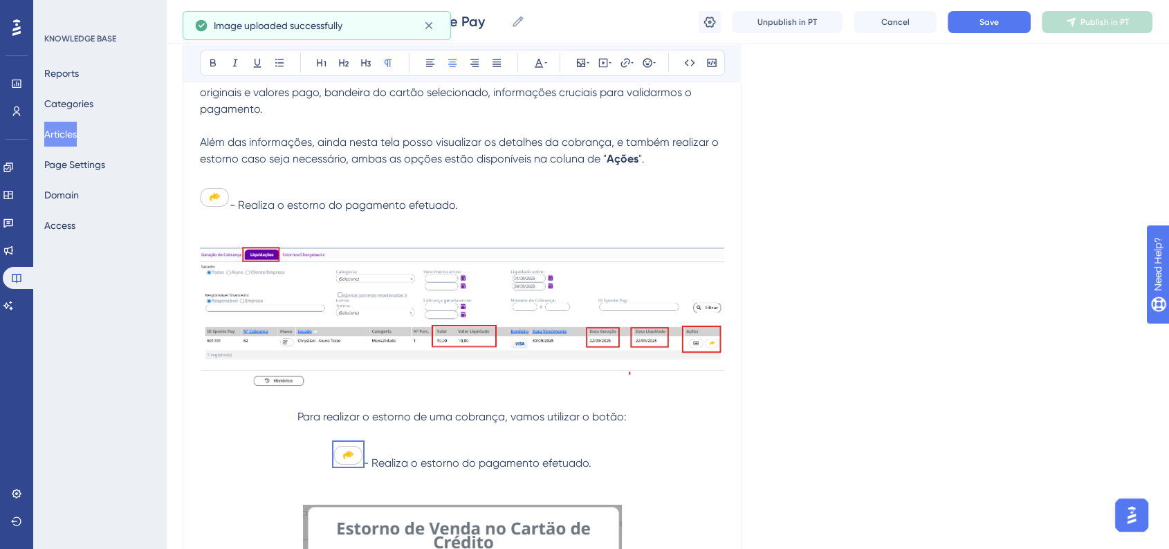
drag, startPoint x: 603, startPoint y: 472, endPoint x: 295, endPoint y: 425, distance: 312.0
click at [425, 57] on icon at bounding box center [430, 62] width 11 height 11
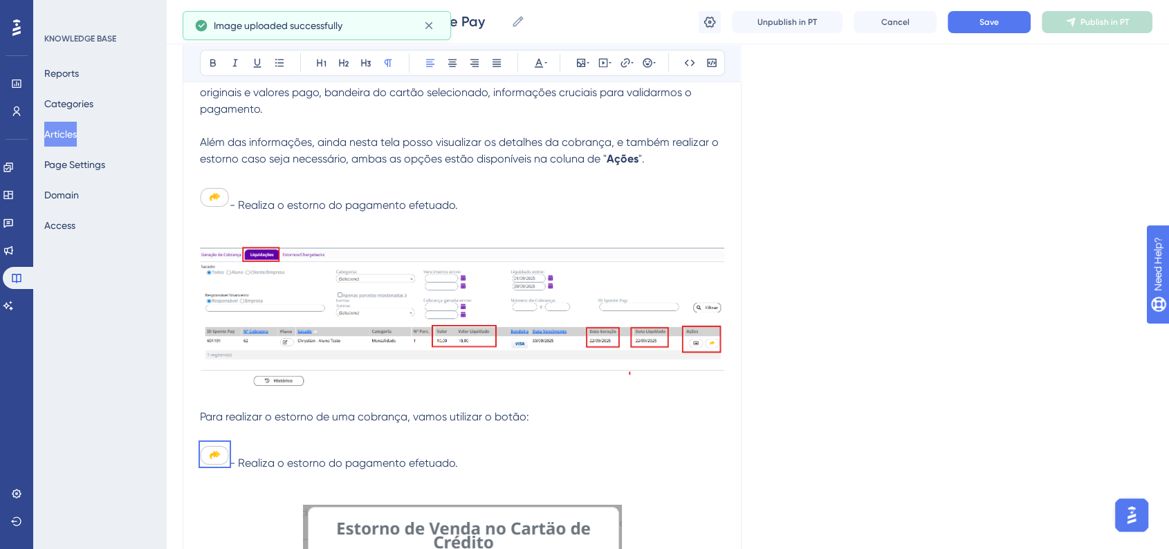
click at [463, 472] on p "- Realiza o estorno do pagamento efetuado." at bounding box center [462, 457] width 524 height 30
click at [523, 472] on p "- Realiza o estorno do pagamento efetuado." at bounding box center [462, 457] width 524 height 30
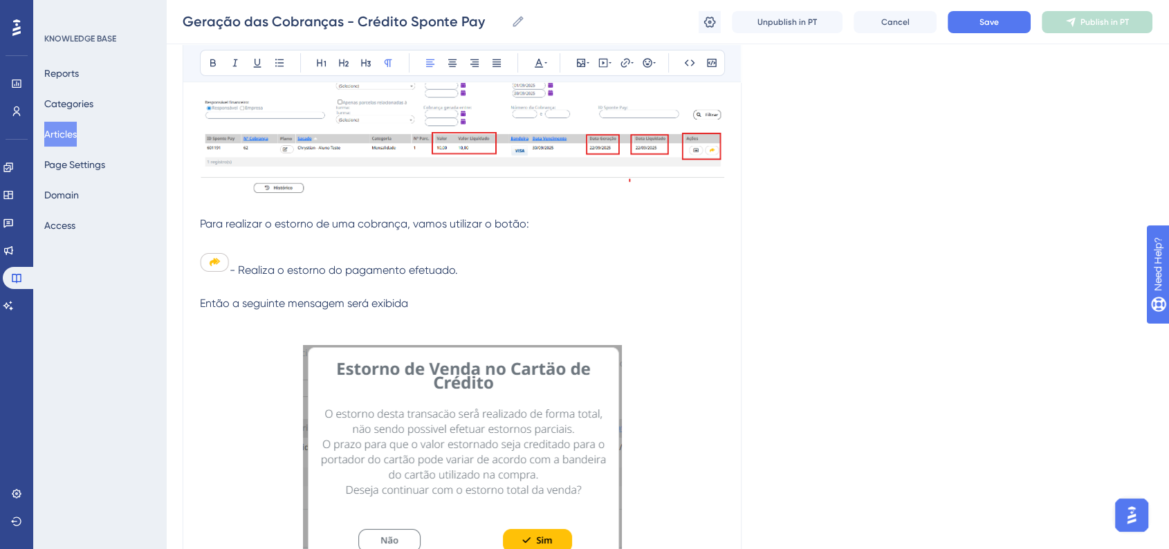
scroll to position [4962, 0]
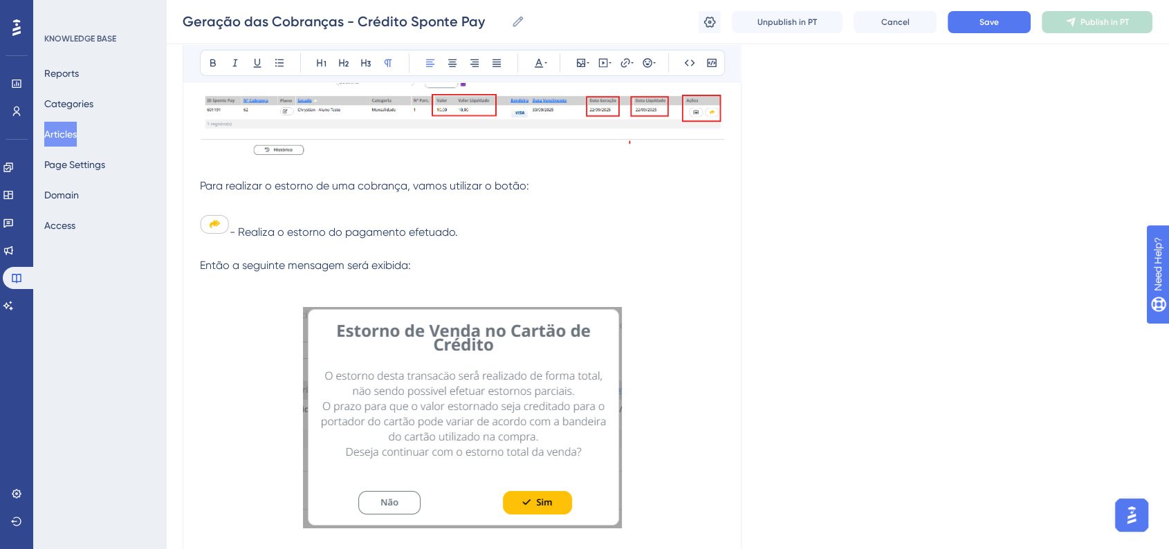
click at [551, 418] on img at bounding box center [462, 417] width 319 height 221
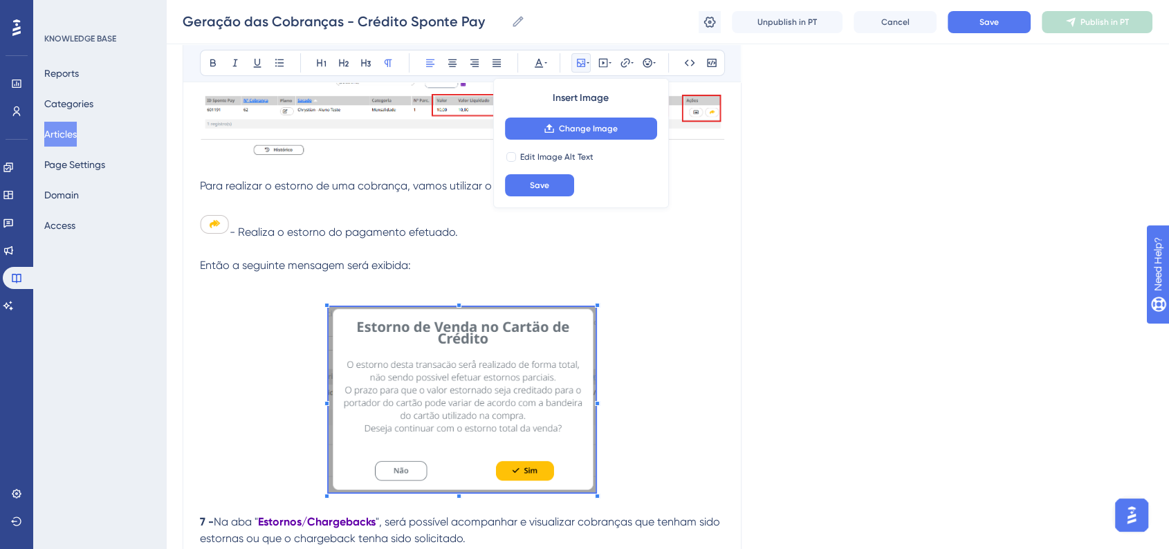
click at [571, 481] on span at bounding box center [461, 402] width 267 height 190
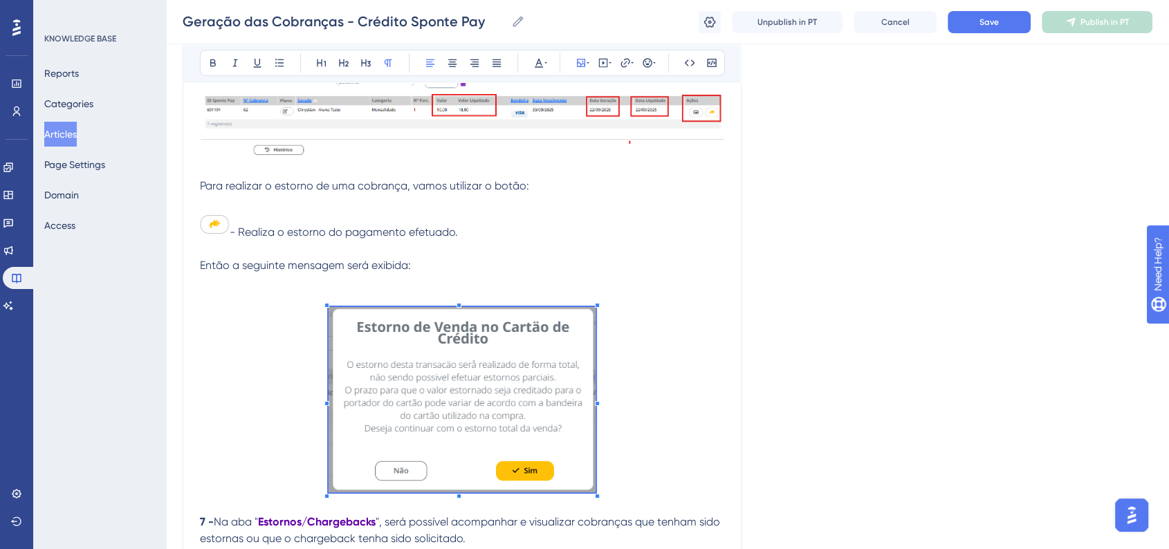
click at [323, 307] on p at bounding box center [462, 298] width 524 height 17
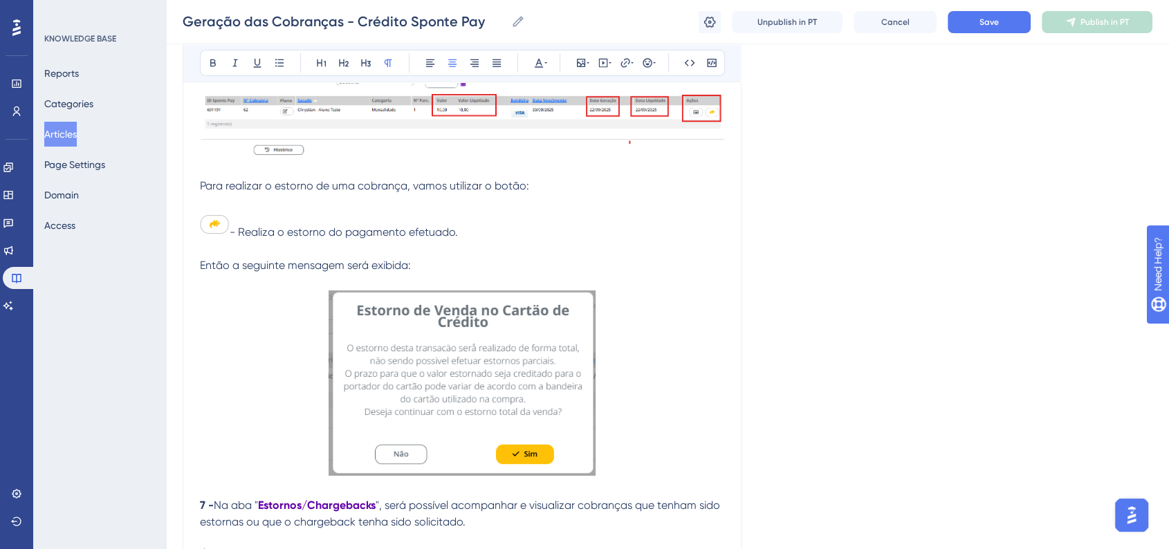
click at [680, 382] on p at bounding box center [462, 385] width 524 height 190
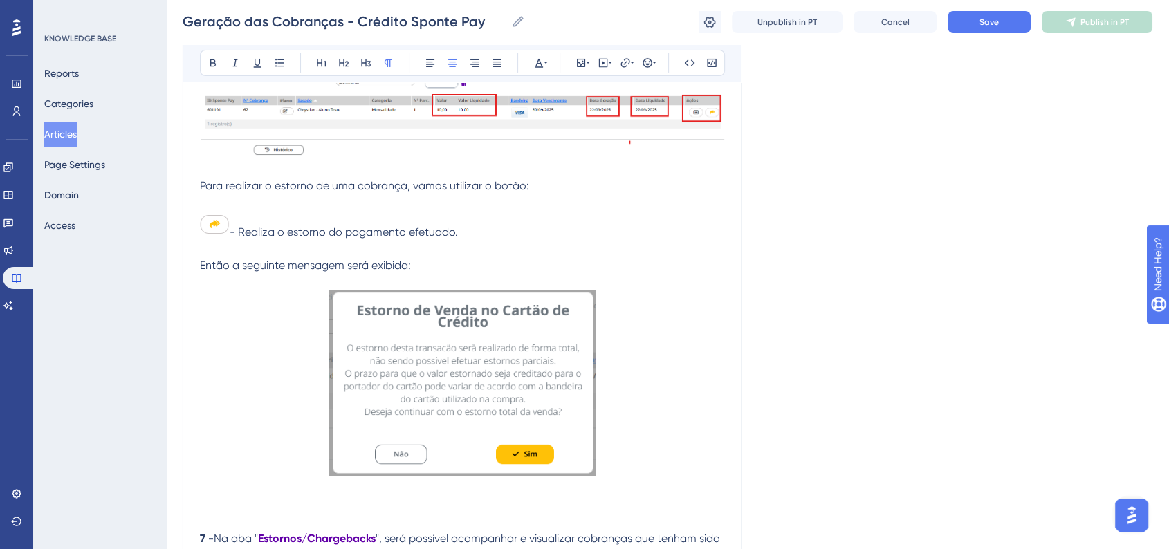
scroll to position [4808, 0]
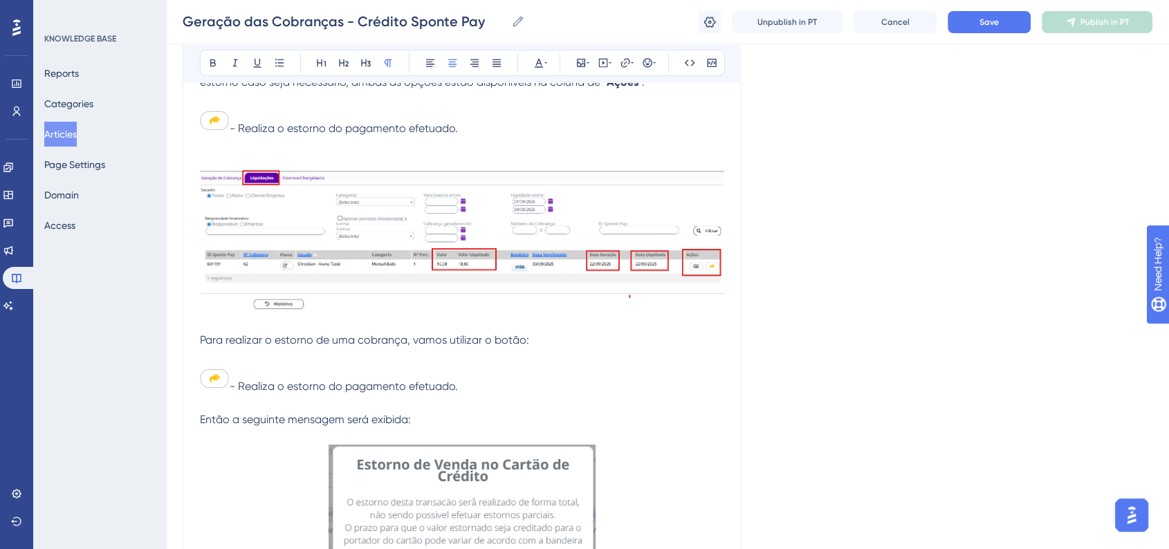
click at [254, 346] on span "Para realizar o estorno de uma cobrança, vamos utilizar o botão:" at bounding box center [364, 339] width 329 height 13
click at [471, 151] on p at bounding box center [462, 145] width 524 height 17
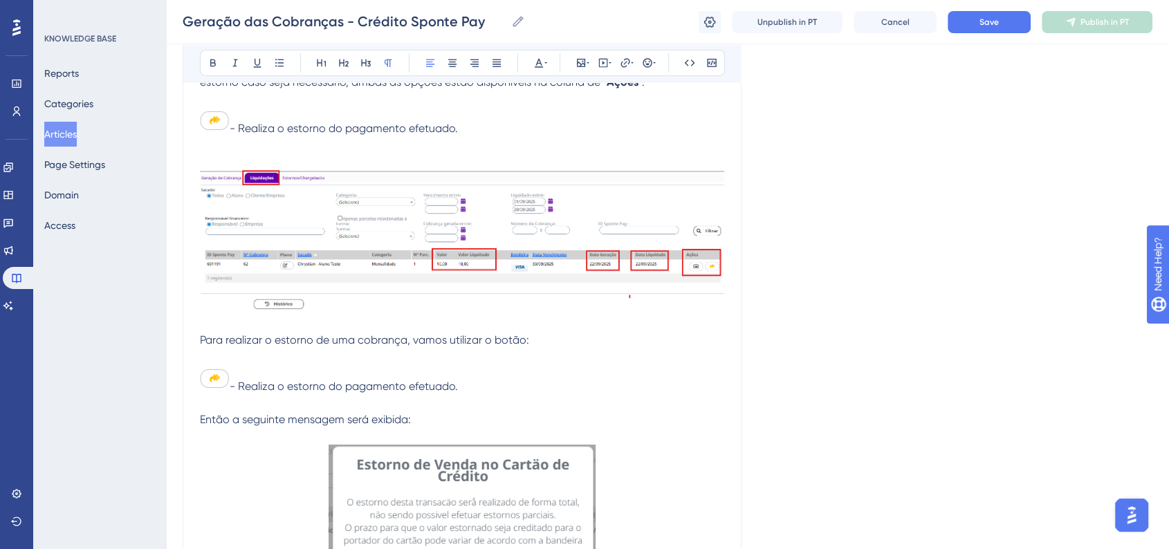
drag, startPoint x: 475, startPoint y: 148, endPoint x: 458, endPoint y: 159, distance: 19.9
click at [206, 133] on p "- Realiza o estorno do pagamento efetuado." at bounding box center [462, 122] width 524 height 30
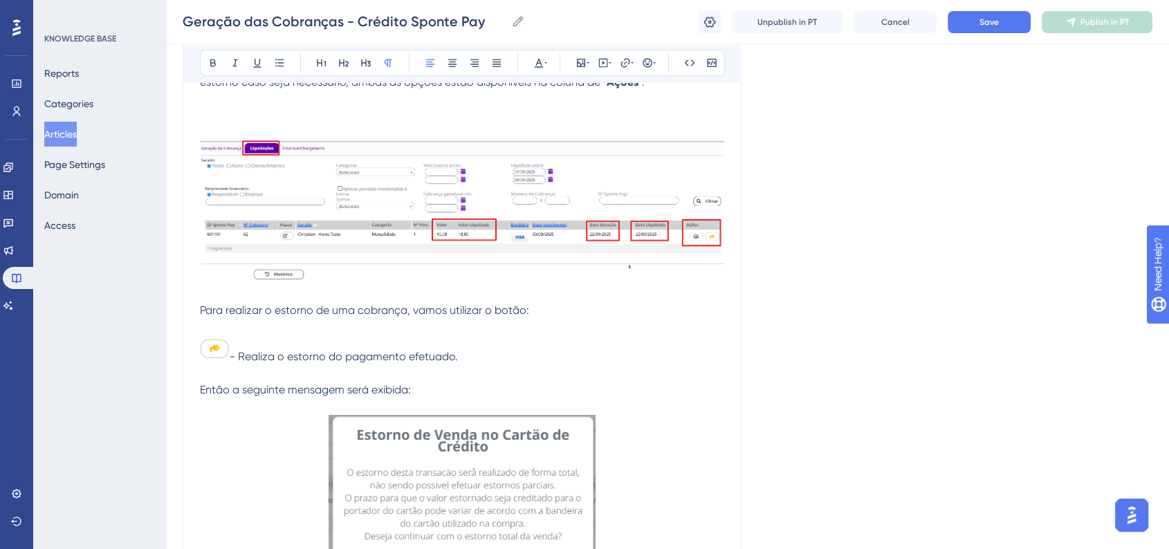
click at [209, 124] on p at bounding box center [462, 115] width 524 height 17
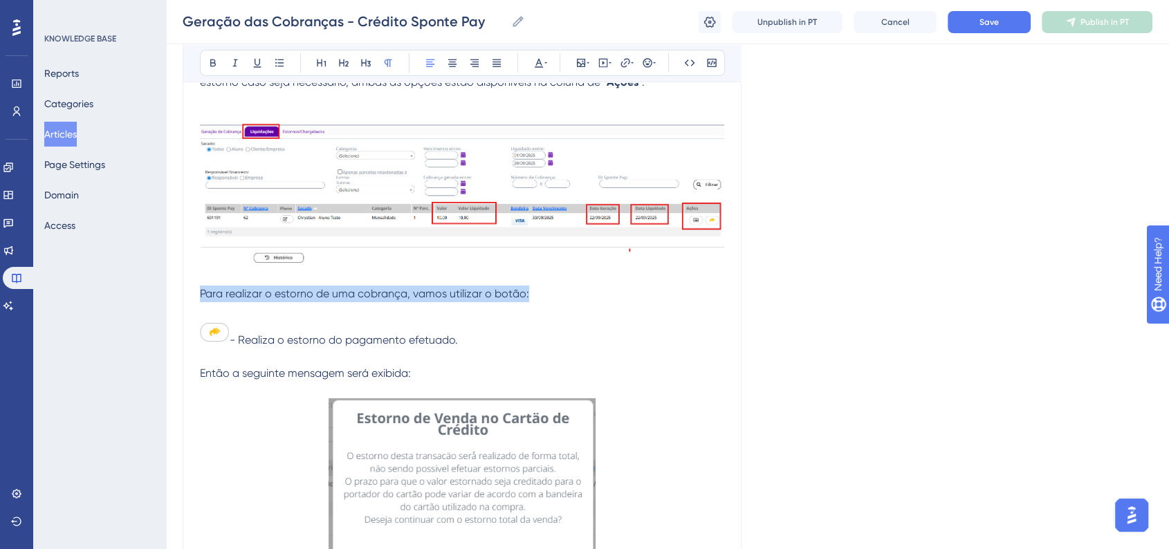
drag, startPoint x: 209, startPoint y: 308, endPoint x: 567, endPoint y: 314, distance: 358.3
click at [212, 57] on icon at bounding box center [212, 62] width 11 height 11
click at [714, 382] on p "Então a seguinte mensagem será exibida:" at bounding box center [462, 373] width 524 height 17
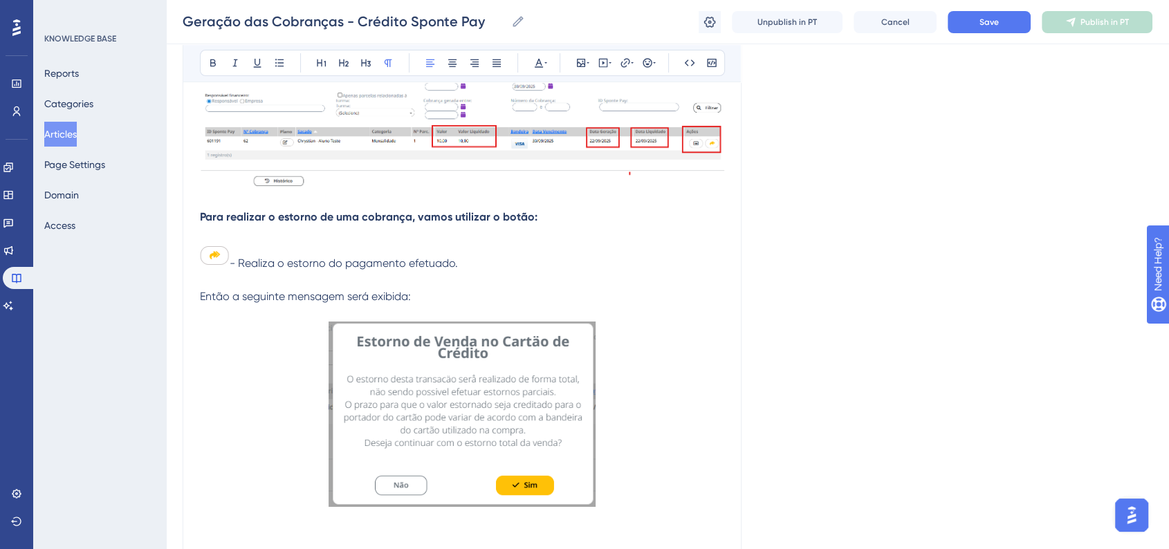
click at [995, 33] on div "Geração das Cobranças - Crédito Sponte Pay Geração das Cobranças - Crédito Spon…" at bounding box center [667, 22] width 1003 height 44
click at [979, 29] on button "Save" at bounding box center [988, 22] width 83 height 22
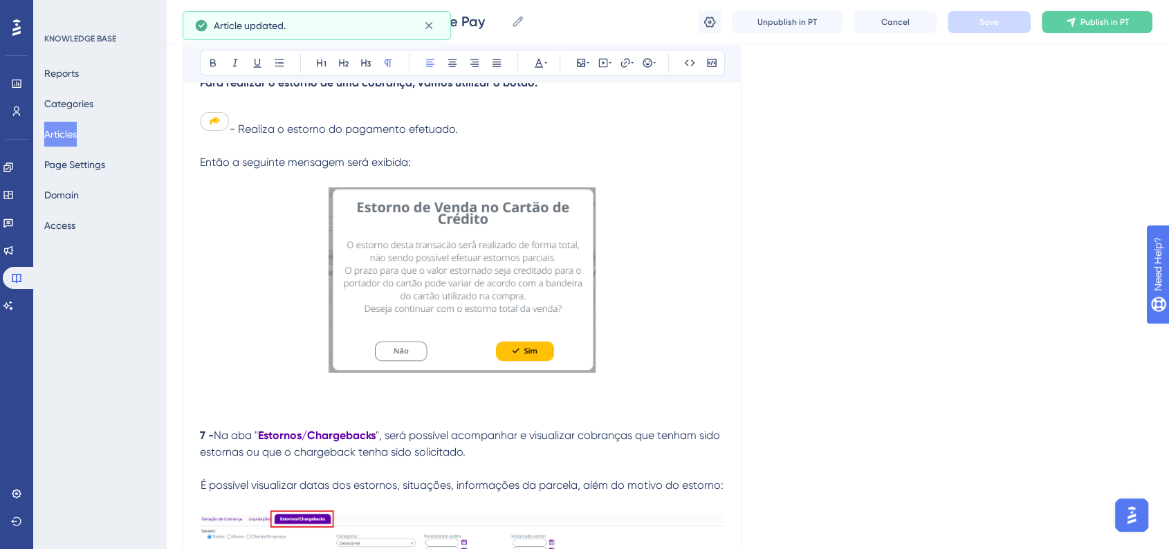
scroll to position [5039, 0]
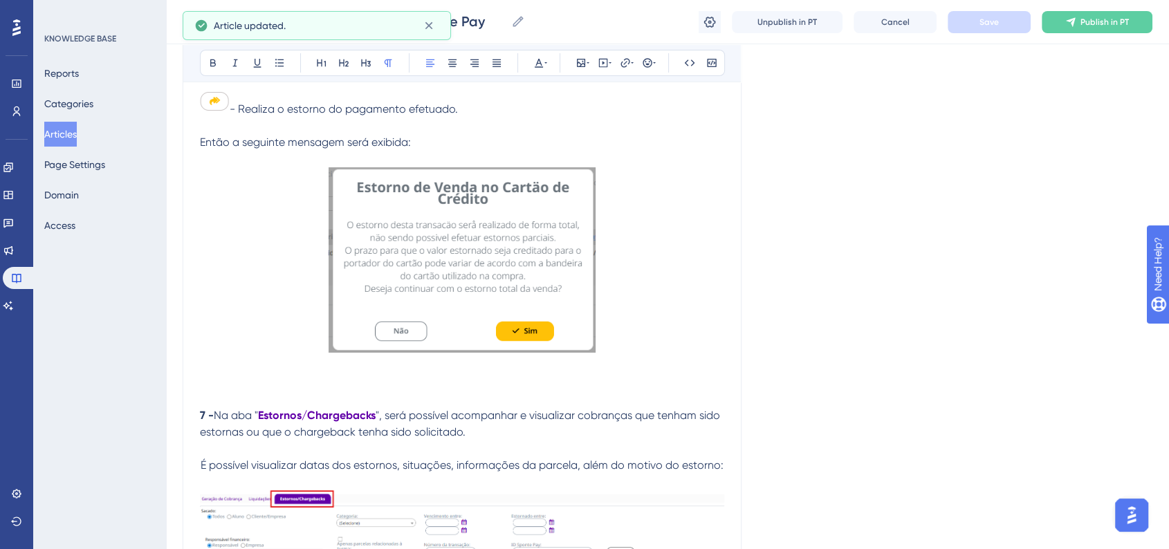
click at [691, 358] on p at bounding box center [462, 262] width 524 height 190
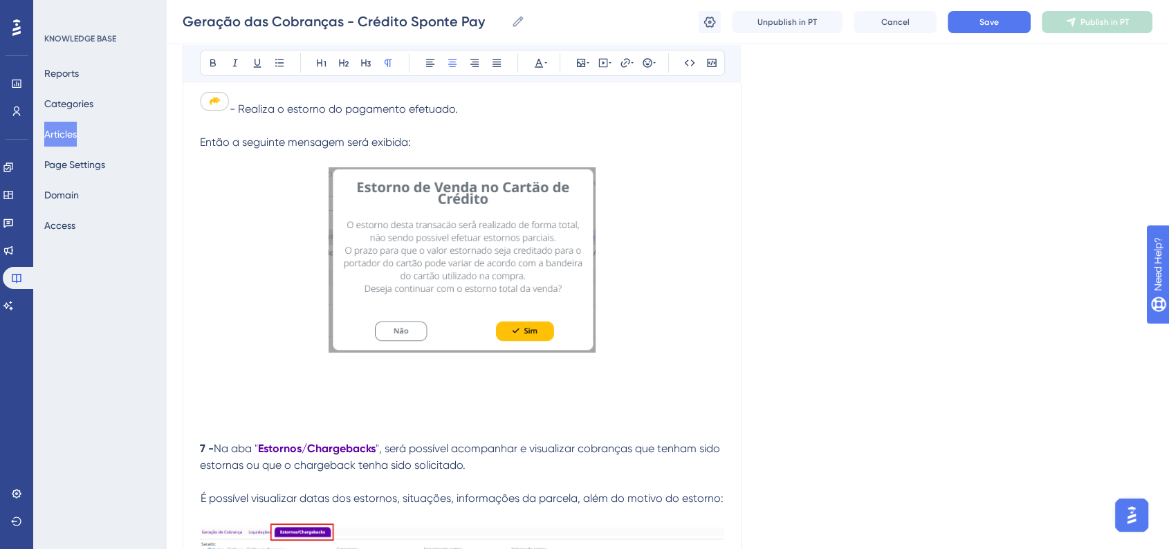
click at [357, 317] on img at bounding box center [461, 259] width 267 height 185
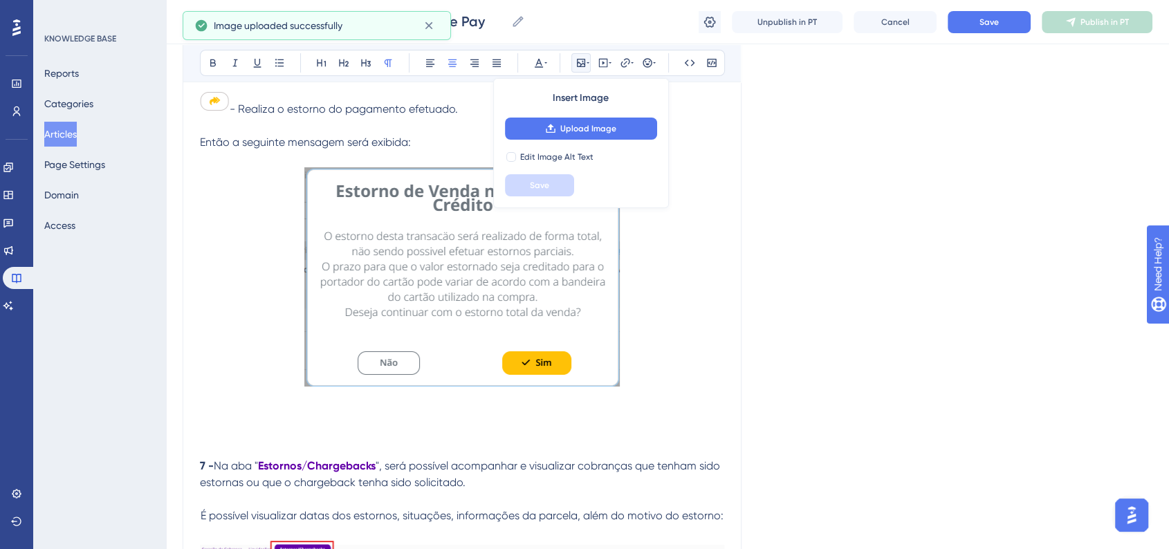
click at [714, 233] on p at bounding box center [462, 279] width 524 height 224
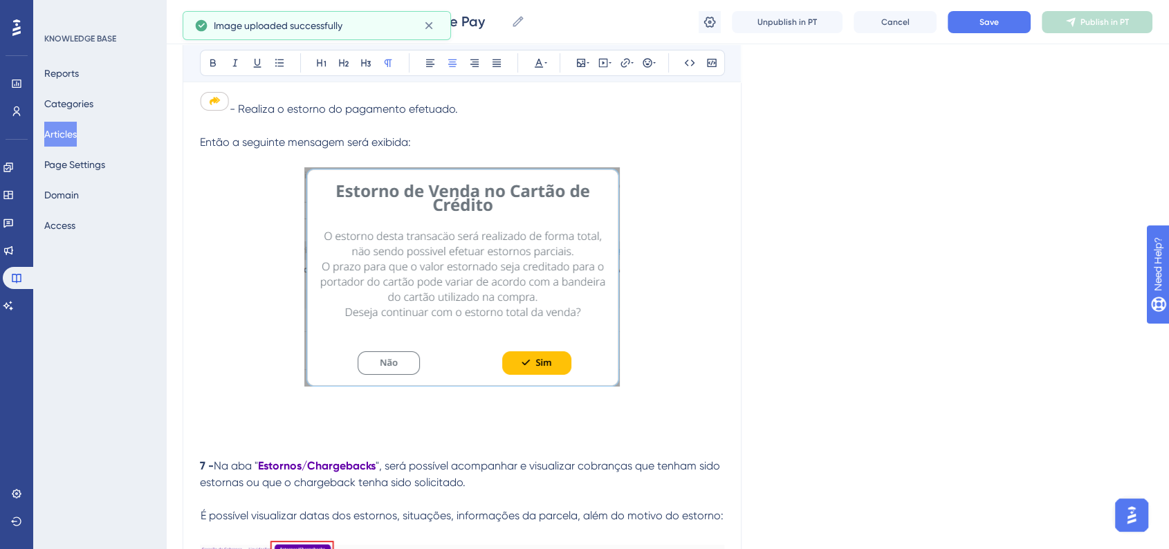
click at [460, 347] on img at bounding box center [461, 276] width 315 height 219
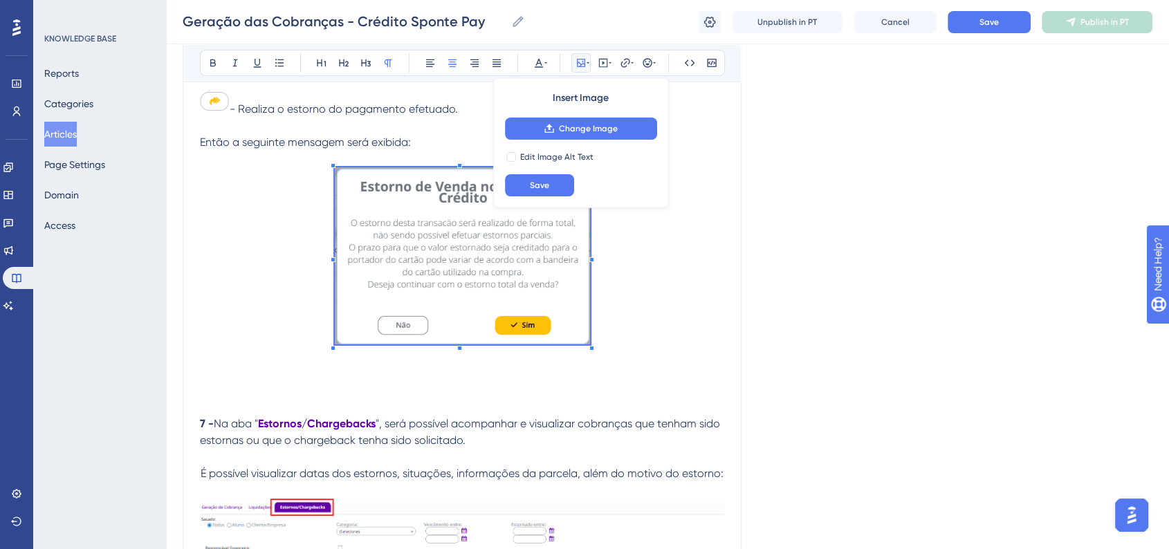
click at [560, 340] on span at bounding box center [462, 258] width 255 height 183
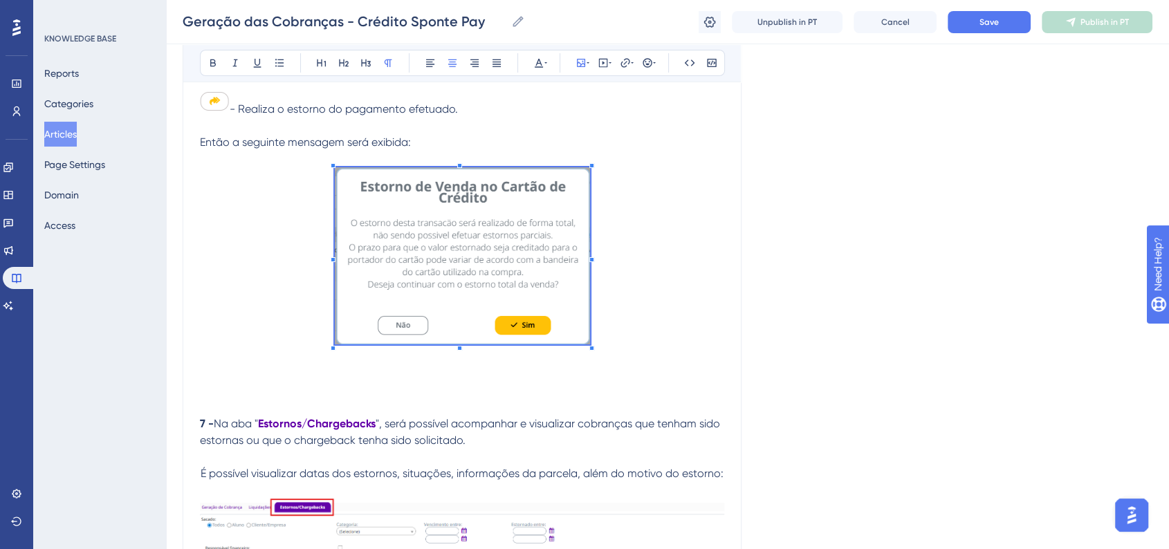
click at [612, 341] on p at bounding box center [462, 258] width 524 height 183
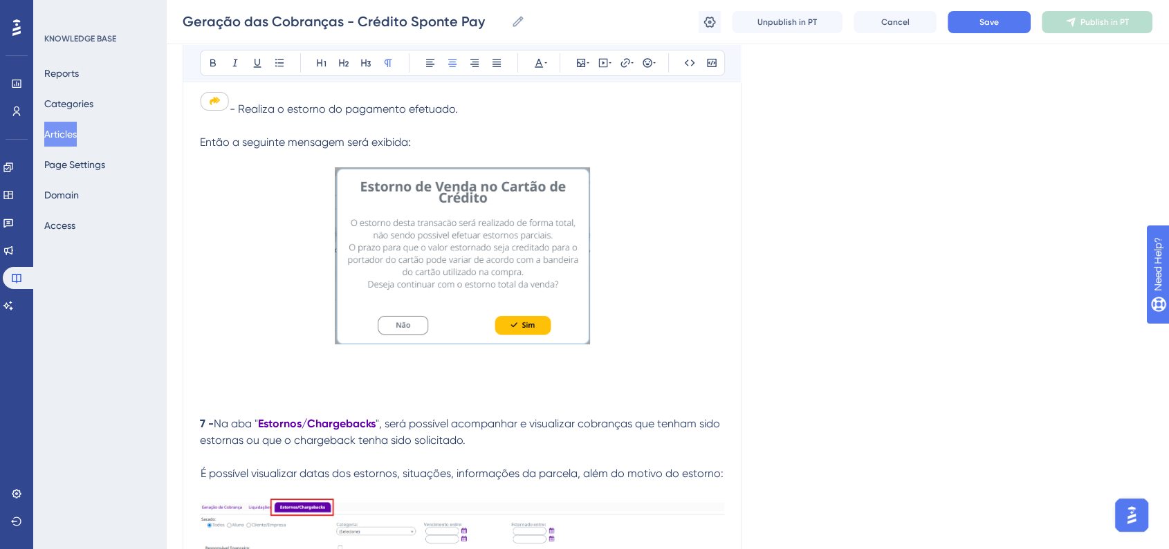
click at [353, 399] on p at bounding box center [462, 390] width 524 height 17
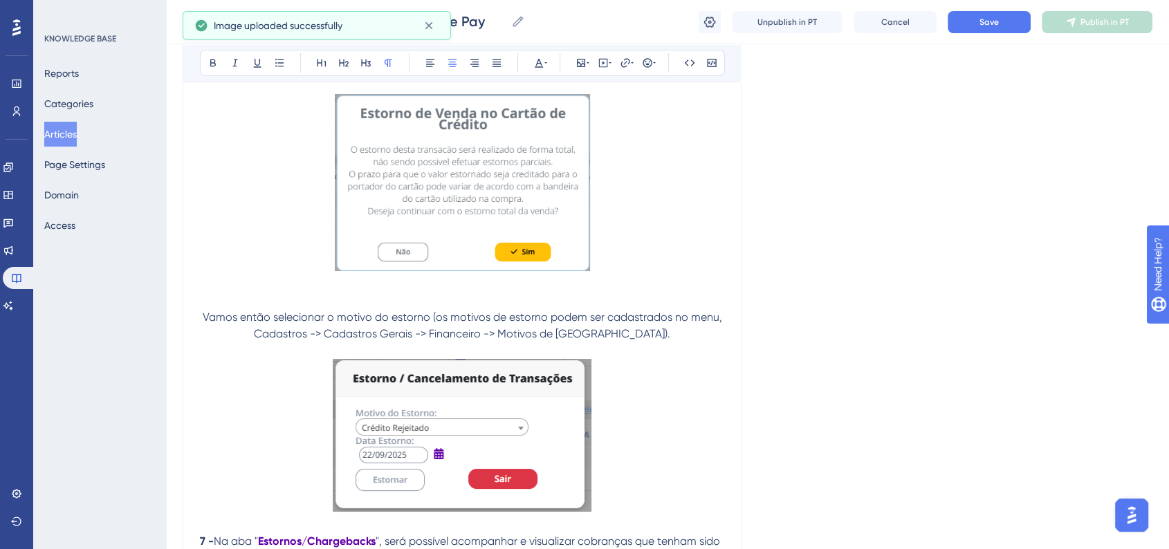
scroll to position [5193, 0]
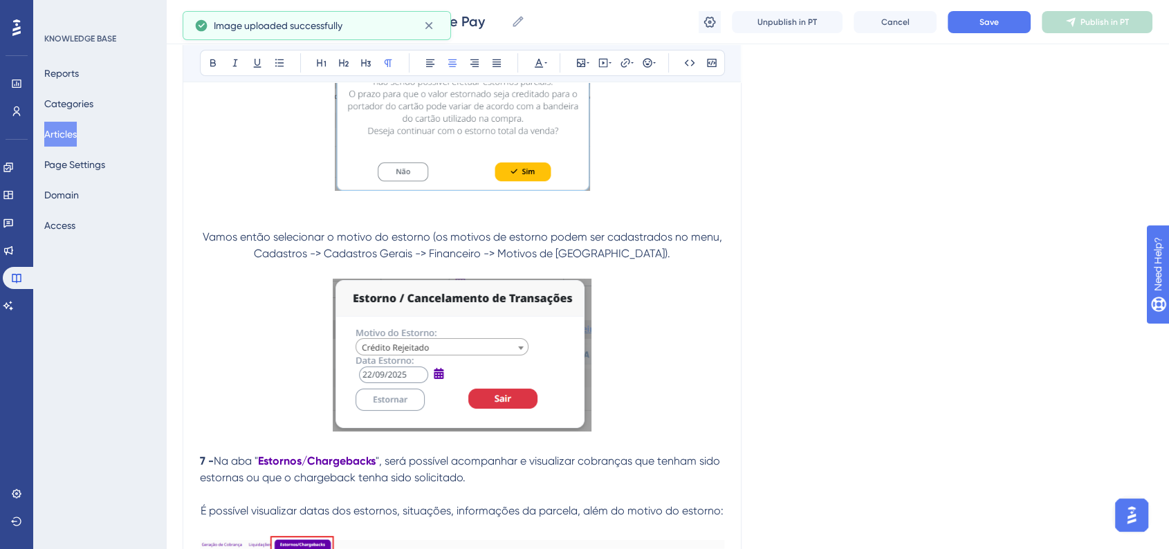
click at [647, 262] on p "Vamos então selecionar o motivo do estorno (os motivos de estorno podem ser cad…" at bounding box center [462, 245] width 524 height 33
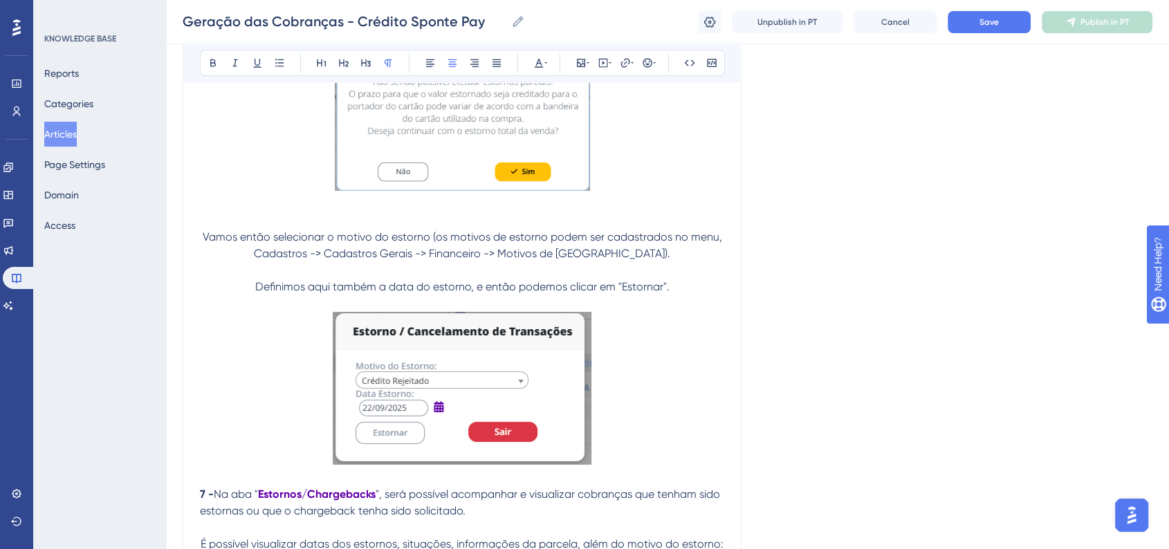
click at [653, 447] on p at bounding box center [462, 391] width 524 height 158
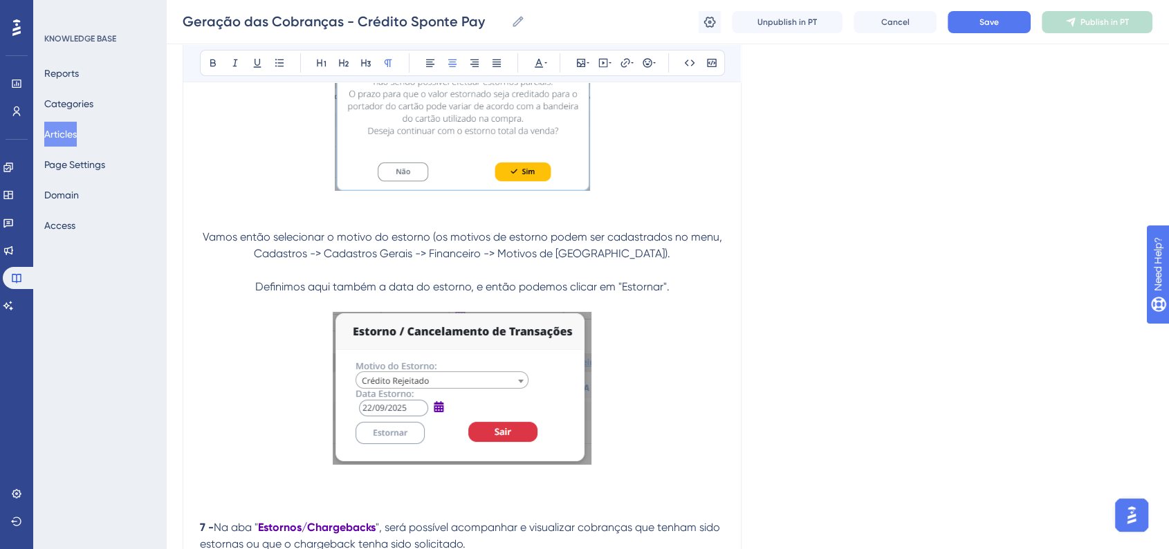
click at [637, 445] on p at bounding box center [462, 391] width 524 height 158
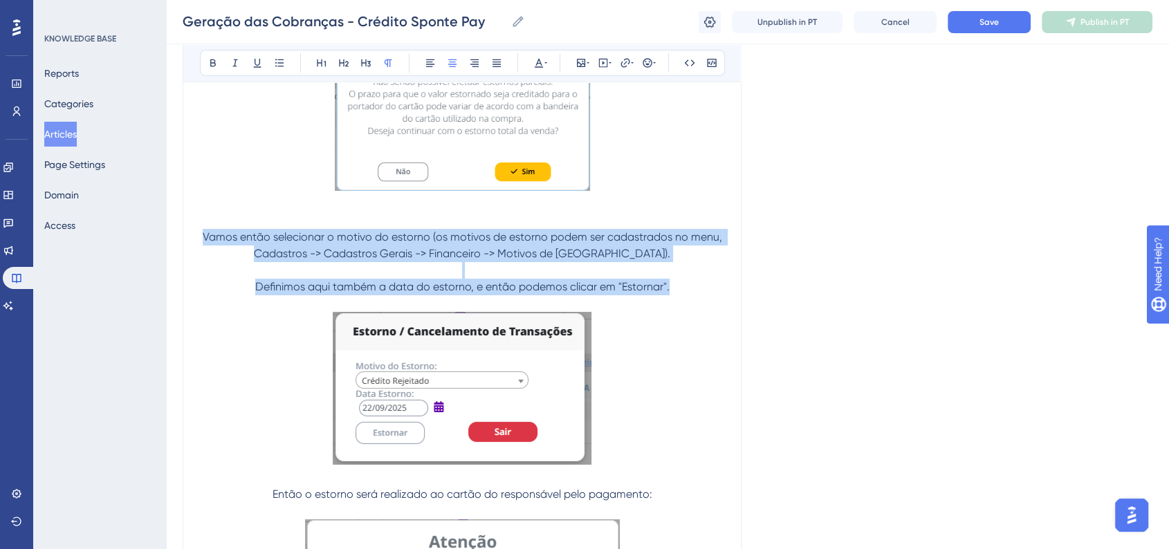
drag, startPoint x: 454, startPoint y: 280, endPoint x: 198, endPoint y: 252, distance: 257.4
click at [432, 68] on button at bounding box center [429, 62] width 19 height 19
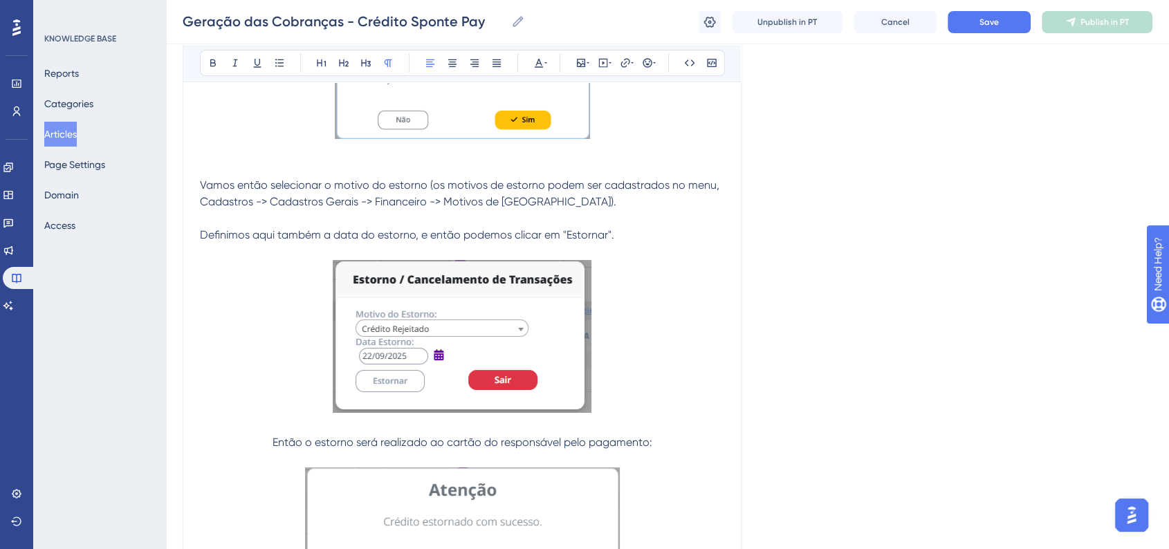
scroll to position [5269, 0]
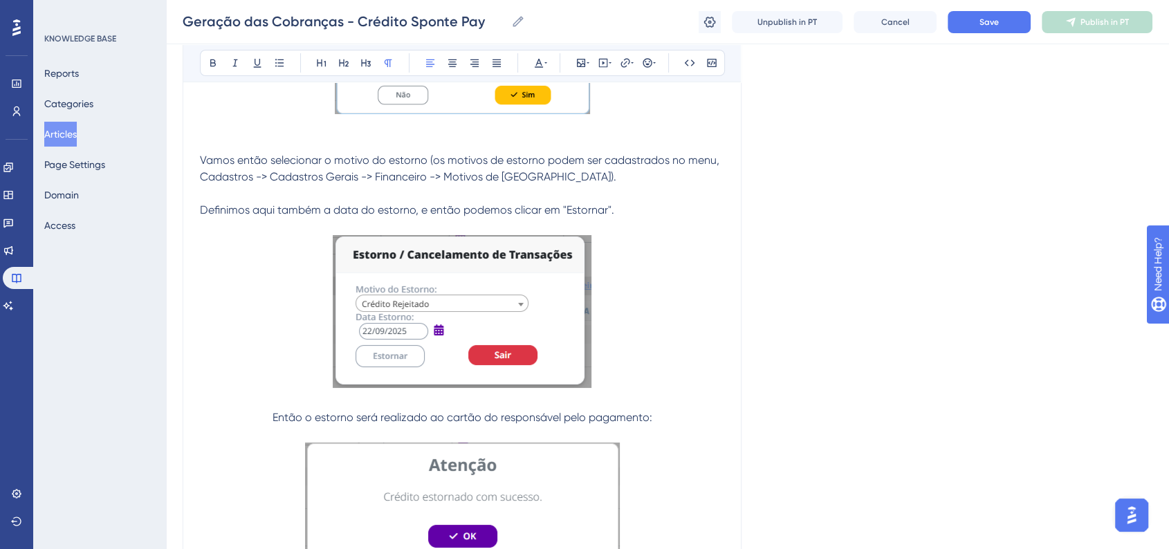
click at [548, 424] on span "Então o estorno será realizado ao cartão do responsável pelo pagamento:" at bounding box center [462, 417] width 380 height 13
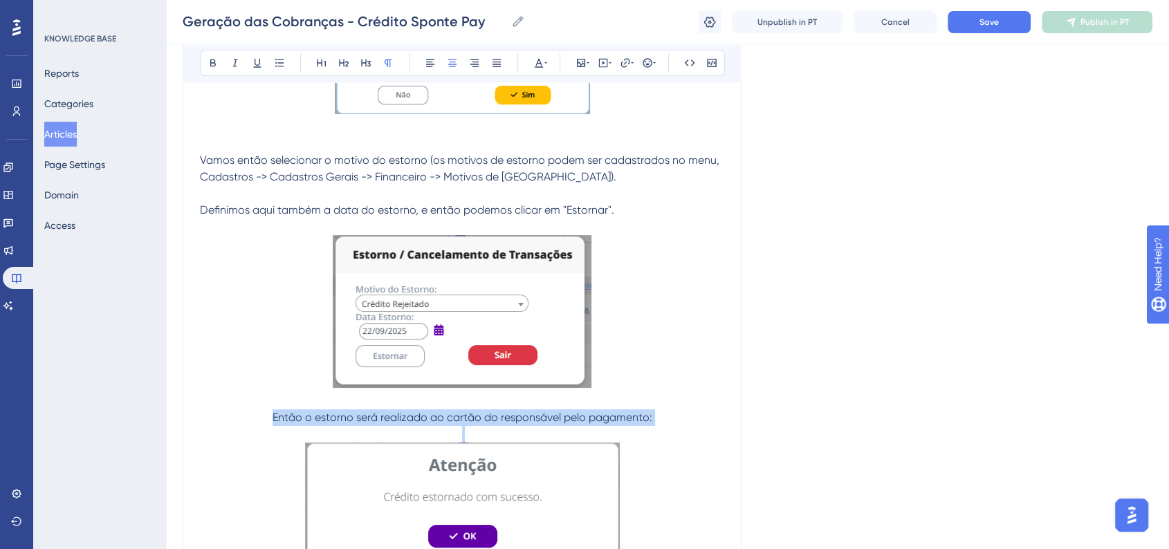
click at [548, 424] on span "Então o estorno será realizado ao cartão do responsável pelo pagamento:" at bounding box center [462, 417] width 380 height 13
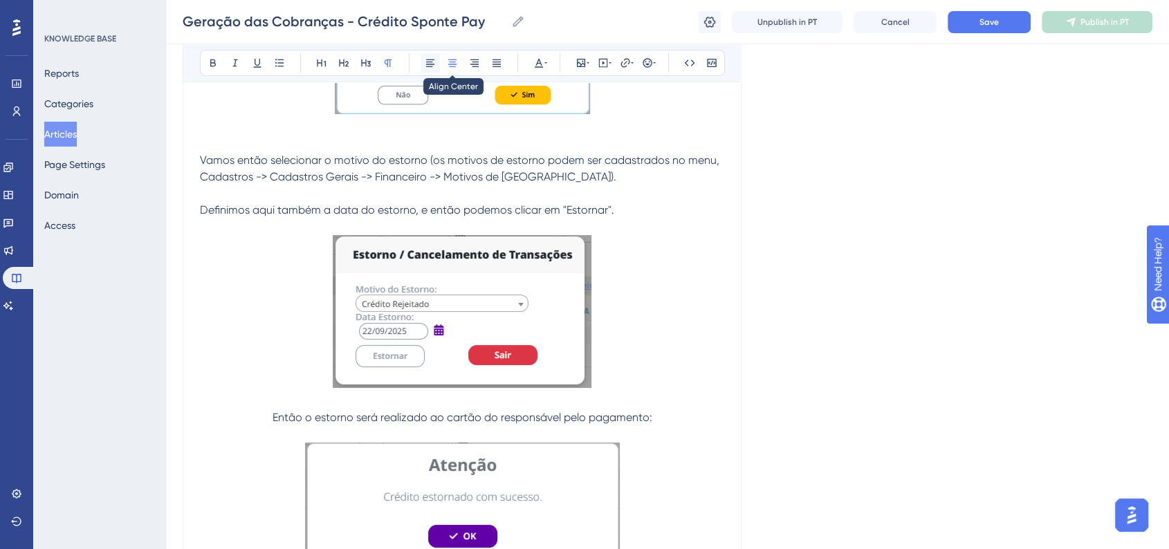
click at [431, 66] on icon at bounding box center [430, 62] width 11 height 11
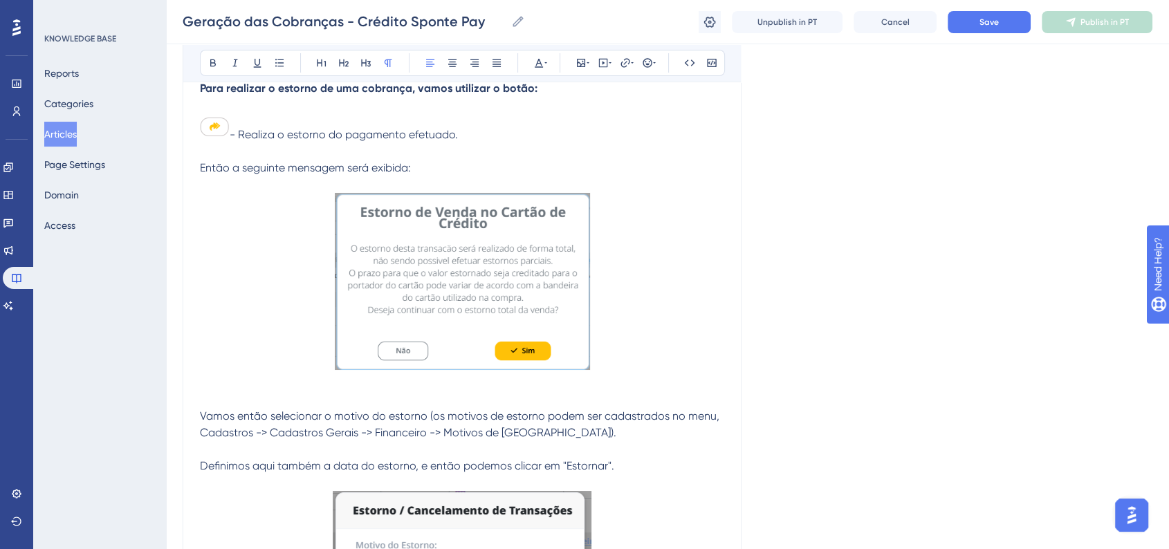
scroll to position [5039, 0]
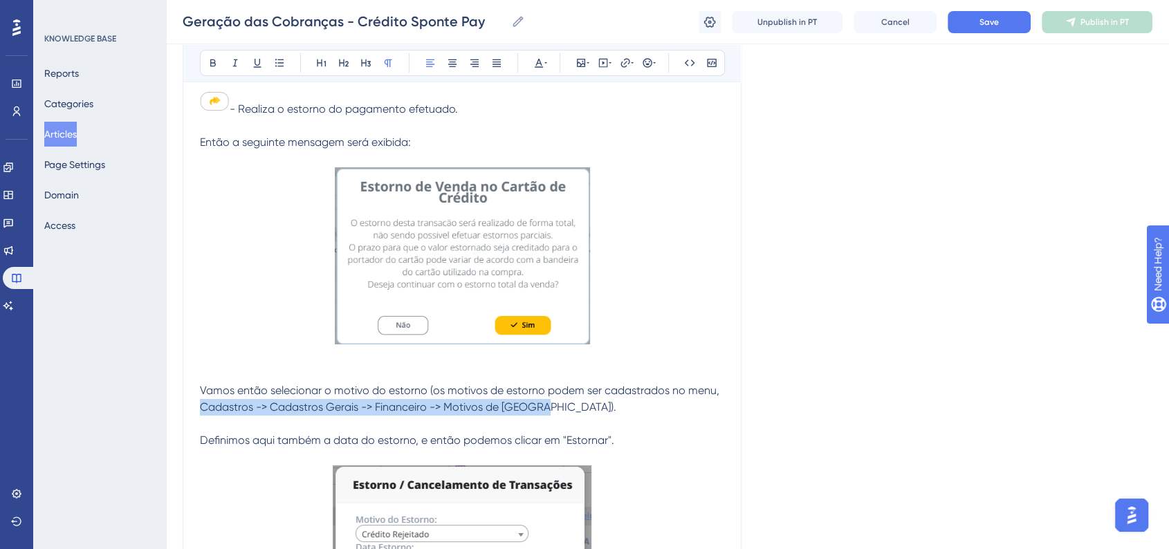
drag, startPoint x: 202, startPoint y: 422, endPoint x: 539, endPoint y: 421, distance: 336.8
click at [539, 414] on span "Vamos então selecionar o motivo do estorno (os motivos de estorno podem ser cad…" at bounding box center [461, 399] width 522 height 30
click at [323, 416] on p "Vamos então selecionar o motivo do estorno (os motivos de estorno podem ser cad…" at bounding box center [462, 398] width 524 height 33
drag, startPoint x: 201, startPoint y: 421, endPoint x: 538, endPoint y: 425, distance: 336.8
click at [538, 414] on span "Vamos então selecionar o motivo do estorno (os motivos de estorno podem ser cad…" at bounding box center [461, 399] width 522 height 30
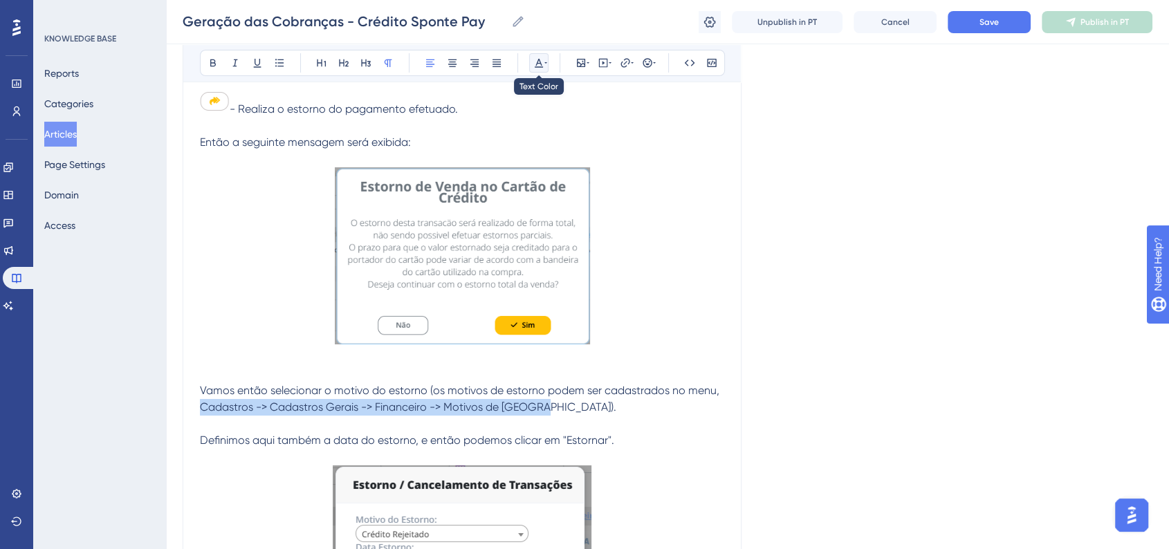
click at [535, 70] on button at bounding box center [538, 62] width 19 height 19
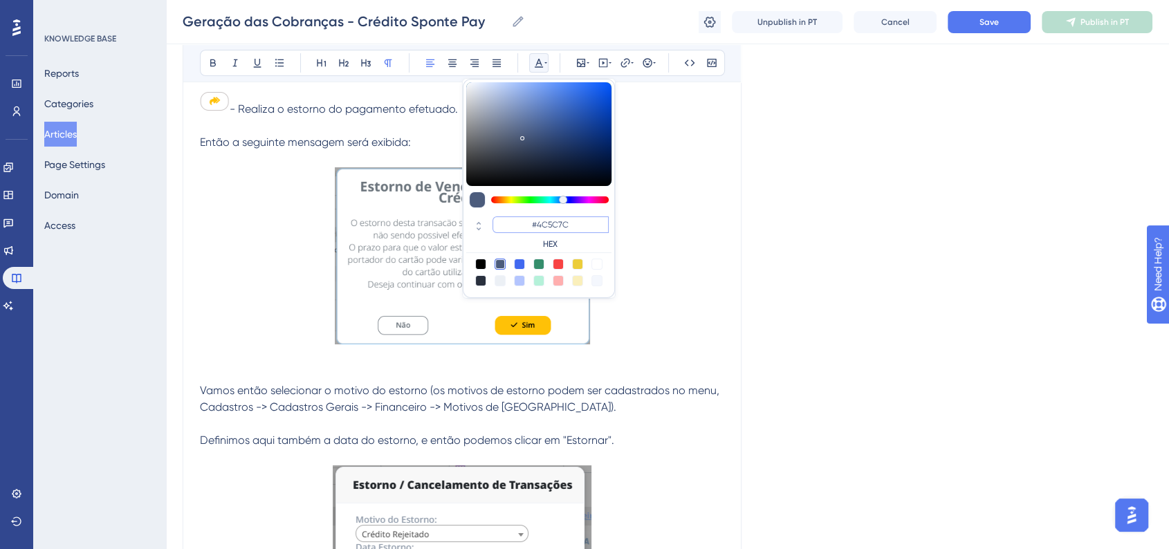
click at [555, 232] on input "#4C5C7C" at bounding box center [550, 224] width 116 height 17
paste input "6200A8"
type input "#6200A8"
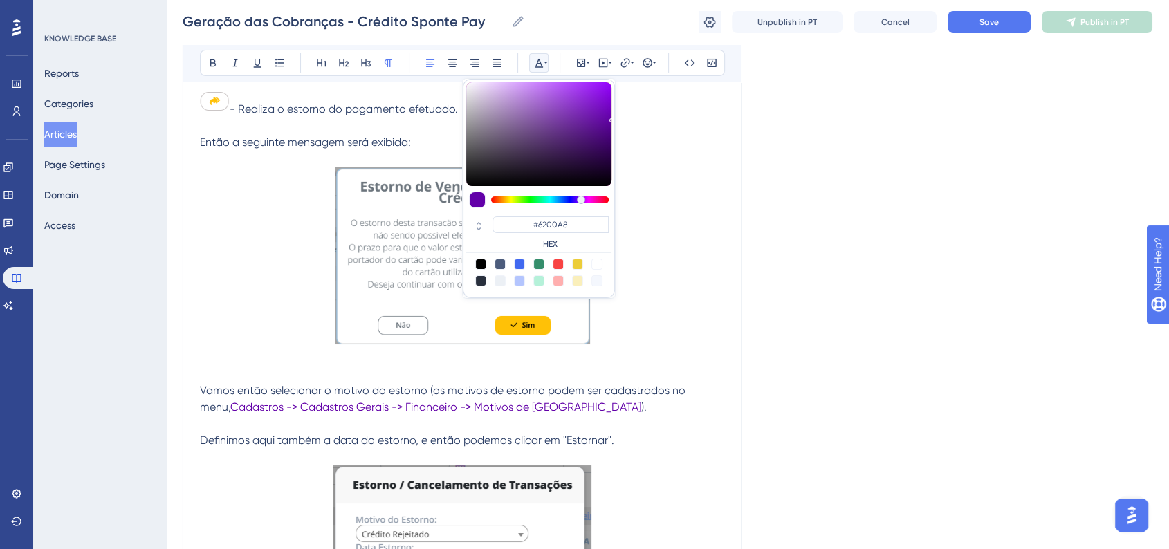
click at [716, 270] on p at bounding box center [462, 258] width 524 height 183
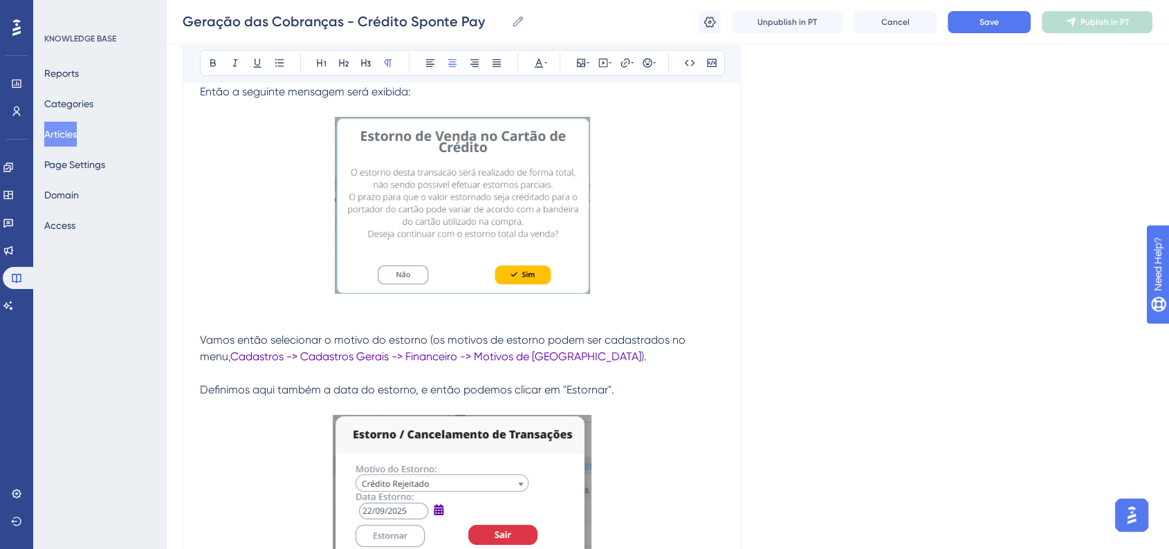
scroll to position [5116, 0]
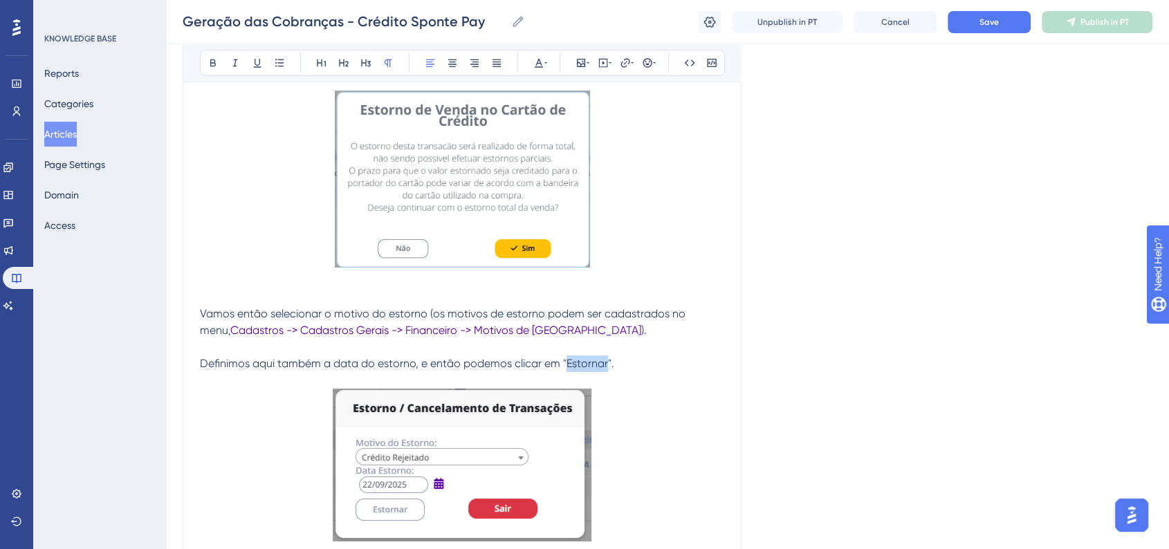
drag, startPoint x: 564, startPoint y: 378, endPoint x: 606, endPoint y: 381, distance: 42.3
click at [606, 370] on span "Definimos aqui também a data do estorno, e então podemos clicar em "Estornar"." at bounding box center [407, 363] width 414 height 13
click at [213, 69] on button at bounding box center [212, 62] width 19 height 19
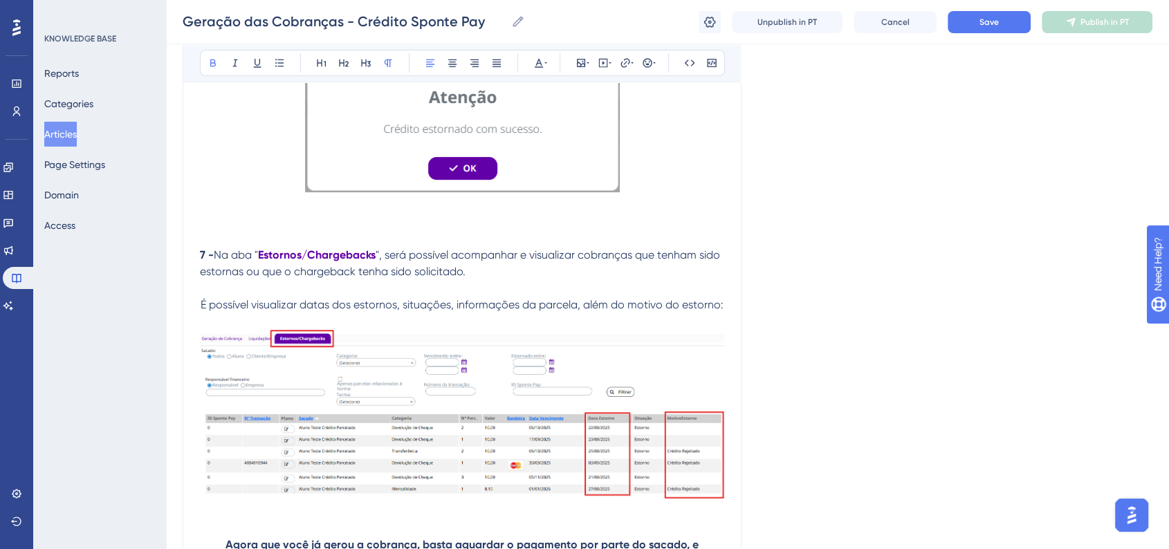
scroll to position [5731, 0]
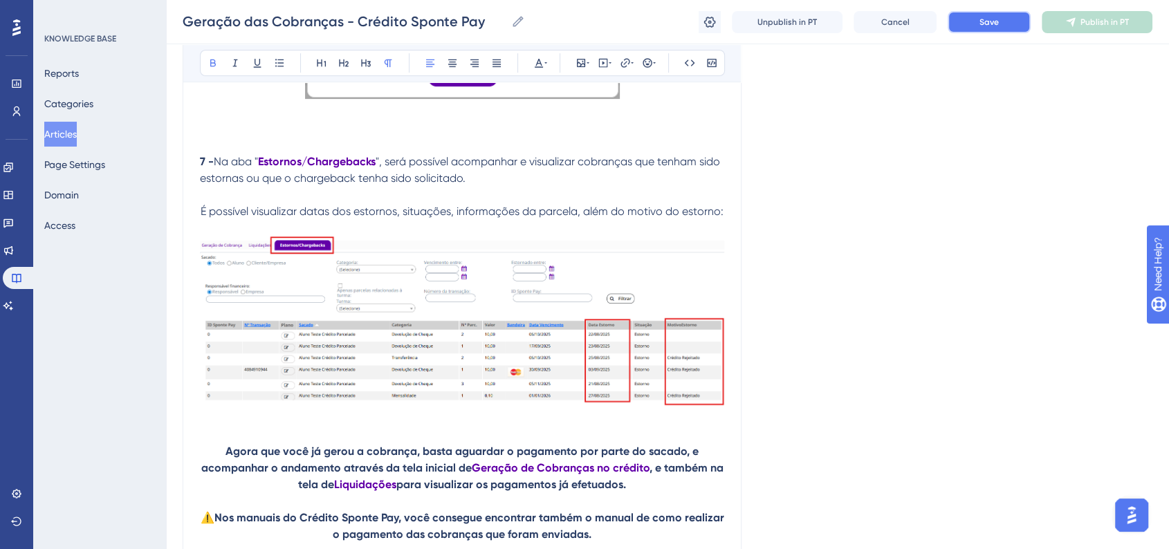
click at [968, 30] on button "Save" at bounding box center [988, 22] width 83 height 22
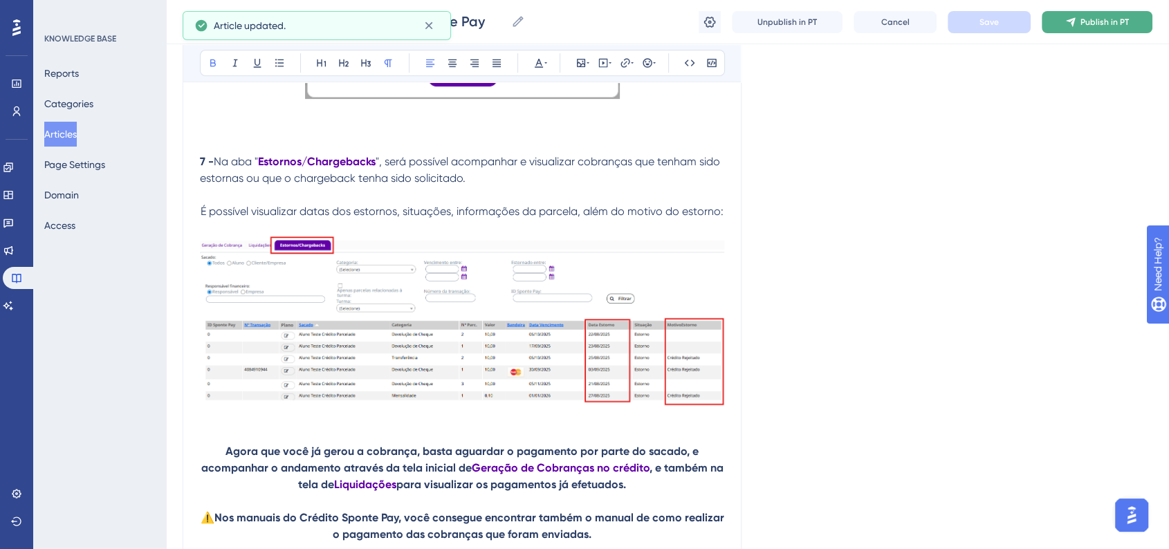
click at [1097, 28] on button "Publish in PT" at bounding box center [1096, 22] width 111 height 22
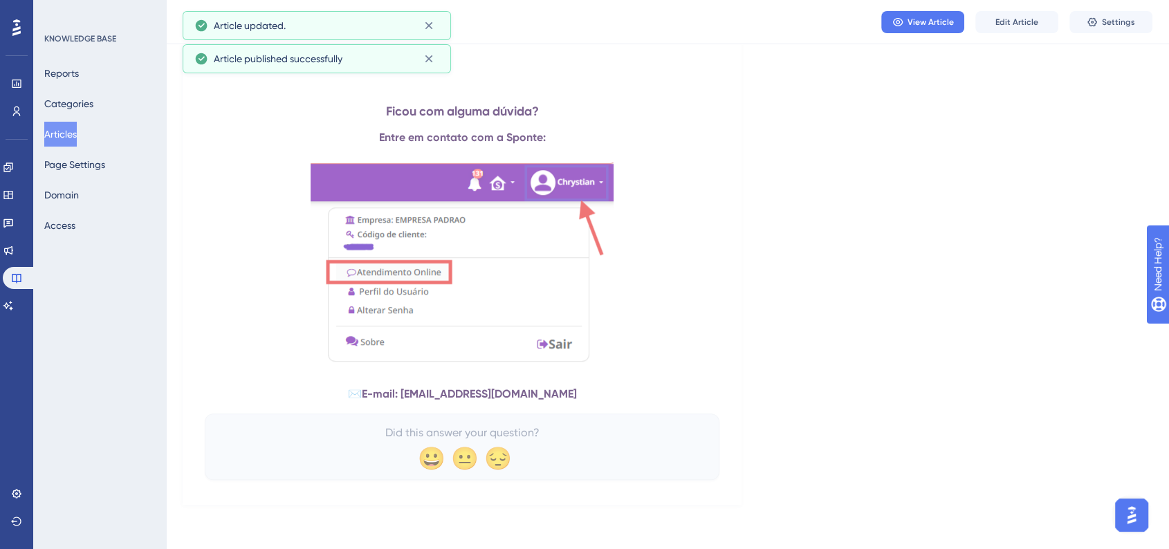
scroll to position [5935, 0]
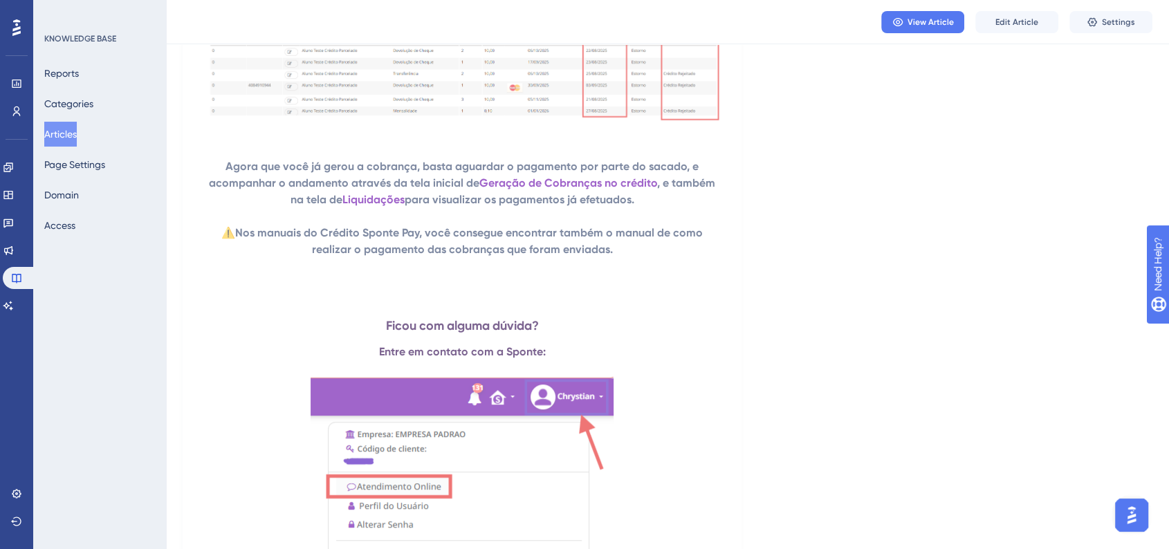
click at [77, 137] on button "Articles" at bounding box center [60, 134] width 33 height 25
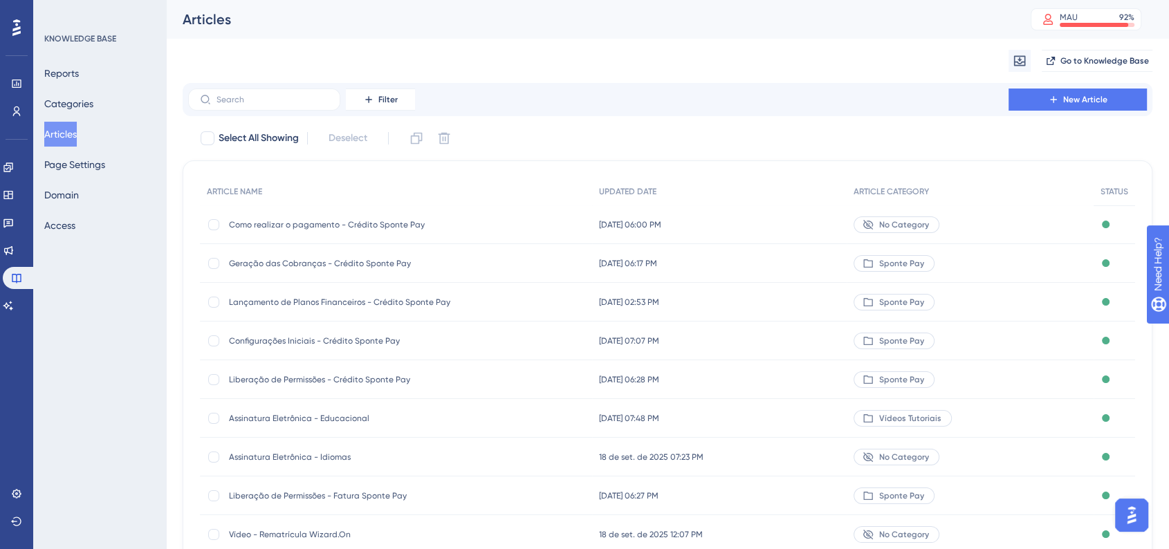
click at [953, 221] on div "No Category" at bounding box center [969, 224] width 247 height 39
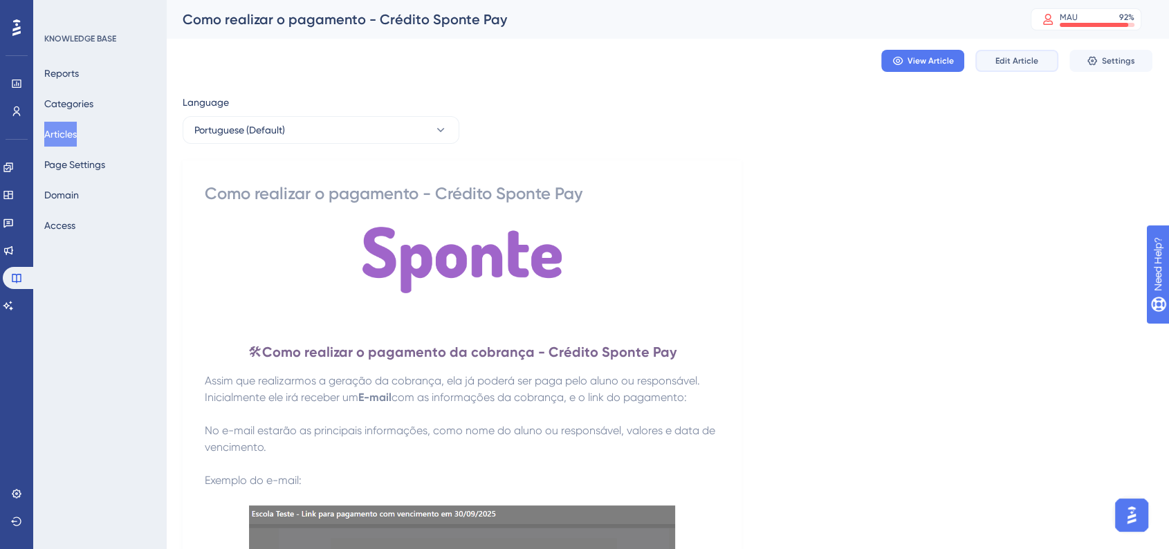
click at [994, 64] on button "Edit Article" at bounding box center [1016, 61] width 83 height 22
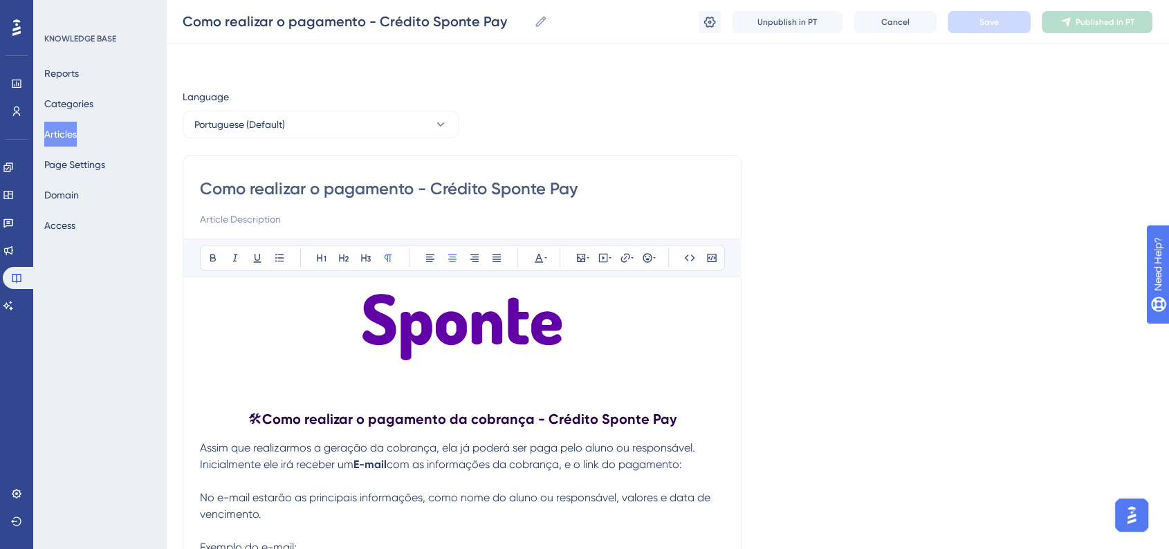
scroll to position [4257, 0]
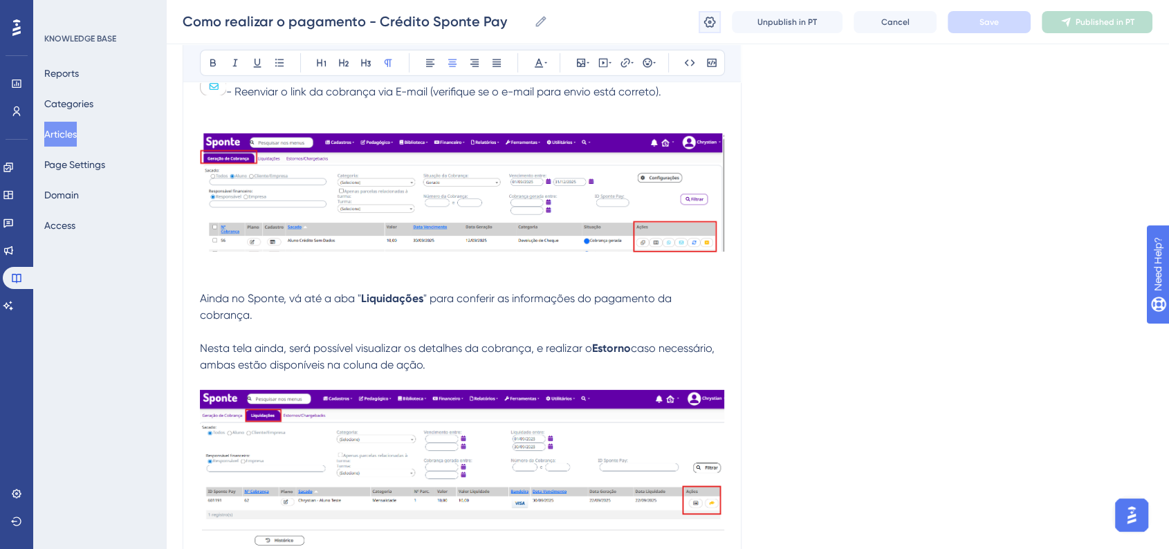
click at [704, 20] on icon at bounding box center [710, 21] width 12 height 11
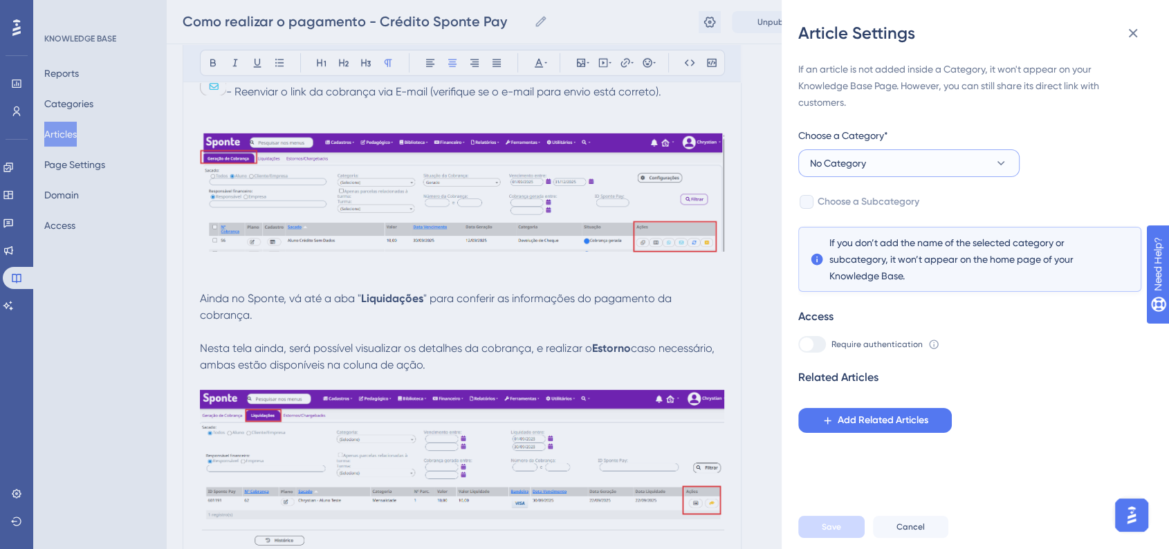
click at [913, 170] on button "No Category" at bounding box center [908, 163] width 221 height 28
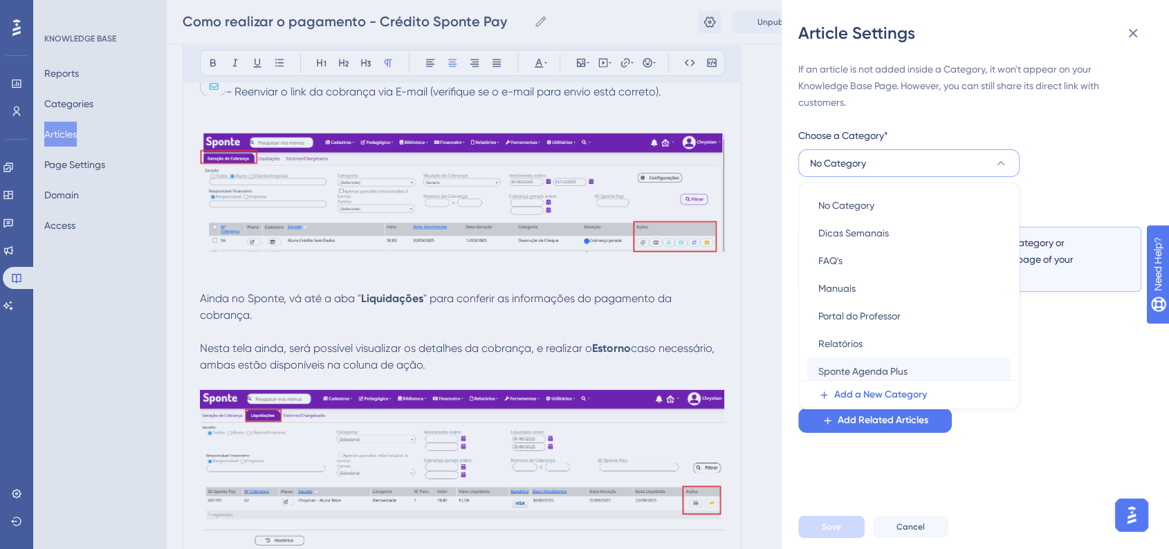
scroll to position [87, 0]
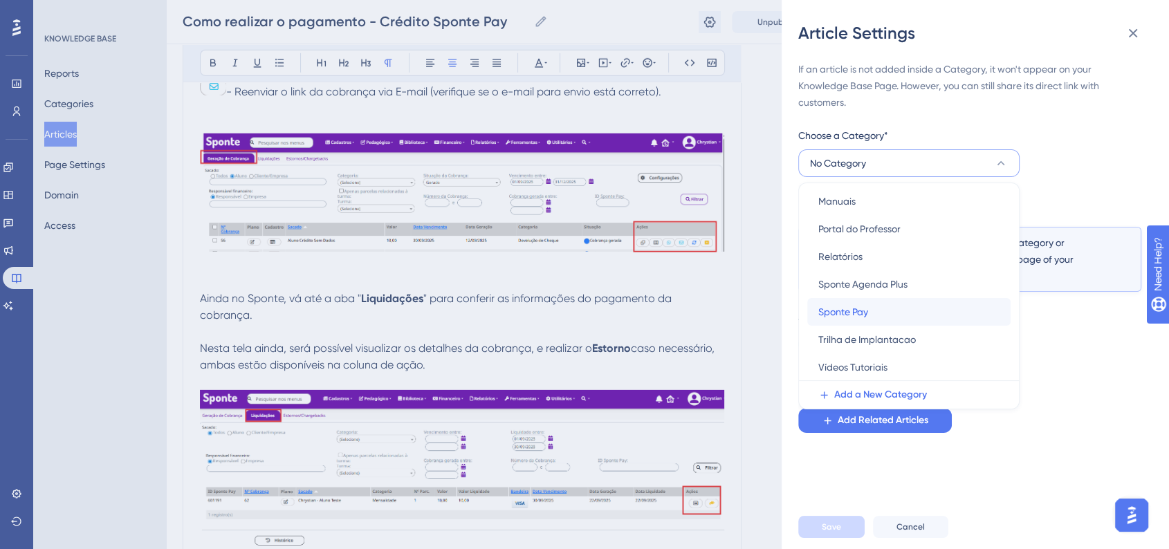
click at [846, 311] on span "Sponte Pay" at bounding box center [843, 312] width 50 height 17
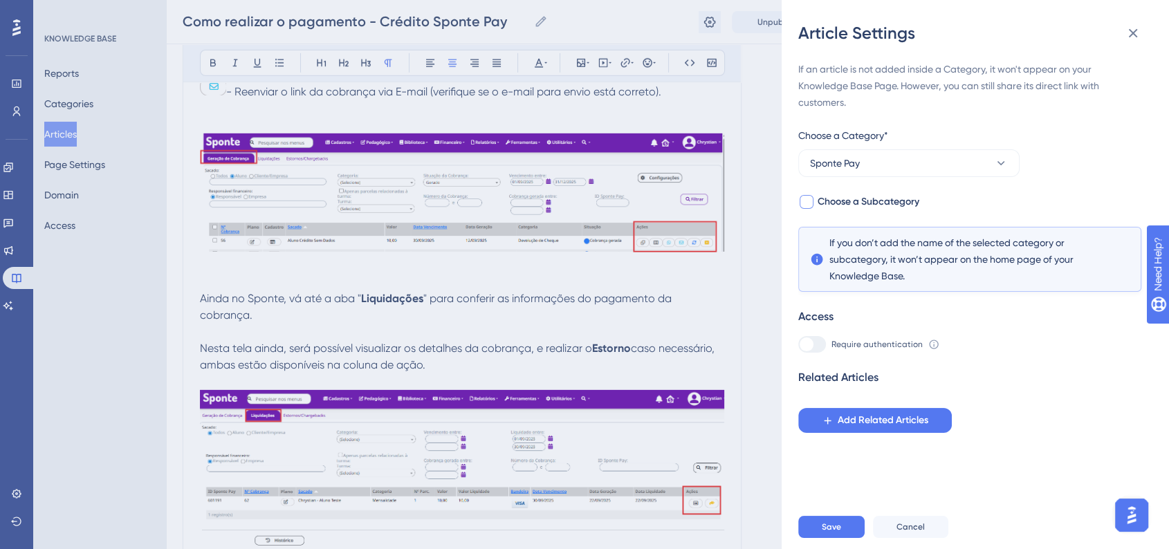
click at [803, 204] on div at bounding box center [806, 202] width 14 height 14
checkbox input "true"
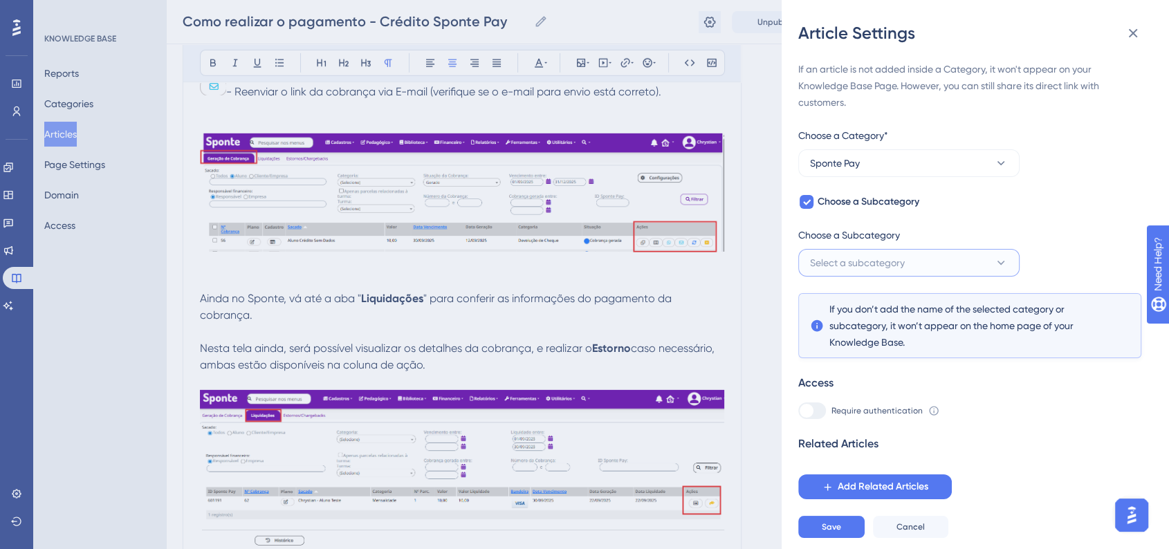
click at [884, 259] on span "Select a subcategory" at bounding box center [857, 262] width 95 height 17
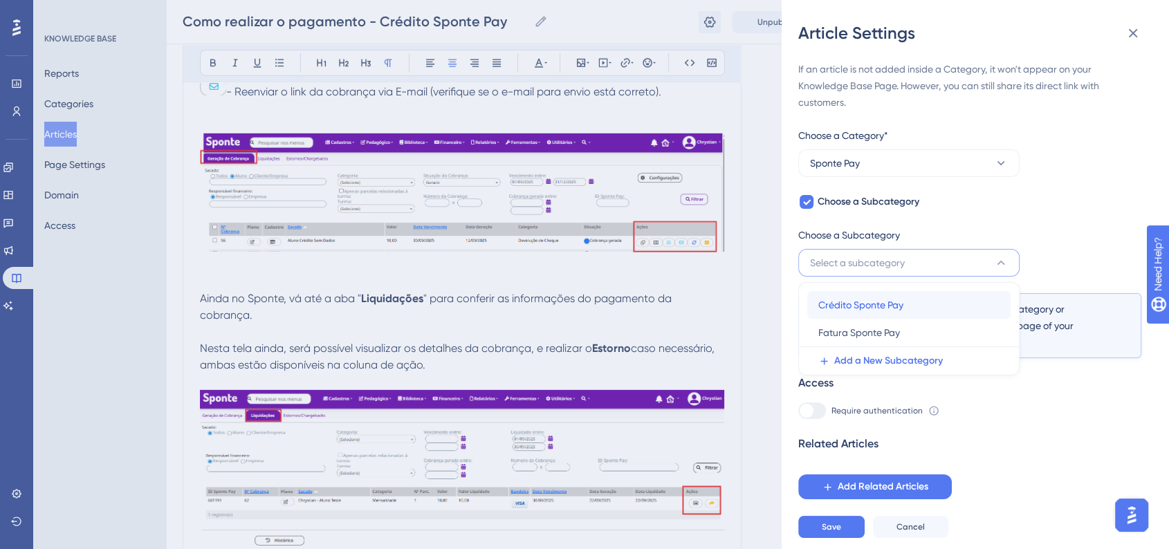
click at [865, 311] on span "Crédito Sponte Pay" at bounding box center [860, 305] width 85 height 17
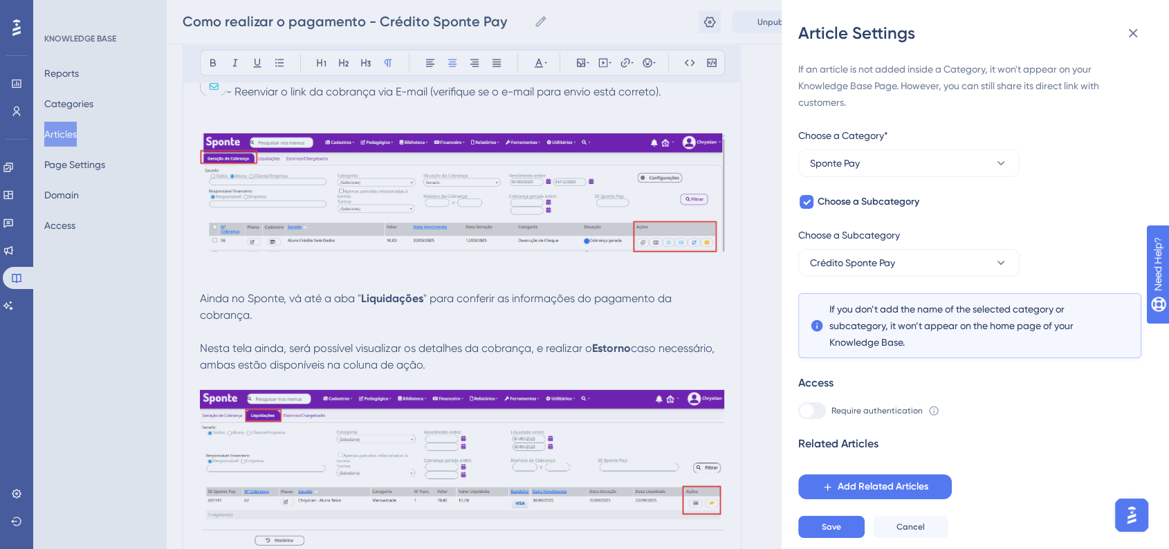
click at [1062, 243] on div "If an article is not added inside a Category, it won't appear on your Knowledge…" at bounding box center [969, 280] width 343 height 438
click at [851, 524] on div "Save Cancel" at bounding box center [991, 527] width 387 height 44
click at [846, 533] on button "Save" at bounding box center [831, 527] width 66 height 22
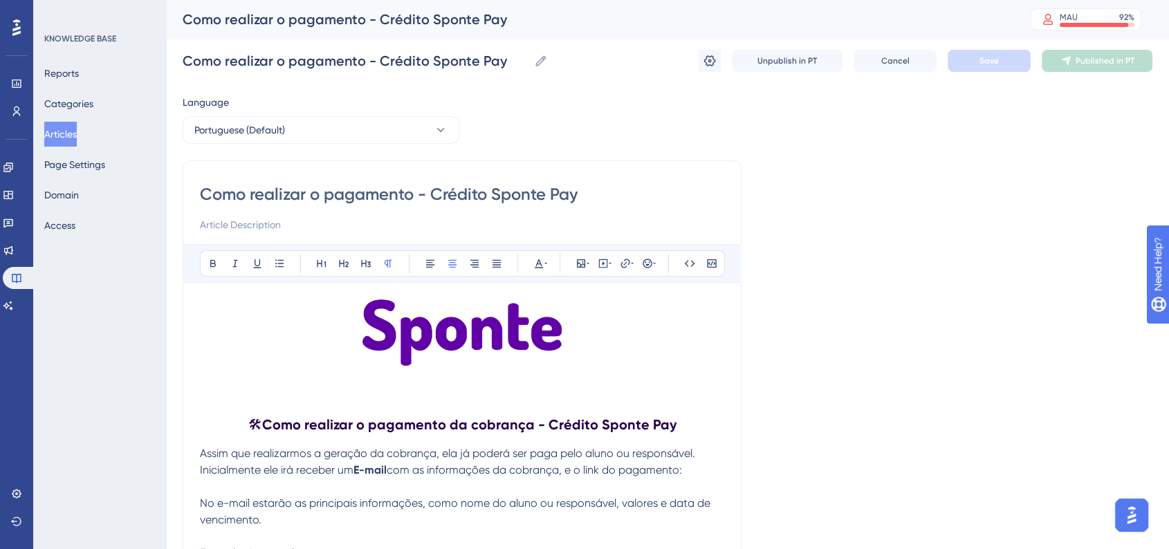
scroll to position [77, 0]
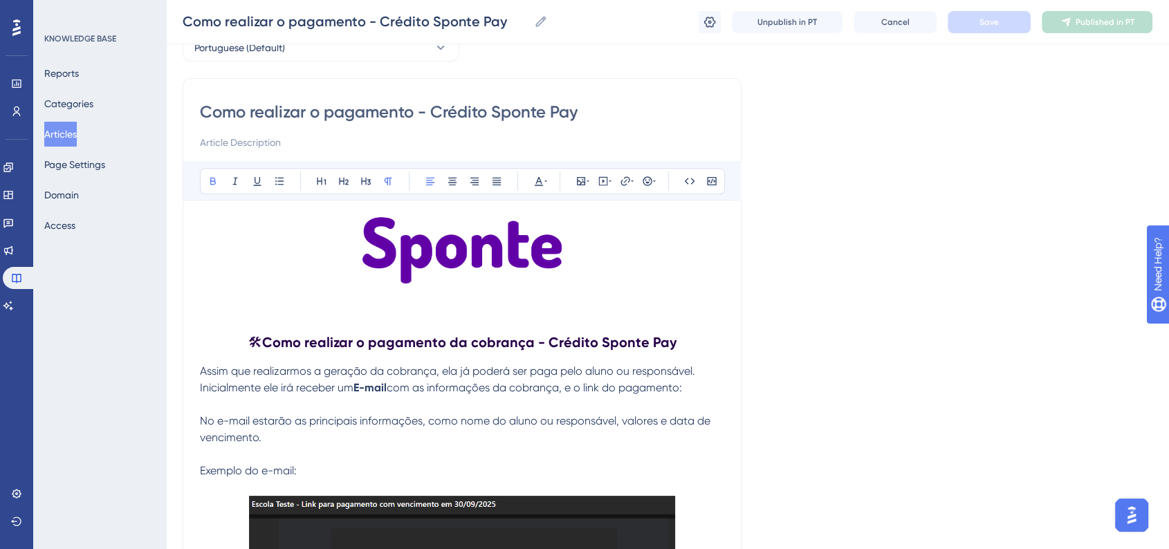
click at [368, 391] on strong "E-mail" at bounding box center [369, 387] width 33 height 13
drag, startPoint x: 359, startPoint y: 386, endPoint x: 389, endPoint y: 389, distance: 30.6
click at [389, 389] on p "Inicialmente ele irá receber um E-mail com as informações da cobrança, e o link…" at bounding box center [462, 388] width 524 height 17
click at [548, 189] on button at bounding box center [538, 180] width 19 height 19
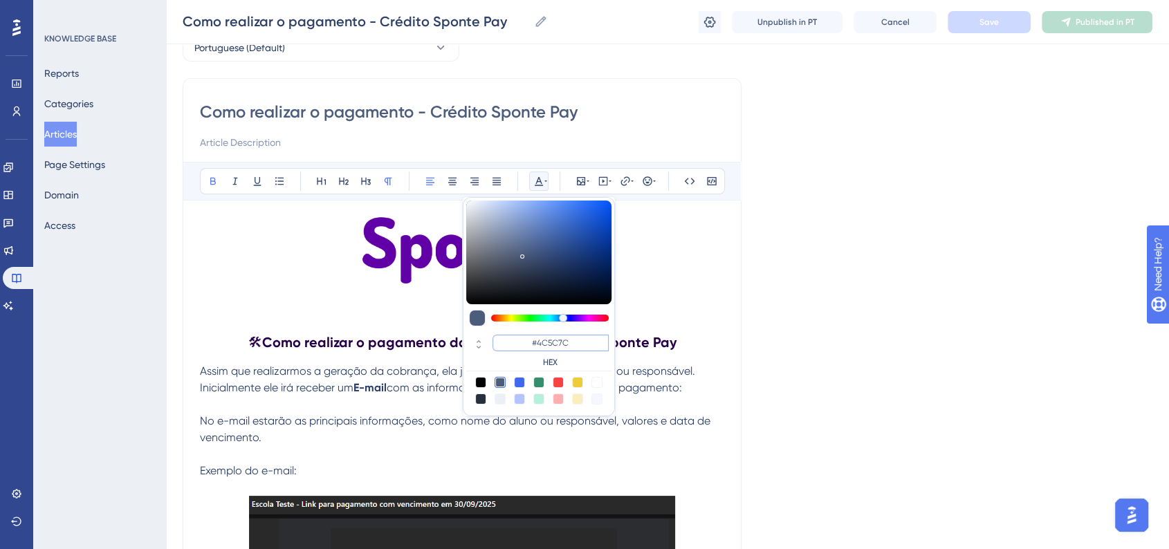
click at [548, 339] on input "#4C5C7C" at bounding box center [550, 343] width 116 height 17
paste input "6200A8"
type input "#6200A8"
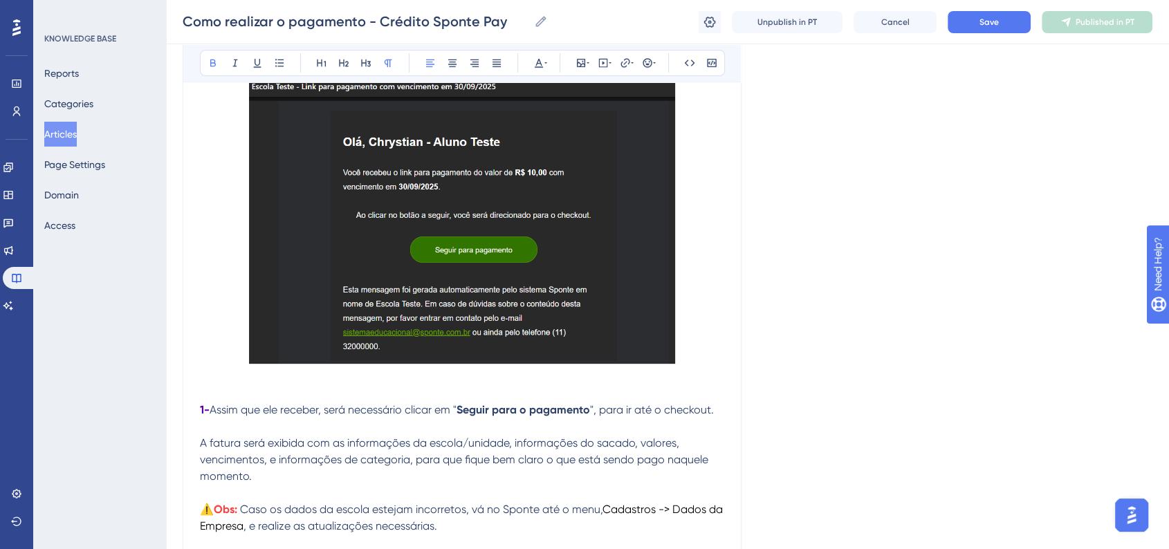
scroll to position [614, 0]
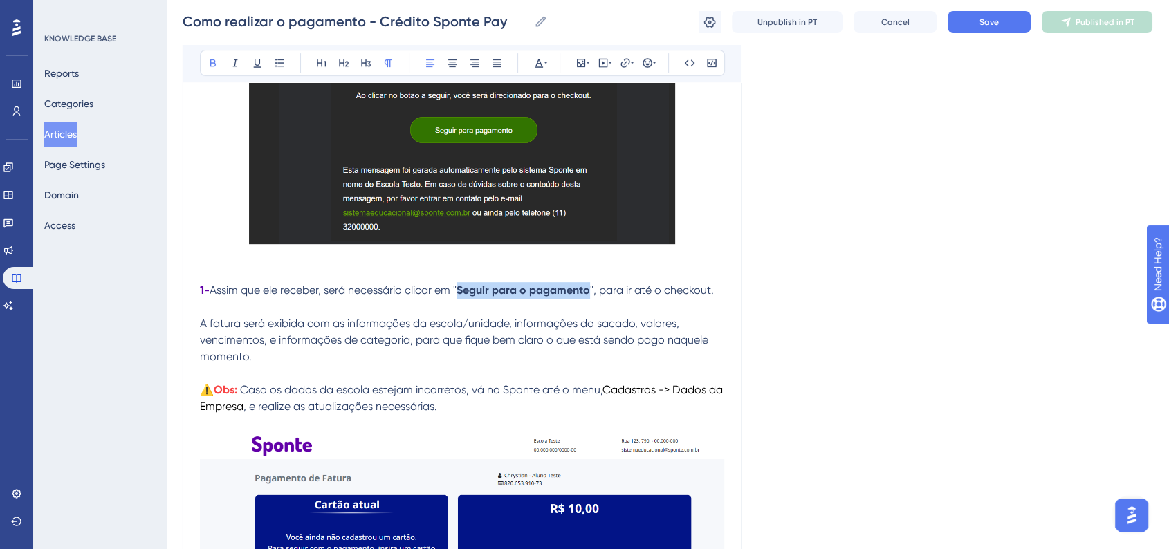
drag, startPoint x: 464, startPoint y: 290, endPoint x: 591, endPoint y: 290, distance: 127.2
click at [590, 290] on strong "Seguir para o pagamento" at bounding box center [522, 290] width 133 height 13
click at [542, 68] on button at bounding box center [538, 62] width 19 height 19
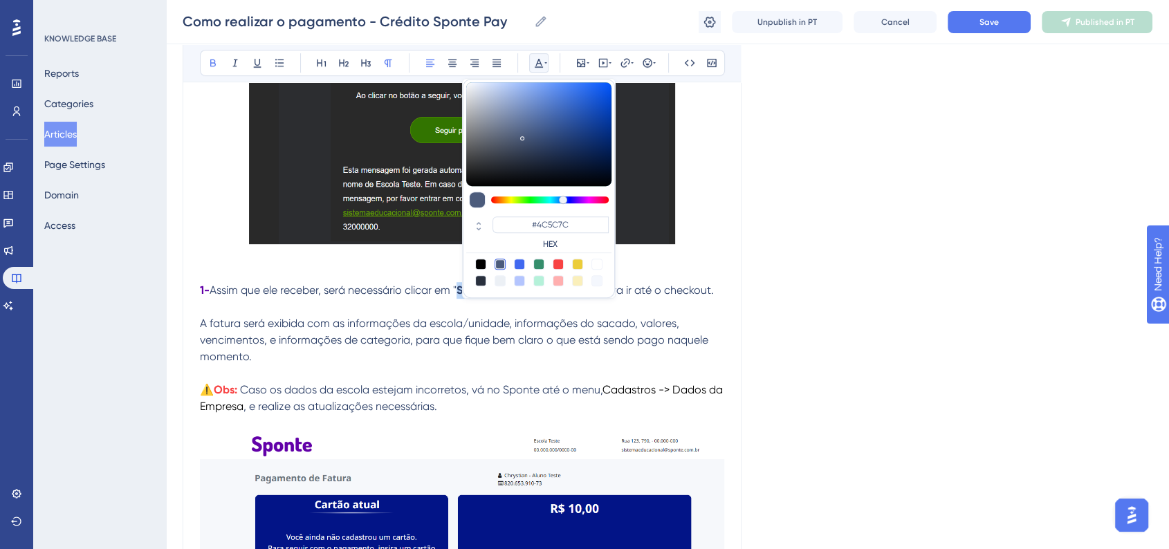
click at [569, 233] on div "#4C5C7C HEX" at bounding box center [550, 232] width 116 height 33
click at [568, 227] on input "#4C5C7C" at bounding box center [550, 224] width 116 height 17
paste input "6200A8"
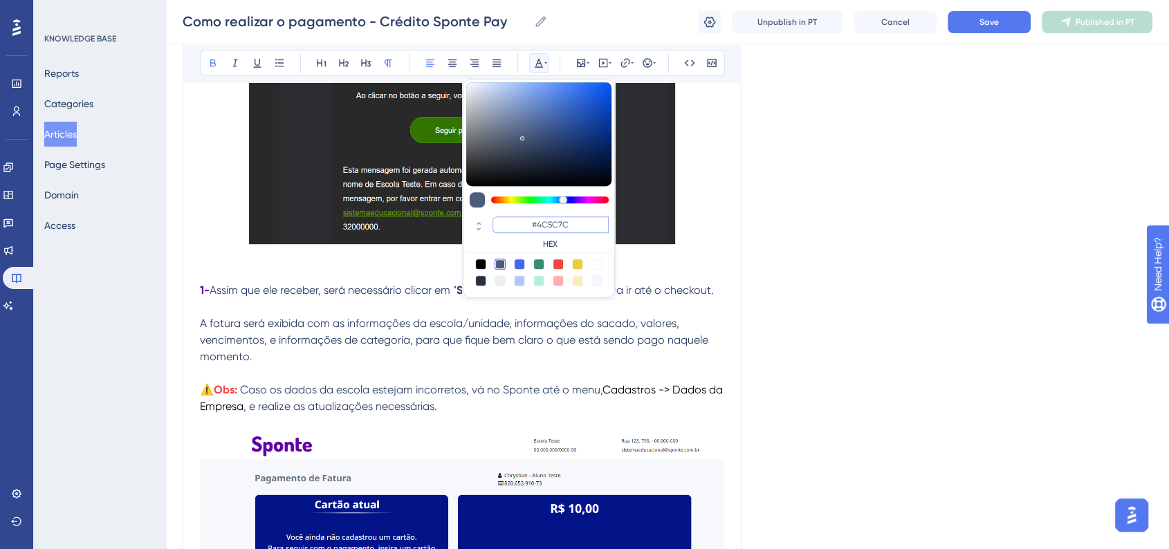
type input "#6200A8"
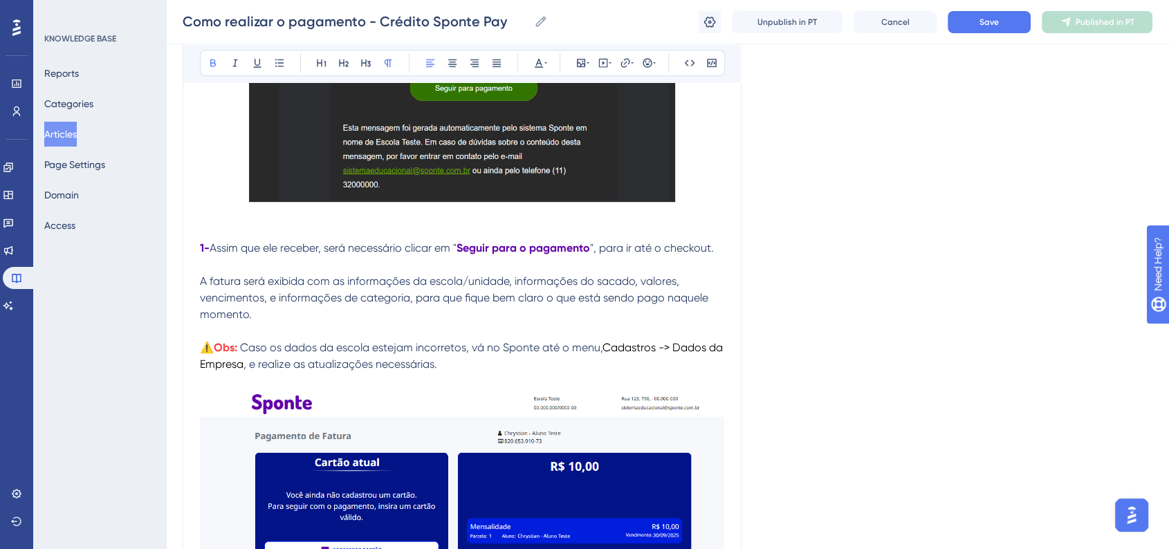
scroll to position [692, 0]
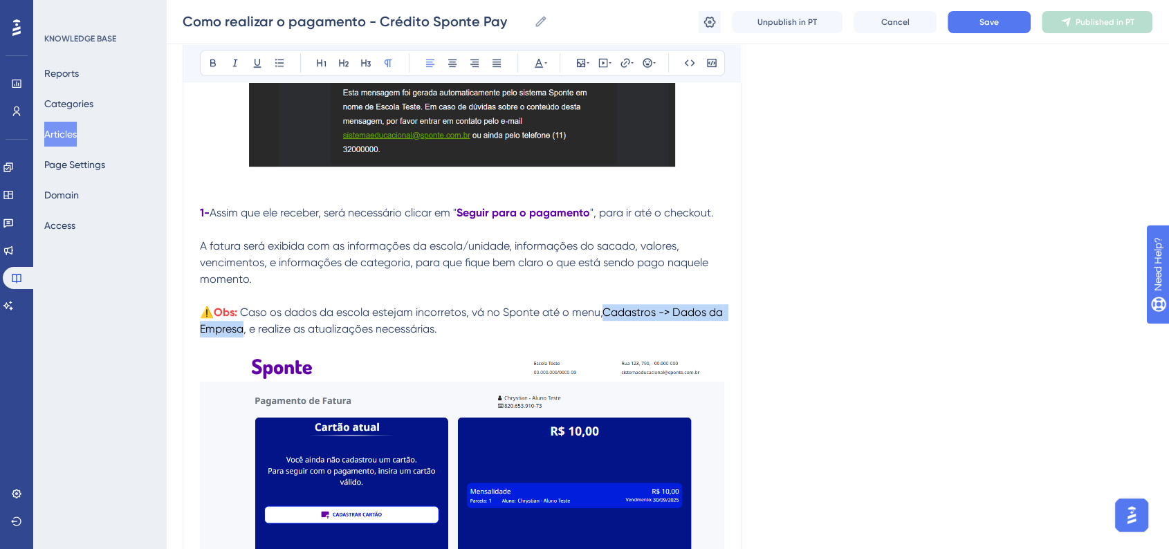
drag, startPoint x: 606, startPoint y: 315, endPoint x: 259, endPoint y: 334, distance: 347.6
click at [259, 334] on span "Cadastros -> Dados da Empresa" at bounding box center [463, 321] width 526 height 30
click at [543, 61] on icon at bounding box center [538, 62] width 11 height 11
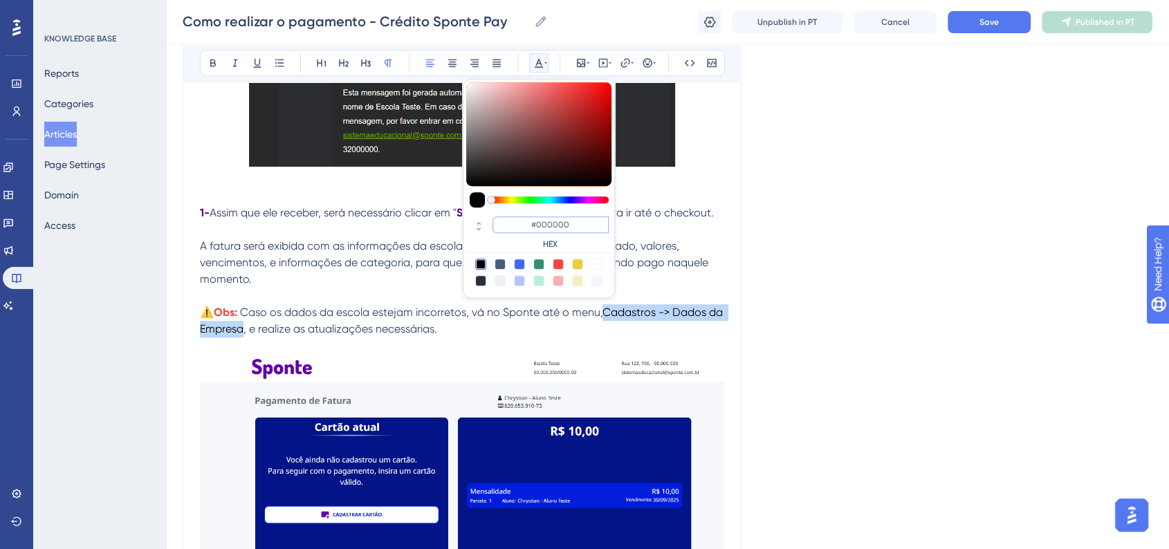
click at [558, 221] on input "#000000" at bounding box center [550, 224] width 116 height 17
paste input "6200A8"
type input "#6200A8"
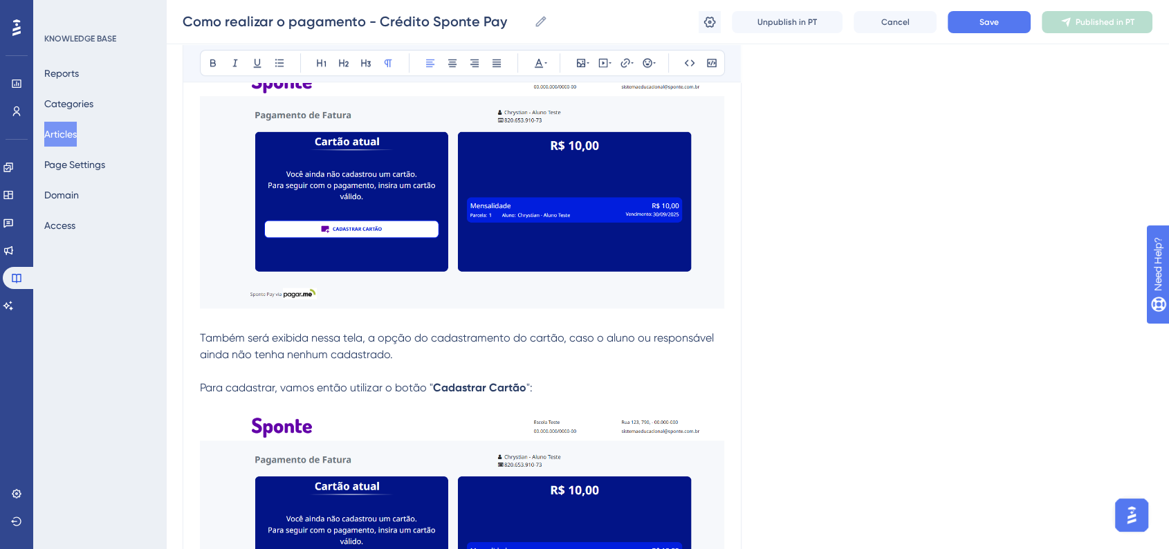
scroll to position [999, 0]
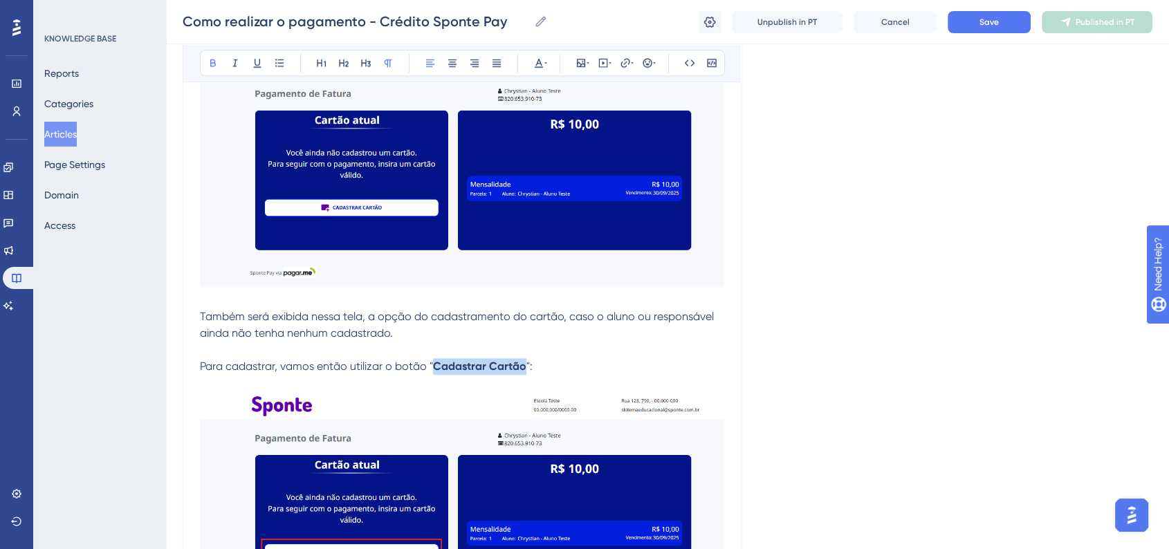
drag, startPoint x: 434, startPoint y: 369, endPoint x: 523, endPoint y: 370, distance: 89.2
click at [523, 370] on p "Para cadastrar, vamos então utilizar o botão " Cadastrar Cartão ":" at bounding box center [462, 366] width 524 height 17
click at [537, 66] on icon at bounding box center [539, 63] width 8 height 9
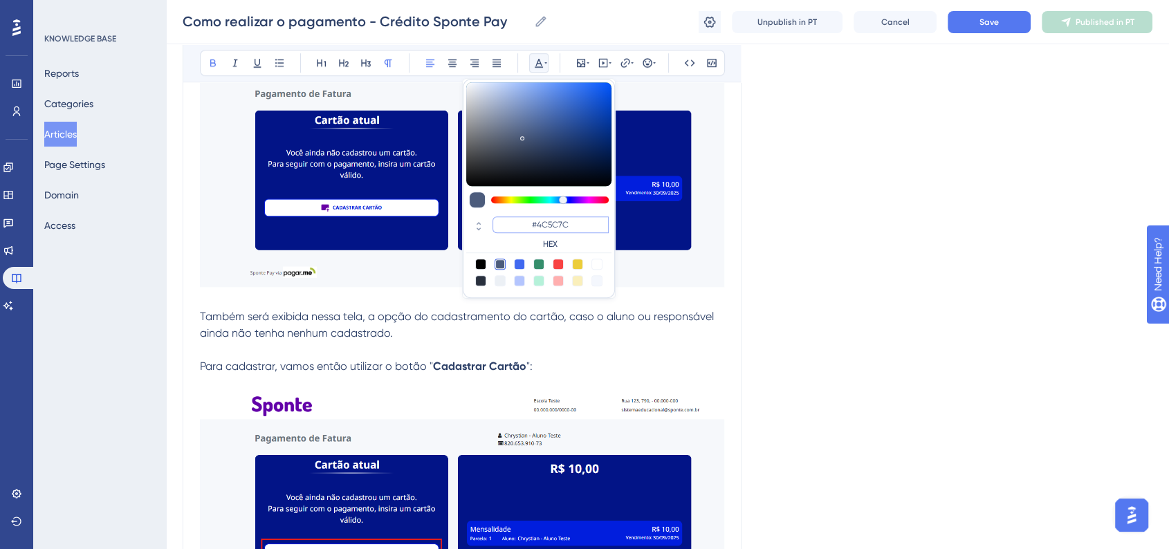
click at [561, 221] on input "#4C5C7C" at bounding box center [550, 224] width 116 height 17
paste input "6200A8"
type input "#6200A8"
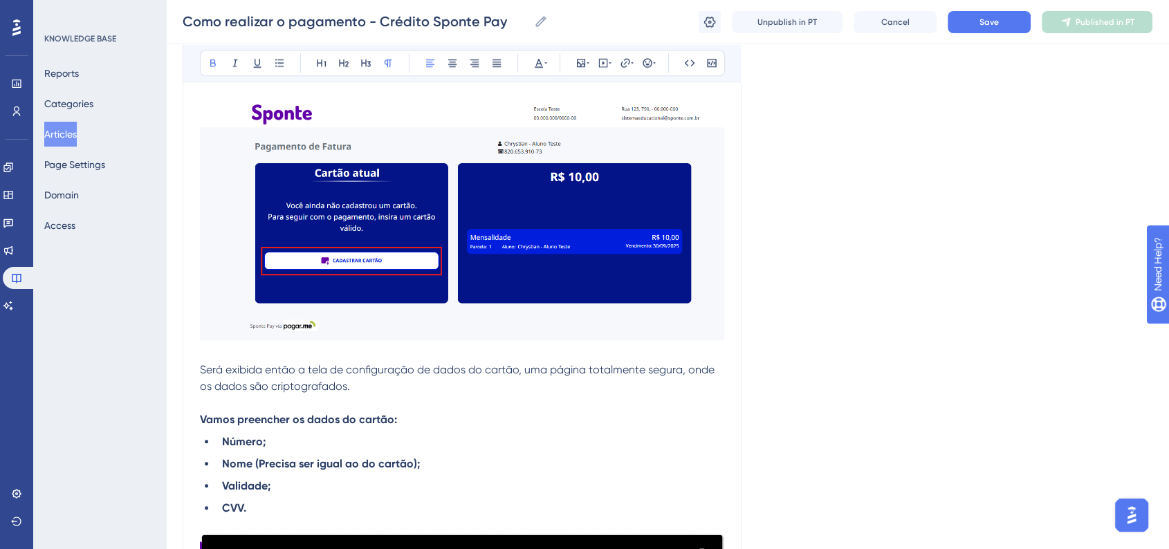
scroll to position [1383, 0]
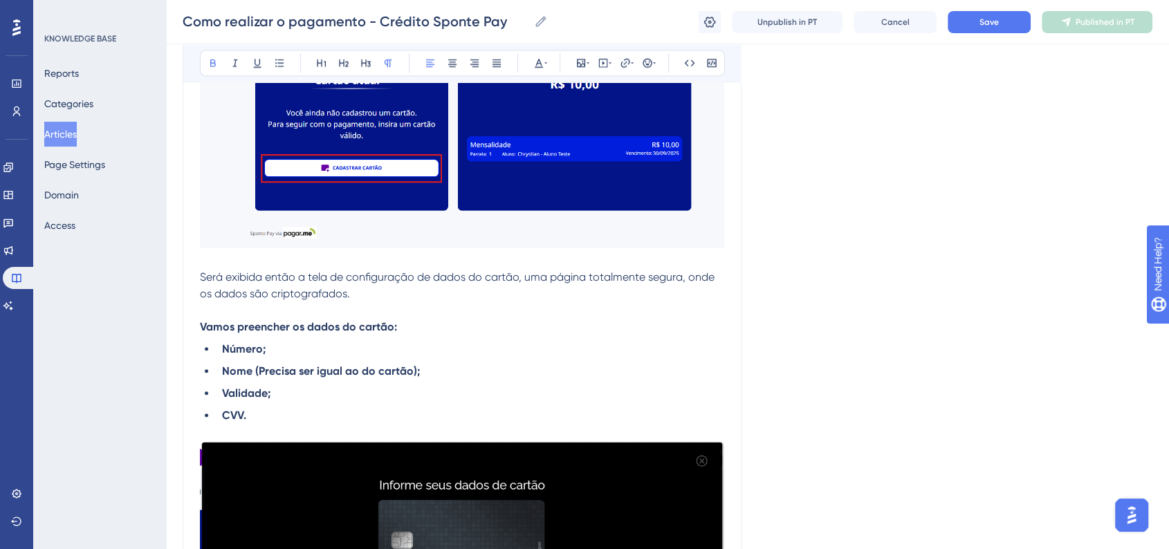
click at [201, 275] on span "Será exibida então a tela de configuração de dados do cartão, uma página totalm…" at bounding box center [458, 285] width 517 height 30
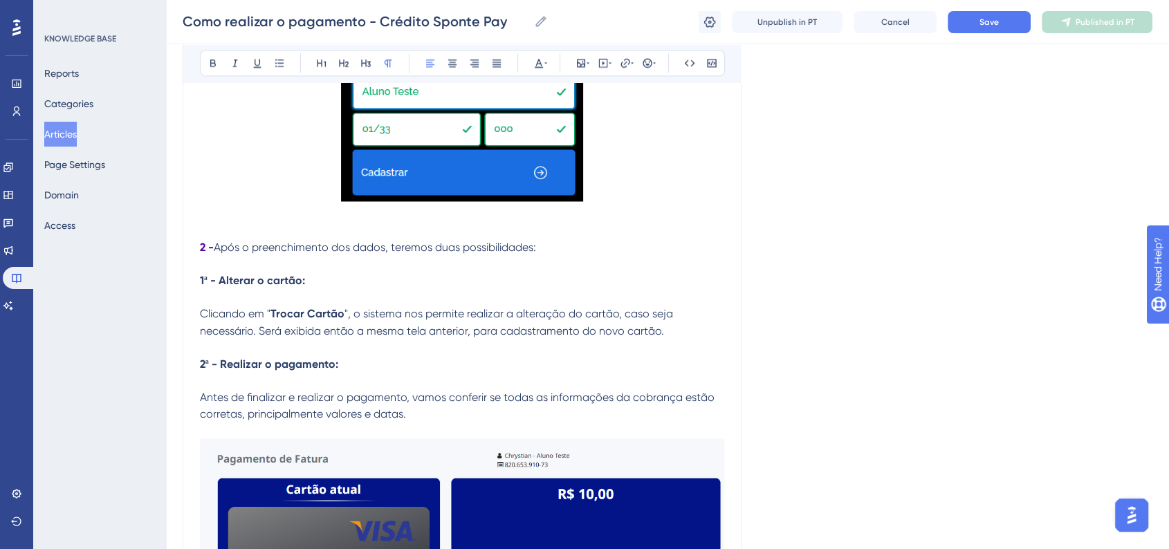
scroll to position [2305, 0]
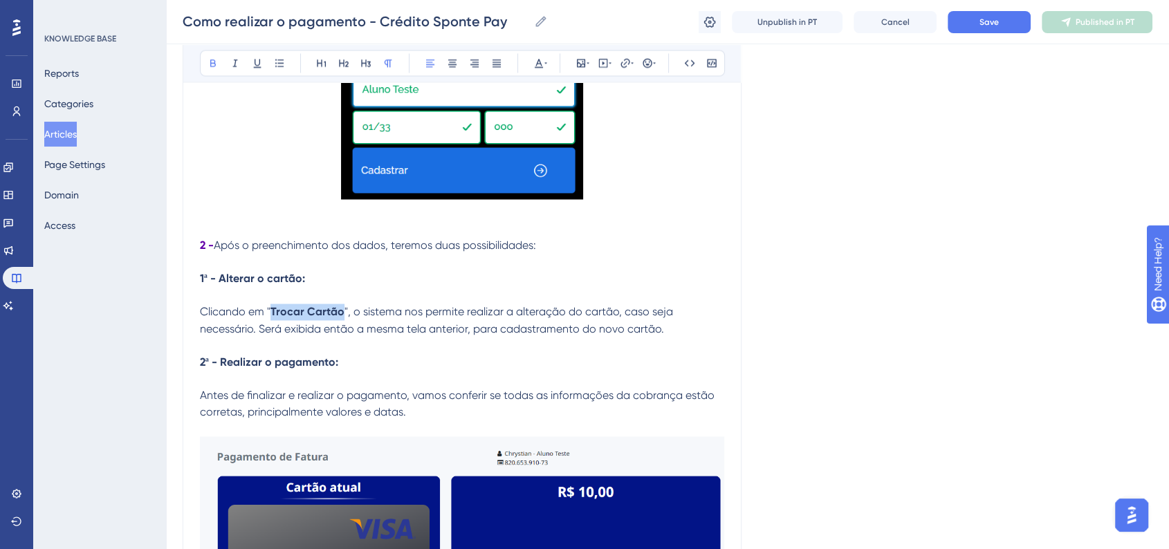
drag, startPoint x: 270, startPoint y: 317, endPoint x: 339, endPoint y: 317, distance: 68.5
click at [339, 317] on strong "Trocar Cartão" at bounding box center [307, 311] width 74 height 13
click at [535, 61] on icon at bounding box center [538, 62] width 11 height 11
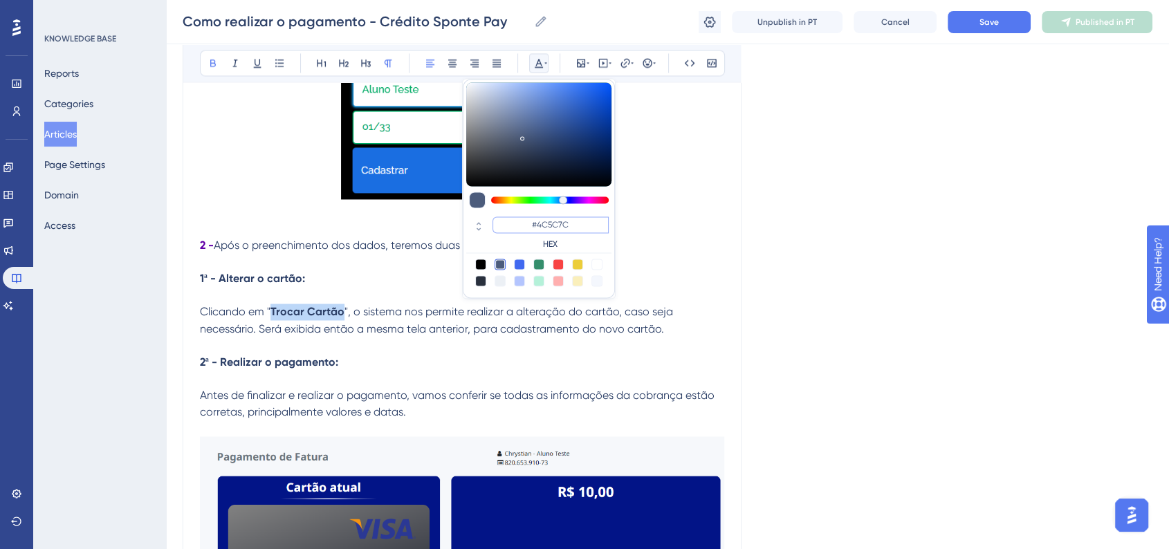
click at [555, 227] on input "#4C5C7C" at bounding box center [550, 224] width 116 height 17
paste input "6200A8"
type input "#6200A8"
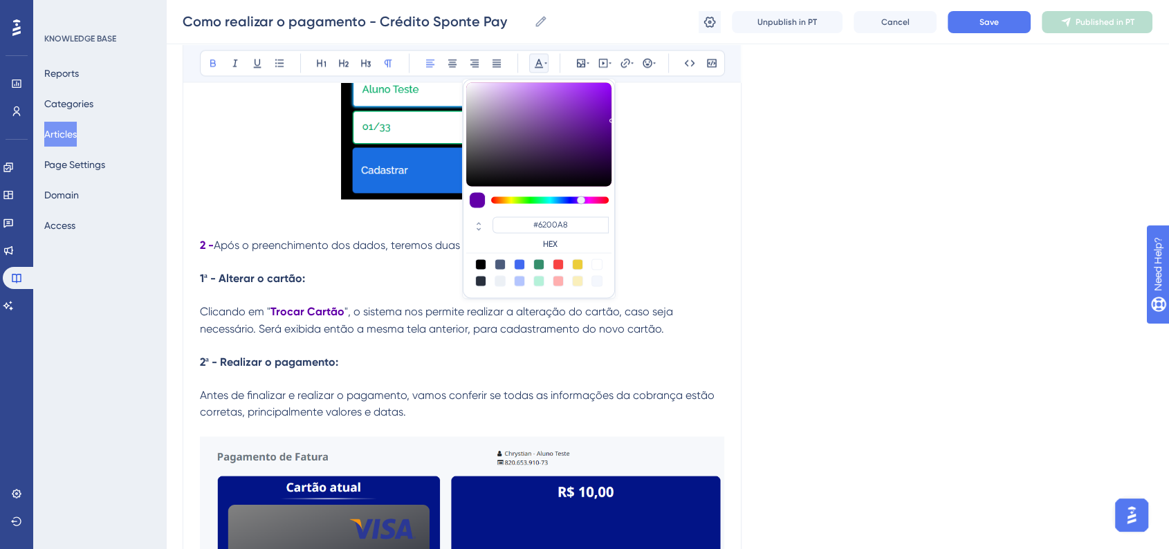
click at [873, 295] on div "Language Portuguese (Default) Como realizar o pagamento - Crédito Sponte Pay Bo…" at bounding box center [668, 431] width 970 height 5294
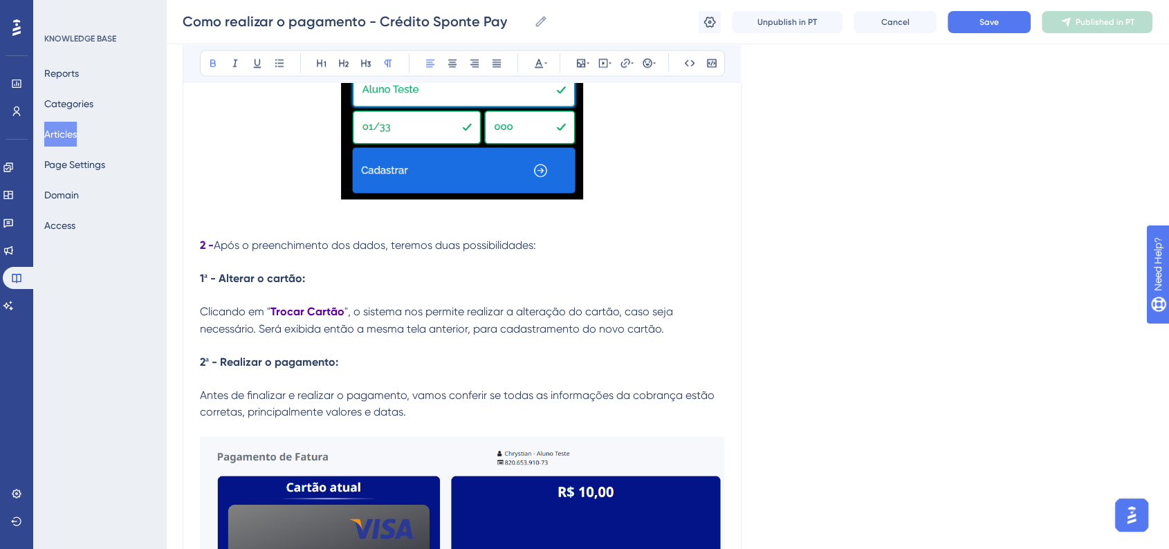
click at [272, 315] on strong "Trocar Cartão" at bounding box center [307, 311] width 74 height 13
click at [830, 300] on div "Language Portuguese (Default) Como realizar o pagamento - Crédito Sponte Pay Bo…" at bounding box center [668, 431] width 970 height 5294
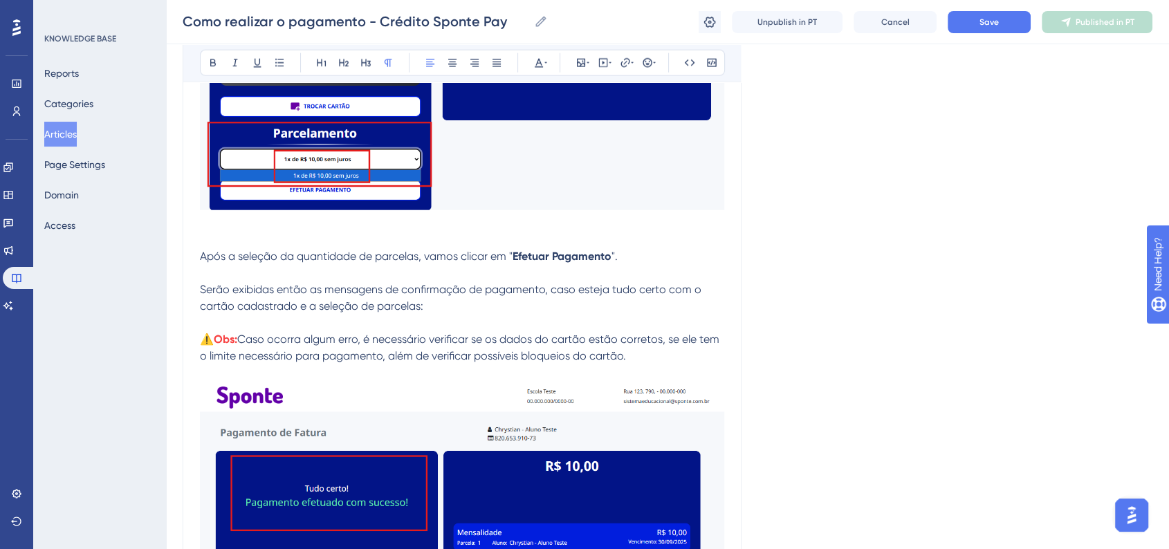
scroll to position [3458, 0]
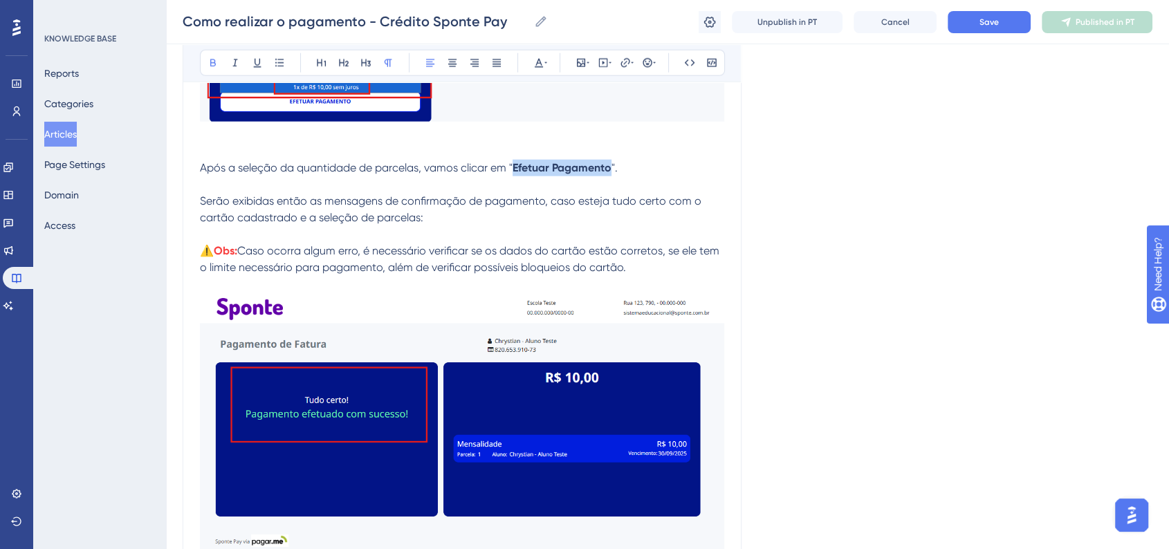
drag, startPoint x: 514, startPoint y: 173, endPoint x: 612, endPoint y: 178, distance: 97.6
click at [611, 174] on strong "Efetuar Pagamento" at bounding box center [561, 167] width 99 height 13
click at [539, 64] on icon at bounding box center [538, 62] width 11 height 11
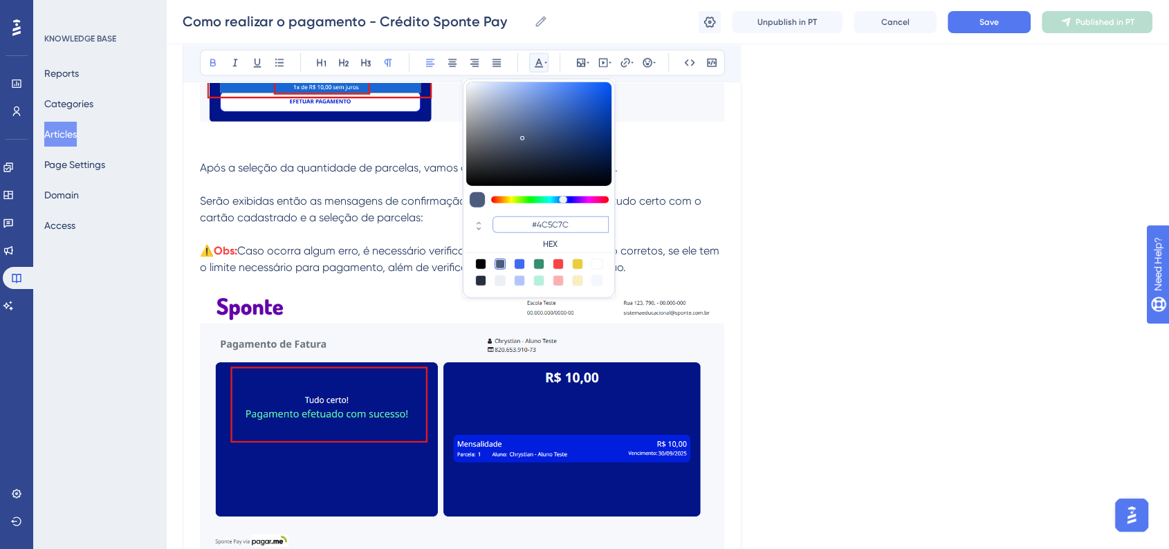
click at [569, 218] on input "#4C5C7C" at bounding box center [550, 224] width 116 height 17
paste input "6200A8"
type input "#6200A8"
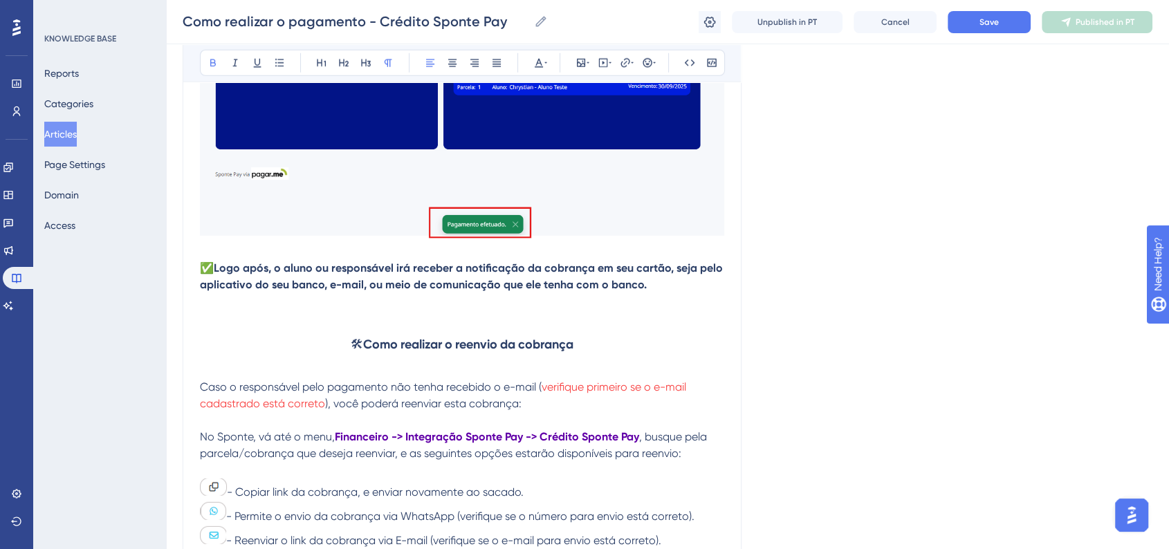
scroll to position [3918, 0]
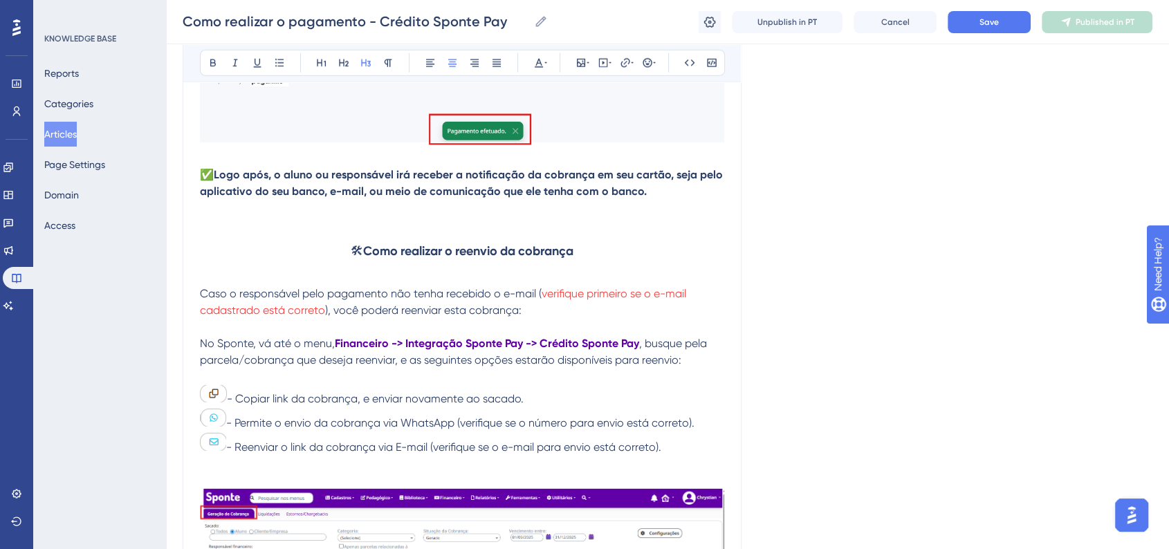
drag, startPoint x: 349, startPoint y: 262, endPoint x: 341, endPoint y: 265, distance: 8.7
click at [351, 258] on span "🛠" at bounding box center [357, 250] width 12 height 15
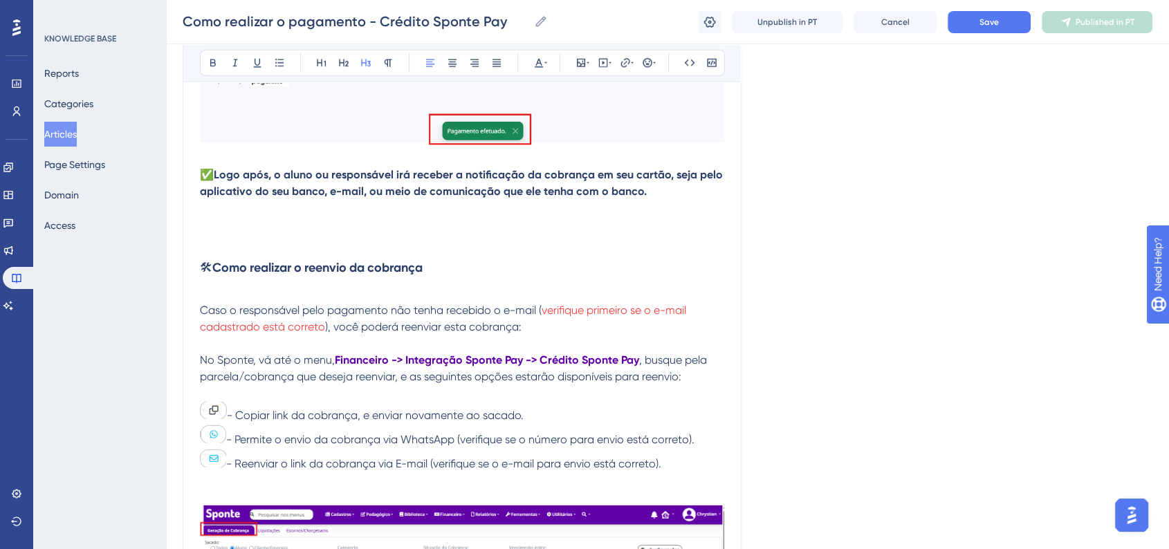
click at [454, 73] on div "Bold Italic Underline Bullet Point Heading 1 Heading 2 Heading 3 Normal Align L…" at bounding box center [462, 63] width 525 height 26
click at [454, 68] on button at bounding box center [452, 62] width 19 height 19
drag, startPoint x: 791, startPoint y: 211, endPoint x: 795, endPoint y: 221, distance: 10.3
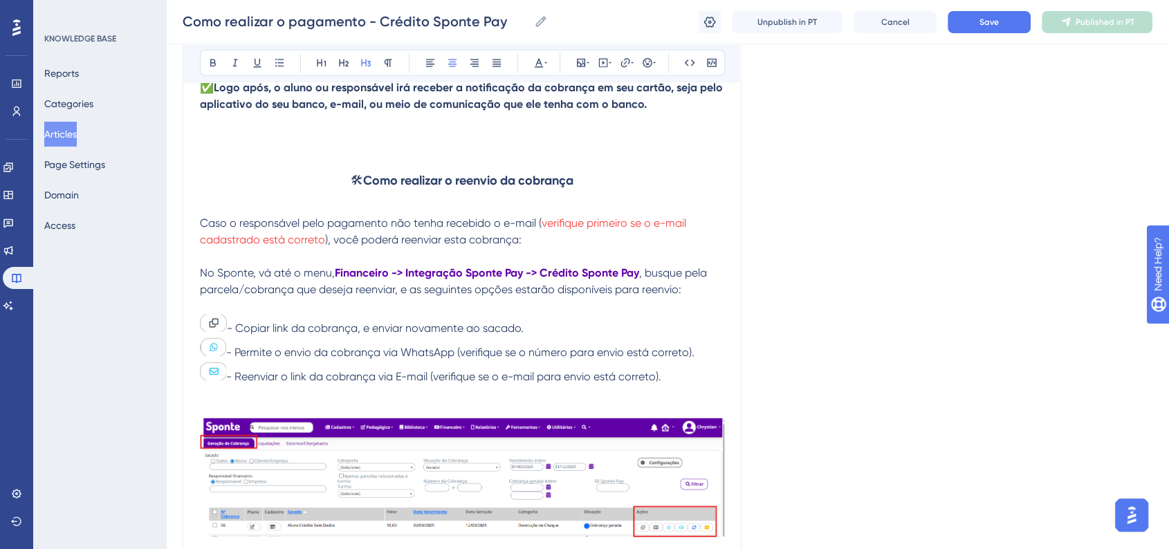
scroll to position [4072, 0]
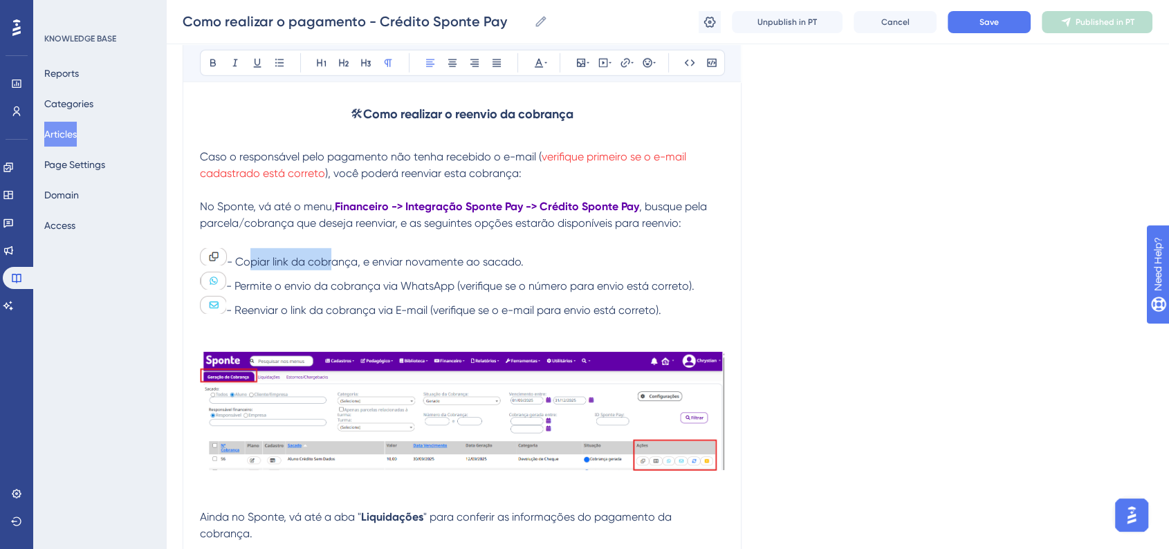
drag, startPoint x: 242, startPoint y: 270, endPoint x: 315, endPoint y: 271, distance: 73.3
click at [332, 268] on span "- Copiar link da cobrança, e enviar novamente ao sacado." at bounding box center [375, 261] width 297 height 13
click at [313, 268] on span "- Copiar link da cobrança, e enviar novamente ao sacado." at bounding box center [375, 261] width 297 height 13
drag, startPoint x: 241, startPoint y: 268, endPoint x: 530, endPoint y: 267, distance: 288.4
click at [530, 267] on p "- Copiar link da cobrança, e enviar novamente ao sacado." at bounding box center [462, 259] width 524 height 22
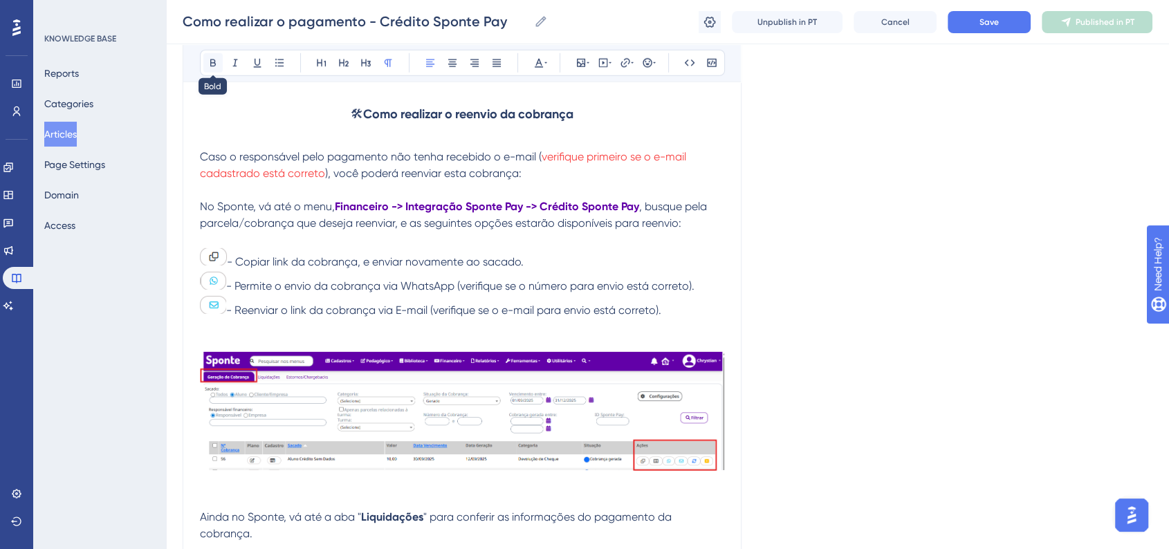
click at [205, 62] on button at bounding box center [212, 62] width 19 height 19
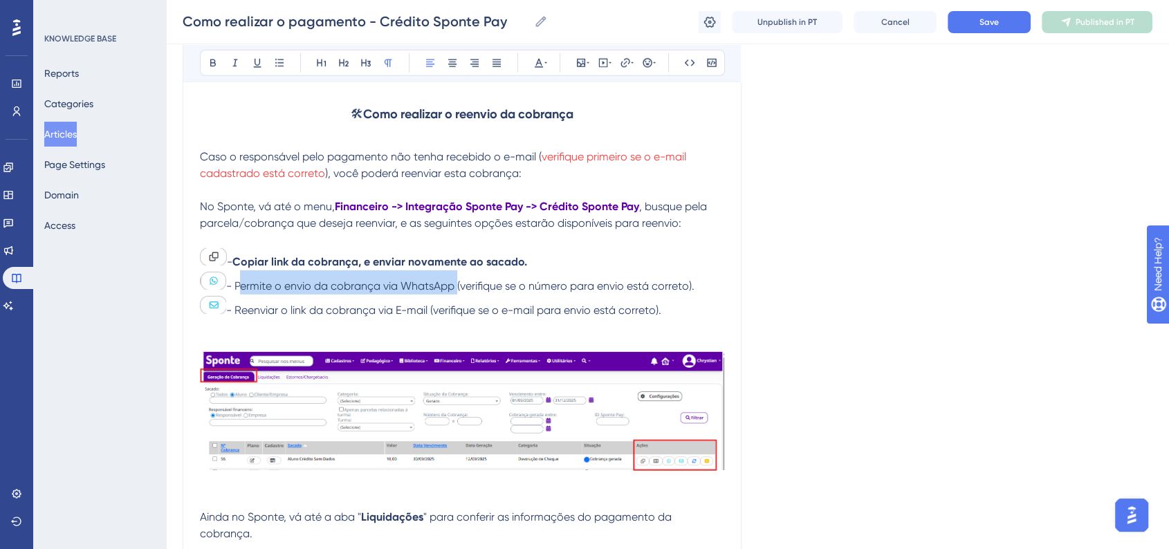
drag, startPoint x: 236, startPoint y: 293, endPoint x: 456, endPoint y: 294, distance: 219.9
click at [456, 293] on span "- Permite o envio da cobrança via WhatsApp (verifique se o número para envio es…" at bounding box center [460, 285] width 468 height 13
click at [215, 61] on icon at bounding box center [212, 62] width 11 height 11
drag, startPoint x: 876, startPoint y: 260, endPoint x: 714, endPoint y: 309, distance: 169.1
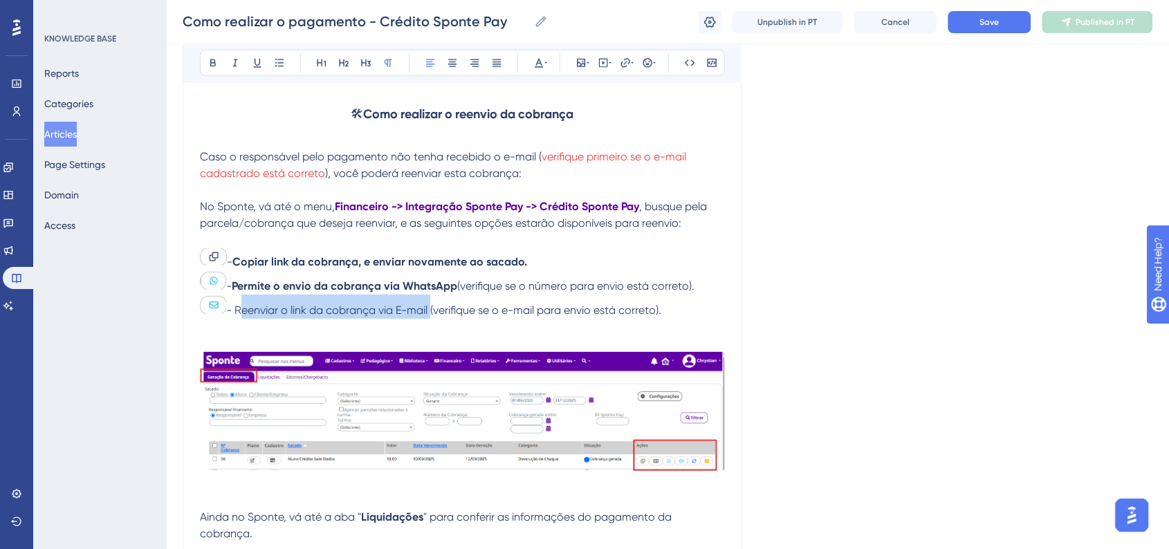
drag, startPoint x: 238, startPoint y: 319, endPoint x: 432, endPoint y: 318, distance: 194.3
click at [432, 317] on span "- Reenviar o link da cobrança via E-mail (verifique se o e-mail para envio está…" at bounding box center [443, 310] width 435 height 13
click at [219, 69] on button at bounding box center [212, 62] width 19 height 19
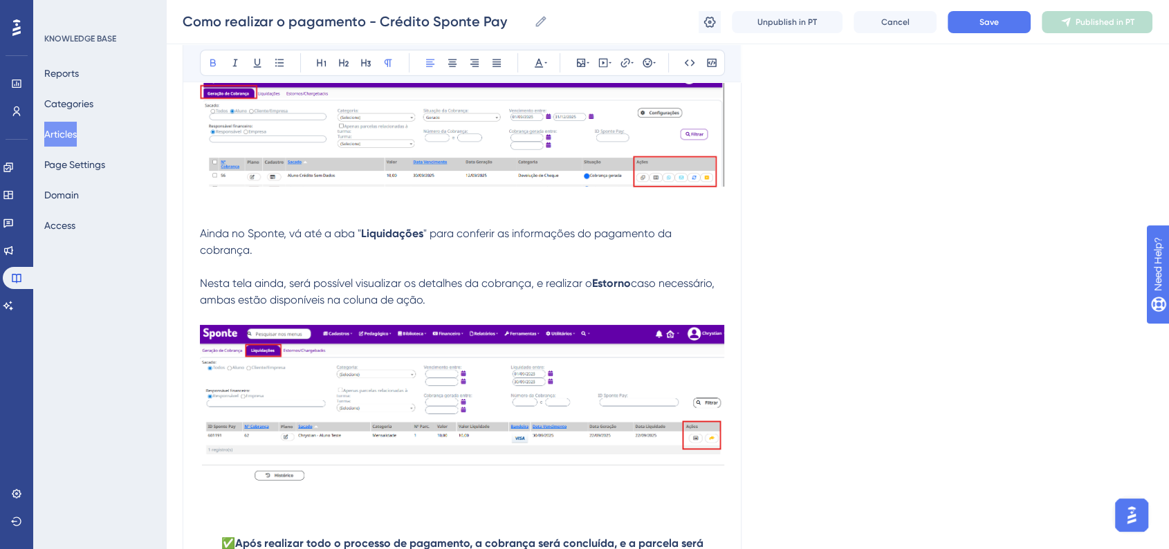
scroll to position [4379, 0]
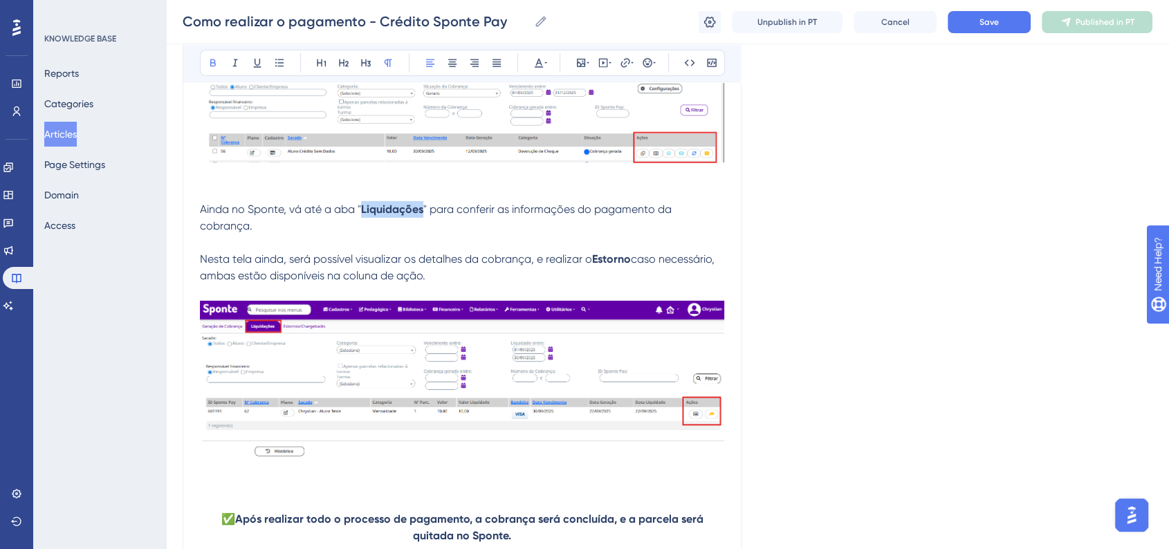
drag, startPoint x: 361, startPoint y: 219, endPoint x: 423, endPoint y: 219, distance: 62.2
click at [423, 219] on p "Ainda no Sponte, vá até a aba " Liquidações " para conferir as informações do p…" at bounding box center [462, 217] width 524 height 33
click at [537, 59] on icon at bounding box center [538, 62] width 11 height 11
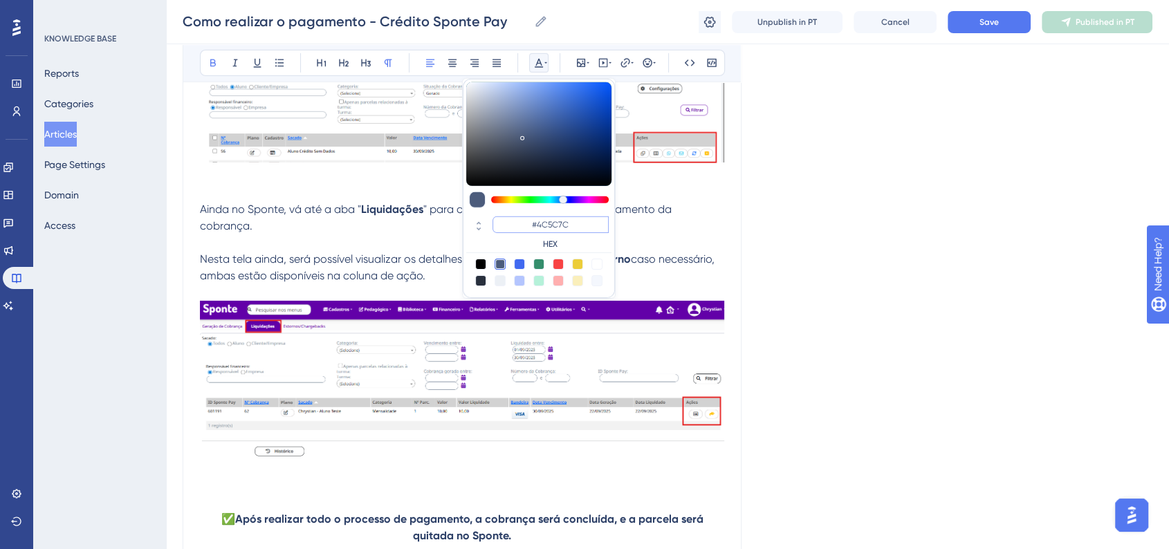
click at [561, 220] on input "#4C5C7C" at bounding box center [550, 224] width 116 height 17
paste input "6200A8"
type input "#6200A8"
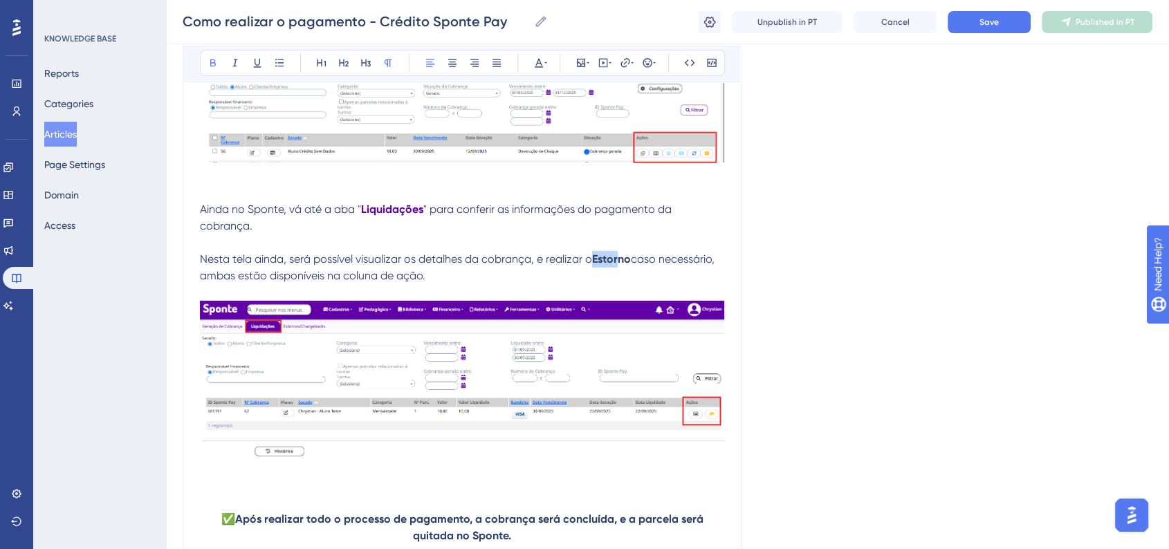
drag, startPoint x: 595, startPoint y: 269, endPoint x: 624, endPoint y: 267, distance: 28.4
click at [624, 266] on strong "Estorno" at bounding box center [611, 258] width 39 height 13
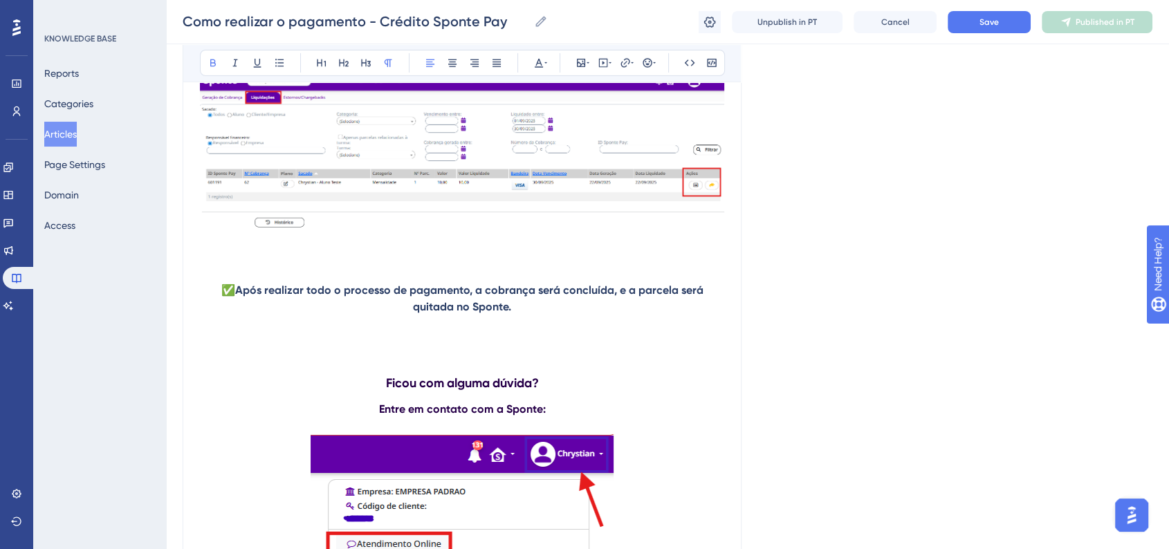
scroll to position [4610, 0]
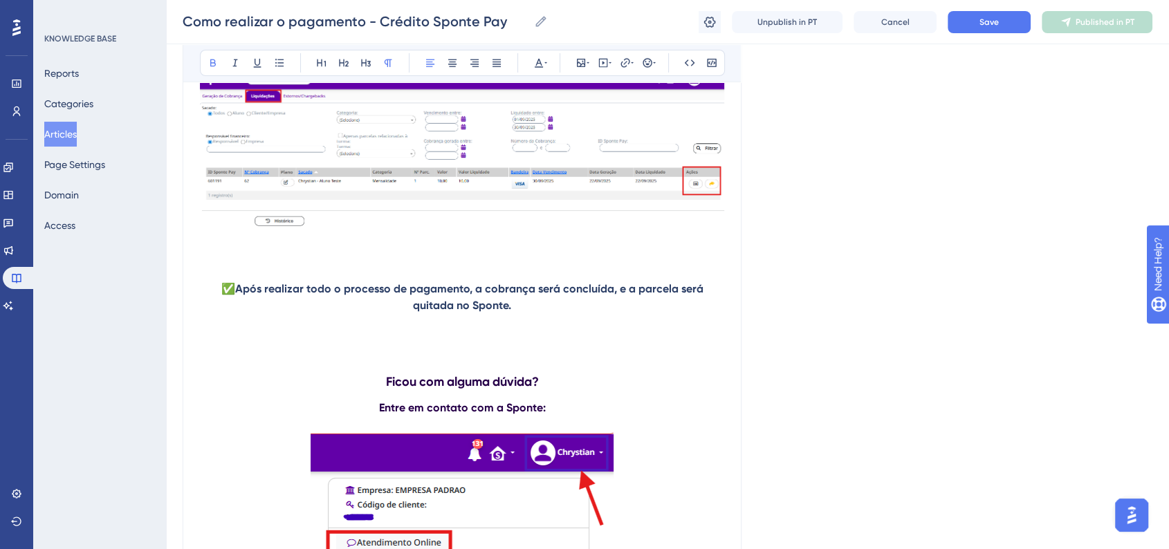
click at [516, 314] on p "✅ Após realizar todo o processo de pagamento, a cobrança será concluída, e a pa…" at bounding box center [462, 297] width 524 height 33
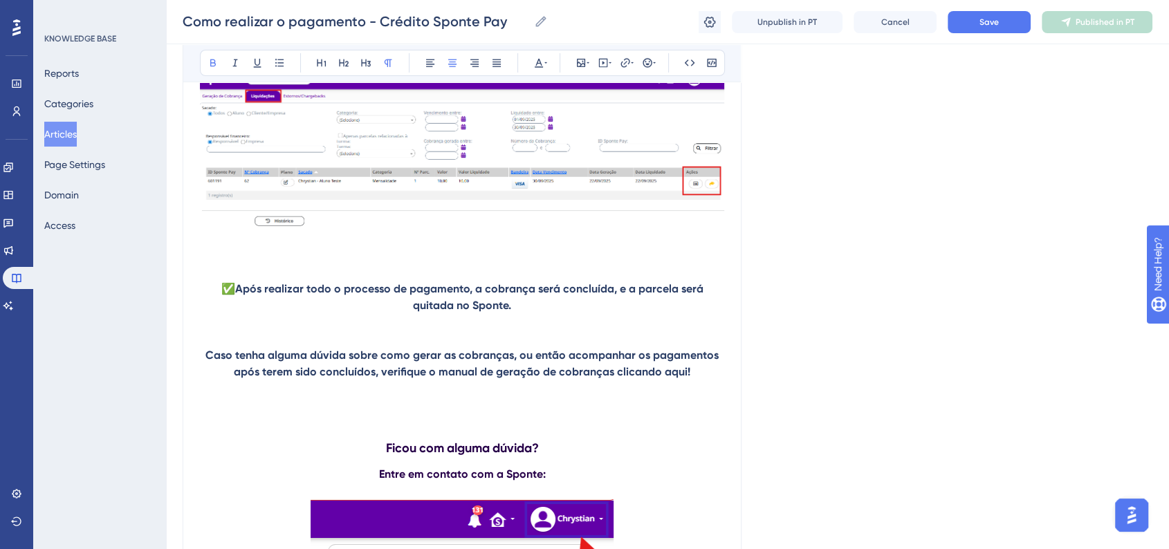
click at [611, 378] on strong "Caso tenha alguma dúvida sobre como gerar as cobranças, ou então acompanhar os …" at bounding box center [463, 364] width 516 height 30
drag, startPoint x: 615, startPoint y: 384, endPoint x: 685, endPoint y: 387, distance: 69.2
click at [685, 378] on strong "Caso tenha alguma dúvida sobre como gerar as cobranças, ou então acompanhar os …" at bounding box center [463, 364] width 516 height 30
click at [631, 68] on button at bounding box center [624, 62] width 19 height 19
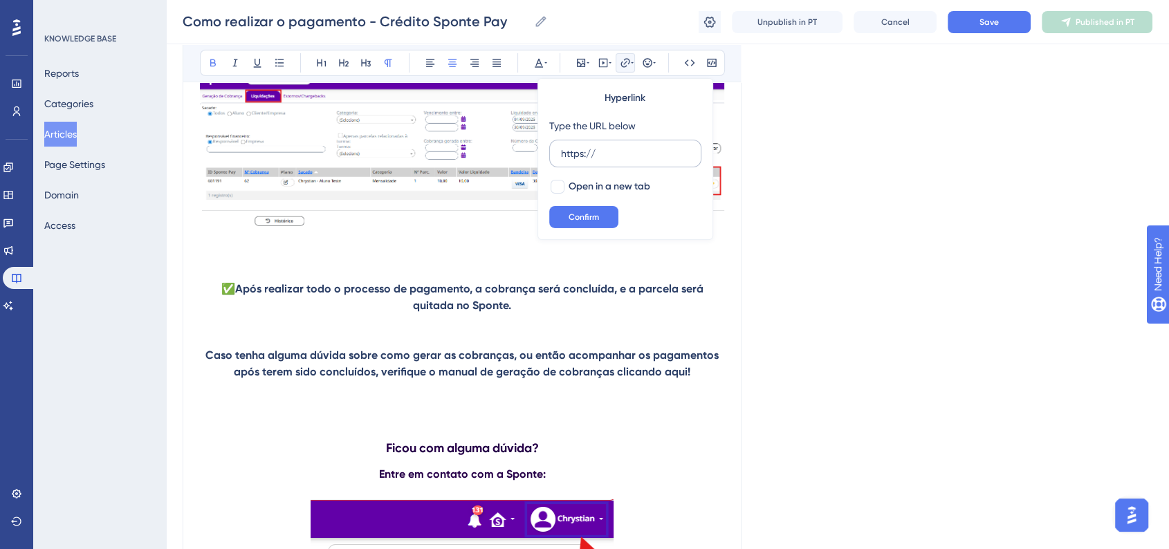
click at [620, 156] on input "https://" at bounding box center [625, 153] width 129 height 15
type input "https://https://ajuda.sponte.com.br/pt/articles/15994-geracao-das-cobrancas-cre…"
click at [553, 190] on div at bounding box center [557, 187] width 14 height 14
checkbox input "true"
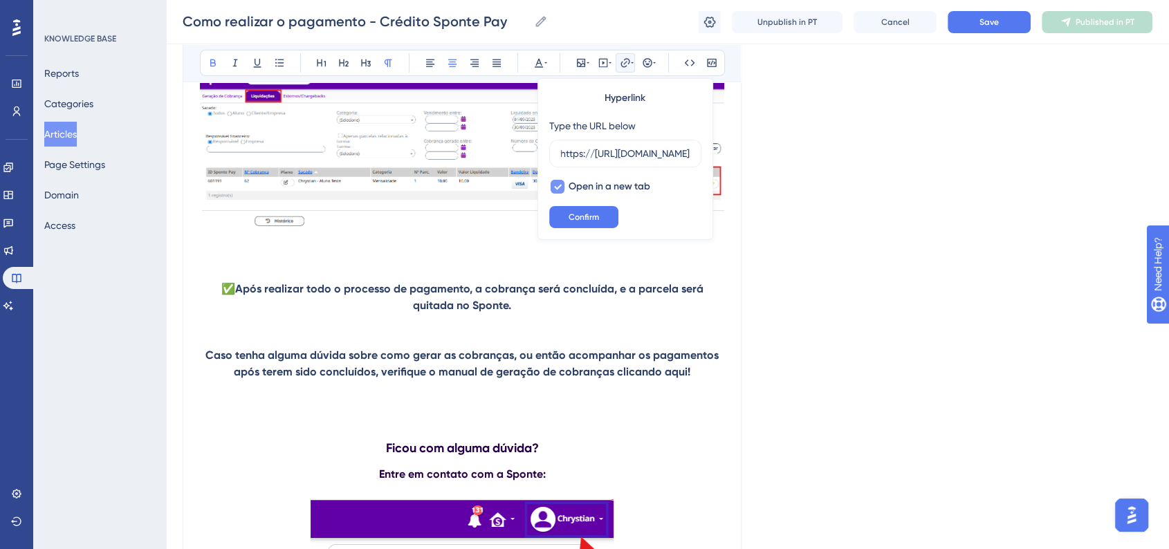
scroll to position [0, 0]
click at [577, 212] on span "Confirm" at bounding box center [583, 217] width 30 height 11
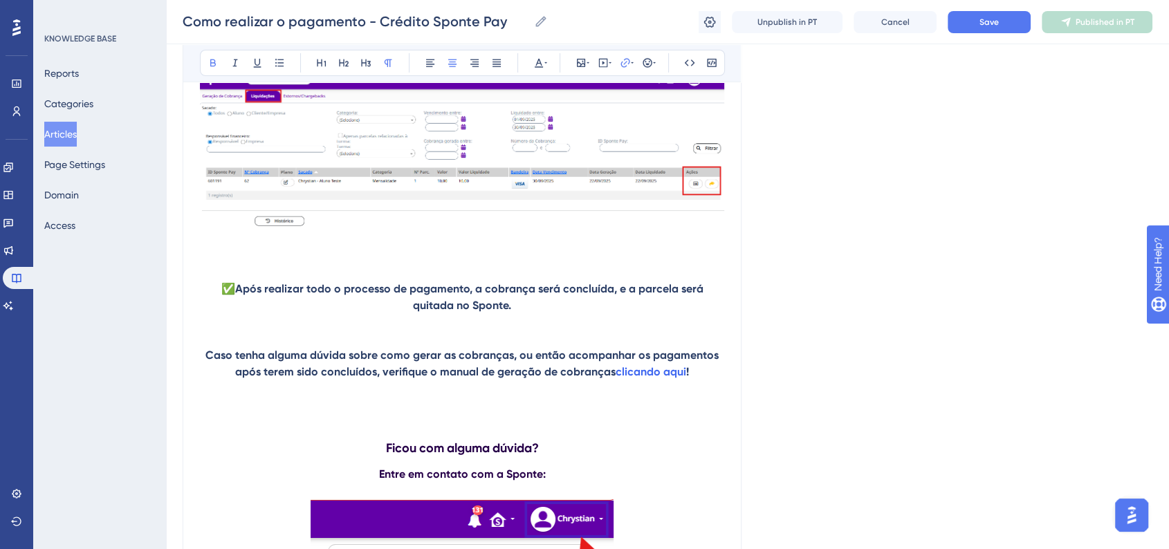
click at [619, 380] on p "Caso tenha alguma dúvida sobre como gerar as cobranças, ou então acompanhar os …" at bounding box center [462, 363] width 524 height 33
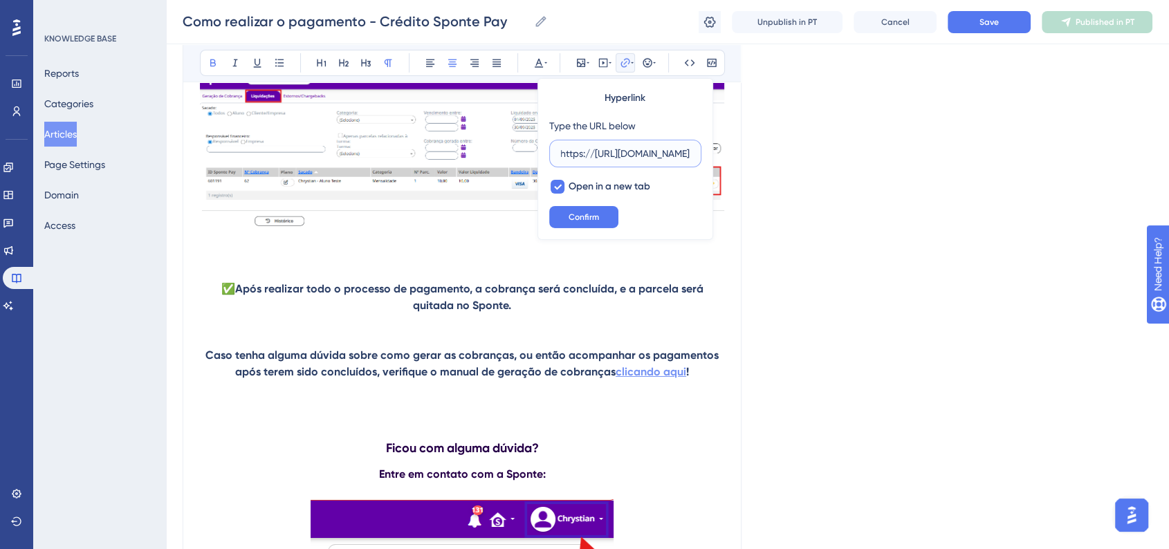
type input "https://https://ajuda.sponte.com.br/pt/articles/15994-geracao-das-cobrancas-cre…"
paste input "https://ajuda.sponte.com.br/pt/articles/15994-geracao-das-cobrancas-credito-spo…"
type input "https://ajuda.sponte.com.br/pt/articles/15994-geracao-das-cobrancas-credito-spo…"
click at [606, 224] on button "Confirm" at bounding box center [583, 217] width 69 height 22
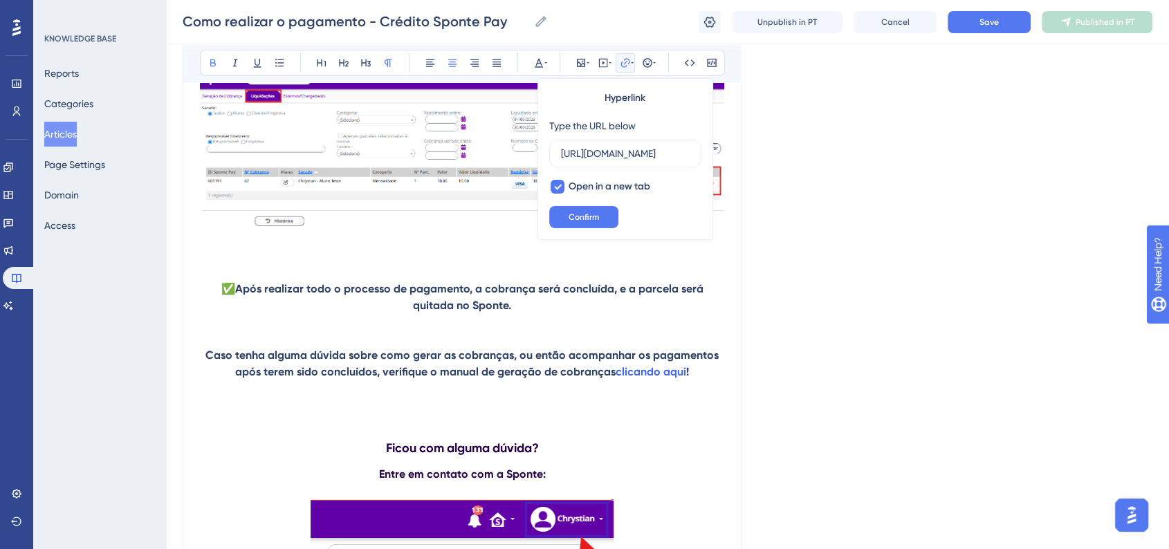
scroll to position [0, 0]
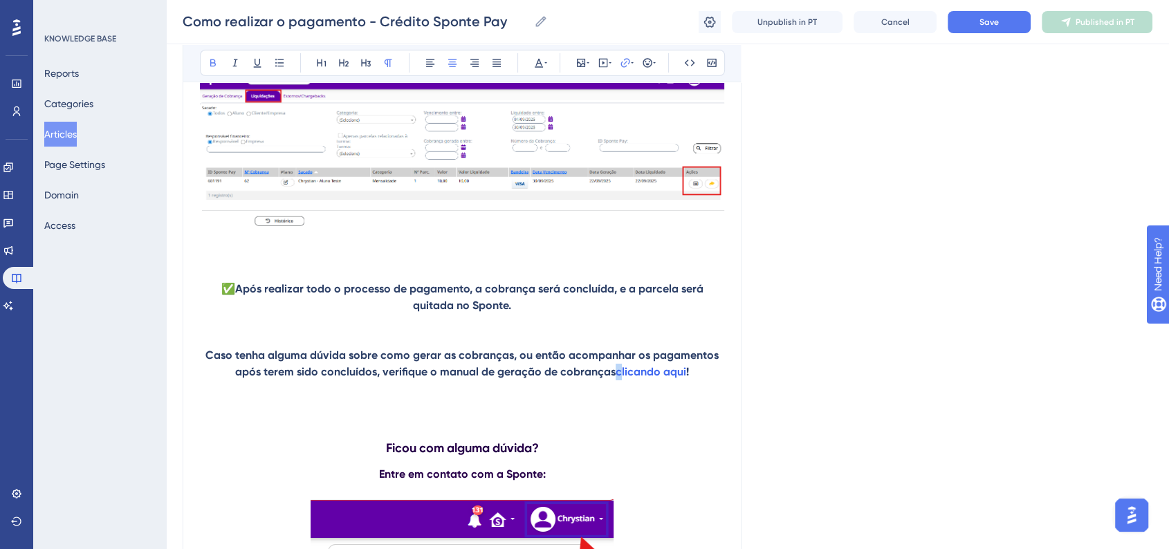
click at [715, 397] on p at bounding box center [462, 388] width 524 height 17
click at [713, 379] on p "Caso tenha alguma dúvida sobre como gerar as cobranças, ou então acompanhar os …" at bounding box center [462, 363] width 524 height 33
click at [647, 430] on p at bounding box center [462, 422] width 524 height 17
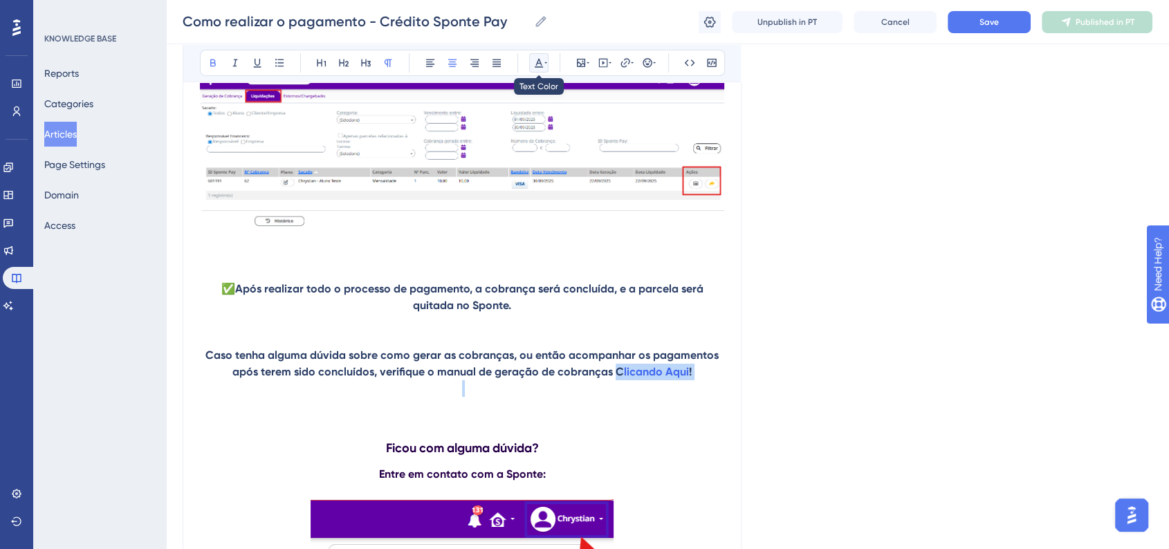
click at [537, 70] on button at bounding box center [538, 62] width 19 height 19
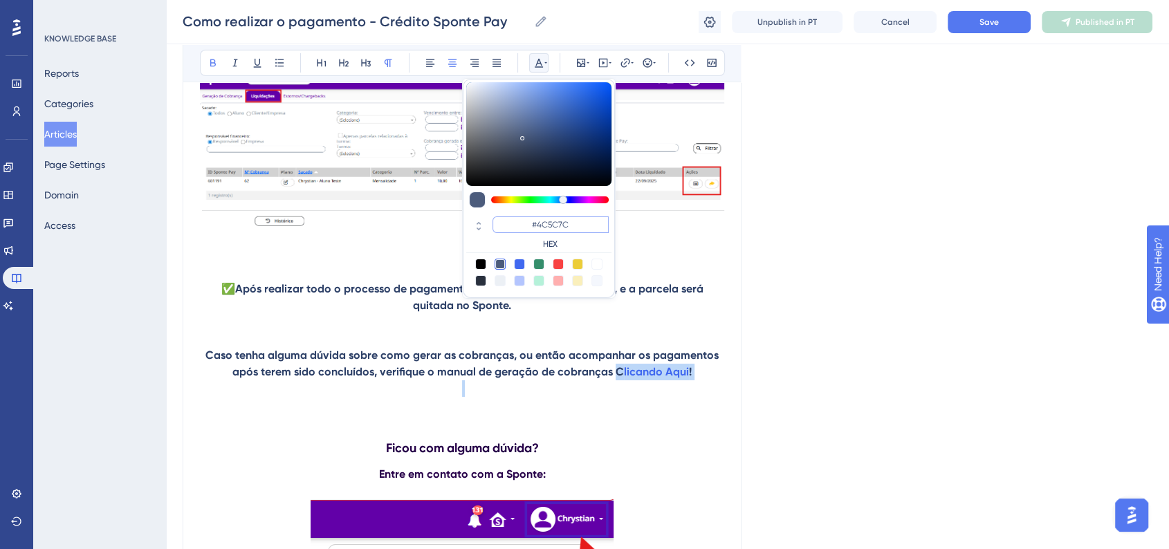
click at [566, 222] on input "#4C5C7C" at bounding box center [550, 224] width 116 height 17
paste input "6200A8"
type input "#6200A8"
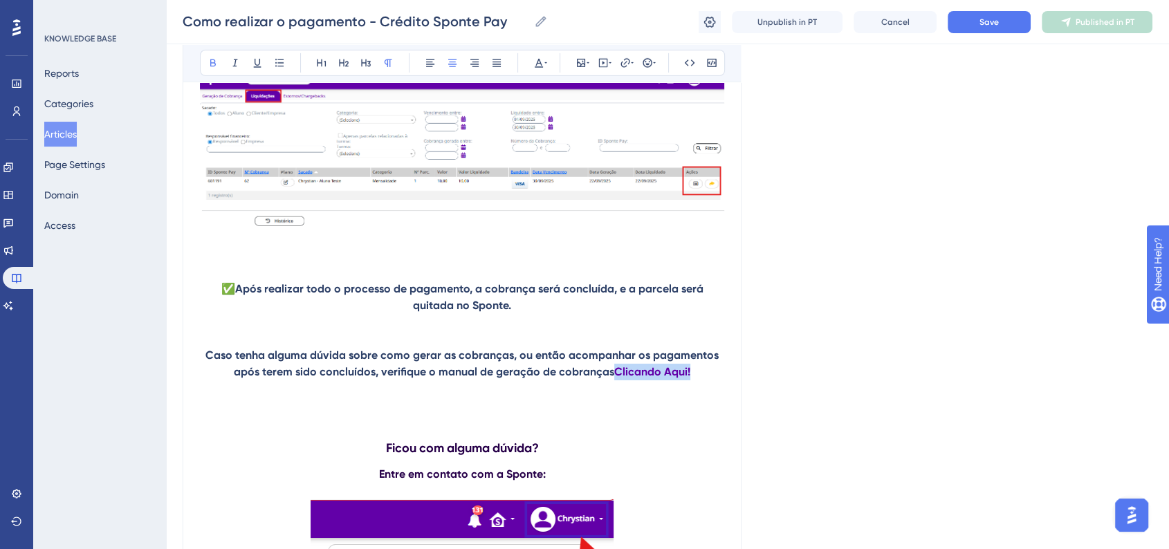
drag, startPoint x: 706, startPoint y: 389, endPoint x: 614, endPoint y: 386, distance: 92.0
click at [614, 380] on p "Caso tenha alguma dúvida sobre como gerar as cobranças, ou então acompanhar os …" at bounding box center [462, 363] width 524 height 33
click at [545, 59] on icon at bounding box center [545, 62] width 3 height 11
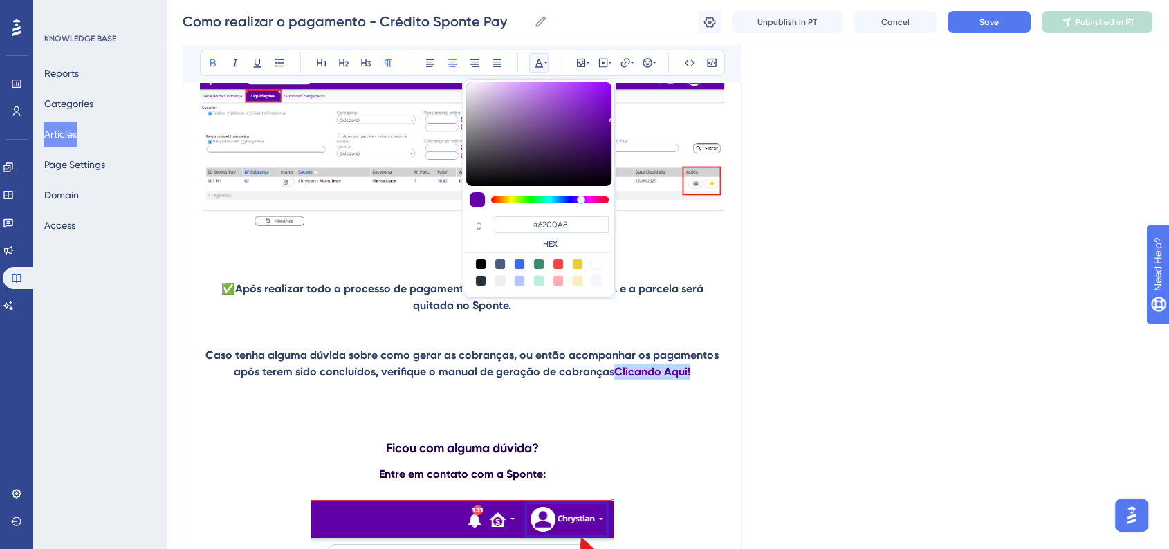
click at [517, 263] on div at bounding box center [519, 264] width 11 height 11
type input "#4169F0"
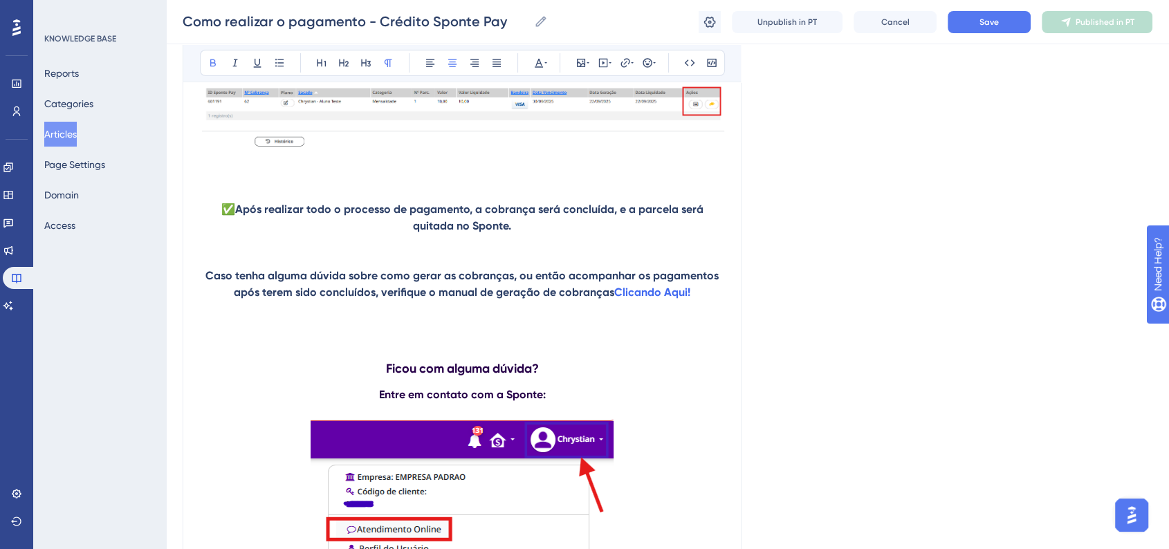
scroll to position [4686, 0]
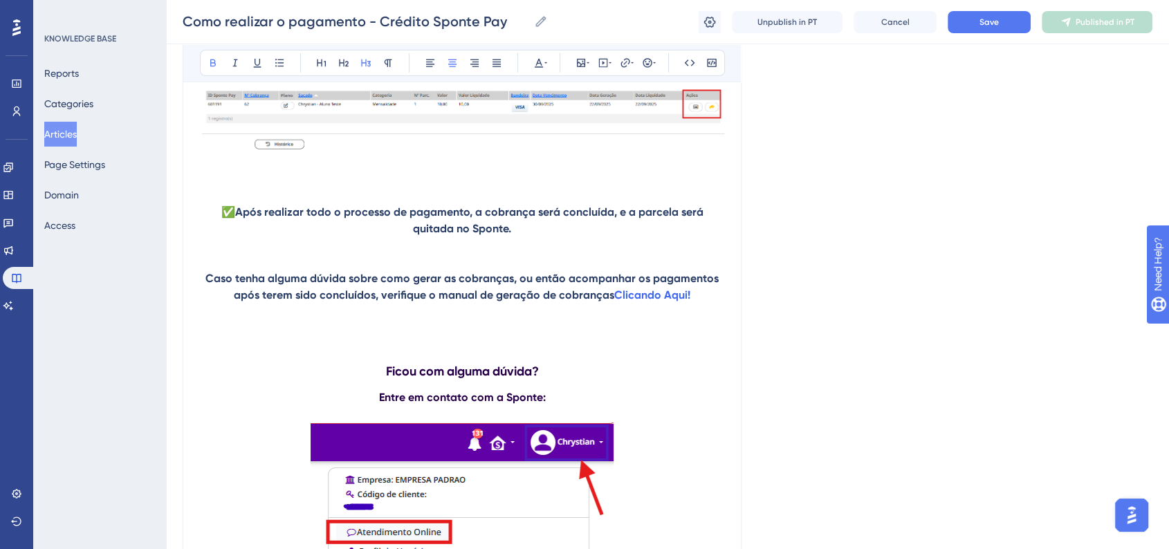
click at [537, 379] on strong "Ficou com alguma dúvida?" at bounding box center [462, 371] width 153 height 15
click at [714, 389] on h3 "Ficou com alguma dúvida?" at bounding box center [462, 371] width 524 height 36
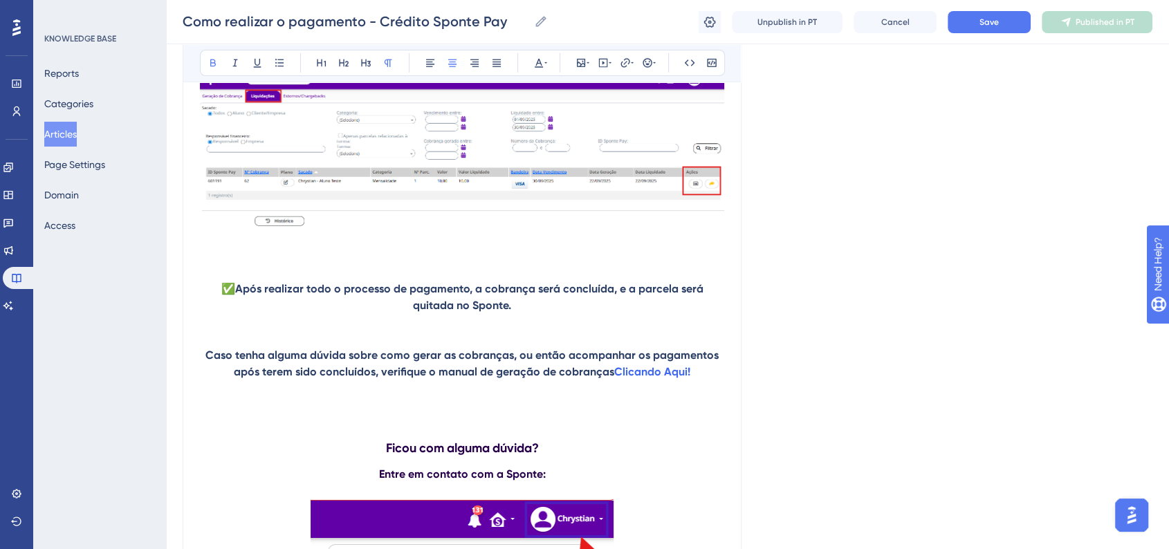
click at [496, 314] on p "✅ Após realizar todo o processo de pagamento, a cobrança será concluída, e a pa…" at bounding box center [462, 297] width 524 height 33
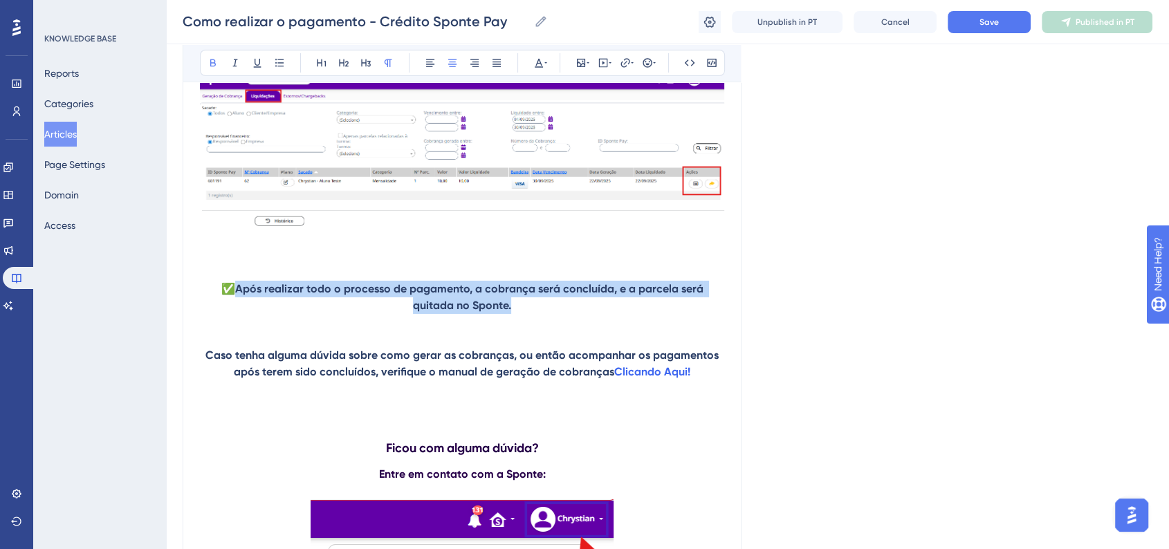
drag, startPoint x: 494, startPoint y: 315, endPoint x: 212, endPoint y: 291, distance: 282.4
click at [212, 291] on p "✅ Após realizar todo o processo de pagamento, a cobrança será concluída, e a pa…" at bounding box center [462, 297] width 524 height 33
click at [530, 58] on button at bounding box center [538, 62] width 19 height 19
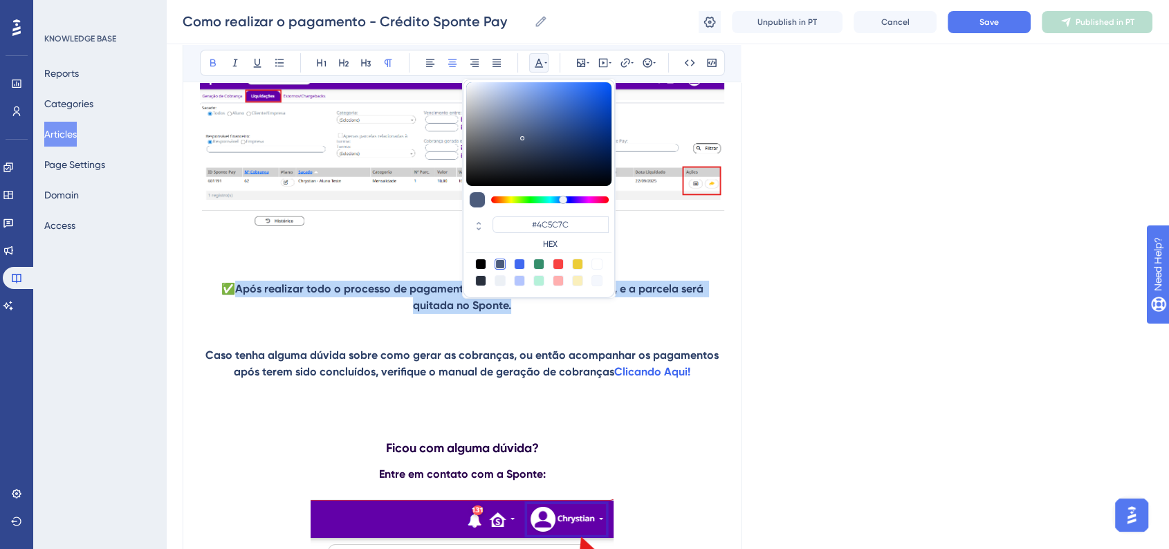
click at [578, 266] on div at bounding box center [577, 264] width 11 height 11
type input "#ECCD39"
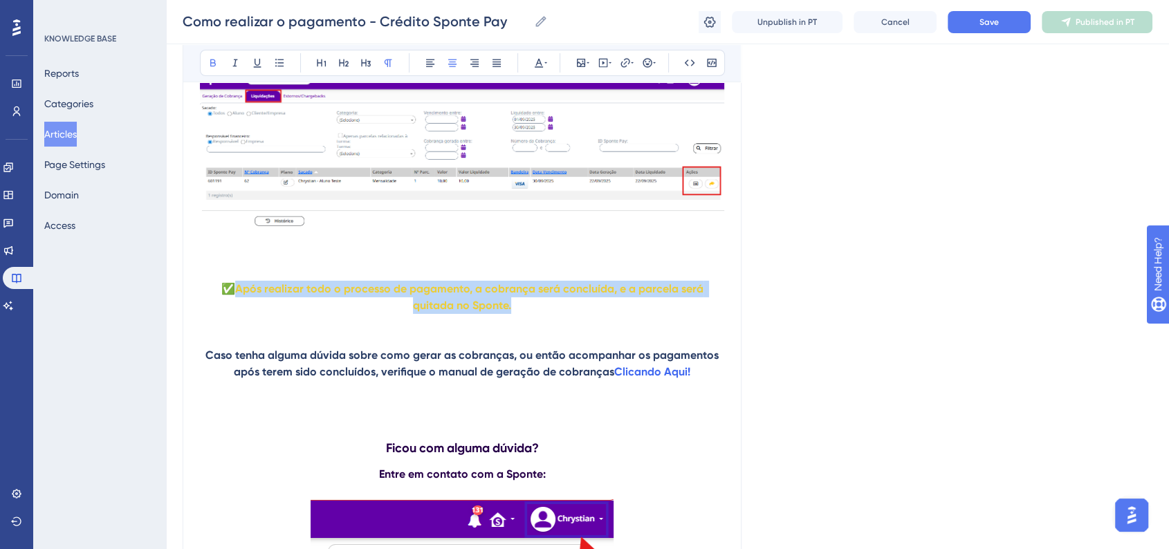
drag, startPoint x: 491, startPoint y: 317, endPoint x: 219, endPoint y: 296, distance: 273.3
click at [219, 296] on p "✅ Após realizar todo o processo de pagamento, a cobrança será concluída, e a pa…" at bounding box center [462, 297] width 524 height 33
click at [540, 63] on icon at bounding box center [539, 63] width 8 height 9
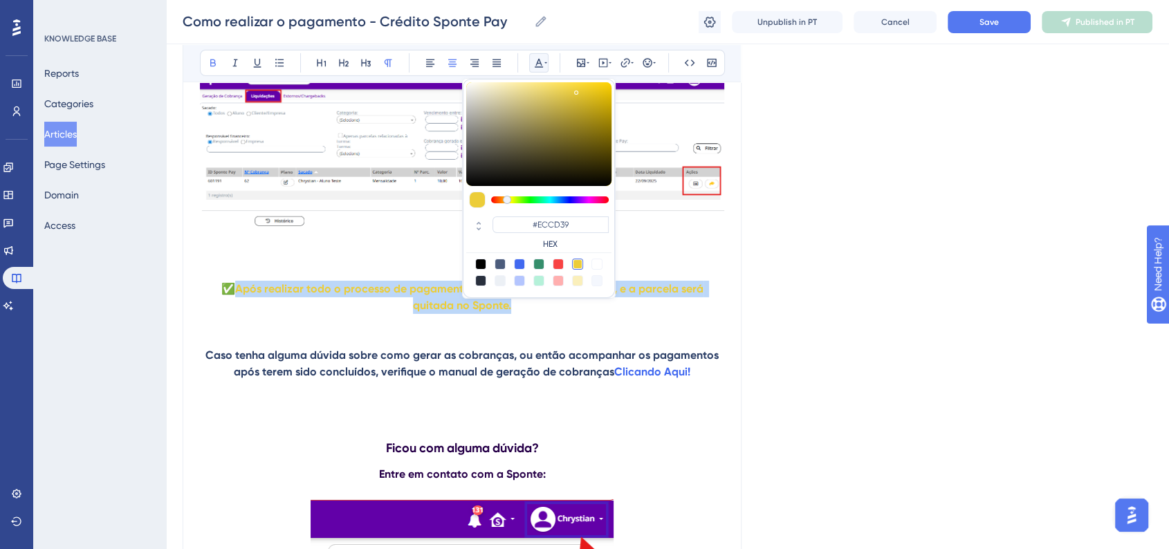
click at [559, 283] on div at bounding box center [558, 280] width 11 height 11
type input "#FFAFAF"
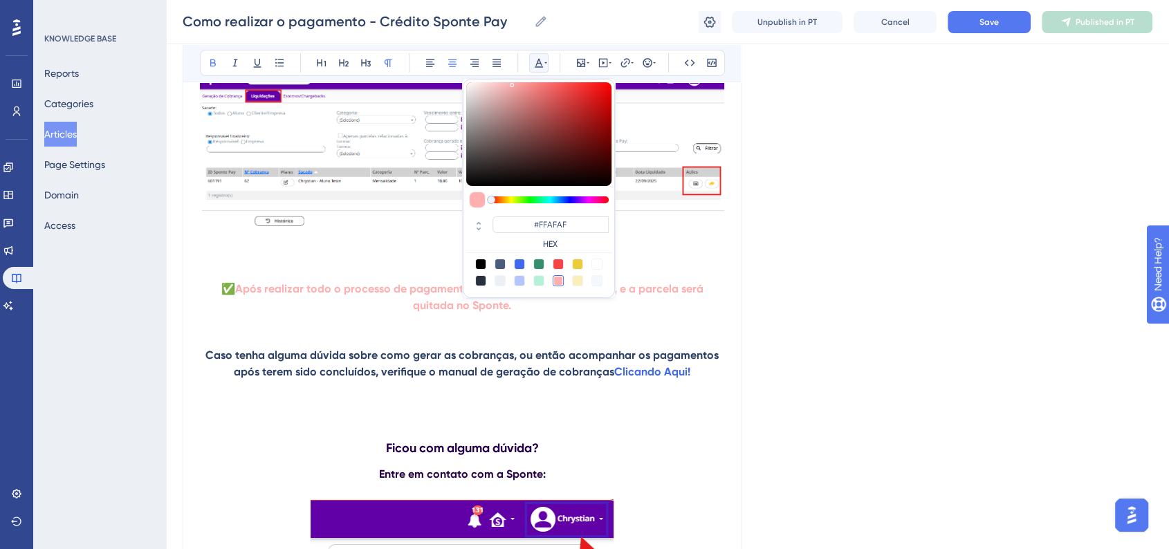
click at [581, 325] on p at bounding box center [462, 322] width 524 height 17
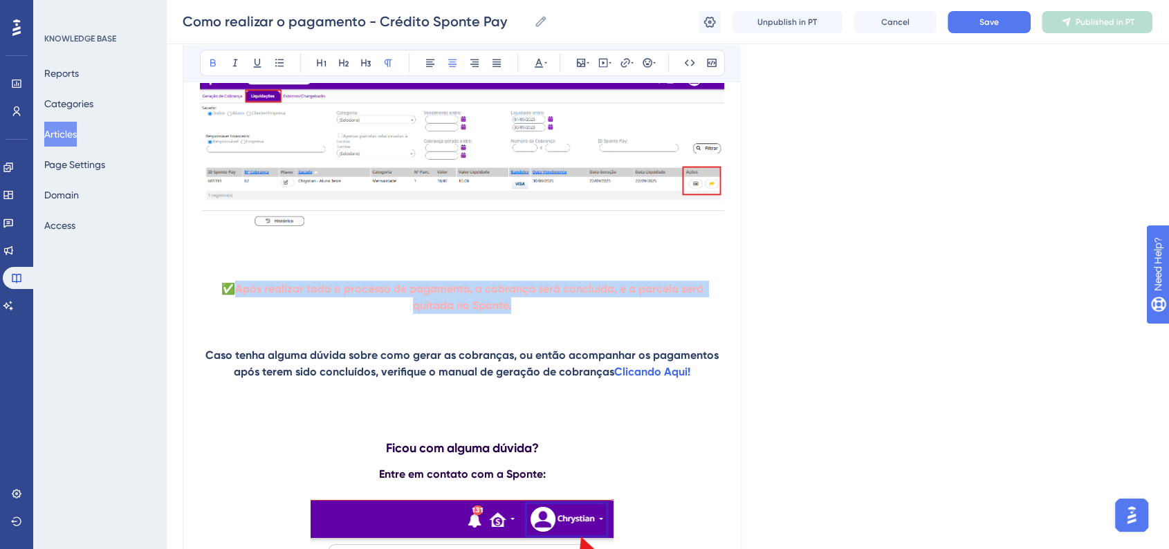
drag, startPoint x: 485, startPoint y: 317, endPoint x: 218, endPoint y: 299, distance: 268.2
click at [218, 299] on p "✅ Após realizar todo o processo de pagamento, a cobrança será concluída, e a pa…" at bounding box center [462, 297] width 524 height 33
click at [547, 64] on button at bounding box center [538, 62] width 19 height 19
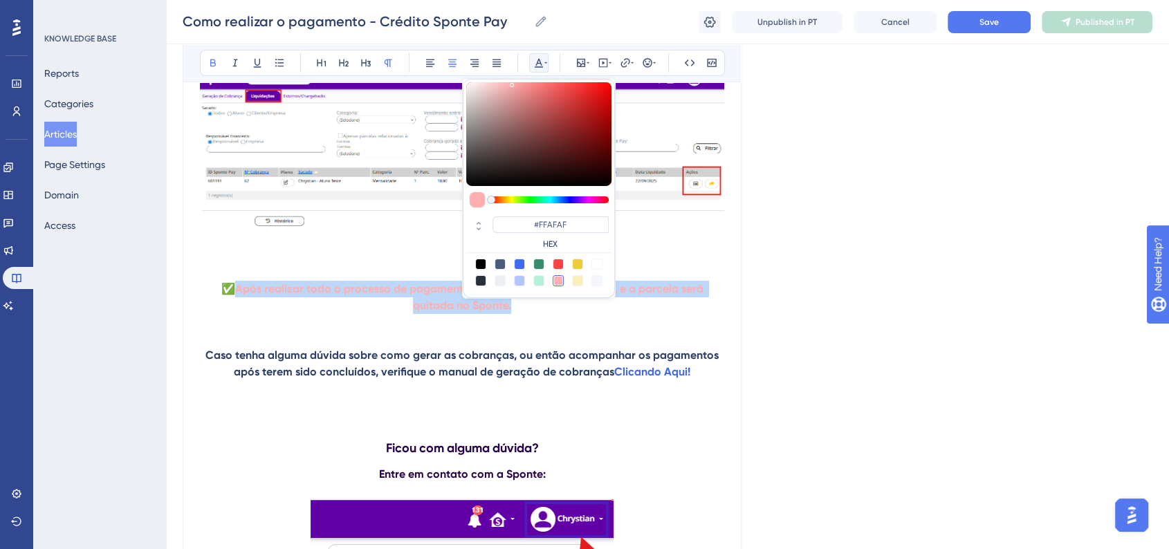
click at [481, 266] on div at bounding box center [480, 264] width 11 height 11
type input "#000000"
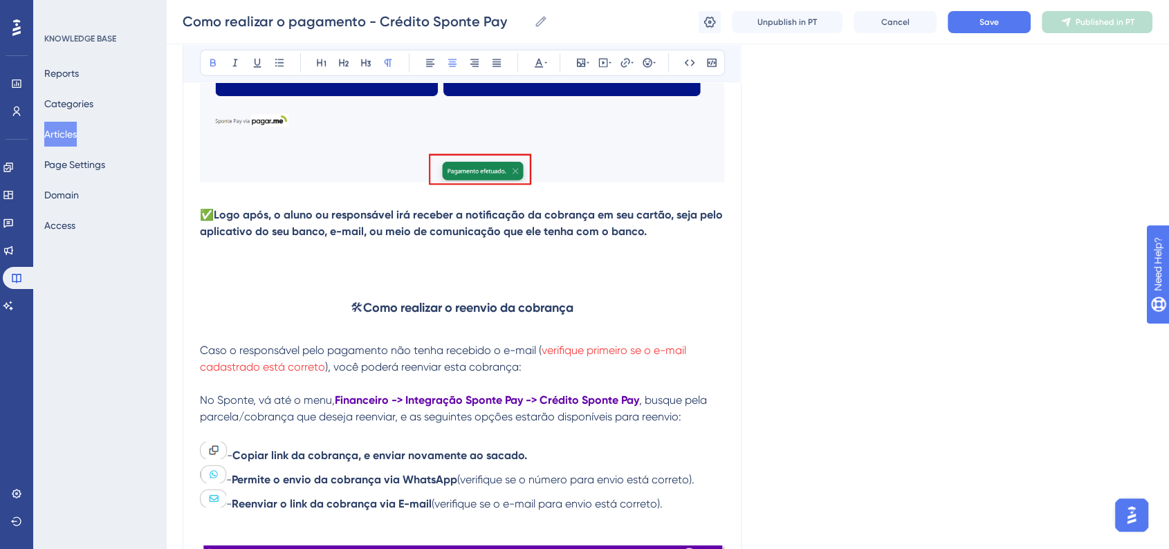
scroll to position [3765, 0]
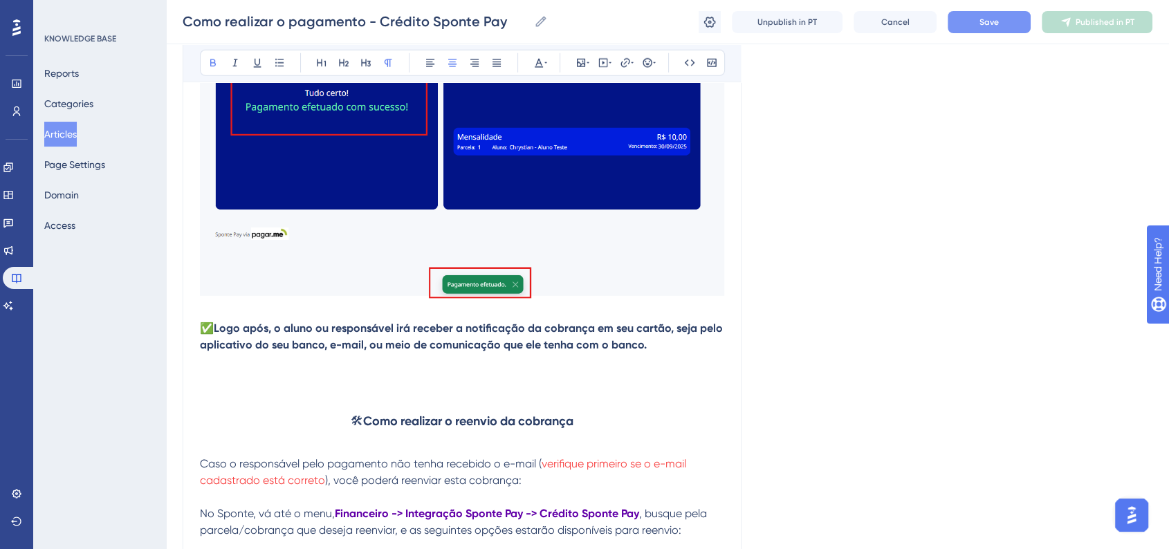
click at [986, 25] on span "Save" at bounding box center [988, 22] width 19 height 11
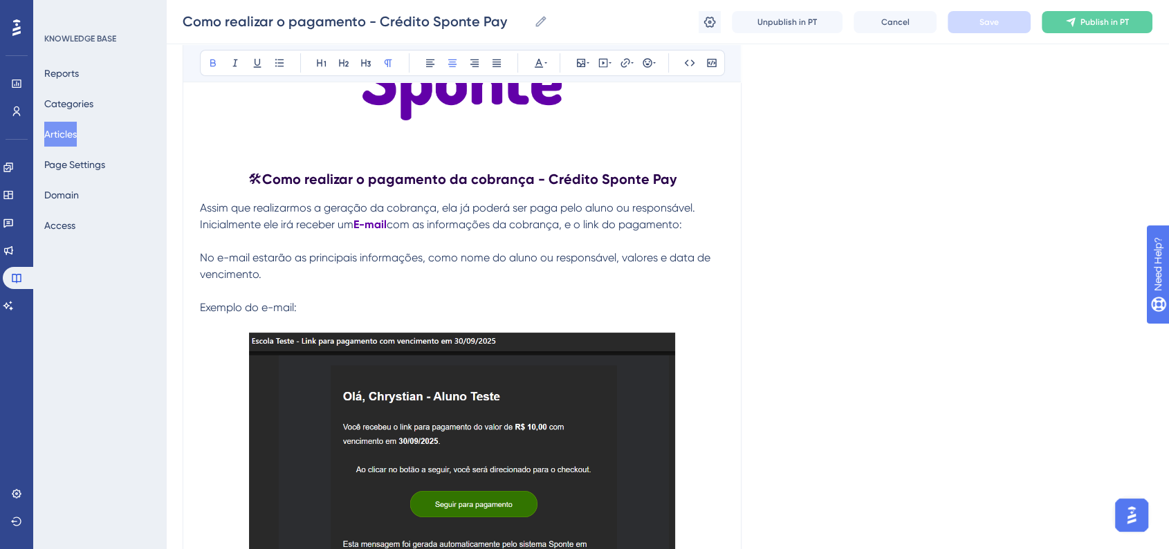
scroll to position [307, 0]
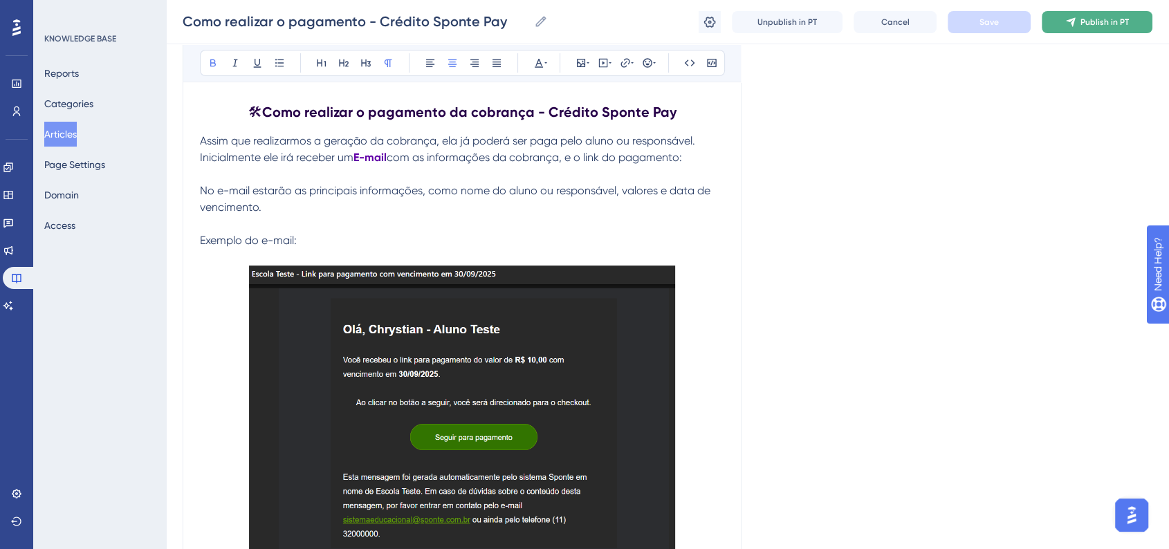
click at [1074, 26] on icon at bounding box center [1070, 22] width 11 height 11
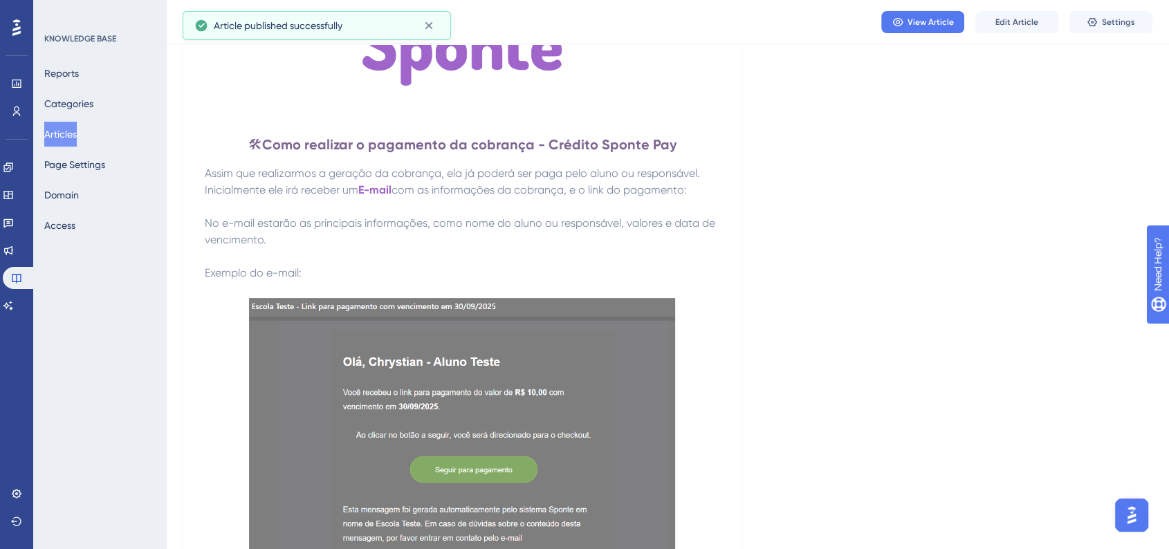
scroll to position [77, 0]
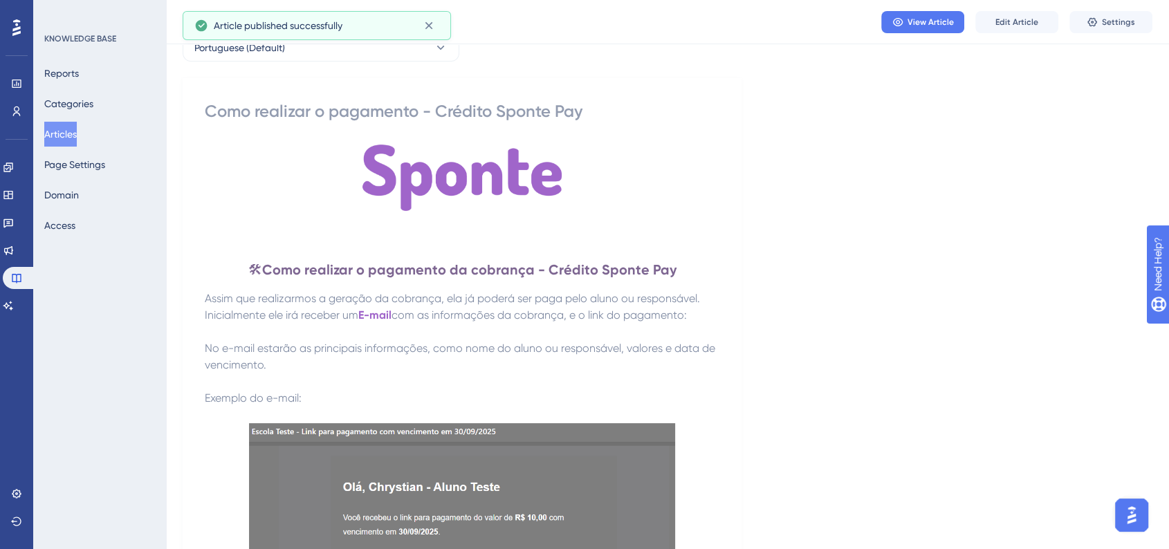
click at [77, 131] on button "Articles" at bounding box center [60, 134] width 33 height 25
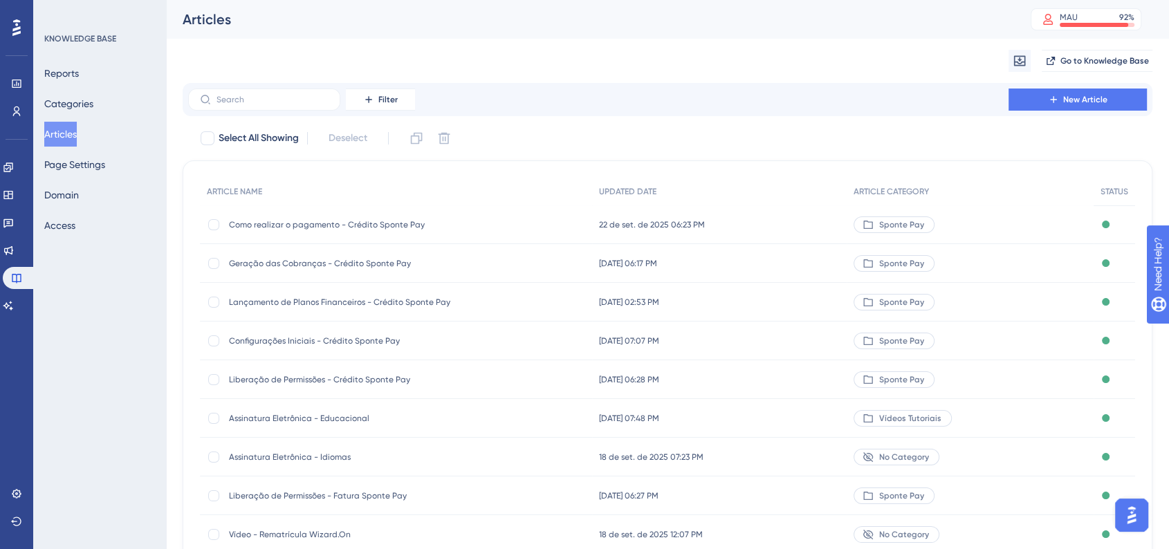
click at [378, 268] on span "Geração das Cobranças - Crédito Sponte Pay" at bounding box center [339, 263] width 221 height 11
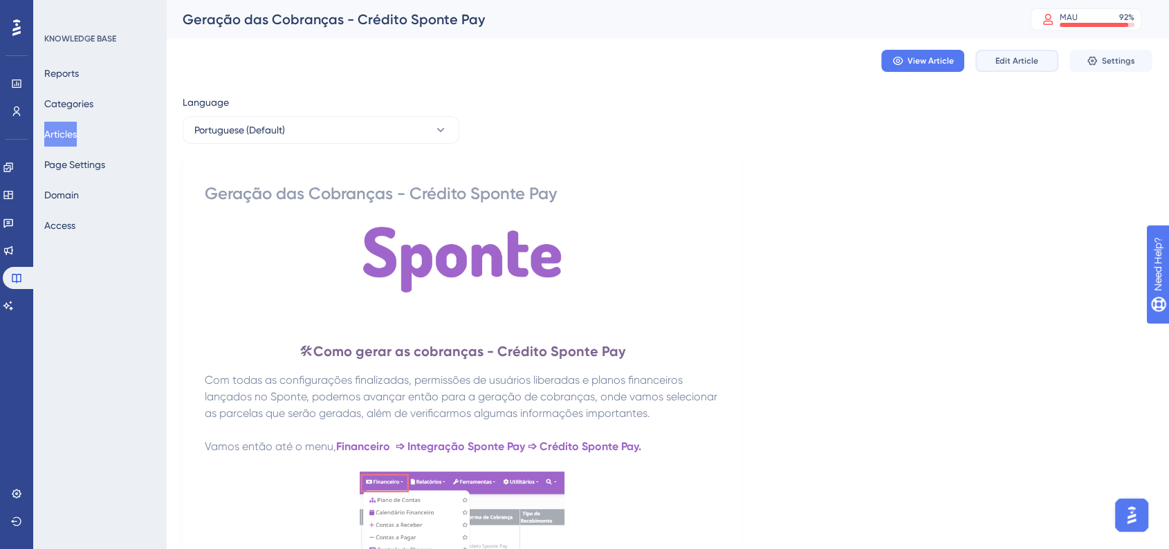
click at [1007, 66] on span "Edit Article" at bounding box center [1016, 60] width 43 height 11
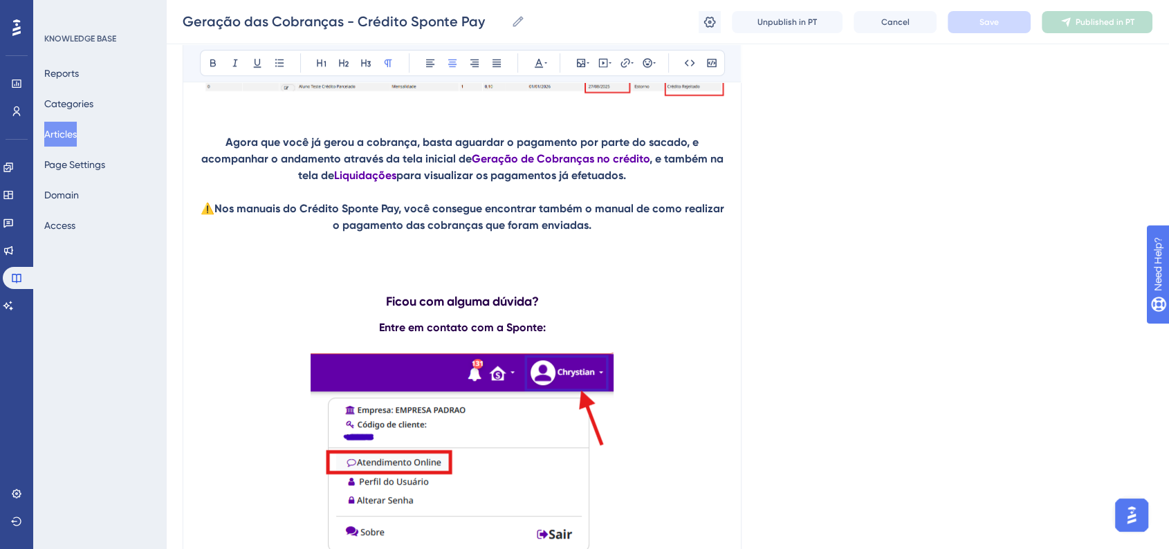
scroll to position [5859, 0]
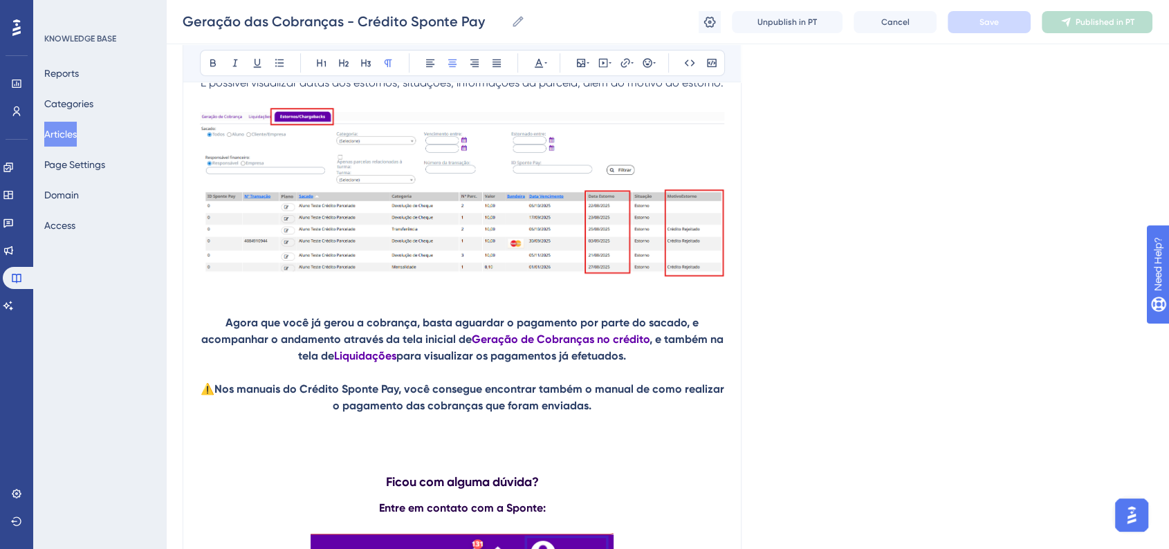
click at [588, 412] on strong "Nos manuais do Crédito Sponte Pay, você consegue encontrar também o manual de c…" at bounding box center [470, 397] width 512 height 30
drag, startPoint x: 517, startPoint y: 422, endPoint x: 575, endPoint y: 423, distance: 58.8
click at [575, 412] on strong "Nos manuais do Crédito Sponte Pay, você consegue encontrar também o manual de c…" at bounding box center [470, 397] width 512 height 30
click at [565, 431] on p at bounding box center [462, 422] width 524 height 17
click at [557, 412] on strong "Nos manuais do Crédito Sponte Pay, você consegue encontrar também o manual de c…" at bounding box center [470, 397] width 512 height 30
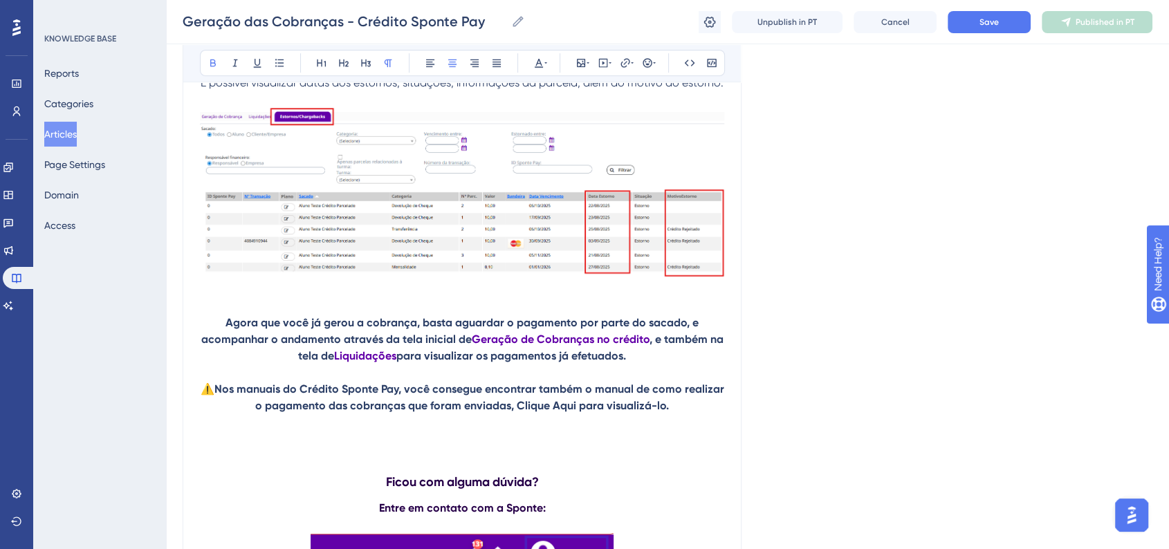
click at [566, 431] on p at bounding box center [462, 422] width 524 height 17
drag, startPoint x: 518, startPoint y: 425, endPoint x: 575, endPoint y: 423, distance: 57.4
click at [575, 412] on strong "Nos manuais do Crédito Sponte Pay, você consegue encontrar também o manual de c…" at bounding box center [470, 397] width 512 height 30
click at [564, 431] on p at bounding box center [462, 422] width 524 height 17
click at [557, 412] on strong "Nos manuais do Crédito Sponte Pay, você consegue encontrar também o manual de c…" at bounding box center [470, 397] width 512 height 30
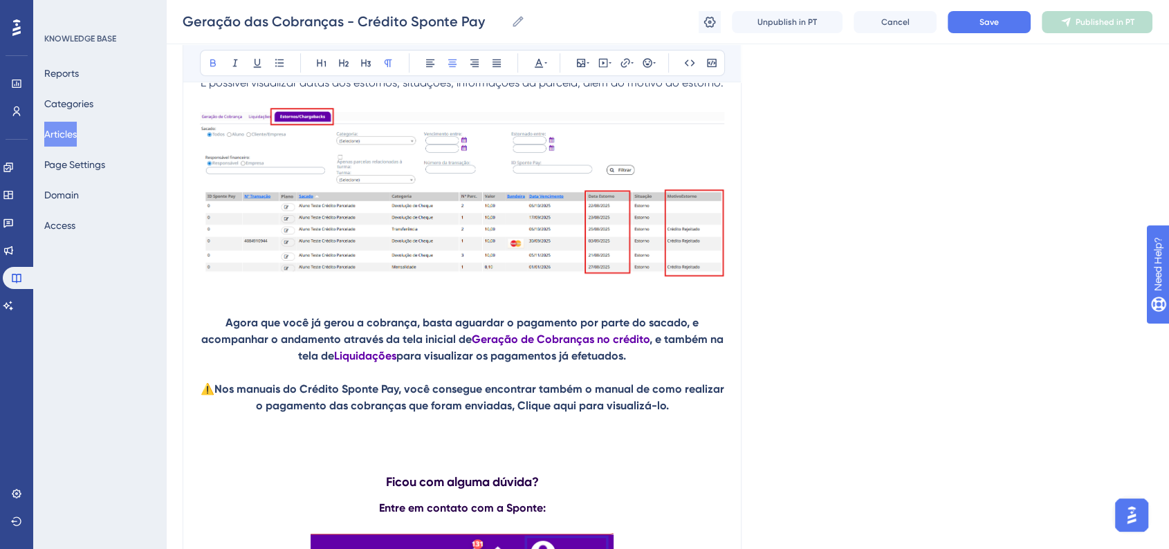
click at [562, 431] on p at bounding box center [462, 422] width 524 height 17
drag, startPoint x: 575, startPoint y: 423, endPoint x: 514, endPoint y: 427, distance: 60.3
click at [514, 414] on p "⚠️ Nos manuais do Crédito Sponte Pay, você consegue encontrar também o manual d…" at bounding box center [462, 397] width 524 height 33
click at [546, 71] on button at bounding box center [538, 62] width 19 height 19
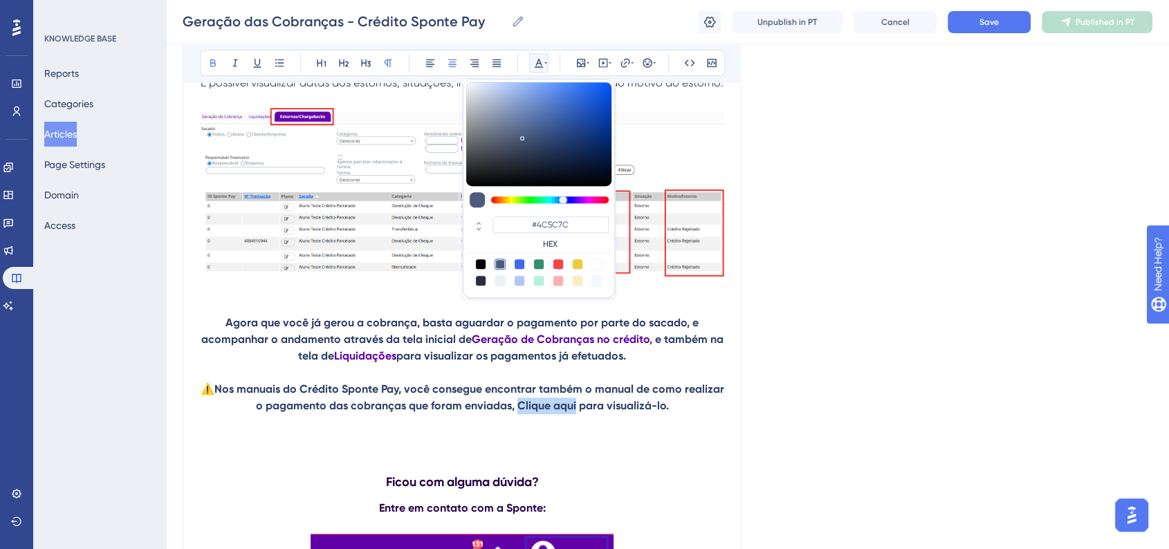
click at [516, 267] on div at bounding box center [519, 264] width 11 height 11
type input "#4169F0"
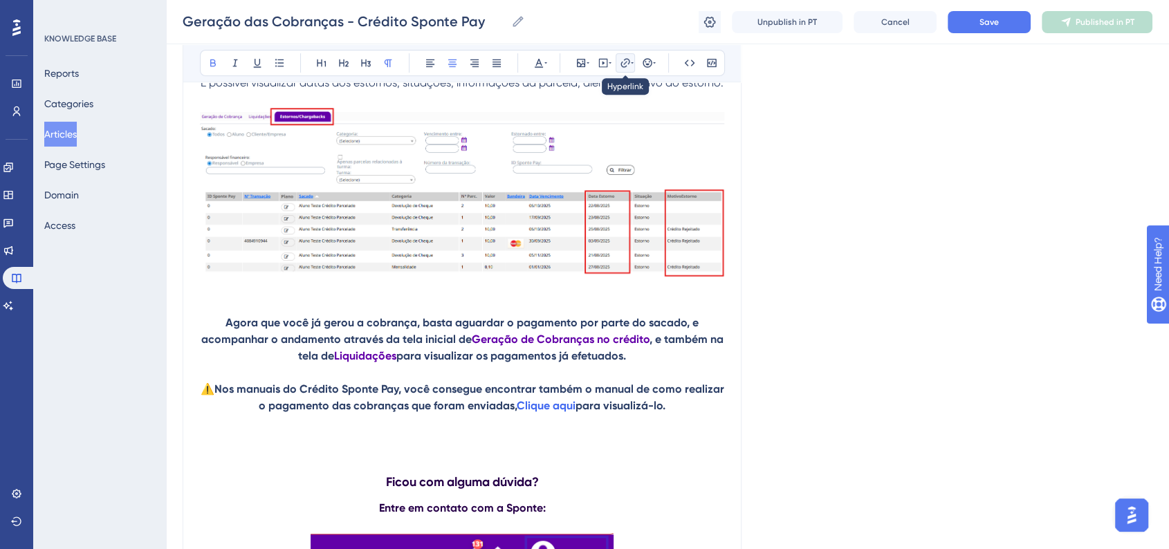
click at [627, 69] on button at bounding box center [624, 62] width 19 height 19
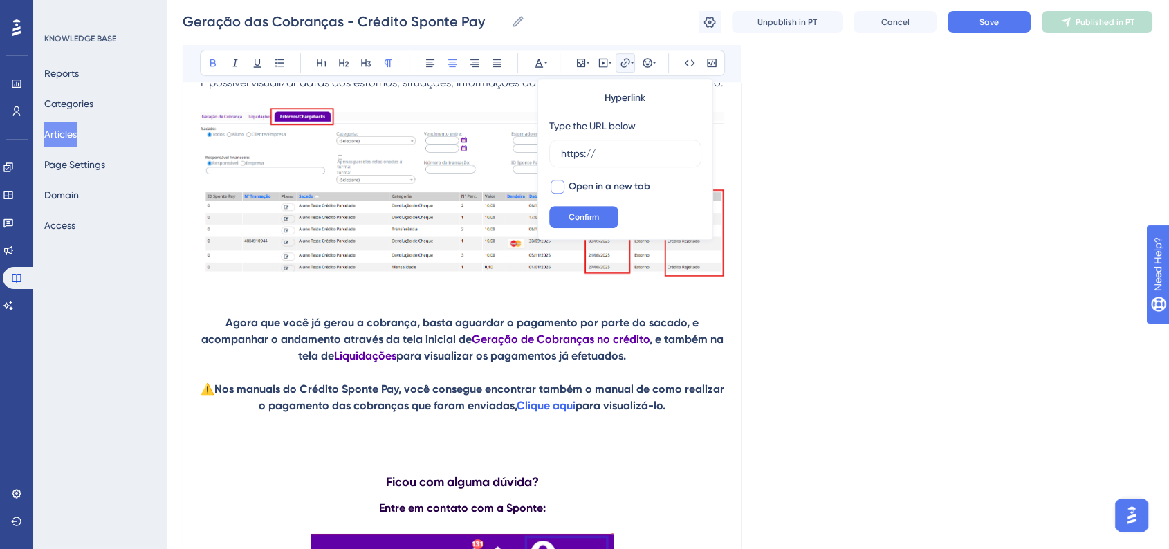
click at [588, 183] on span "Open in a new tab" at bounding box center [609, 186] width 82 height 17
checkbox input "true"
click at [632, 156] on input "https://" at bounding box center [625, 153] width 129 height 15
paste input "https://ajuda.sponte.com.br/pt/articles/16155-como-realizar-o-pagamento-credito…"
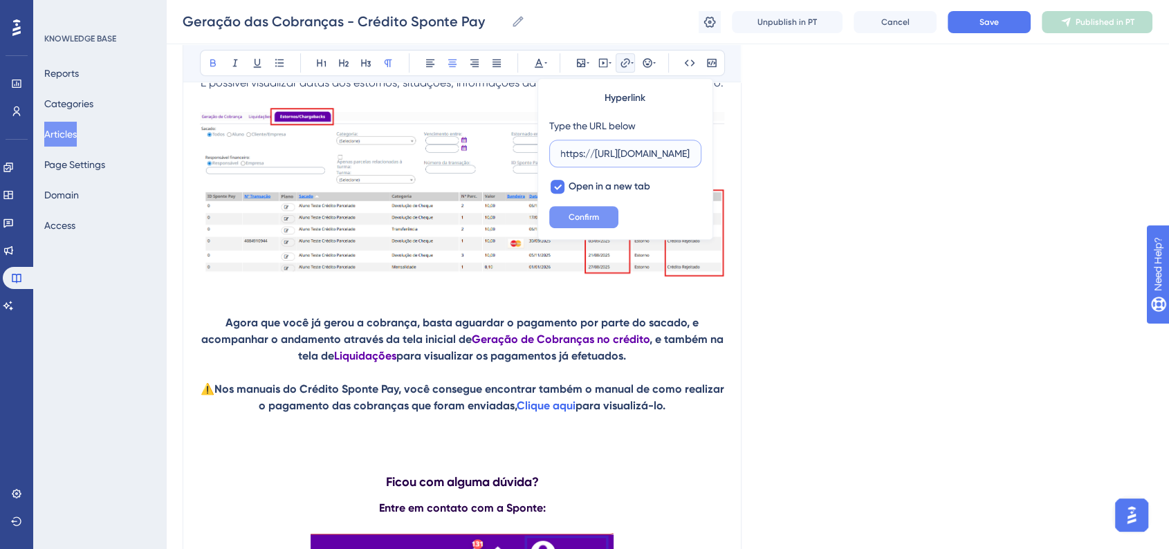
type input "https://https://ajuda.sponte.com.br/pt/articles/16155-como-realizar-o-pagamento…"
click at [603, 223] on button "Confirm" at bounding box center [583, 217] width 69 height 22
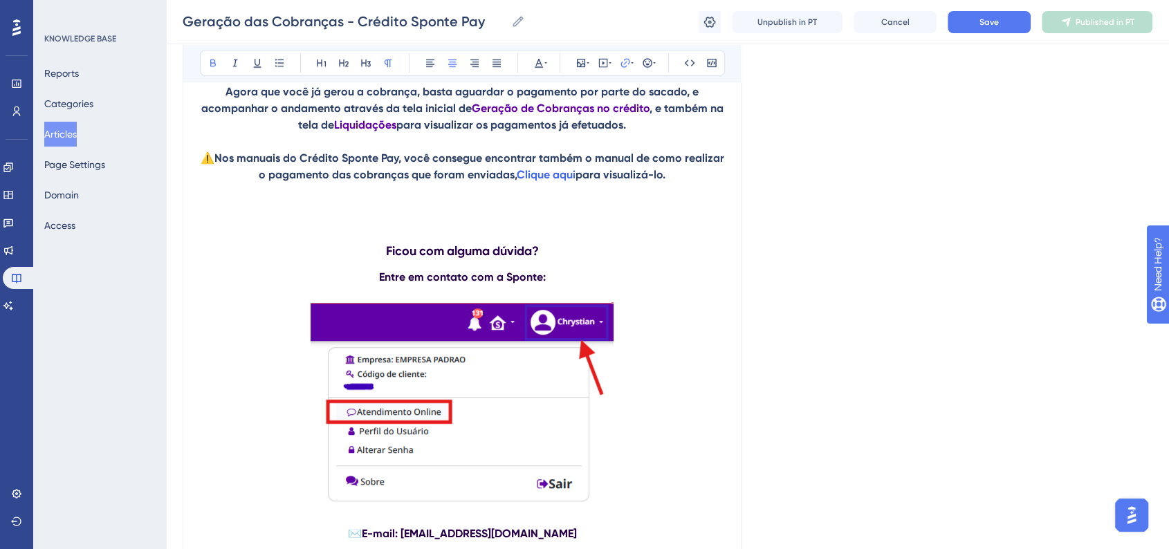
scroll to position [5859, 0]
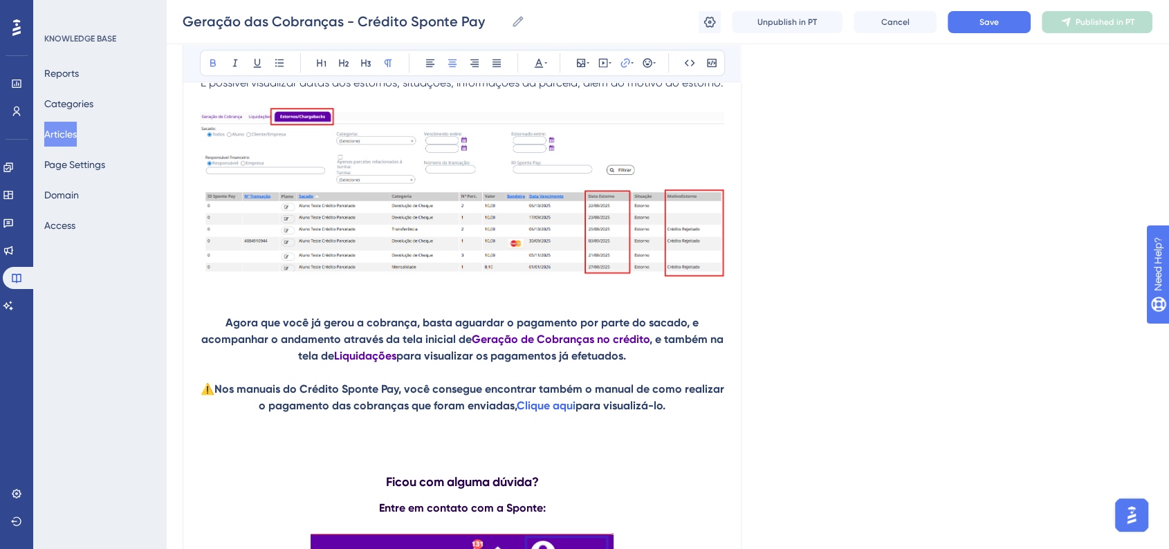
click at [642, 364] on p "Agora que você já gerou a cobrança, basta aguardar o pagamento por parte do sac…" at bounding box center [462, 340] width 524 height 50
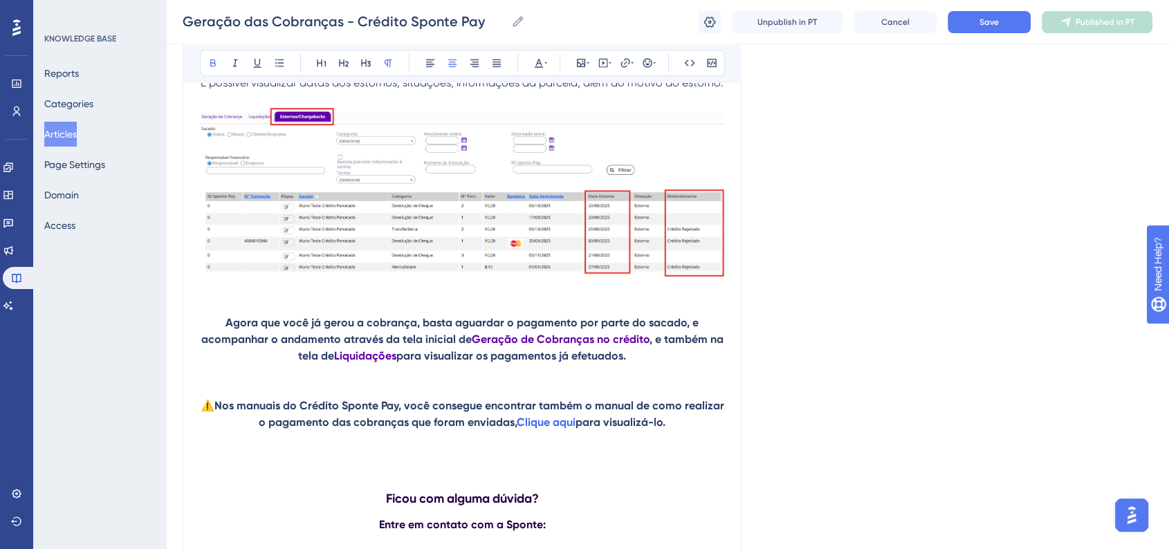
click at [227, 333] on p "Agora que você já gerou a cobrança, basta aguardar o pagamento por parte do sac…" at bounding box center [462, 340] width 524 height 50
click at [642, 65] on icon at bounding box center [647, 62] width 11 height 11
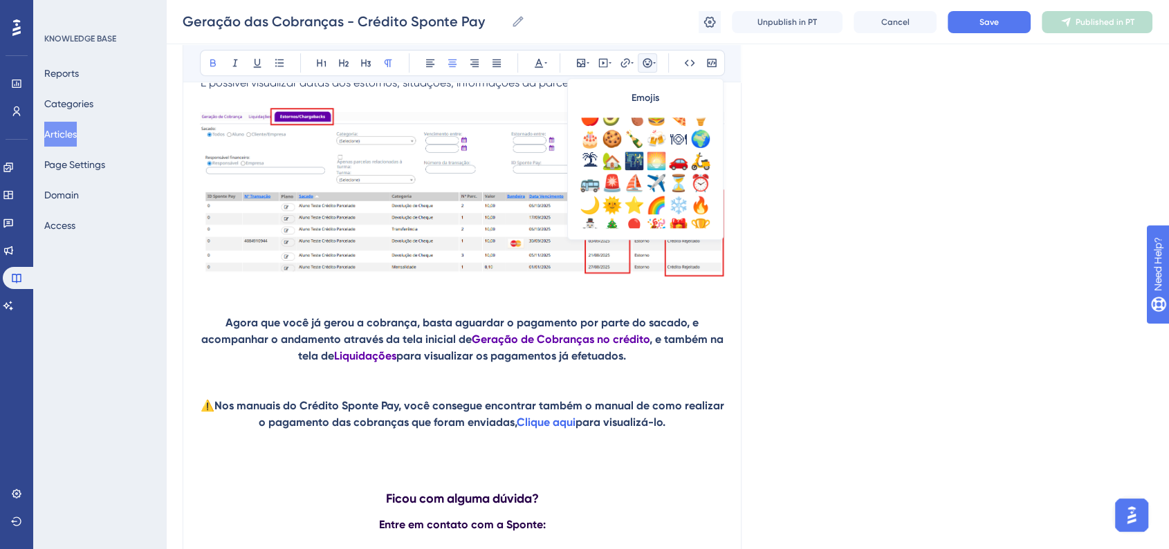
scroll to position [461, 0]
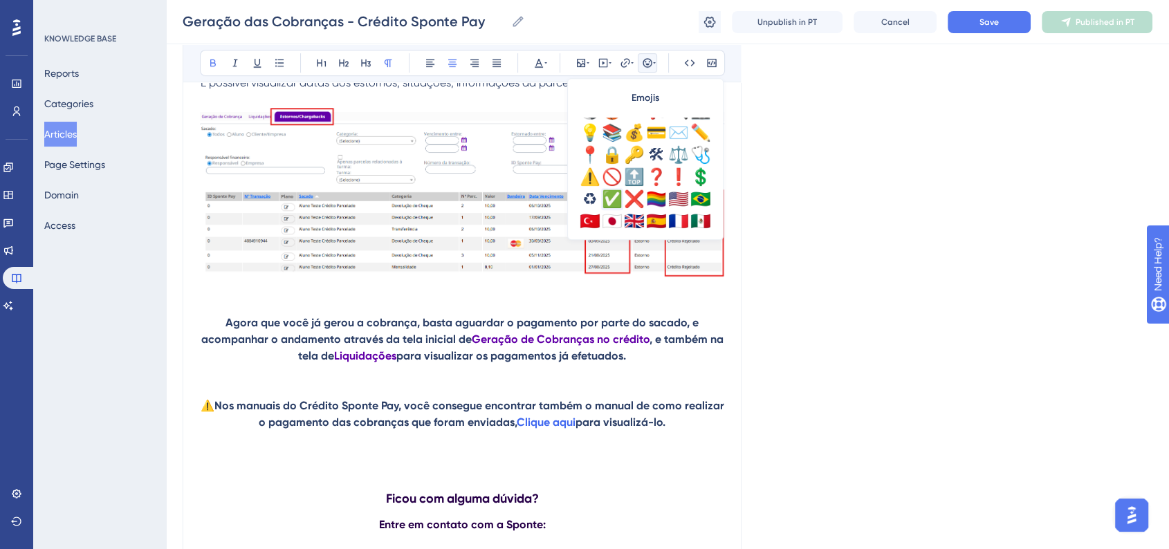
click at [607, 196] on div "✅" at bounding box center [612, 199] width 22 height 22
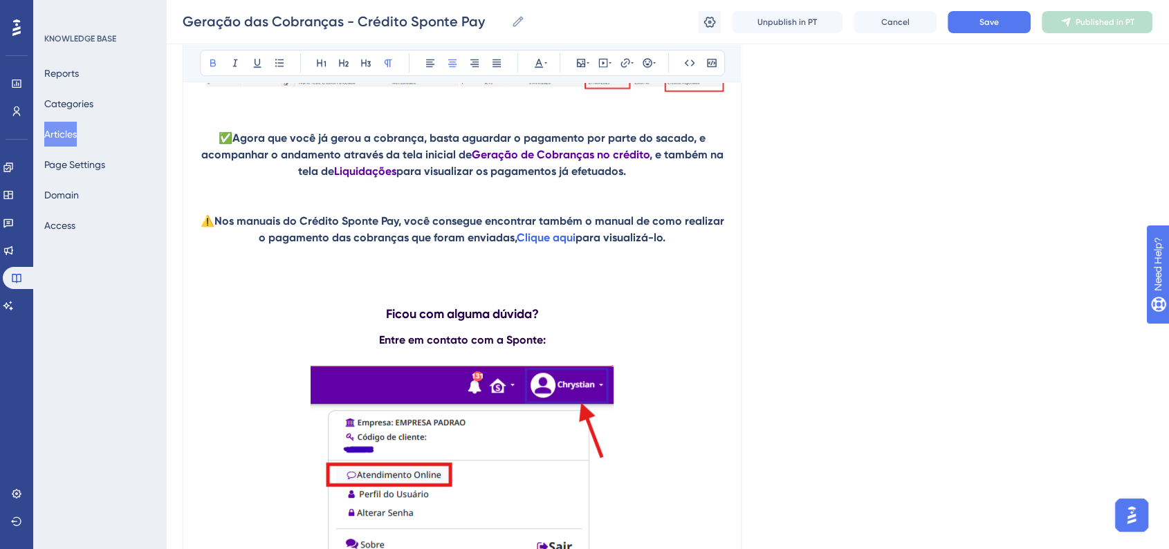
scroll to position [5876, 0]
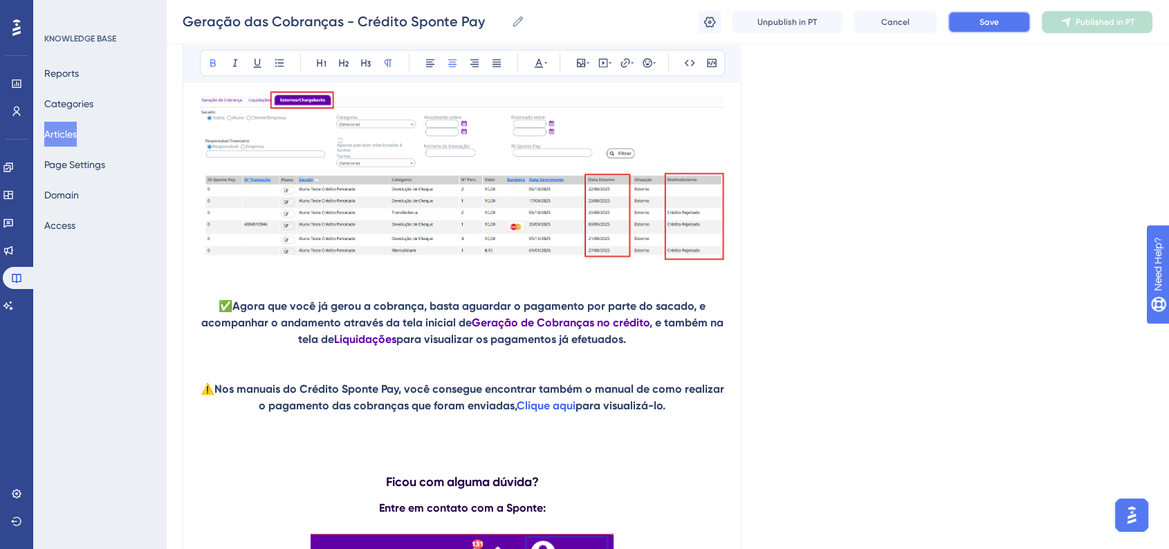
click at [1006, 23] on button "Save" at bounding box center [988, 22] width 83 height 22
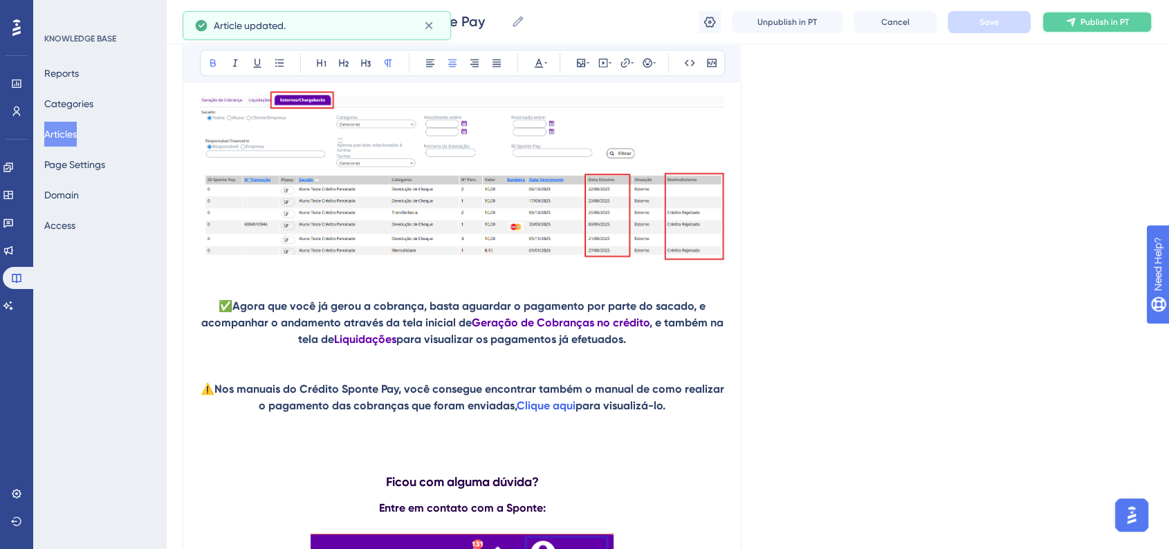
click at [1095, 21] on span "Publish in PT" at bounding box center [1104, 22] width 48 height 11
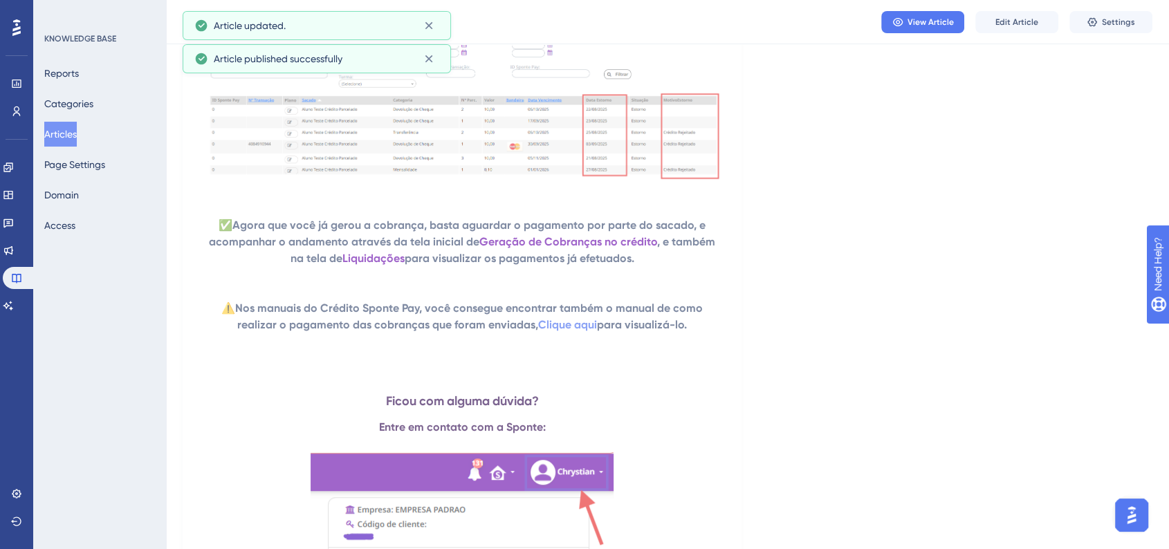
click at [72, 138] on button "Articles" at bounding box center [60, 134] width 33 height 25
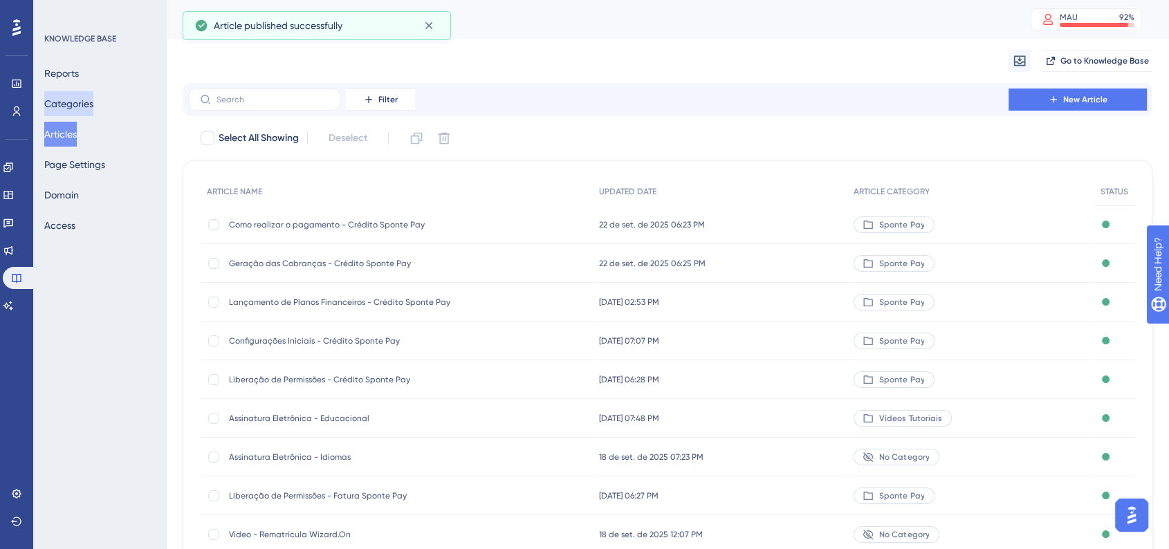
click at [82, 112] on button "Categories" at bounding box center [68, 103] width 49 height 25
click at [89, 115] on button "Categories" at bounding box center [68, 103] width 49 height 25
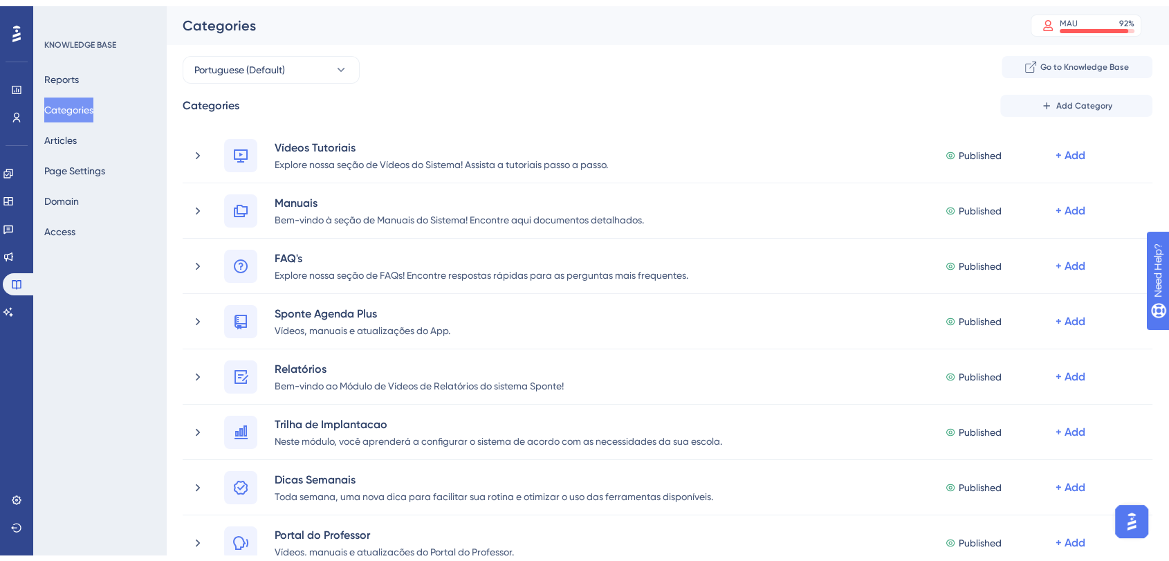
scroll to position [384, 0]
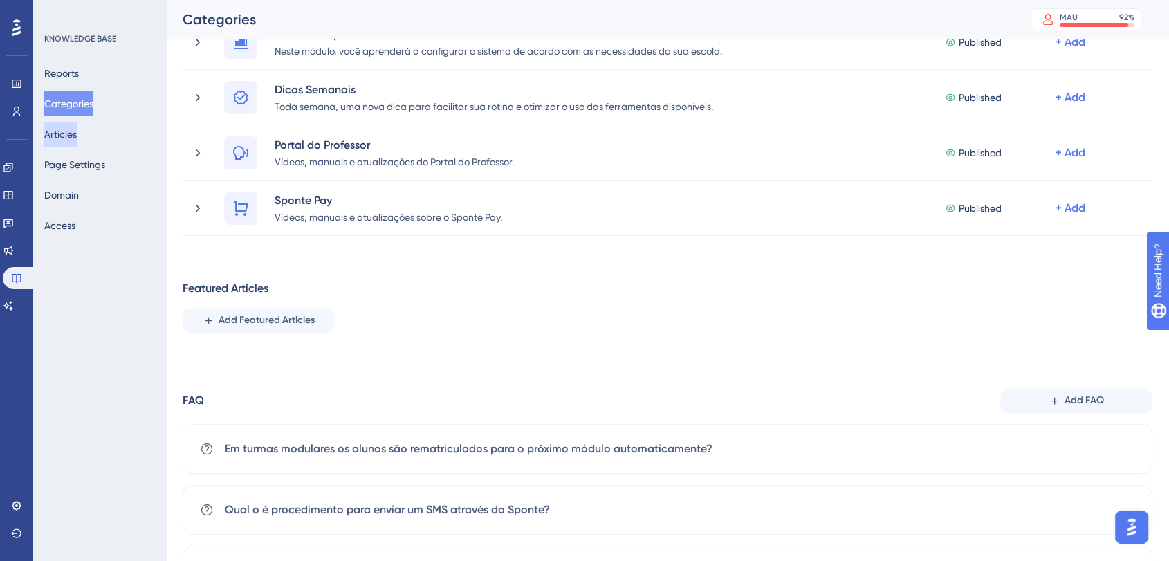
click at [77, 136] on button "Articles" at bounding box center [60, 134] width 33 height 25
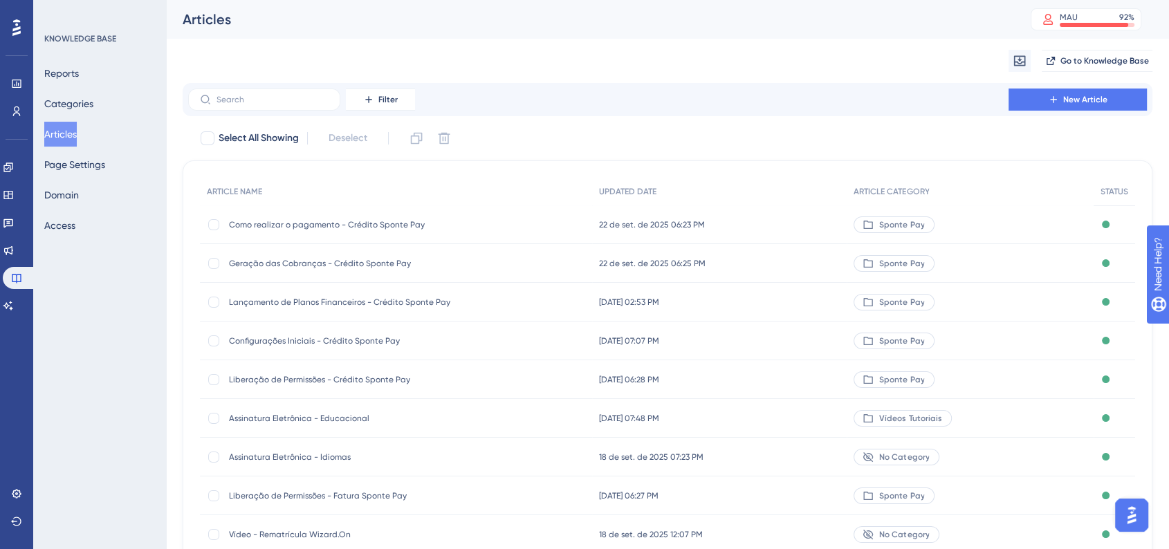
click at [479, 387] on div "Liberação de Permissões - Crédito Sponte Pay Liberação de Permissões - Crédito …" at bounding box center [396, 379] width 392 height 39
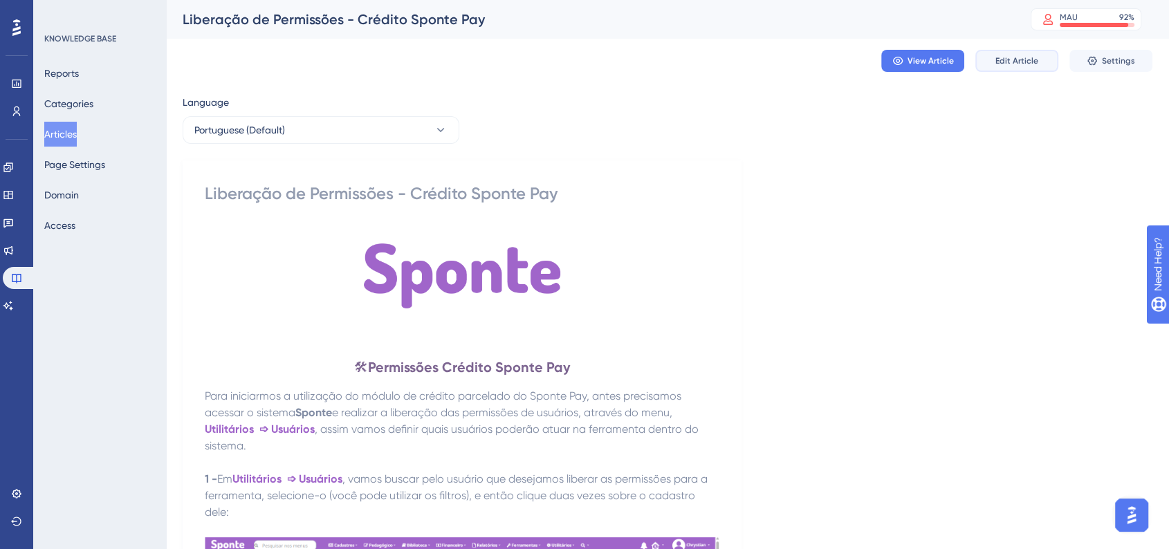
click at [1012, 62] on span "Edit Article" at bounding box center [1016, 60] width 43 height 11
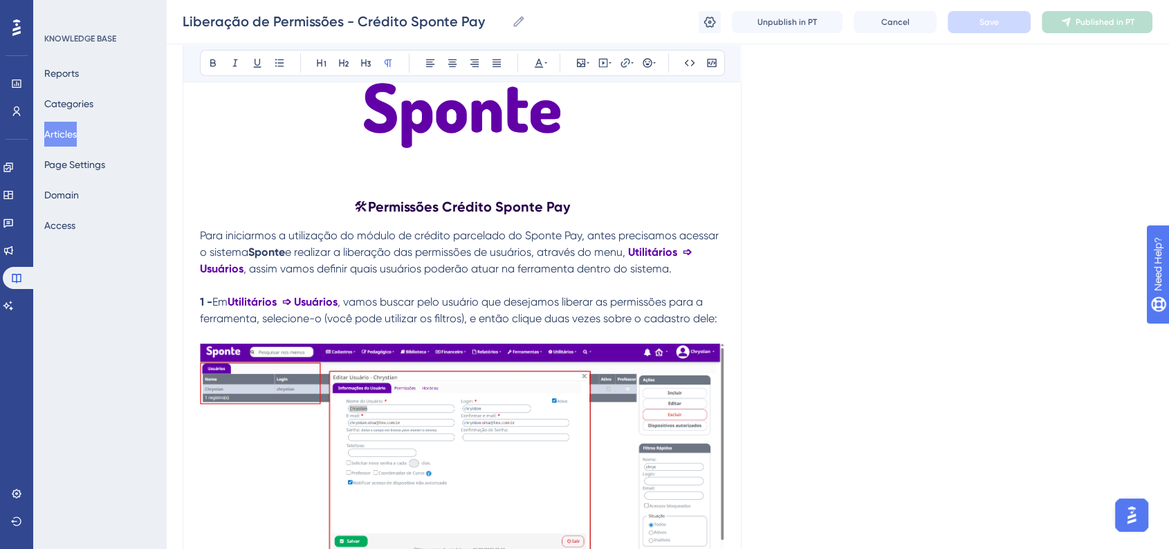
scroll to position [138, 0]
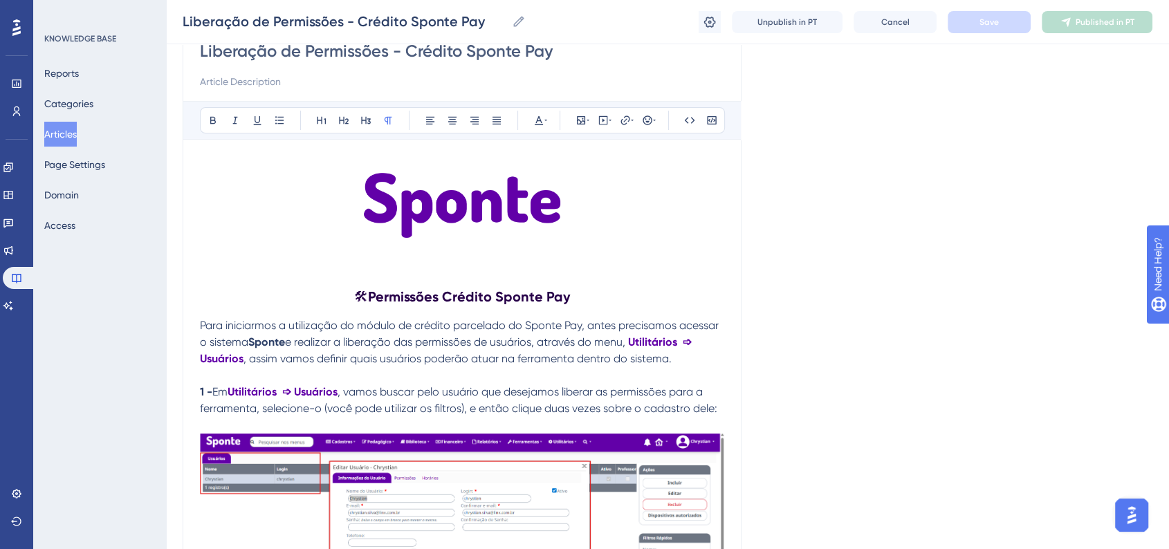
click at [448, 293] on strong "Permissões Crédito Sponte Pay" at bounding box center [469, 296] width 202 height 17
click at [1008, 28] on button "Save" at bounding box center [988, 22] width 83 height 22
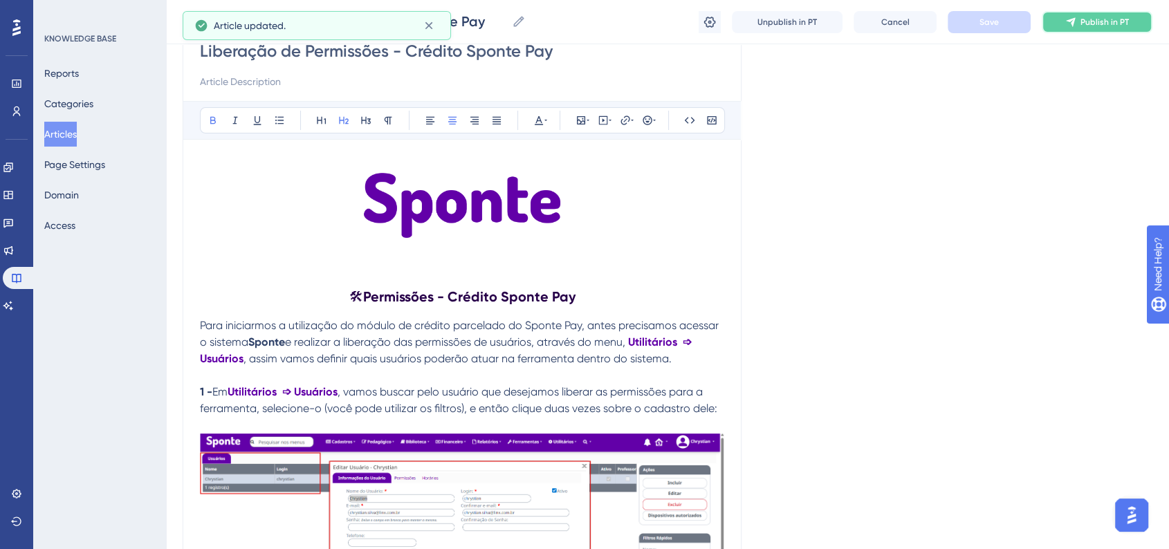
click at [1084, 28] on button "Publish in PT" at bounding box center [1096, 22] width 111 height 22
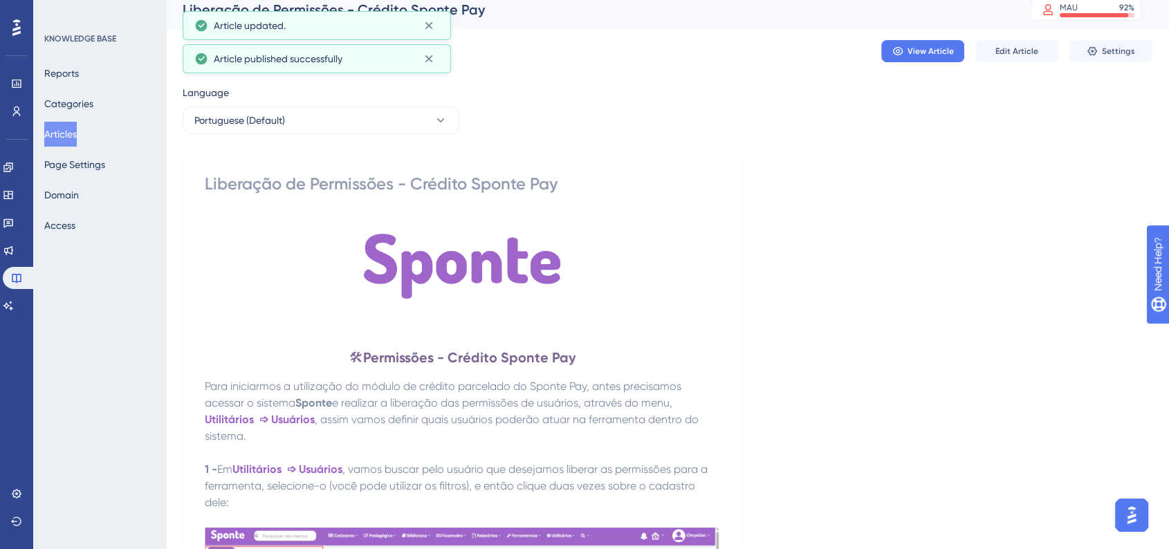
scroll to position [0, 0]
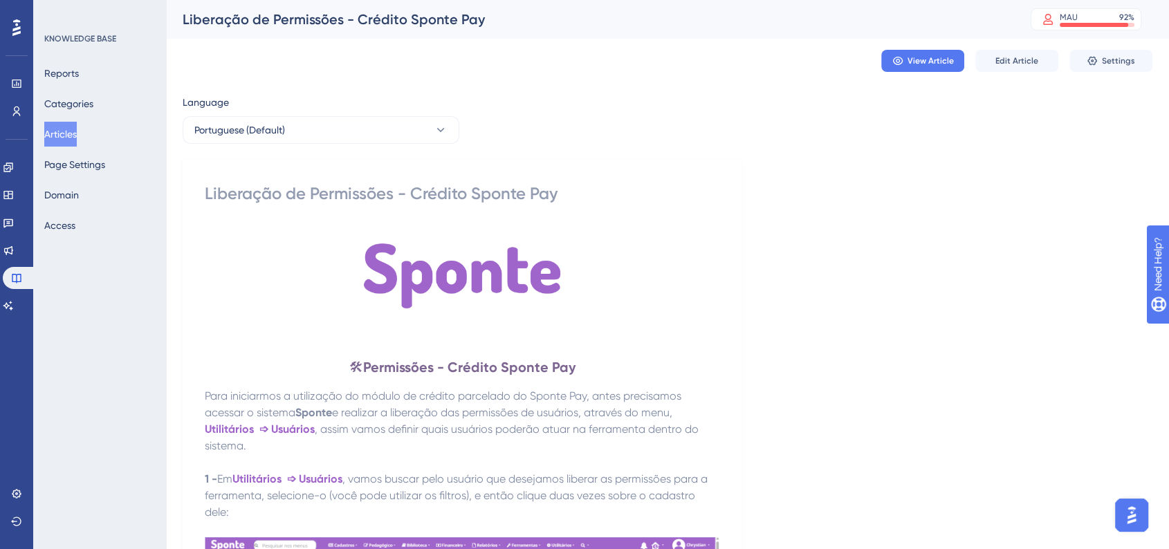
click at [77, 135] on button "Articles" at bounding box center [60, 134] width 33 height 25
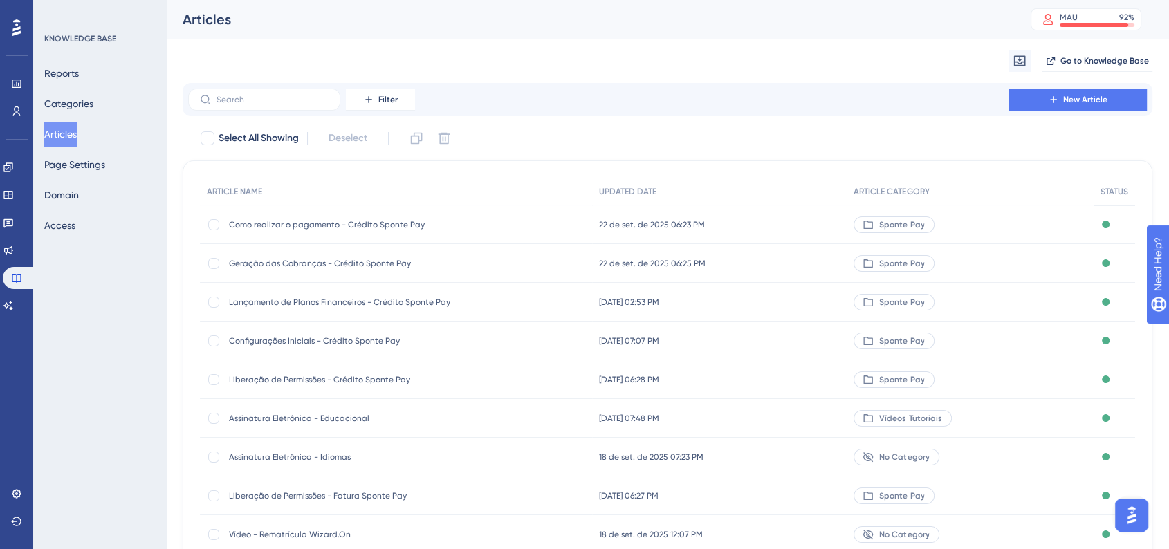
click at [374, 346] on div "Configurações Iniciais - Crédito Sponte Pay Configurações Iniciais - Crédito Sp…" at bounding box center [339, 341] width 221 height 39
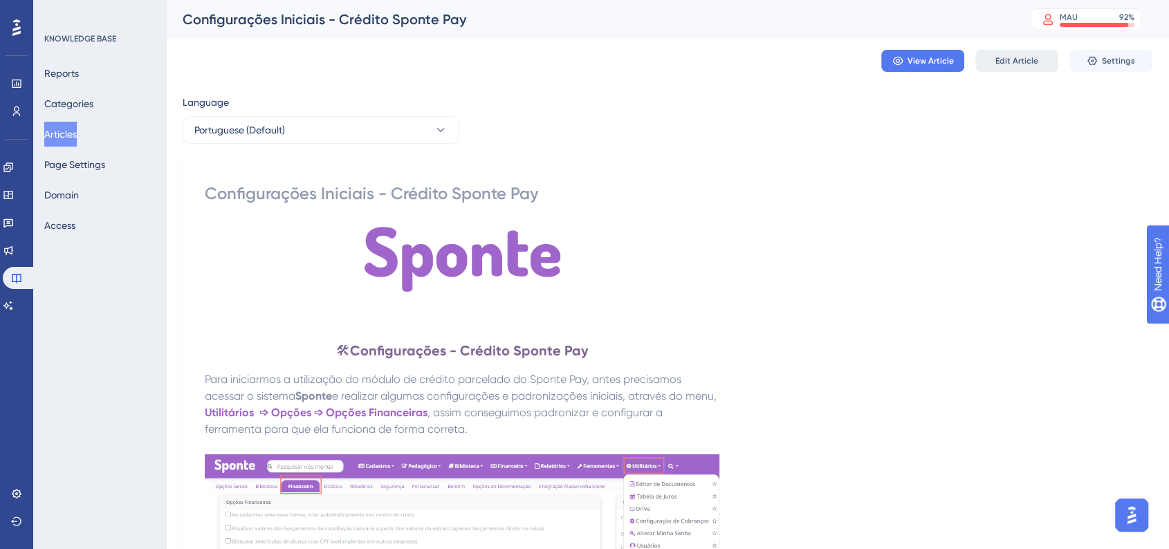
click at [990, 65] on button "Edit Article" at bounding box center [1016, 61] width 83 height 22
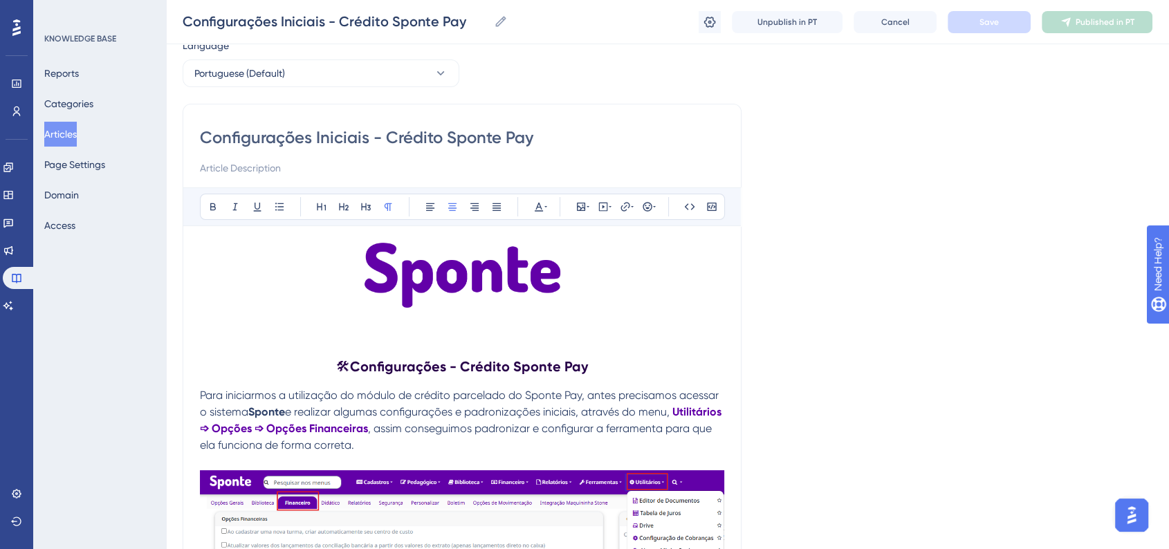
scroll to position [50, 0]
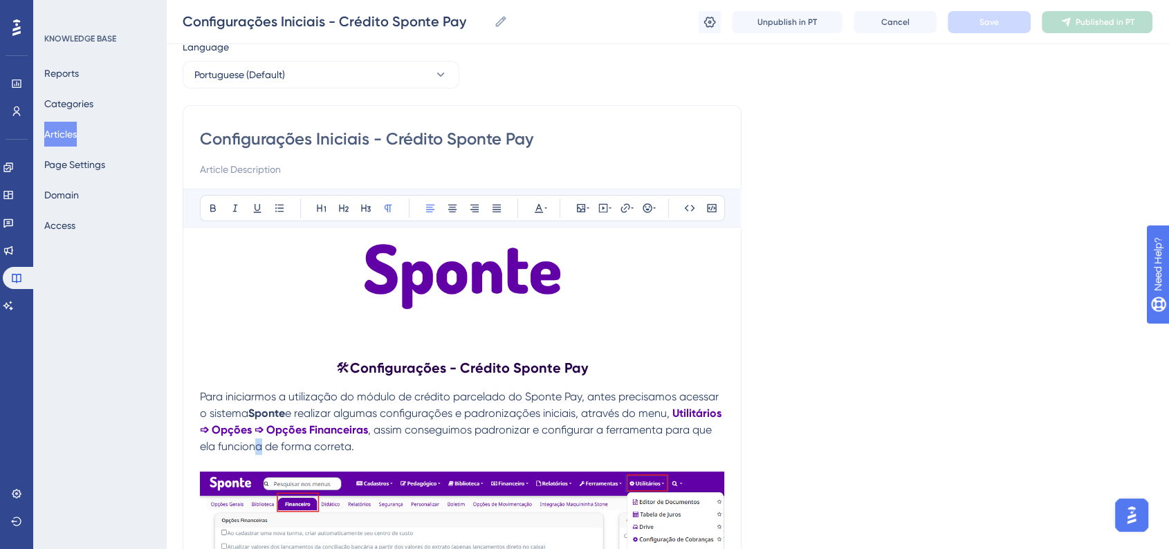
click at [306, 449] on span ", assim conseguimos padronizar e configurar a ferramenta para que ela funciona …" at bounding box center [457, 438] width 514 height 30
click at [978, 33] on div "Configurações Iniciais - Crédito Sponte Pay Configurações Iniciais - Crédito Sp…" at bounding box center [667, 22] width 1003 height 44
click at [992, 22] on span "Save" at bounding box center [988, 22] width 19 height 11
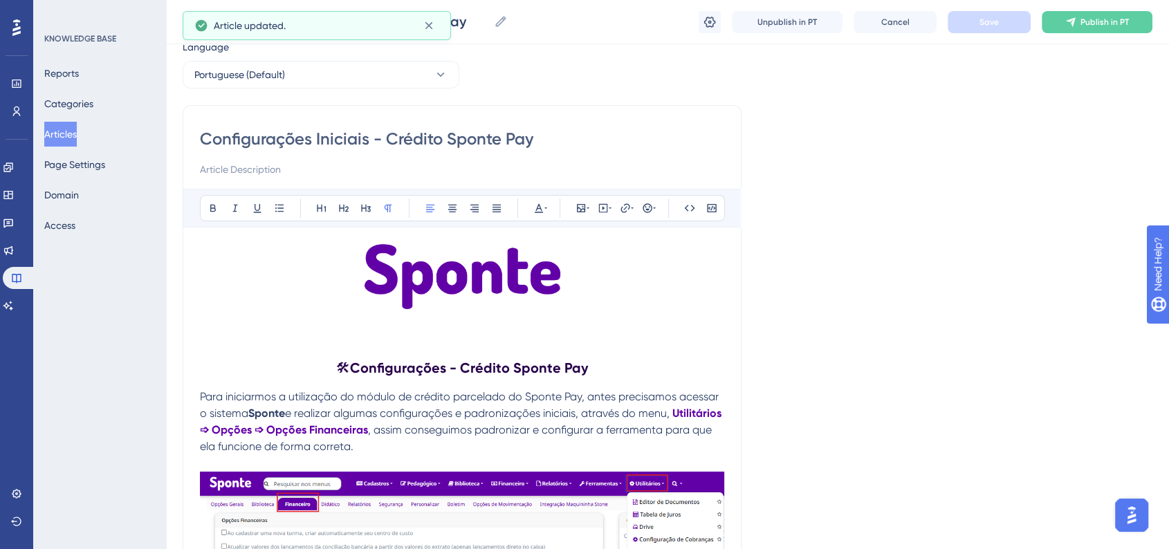
click at [1069, 40] on div "Configurações Iniciais - Crédito Sponte Pay Configurações Iniciais - Crédito Sp…" at bounding box center [667, 22] width 1003 height 44
click at [1075, 33] on div "Configurações Iniciais - Crédito Sponte Pay Configurações Iniciais - Crédito Sp…" at bounding box center [667, 22] width 1003 height 44
click at [1077, 26] on button "Publish in PT" at bounding box center [1096, 22] width 111 height 22
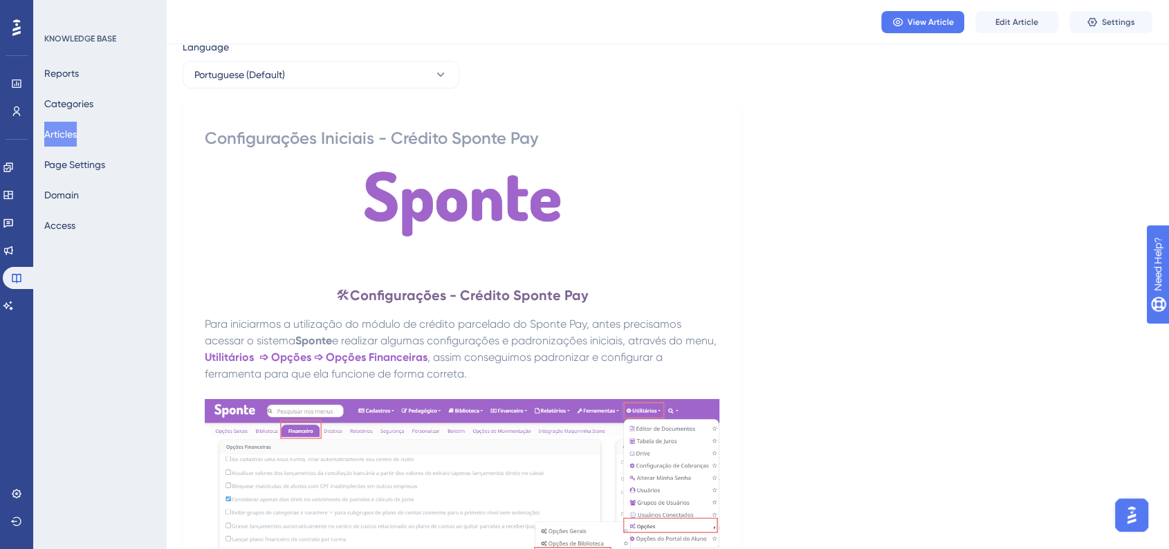
click at [64, 140] on button "Articles" at bounding box center [60, 134] width 33 height 25
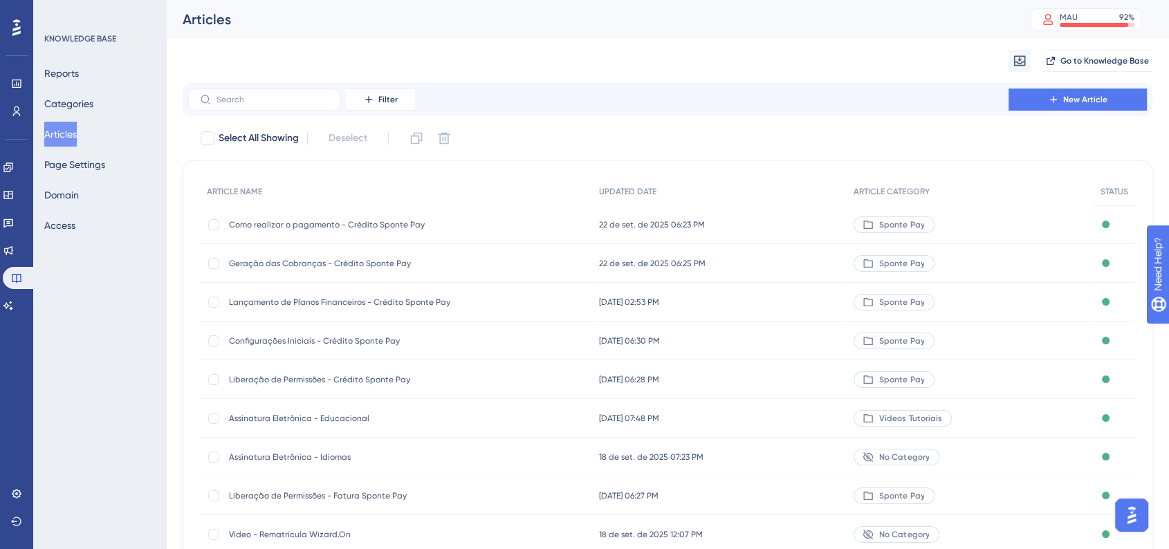
click at [384, 302] on span "Lançamento de Planos Financeiros - Crédito Sponte Pay" at bounding box center [339, 302] width 221 height 11
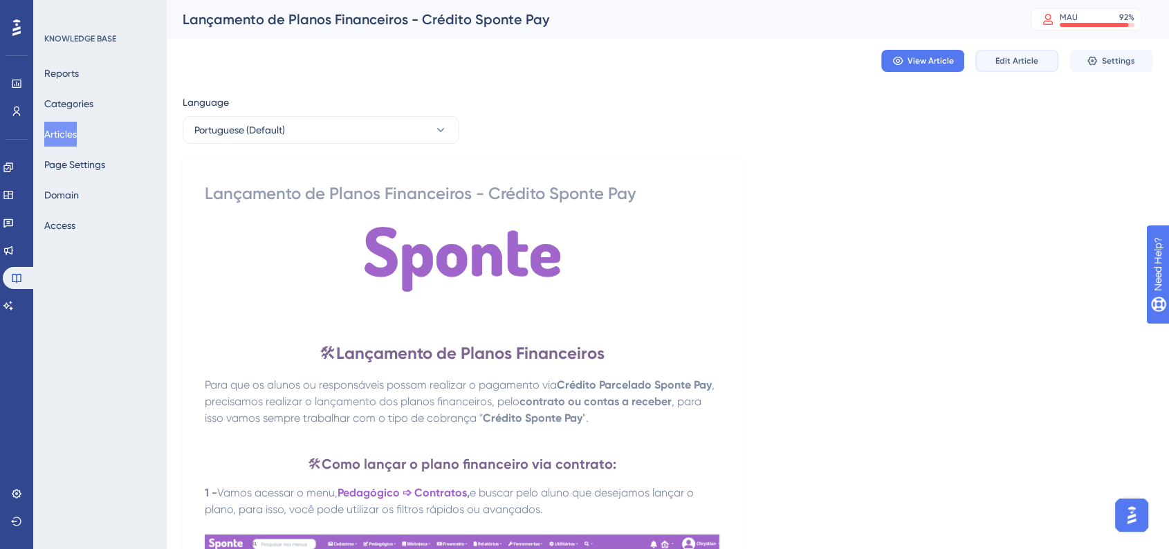
click at [1008, 56] on span "Edit Article" at bounding box center [1016, 60] width 43 height 11
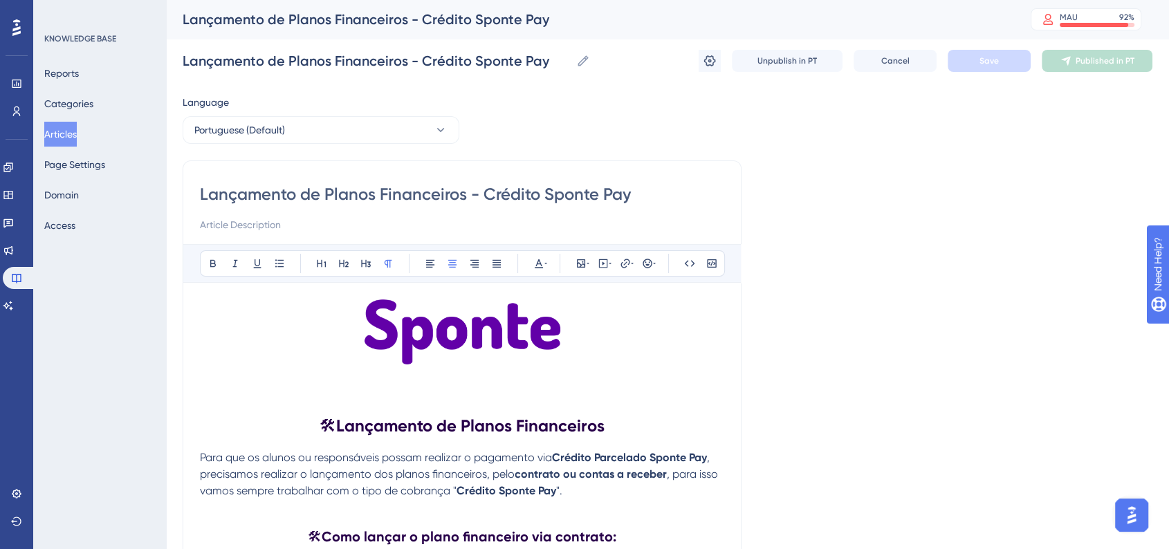
scroll to position [77, 0]
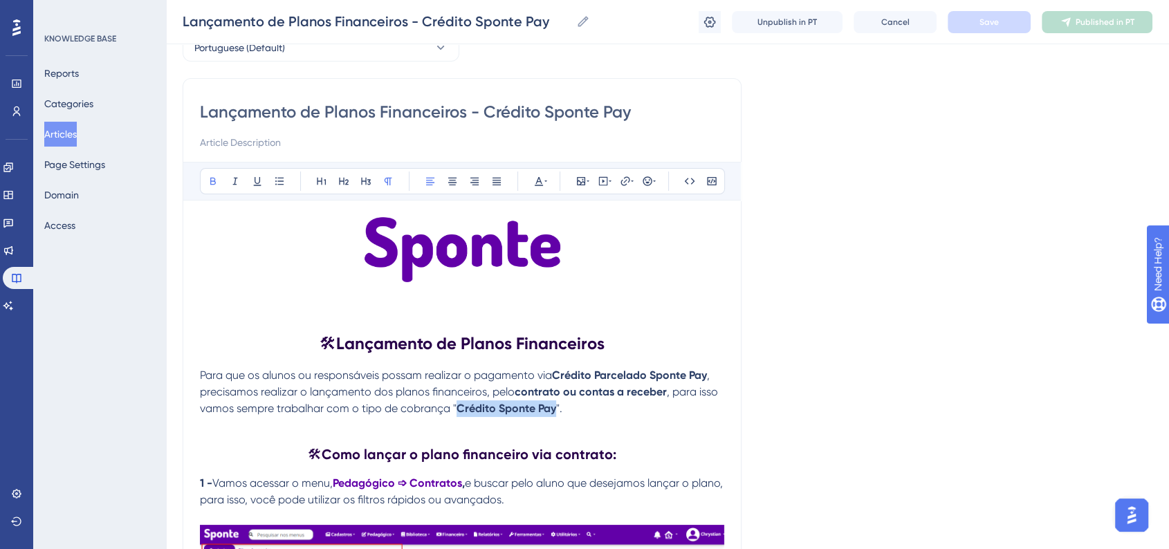
drag, startPoint x: 456, startPoint y: 409, endPoint x: 553, endPoint y: 411, distance: 96.9
click at [553, 411] on strong "Crédito Sponte Pay" at bounding box center [506, 408] width 100 height 13
click at [544, 189] on button at bounding box center [538, 180] width 19 height 19
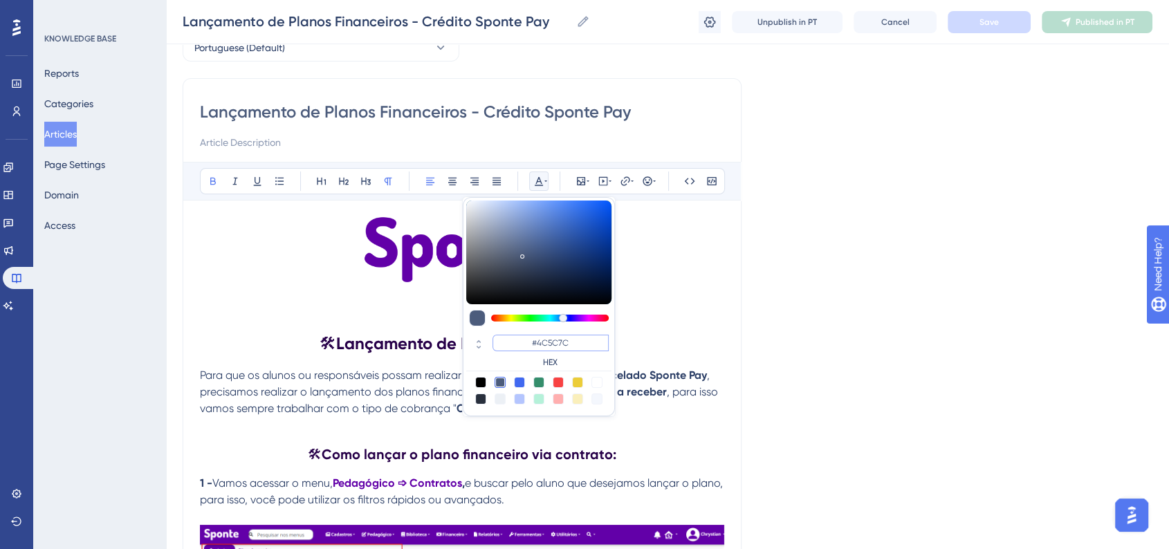
click at [559, 343] on input "#4C5C7C" at bounding box center [550, 343] width 116 height 17
paste input "6200A8"
type input "#6200A8"
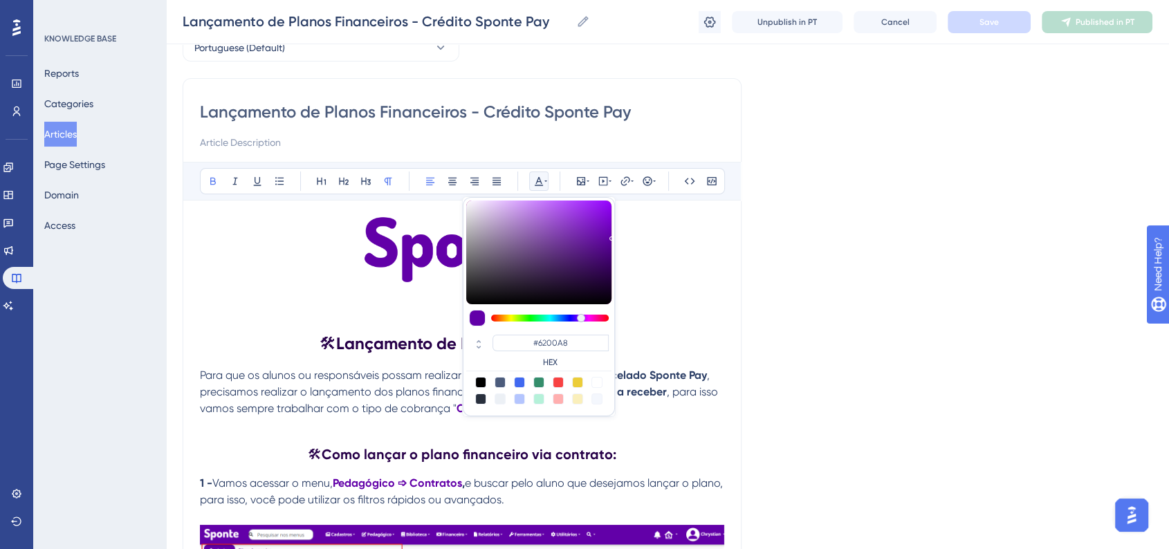
drag, startPoint x: 869, startPoint y: 396, endPoint x: 896, endPoint y: 415, distance: 33.8
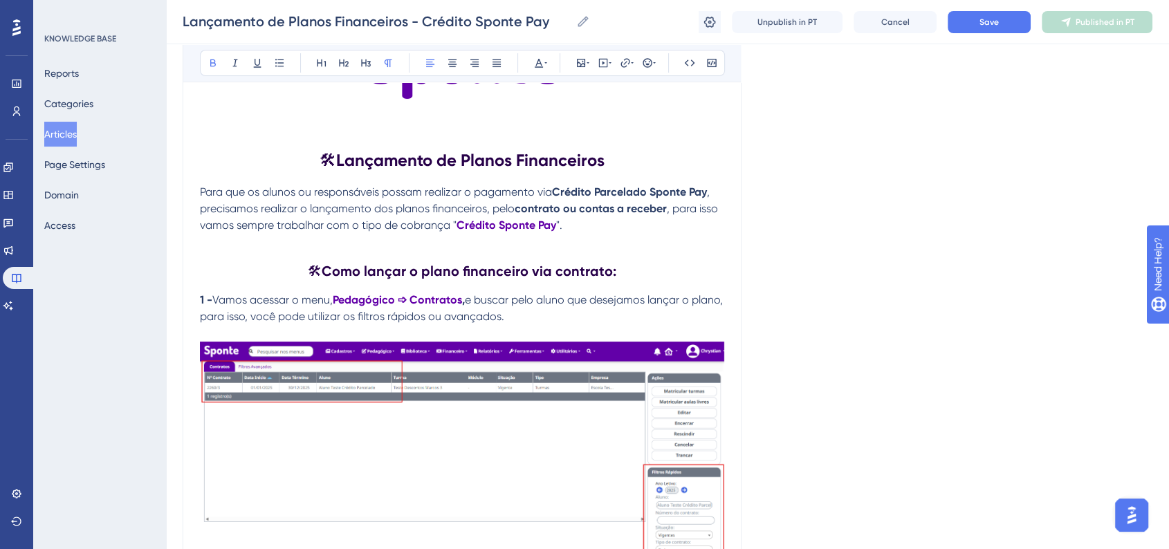
scroll to position [537, 0]
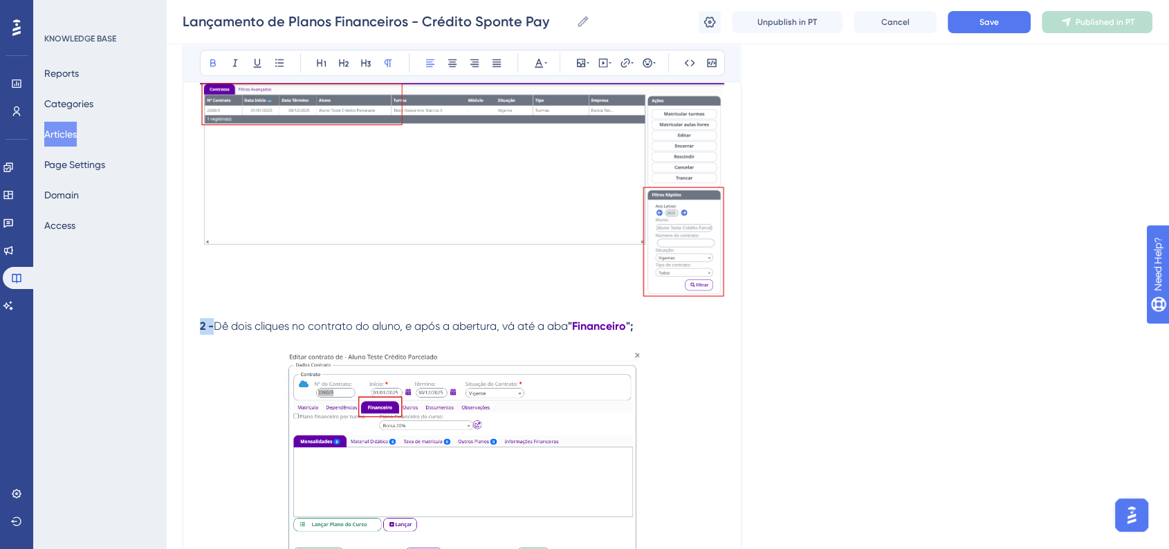
drag, startPoint x: 199, startPoint y: 330, endPoint x: 218, endPoint y: 323, distance: 19.9
click at [212, 331] on strong "2 -" at bounding box center [207, 325] width 14 height 13
click at [537, 64] on icon at bounding box center [539, 63] width 8 height 9
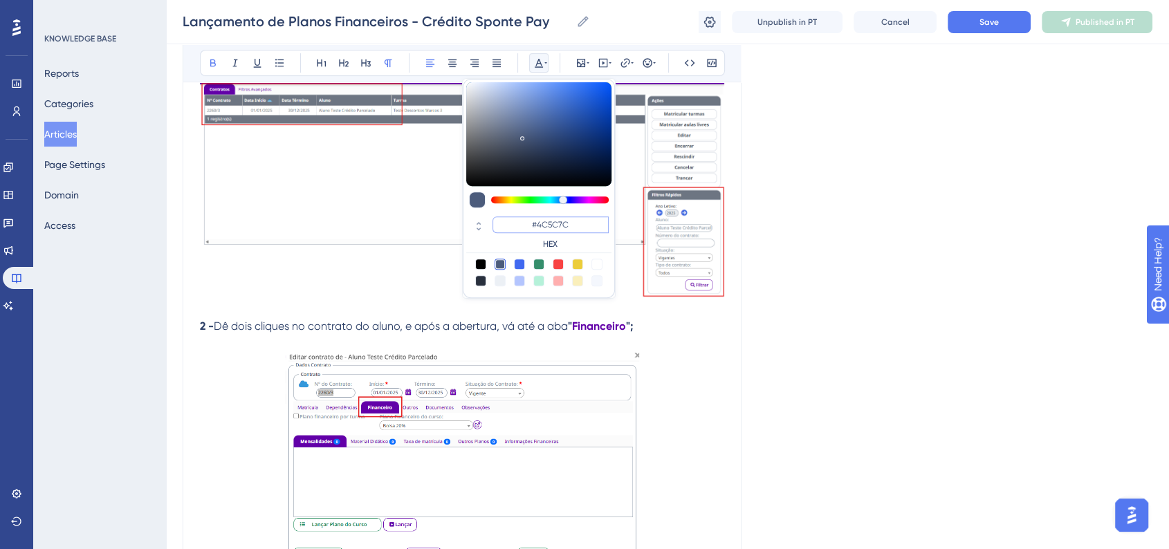
click at [559, 230] on input "#4C5C7C" at bounding box center [550, 224] width 116 height 17
paste input "6200A8"
type input "#6200A8"
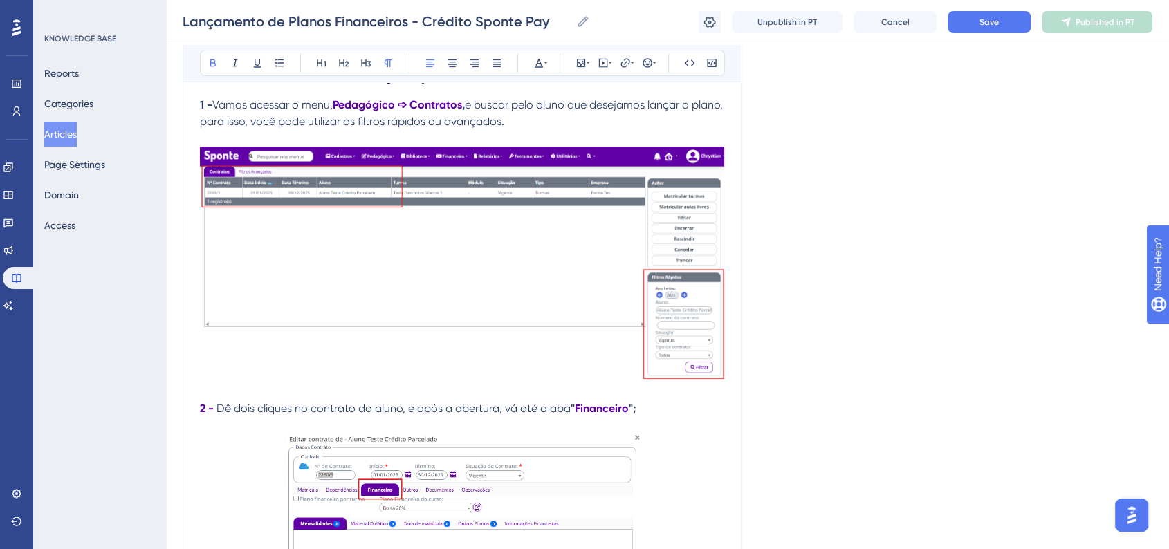
scroll to position [230, 0]
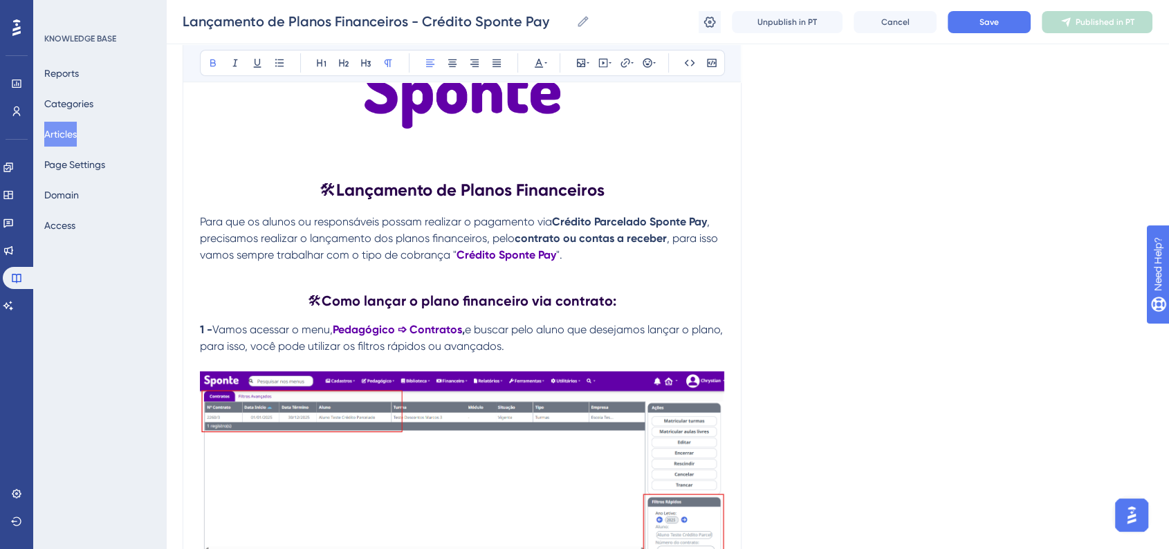
drag, startPoint x: 199, startPoint y: 332, endPoint x: 210, endPoint y: 333, distance: 11.2
click at [210, 333] on strong "1 -" at bounding box center [206, 329] width 12 height 13
click at [550, 71] on div "Bold Italic Underline Bullet Point Heading 1 Heading 2 Heading 3 Normal Align L…" at bounding box center [462, 63] width 525 height 26
click at [543, 62] on icon at bounding box center [538, 62] width 11 height 11
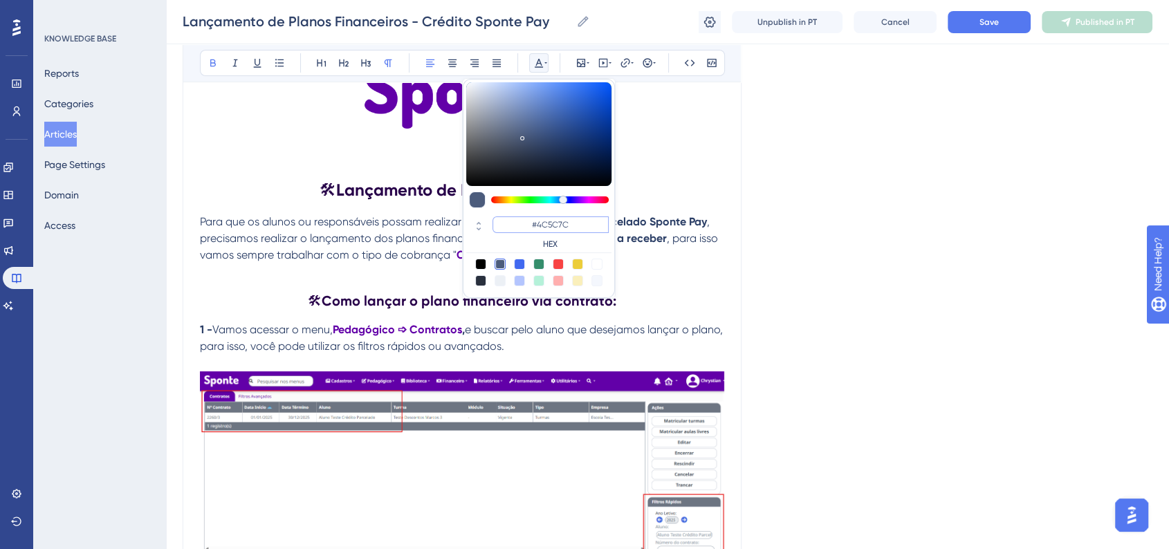
click at [548, 232] on input "#4C5C7C" at bounding box center [550, 224] width 116 height 17
paste input "6200A8"
type input "#6200A8"
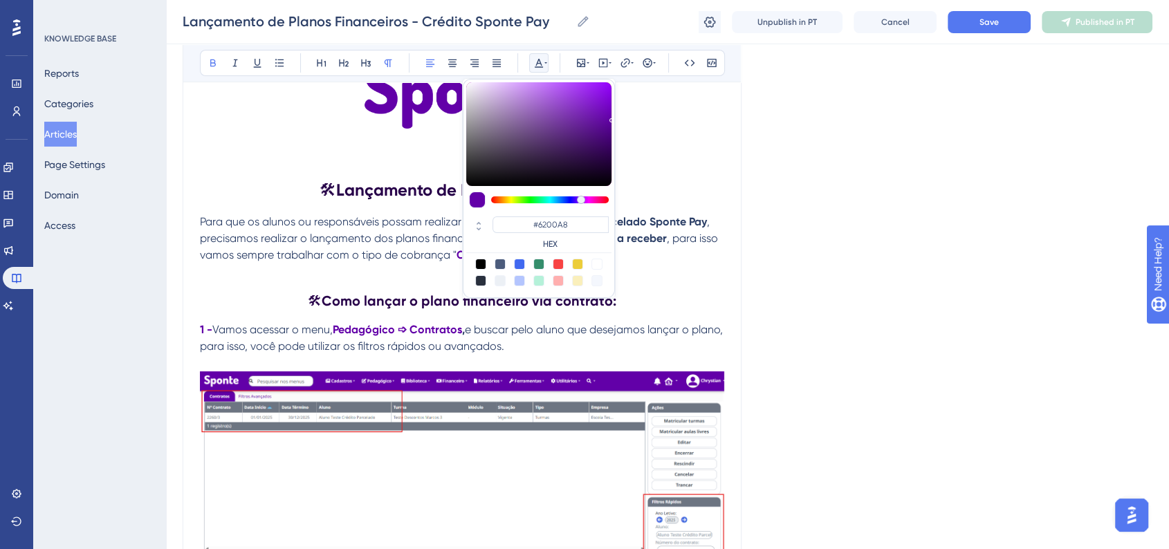
drag, startPoint x: 917, startPoint y: 378, endPoint x: 687, endPoint y: 452, distance: 241.0
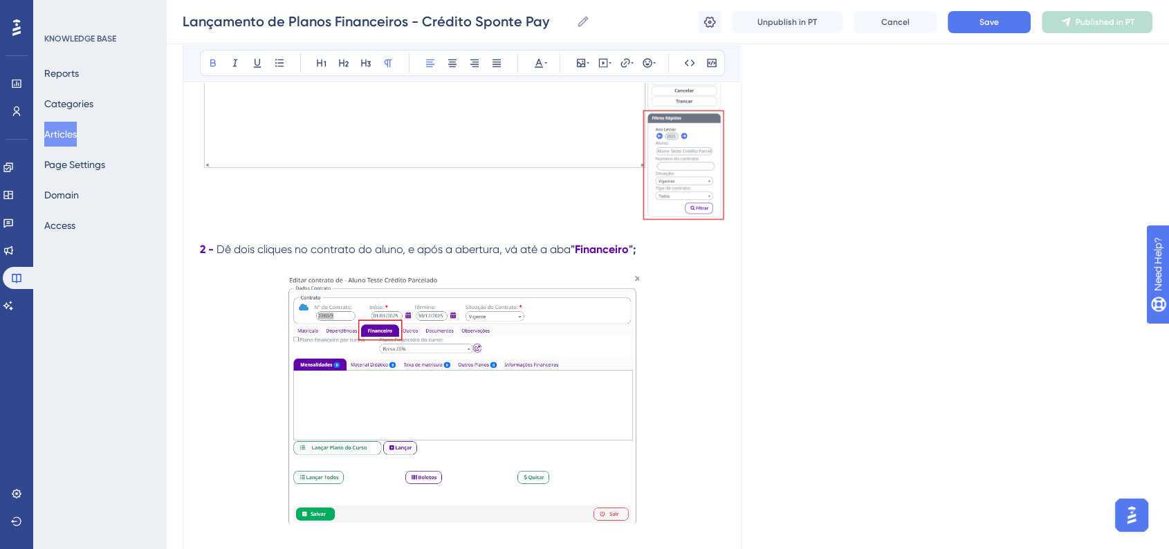
scroll to position [922, 0]
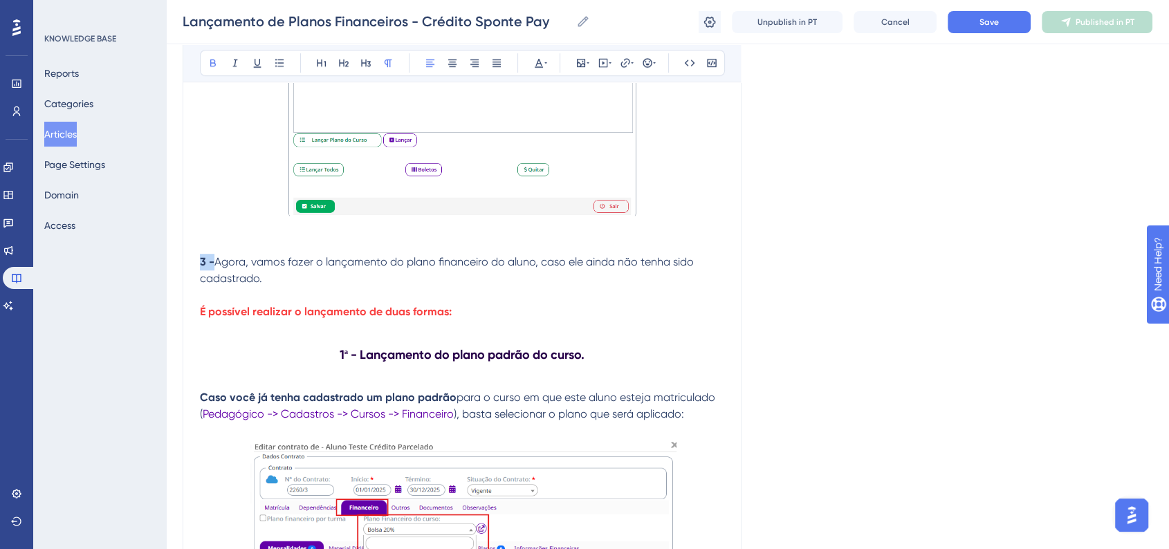
drag, startPoint x: 200, startPoint y: 262, endPoint x: 213, endPoint y: 266, distance: 13.6
click at [213, 266] on strong "3 -" at bounding box center [207, 261] width 15 height 13
click at [537, 63] on icon at bounding box center [539, 63] width 8 height 9
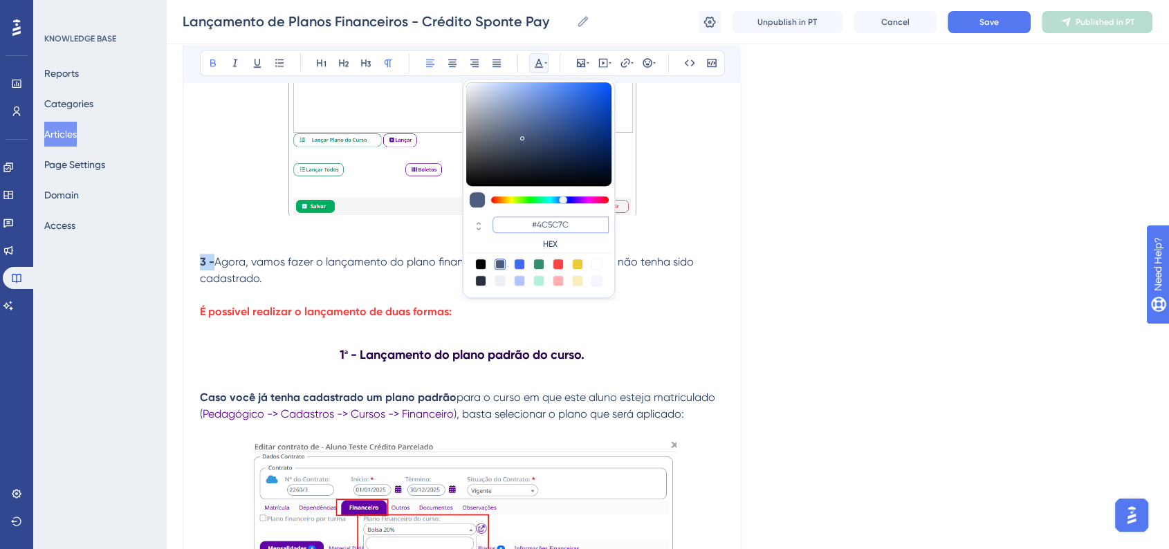
click at [553, 221] on input "#4C5C7C" at bounding box center [550, 224] width 116 height 17
paste input "6200A8"
type input "#6200A8"
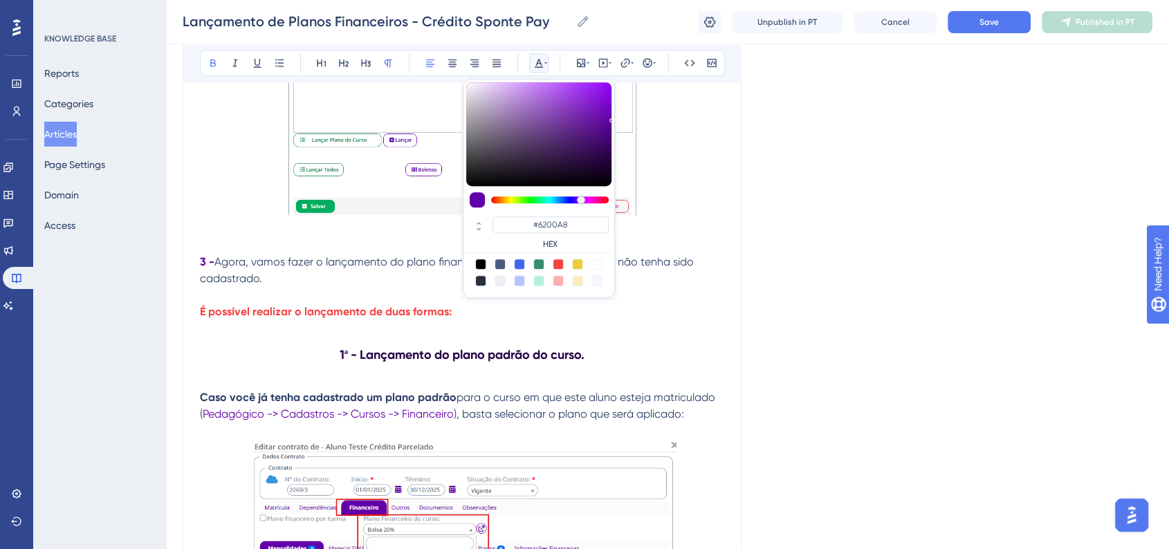
drag, startPoint x: 884, startPoint y: 315, endPoint x: 907, endPoint y: 355, distance: 46.7
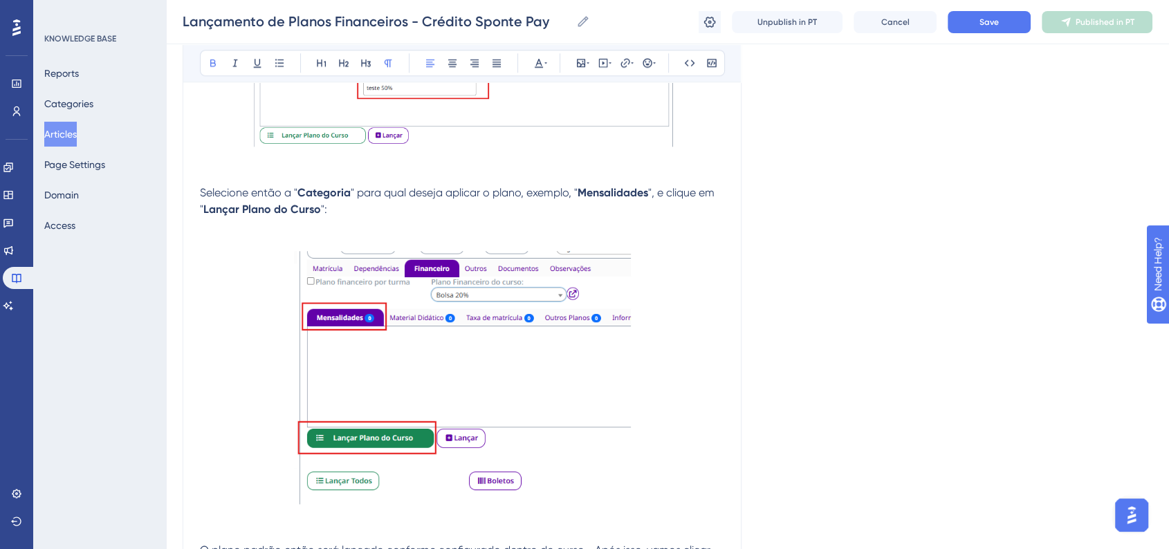
scroll to position [1460, 0]
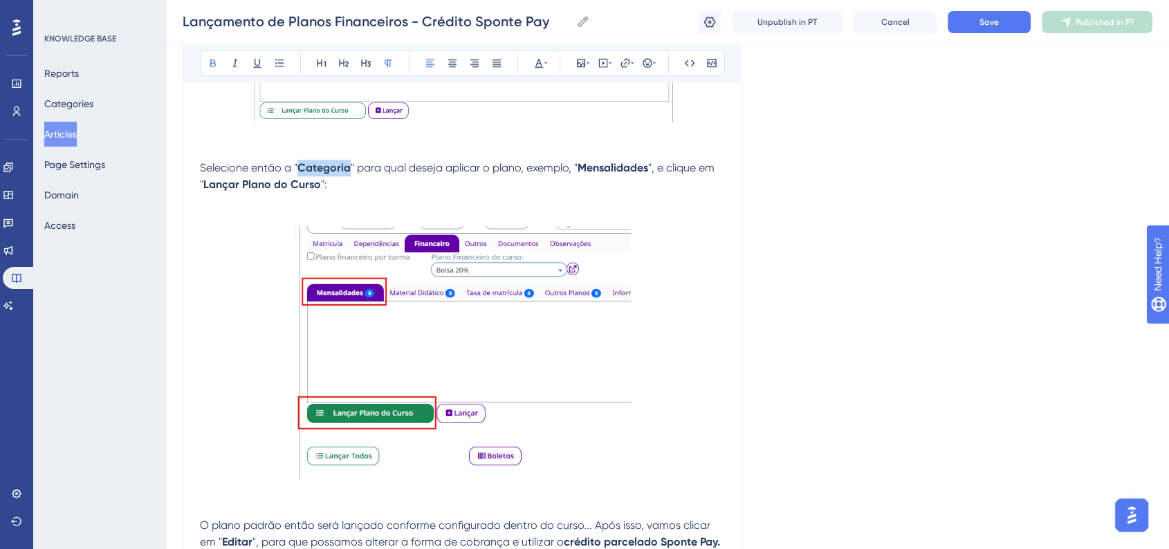
drag, startPoint x: 301, startPoint y: 171, endPoint x: 349, endPoint y: 176, distance: 48.7
click at [349, 174] on strong "Categoria" at bounding box center [323, 167] width 53 height 13
click at [544, 57] on icon at bounding box center [545, 62] width 3 height 11
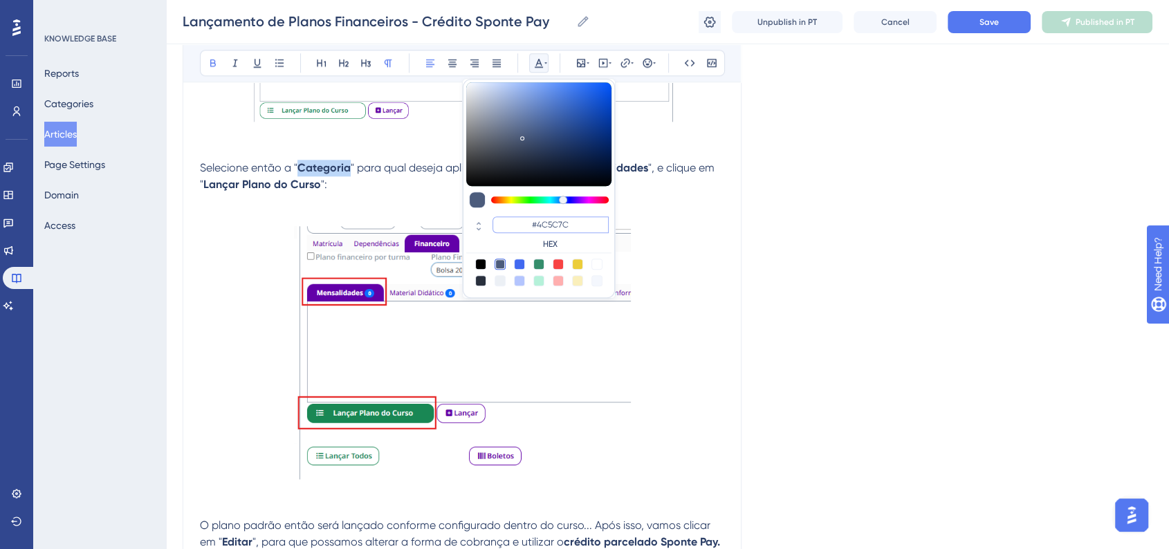
click at [551, 216] on input "#4C5C7C" at bounding box center [550, 224] width 116 height 17
paste input "6200A8"
type input "#6200A8"
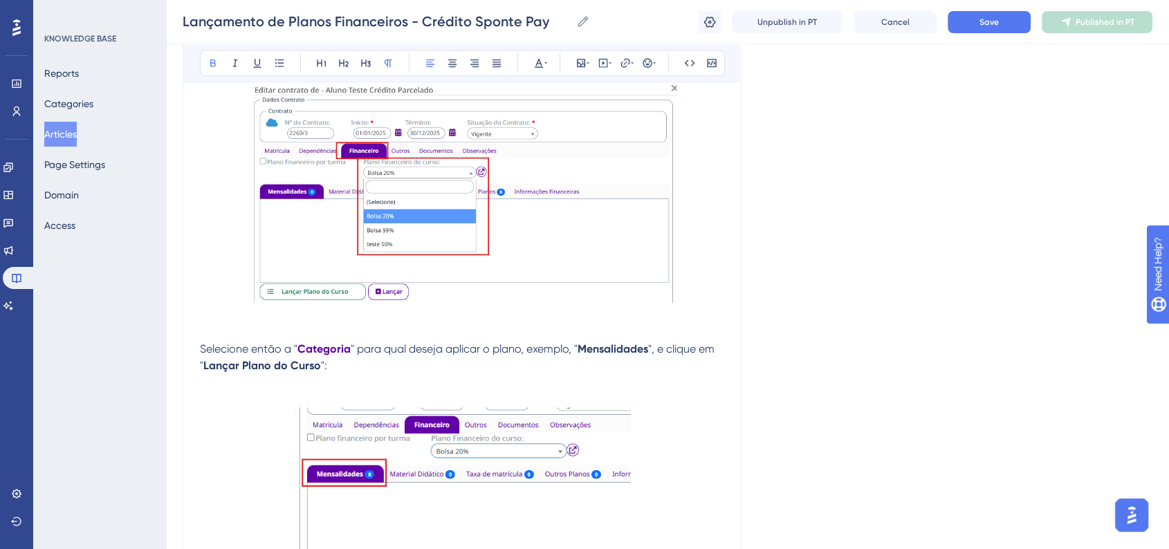
scroll to position [1306, 0]
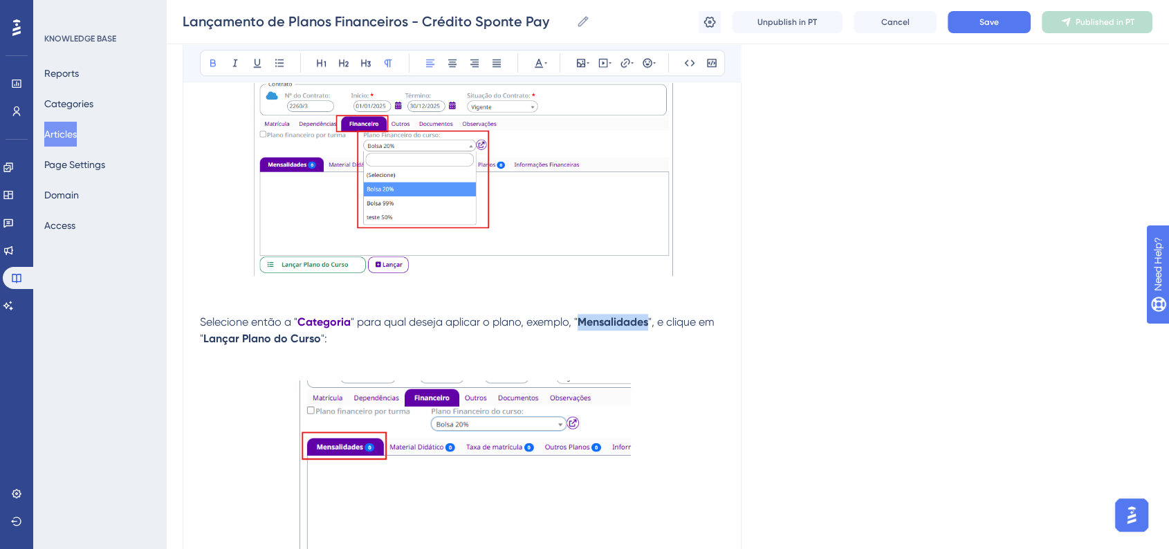
drag, startPoint x: 583, startPoint y: 327, endPoint x: 650, endPoint y: 327, distance: 67.1
click at [650, 327] on p "Selecione então a " Categoria " para qual deseja aplicar o plano, exemplo, " Me…" at bounding box center [462, 330] width 524 height 33
click at [545, 64] on icon at bounding box center [545, 62] width 3 height 11
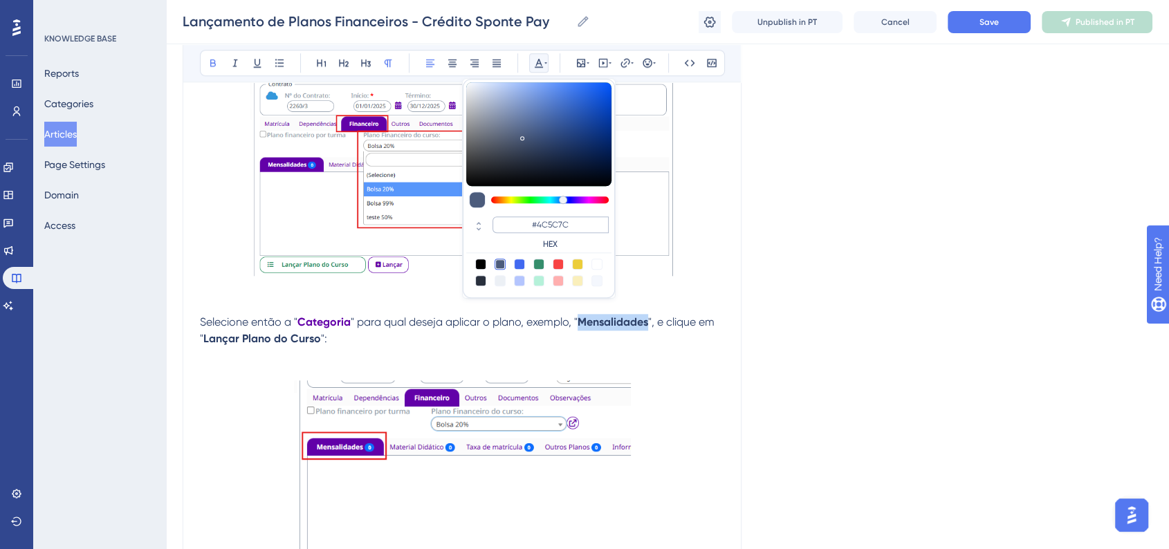
click at [568, 217] on div "#4C5C7C HEX" at bounding box center [538, 233] width 145 height 39
click at [566, 219] on input "#4C5C7C" at bounding box center [550, 224] width 116 height 17
paste input "6200A8"
type input "#6200A8"
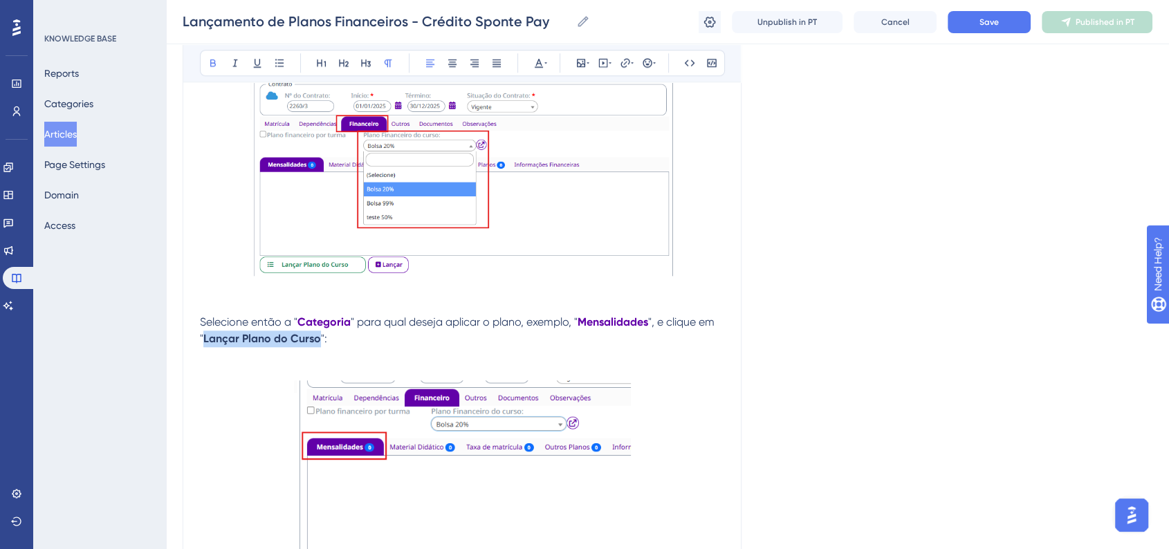
drag, startPoint x: 203, startPoint y: 342, endPoint x: 317, endPoint y: 347, distance: 114.2
click at [317, 345] on strong "Lançar Plano do Curso" at bounding box center [262, 338] width 118 height 13
click at [541, 62] on icon at bounding box center [538, 62] width 11 height 11
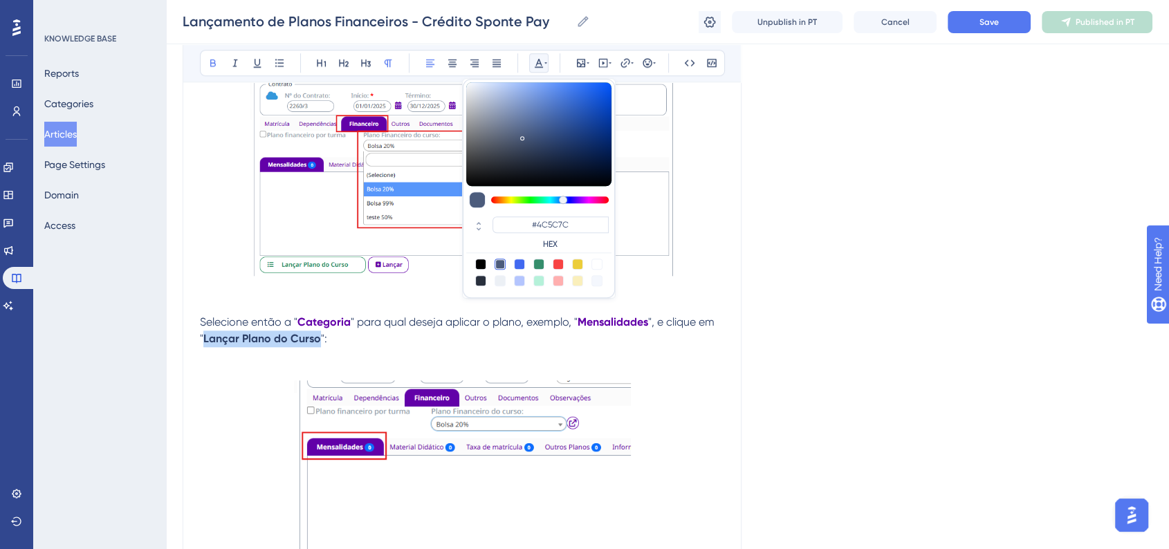
click at [550, 234] on div "#4C5C7C HEX" at bounding box center [550, 232] width 116 height 33
click at [549, 231] on input "#4C5C7C" at bounding box center [550, 224] width 116 height 17
click at [548, 230] on input "#4C5C7C" at bounding box center [550, 224] width 116 height 17
paste input "6200A8"
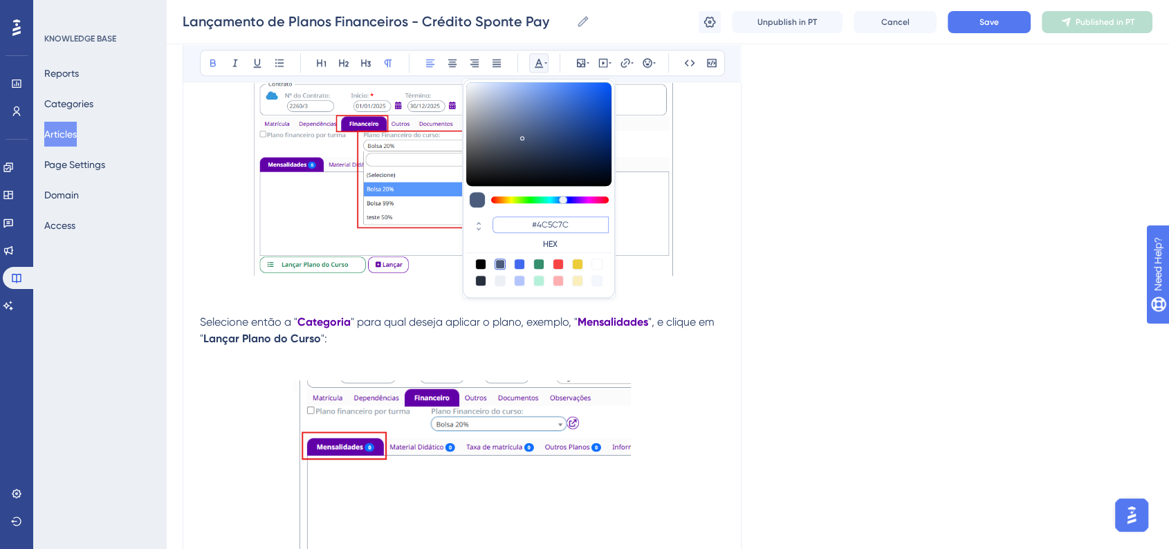
type input "#6200A8"
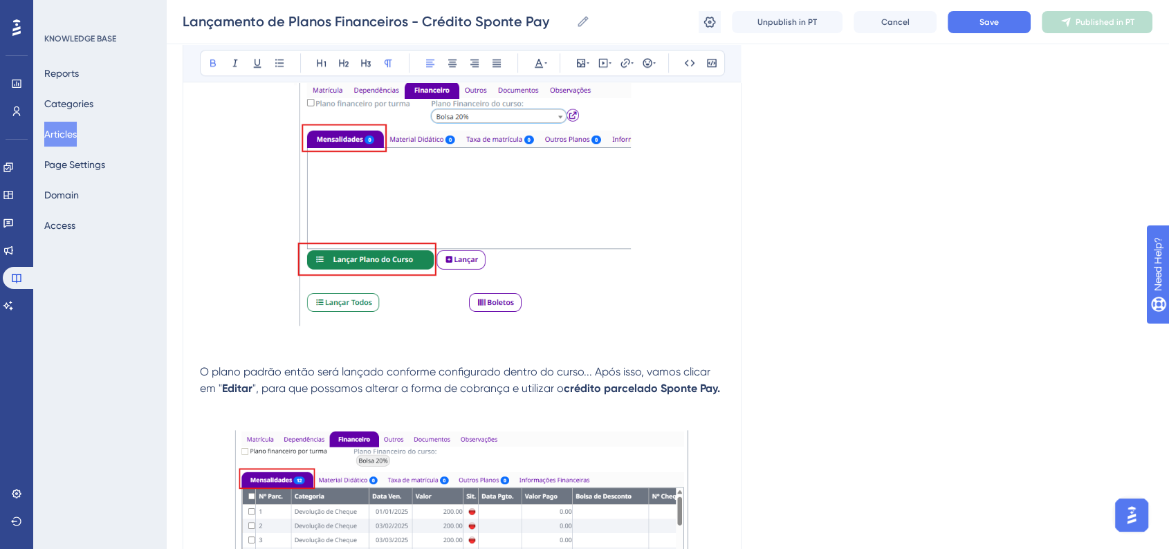
scroll to position [1690, 0]
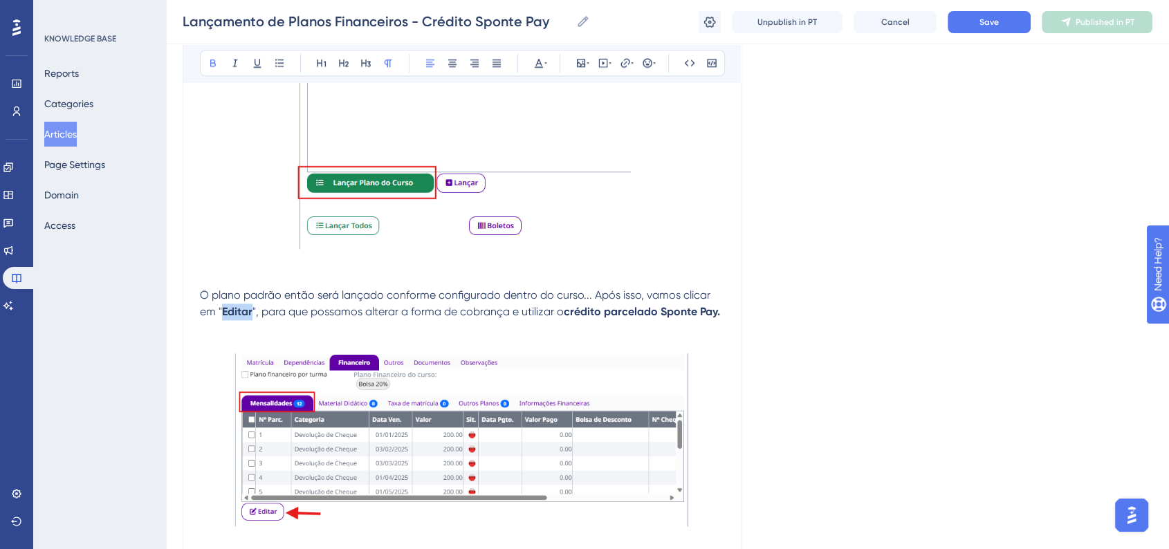
drag, startPoint x: 226, startPoint y: 317, endPoint x: 250, endPoint y: 319, distance: 24.3
click at [250, 318] on strong "Editar" at bounding box center [237, 311] width 30 height 13
click at [536, 66] on icon at bounding box center [539, 63] width 8 height 9
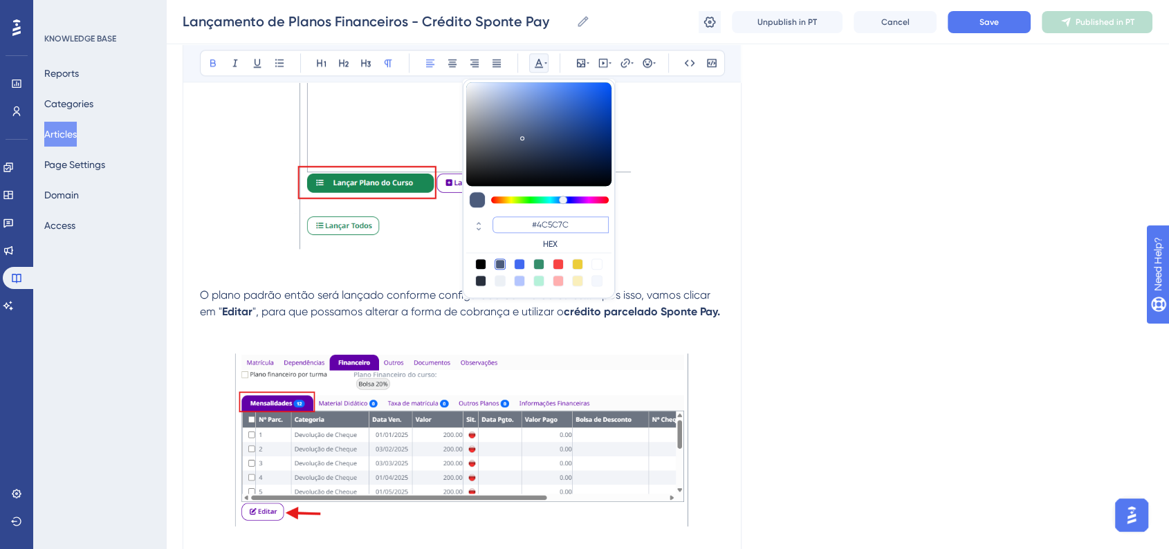
click at [563, 220] on input "#4C5C7C" at bounding box center [550, 224] width 116 height 17
paste input "6200A8"
type input "#6200A8"
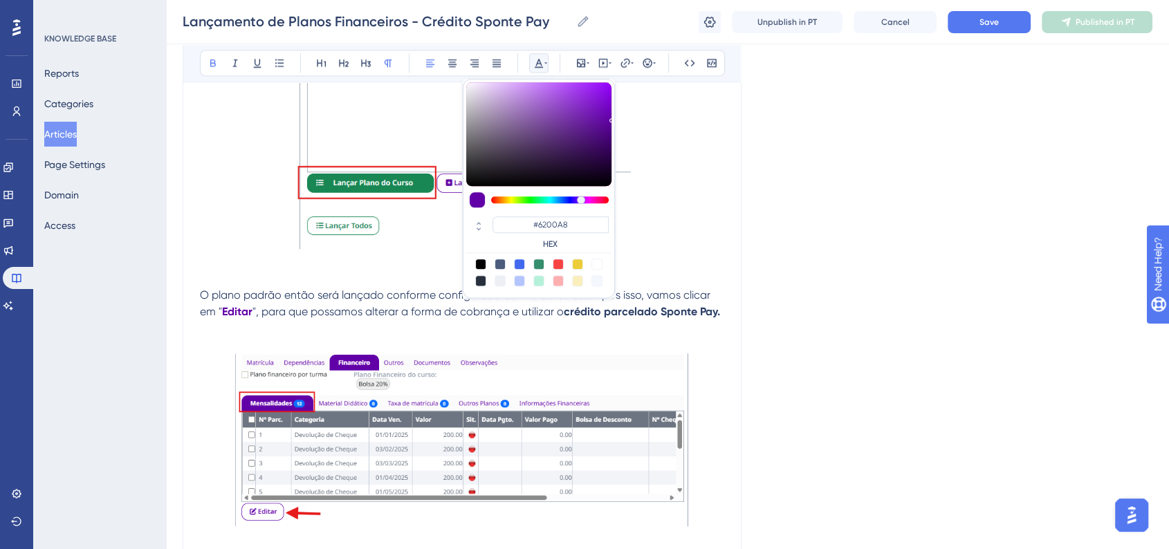
drag, startPoint x: 886, startPoint y: 278, endPoint x: 887, endPoint y: 293, distance: 14.5
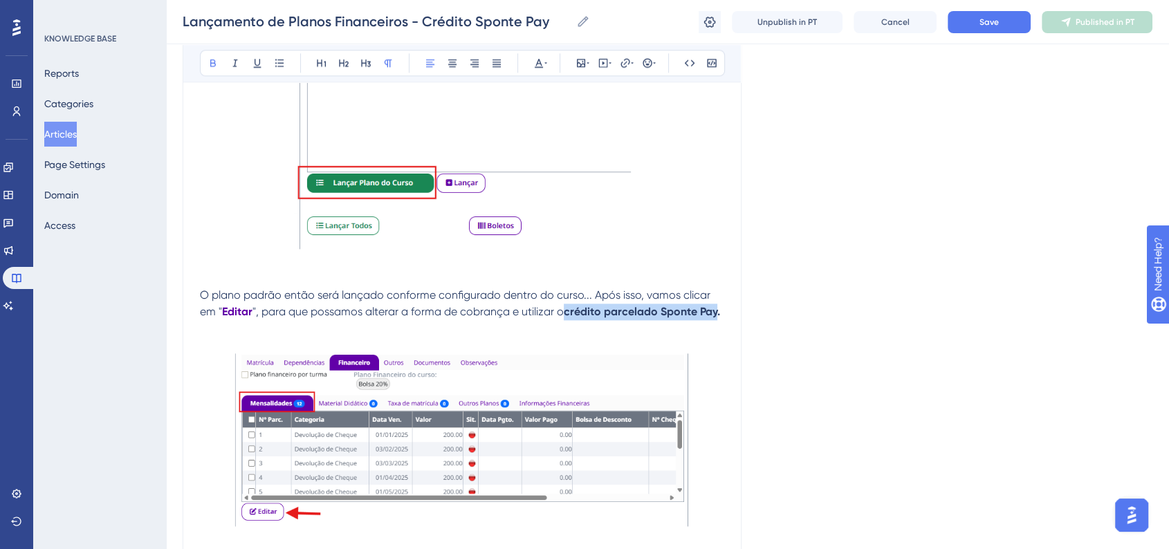
drag, startPoint x: 564, startPoint y: 317, endPoint x: 716, endPoint y: 319, distance: 152.2
click at [716, 319] on p "O plano padrão então será lançado conforme configurado dentro do curso... Após …" at bounding box center [462, 303] width 524 height 33
click at [531, 62] on button at bounding box center [538, 62] width 19 height 19
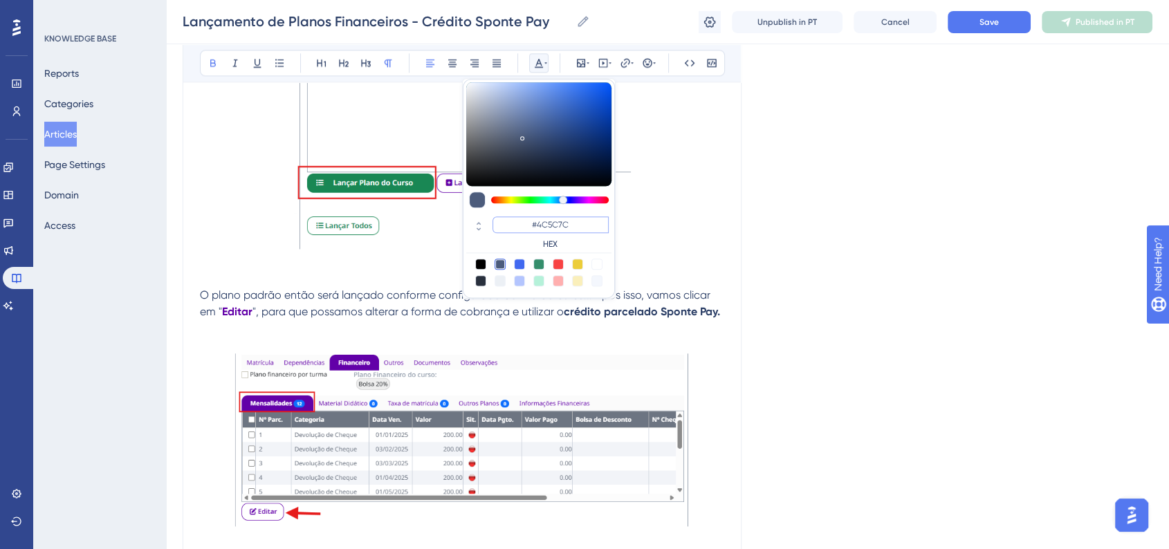
click at [558, 221] on input "#4C5C7C" at bounding box center [550, 224] width 116 height 17
paste input "6200A8"
type input "#6200A8"
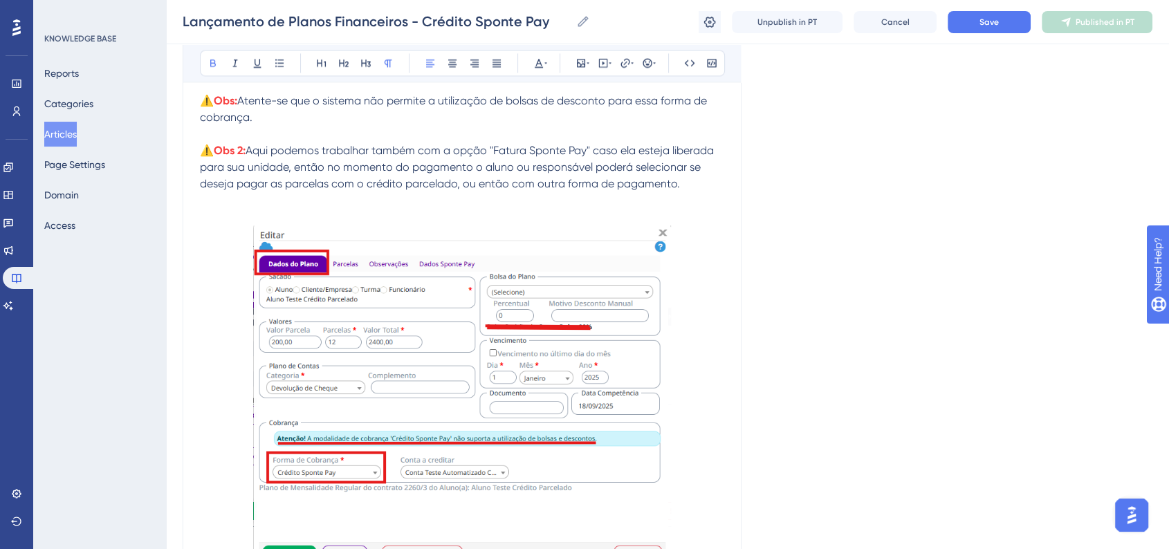
scroll to position [1997, 0]
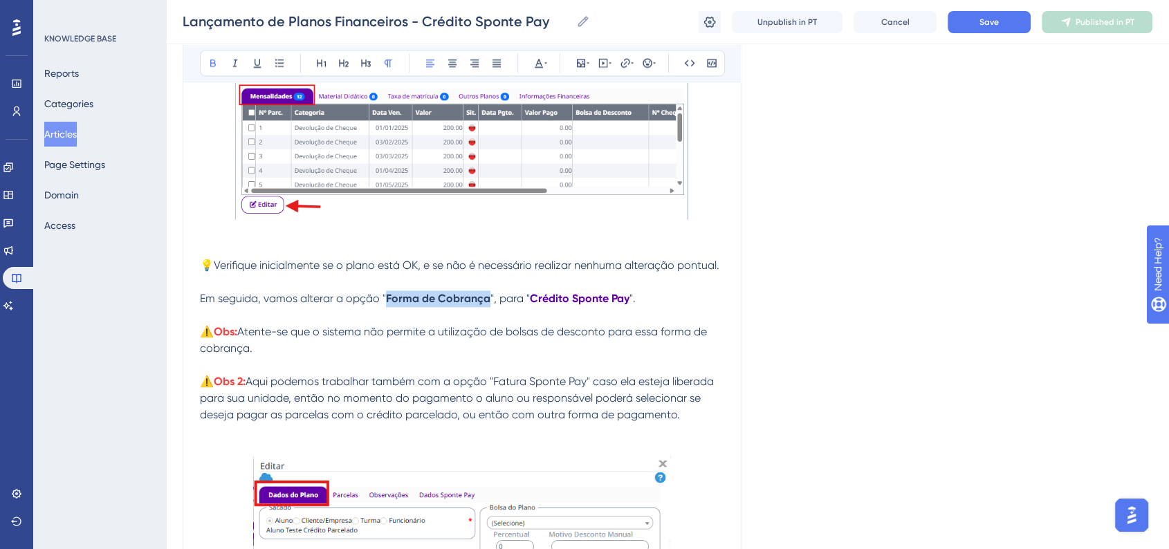
drag, startPoint x: 388, startPoint y: 304, endPoint x: 485, endPoint y: 302, distance: 97.5
click at [485, 302] on strong "Forma de Cobrança" at bounding box center [438, 298] width 104 height 13
click at [553, 62] on div "Bold Italic Underline Bullet Point Heading 1 Heading 2 Heading 3 Normal Align L…" at bounding box center [462, 63] width 525 height 26
click at [547, 66] on button at bounding box center [538, 62] width 19 height 19
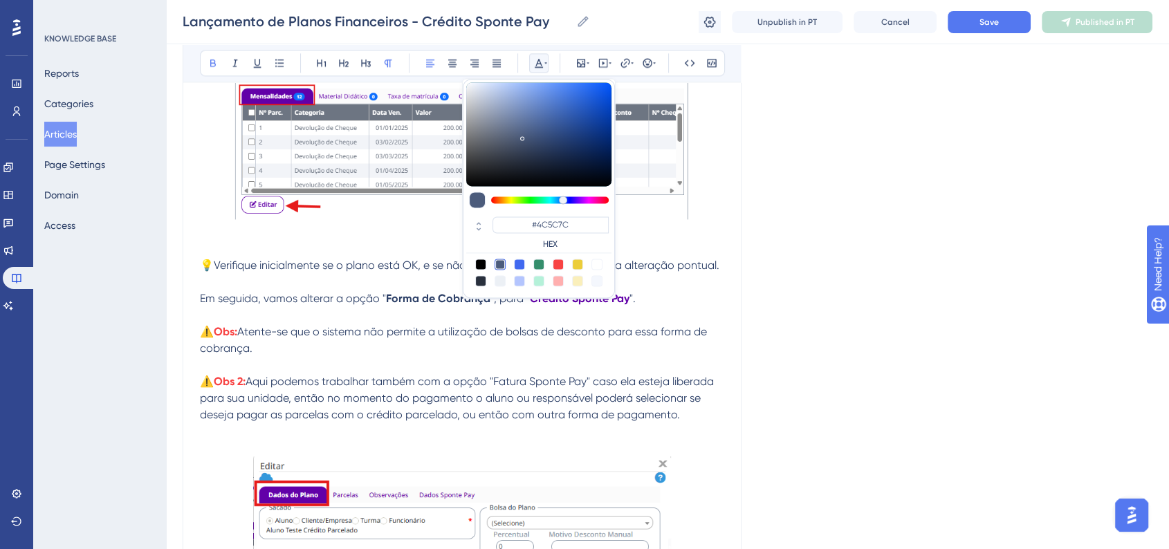
click at [549, 233] on div "#4C5C7C HEX" at bounding box center [550, 232] width 116 height 33
click at [553, 228] on input "#4C5C7C" at bounding box center [550, 224] width 116 height 17
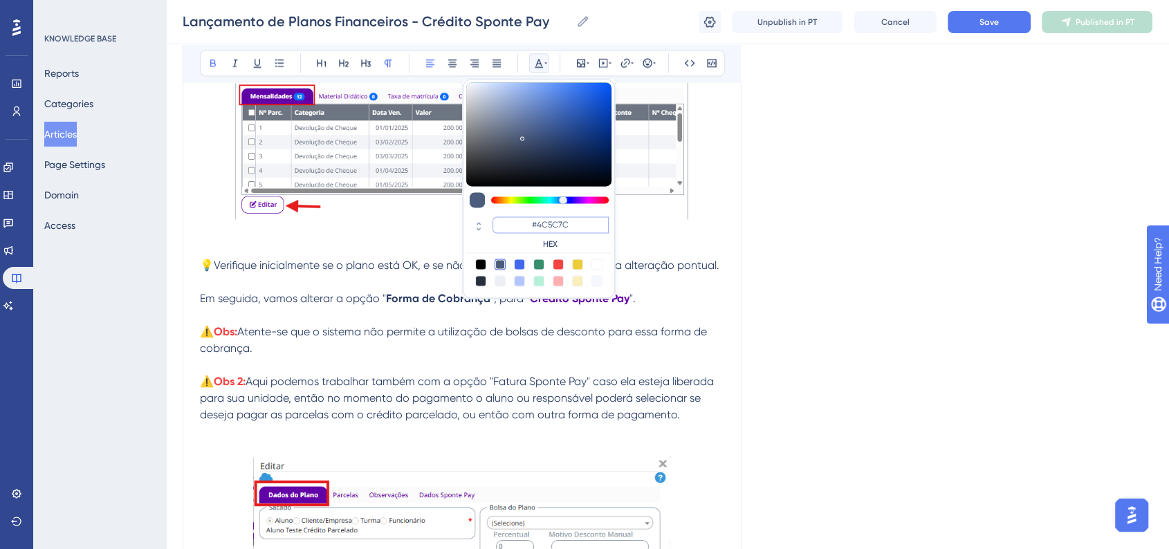
click at [553, 228] on input "#4C5C7C" at bounding box center [550, 224] width 116 height 17
paste input "6200A8"
type input "#6200A8"
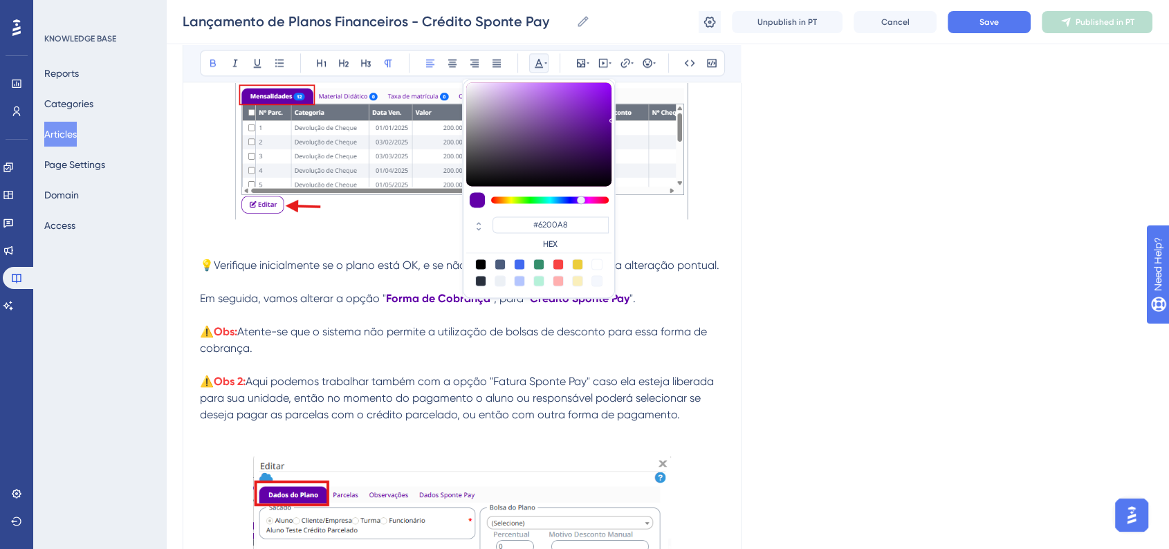
drag, startPoint x: 780, startPoint y: 251, endPoint x: 885, endPoint y: 324, distance: 128.1
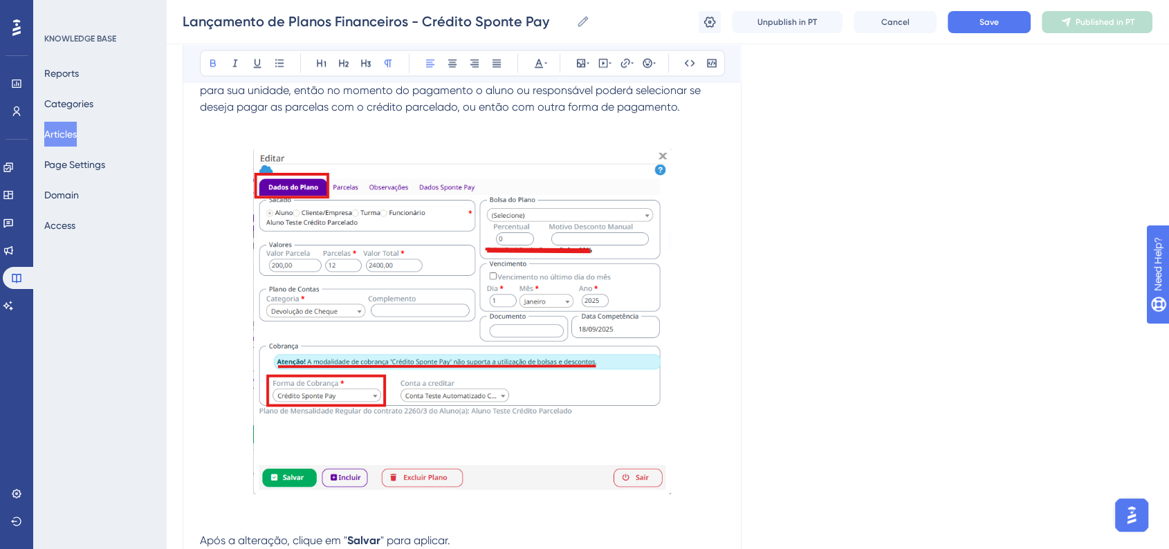
scroll to position [2612, 0]
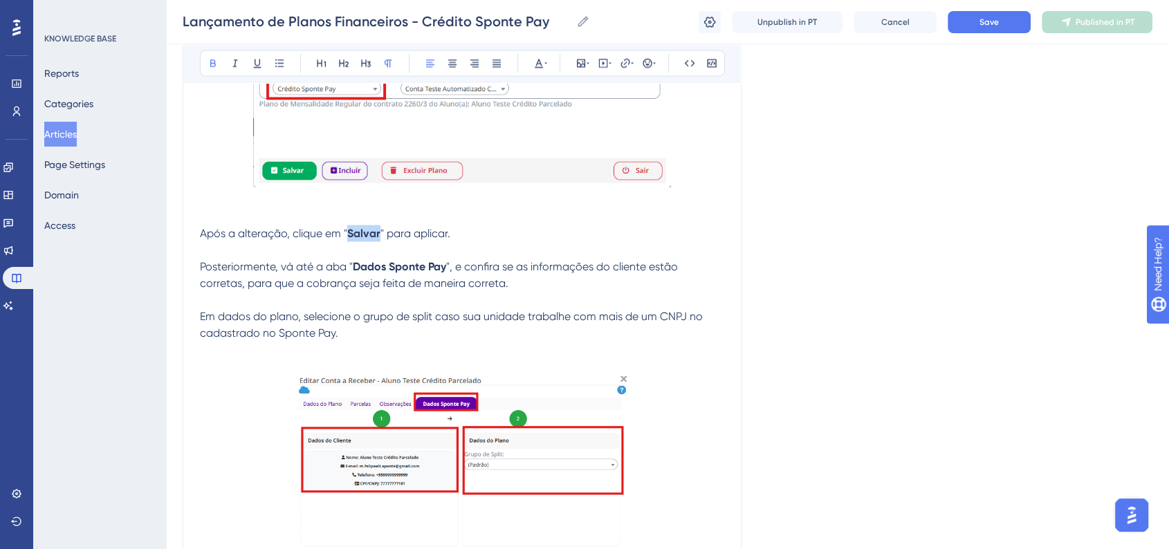
drag, startPoint x: 348, startPoint y: 241, endPoint x: 380, endPoint y: 243, distance: 31.9
click at [380, 241] on p "Após a alteração, clique em " Salvar " para aplicar." at bounding box center [462, 233] width 524 height 17
click at [531, 65] on button at bounding box center [538, 62] width 19 height 19
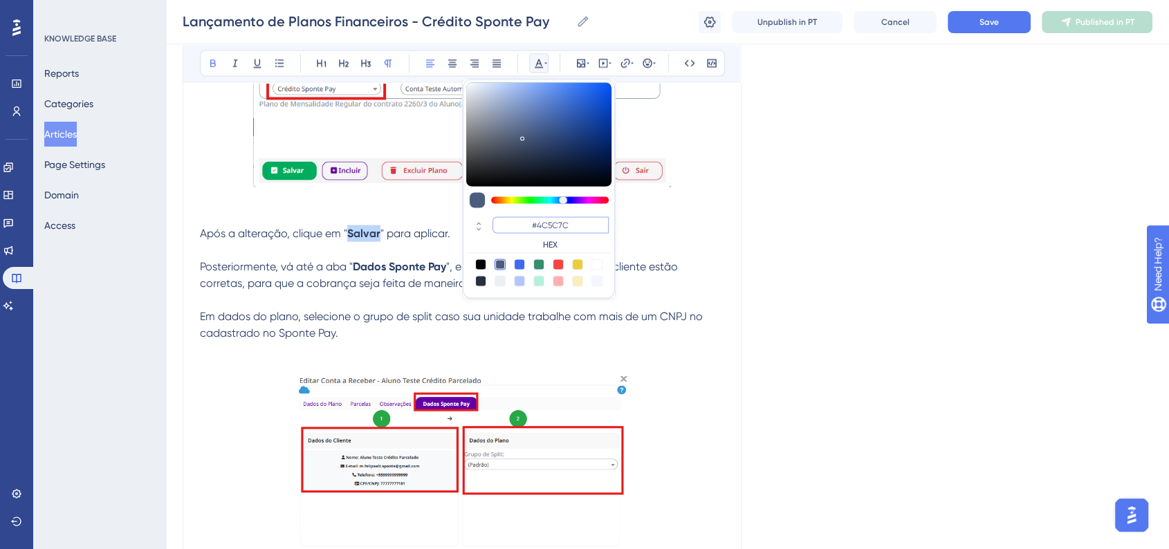
click at [553, 220] on input "#4C5C7C" at bounding box center [550, 224] width 116 height 17
paste input "6200A8"
type input "#6200A8"
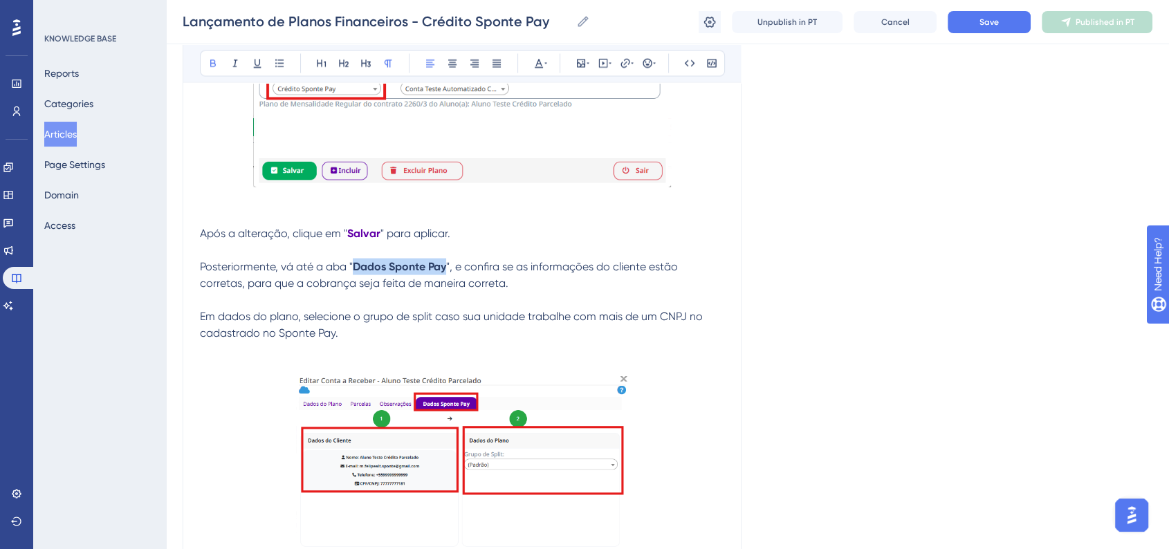
drag, startPoint x: 360, startPoint y: 275, endPoint x: 447, endPoint y: 277, distance: 87.9
click at [447, 277] on p "Posteriormente, vá até a aba " Dados Sponte Pay ", e confira se as informações …" at bounding box center [462, 274] width 524 height 33
click at [541, 62] on icon at bounding box center [538, 62] width 11 height 11
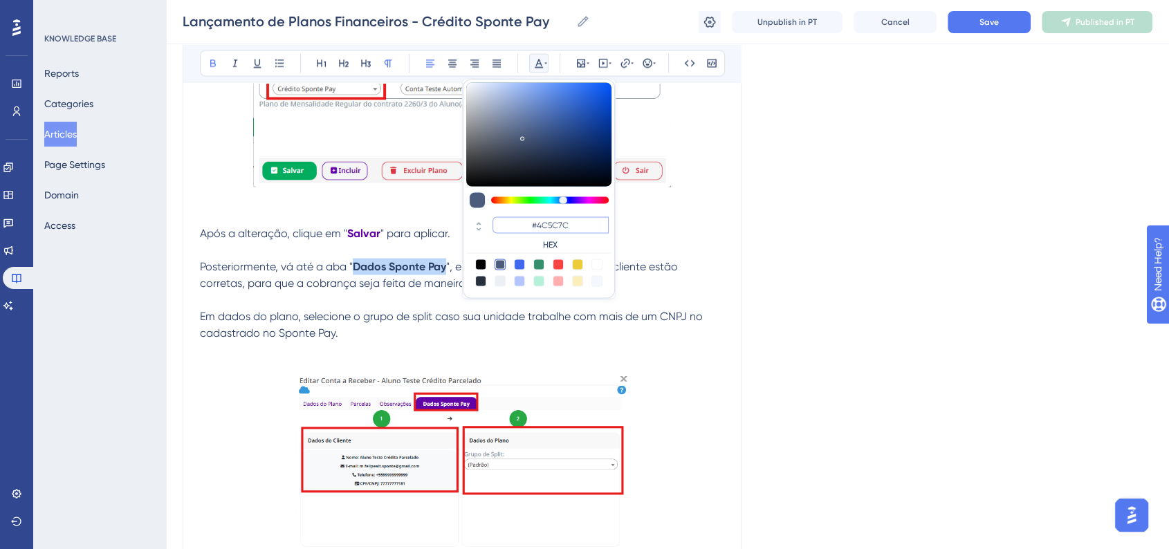
click at [546, 222] on input "#4C5C7C" at bounding box center [550, 224] width 116 height 17
paste input "6200A8"
type input "#6200A8"
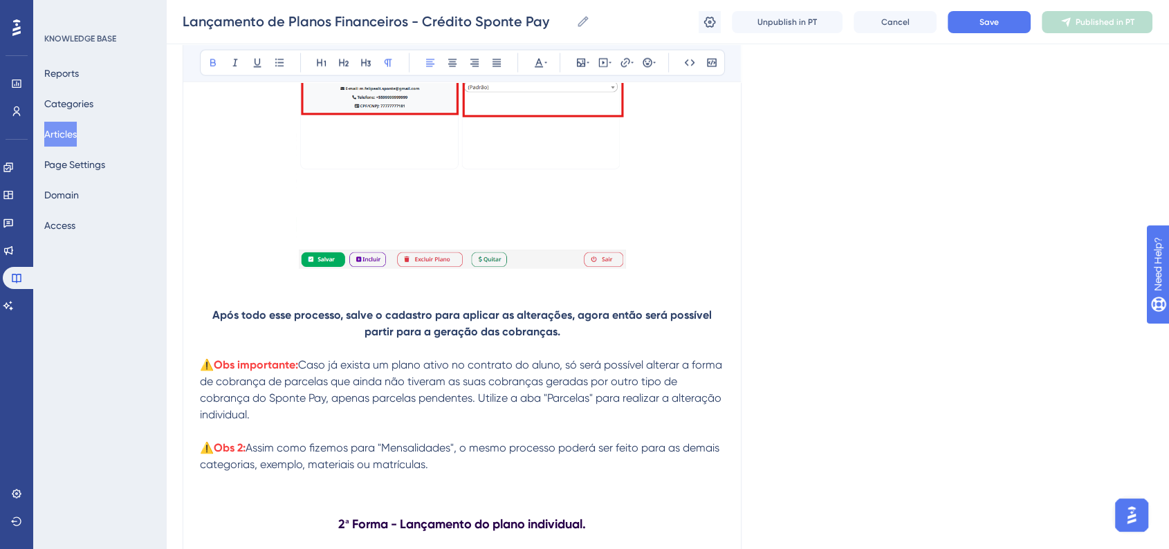
scroll to position [2996, 0]
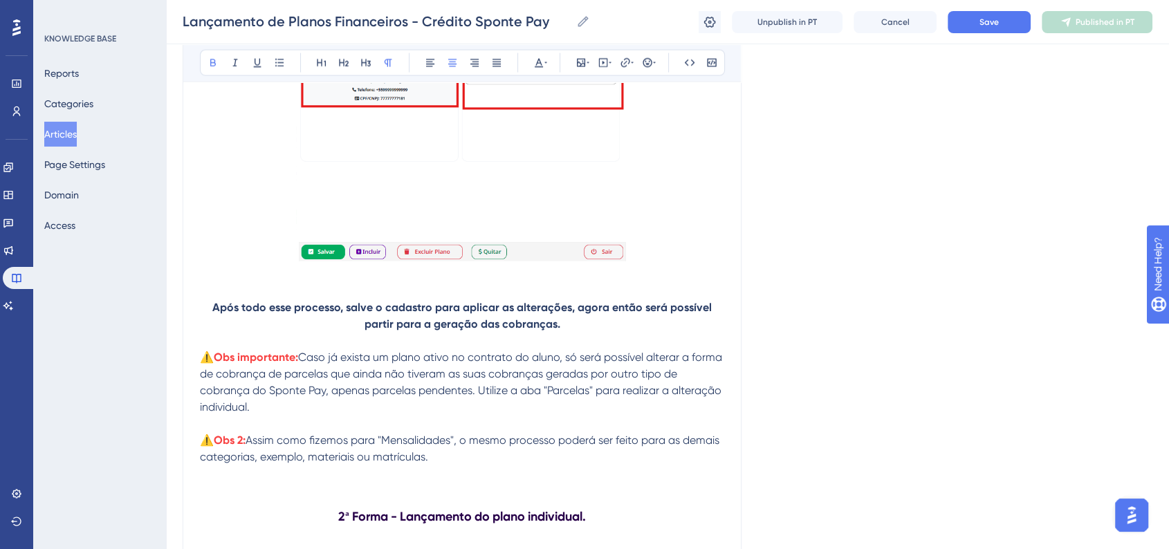
click at [213, 313] on p "Após todo esse processo, salve o cadastro para aplicar as alterações, agora ent…" at bounding box center [462, 315] width 524 height 33
click at [650, 67] on icon at bounding box center [647, 62] width 11 height 11
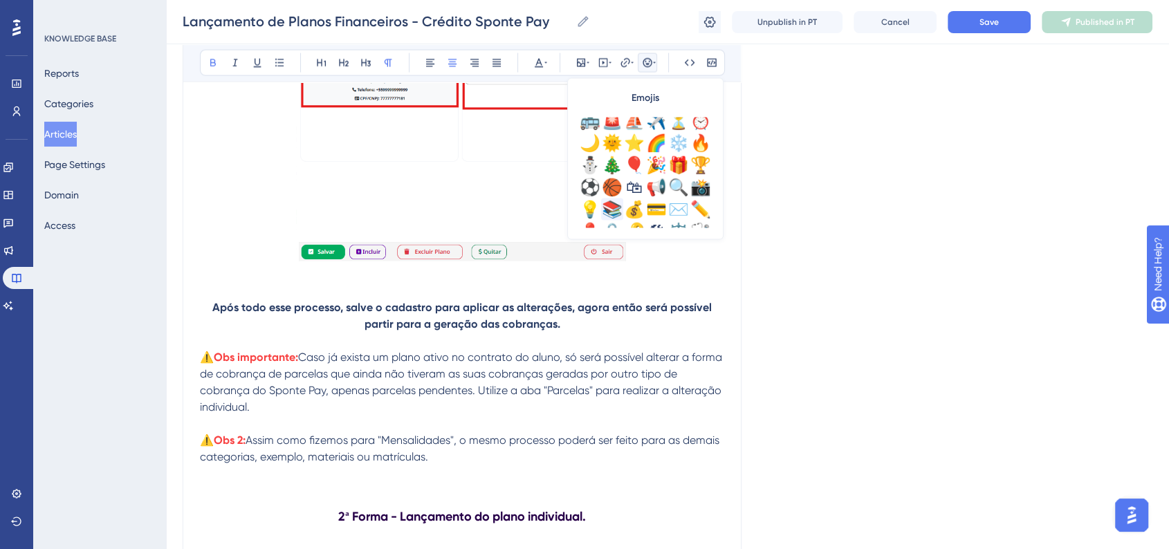
scroll to position [461, 0]
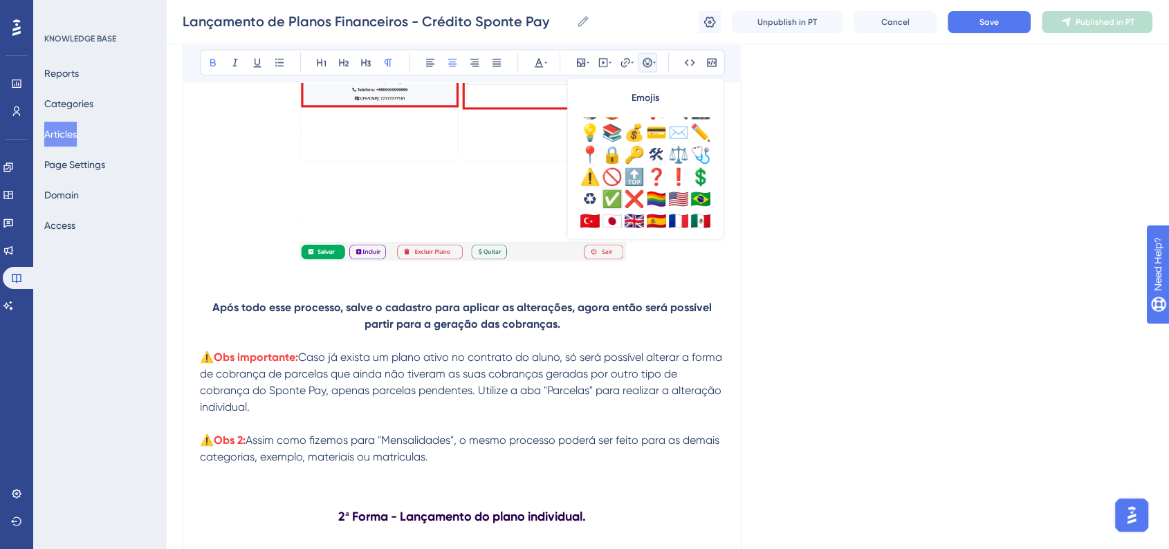
click at [605, 194] on div "✅" at bounding box center [612, 199] width 22 height 22
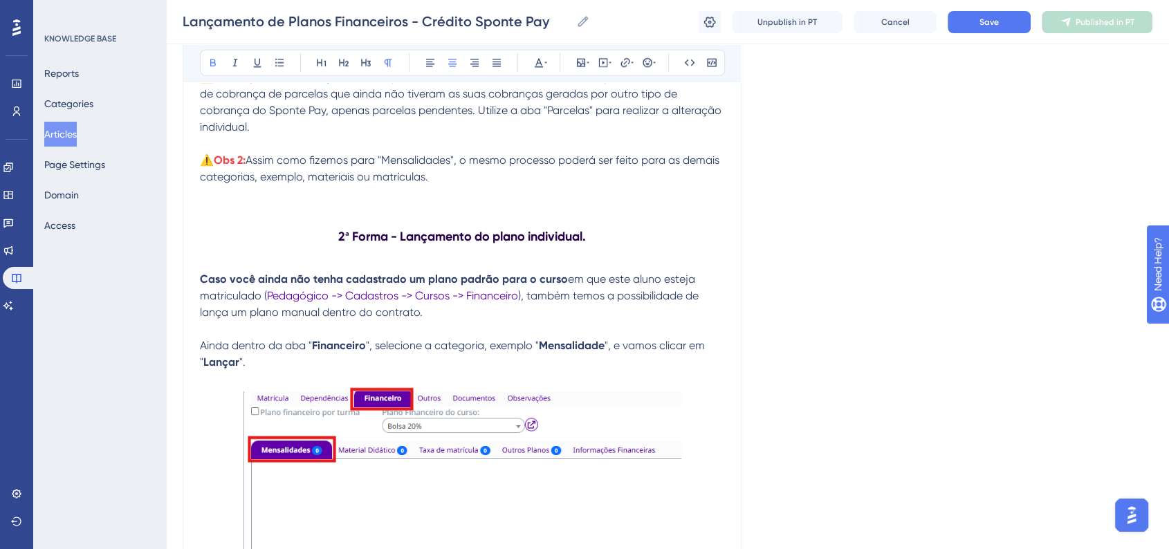
scroll to position [3303, 0]
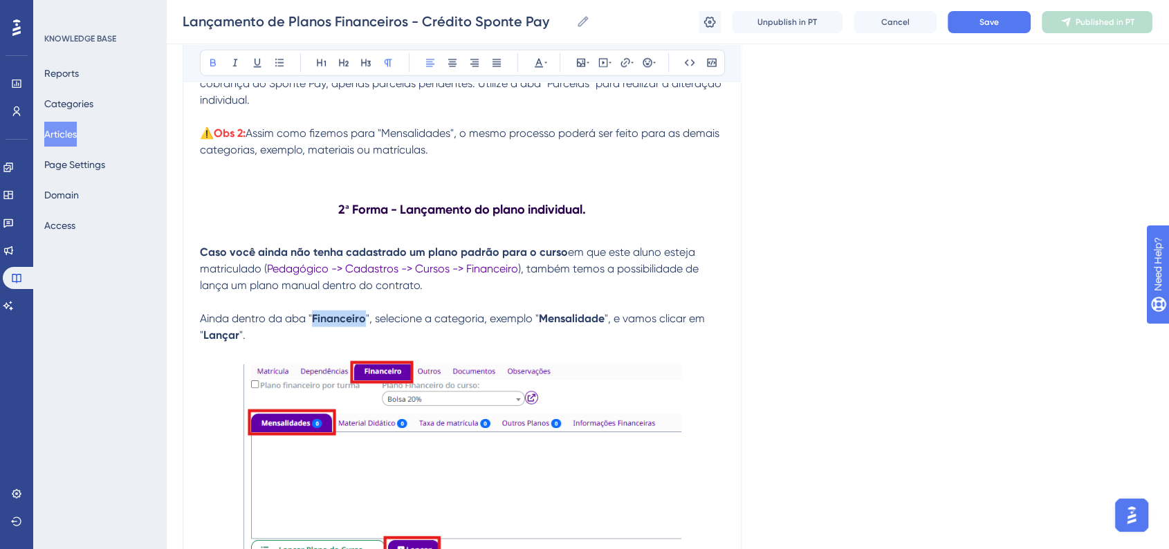
drag, startPoint x: 315, startPoint y: 331, endPoint x: 364, endPoint y: 328, distance: 49.8
click at [364, 325] on strong "Financeiro" at bounding box center [339, 318] width 54 height 13
click at [551, 63] on div "Bold Italic Underline Bullet Point Heading 1 Heading 2 Heading 3 Normal Align L…" at bounding box center [462, 63] width 525 height 26
click at [544, 62] on icon at bounding box center [545, 62] width 3 height 11
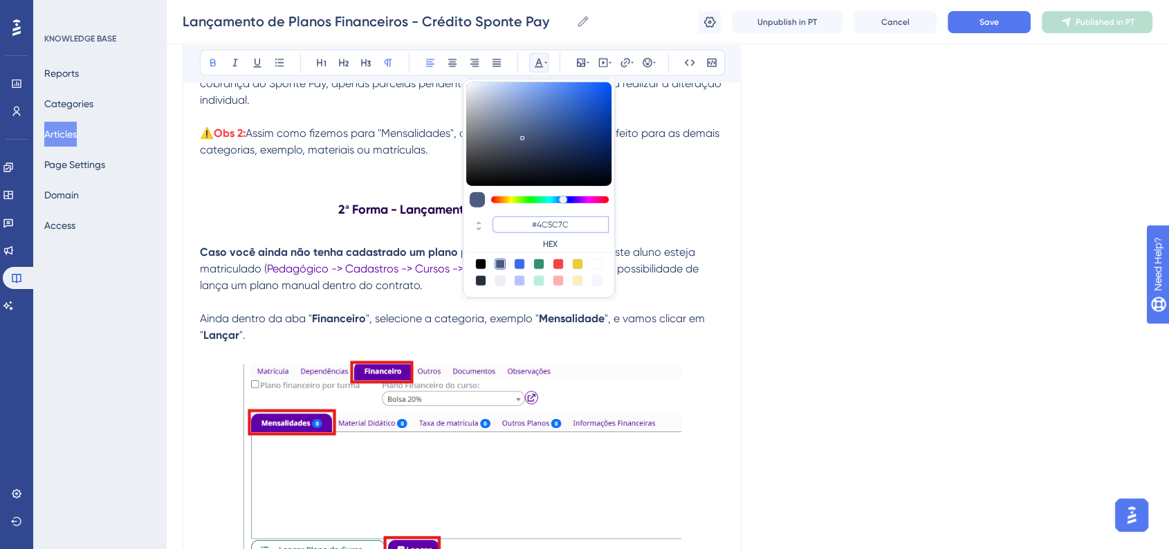
click at [561, 225] on input "#4C5C7C" at bounding box center [550, 224] width 116 height 17
paste input "6200A8"
type input "#6200A8"
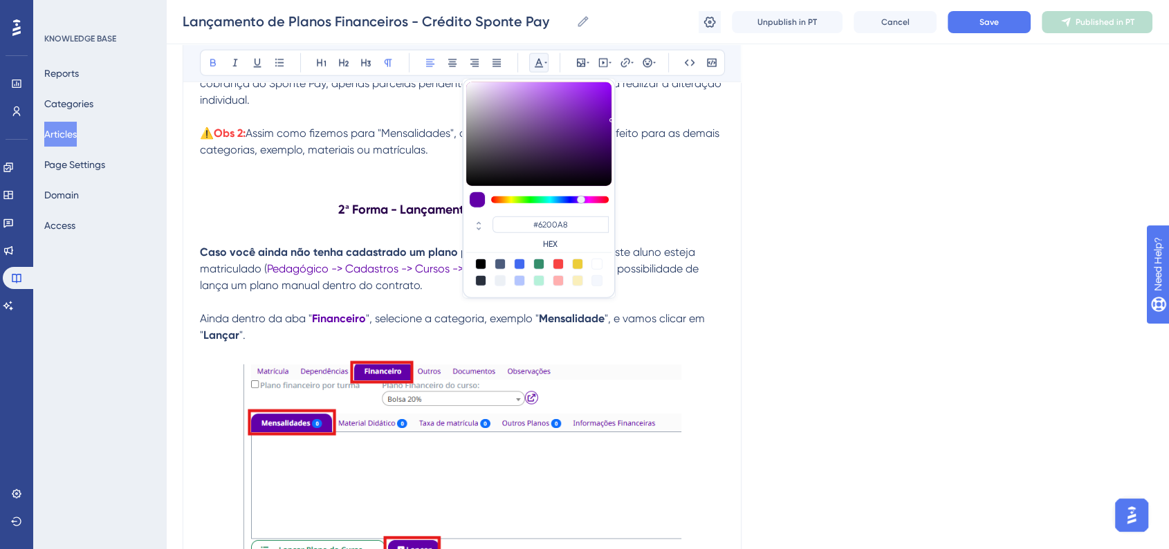
click at [902, 295] on div "Language Portuguese (Default) Lançamento de Planos Financeiros - Crédito Sponte…" at bounding box center [668, 432] width 970 height 7294
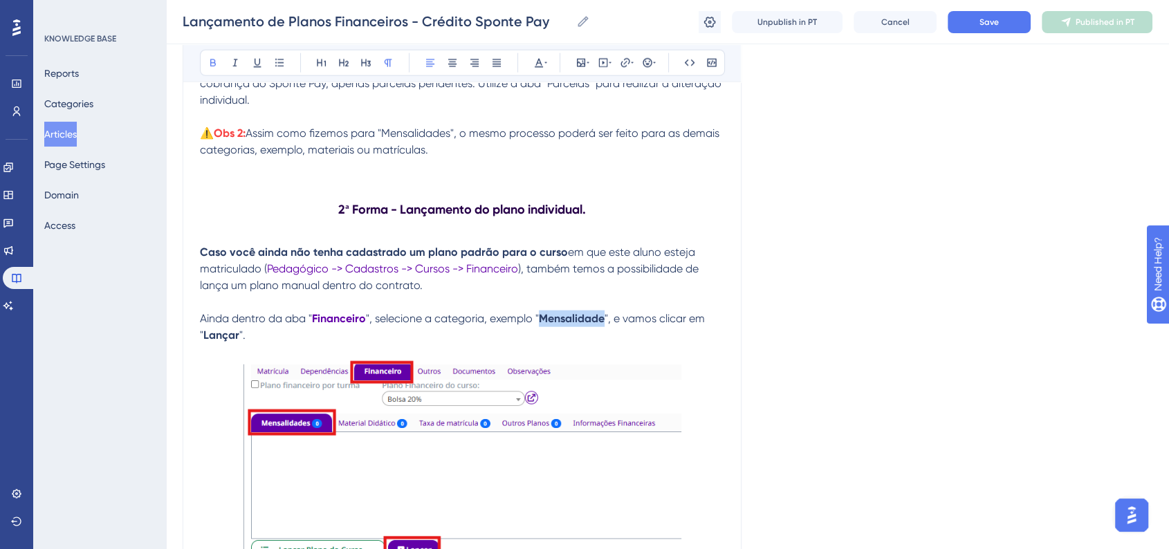
drag, startPoint x: 542, startPoint y: 332, endPoint x: 604, endPoint y: 333, distance: 62.2
click at [604, 325] on strong "Mensalidade" at bounding box center [572, 318] width 66 height 13
click at [546, 60] on icon at bounding box center [545, 62] width 3 height 11
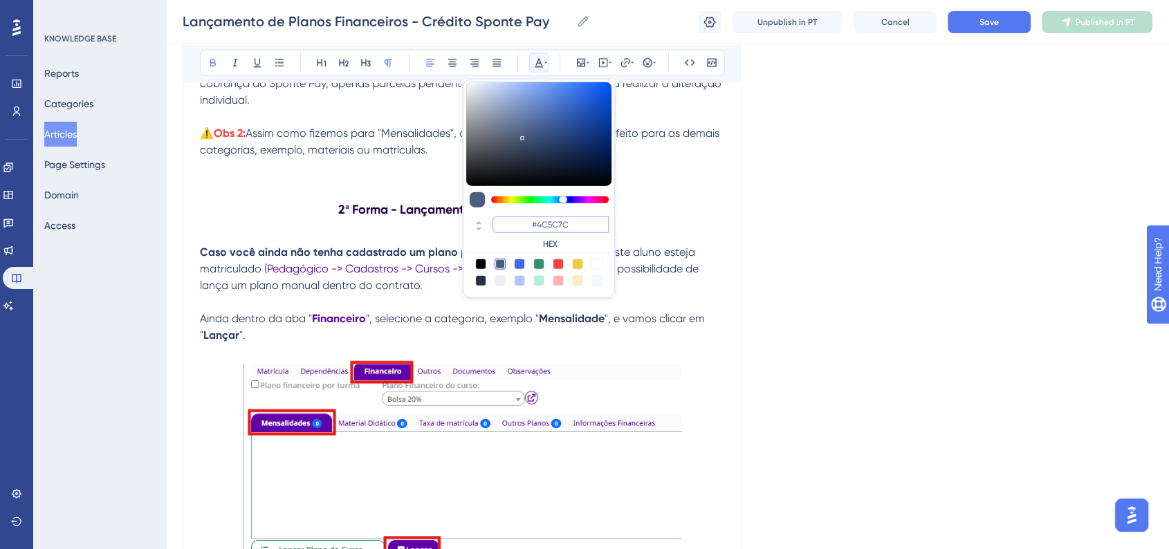
click at [559, 227] on input "#4C5C7C" at bounding box center [550, 224] width 116 height 17
paste input "6200A8"
type input "#6200A8"
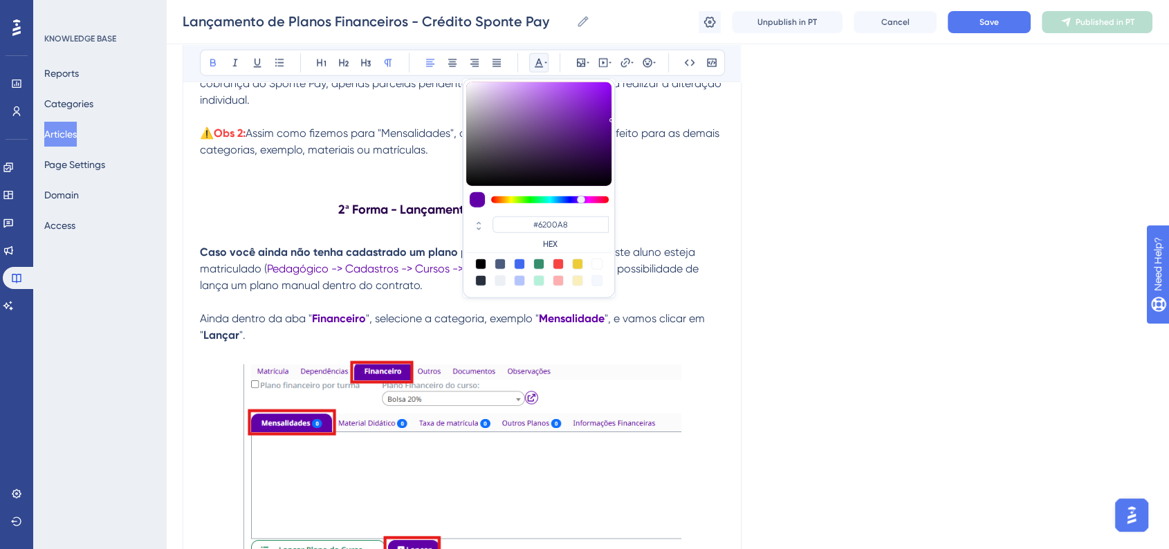
click at [850, 282] on div "Language Portuguese (Default) Lançamento de Planos Financeiros - Crédito Sponte…" at bounding box center [668, 432] width 970 height 7294
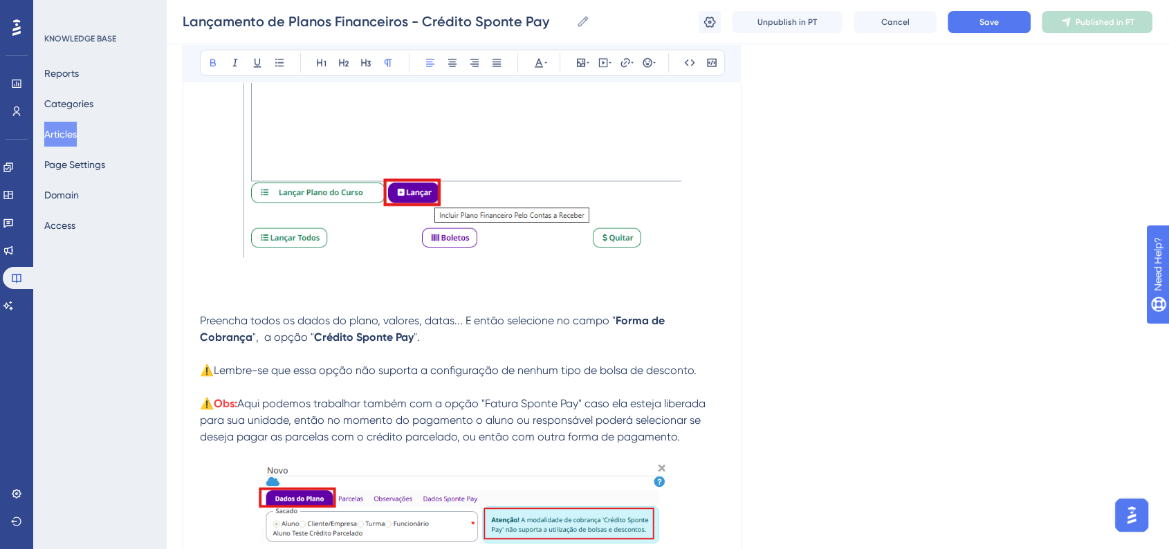
scroll to position [3688, 0]
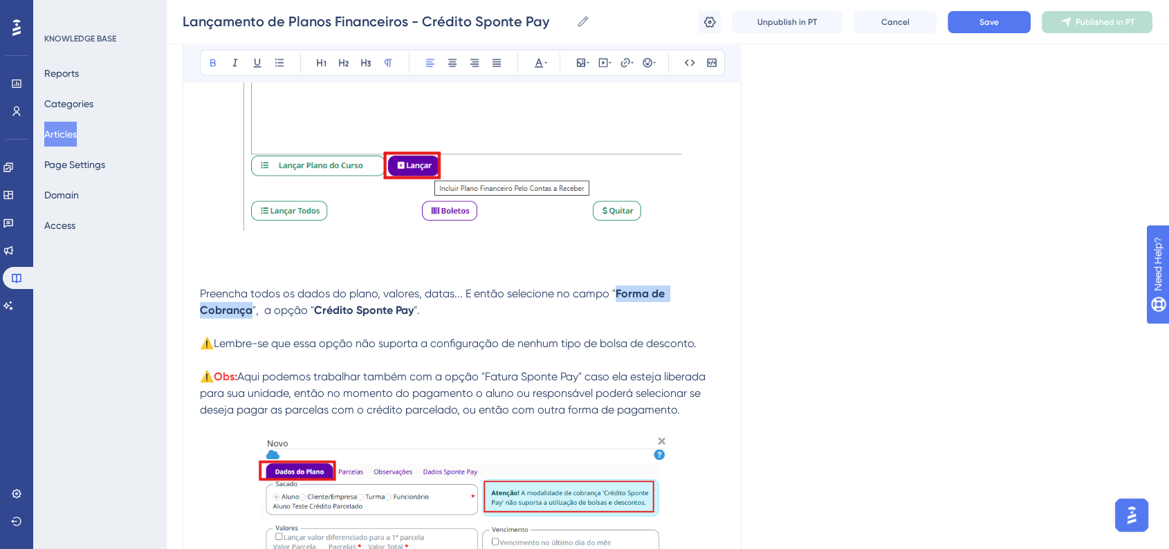
drag, startPoint x: 627, startPoint y: 306, endPoint x: 694, endPoint y: 256, distance: 84.5
click at [667, 308] on strong "Forma de Cobrança" at bounding box center [433, 302] width 467 height 30
click at [533, 66] on icon at bounding box center [538, 62] width 11 height 11
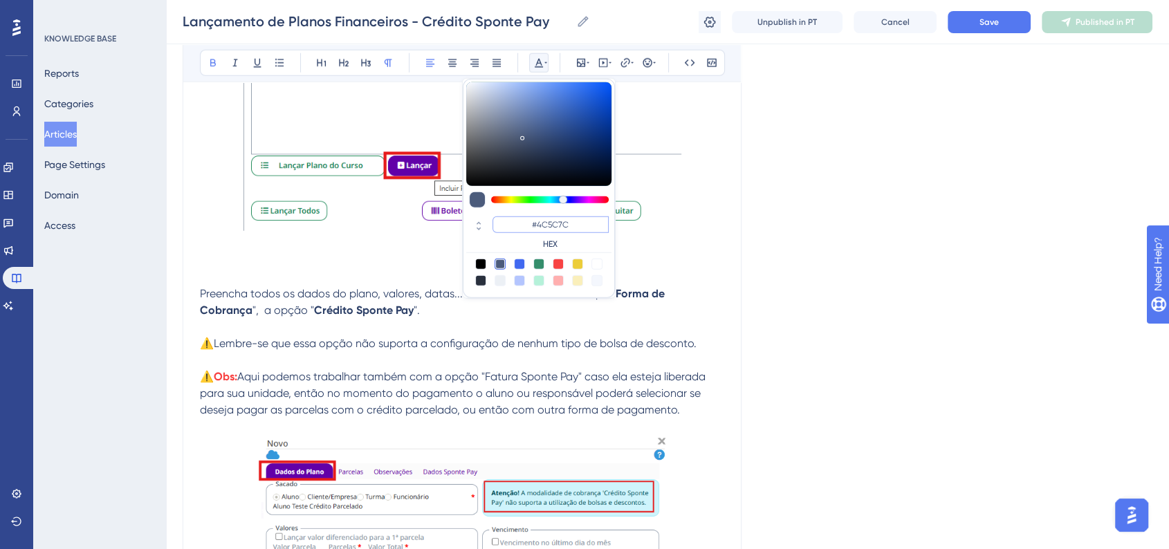
click at [570, 228] on input "#4C5C7C" at bounding box center [550, 224] width 116 height 17
paste input "6200A8"
type input "#6200A8"
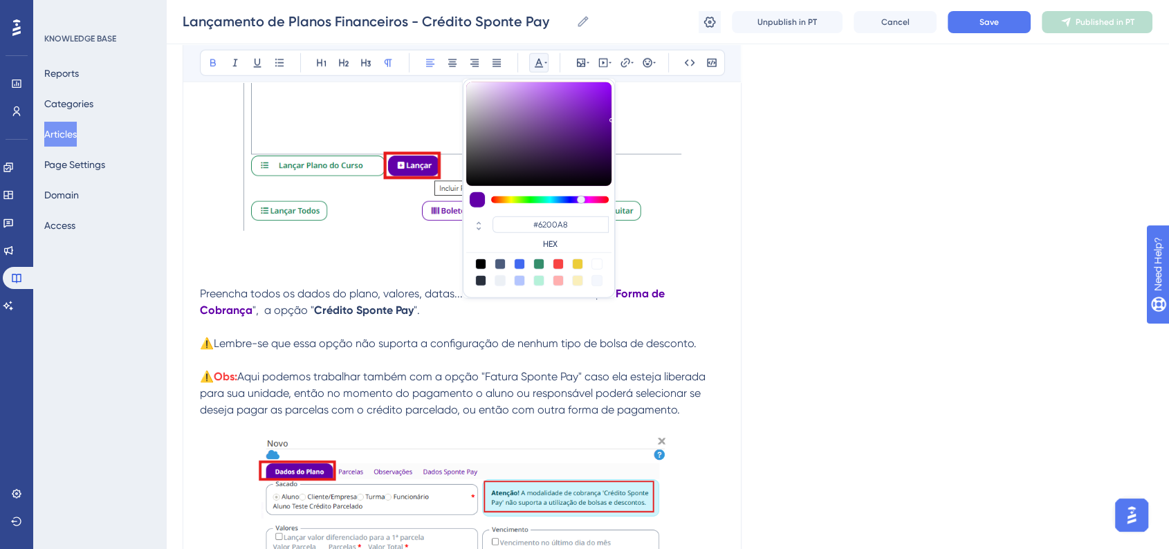
click at [893, 283] on div "Language Portuguese (Default) Lançamento de Planos Financeiros - Crédito Sponte…" at bounding box center [668, 48] width 970 height 7294
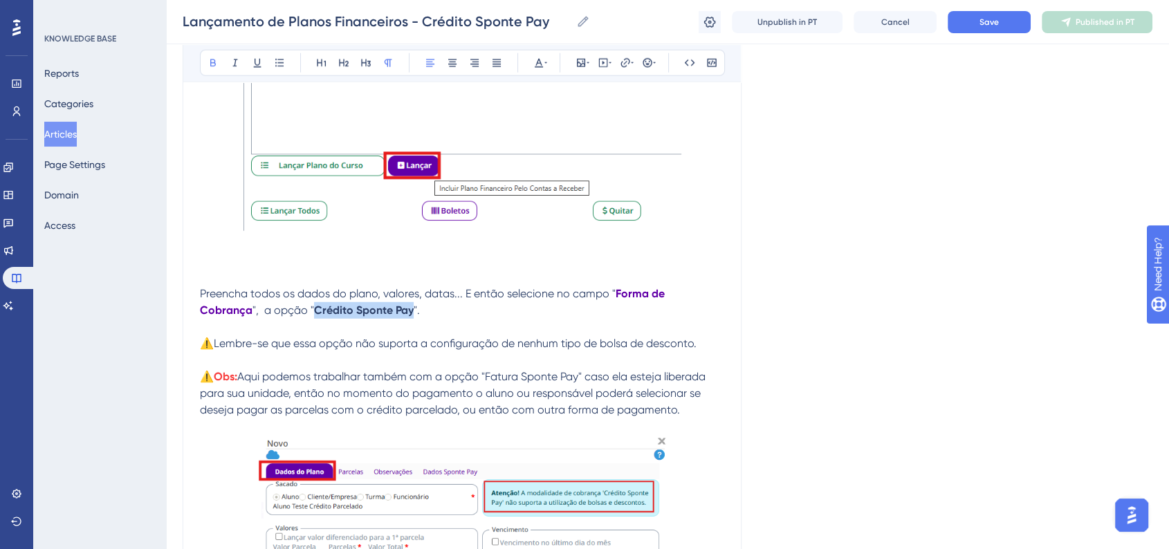
drag, startPoint x: 250, startPoint y: 322, endPoint x: 346, endPoint y: 327, distance: 96.2
click at [346, 317] on strong "Crédito Sponte Pay" at bounding box center [364, 310] width 100 height 13
click at [532, 64] on button at bounding box center [538, 62] width 19 height 19
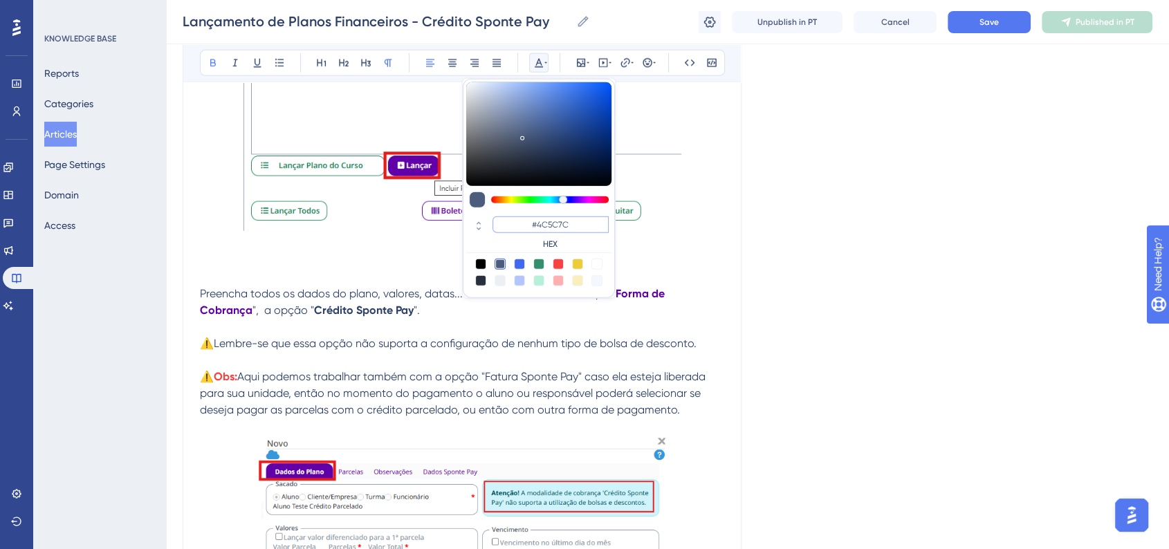
click at [535, 222] on input "#4C5C7C" at bounding box center [550, 224] width 116 height 17
paste input "6200A8"
type input "#6200A8"
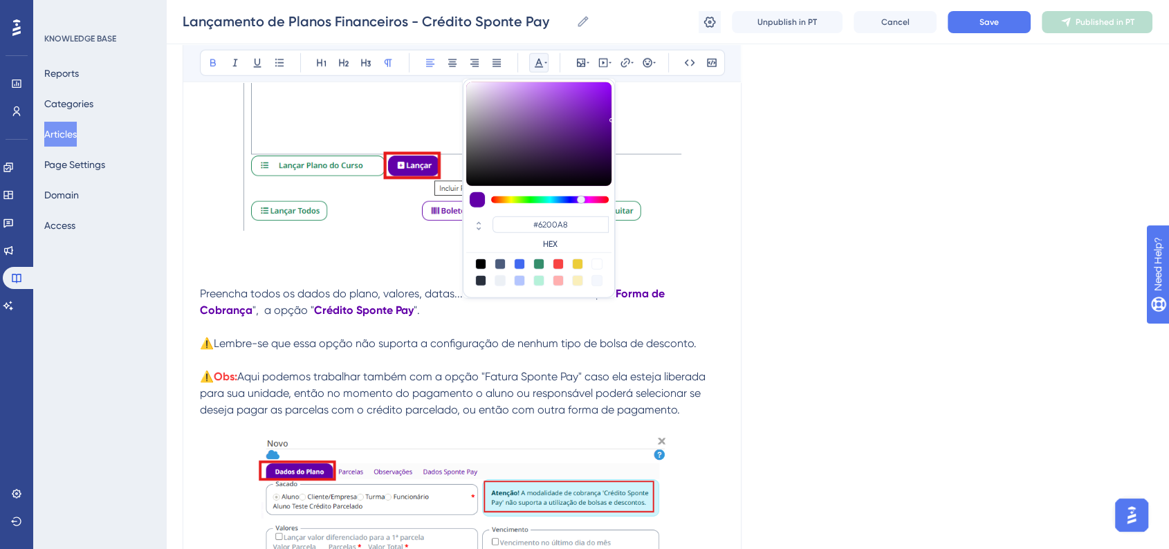
click at [893, 318] on div "Language Portuguese (Default) Lançamento de Planos Financeiros - Crédito Sponte…" at bounding box center [668, 48] width 970 height 7294
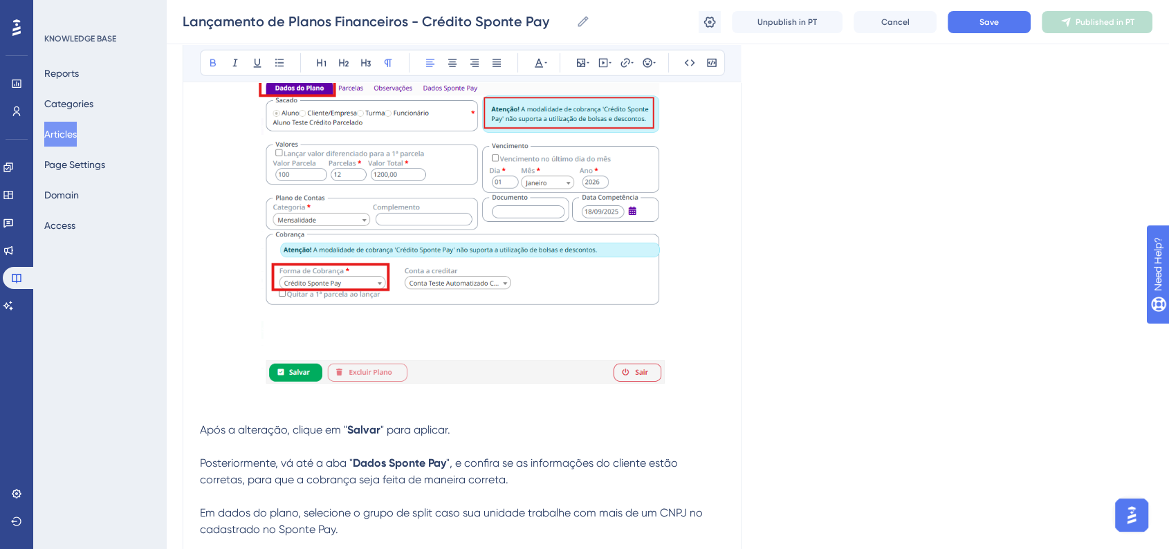
scroll to position [4149, 0]
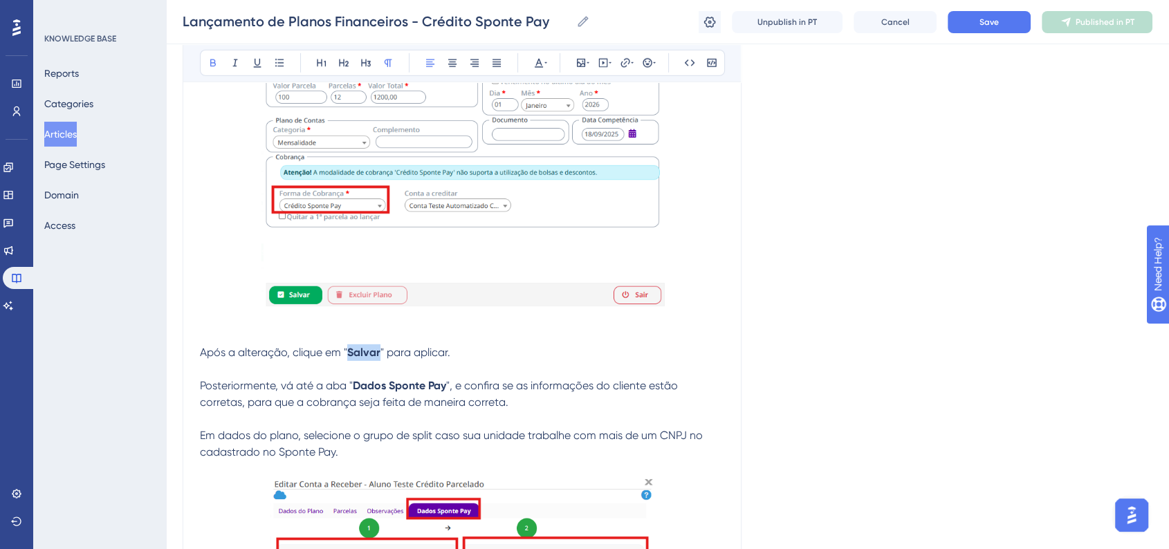
drag, startPoint x: 347, startPoint y: 363, endPoint x: 379, endPoint y: 365, distance: 31.9
click at [379, 359] on strong "Salvar" at bounding box center [363, 352] width 33 height 13
click at [539, 67] on icon at bounding box center [539, 63] width 8 height 9
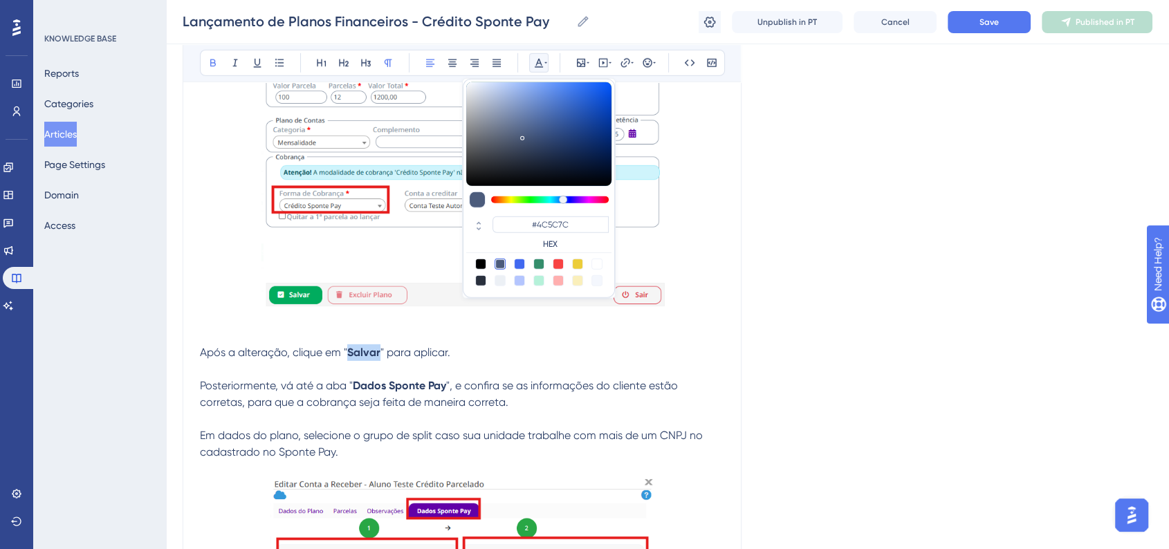
click at [549, 214] on div "#4C5C7C HEX" at bounding box center [538, 233] width 145 height 39
click at [549, 219] on input "#4C5C7C" at bounding box center [550, 224] width 116 height 17
paste input "6200A8"
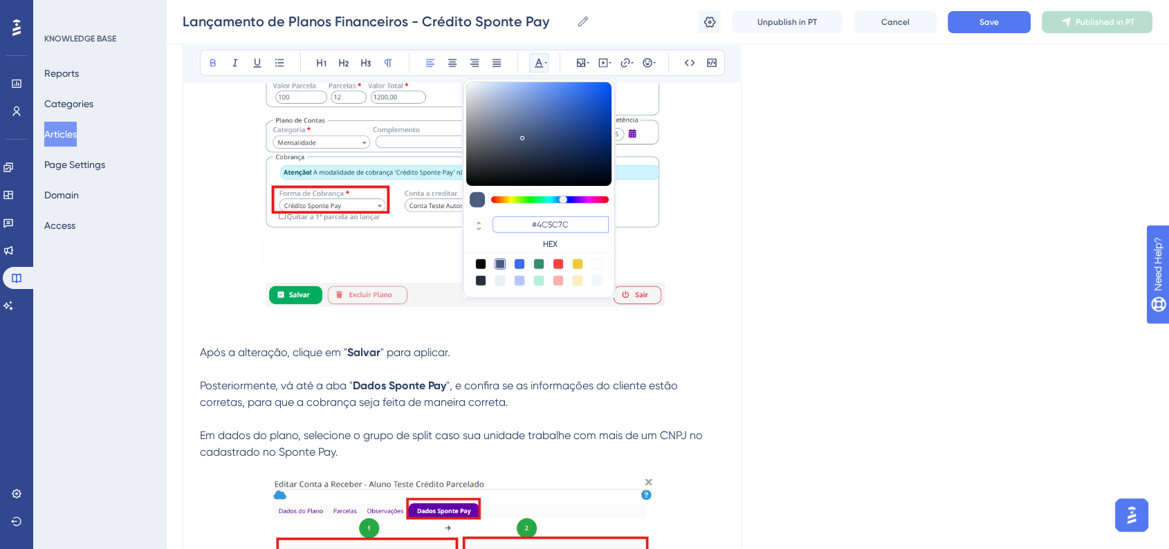
type input "#6200A8"
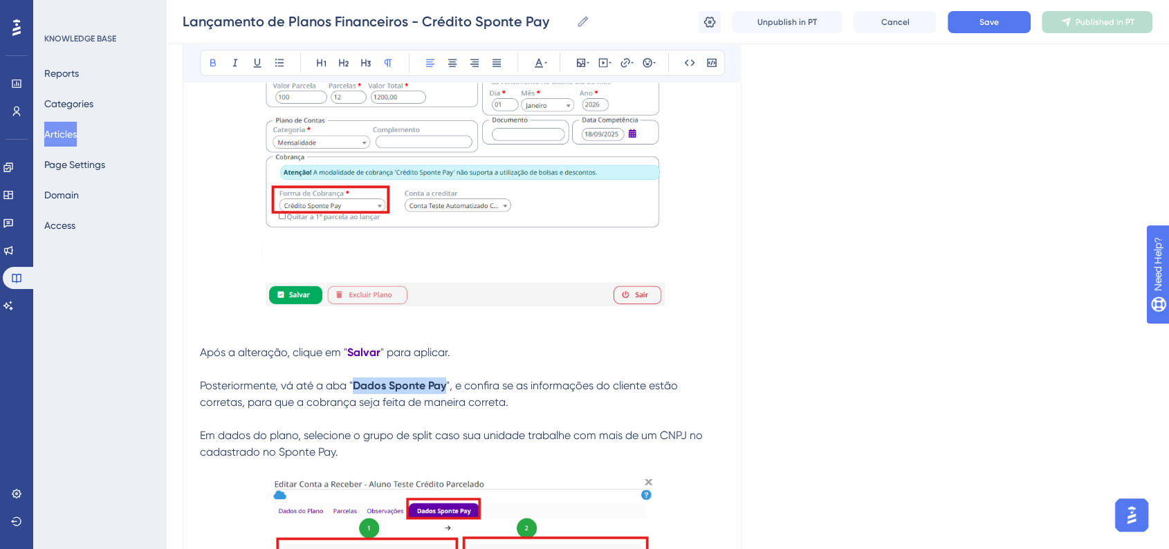
drag, startPoint x: 353, startPoint y: 398, endPoint x: 445, endPoint y: 399, distance: 91.3
click at [445, 392] on strong "Dados Sponte Pay" at bounding box center [399, 385] width 93 height 13
click at [544, 71] on button at bounding box center [538, 62] width 19 height 19
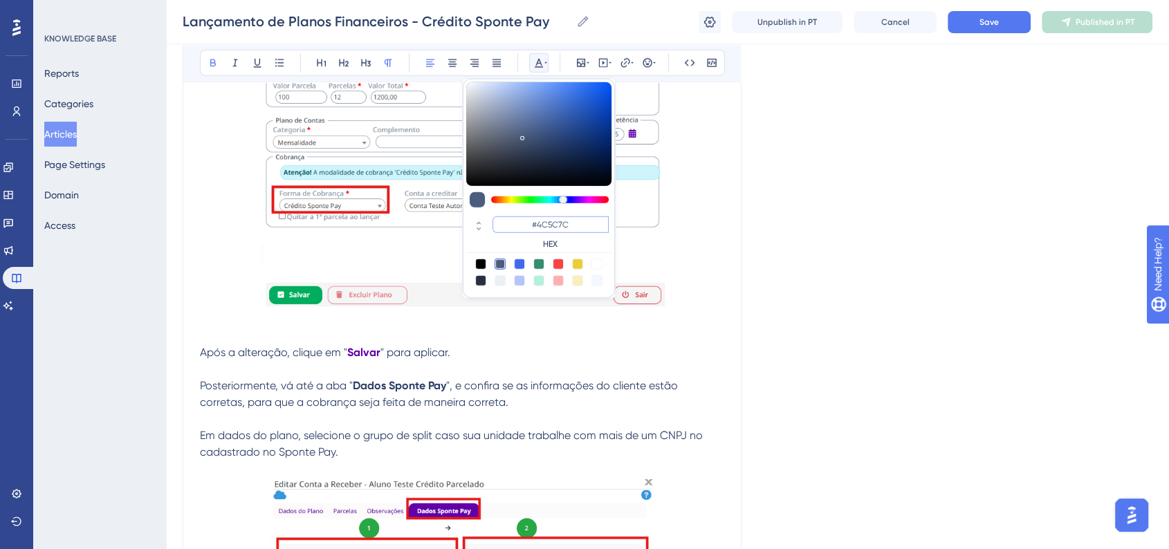
click at [559, 231] on input "#4C5C7C" at bounding box center [550, 224] width 116 height 17
paste input "6200A8"
type input "#6200A8"
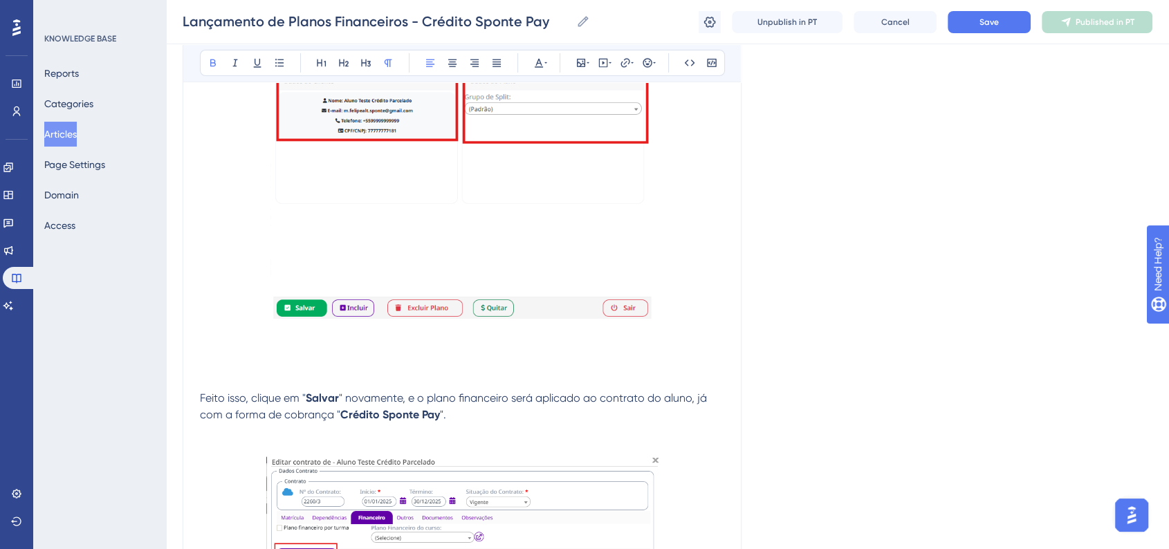
scroll to position [4763, 0]
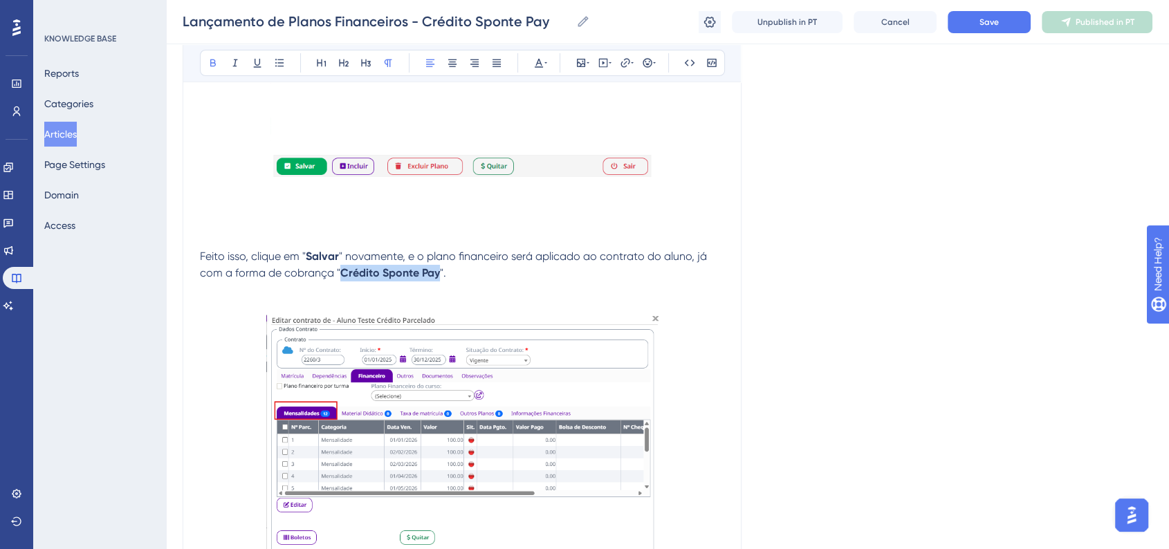
drag, startPoint x: 342, startPoint y: 289, endPoint x: 436, endPoint y: 286, distance: 94.1
click at [436, 279] on strong "Crédito Sponte Pay" at bounding box center [390, 272] width 100 height 13
click at [530, 56] on button at bounding box center [538, 62] width 19 height 19
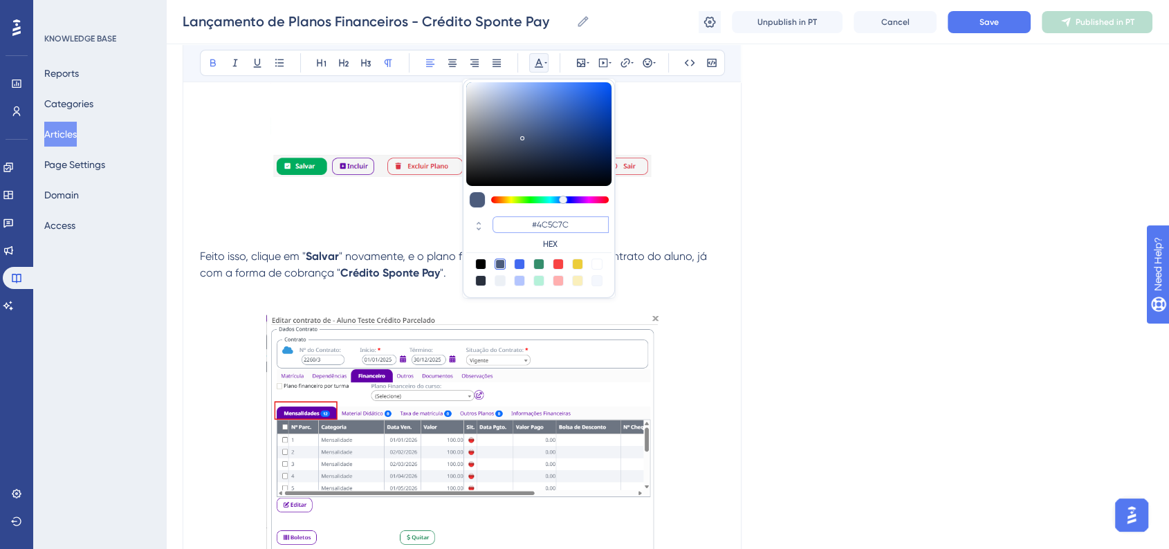
click at [544, 220] on input "#4C5C7C" at bounding box center [550, 224] width 116 height 17
paste input "6200A8"
type input "#6200A8"
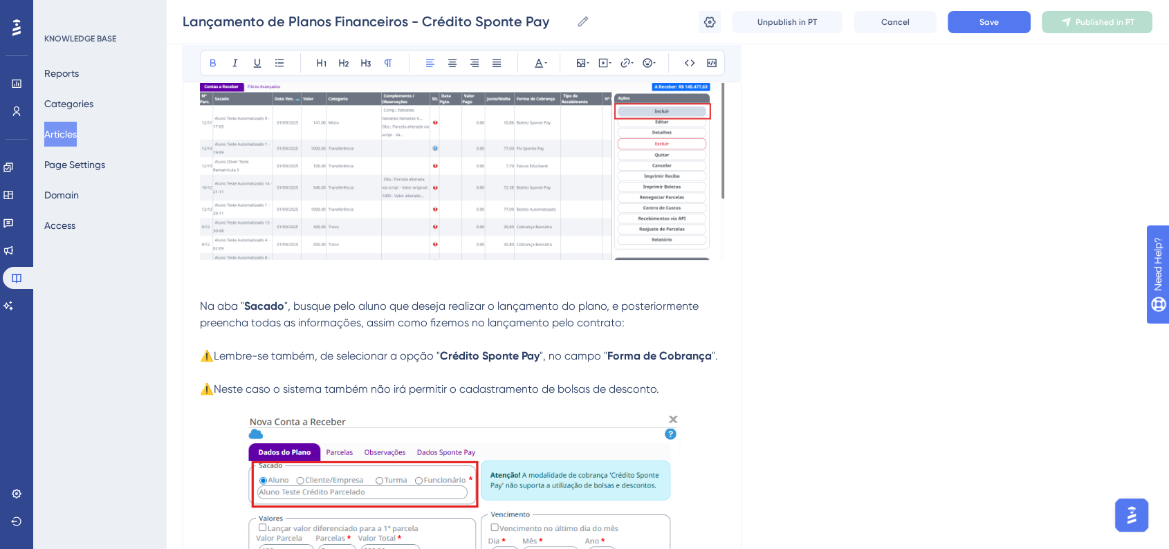
scroll to position [5609, 0]
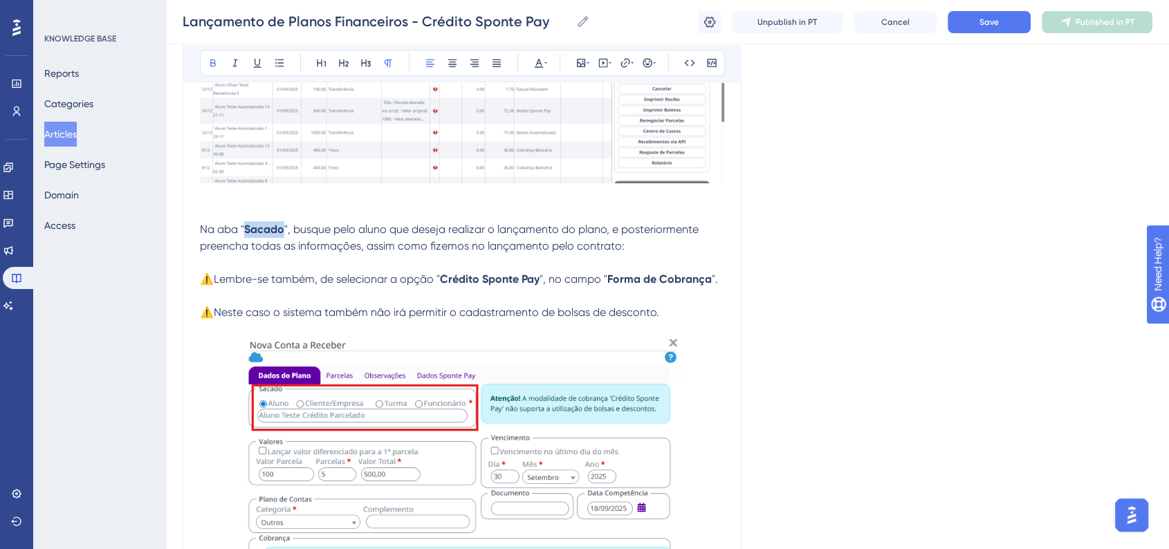
drag, startPoint x: 247, startPoint y: 245, endPoint x: 281, endPoint y: 246, distance: 34.6
click at [281, 236] on strong "Sacado" at bounding box center [264, 229] width 40 height 13
click at [534, 62] on icon at bounding box center [538, 62] width 11 height 11
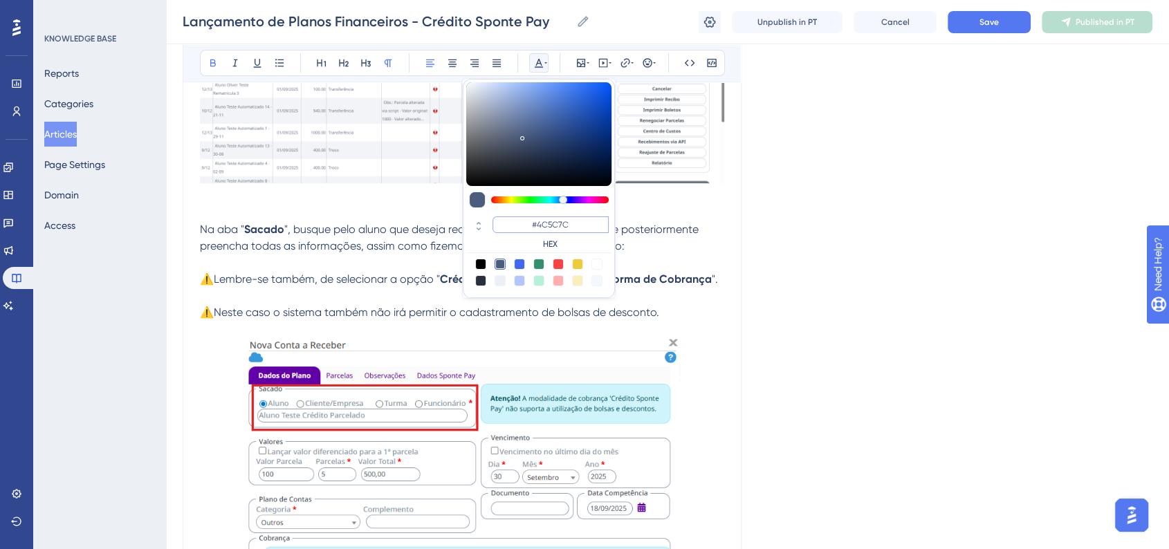
click at [542, 216] on input "#4C5C7C" at bounding box center [550, 224] width 116 height 17
paste input "6200A8"
type input "#6200A8"
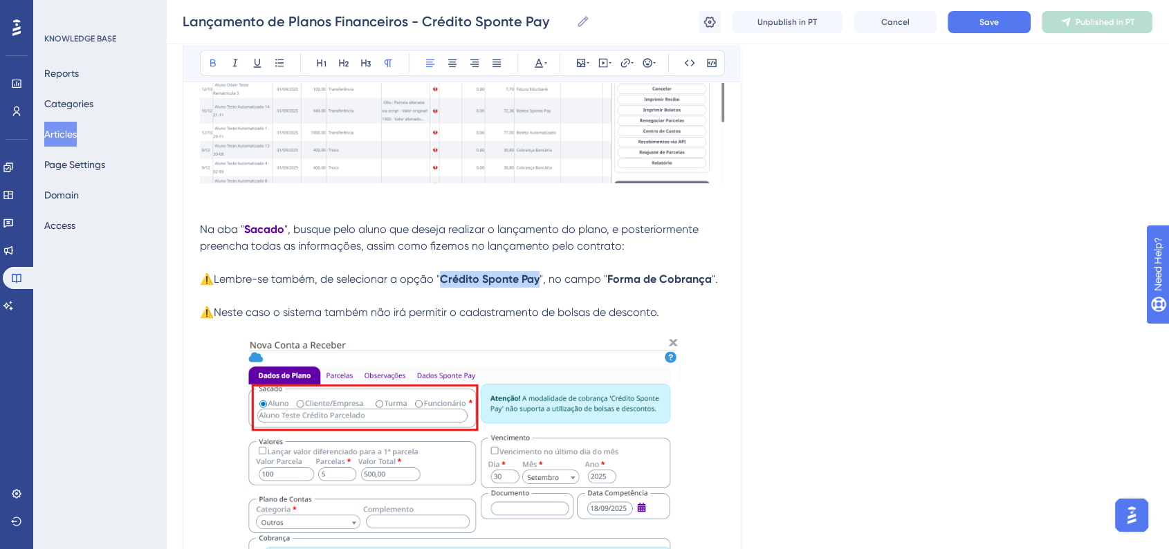
drag, startPoint x: 463, startPoint y: 297, endPoint x: 538, endPoint y: 295, distance: 74.7
click at [538, 286] on strong "Crédito Sponte Pay" at bounding box center [490, 278] width 100 height 13
click at [540, 62] on icon at bounding box center [538, 62] width 11 height 11
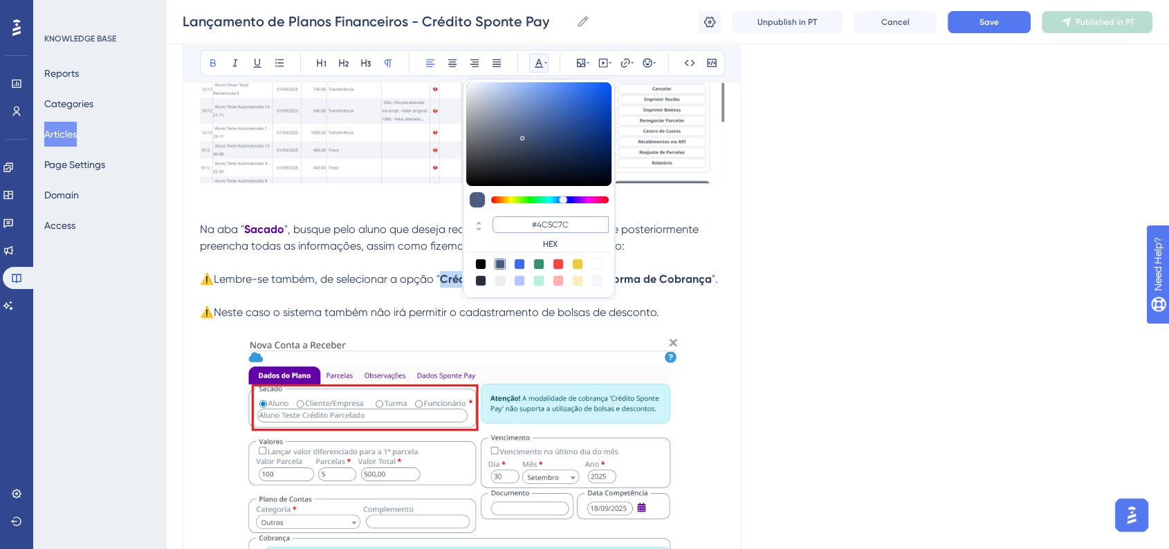
click at [579, 220] on input "#4C5C7C" at bounding box center [550, 224] width 116 height 17
paste input "6200A8"
type input "#6200A8"
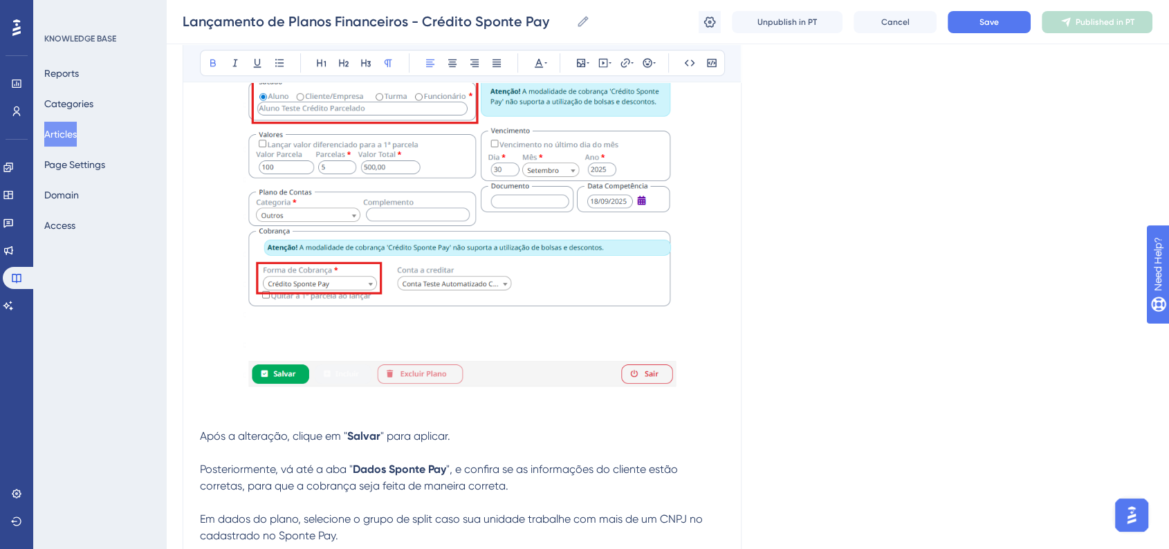
scroll to position [6070, 0]
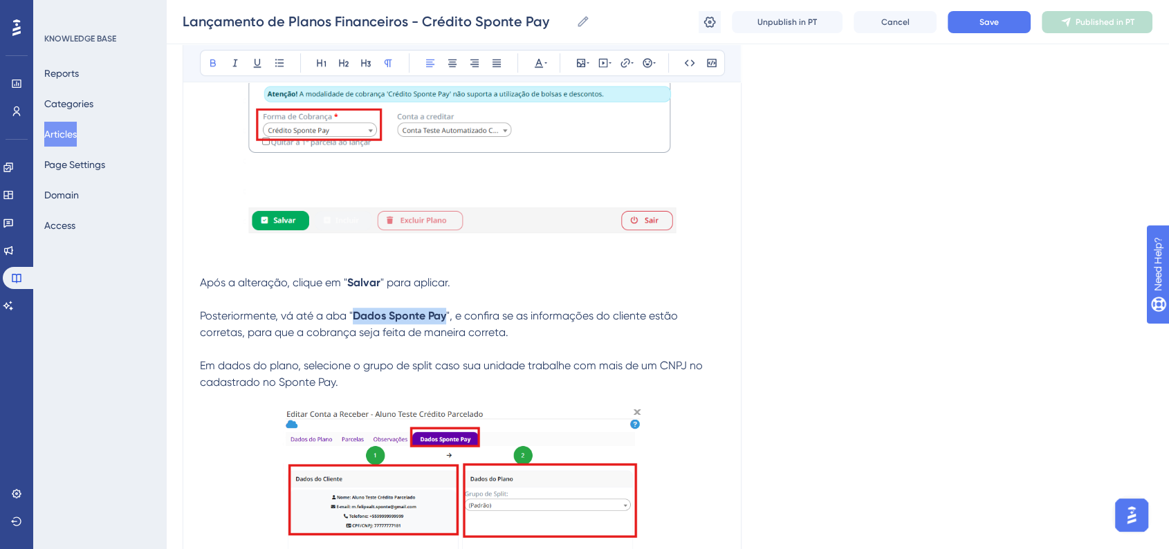
drag, startPoint x: 354, startPoint y: 331, endPoint x: 447, endPoint y: 334, distance: 92.7
click at [446, 322] on strong "Dados Sponte Pay" at bounding box center [399, 315] width 93 height 13
click at [539, 65] on icon at bounding box center [538, 62] width 11 height 11
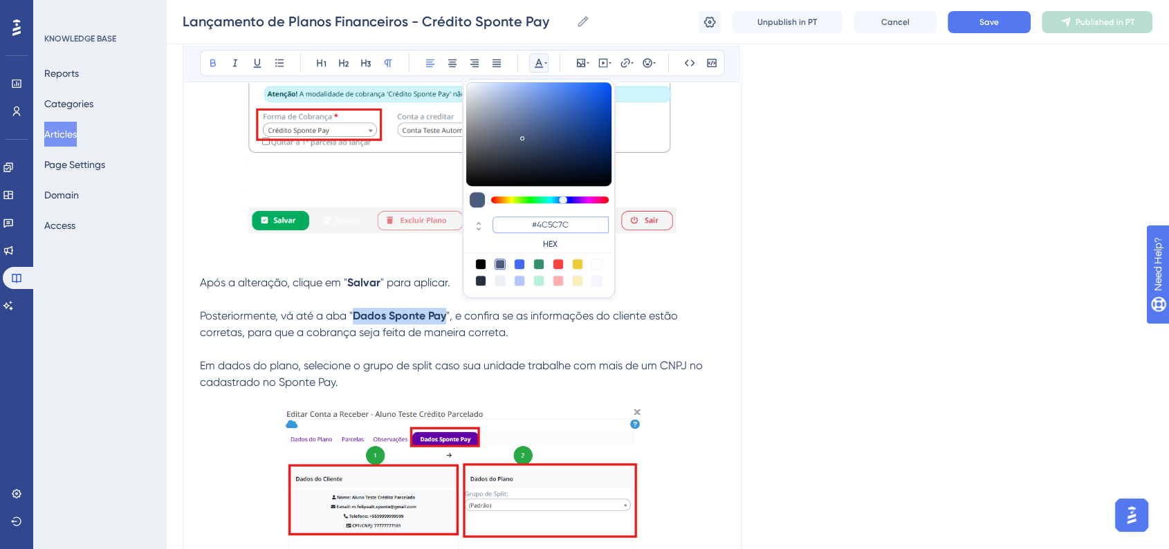
click at [537, 225] on input "#4C5C7C" at bounding box center [550, 224] width 116 height 17
paste input "6200A8"
type input "#6200A8"
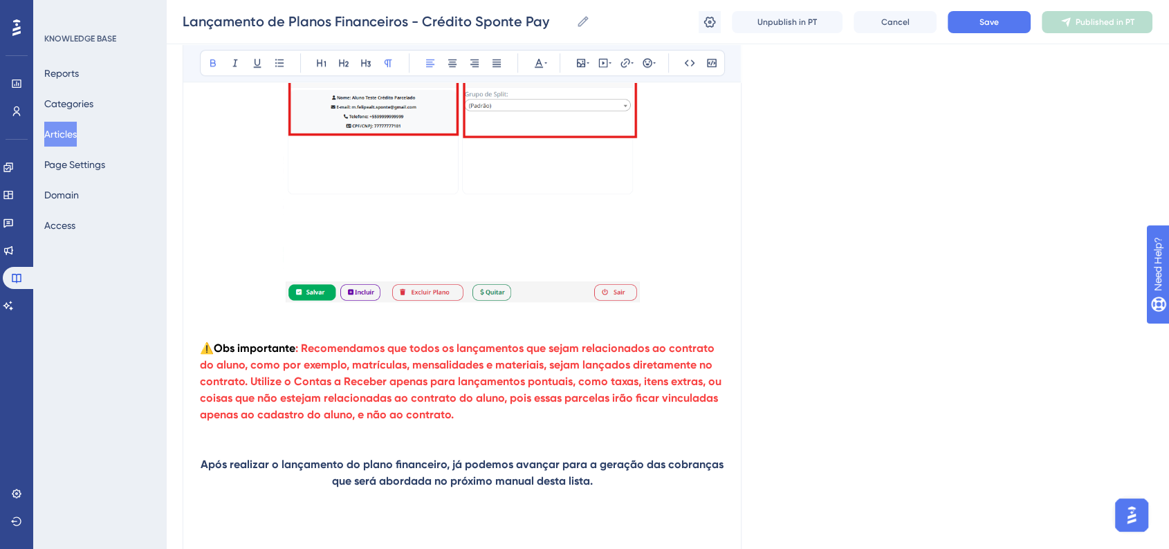
scroll to position [6531, 0]
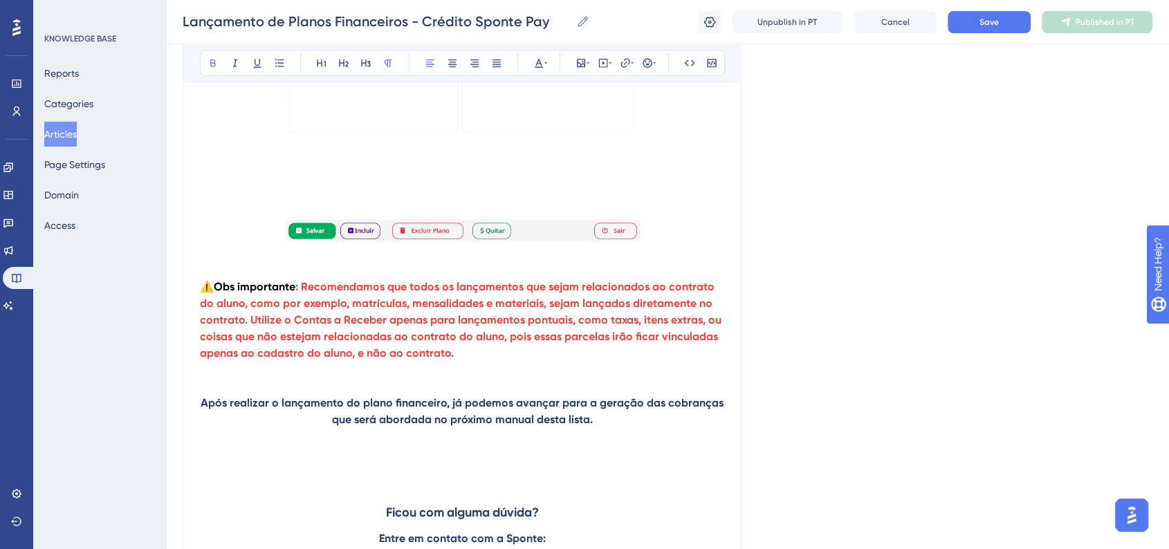
click at [202, 423] on p "Após realizar o lançamento do plano financeiro, já podemos avançar para a geraç…" at bounding box center [462, 411] width 524 height 33
click at [647, 62] on icon at bounding box center [647, 62] width 11 height 11
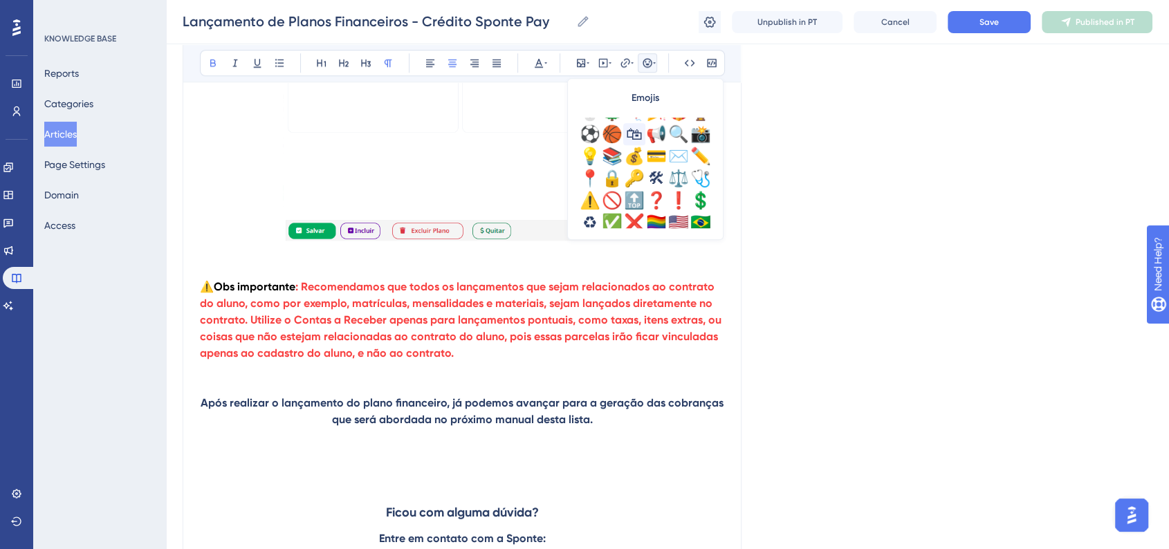
scroll to position [461, 0]
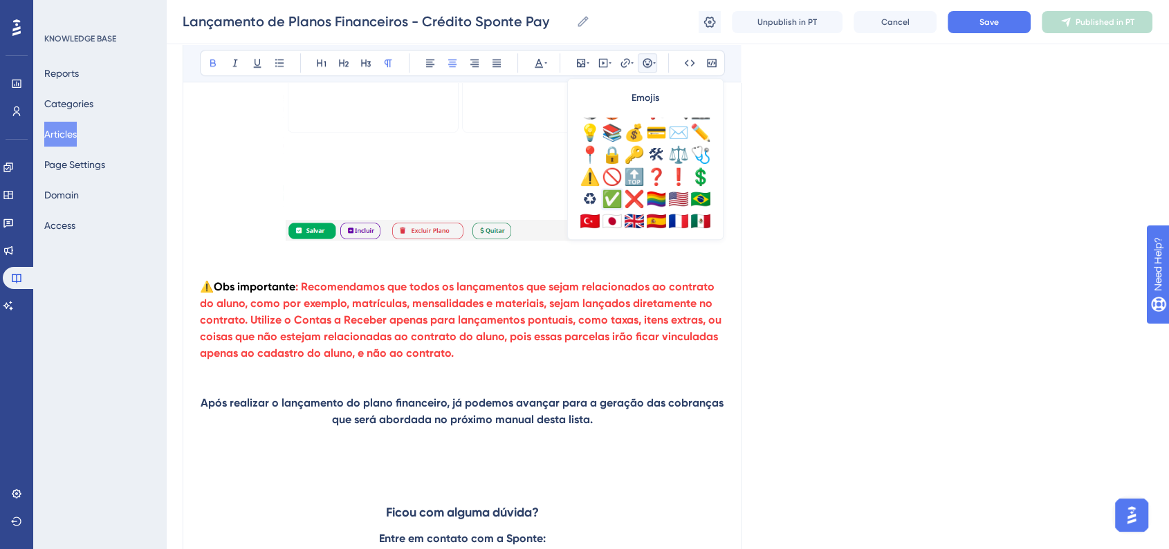
click at [609, 193] on div "✅" at bounding box center [612, 199] width 22 height 22
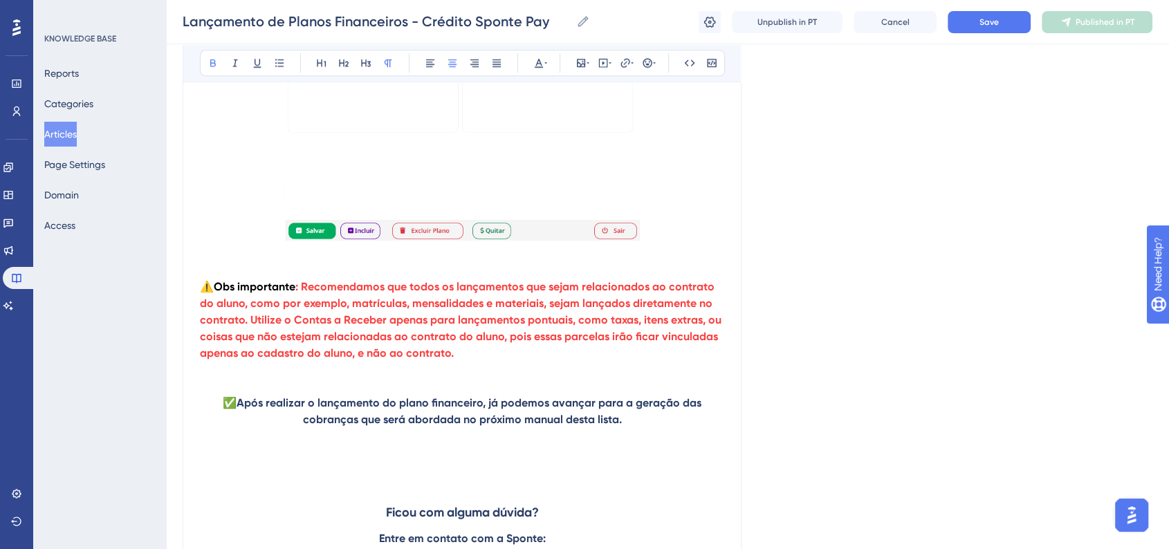
click at [615, 426] on strong "Após realizar o lançamento do plano financeiro, já podemos avançar para a geraç…" at bounding box center [470, 411] width 467 height 30
drag, startPoint x: 638, startPoint y: 441, endPoint x: 689, endPoint y: 402, distance: 63.6
click at [701, 428] on p "✅ Após realizar o lançamento do plano financeiro, já podemos avançar para a ger…" at bounding box center [462, 411] width 524 height 33
click at [542, 62] on icon at bounding box center [538, 62] width 11 height 11
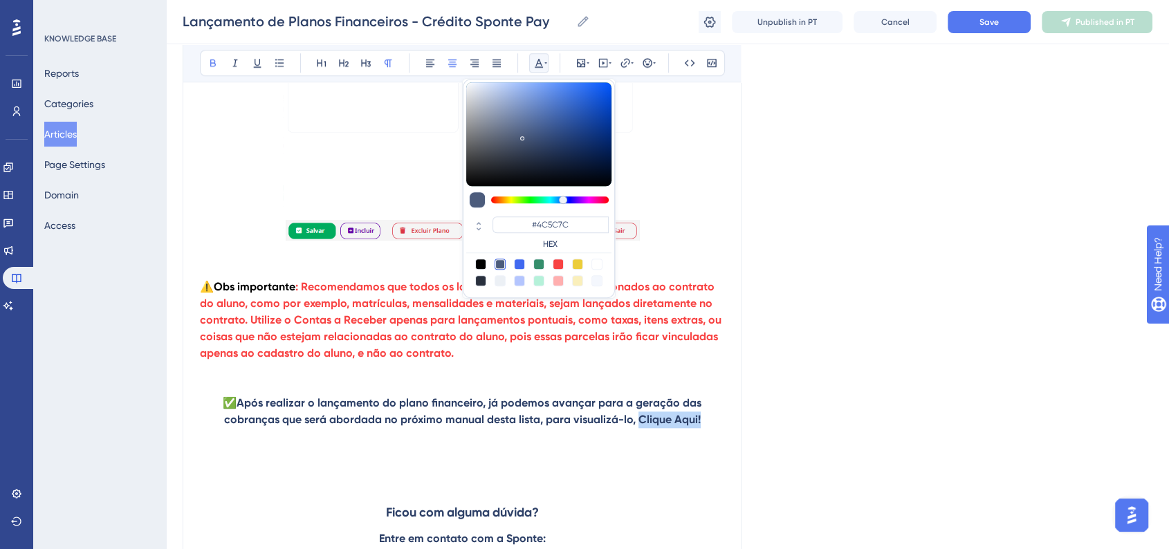
click at [521, 264] on div at bounding box center [519, 264] width 11 height 11
type input "#4169F0"
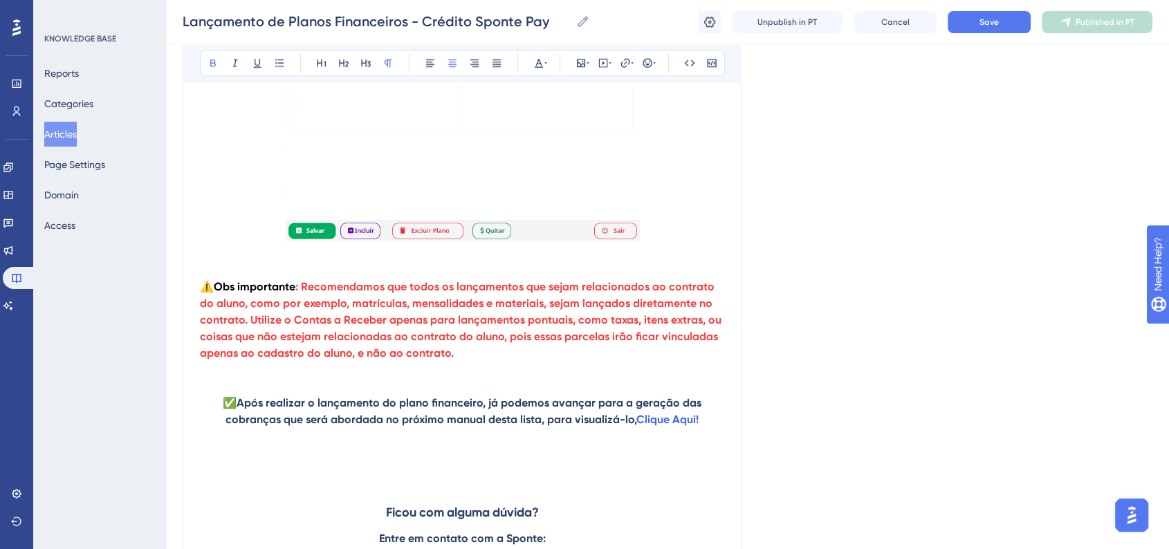
click at [664, 426] on strong "Clique Aqui!" at bounding box center [667, 419] width 62 height 13
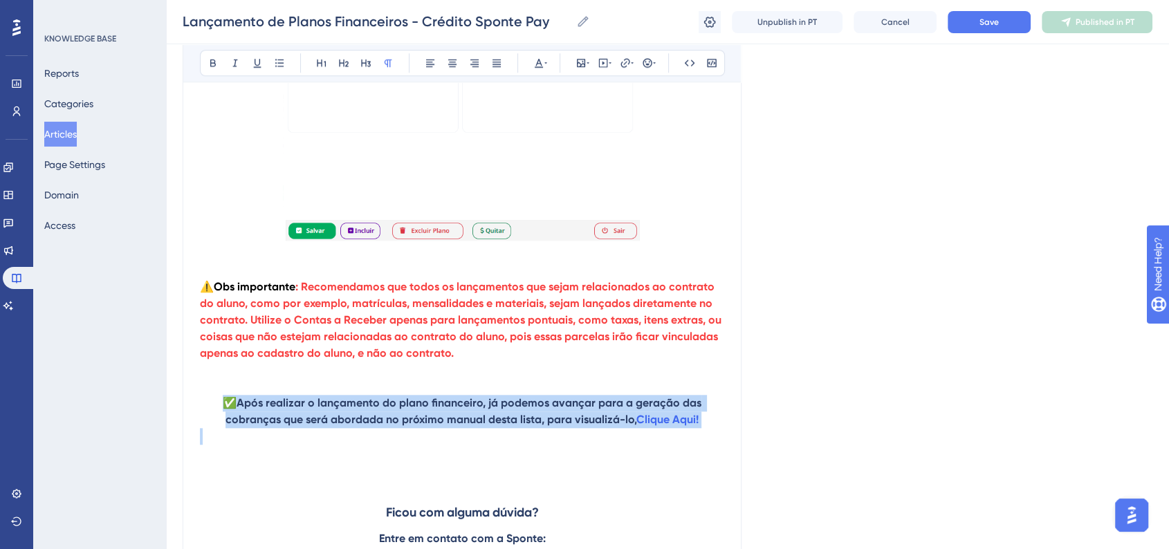
click at [664, 426] on strong "Clique Aqui!" at bounding box center [667, 419] width 62 height 13
click at [703, 428] on p "✅ Após realizar o lançamento do plano financeiro, já podemos avançar para a ger…" at bounding box center [462, 411] width 524 height 33
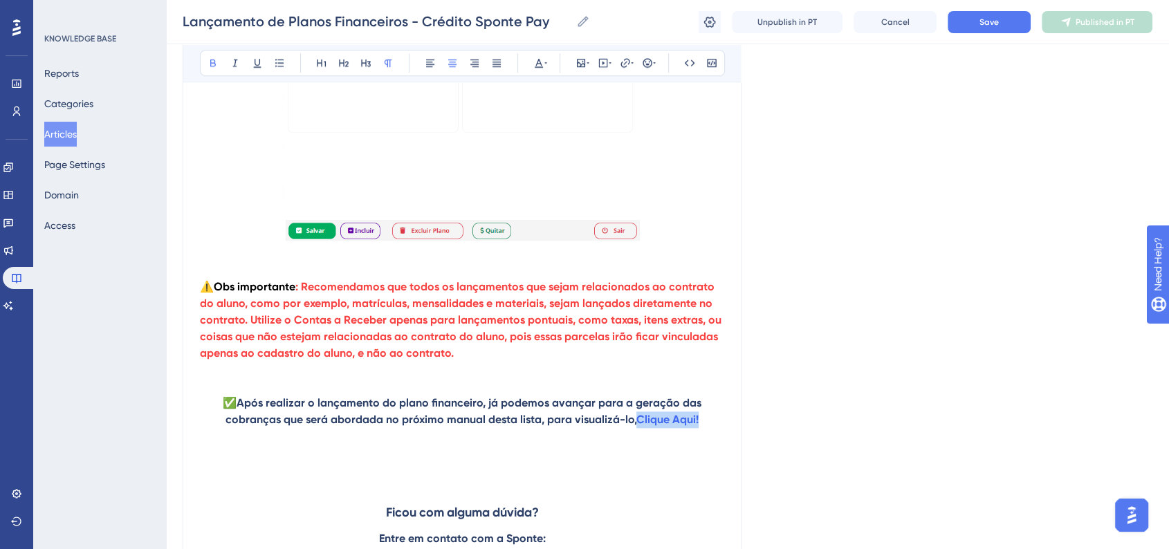
drag, startPoint x: 709, startPoint y: 441, endPoint x: 641, endPoint y: 167, distance: 282.1
click at [638, 428] on p "✅ Após realizar o lançamento do plano financeiro, já podemos avançar para a ger…" at bounding box center [462, 411] width 524 height 33
click at [625, 64] on icon at bounding box center [625, 62] width 11 height 11
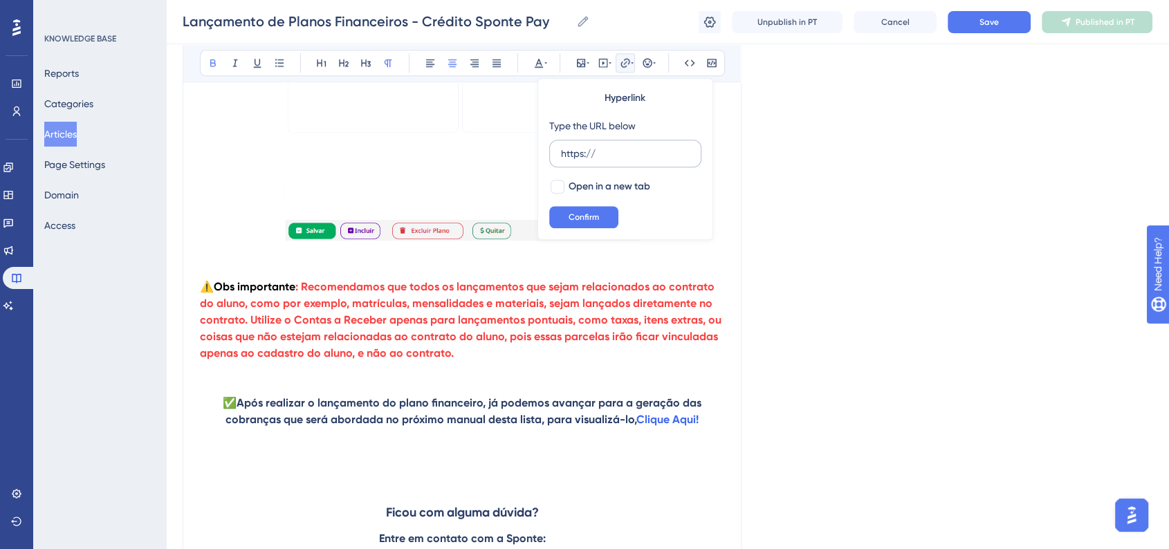
click at [620, 163] on label "https://" at bounding box center [625, 154] width 152 height 28
click at [620, 161] on input "https://" at bounding box center [625, 153] width 129 height 15
paste input "https://ajuda.sponte.com.br/pt/articles/15994-geracao-das-cobrancas-credito-spo…"
type input "https://https://ajuda.sponte.com.br/pt/articles/15994-geracao-das-cobrancas-cre…"
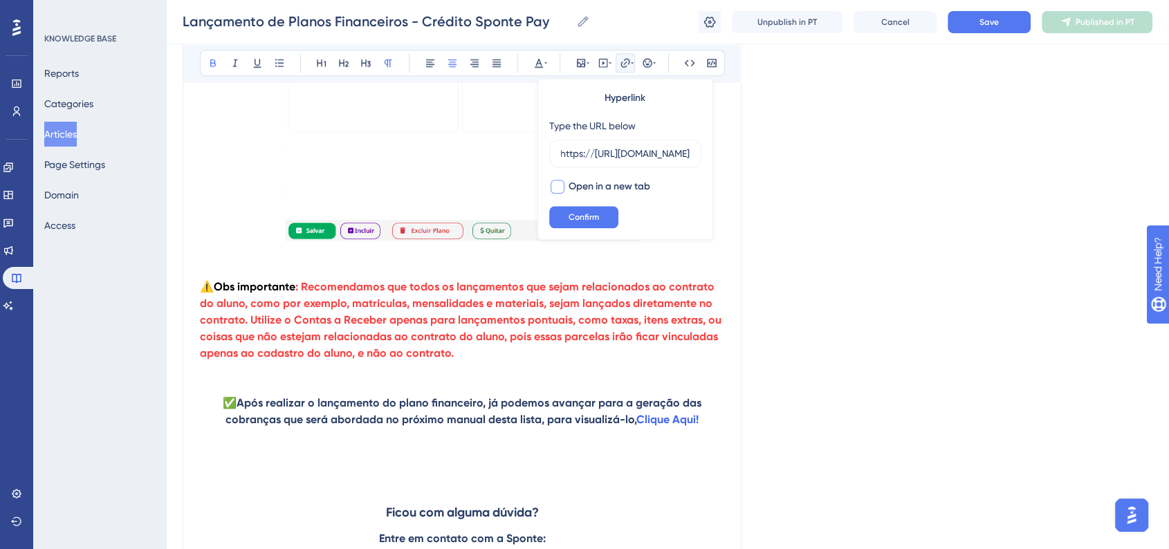
click at [597, 181] on span "Open in a new tab" at bounding box center [609, 186] width 82 height 17
checkbox input "true"
click at [604, 224] on button "Confirm" at bounding box center [583, 217] width 69 height 22
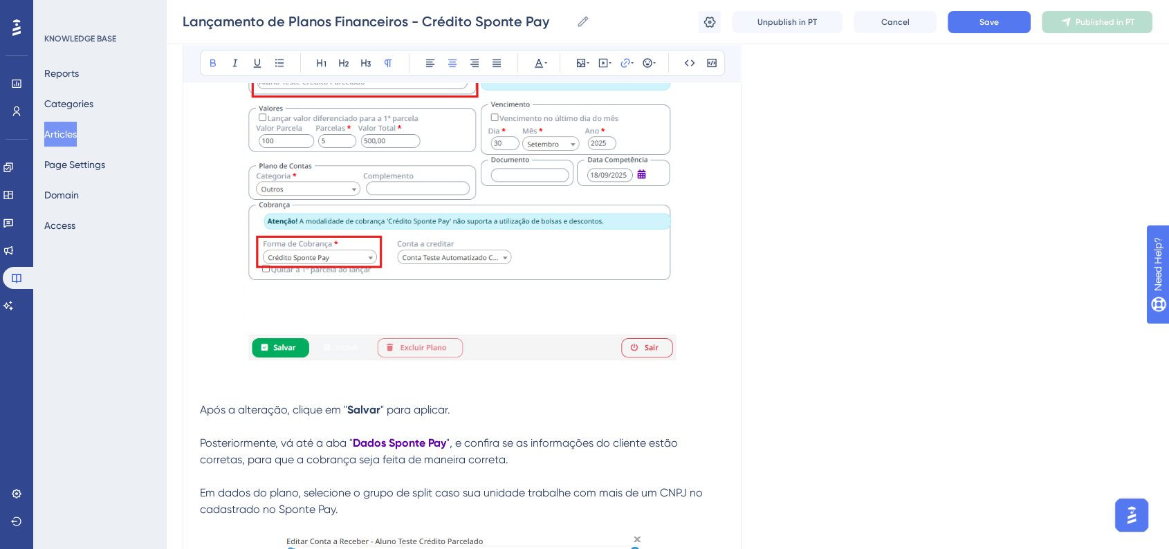
scroll to position [5916, 0]
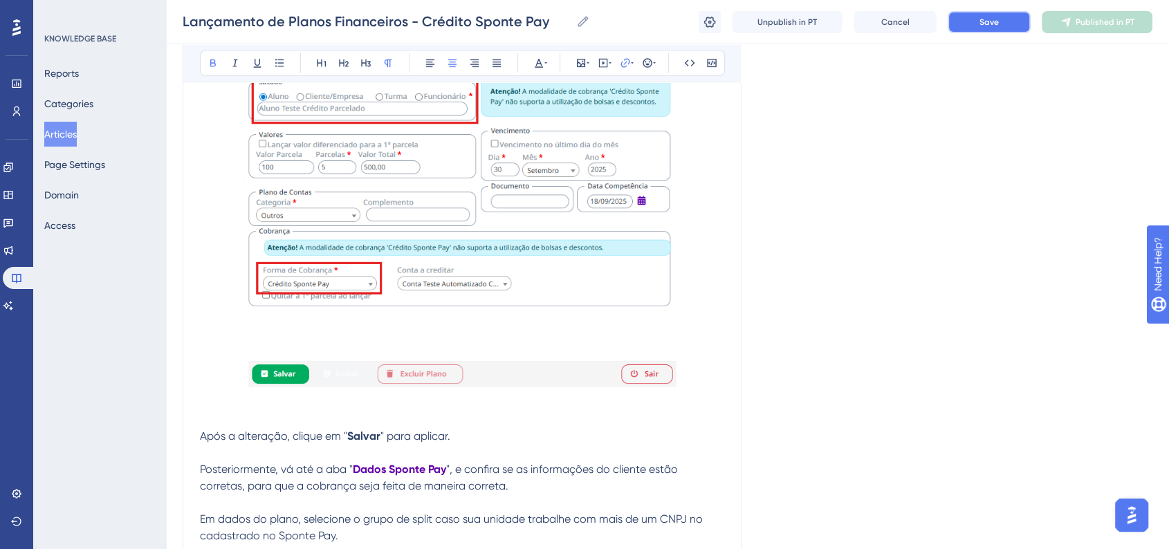
click at [987, 26] on span "Save" at bounding box center [988, 22] width 19 height 11
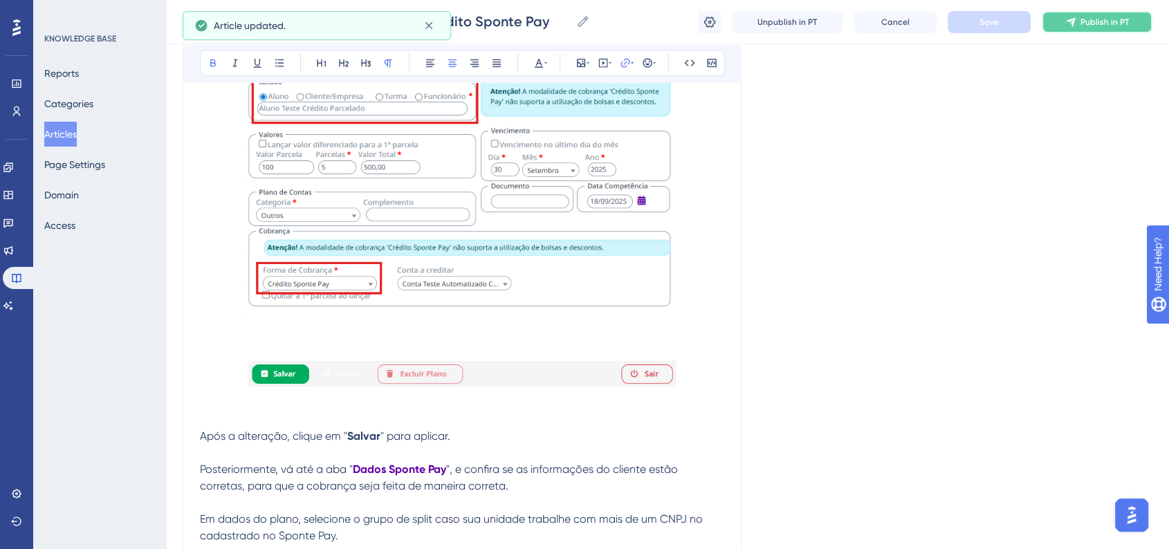
click at [1081, 28] on button "Publish in PT" at bounding box center [1096, 22] width 111 height 22
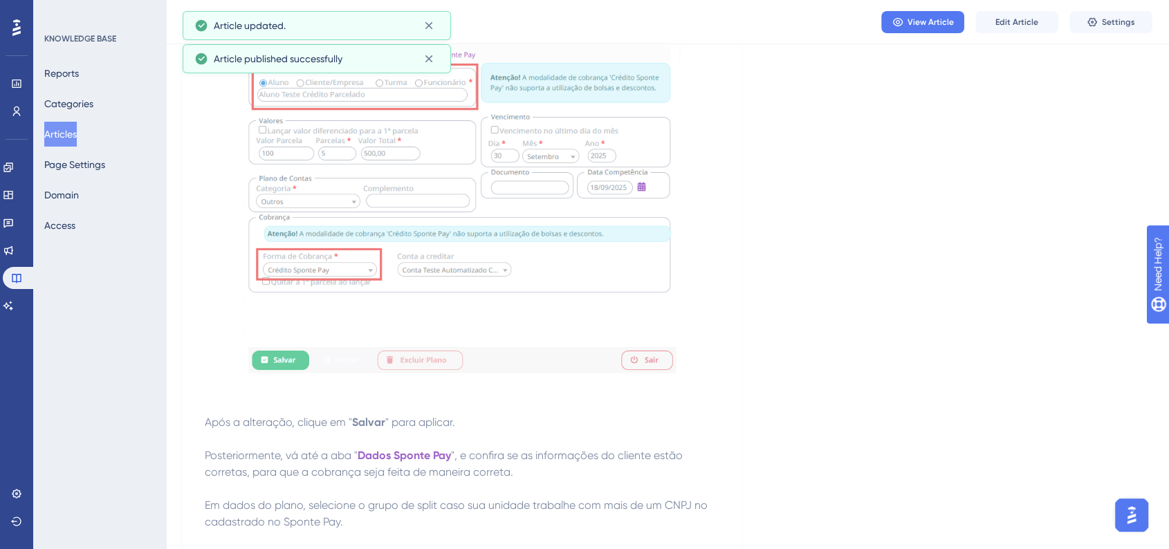
click at [77, 134] on button "Articles" at bounding box center [60, 134] width 33 height 25
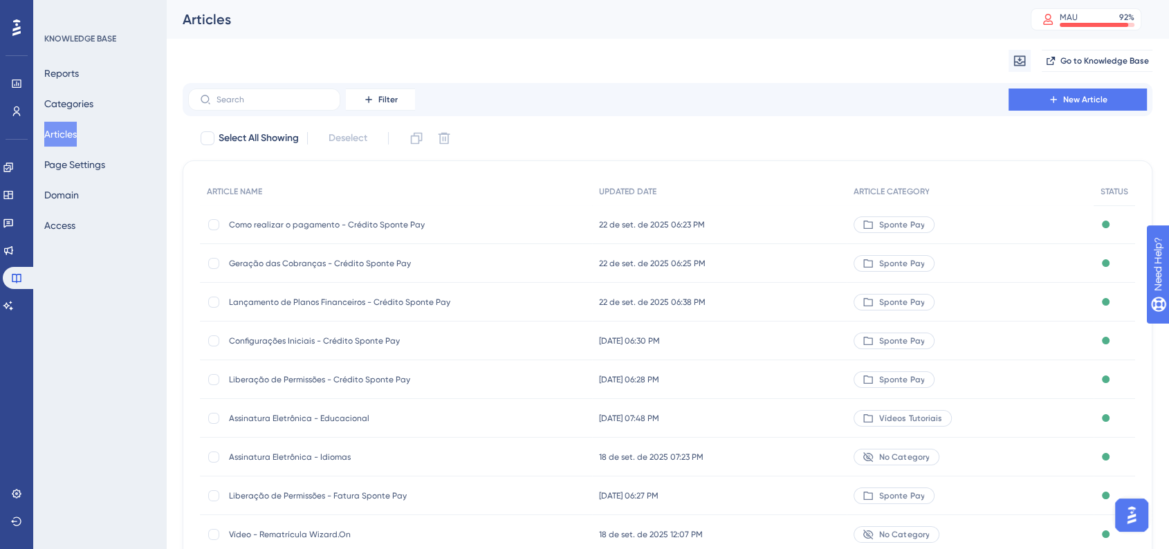
click at [423, 389] on div "Liberação de Permissões - Crédito Sponte Pay Liberação de Permissões - Crédito …" at bounding box center [339, 379] width 221 height 39
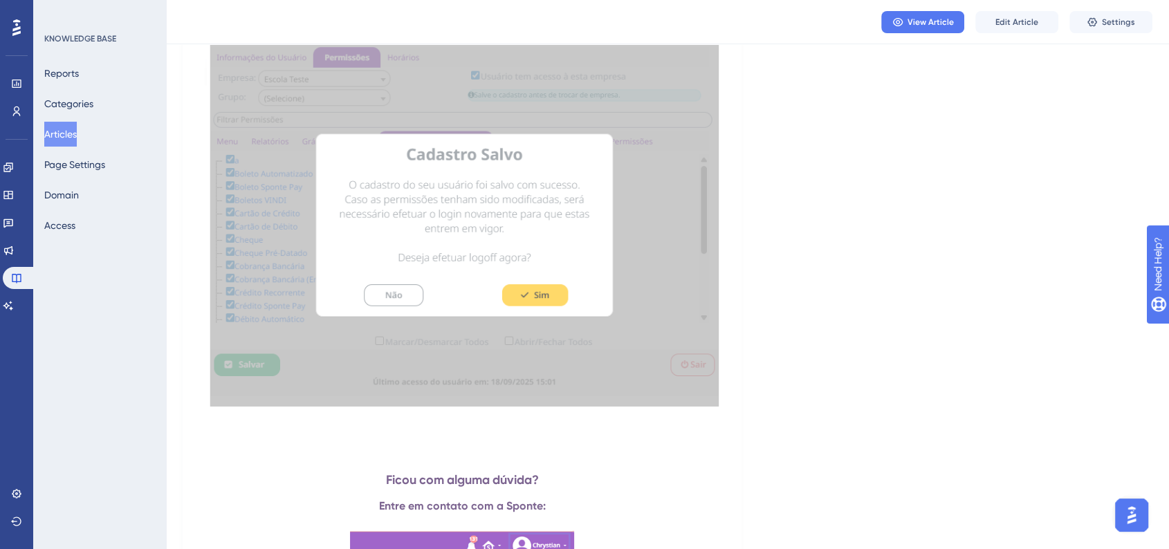
scroll to position [3765, 0]
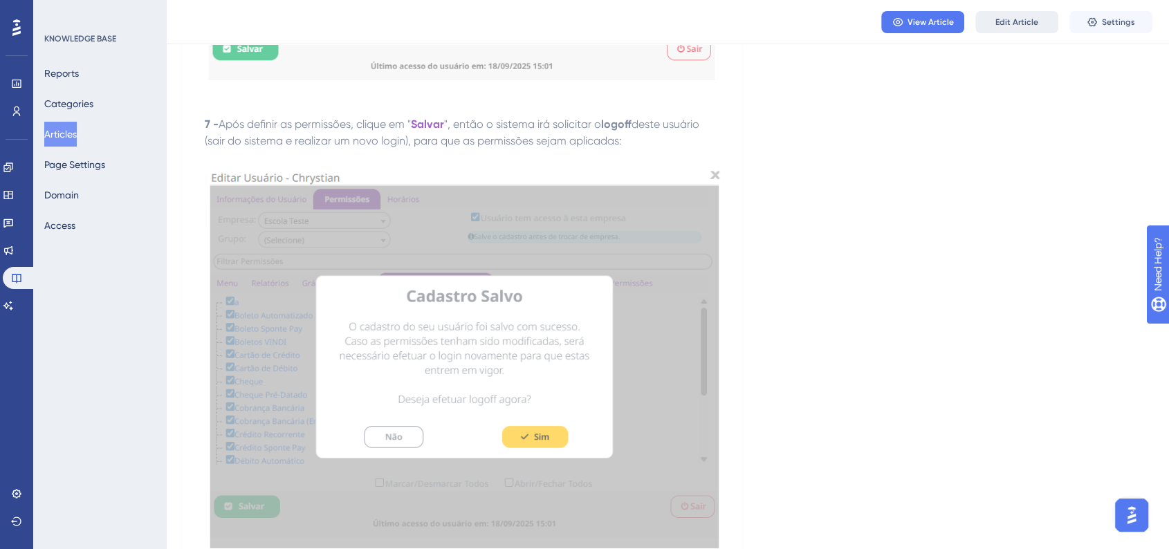
click at [1005, 28] on button "Edit Article" at bounding box center [1016, 22] width 83 height 22
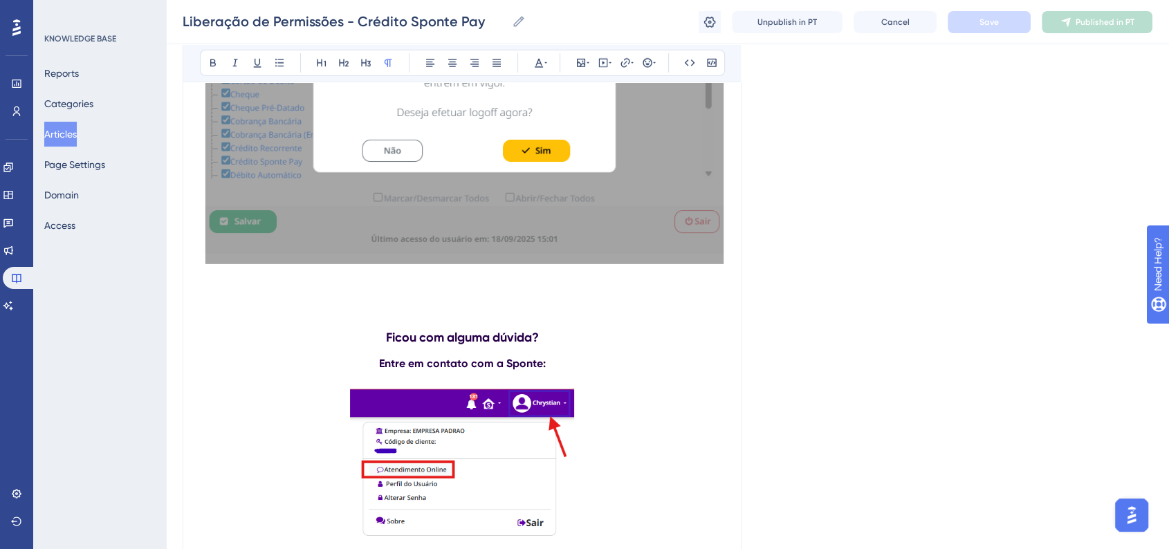
scroll to position [4272, 0]
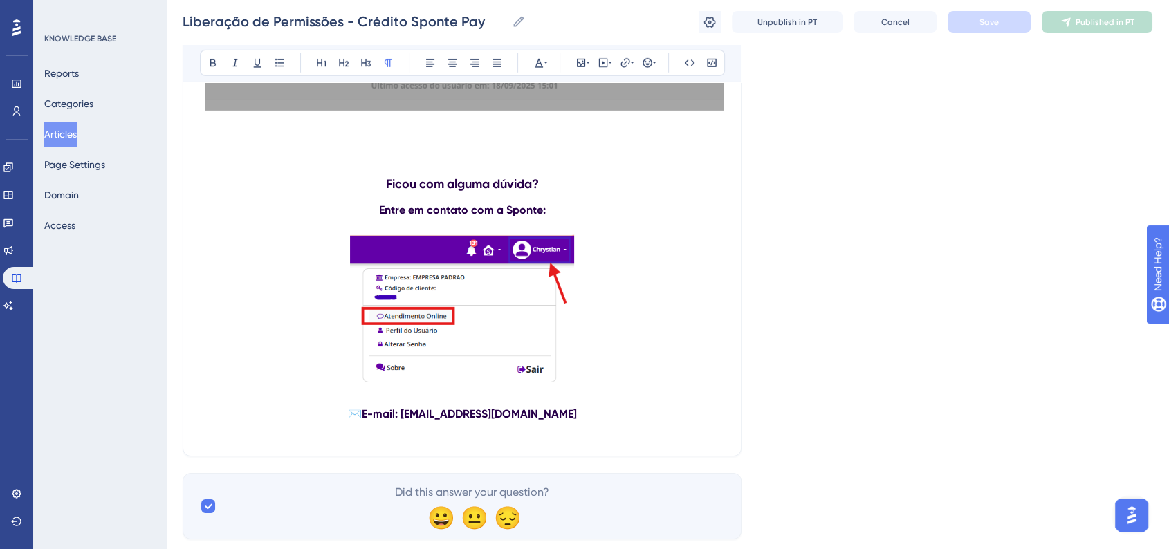
click at [291, 133] on p at bounding box center [462, 124] width 524 height 17
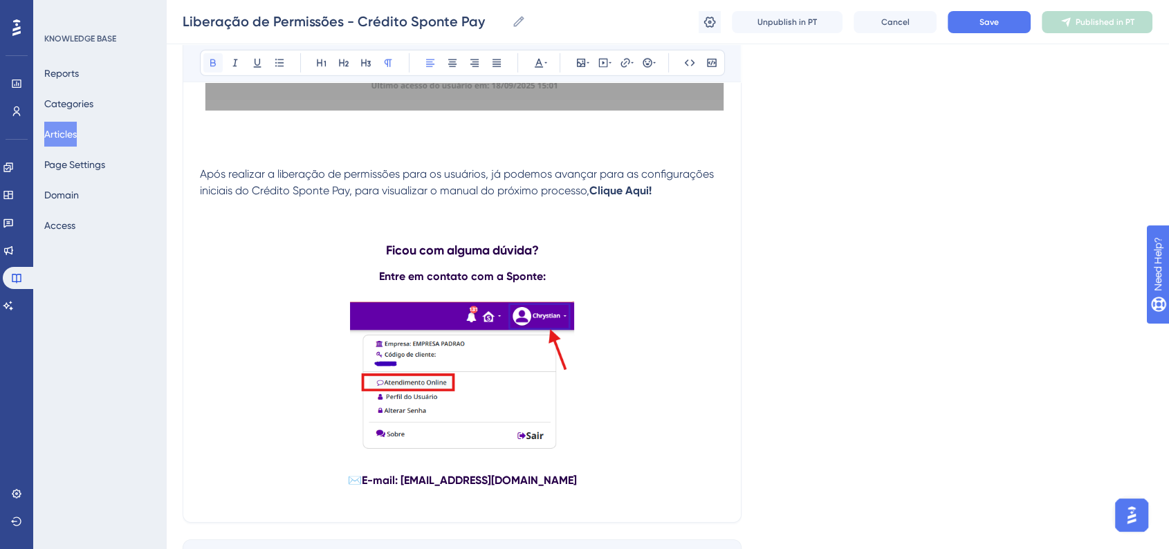
click at [207, 64] on icon at bounding box center [212, 62] width 11 height 11
click at [537, 64] on icon at bounding box center [539, 63] width 8 height 9
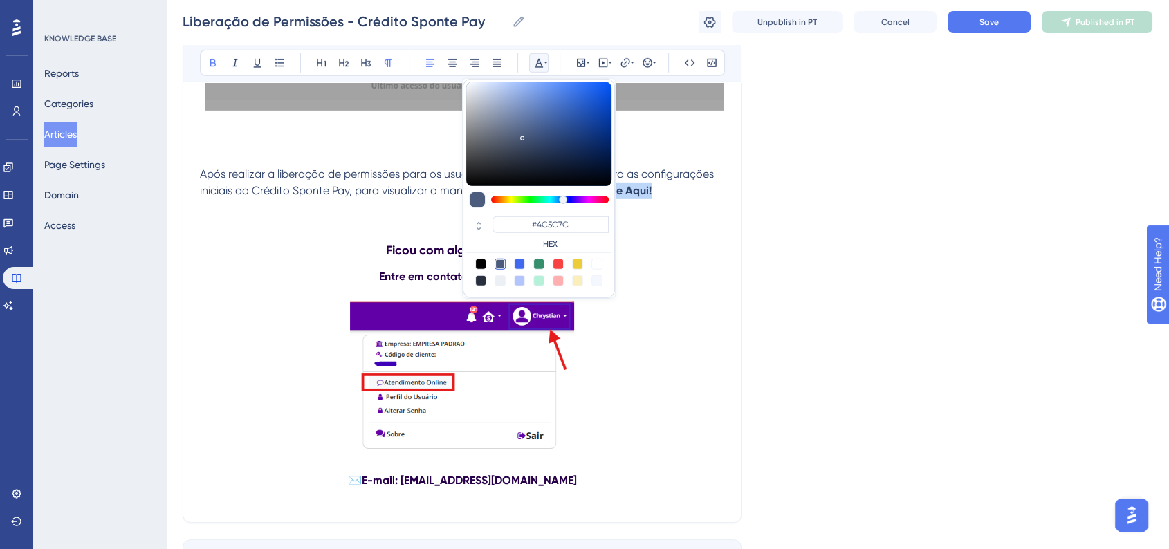
click at [519, 266] on div at bounding box center [519, 264] width 11 height 11
type input "#4169F0"
click at [723, 268] on h3 "Ficou com alguma dúvida?" at bounding box center [462, 250] width 524 height 36
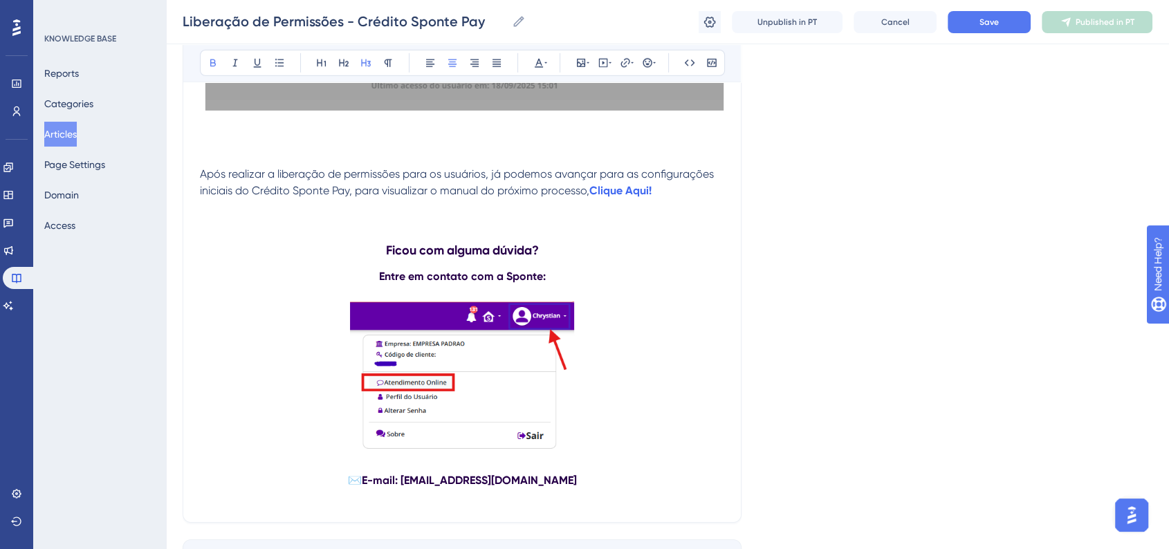
click at [648, 196] on span "Após realizar a liberação de permissões para os usuários, já podemos avançar pa…" at bounding box center [458, 182] width 517 height 30
drag, startPoint x: 662, startPoint y: 209, endPoint x: 595, endPoint y: 209, distance: 67.1
click at [595, 199] on p "Após realizar a liberação de permissões para os usuários, já podemos avançar pa…" at bounding box center [462, 182] width 524 height 33
click at [622, 64] on icon at bounding box center [625, 62] width 11 height 11
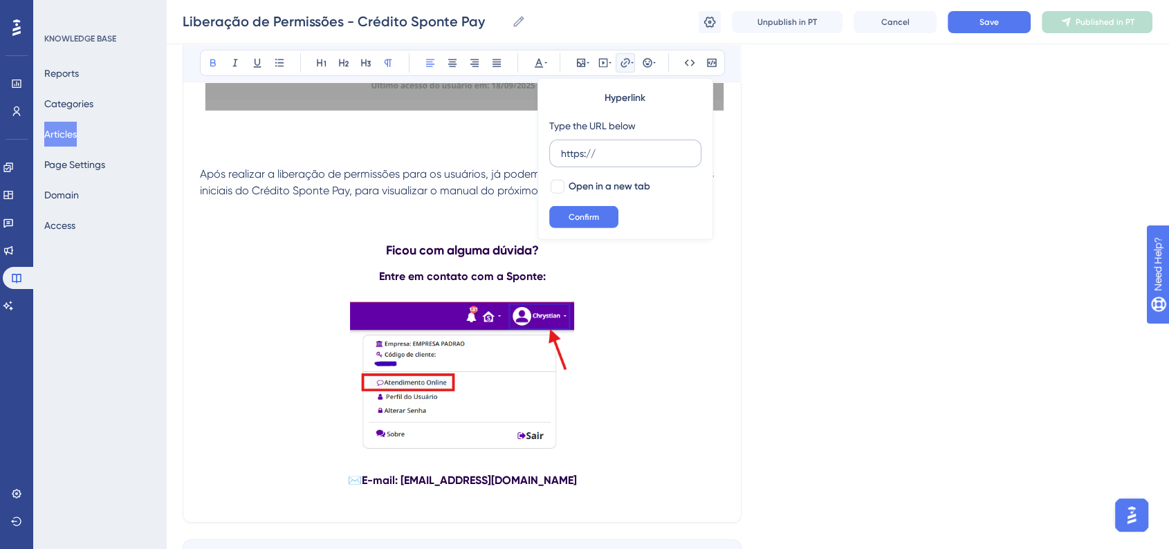
click at [647, 153] on input "https://" at bounding box center [625, 153] width 129 height 15
type input "https://https://ajuda.sponte.com.br/pt/articles/15970-configuracoes-iniciais-cr…"
click at [632, 184] on span "Open in a new tab" at bounding box center [609, 186] width 82 height 17
checkbox input "true"
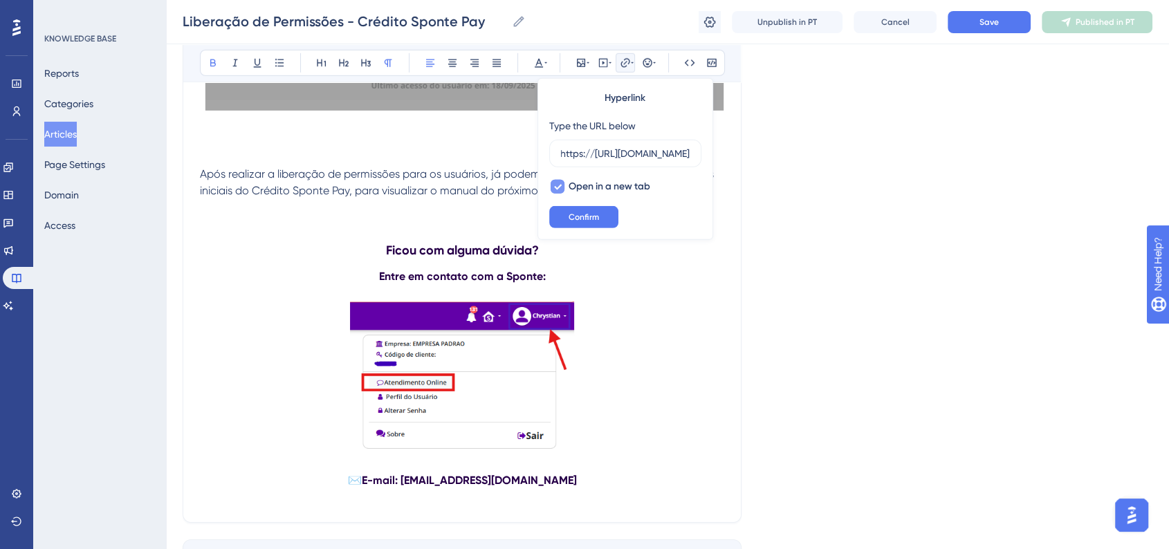
scroll to position [0, 0]
click at [602, 224] on button "Confirm" at bounding box center [583, 217] width 69 height 22
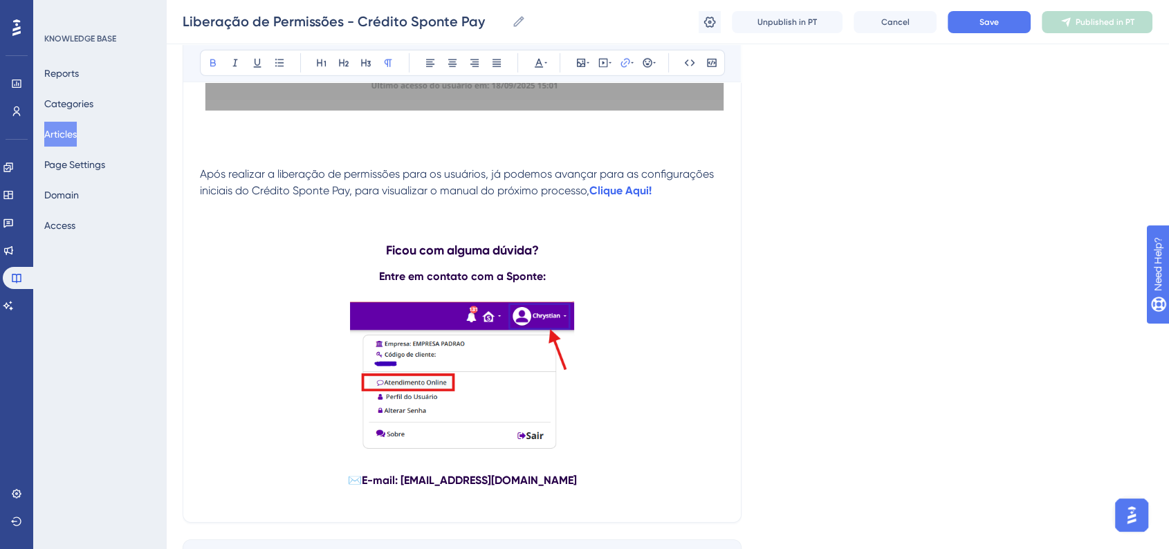
click at [203, 191] on span "Após realizar a liberação de permissões para os usuários, já podemos avançar pa…" at bounding box center [458, 182] width 517 height 30
click at [651, 62] on icon at bounding box center [646, 62] width 9 height 9
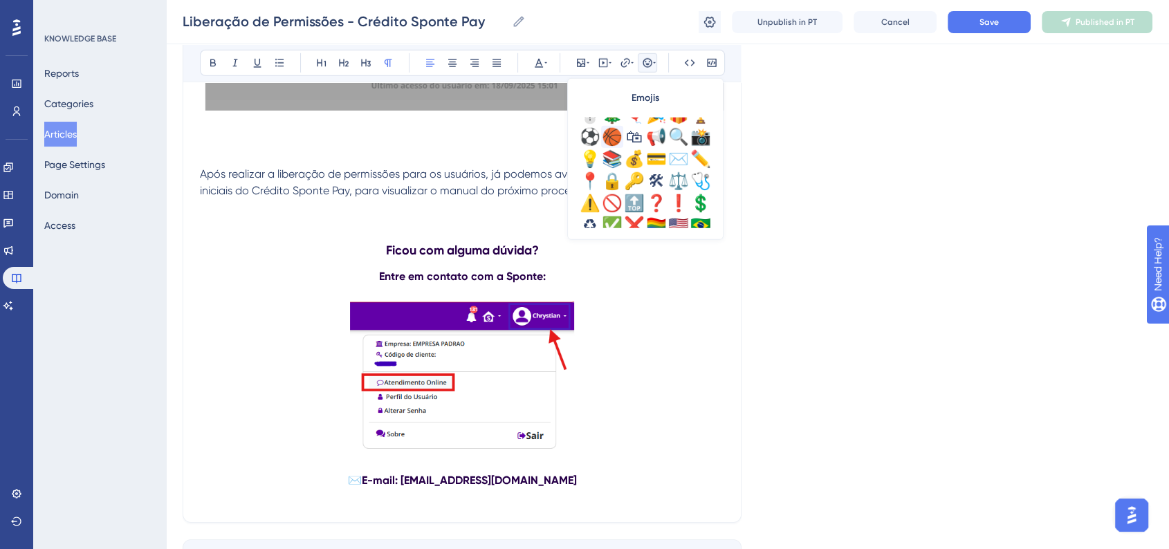
scroll to position [461, 0]
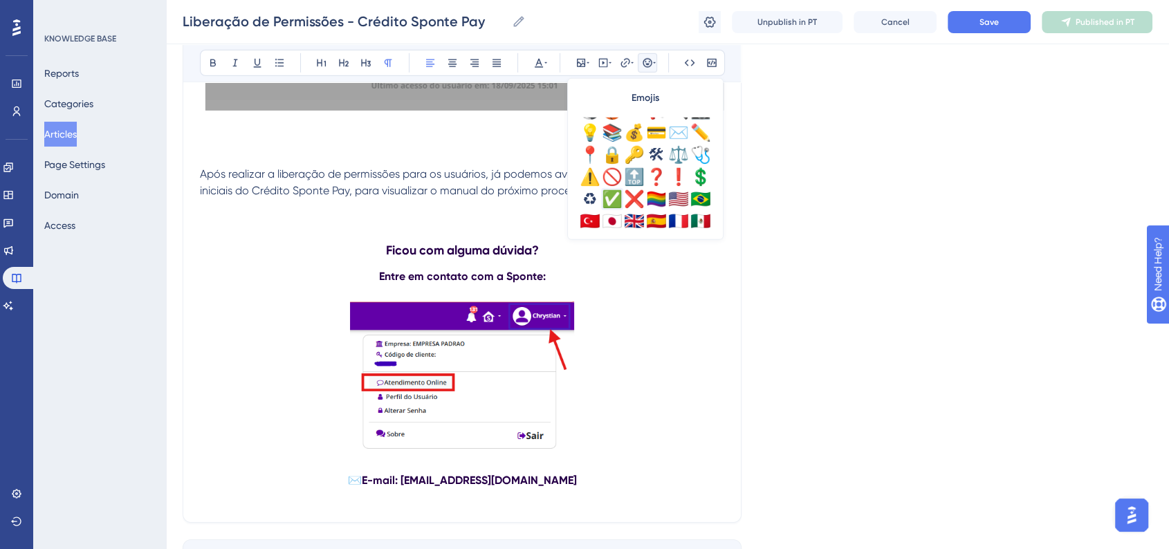
click at [614, 200] on div "✅" at bounding box center [612, 199] width 22 height 22
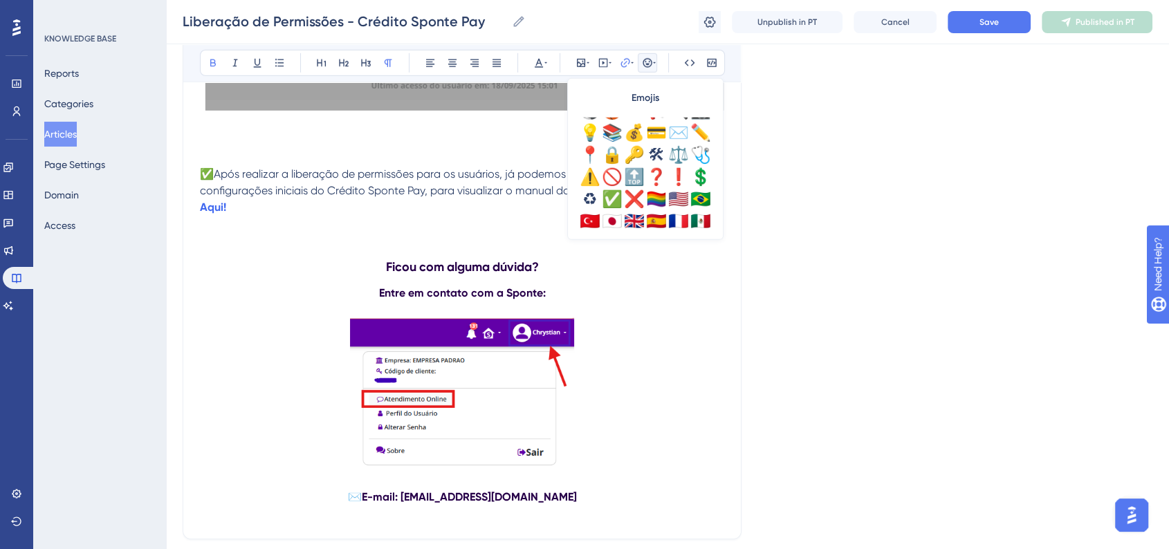
click at [288, 216] on p "✅Após realizar a liberação de permissões para os usuários, já podemos avançar p…" at bounding box center [462, 191] width 524 height 50
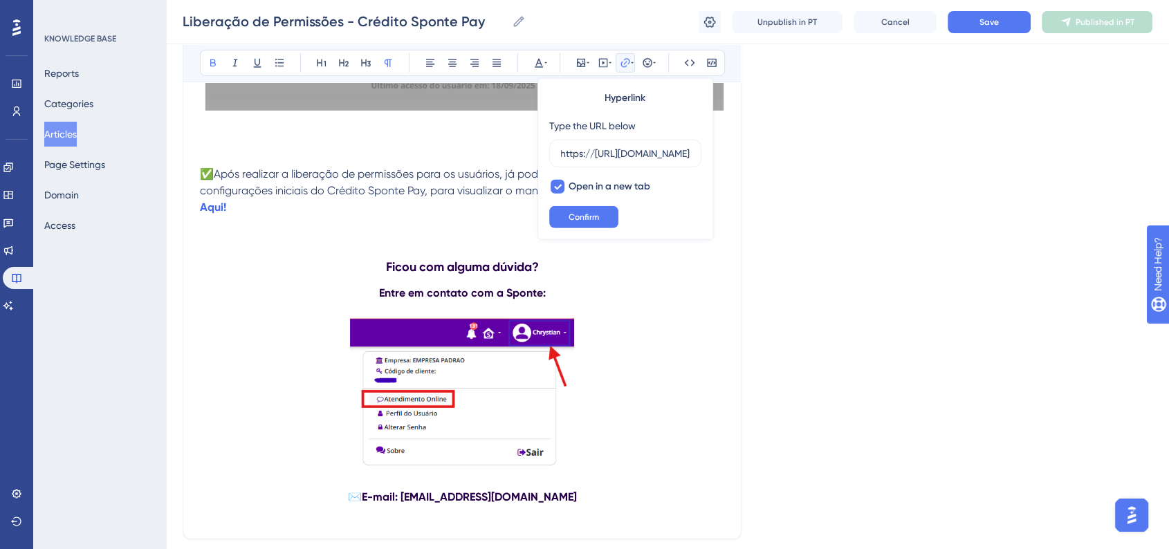
scroll to position [0, 0]
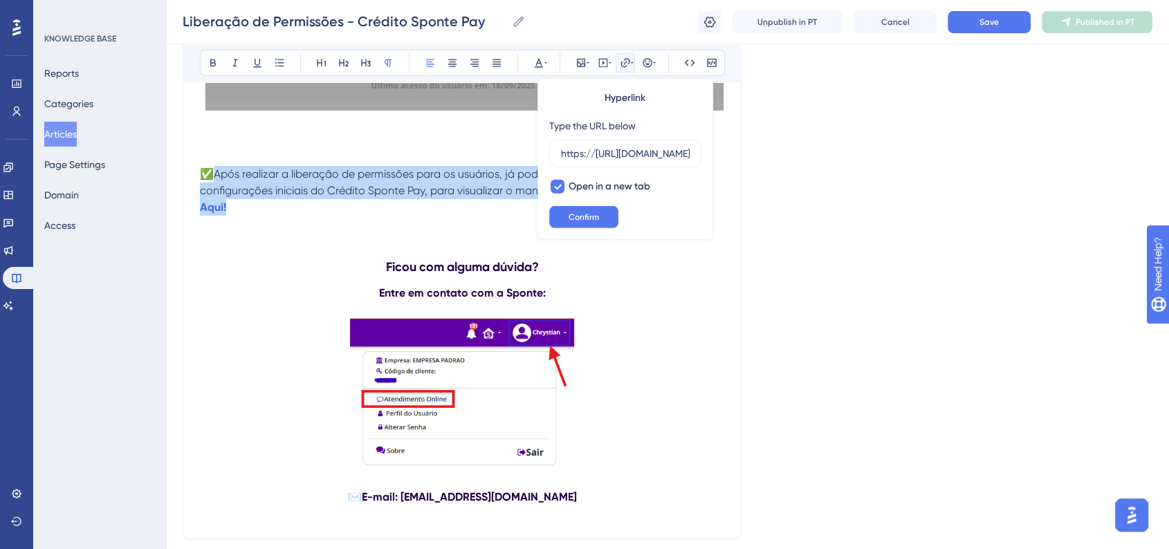
drag, startPoint x: 237, startPoint y: 227, endPoint x: 204, endPoint y: 190, distance: 49.4
click at [204, 190] on p "✅Após realizar a liberação de permissões para os usuários, já podemos avançar p…" at bounding box center [462, 191] width 524 height 50
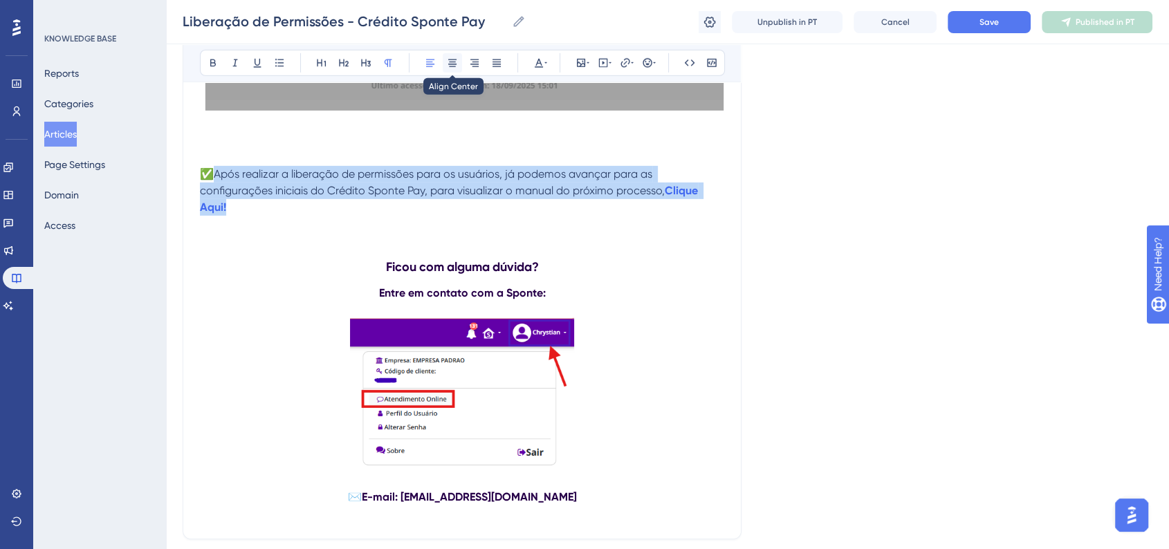
click at [452, 64] on icon at bounding box center [452, 63] width 8 height 8
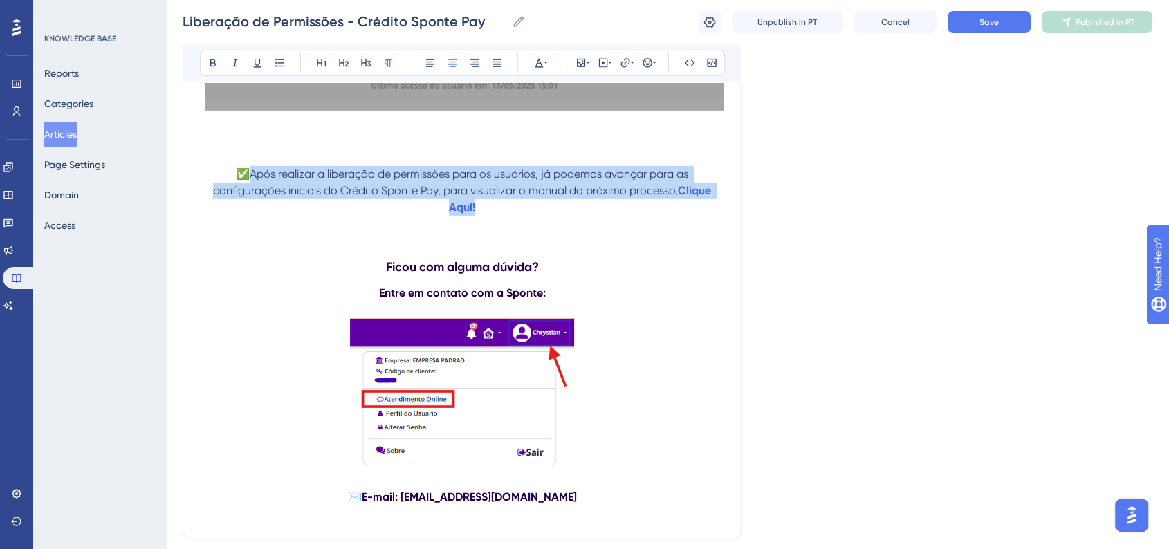
drag, startPoint x: 452, startPoint y: 225, endPoint x: 239, endPoint y: 189, distance: 216.8
click at [239, 189] on p "✅Após realizar a liberação de permissões para os usuários, já podemos avançar p…" at bounding box center [462, 191] width 524 height 50
click at [421, 62] on button at bounding box center [429, 62] width 19 height 19
click at [315, 216] on p "✅Após realizar a liberação de permissões para os usuários, já podemos avançar p…" at bounding box center [462, 191] width 524 height 50
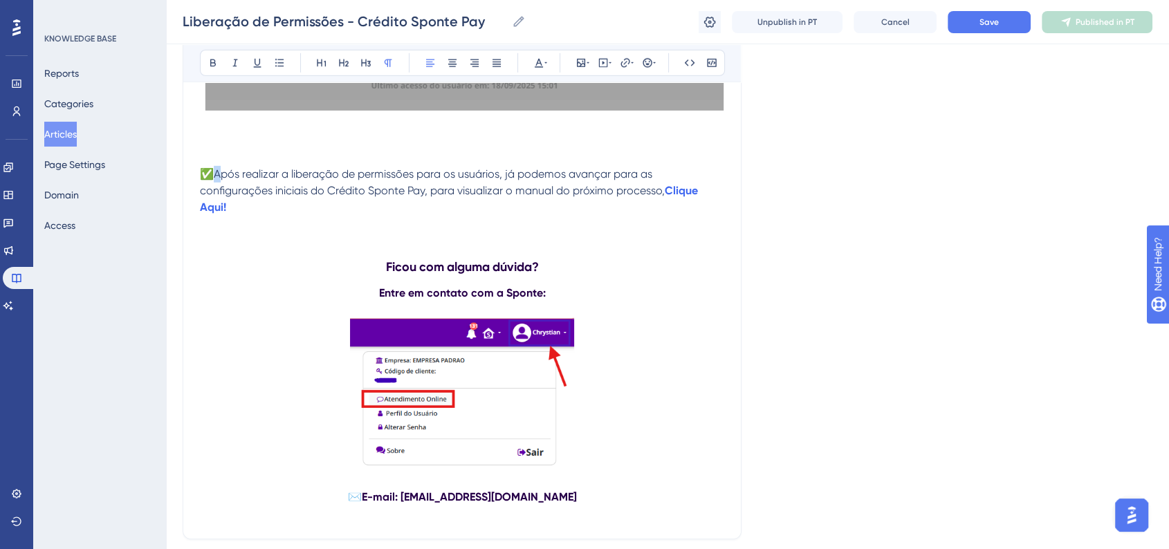
drag, startPoint x: 218, startPoint y: 189, endPoint x: 207, endPoint y: 190, distance: 11.1
click at [207, 190] on span "✅Após realizar a liberação de permissões para os usuários, já podemos avançar p…" at bounding box center [432, 182] width 465 height 30
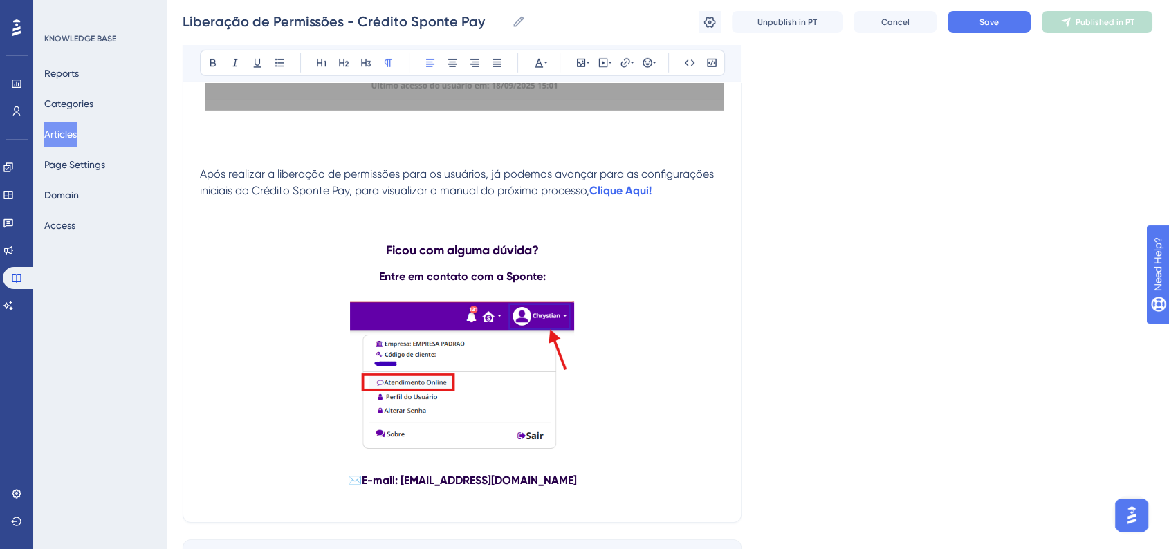
click at [205, 190] on span "Após realizar a liberação de permissões para os usuários, já podemos avançar pa…" at bounding box center [458, 182] width 517 height 30
click at [968, 19] on button "Save" at bounding box center [988, 22] width 83 height 22
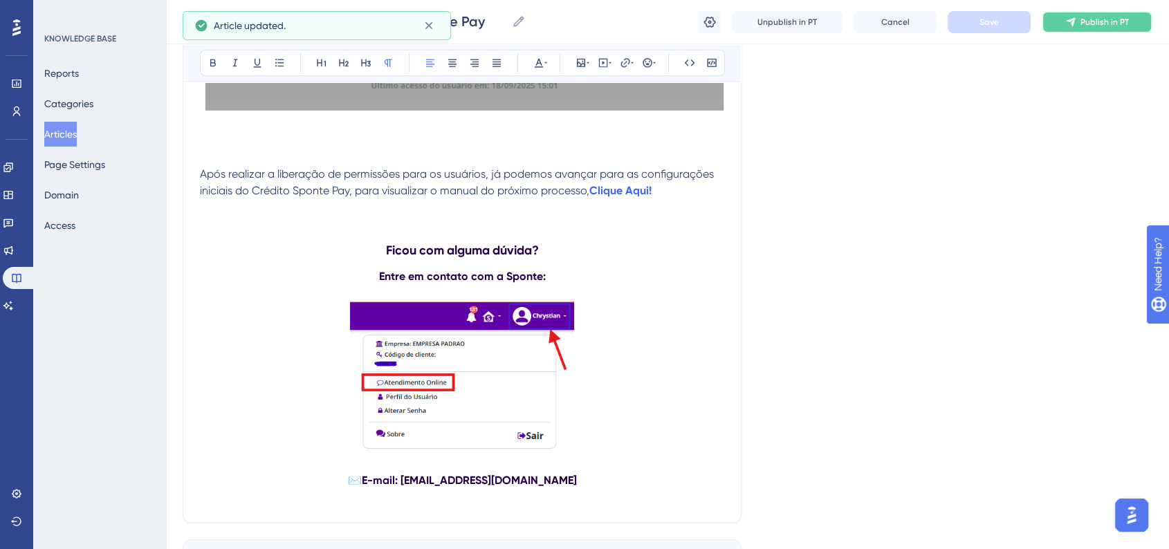
click at [1077, 25] on button "Publish in PT" at bounding box center [1096, 22] width 111 height 22
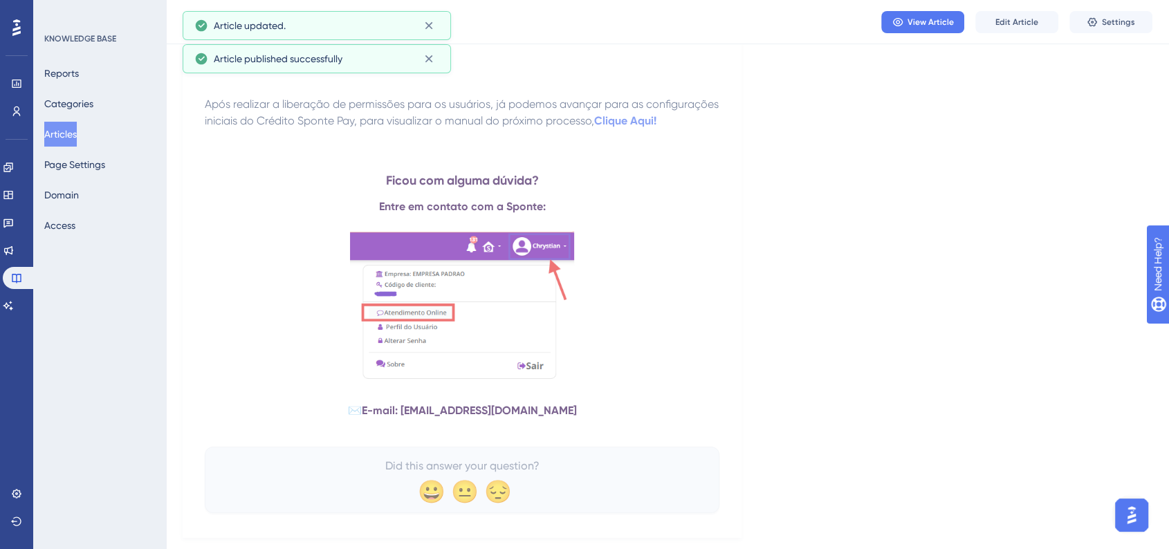
click at [75, 141] on button "Articles" at bounding box center [60, 134] width 33 height 25
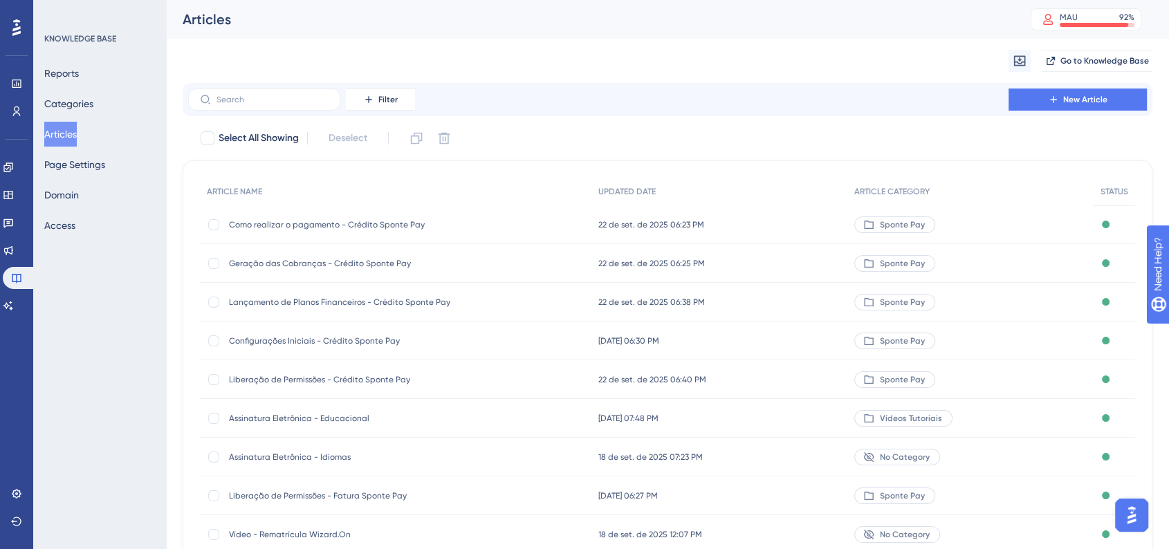
click at [362, 350] on div "Configurações Iniciais - Crédito Sponte Pay Configurações Iniciais - Crédito Sp…" at bounding box center [339, 341] width 221 height 39
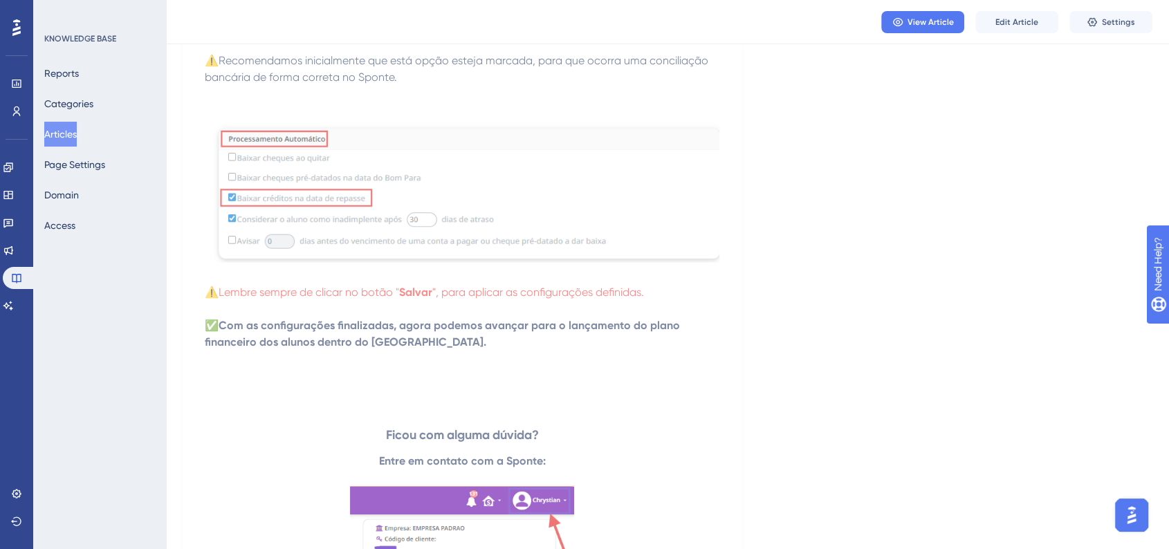
scroll to position [2689, 0]
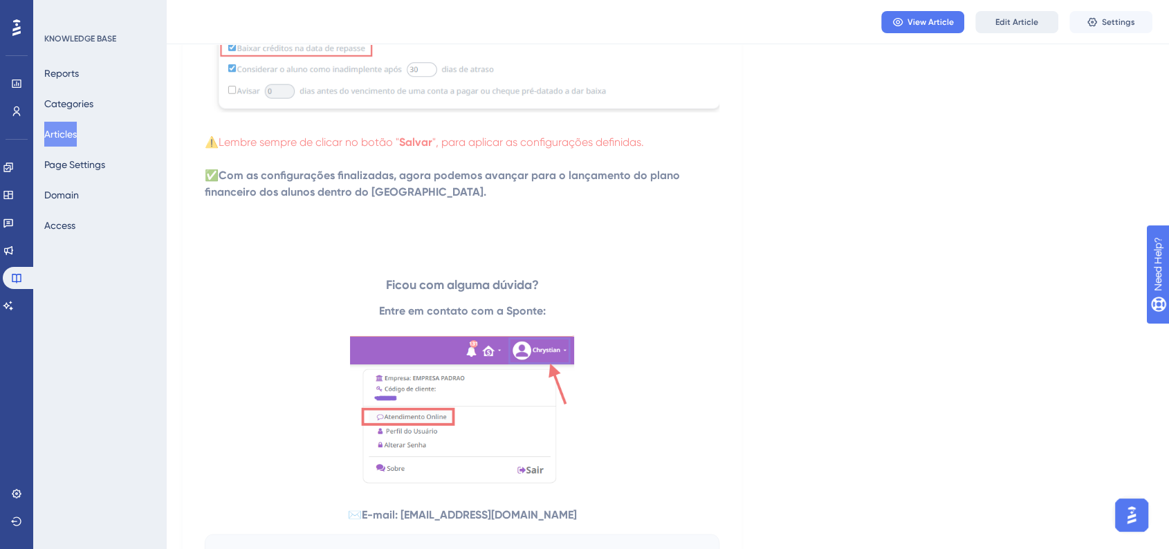
click at [1015, 30] on button "Edit Article" at bounding box center [1016, 22] width 83 height 22
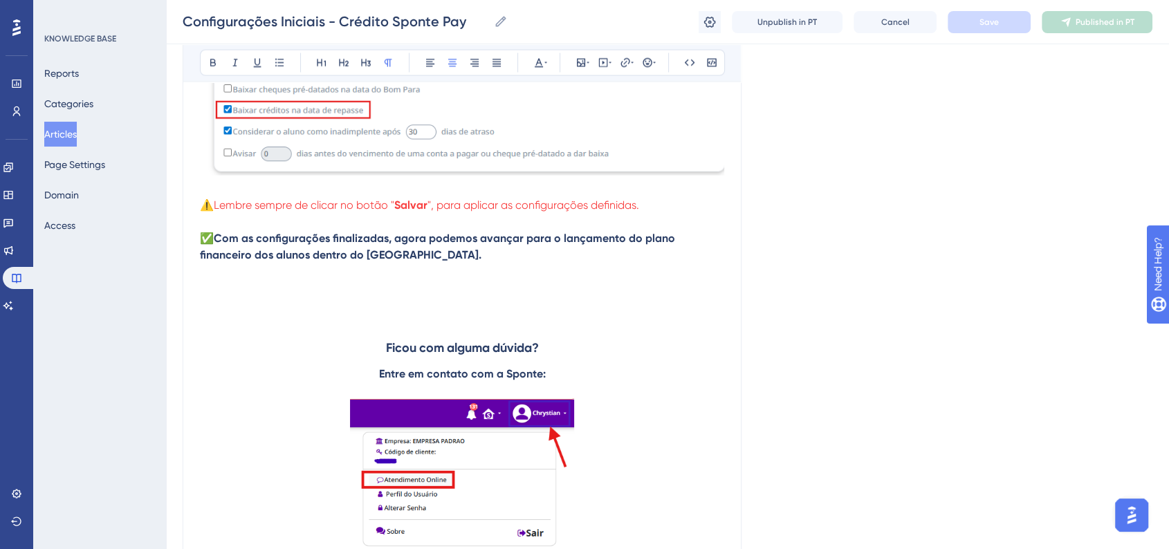
scroll to position [2593, 0]
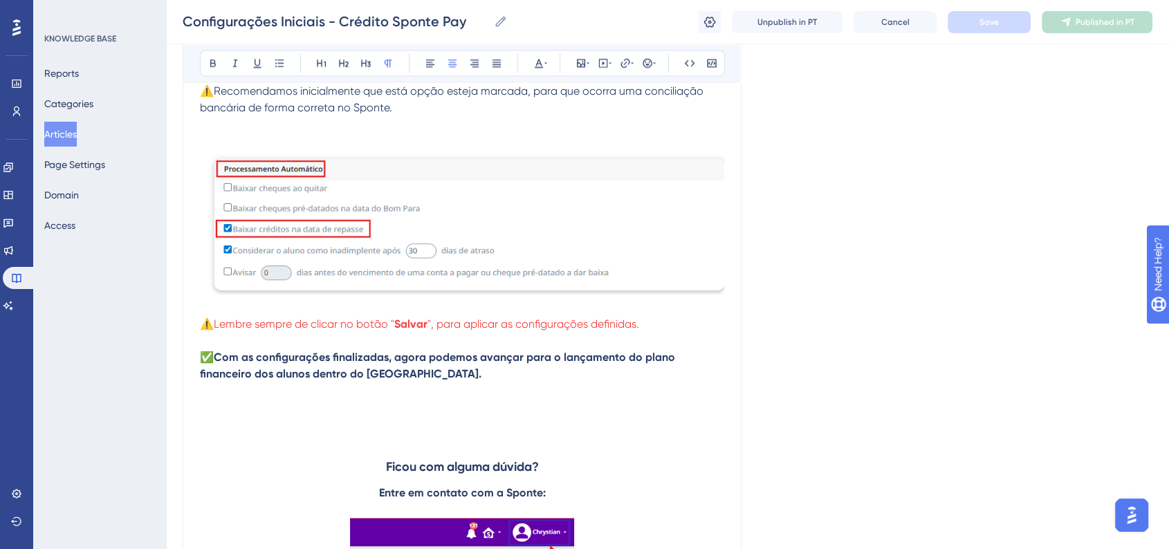
click at [353, 373] on p "✅ Com as configurações finalizadas, agora podemos avançar para o lançamento do …" at bounding box center [462, 365] width 524 height 33
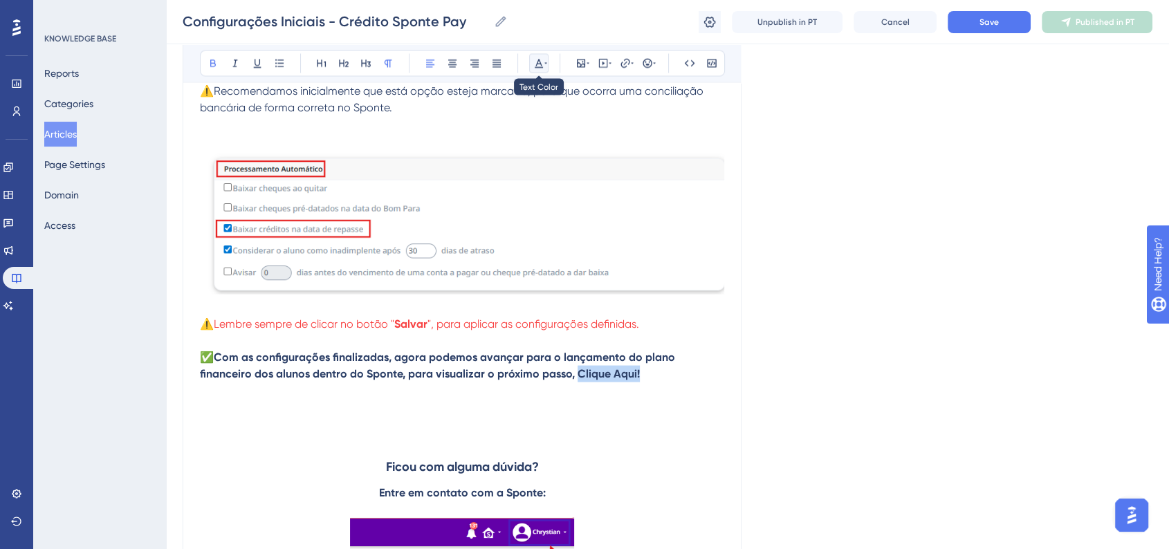
click at [546, 68] on button at bounding box center [538, 62] width 19 height 19
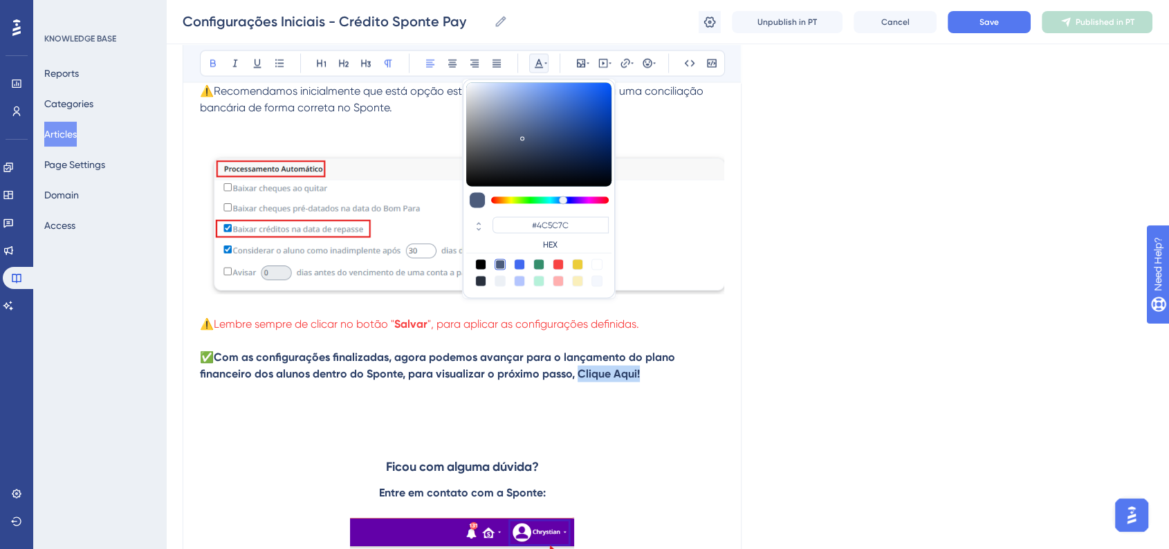
click at [522, 267] on div at bounding box center [519, 264] width 11 height 11
type input "#4169F0"
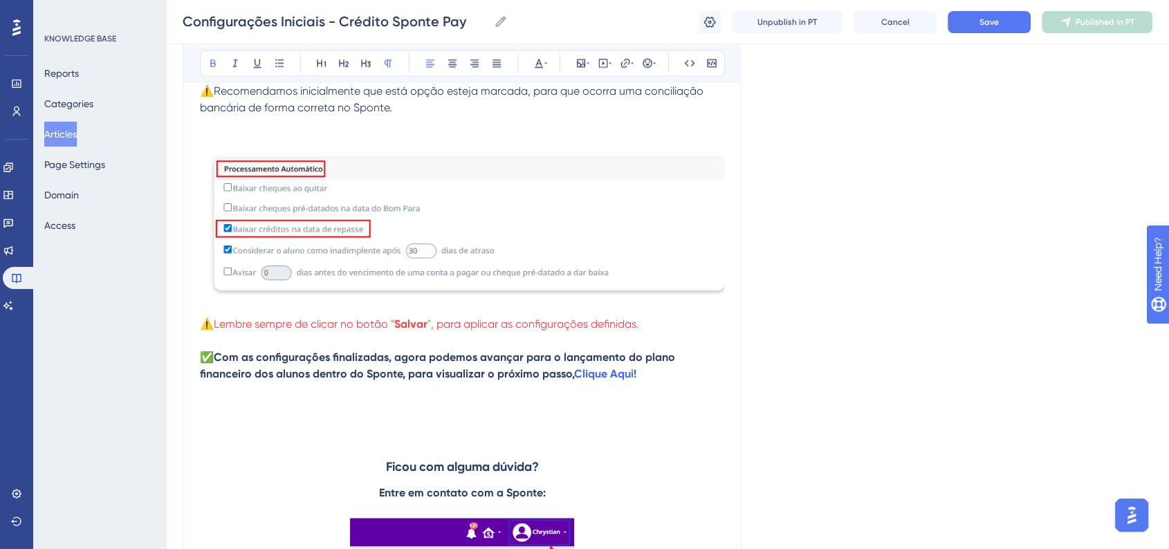
click at [622, 394] on p at bounding box center [462, 390] width 524 height 17
drag, startPoint x: 589, startPoint y: 380, endPoint x: 524, endPoint y: 380, distance: 65.0
click at [524, 380] on p "✅ Com as configurações finalizadas, agora podemos avançar para o lançamento do …" at bounding box center [462, 365] width 524 height 33
click at [539, 64] on icon at bounding box center [538, 62] width 11 height 11
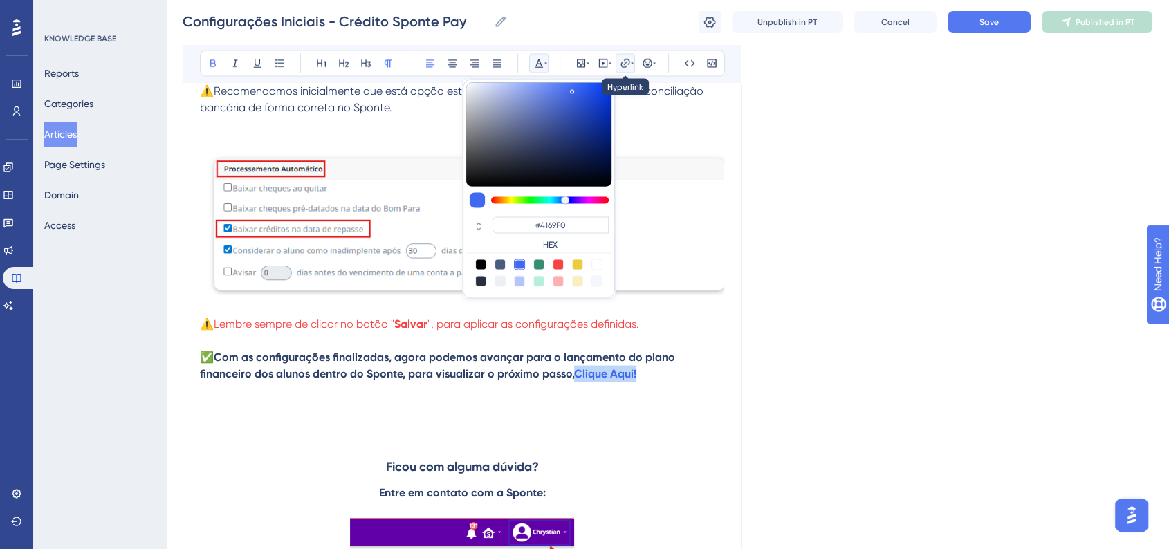
click at [623, 64] on icon at bounding box center [625, 62] width 11 height 11
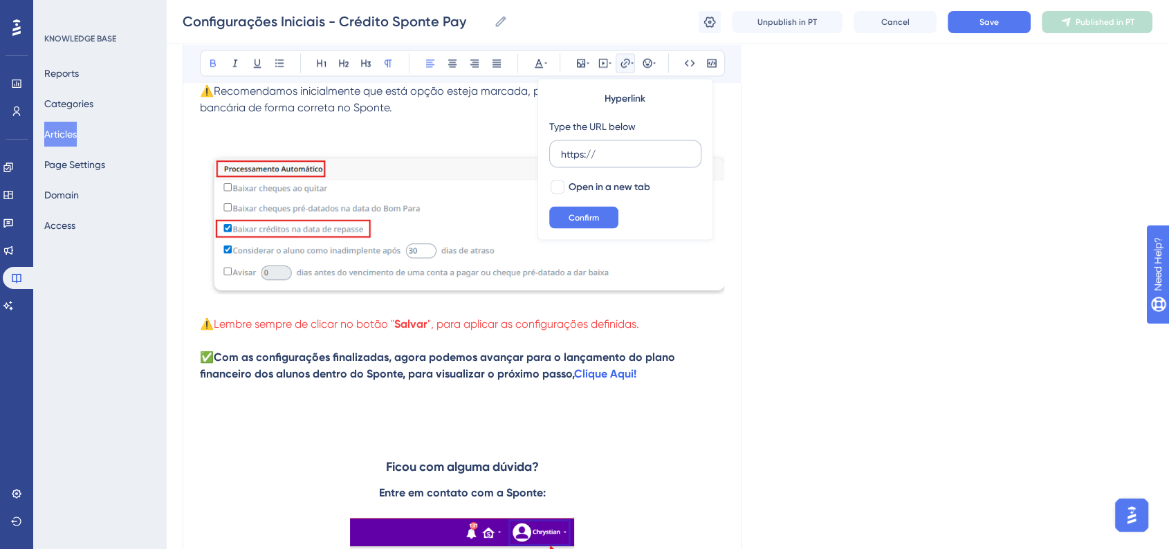
click at [640, 156] on input "https://" at bounding box center [625, 153] width 129 height 15
type input "https://https://ajuda.sponte.com.br/pt/articles/15974-lancamento-de-planos-fina…"
click at [628, 189] on span "Open in a new tab" at bounding box center [609, 186] width 82 height 17
checkbox input "true"
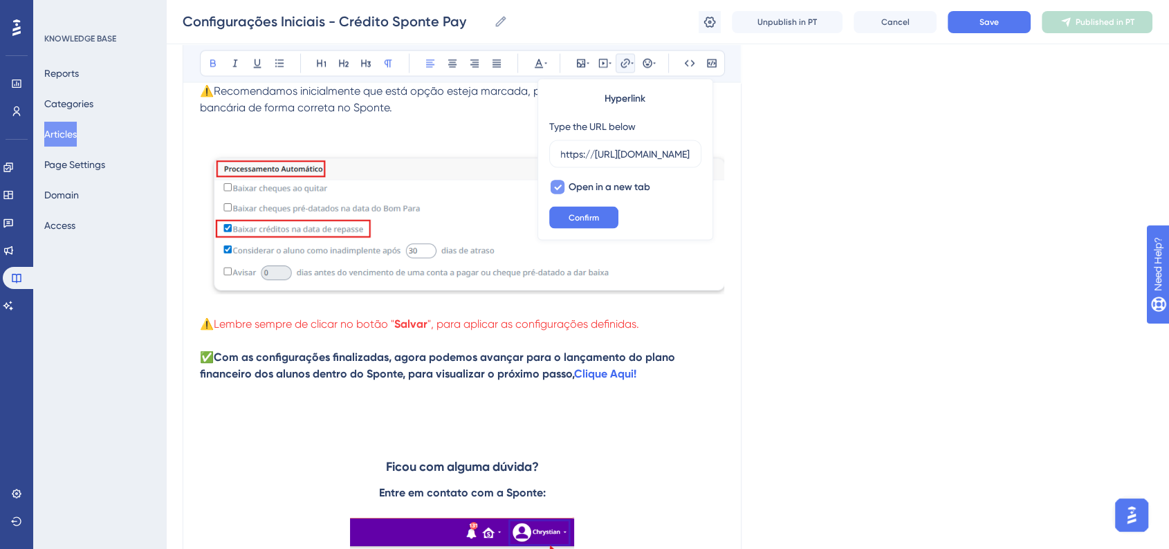
scroll to position [0, 0]
click at [595, 216] on span "Confirm" at bounding box center [583, 217] width 30 height 11
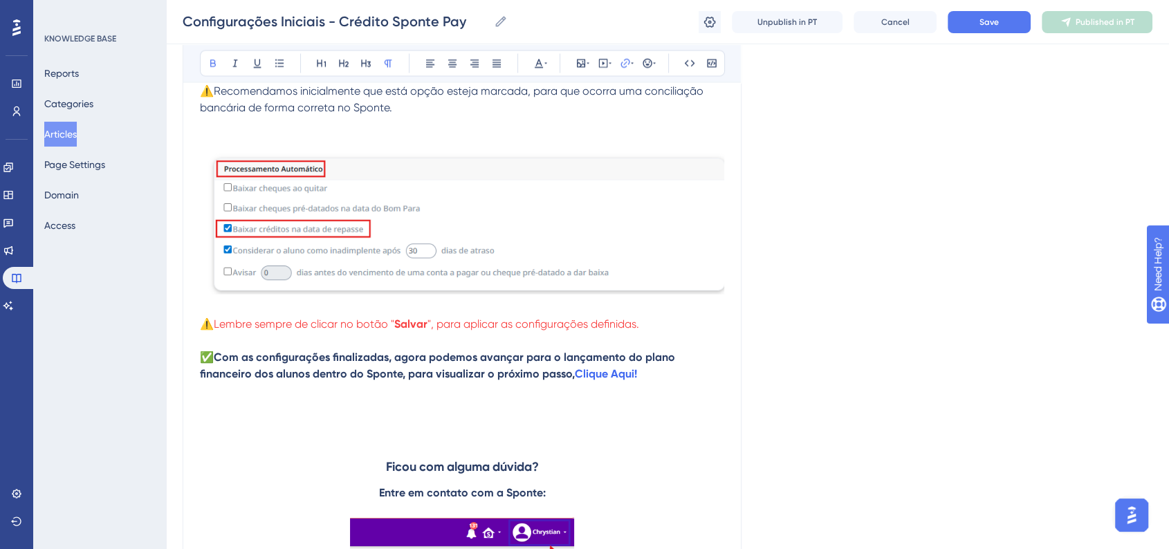
click at [985, 17] on span "Save" at bounding box center [988, 22] width 19 height 11
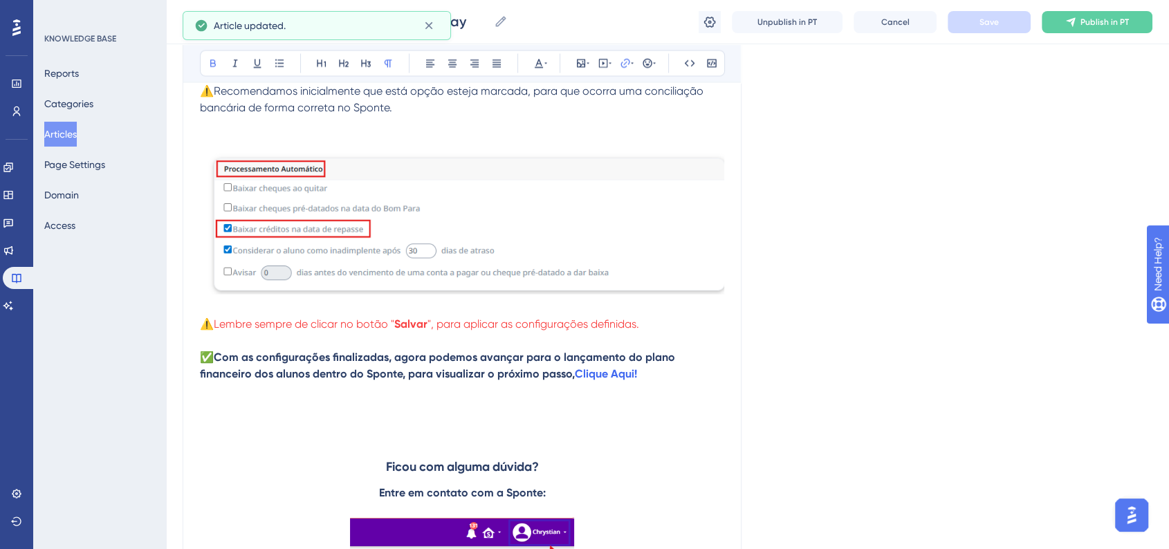
click at [1092, 33] on div "Configurações Iniciais - Crédito Sponte Pay Configurações Iniciais - Crédito Sp…" at bounding box center [667, 22] width 1003 height 44
click at [1093, 26] on span "Publish in PT" at bounding box center [1104, 22] width 48 height 11
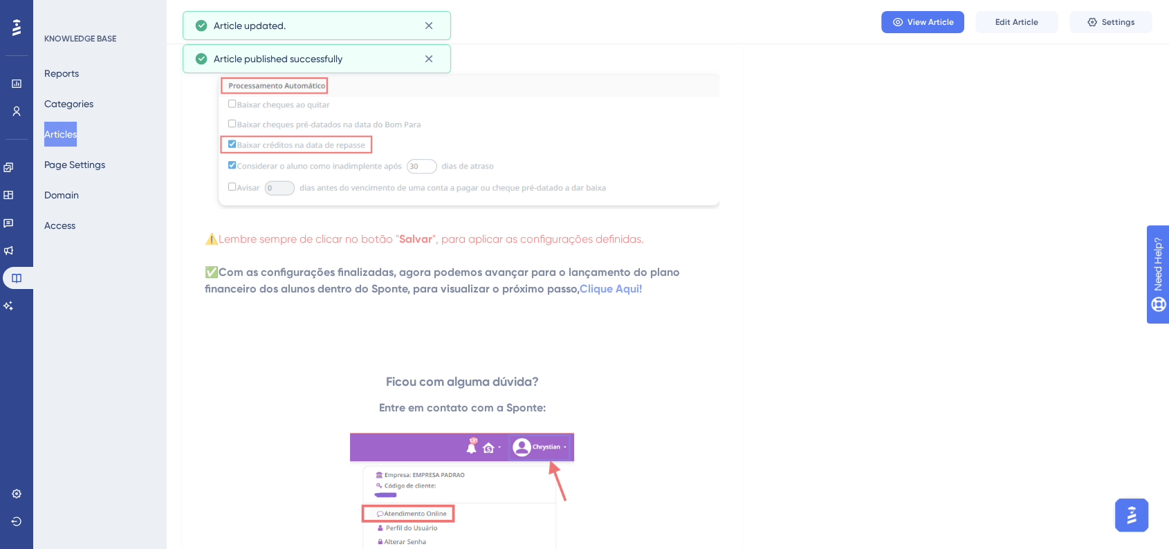
click at [77, 132] on button "Articles" at bounding box center [60, 134] width 33 height 25
